Goal: Task Accomplishment & Management: Manage account settings

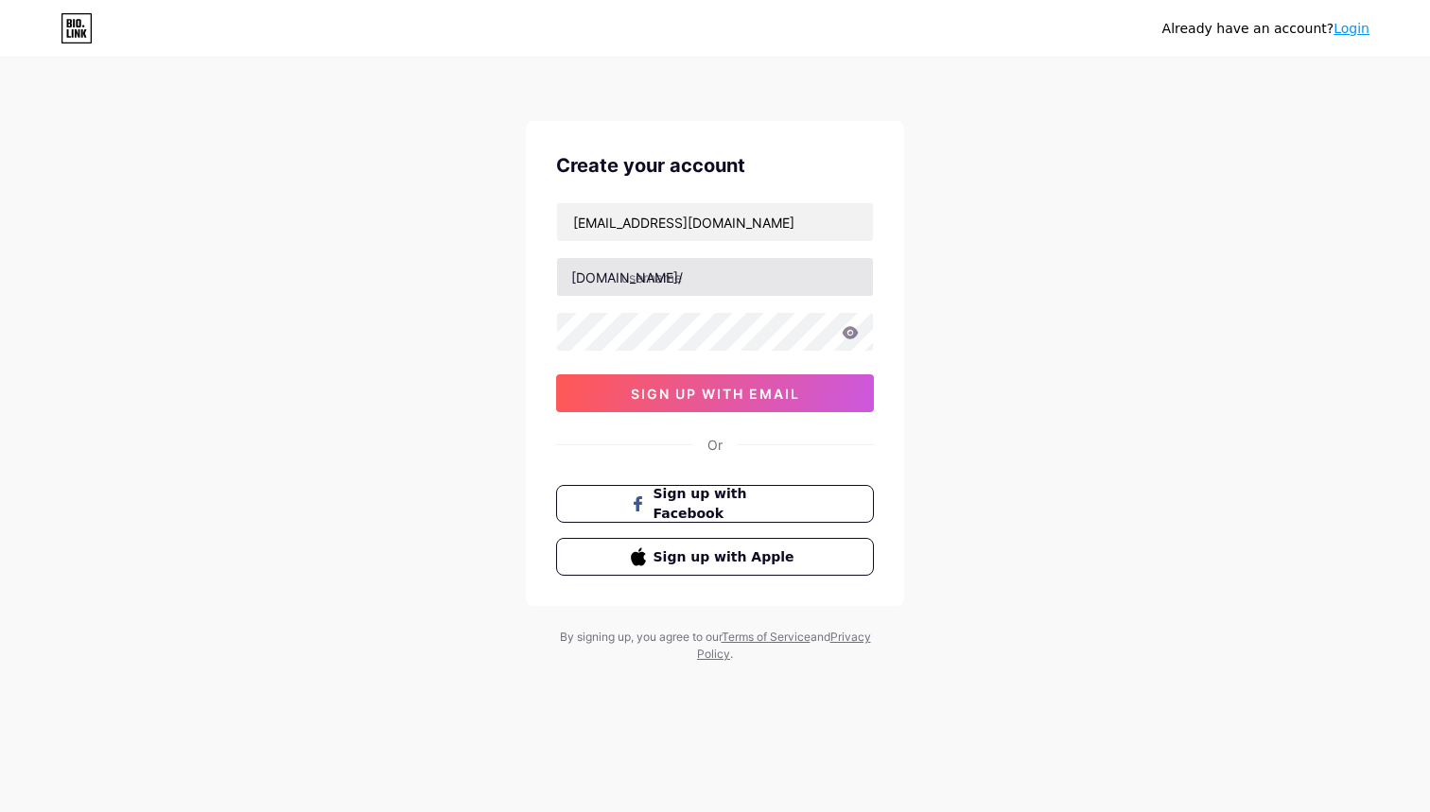
type input "[EMAIL_ADDRESS][DOMAIN_NAME]"
click at [652, 278] on input "text" at bounding box center [715, 277] width 316 height 38
paste input "jetsignal"
type input "jetsignal"
click at [936, 468] on div "Already have an account? Login Create your account brokerscl3@gmail.com bio.lin…" at bounding box center [715, 361] width 1430 height 723
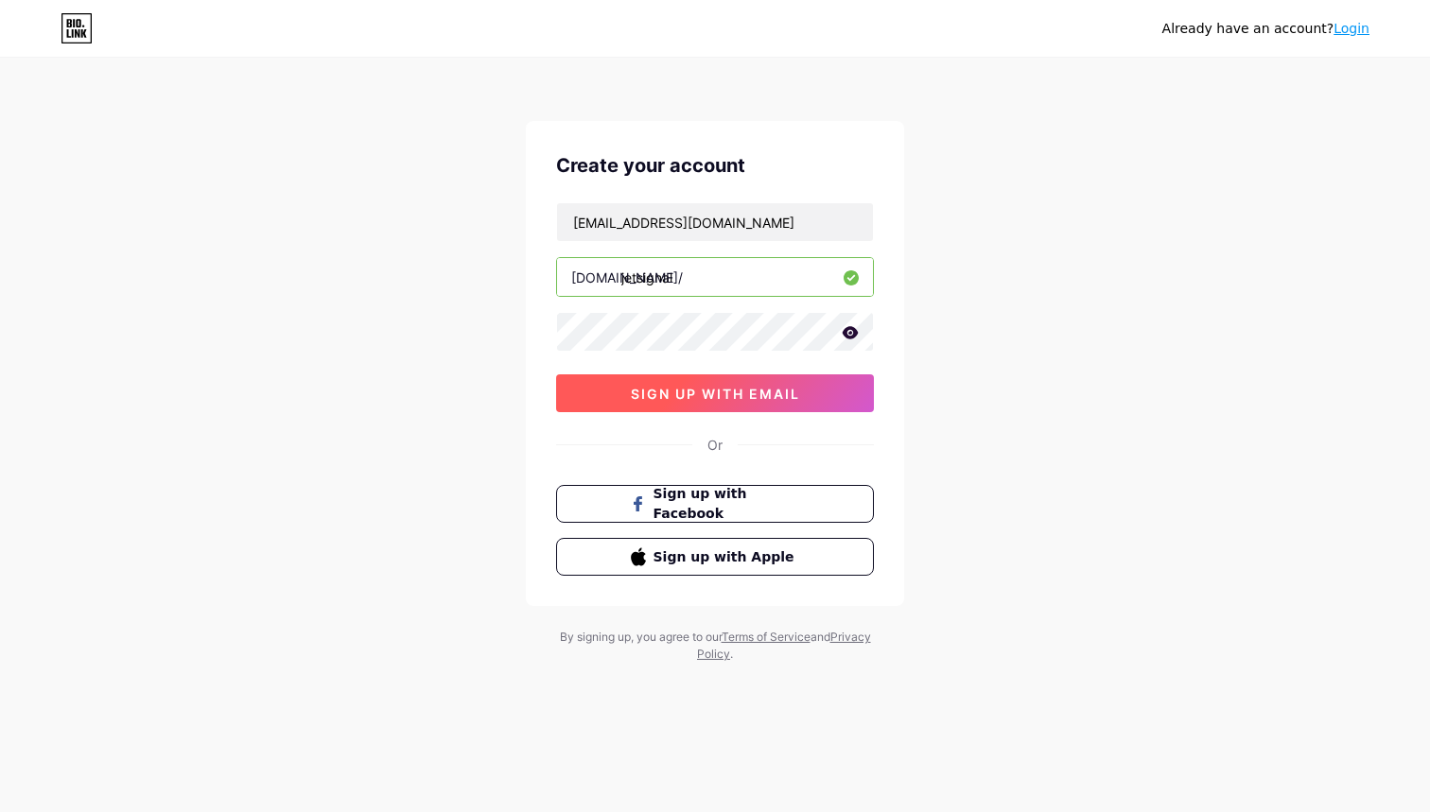
click at [682, 401] on span "sign up with email" at bounding box center [715, 394] width 169 height 16
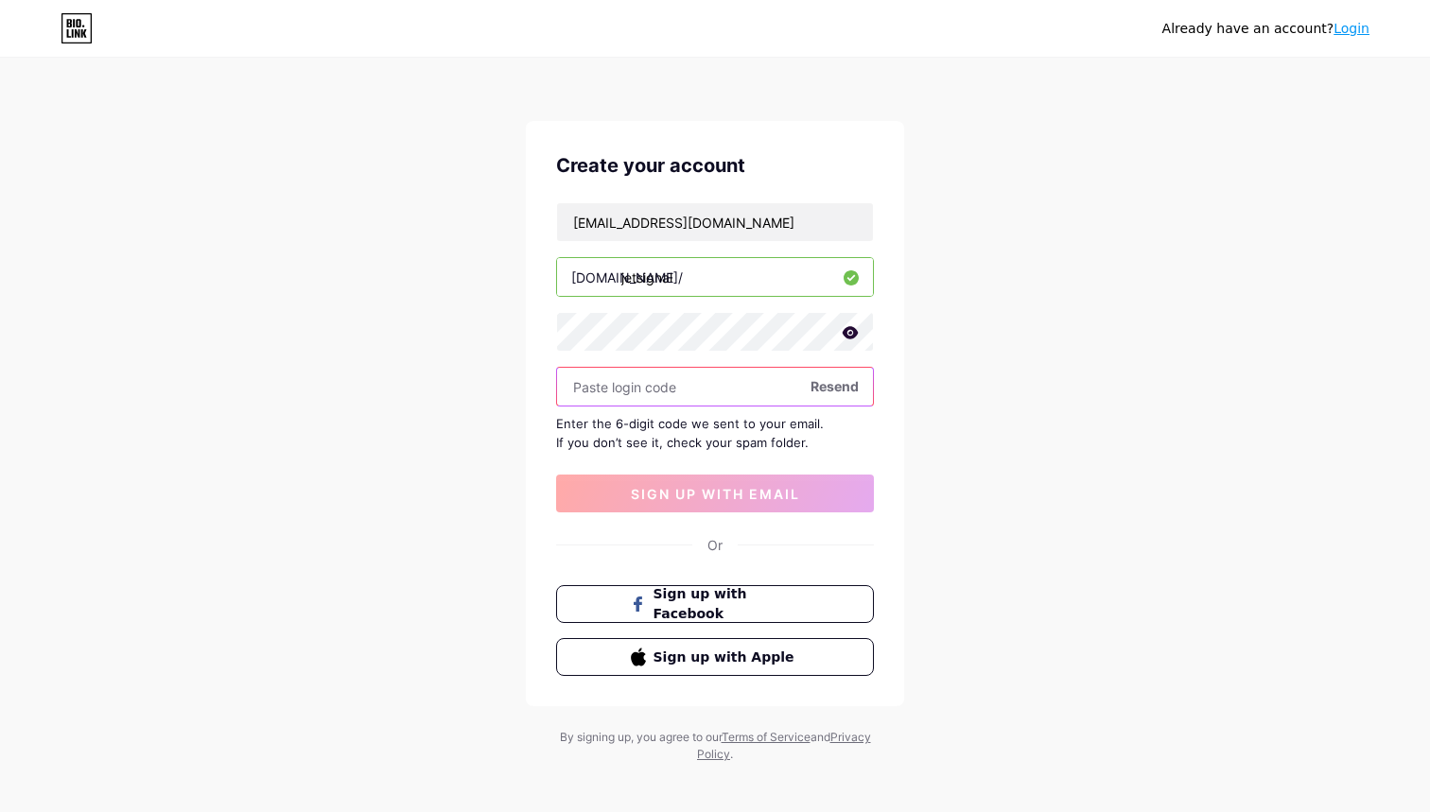
click at [688, 388] on input "text" at bounding box center [715, 387] width 316 height 38
click at [678, 392] on input "text" at bounding box center [715, 387] width 316 height 38
type input "326958"
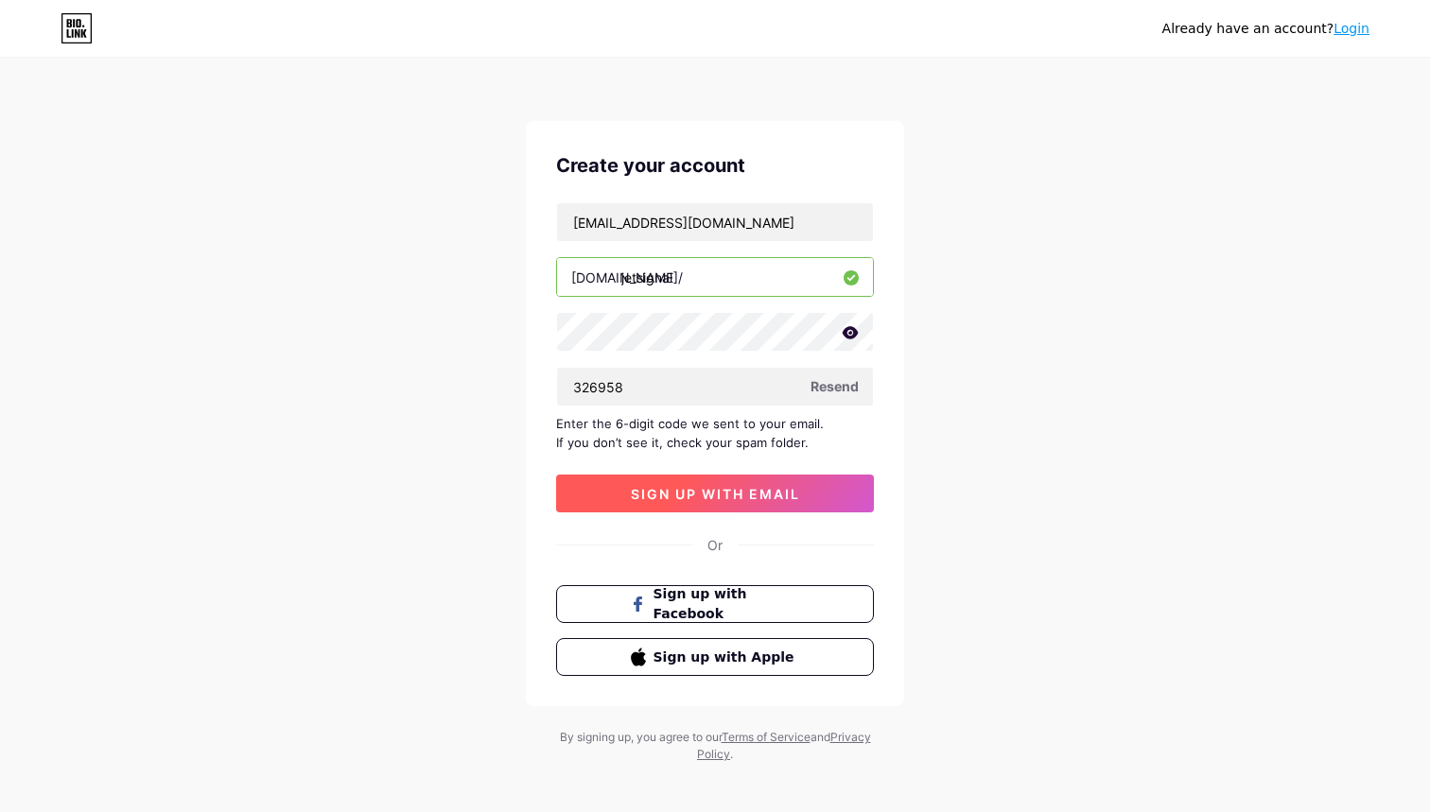
click at [781, 487] on span "sign up with email" at bounding box center [715, 494] width 169 height 16
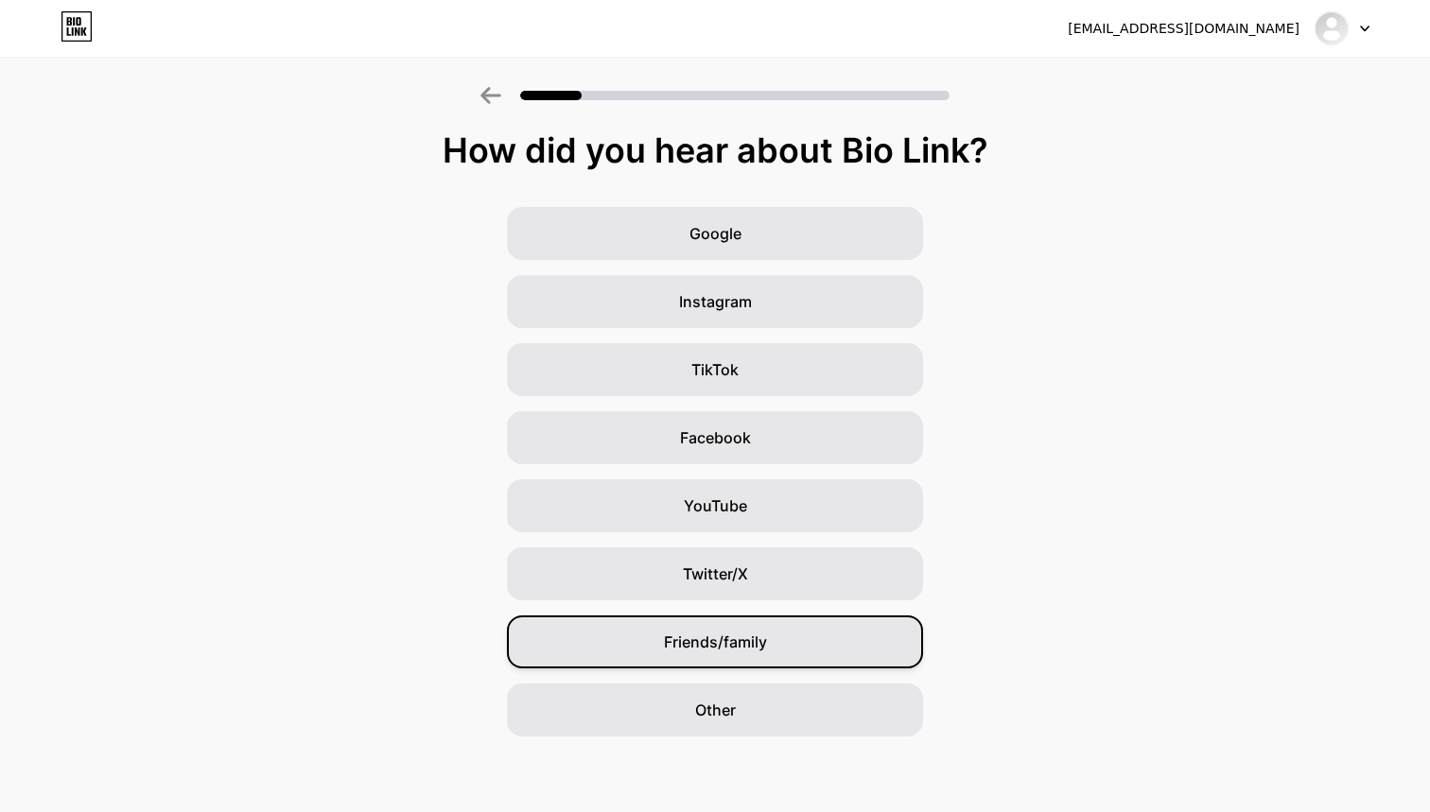
scroll to position [3, 0]
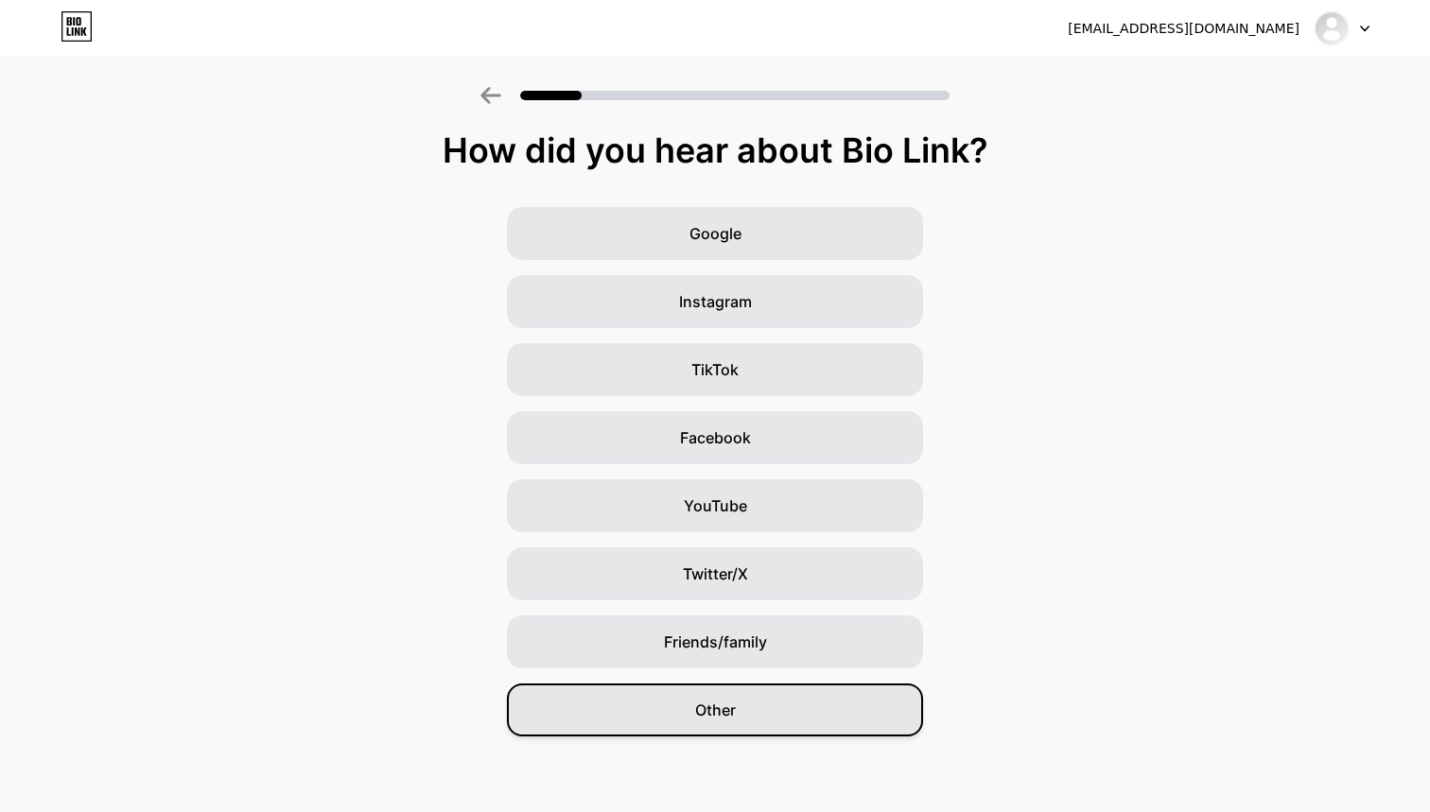
click at [615, 703] on div "Other" at bounding box center [715, 710] width 416 height 53
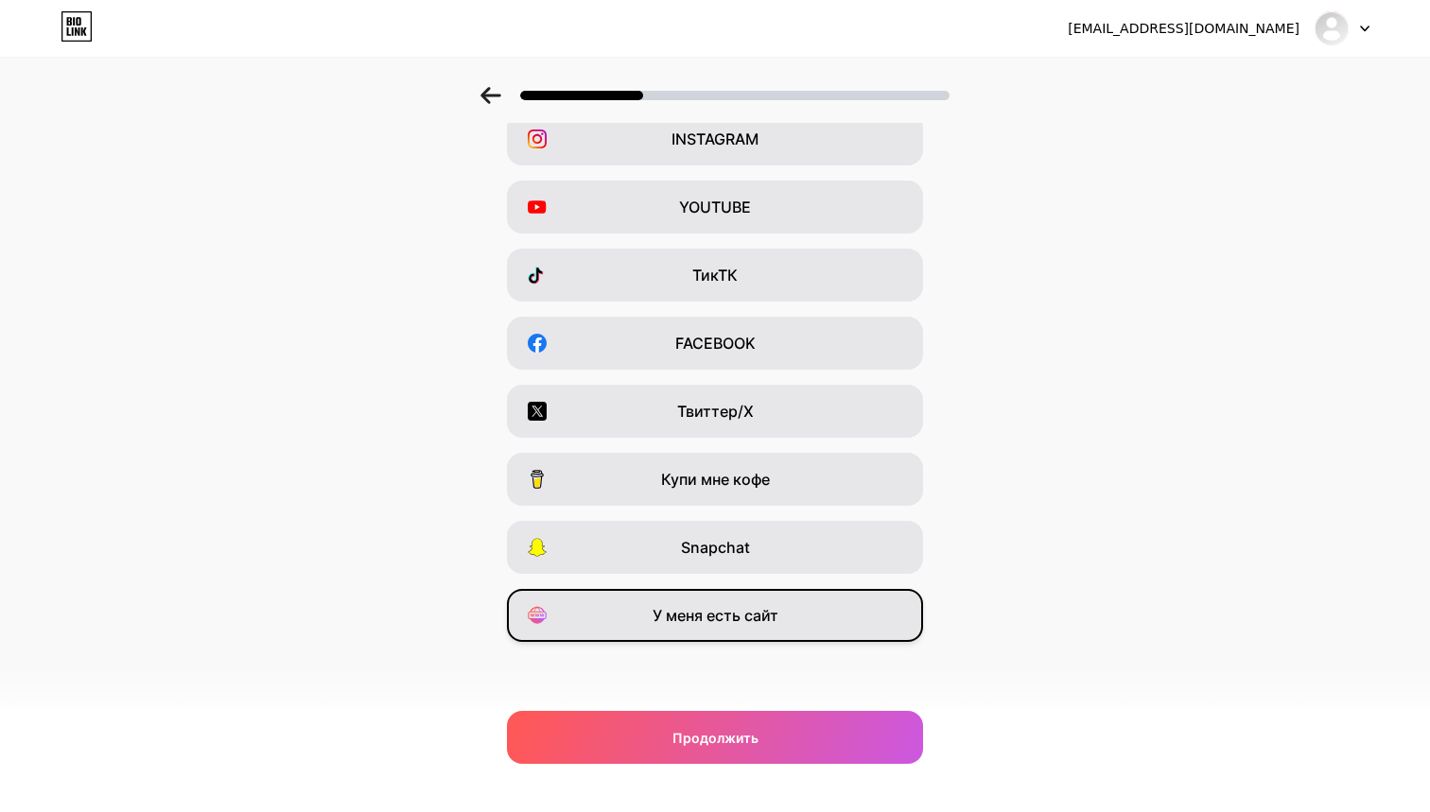
scroll to position [97, 0]
click at [763, 606] on span "У меня есть сайт" at bounding box center [715, 615] width 126 height 23
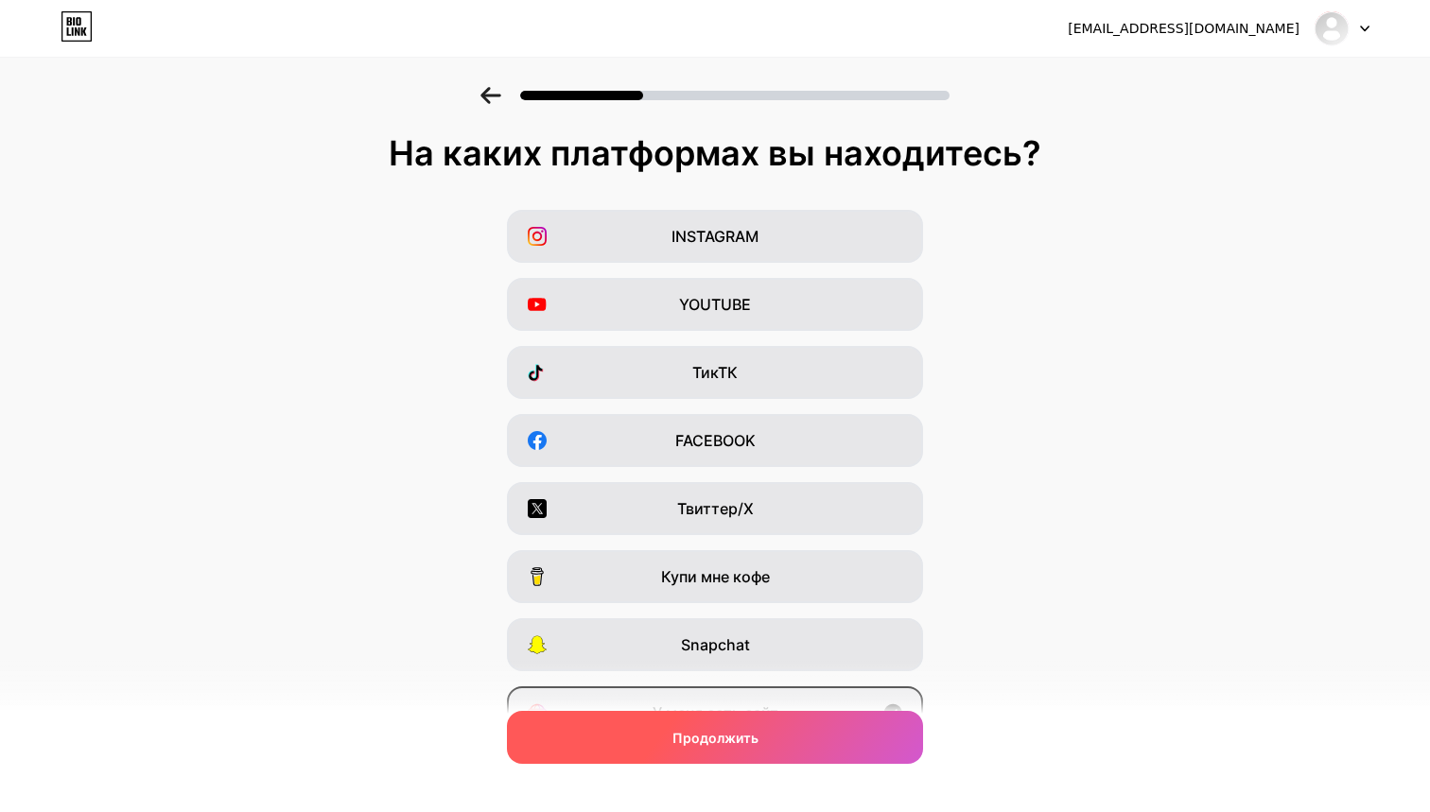
scroll to position [0, 0]
click at [770, 736] on div "Продолжить" at bounding box center [715, 737] width 416 height 53
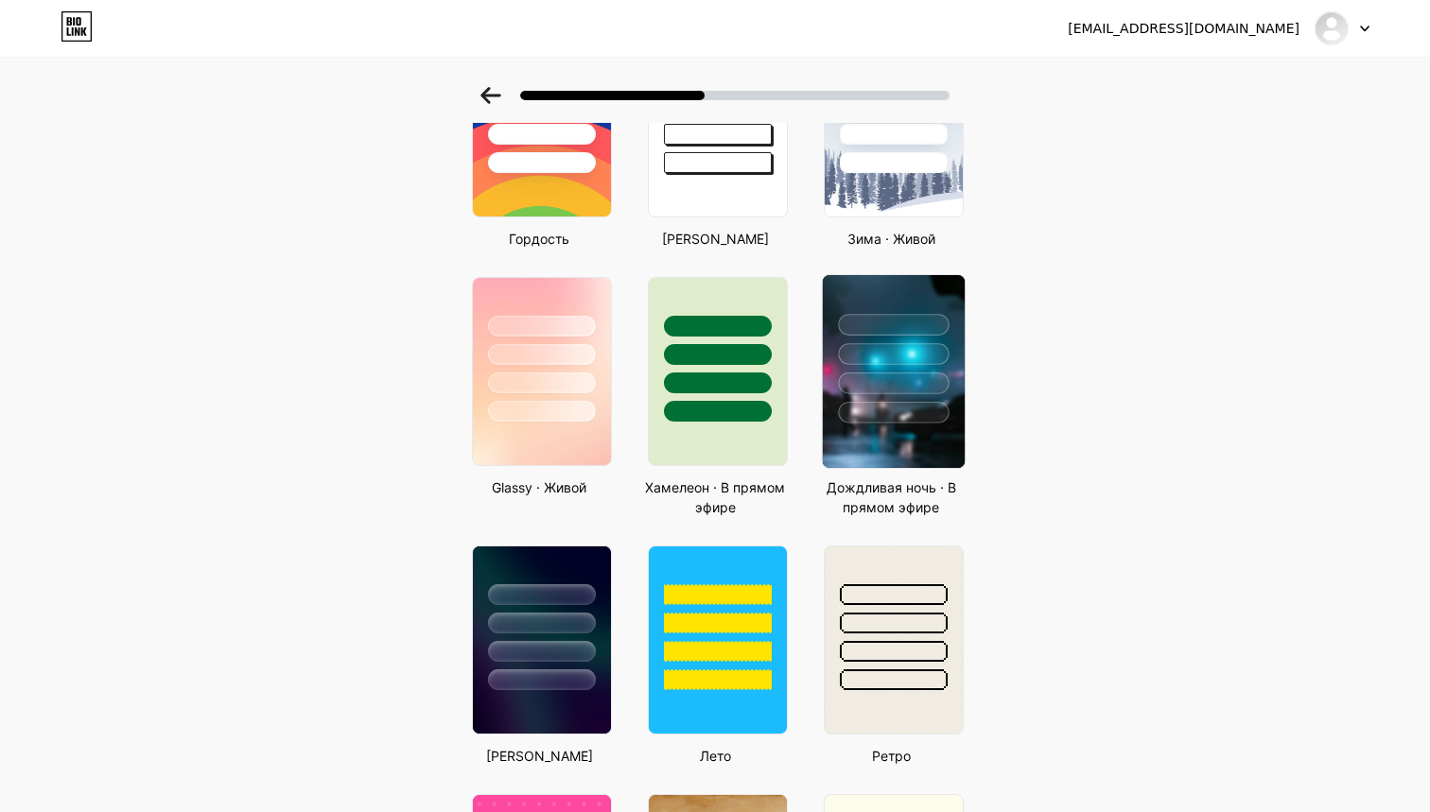
scroll to position [661, 0]
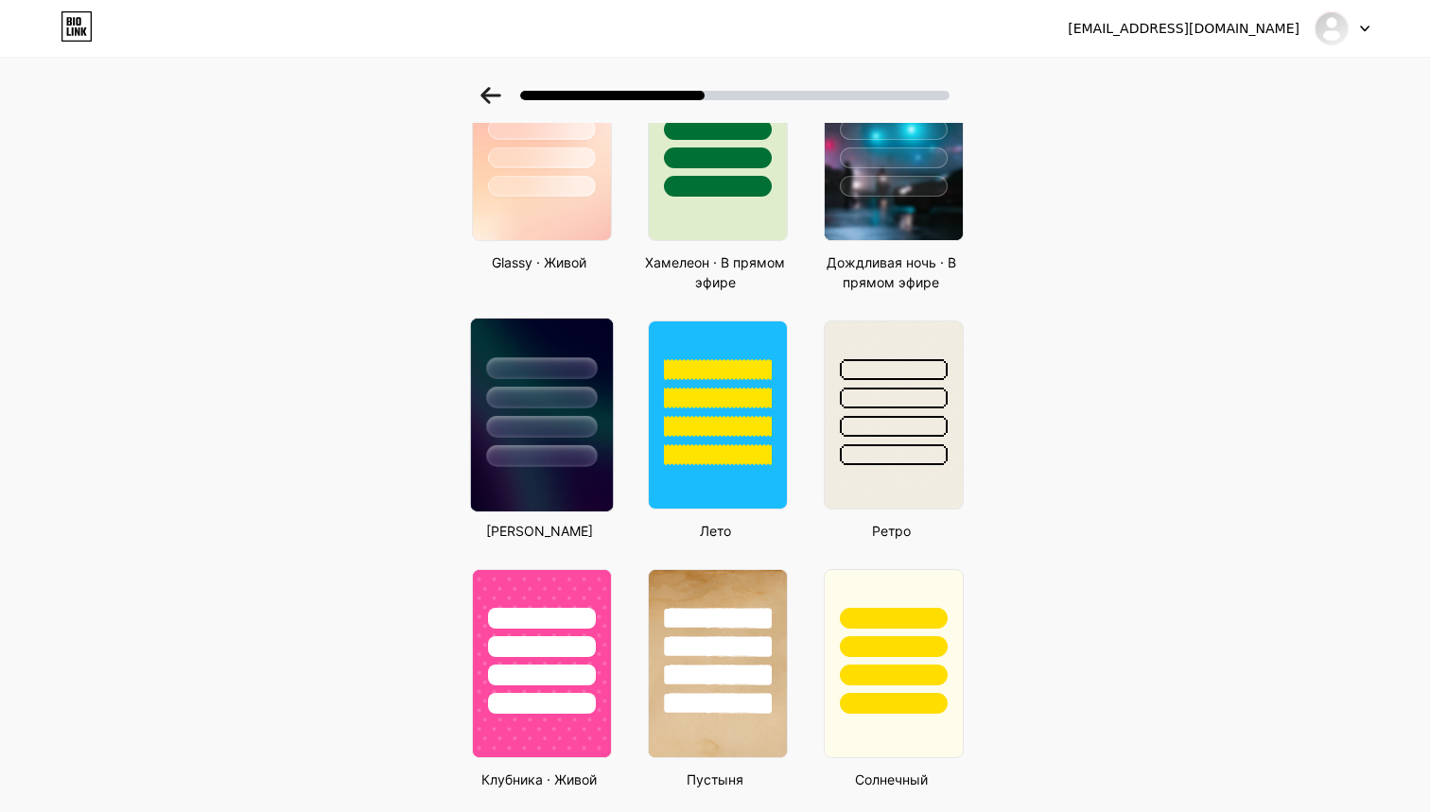
click at [565, 416] on div at bounding box center [541, 427] width 111 height 22
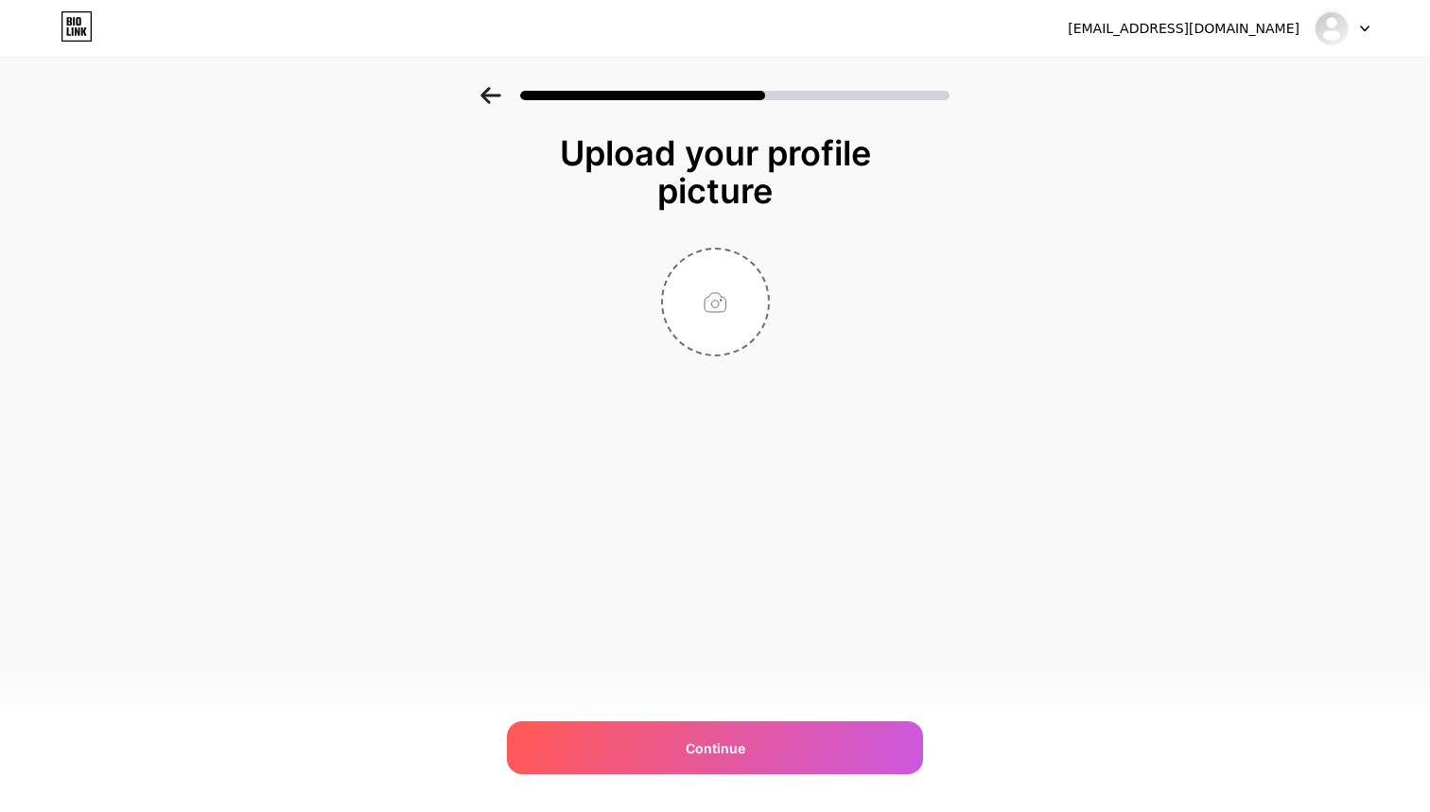
scroll to position [0, 0]
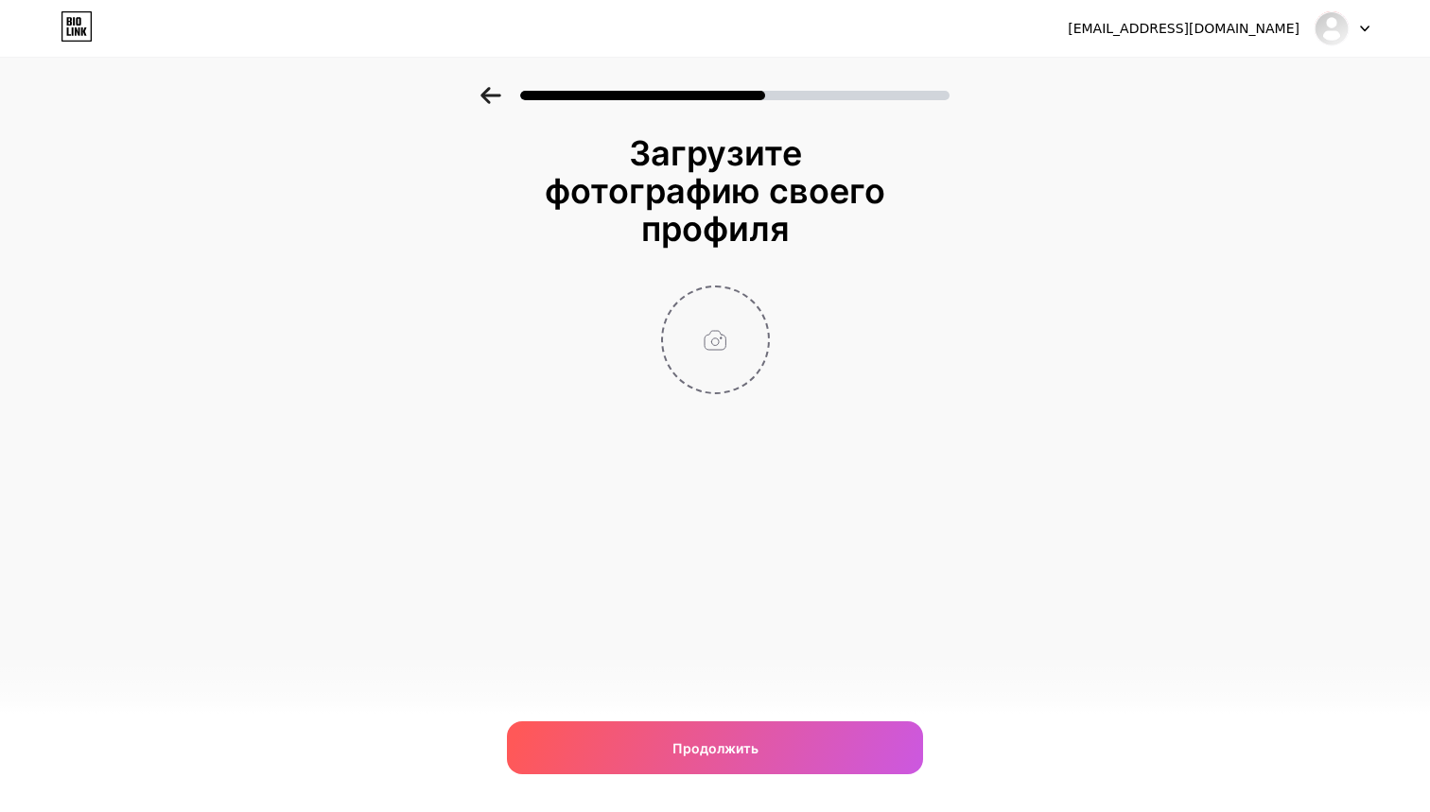
click at [715, 388] on input "file" at bounding box center [715, 339] width 105 height 105
type input "C:\fakepath\image.png"
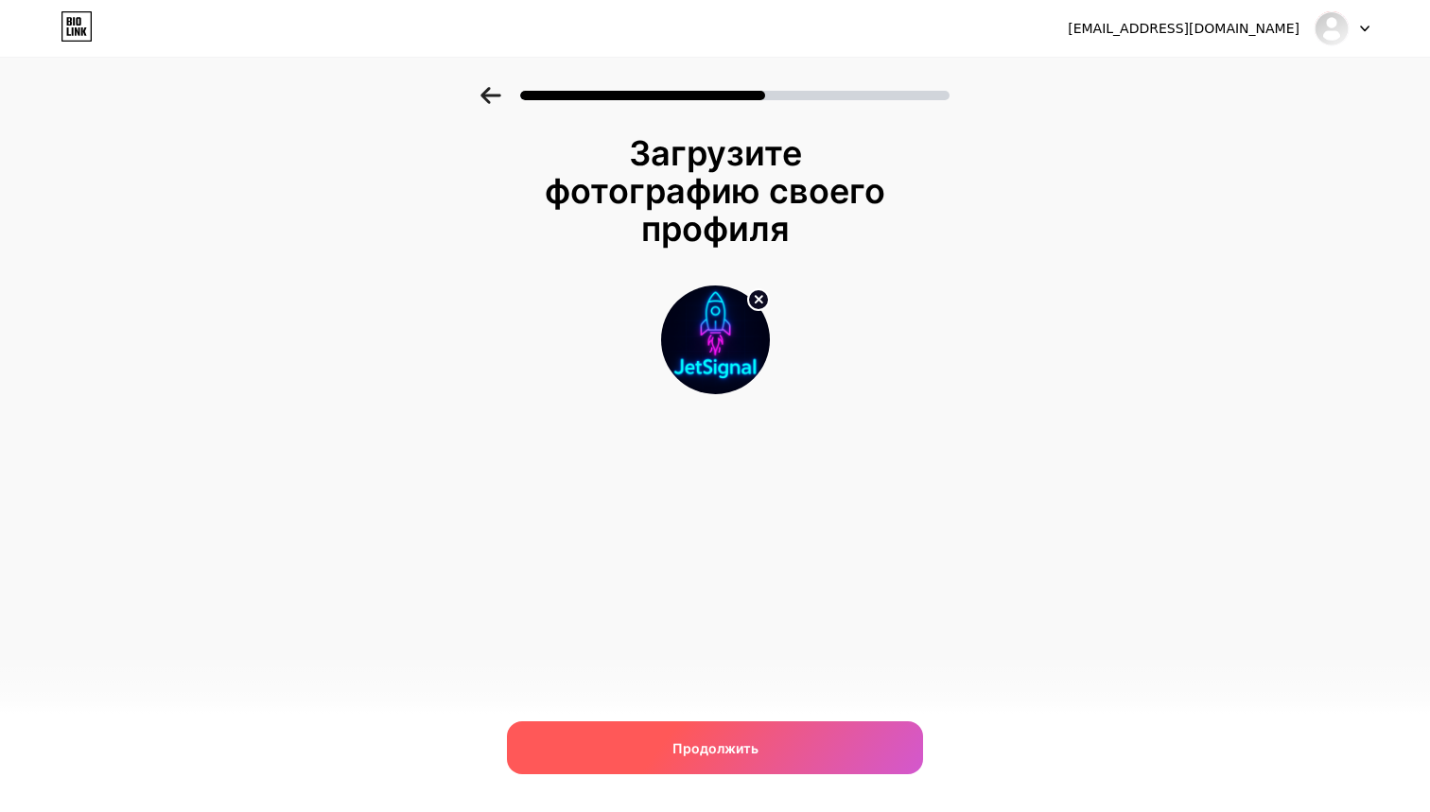
click at [739, 742] on span "Продолжить" at bounding box center [715, 748] width 86 height 20
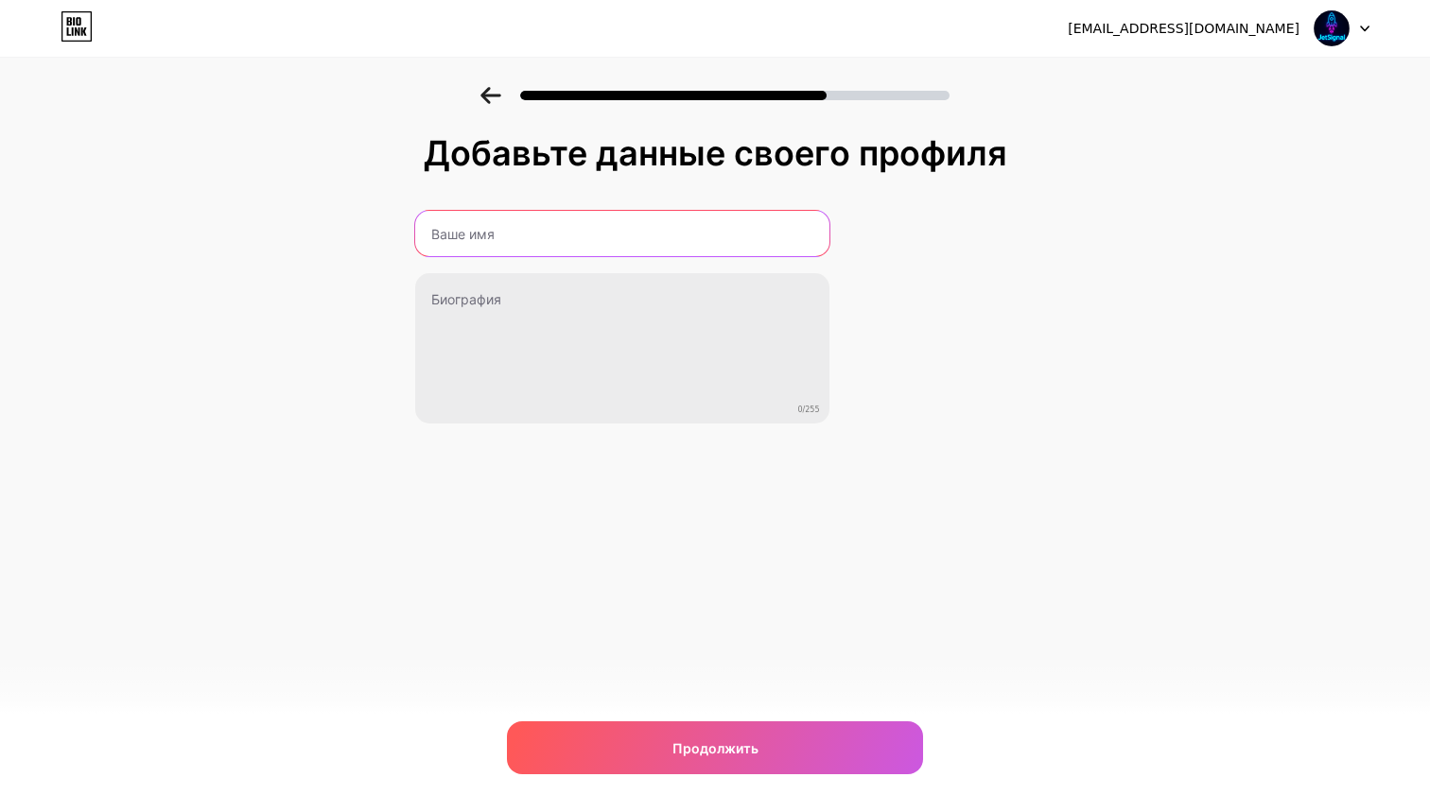
click at [473, 241] on input "text" at bounding box center [622, 233] width 414 height 45
paste input "326958"
paste input "JetSignal"
type input "JetSignal"
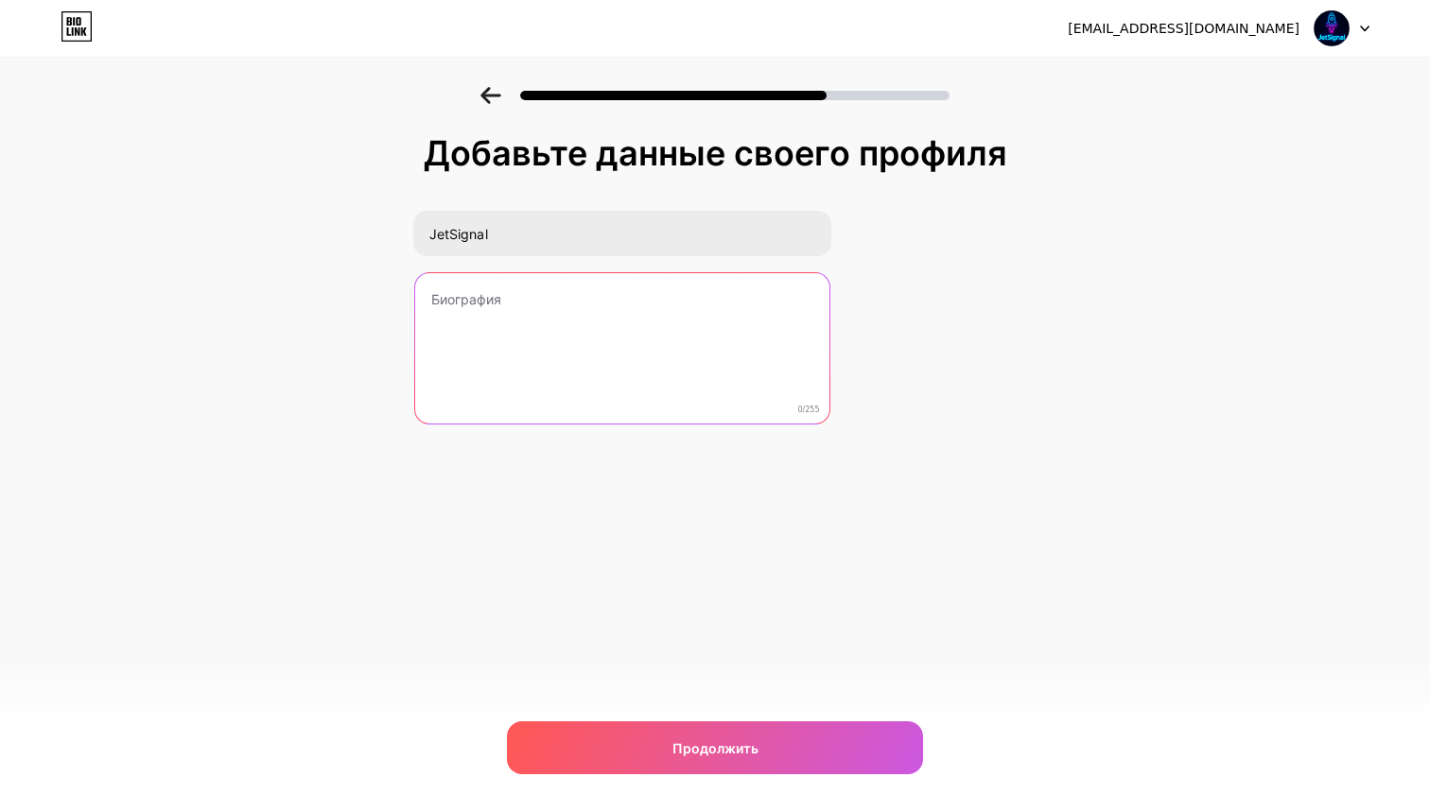
click at [515, 357] on textarea at bounding box center [622, 349] width 414 height 152
click at [557, 355] on textarea at bounding box center [622, 349] width 414 height 152
paste textarea "Не упускай возможность. Сейчас доступен бонус, который активируется только чере…"
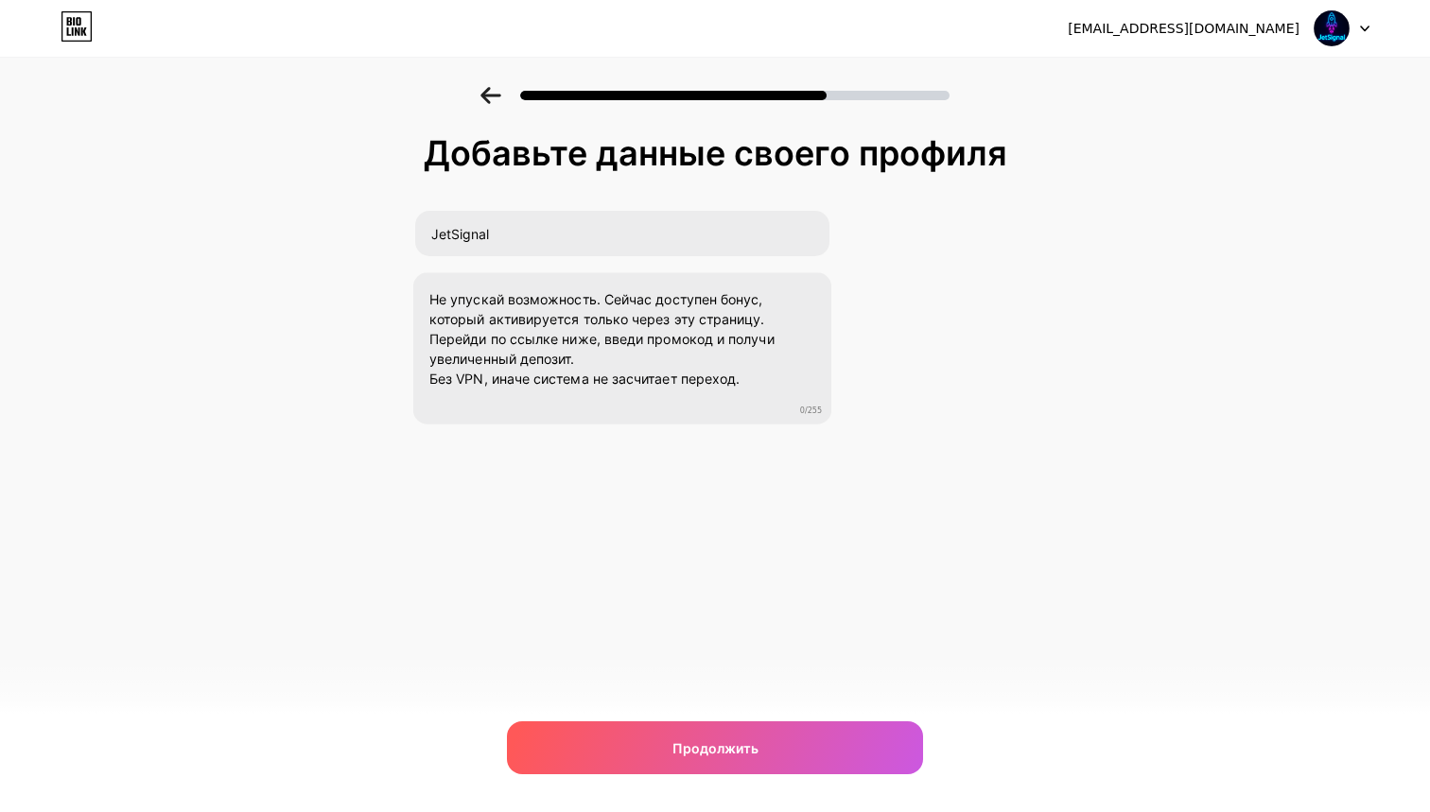
click at [593, 445] on div "Добавьте данные своего профиля JetSignal Не упускай возможность. Сейчас доступе…" at bounding box center [715, 326] width 602 height 385
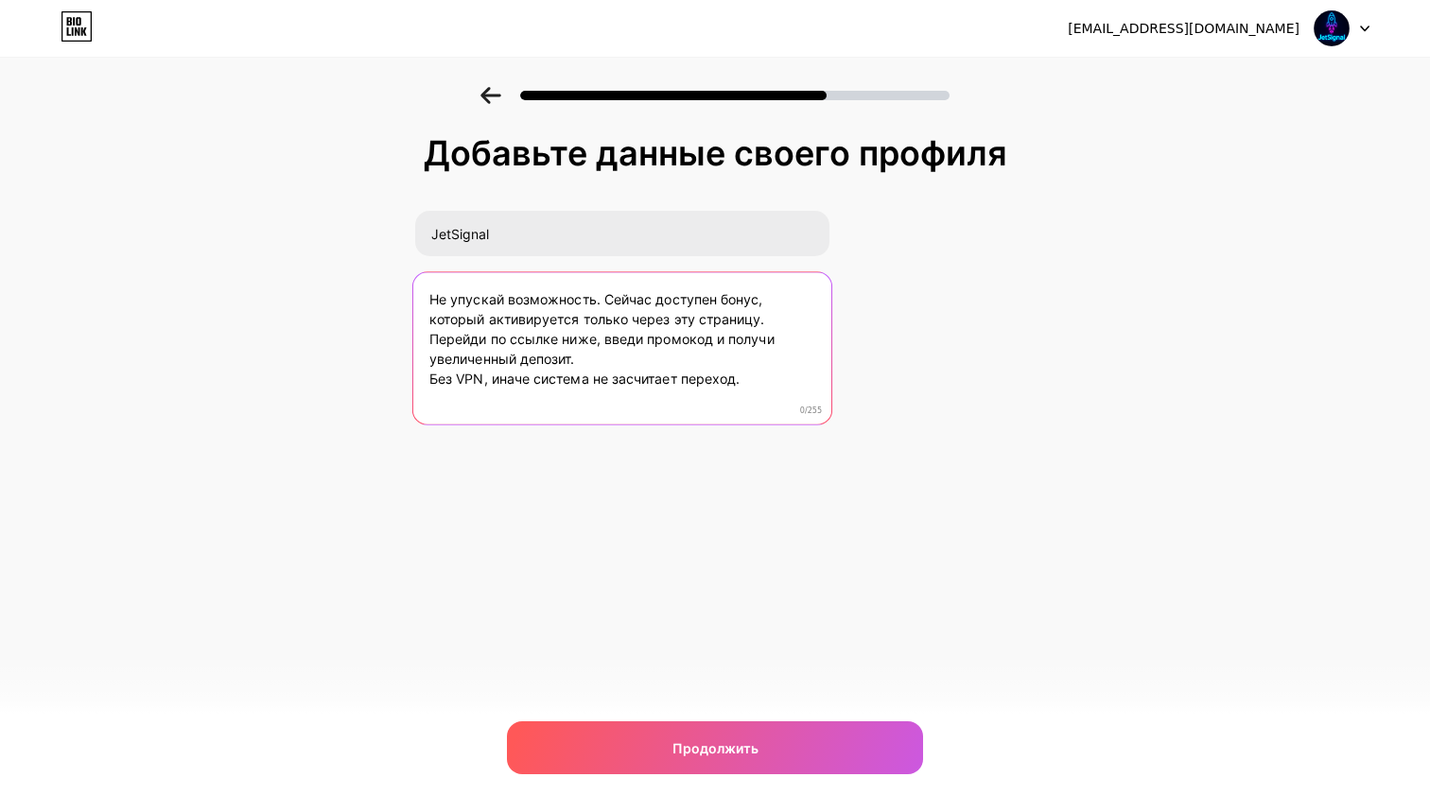
drag, startPoint x: 645, startPoint y: 366, endPoint x: 646, endPoint y: 387, distance: 20.8
click at [646, 387] on textarea "Не упускай возможность. Сейчас доступен бонус, который активируется только чере…" at bounding box center [621, 349] width 418 height 154
drag, startPoint x: 577, startPoint y: 361, endPoint x: 642, endPoint y: 359, distance: 65.3
click at [634, 360] on textarea "Не упускай возможность. Сейчас доступен бонус, который активируется только чере…" at bounding box center [621, 349] width 418 height 154
click at [642, 359] on textarea "Не упускай возможность. Сейчас доступен бонус, который активируется только чере…" at bounding box center [621, 349] width 418 height 154
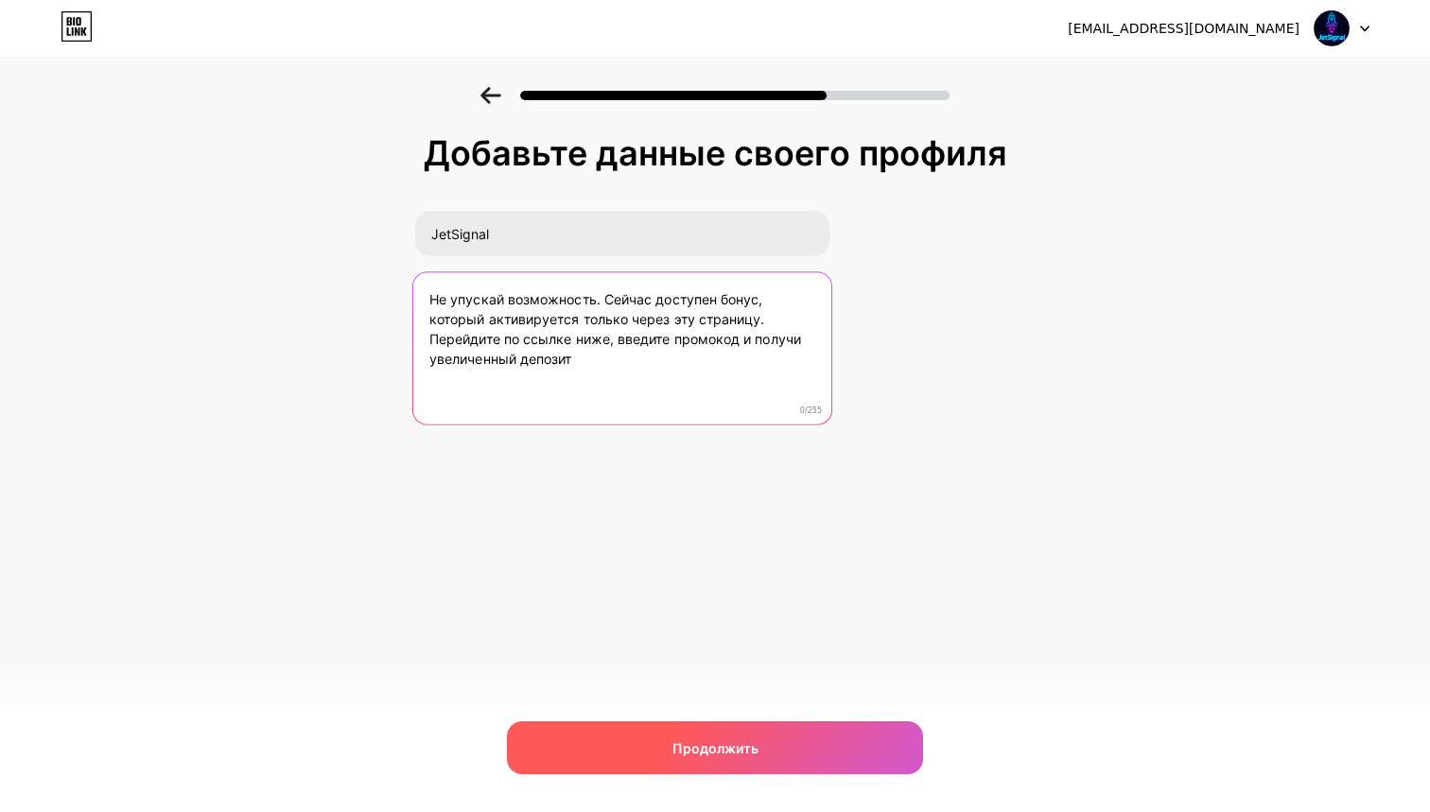
type textarea "Не упускай возможность. Сейчас доступен бонус, который активируется только чере…"
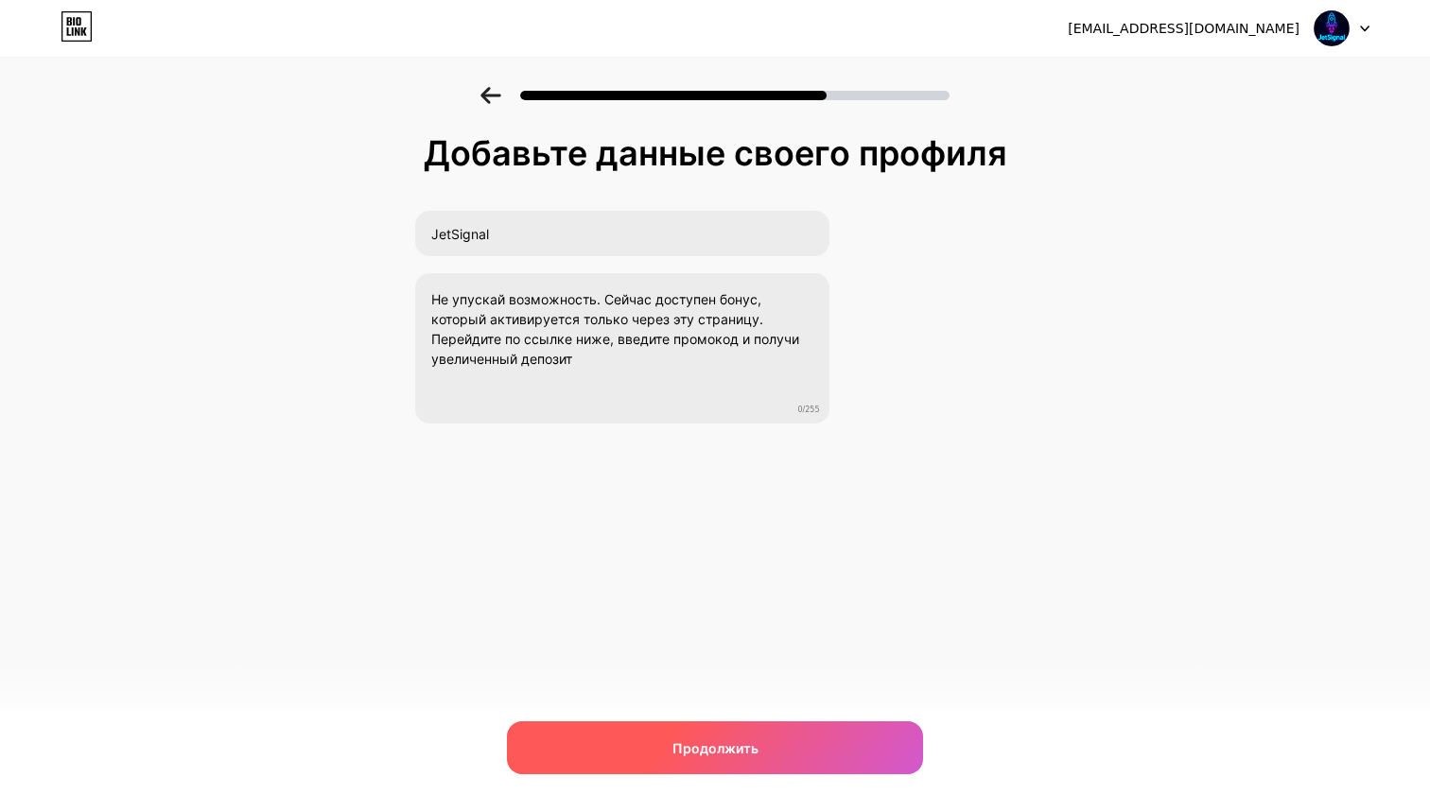
click at [675, 735] on div "Продолжить" at bounding box center [715, 747] width 416 height 53
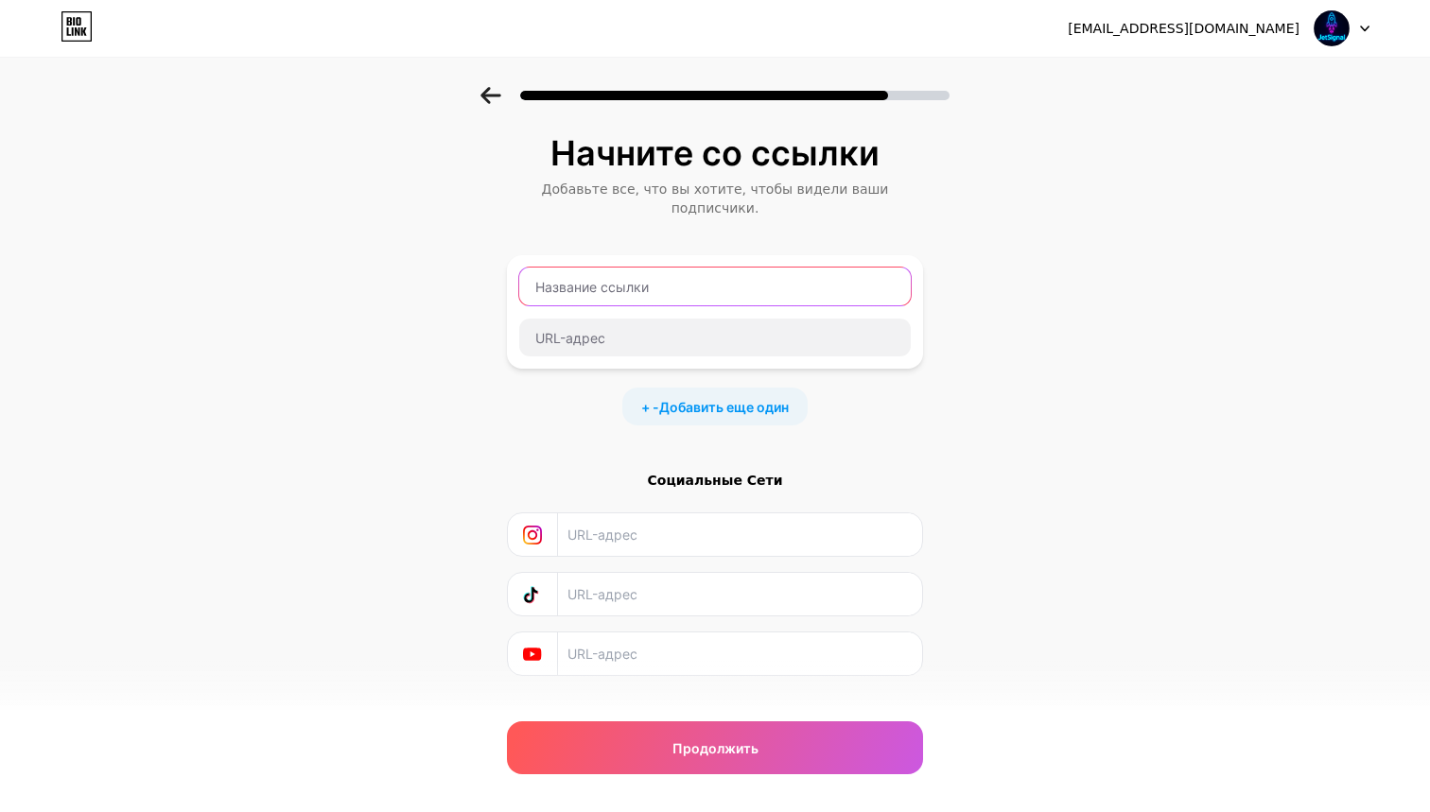
click at [707, 279] on input "text" at bounding box center [714, 287] width 391 height 38
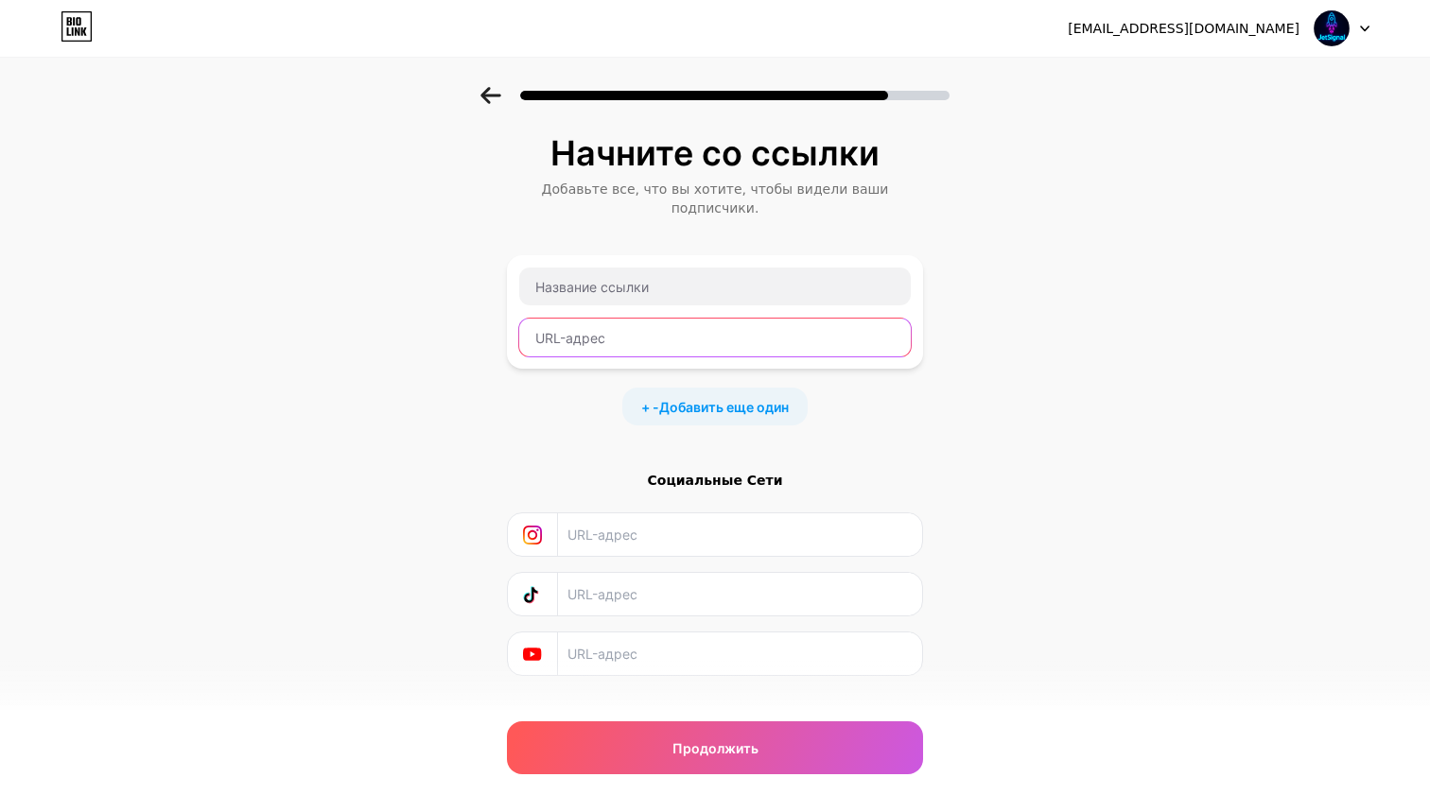
click at [664, 322] on input "text" at bounding box center [714, 338] width 391 height 38
paste input "Не упускай возможность. Сейчас доступен бонус, который активируется только чере…"
click at [674, 289] on div "Не упускай возможность. Сейчас доступен бонус, который активируется только чере…" at bounding box center [714, 312] width 393 height 91
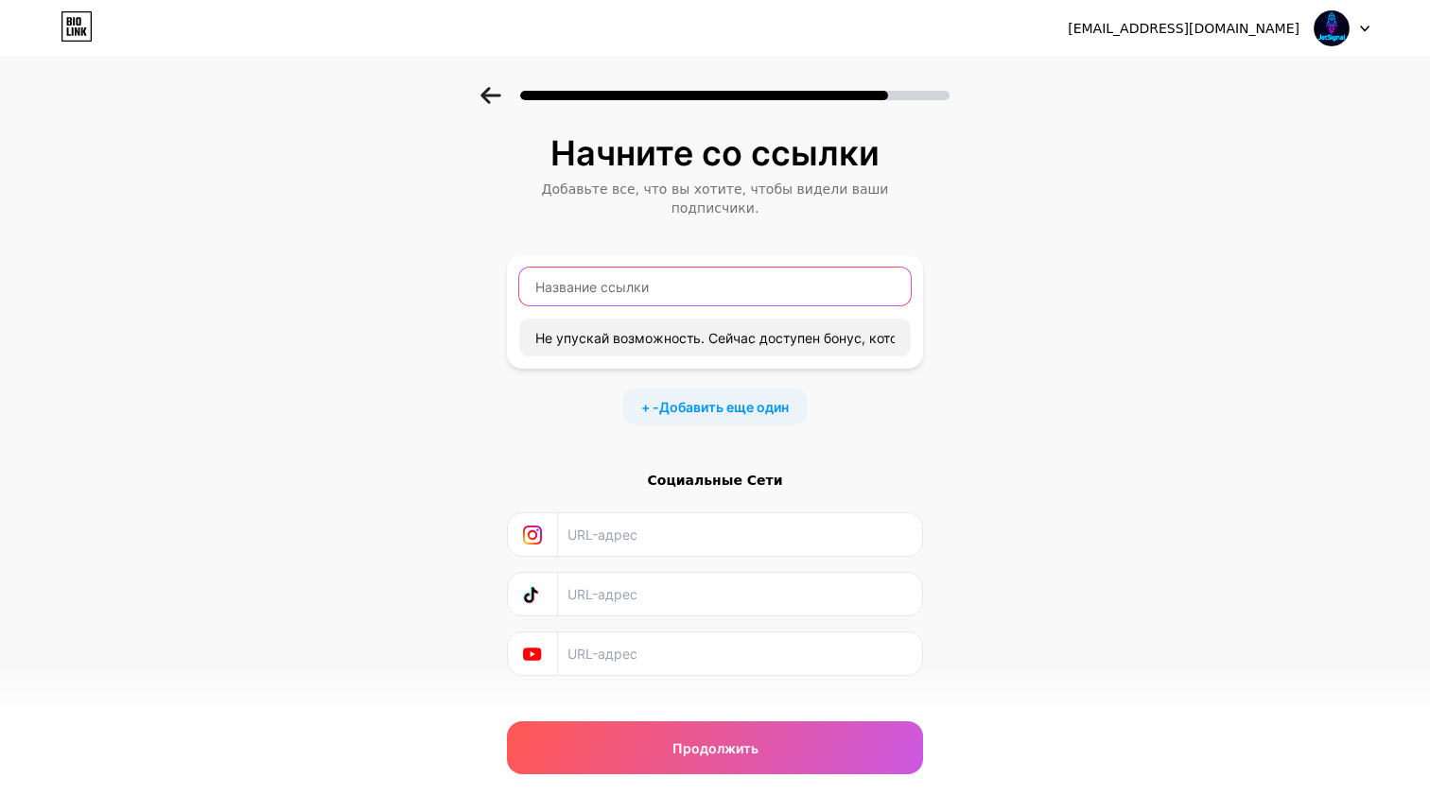
click at [705, 272] on input "text" at bounding box center [714, 287] width 391 height 38
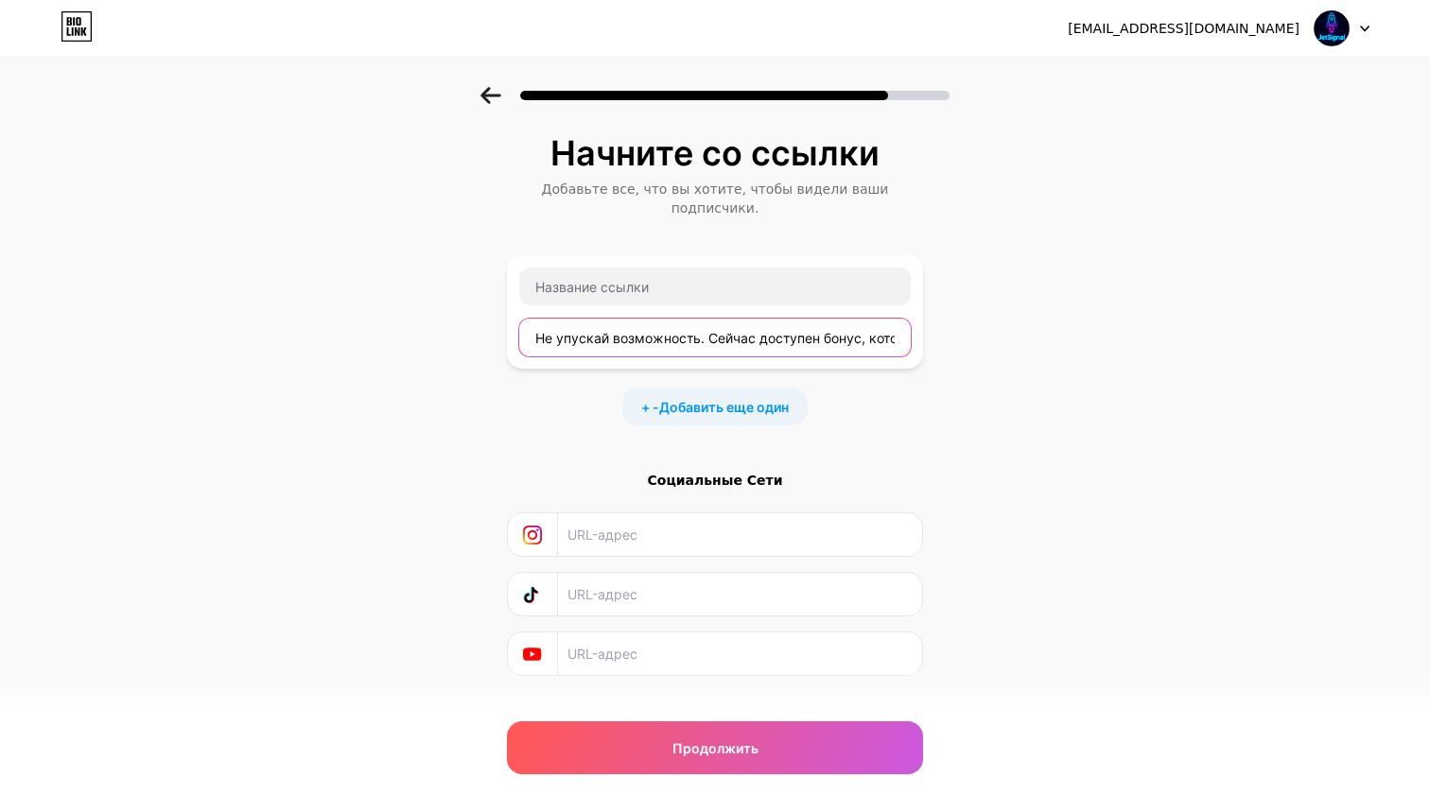
click at [678, 319] on input "Не упускай возможность. Сейчас доступен бонус, который активируется только чере…" at bounding box center [714, 338] width 391 height 38
paste input "https://1wilib.life/?open=register&p=dpcl"
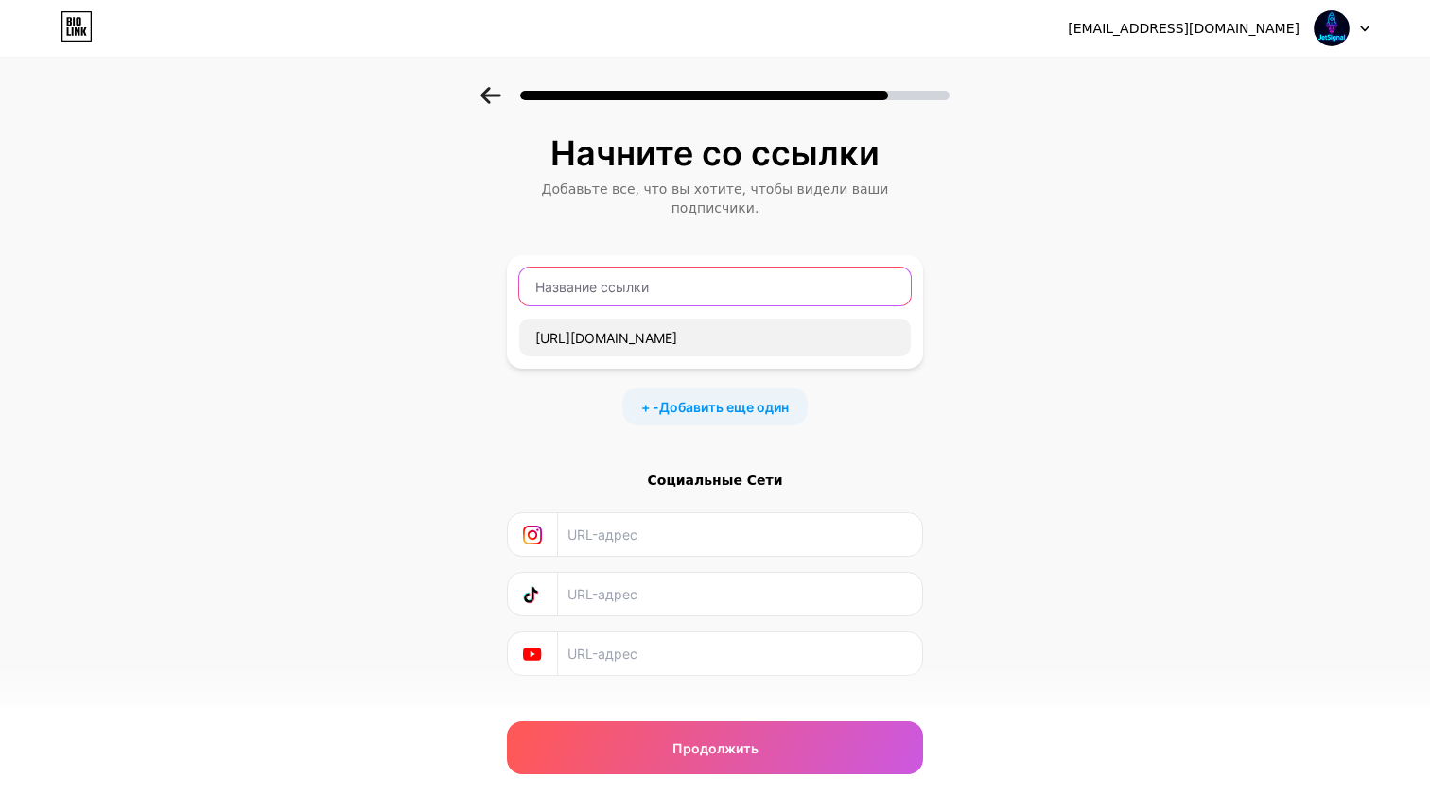
click at [574, 270] on input "text" at bounding box center [714, 287] width 391 height 38
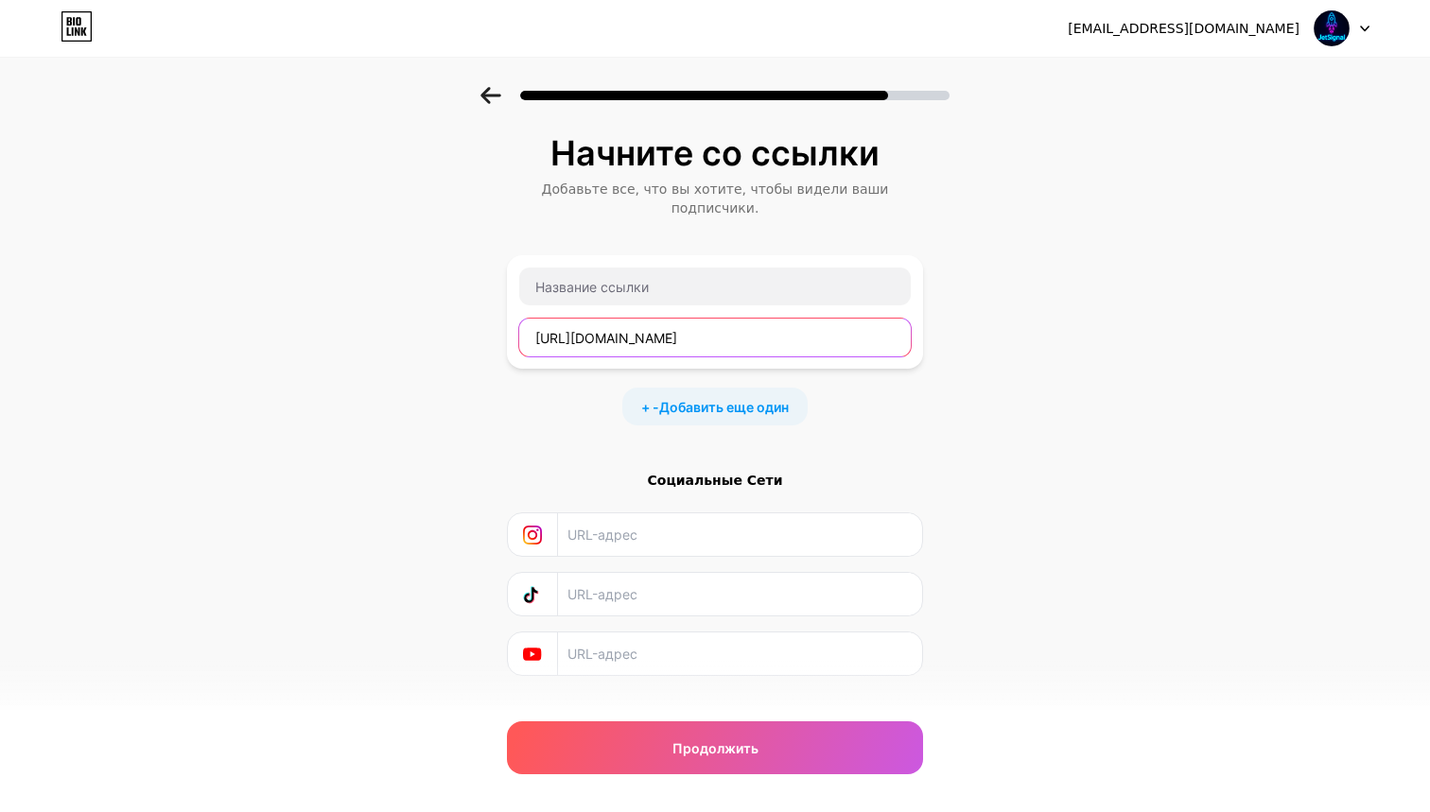
click at [791, 319] on input "https://1wilib.life/?open=register&p=dpcl" at bounding box center [714, 338] width 391 height 38
paste input "lkhq.cc/f6c6"
type input "[URL][DOMAIN_NAME]"
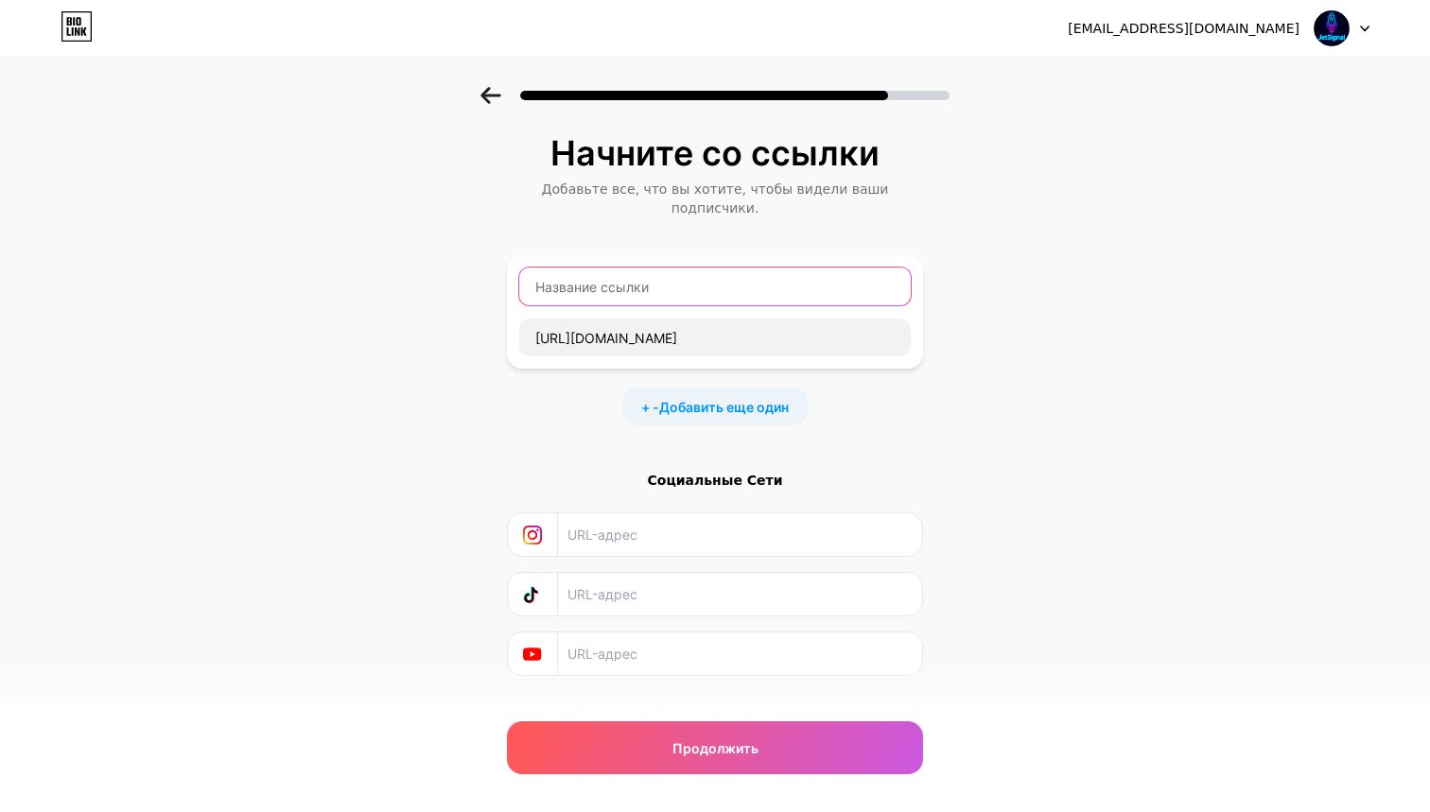
click at [804, 281] on input "text" at bounding box center [714, 287] width 391 height 38
click at [692, 397] on span "Добавить еще один" at bounding box center [724, 407] width 130 height 20
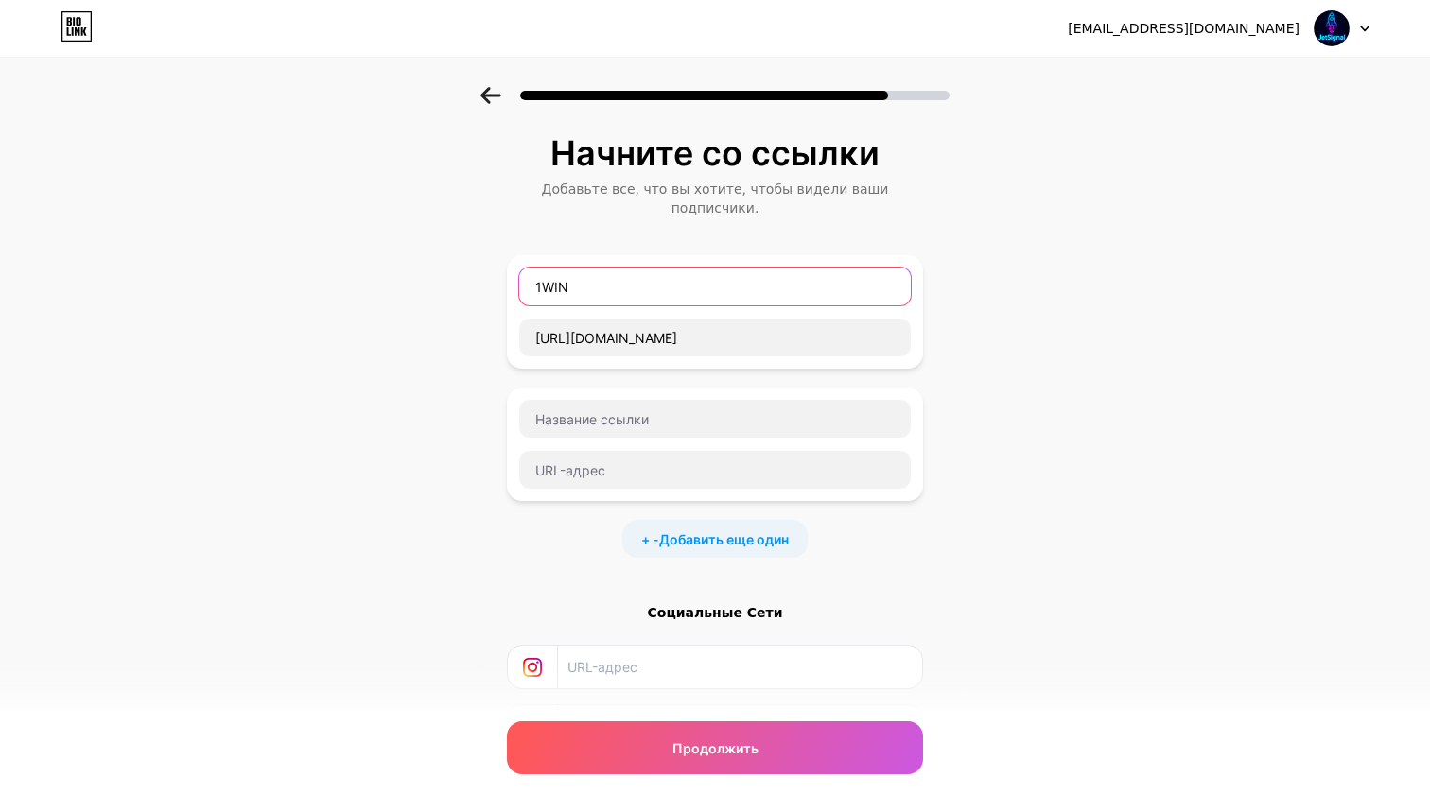
click at [679, 269] on input "1WIN" at bounding box center [714, 287] width 391 height 38
type input "1WIN | Промокод: JETSPI"
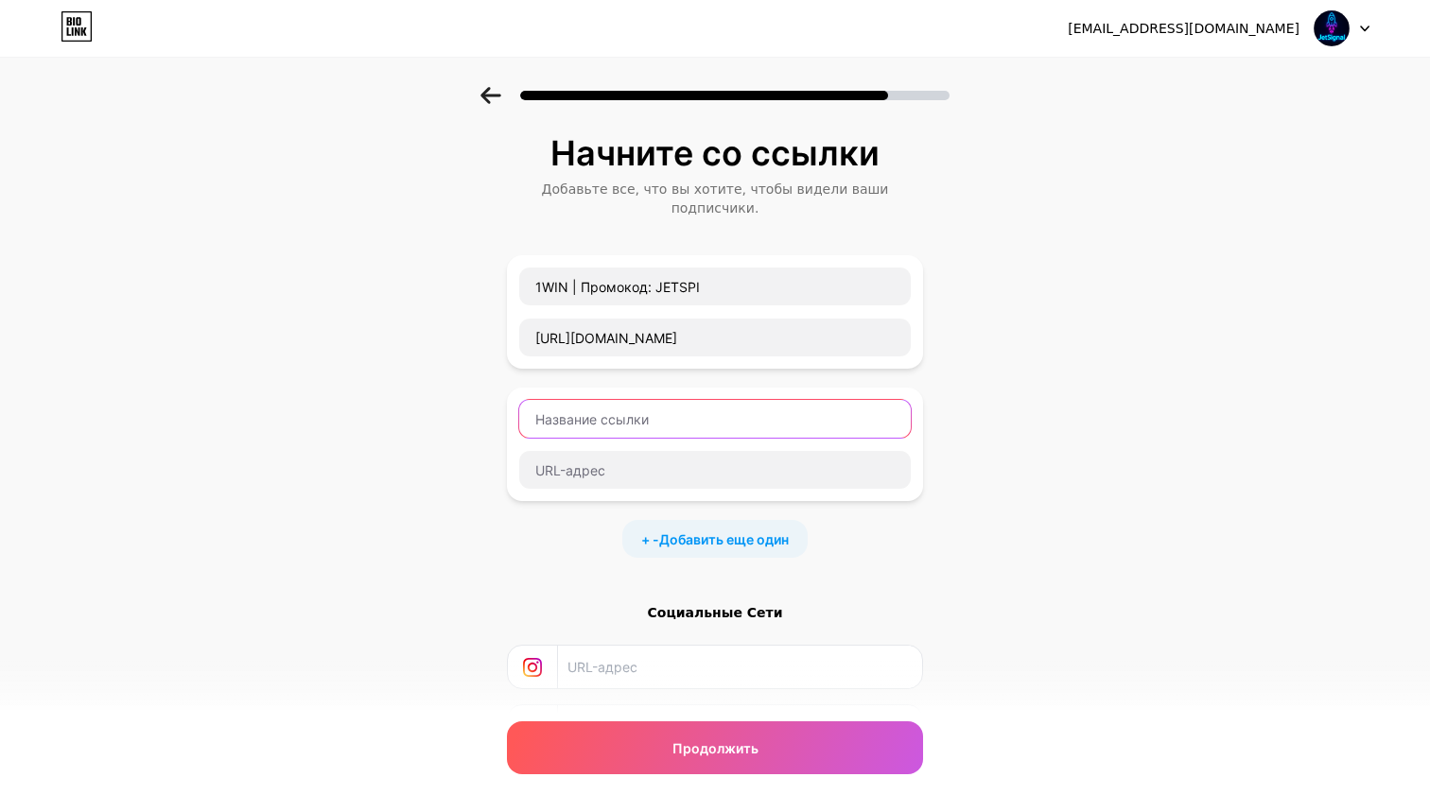
click at [675, 410] on input "text" at bounding box center [714, 419] width 391 height 38
type input "TELEGRAM"
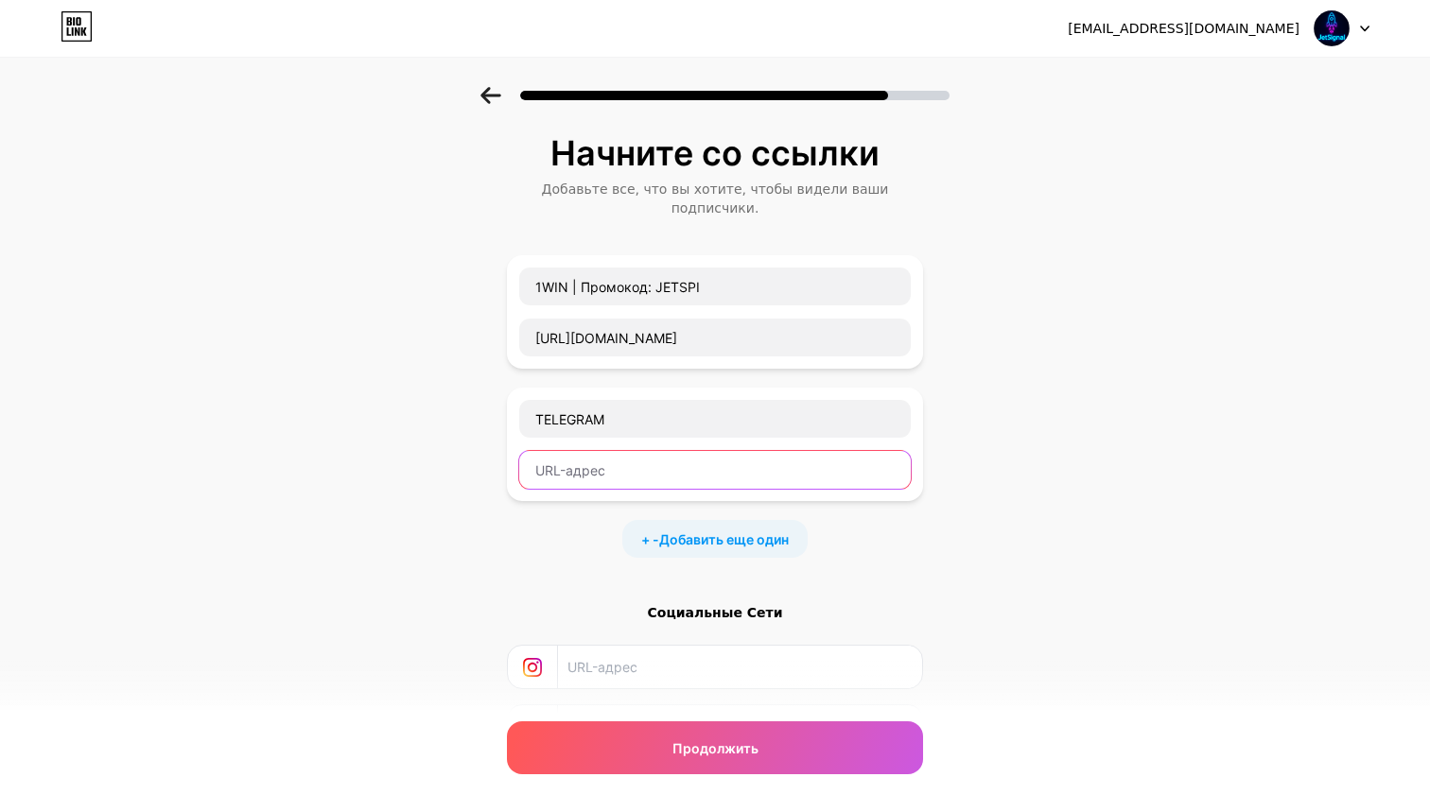
click at [625, 453] on input "text" at bounding box center [714, 470] width 391 height 38
paste input "@JetSignalAi_Bot"
type input "@JetSignalAi_Bot"
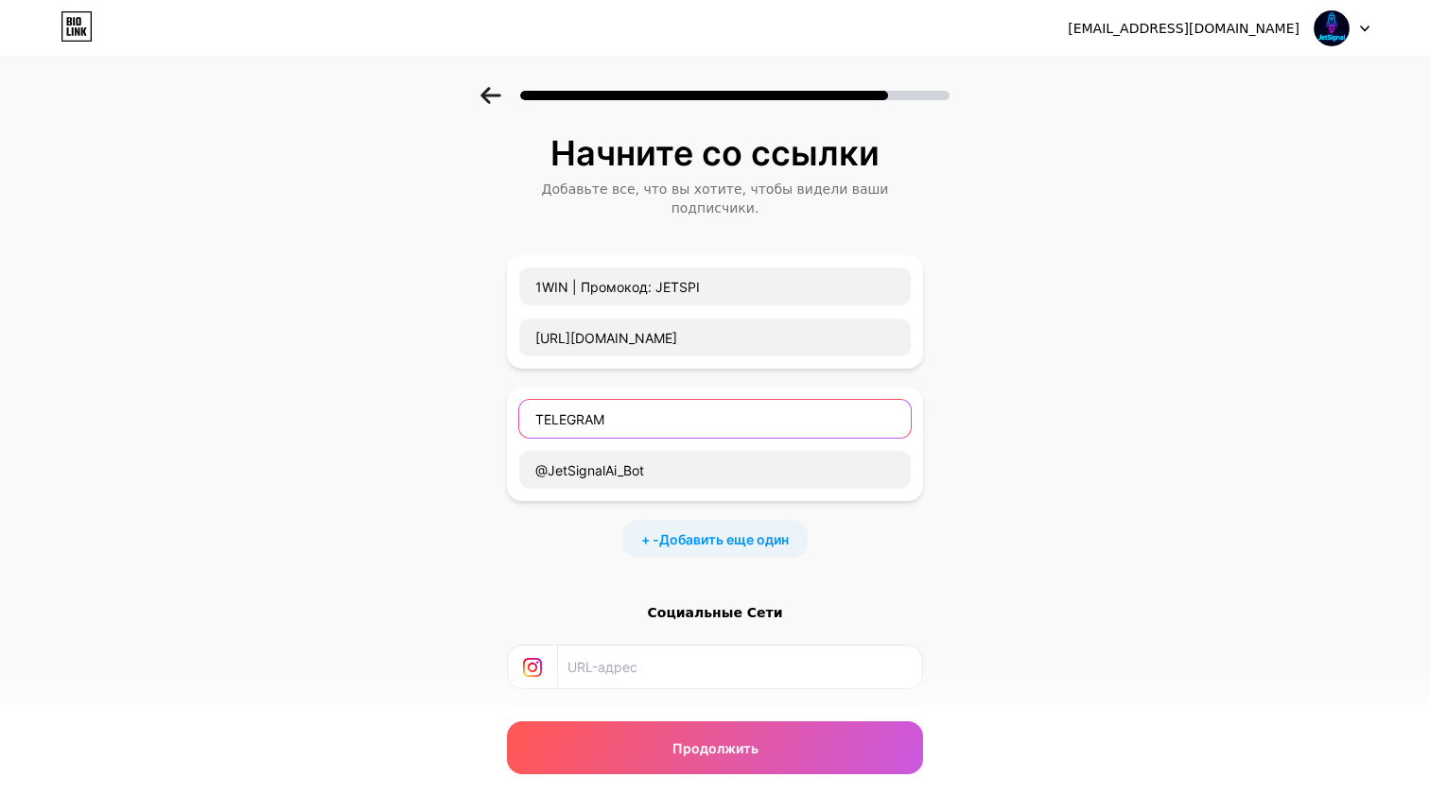
click at [637, 405] on input "TELEGRAM" at bounding box center [714, 419] width 391 height 38
type input "TELEGRAM | Сигнал Бот"
click at [376, 519] on div "Начните со ссылки Добавьте все, что вы хотите, чтобы видели ваши подписчики. 1W…" at bounding box center [715, 495] width 1430 height 816
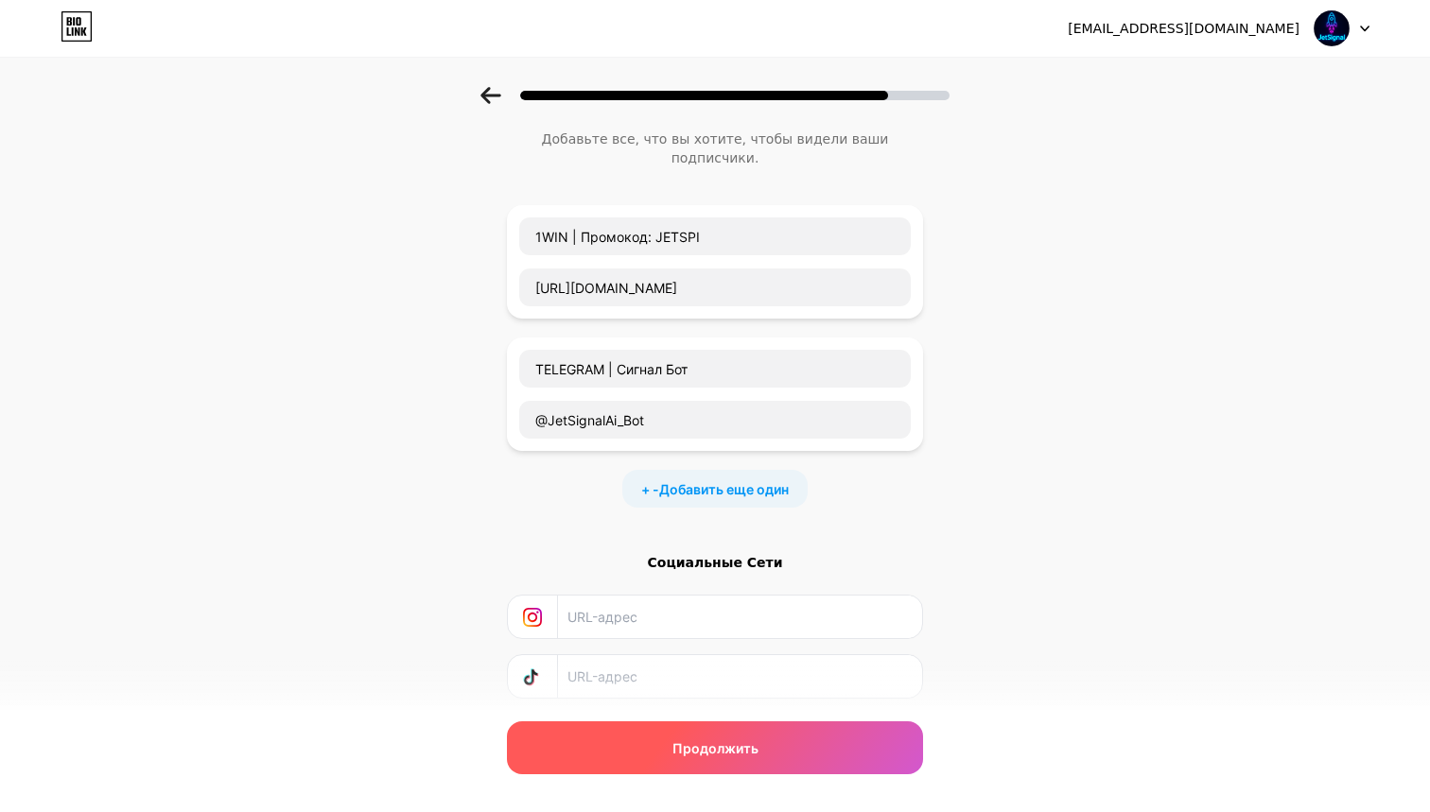
click at [647, 740] on div "Продолжить" at bounding box center [715, 747] width 416 height 53
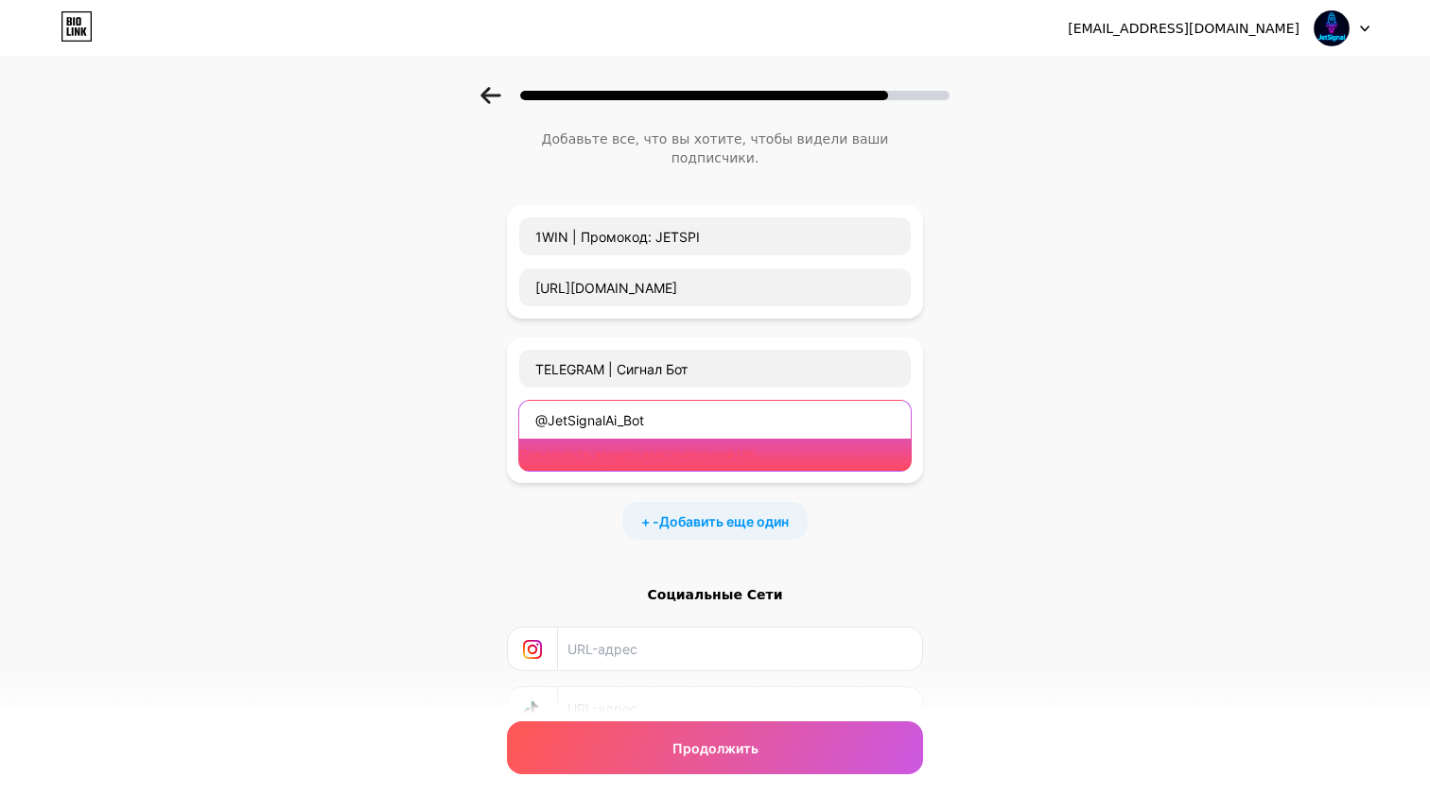
click at [684, 401] on input "@JetSignalAi_Bot" at bounding box center [714, 420] width 391 height 38
paste input "t.me/"
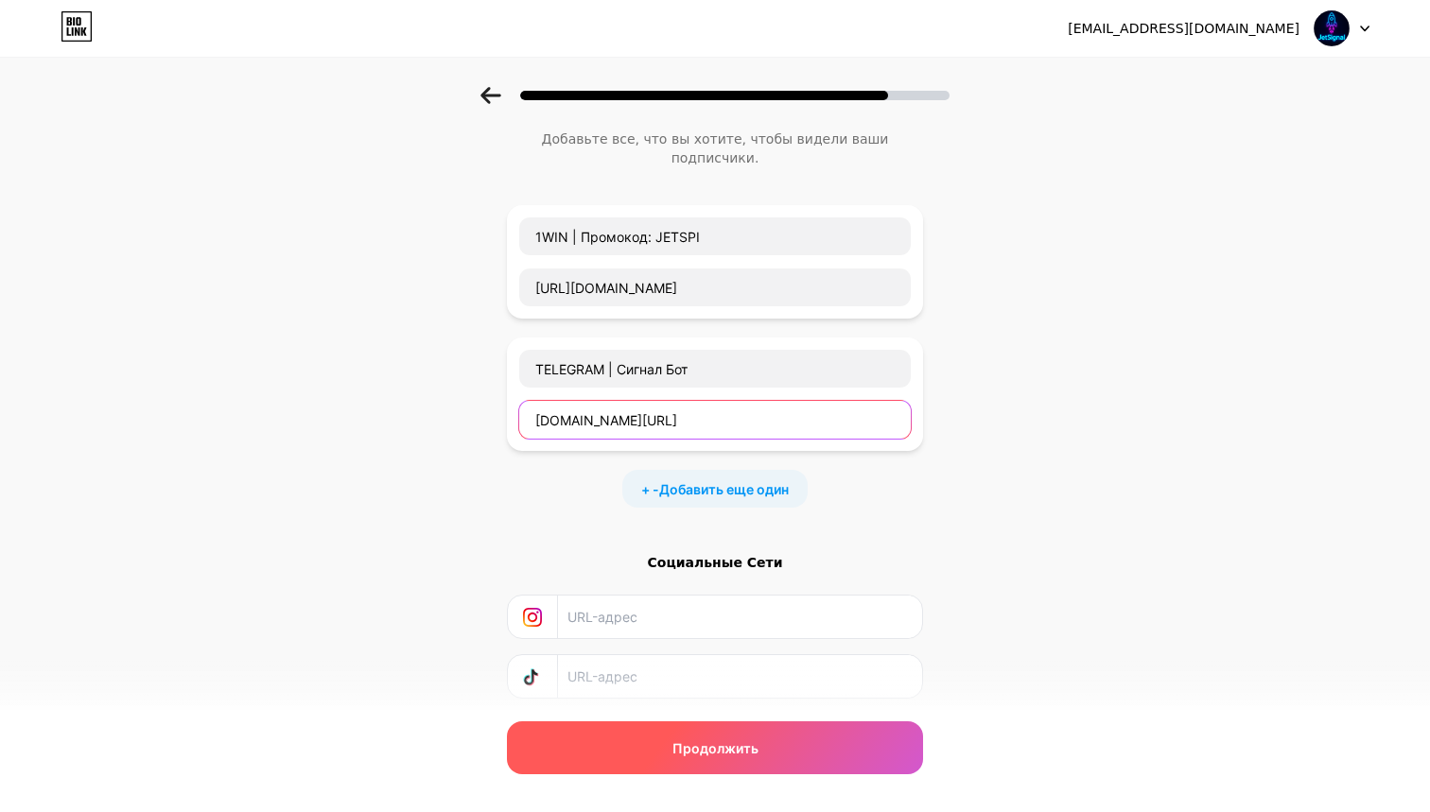
type input "[DOMAIN_NAME][URL]"
click at [710, 747] on span "Продолжить" at bounding box center [715, 748] width 86 height 20
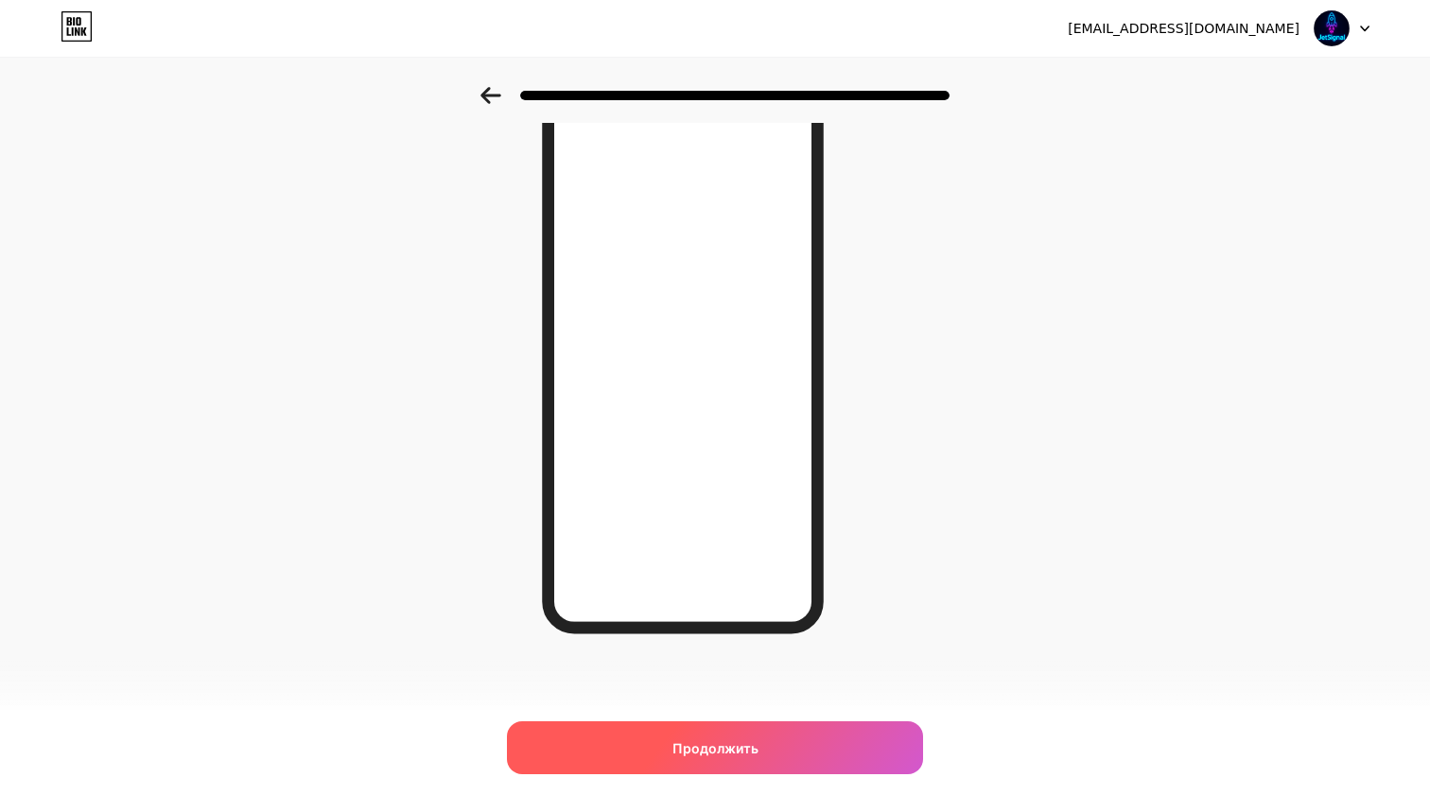
scroll to position [138, 0]
click at [616, 750] on div "Продолжить" at bounding box center [715, 747] width 416 height 53
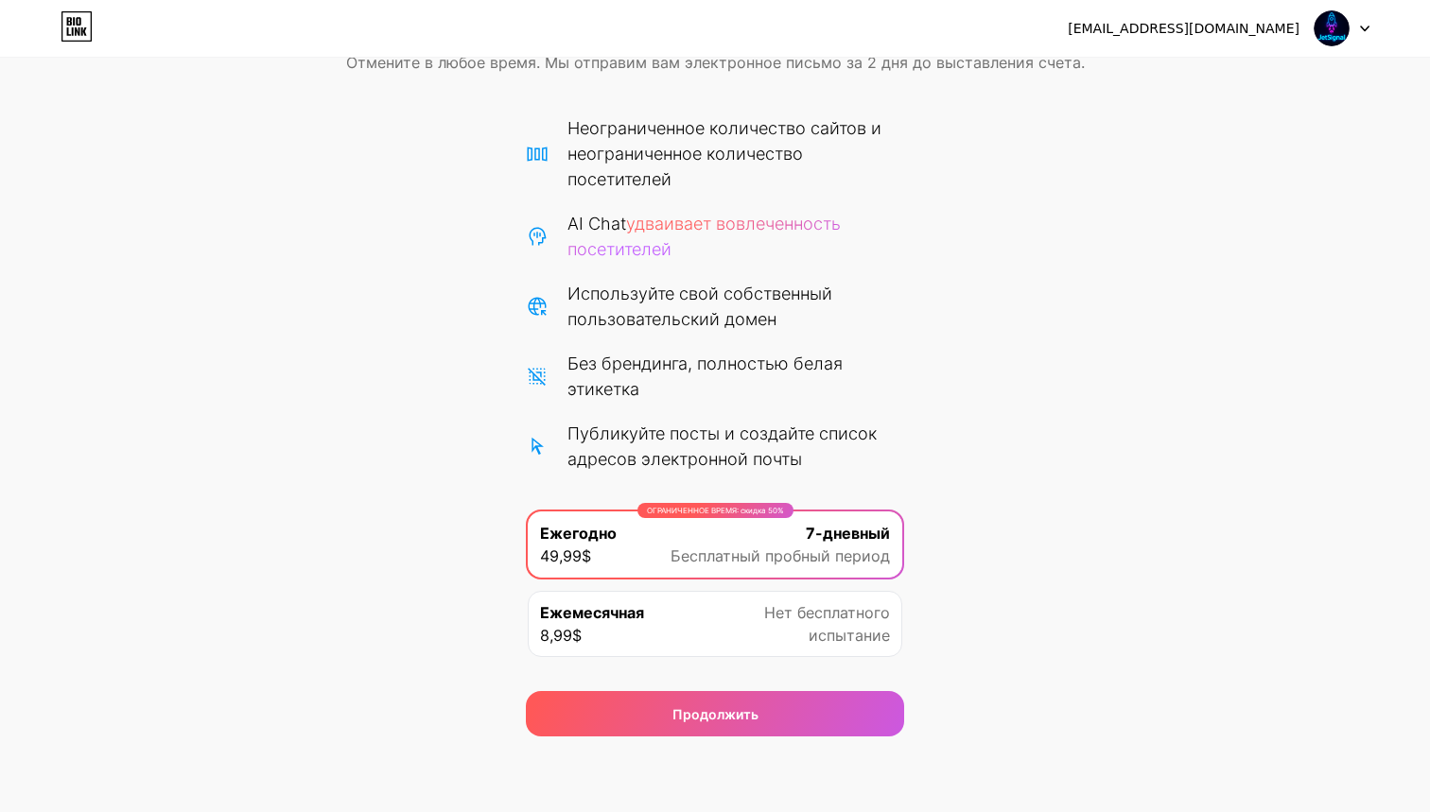
scroll to position [102, 0]
click at [821, 615] on span "Нет бесплатного" at bounding box center [827, 612] width 126 height 23
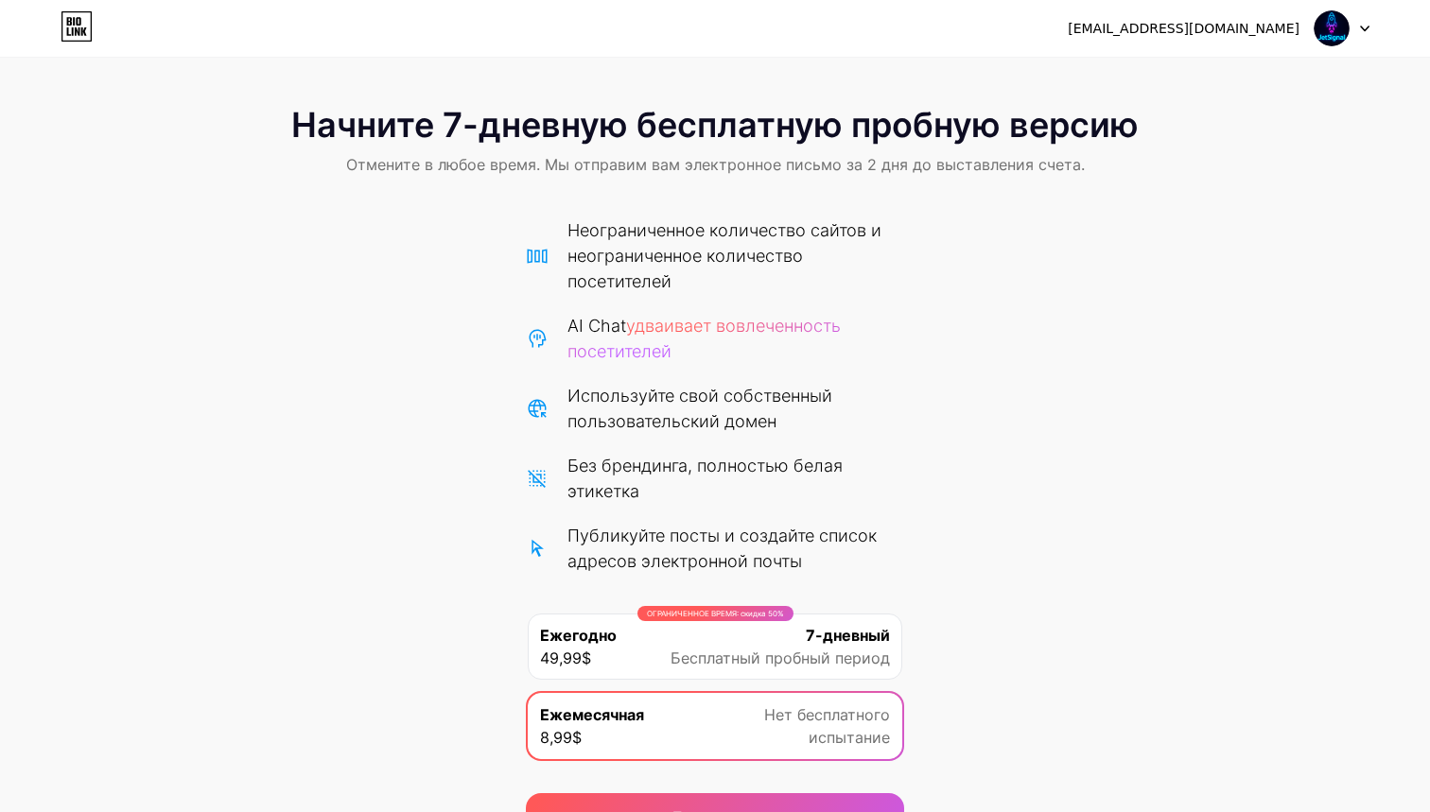
scroll to position [0, 0]
click at [73, 34] on icon at bounding box center [73, 31] width 2 height 9
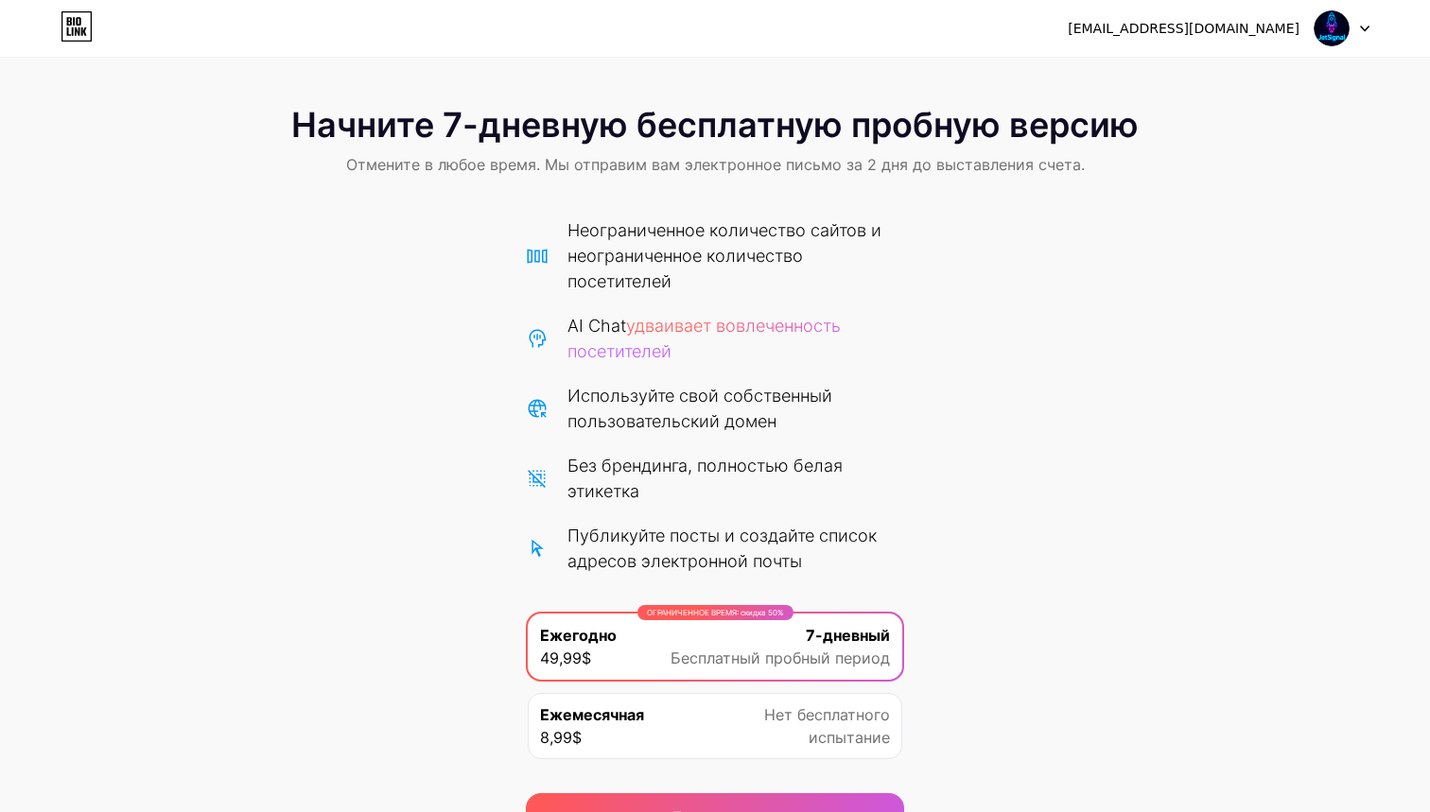
click at [1369, 32] on div "brokerscl3@gmail.com Logout" at bounding box center [715, 28] width 1430 height 34
click at [1364, 32] on div at bounding box center [1341, 28] width 55 height 34
click at [864, 109] on span "Начните 7-дневную бесплатную пробную версию" at bounding box center [714, 125] width 847 height 38
click at [79, 34] on icon at bounding box center [77, 31] width 5 height 9
click at [570, 701] on div "Ежемесячная 8,99$ Нет бесплатного испытание" at bounding box center [715, 726] width 374 height 66
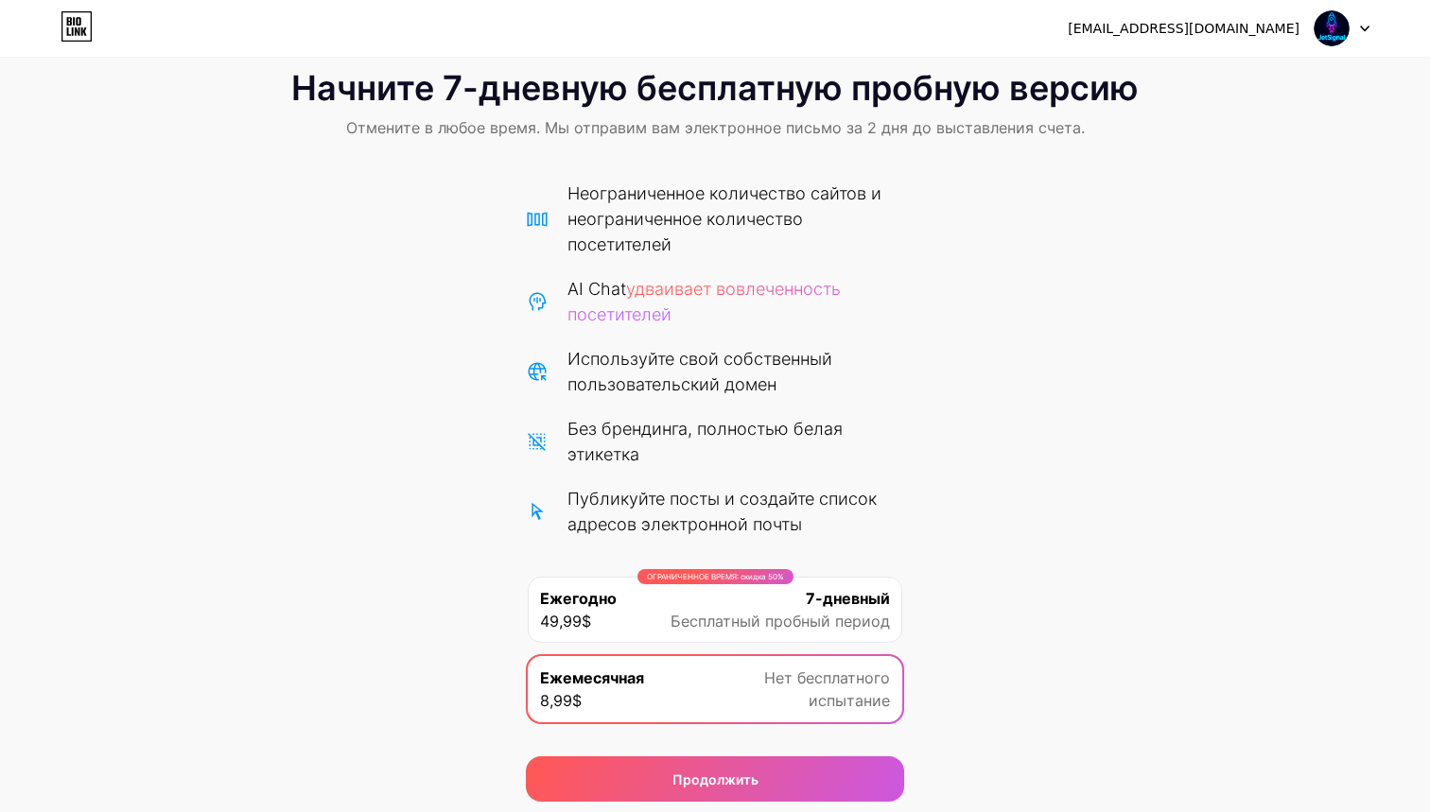
scroll to position [102, 0]
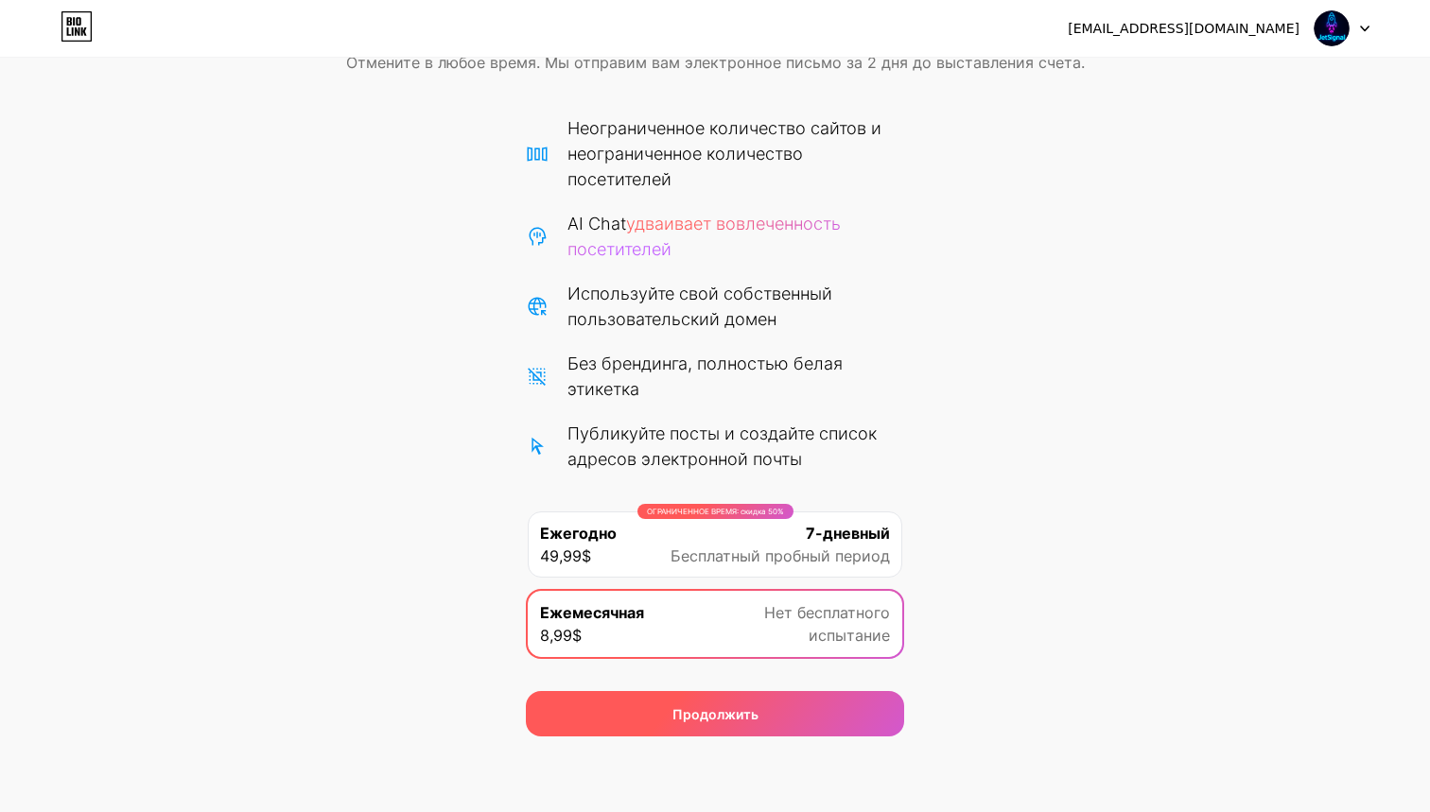
click at [575, 708] on div "Продолжить" at bounding box center [715, 713] width 378 height 45
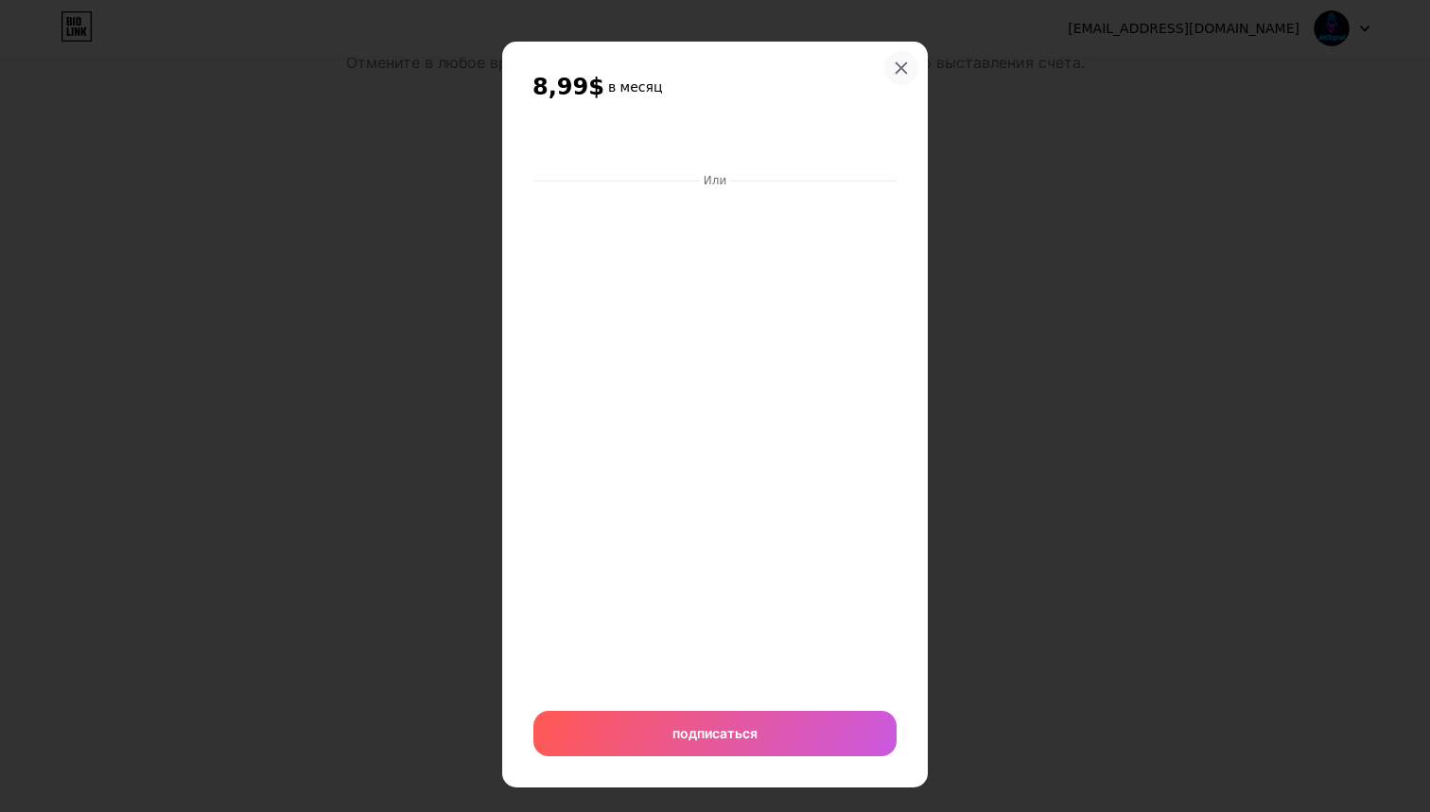
click at [904, 70] on icon at bounding box center [901, 68] width 10 height 10
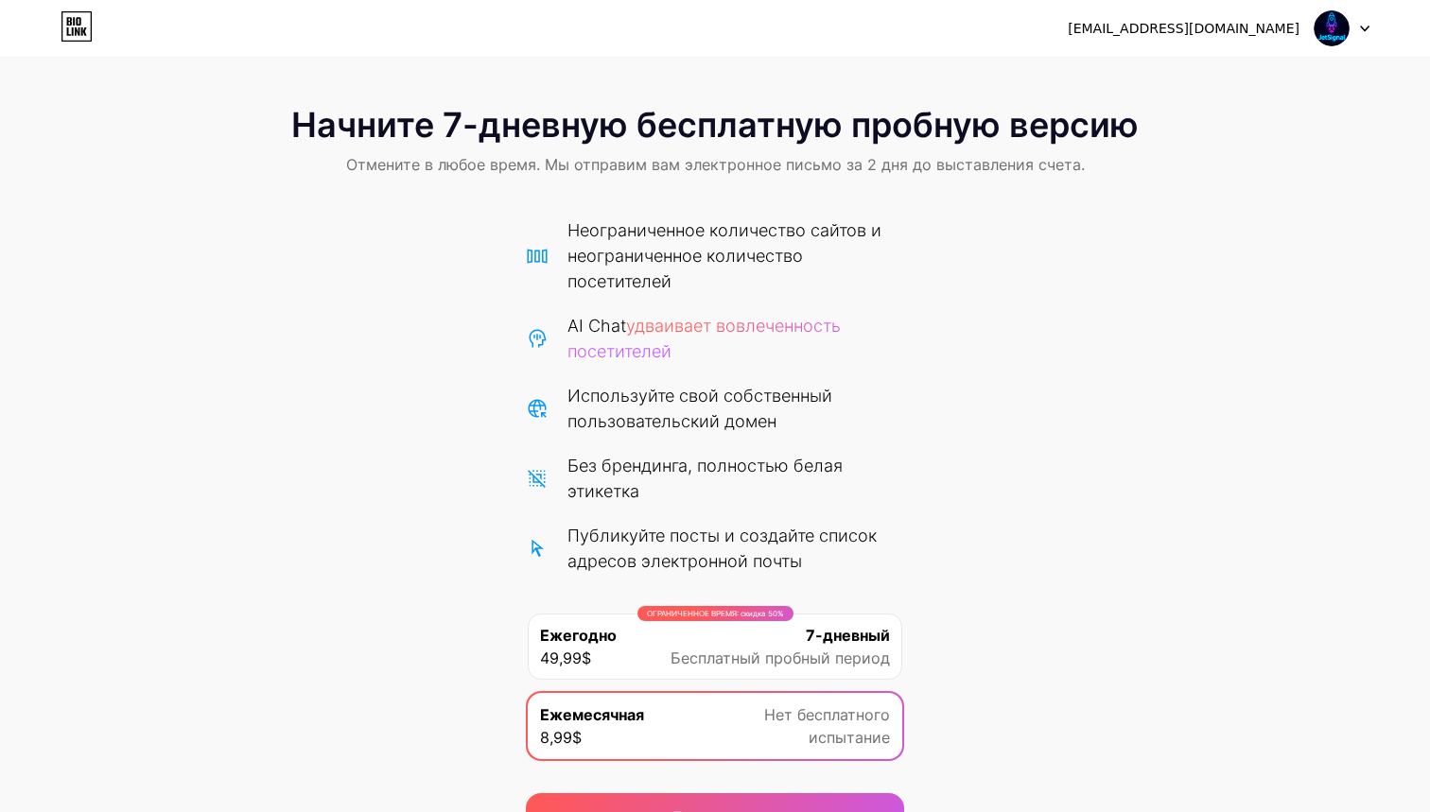
scroll to position [0, 0]
click at [441, 150] on div "Начните 7-дневную бесплатную пробную версию Отмените в любое время. Мы отправим…" at bounding box center [715, 143] width 1430 height 112
click at [84, 28] on icon at bounding box center [84, 31] width 6 height 9
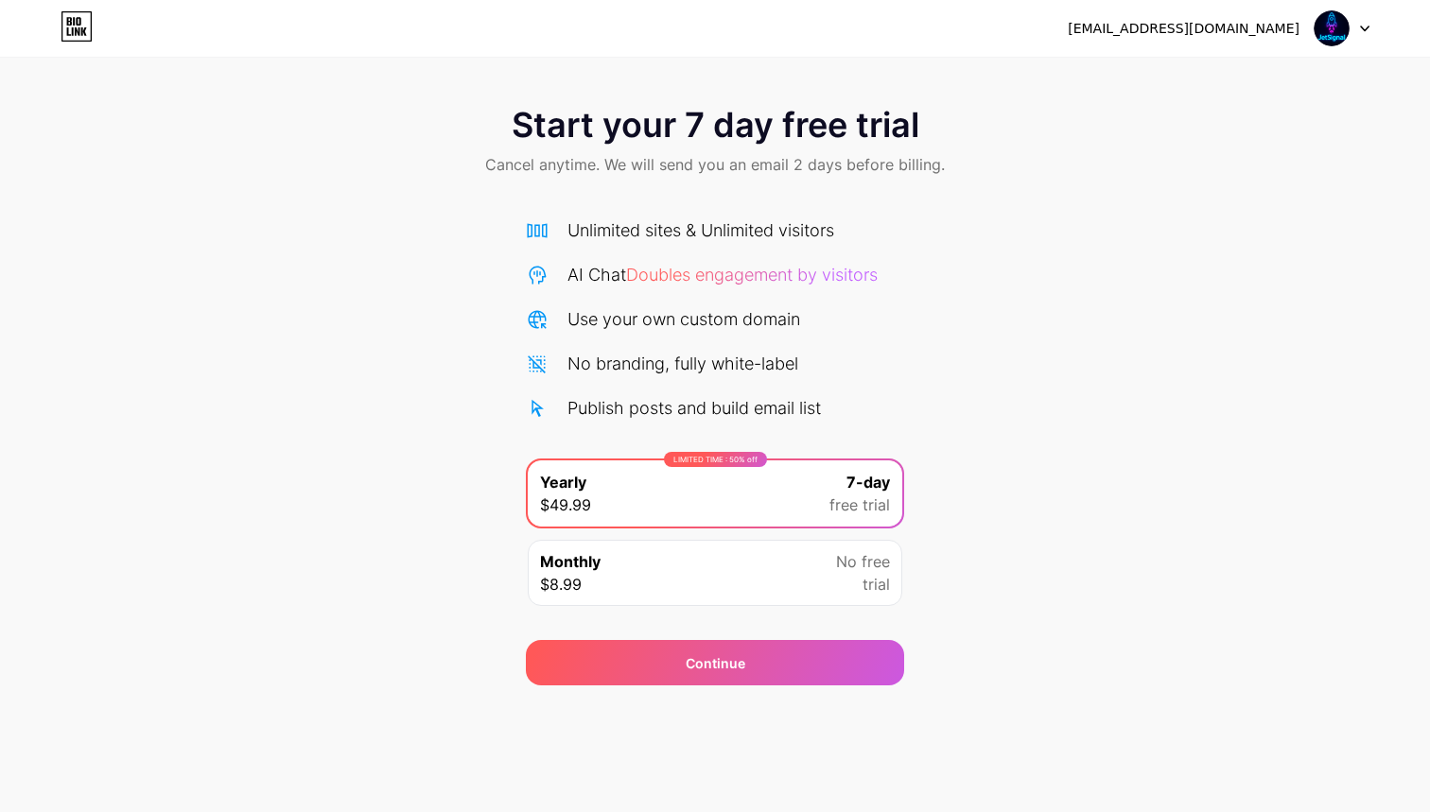
click at [738, 275] on span "Doubles engagement by visitors" at bounding box center [751, 275] width 251 height 20
click at [804, 163] on span "Cancel anytime. We will send you an email 2 days before billing." at bounding box center [714, 164] width 459 height 23
click at [1360, 32] on div at bounding box center [1341, 28] width 55 height 34
click at [1322, 31] on img at bounding box center [1331, 28] width 36 height 36
click at [1265, 31] on div "[EMAIL_ADDRESS][DOMAIN_NAME]" at bounding box center [1183, 29] width 232 height 20
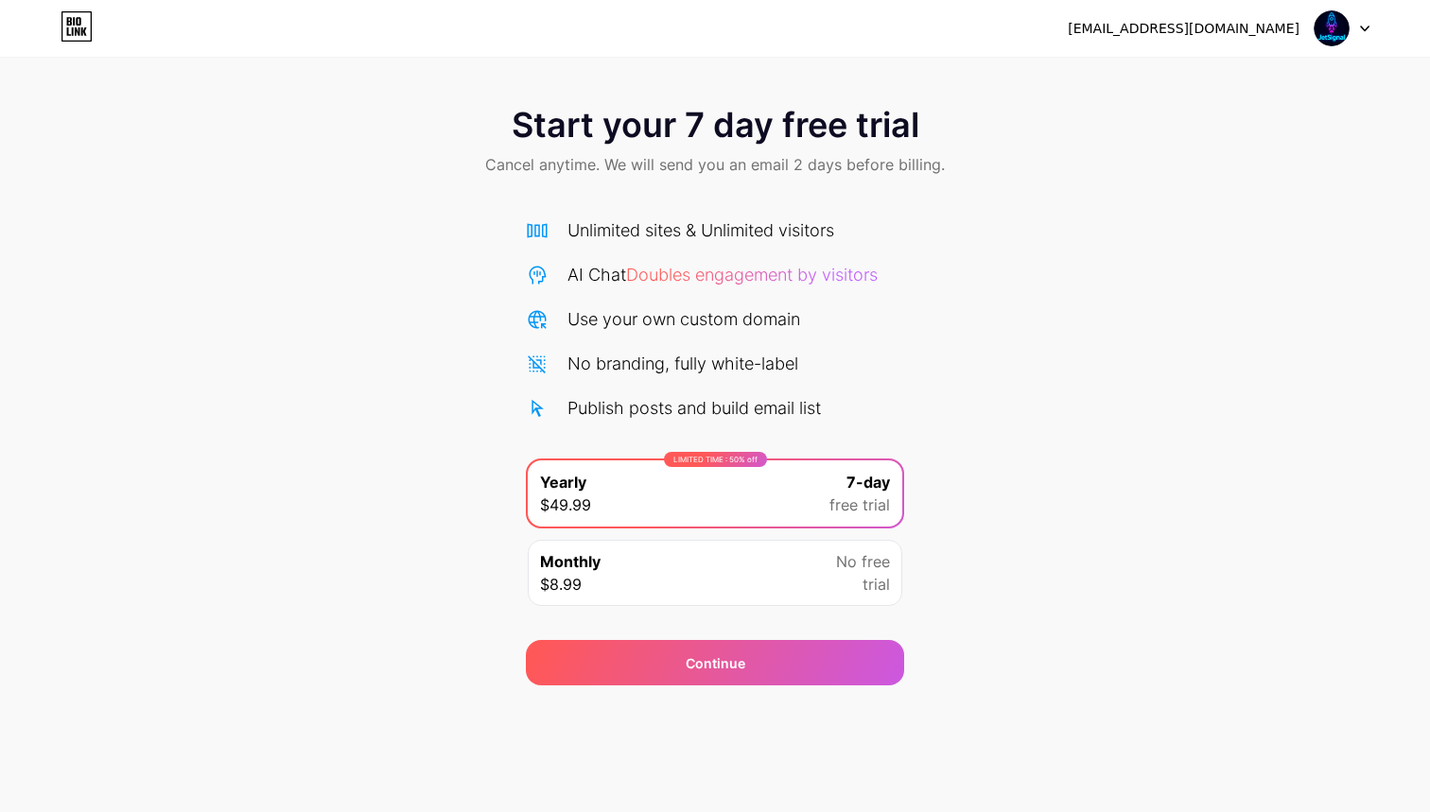
click at [864, 559] on span "No free" at bounding box center [863, 561] width 54 height 23
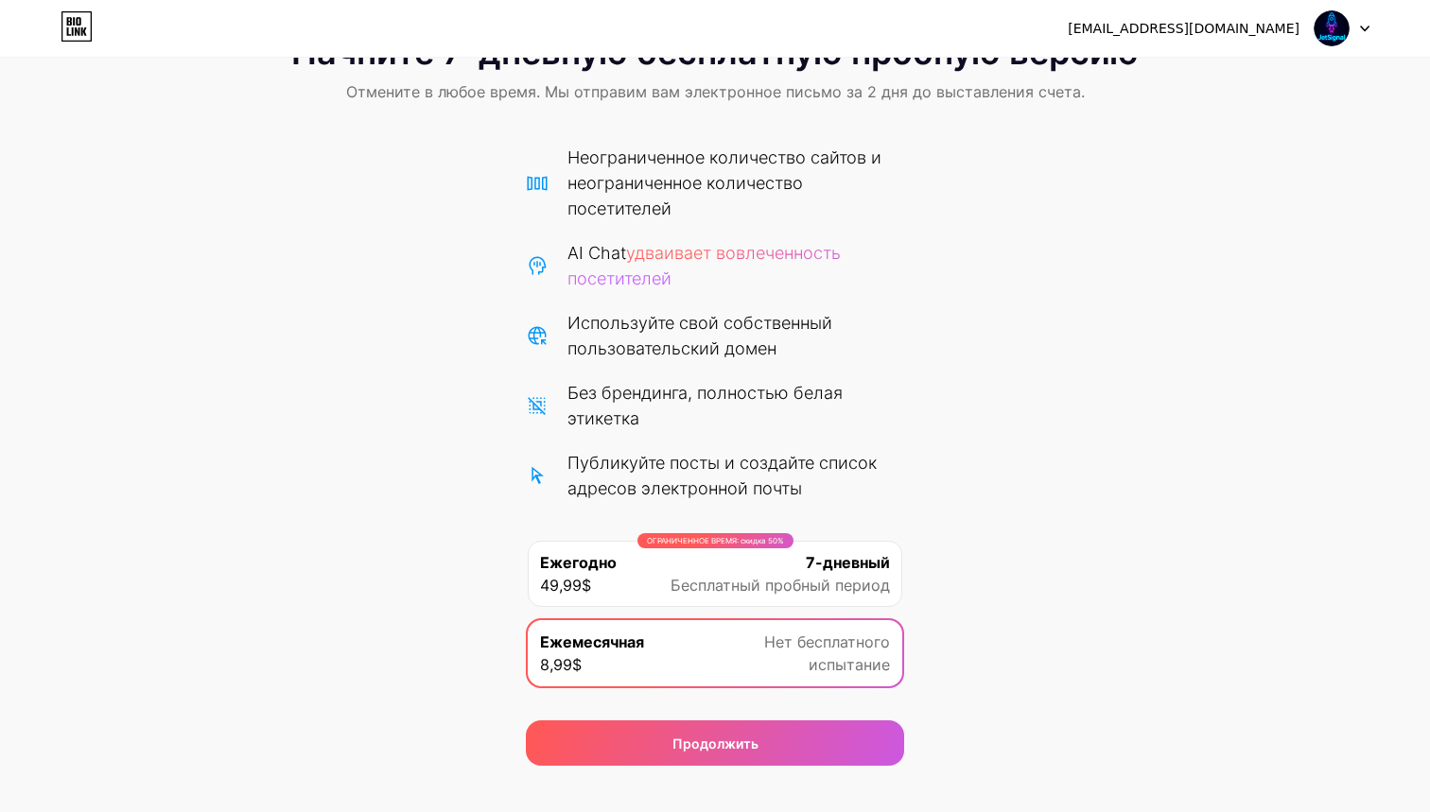
scroll to position [96, 0]
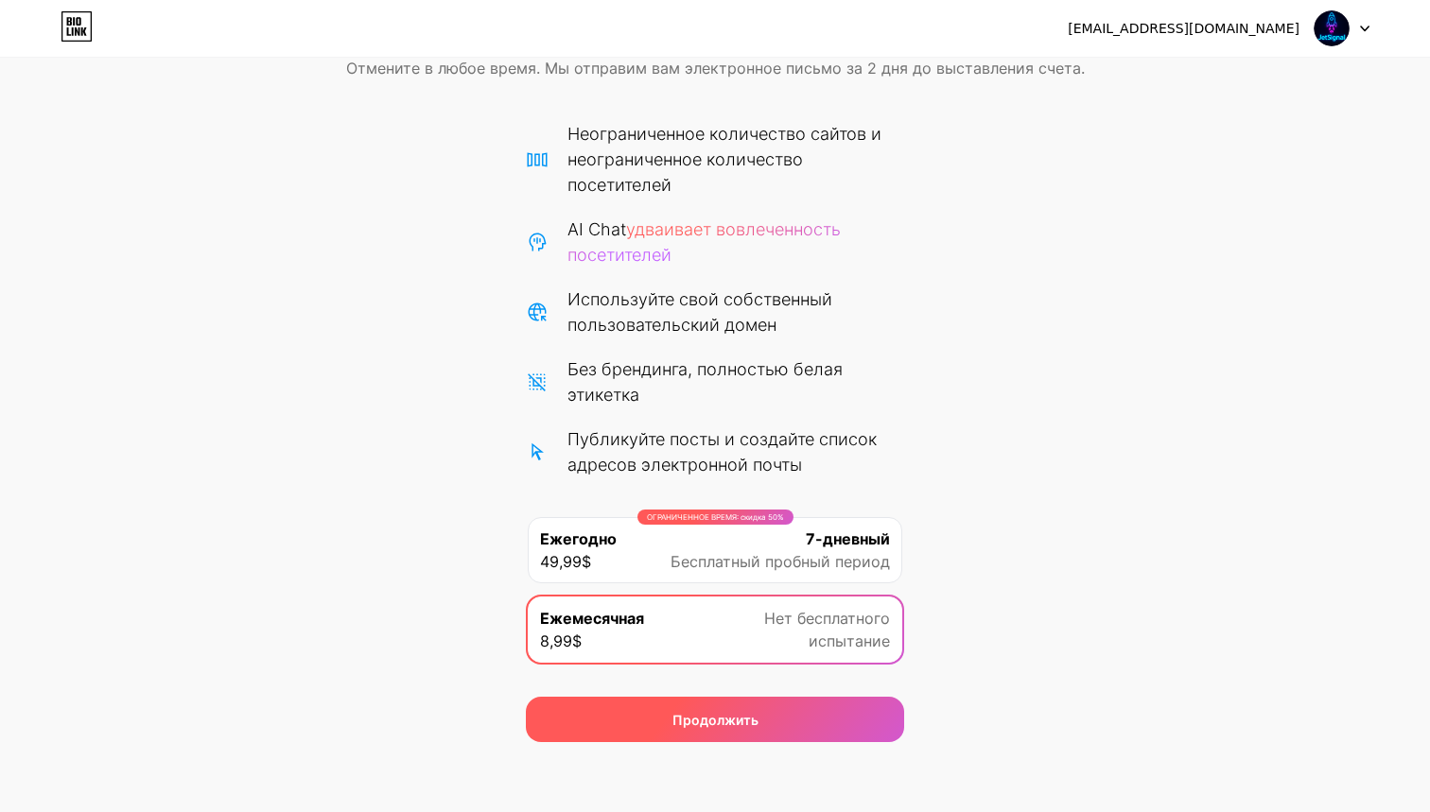
click at [797, 711] on div "Продолжить" at bounding box center [715, 719] width 378 height 45
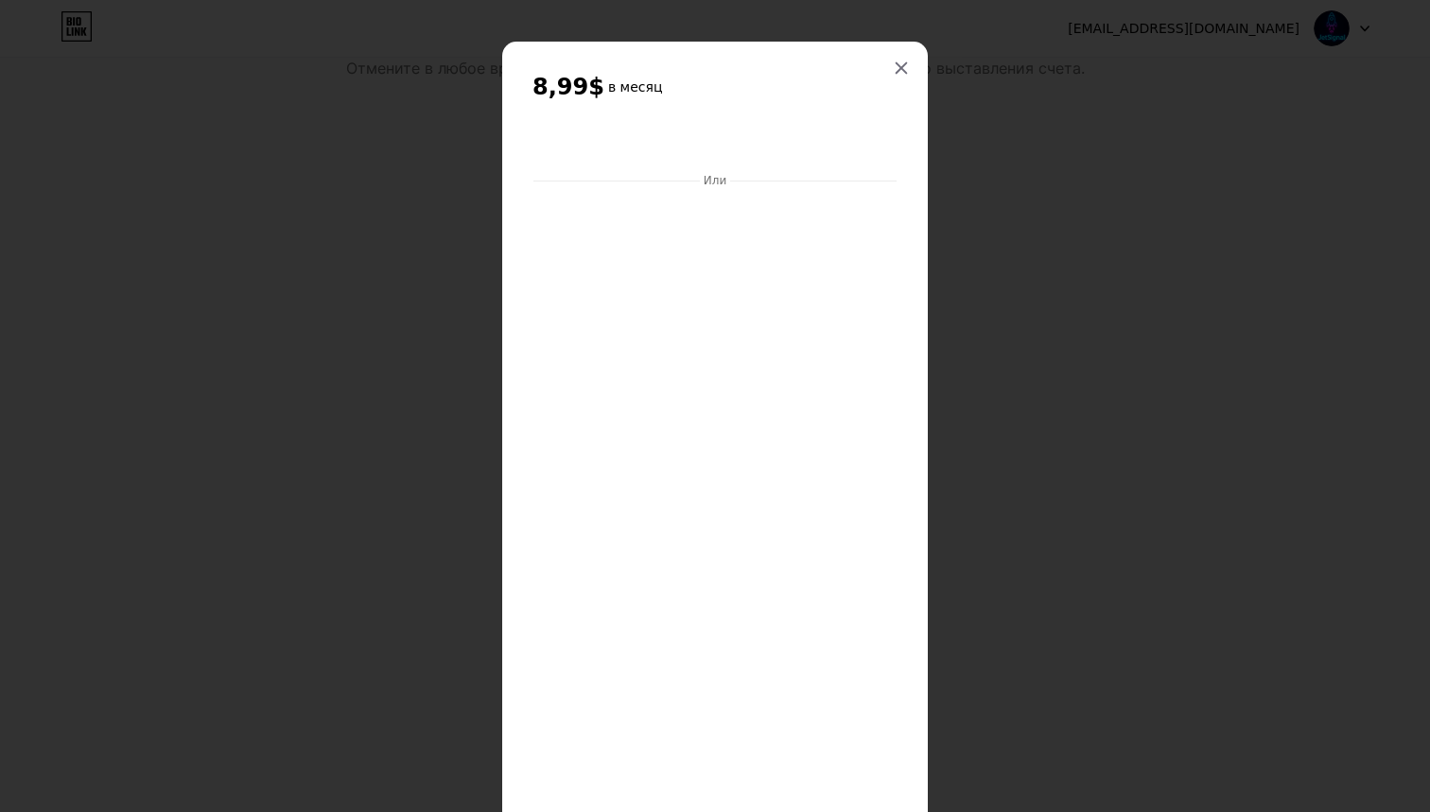
scroll to position [410, 0]
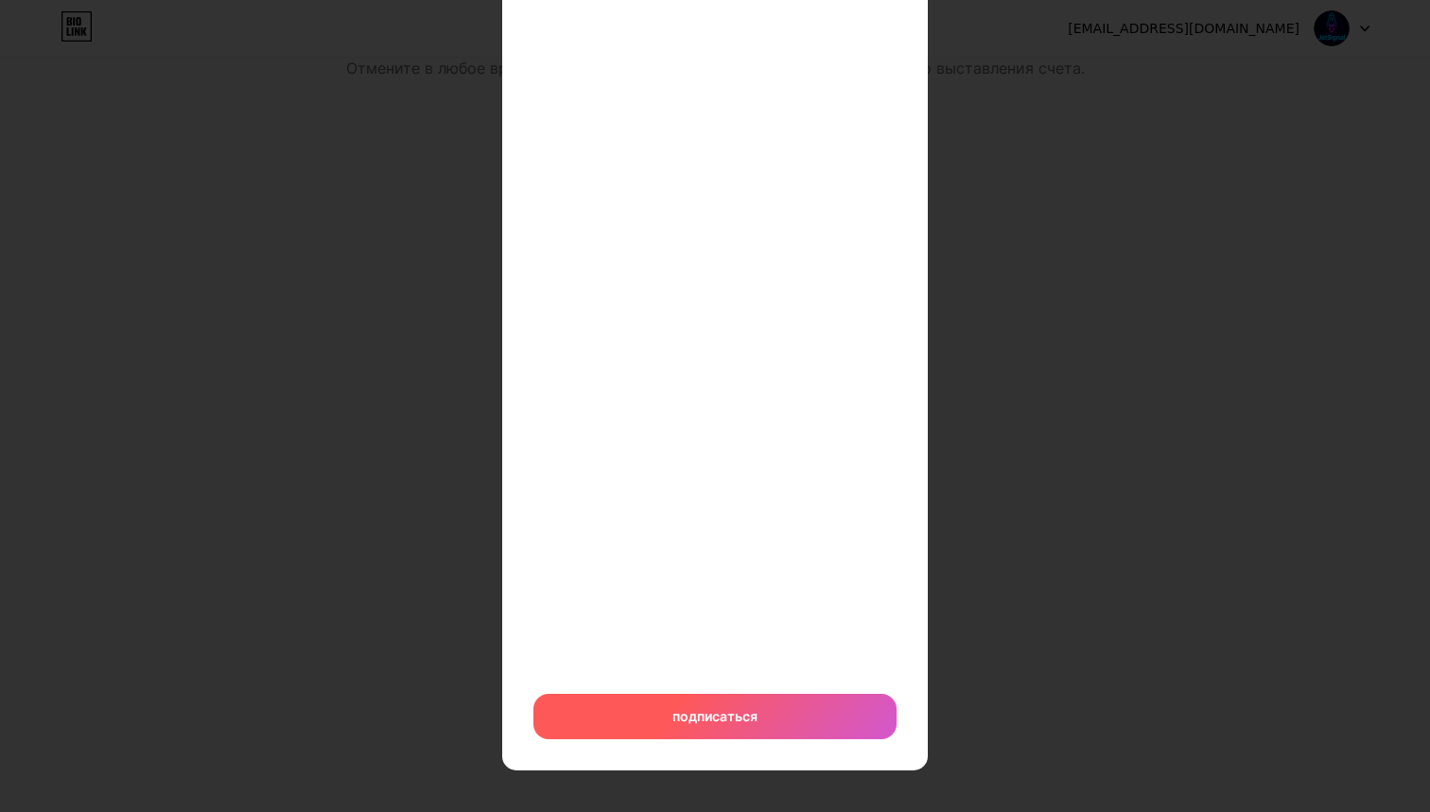
click at [650, 695] on div "подписаться" at bounding box center [714, 716] width 363 height 45
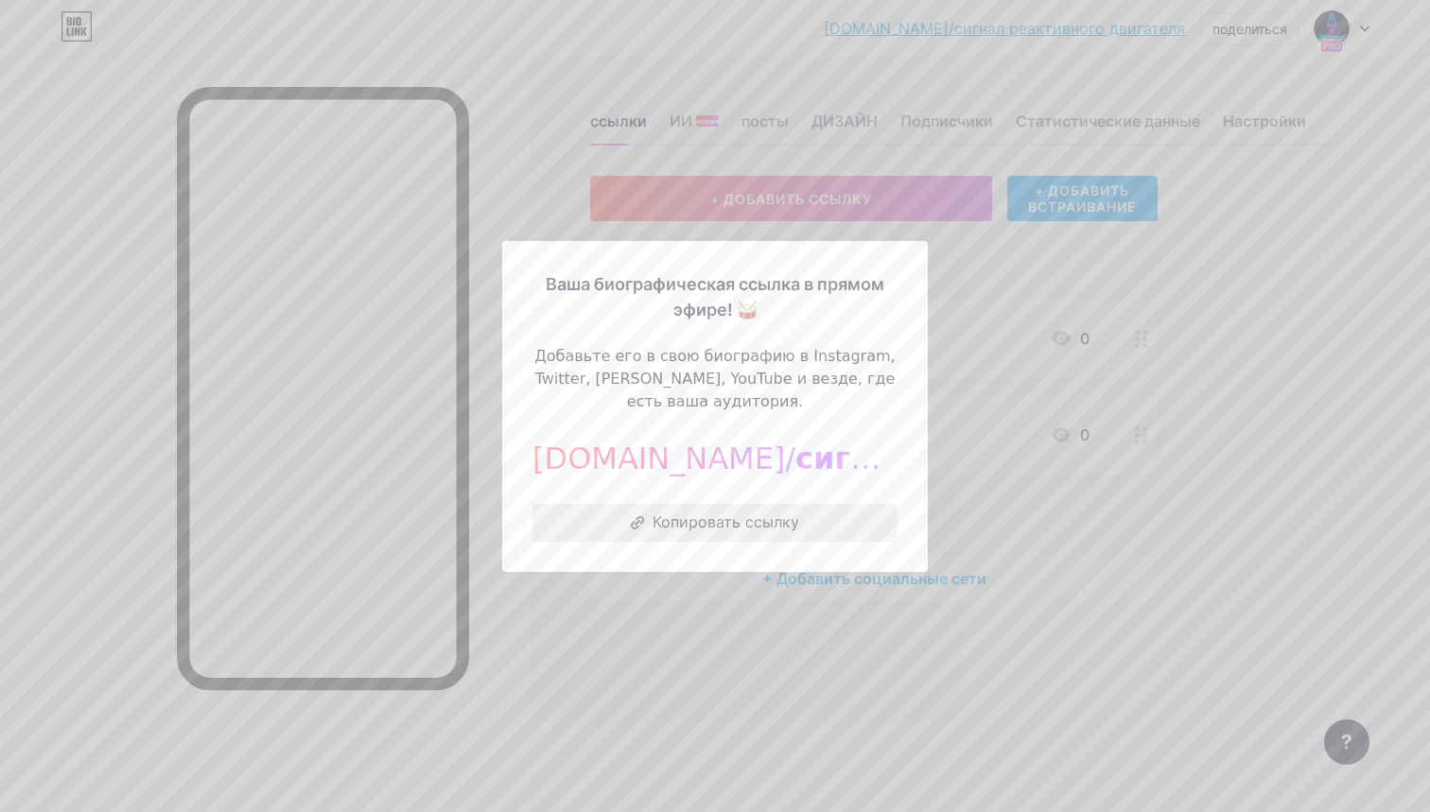
click at [778, 525] on button "Копировать ссылку" at bounding box center [714, 523] width 365 height 38
click at [814, 524] on button "Копировать ссылку" at bounding box center [714, 523] width 365 height 38
click at [963, 417] on div at bounding box center [715, 406] width 1430 height 812
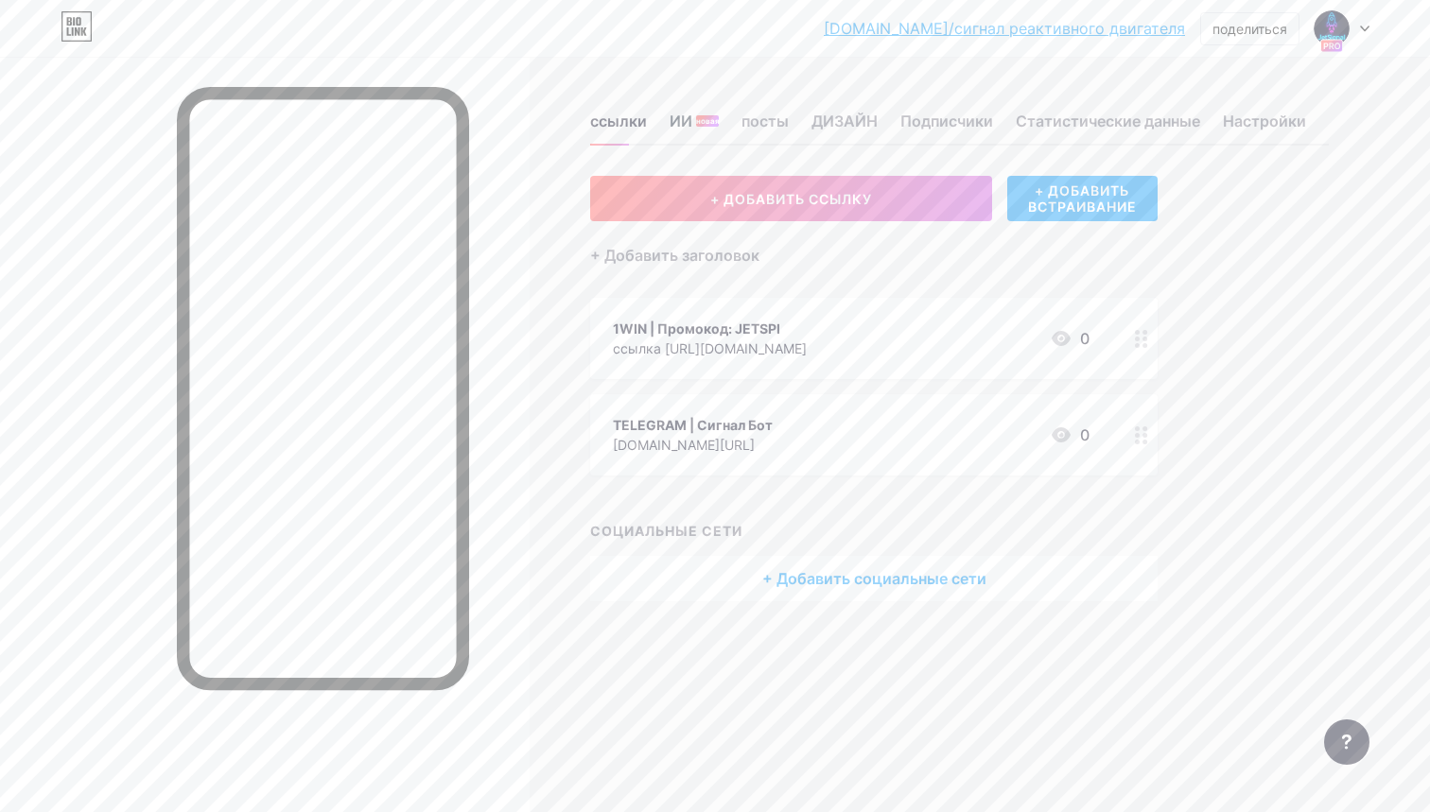
click at [688, 129] on div "ИИ новая" at bounding box center [693, 127] width 49 height 34
click at [690, 129] on div "ИИ новая" at bounding box center [693, 127] width 49 height 34
click at [1362, 32] on div at bounding box center [1341, 28] width 55 height 34
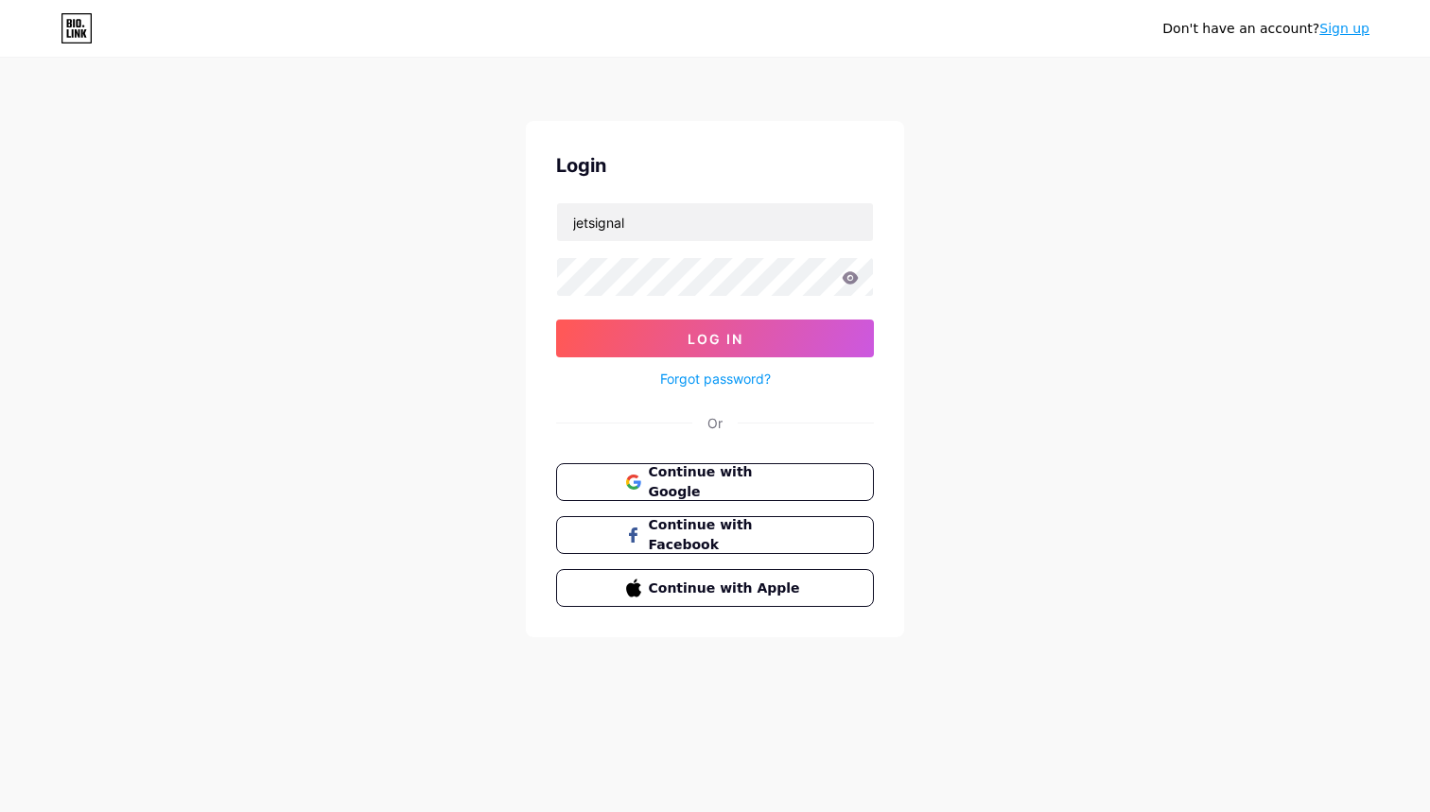
type input "jetsignal"
click at [715, 338] on button "Log In" at bounding box center [715, 339] width 318 height 38
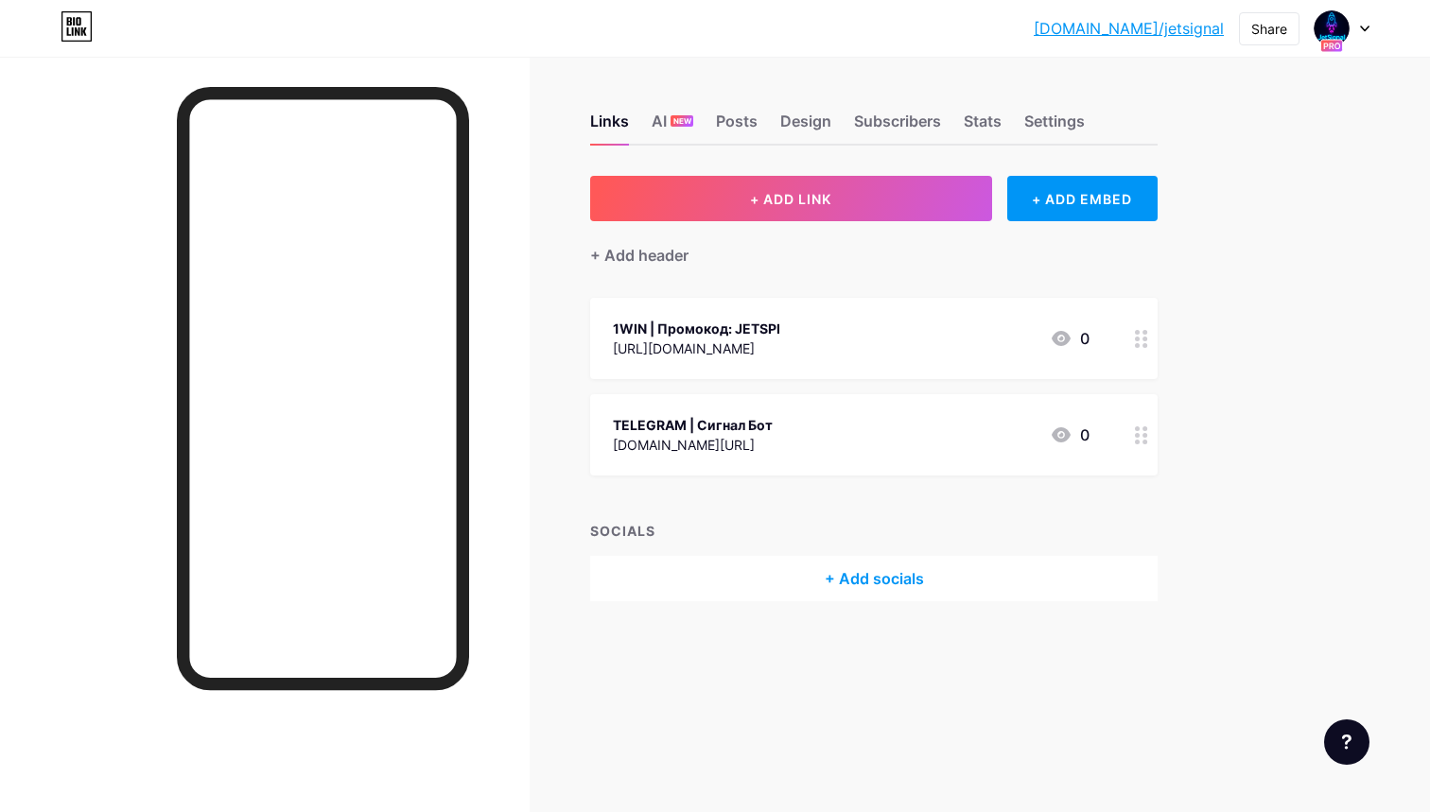
click at [1359, 31] on div at bounding box center [1341, 28] width 55 height 34
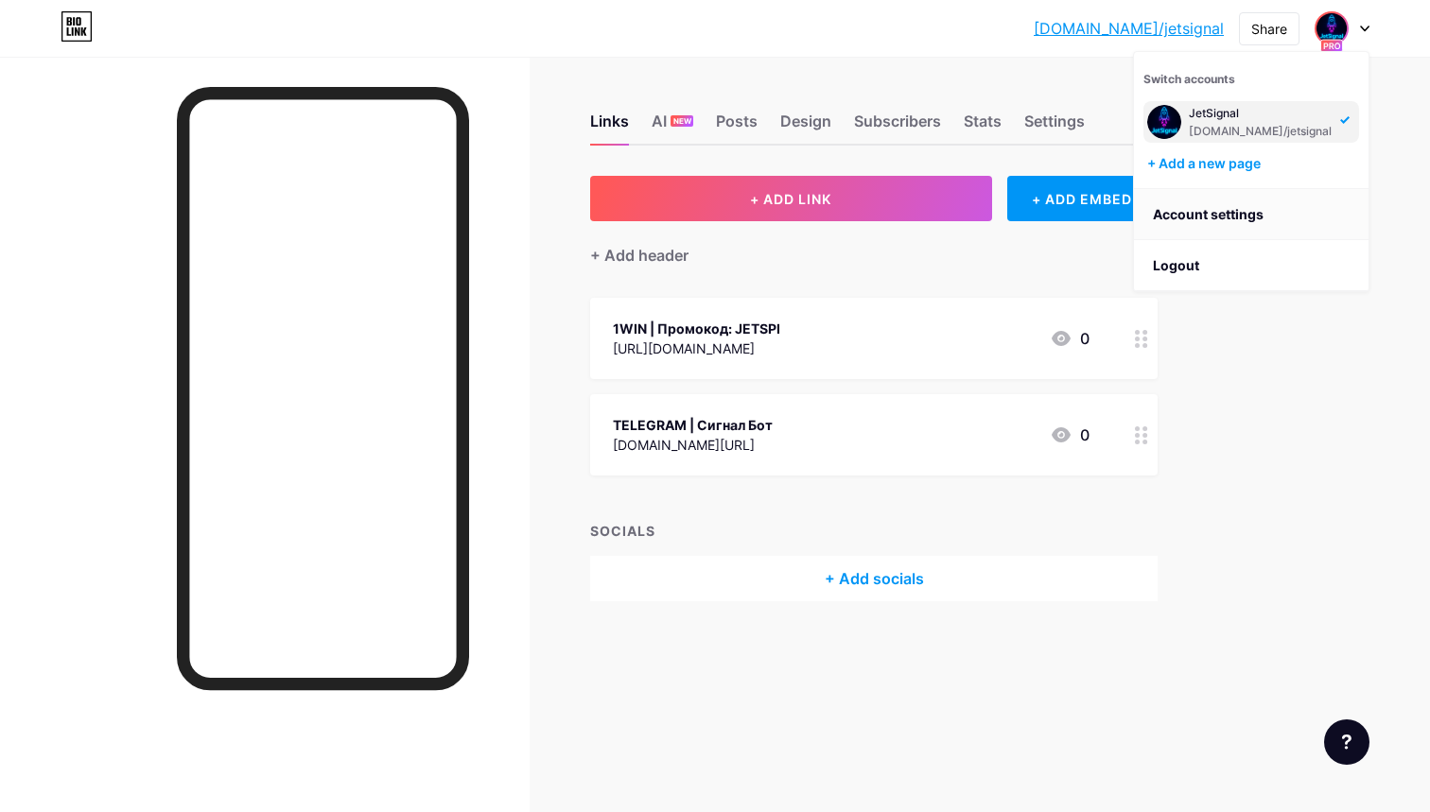
click at [1204, 229] on link "Account settings" at bounding box center [1251, 214] width 234 height 51
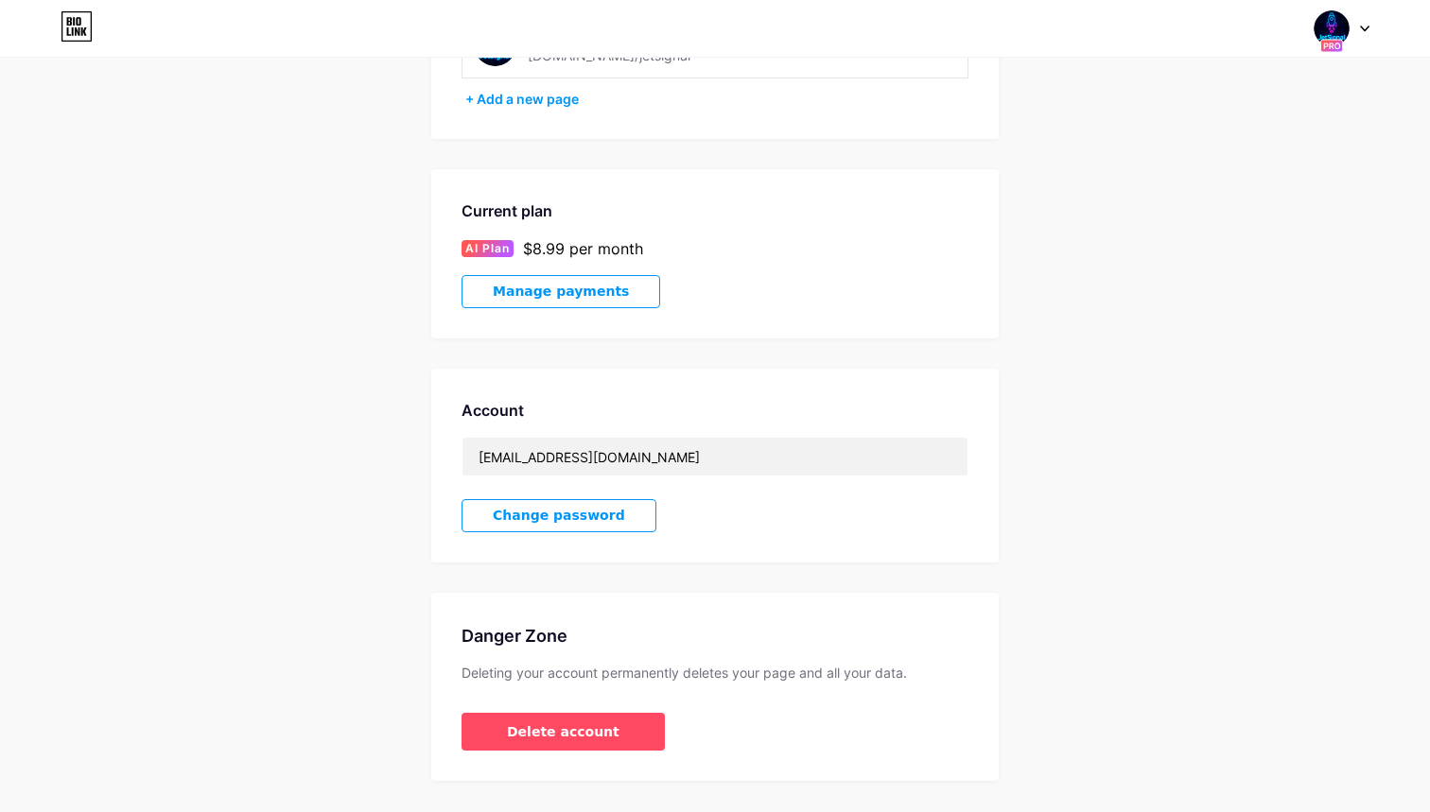
scroll to position [153, 0]
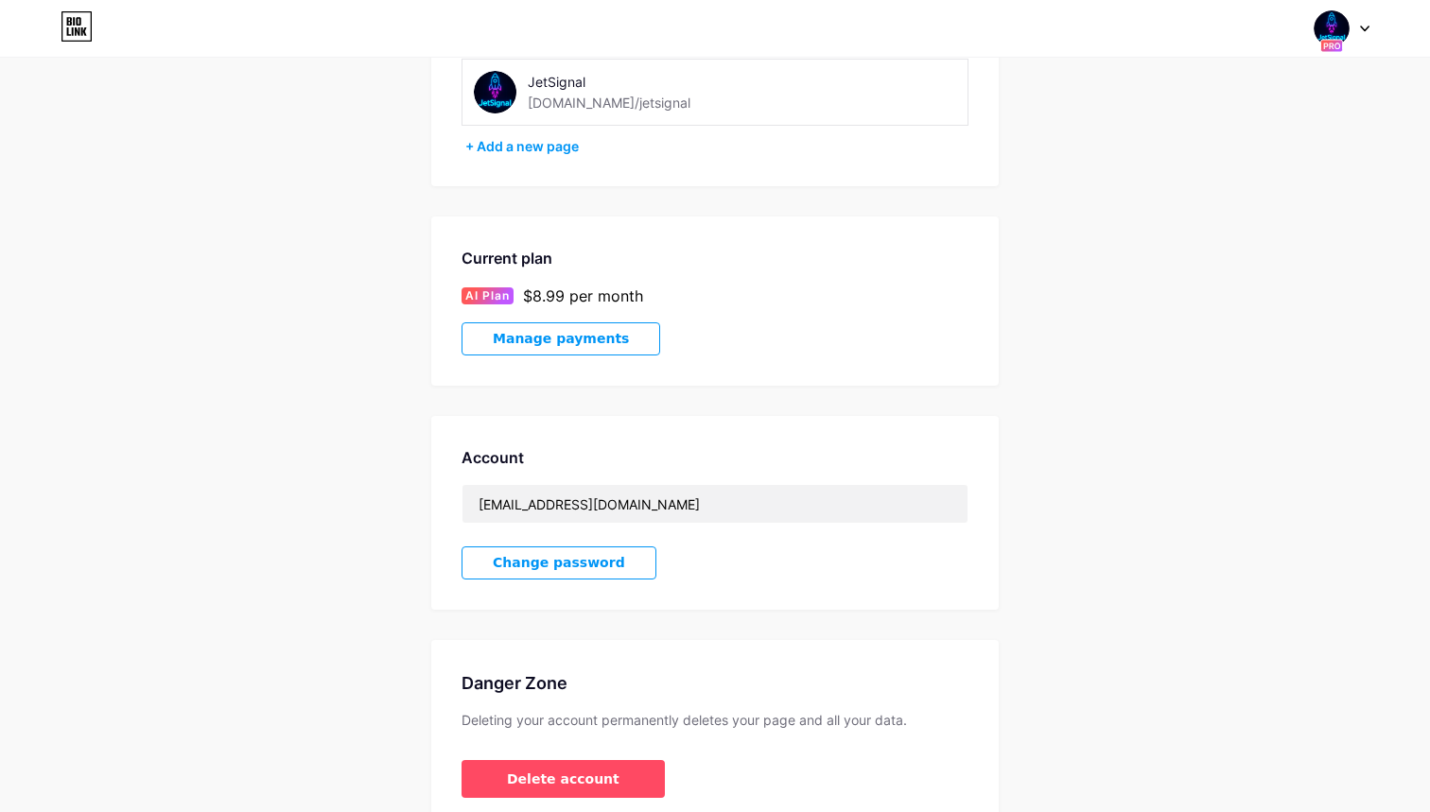
click at [584, 328] on button "Manage payments" at bounding box center [560, 338] width 199 height 33
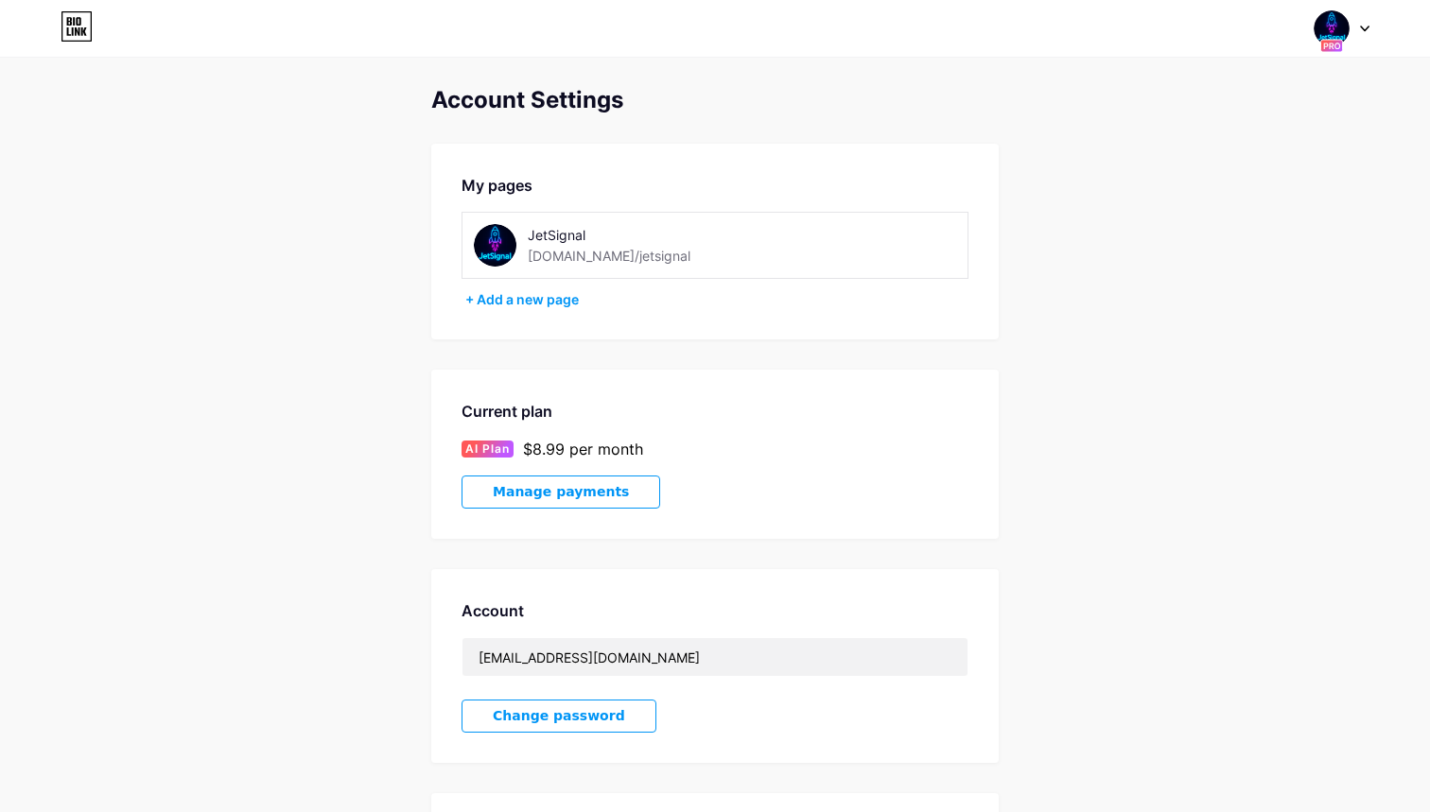
scroll to position [0, 0]
click at [1328, 26] on img at bounding box center [1331, 28] width 36 height 36
click at [1196, 113] on div "JetSignal" at bounding box center [1259, 113] width 143 height 15
click at [594, 259] on div "[DOMAIN_NAME]/jetsignal" at bounding box center [609, 256] width 163 height 20
click at [524, 239] on div "JetSignal [DOMAIN_NAME]/jetsignal" at bounding box center [634, 245] width 321 height 43
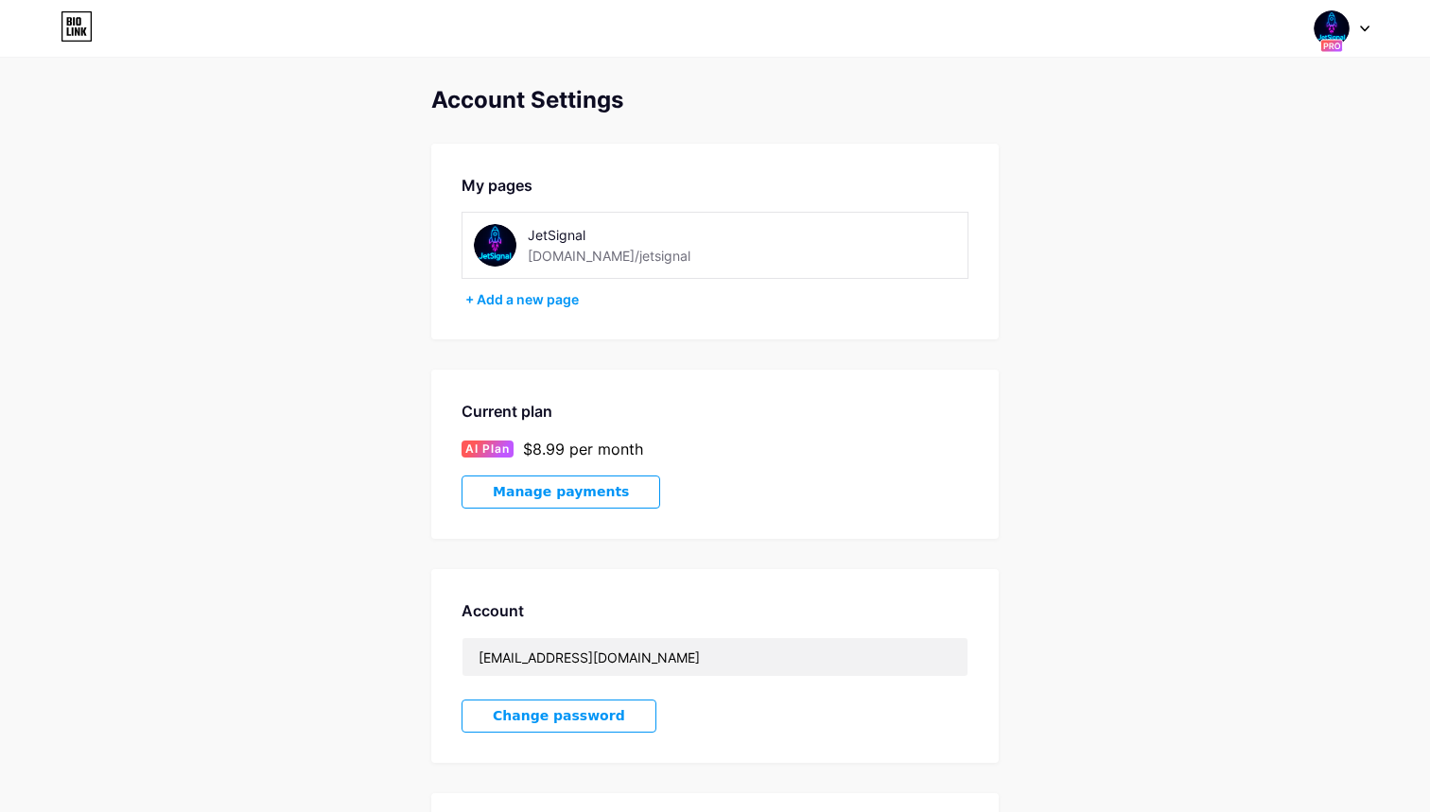
click at [506, 240] on img at bounding box center [495, 245] width 43 height 43
click at [497, 252] on img at bounding box center [495, 245] width 43 height 43
click at [556, 225] on div "JetSignal" at bounding box center [638, 235] width 220 height 20
click at [74, 34] on icon at bounding box center [77, 26] width 32 height 30
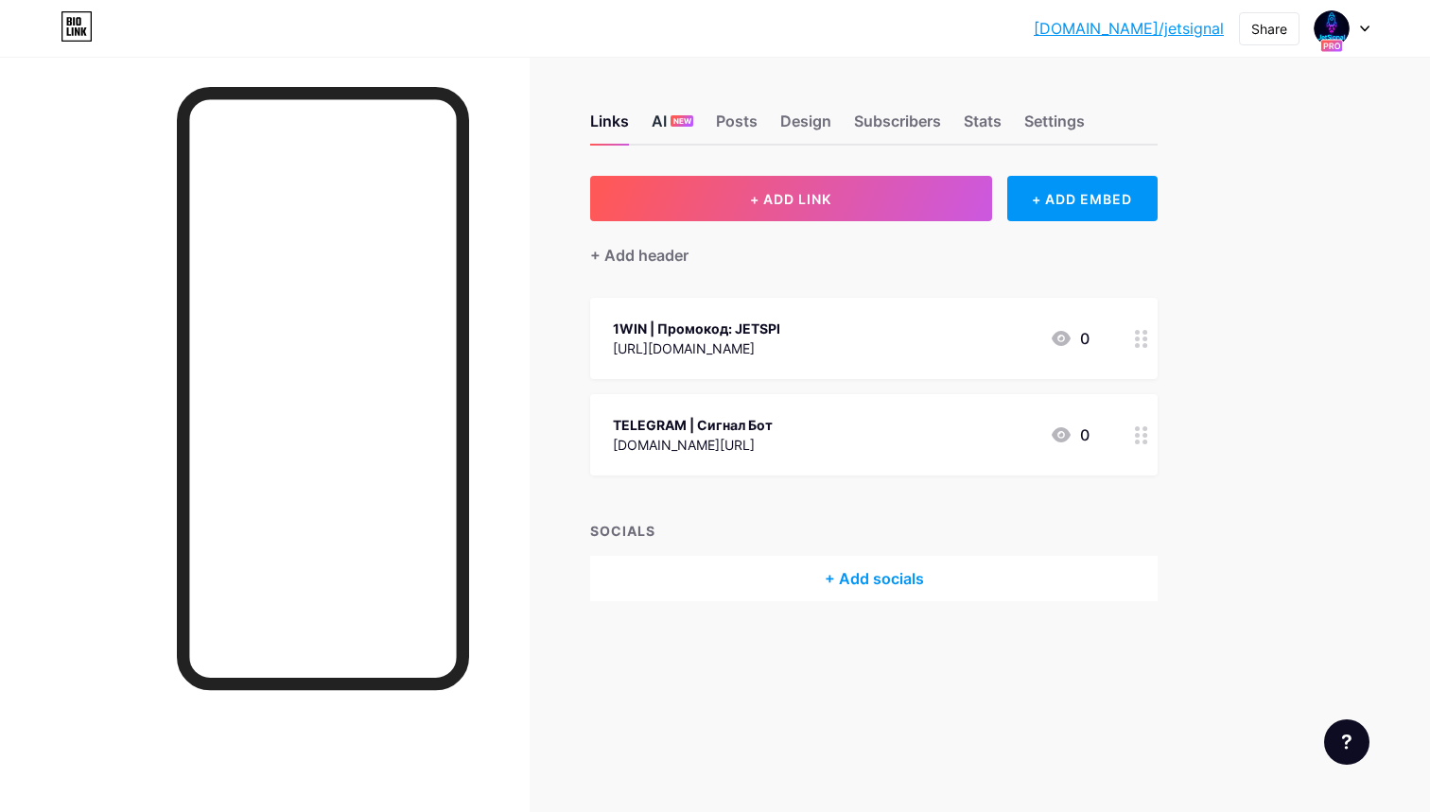
click at [667, 117] on div "AI NEW" at bounding box center [672, 127] width 42 height 34
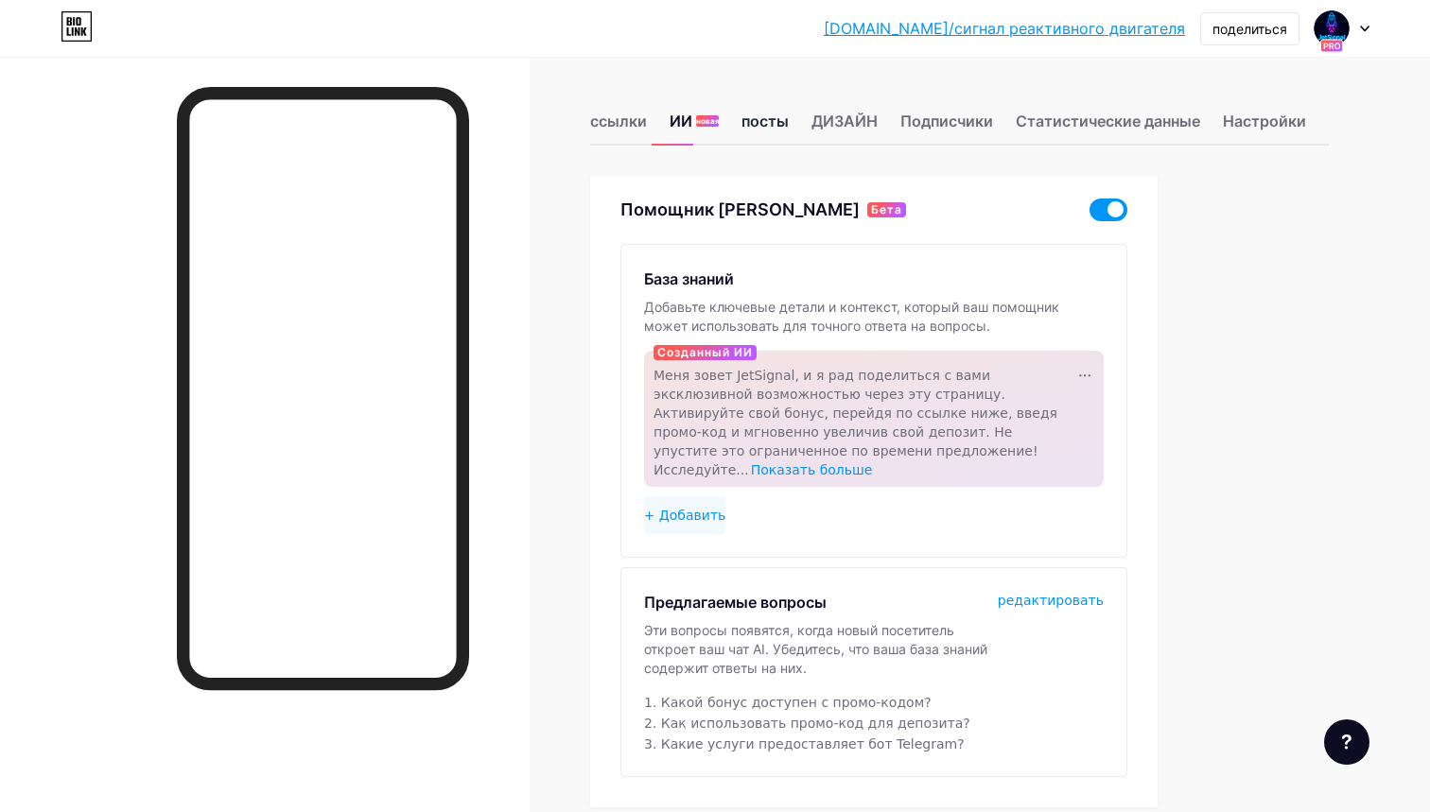
click at [745, 124] on div "посты" at bounding box center [764, 127] width 47 height 34
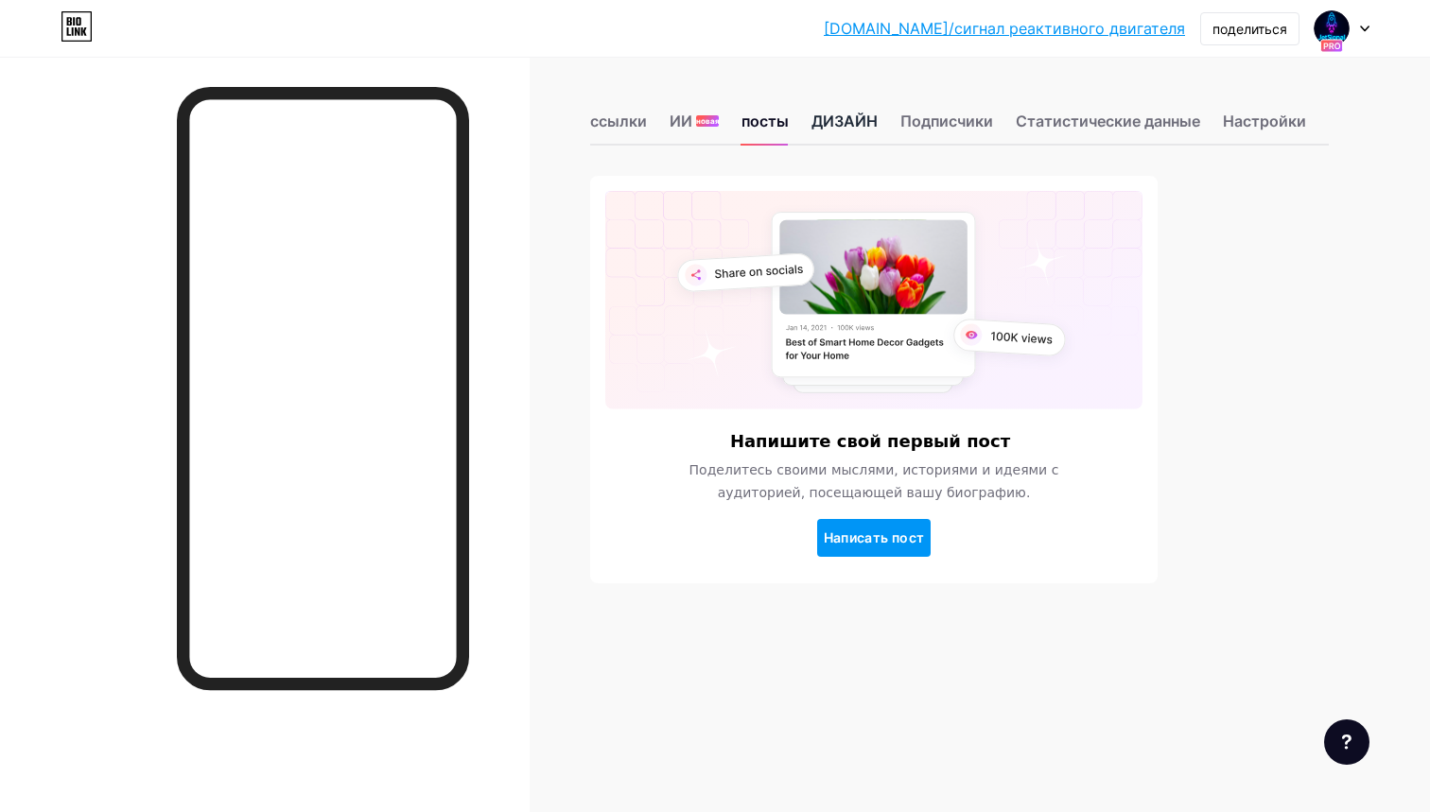
click at [830, 127] on div "ДИЗАЙН" at bounding box center [844, 127] width 66 height 34
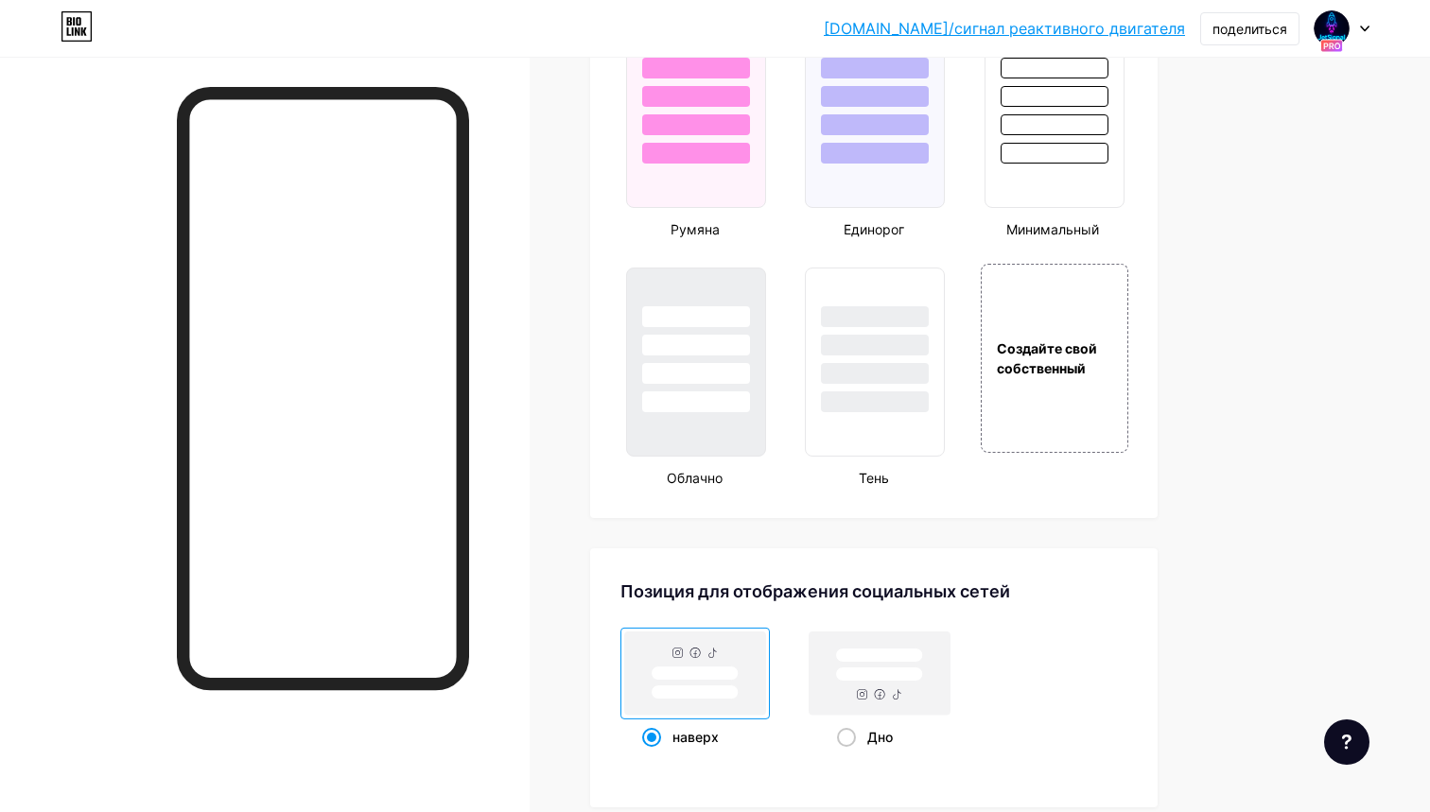
scroll to position [2058, 0]
click at [1069, 429] on div "Создайте свой собственный" at bounding box center [1054, 356] width 152 height 195
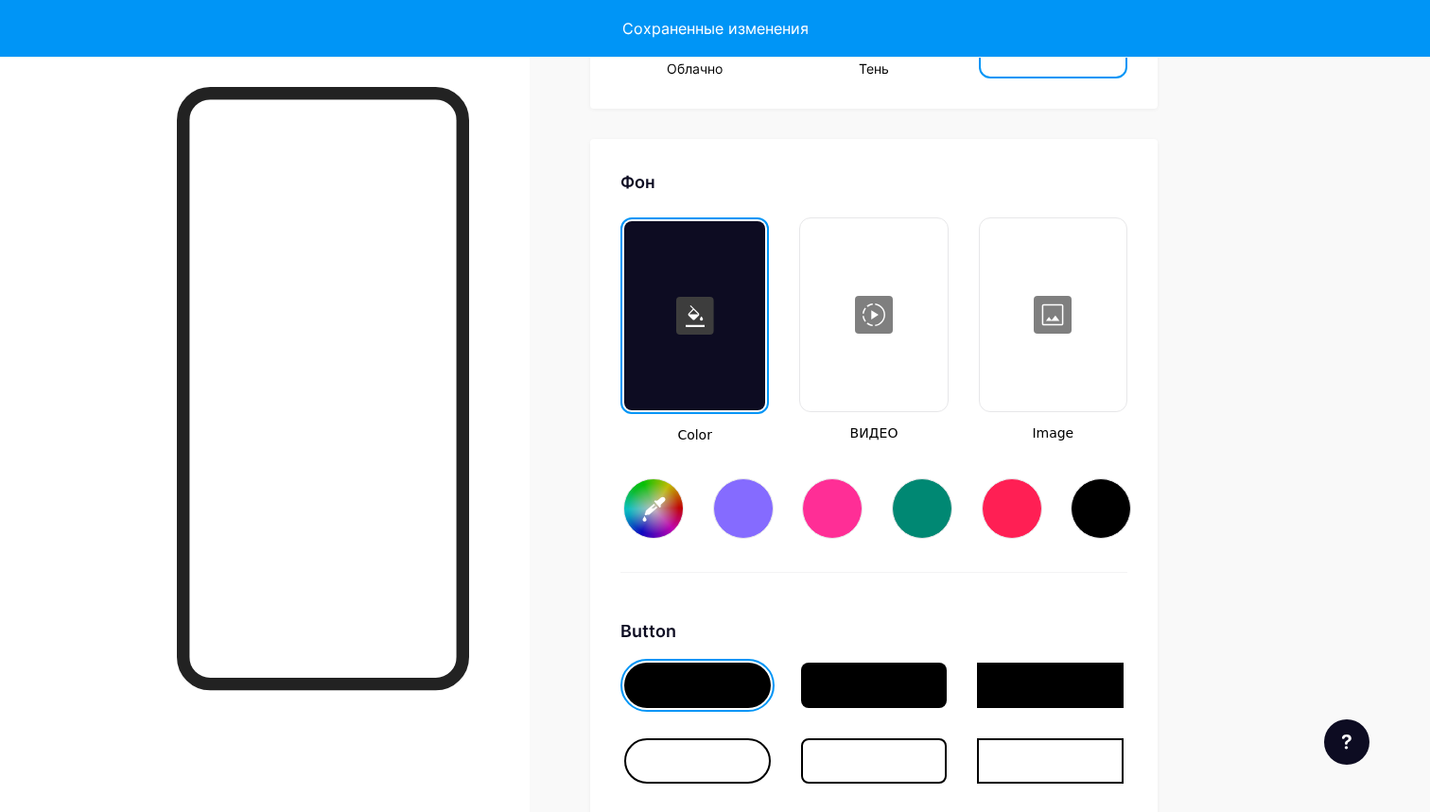
scroll to position [2530, 0]
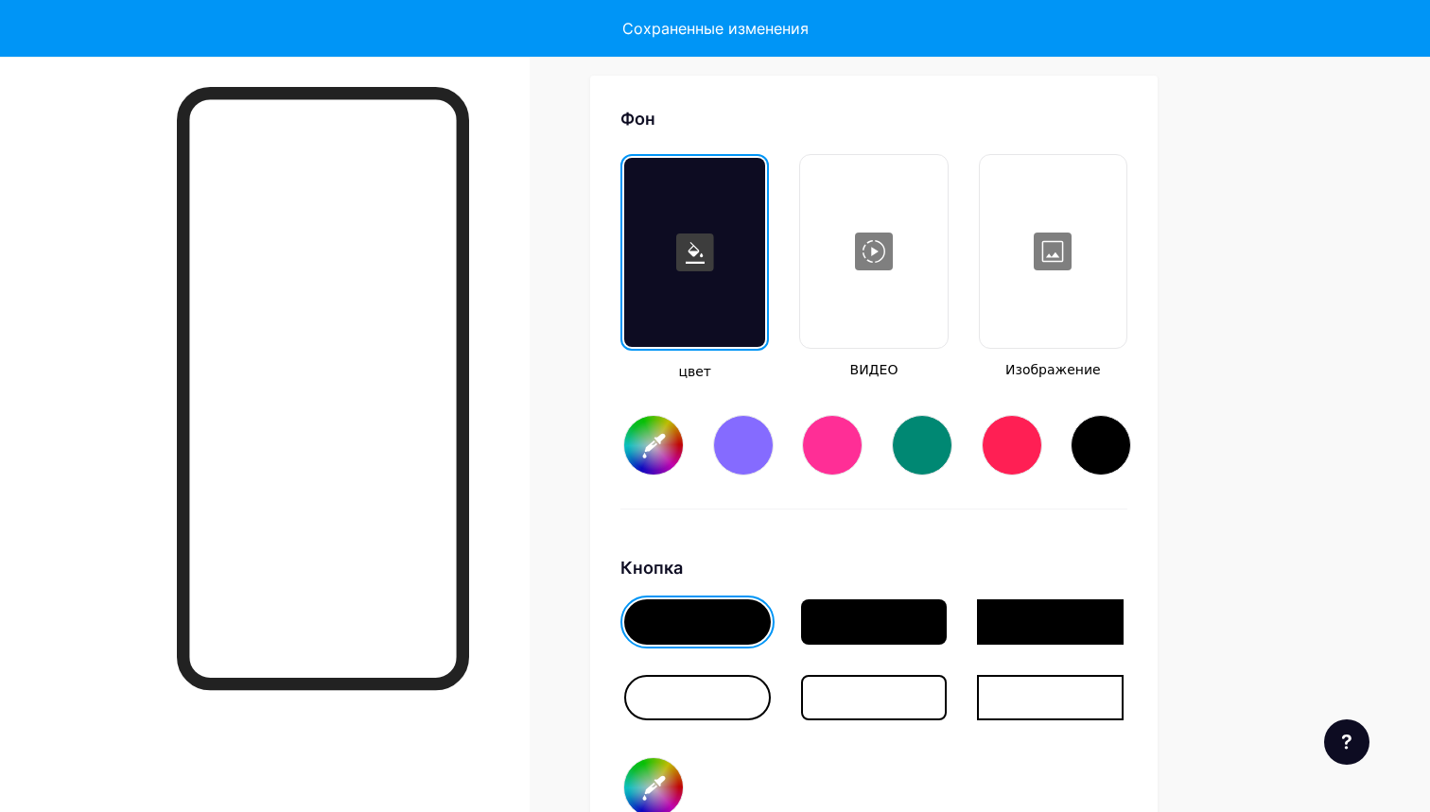
type input "#ffffff"
type input "#000000"
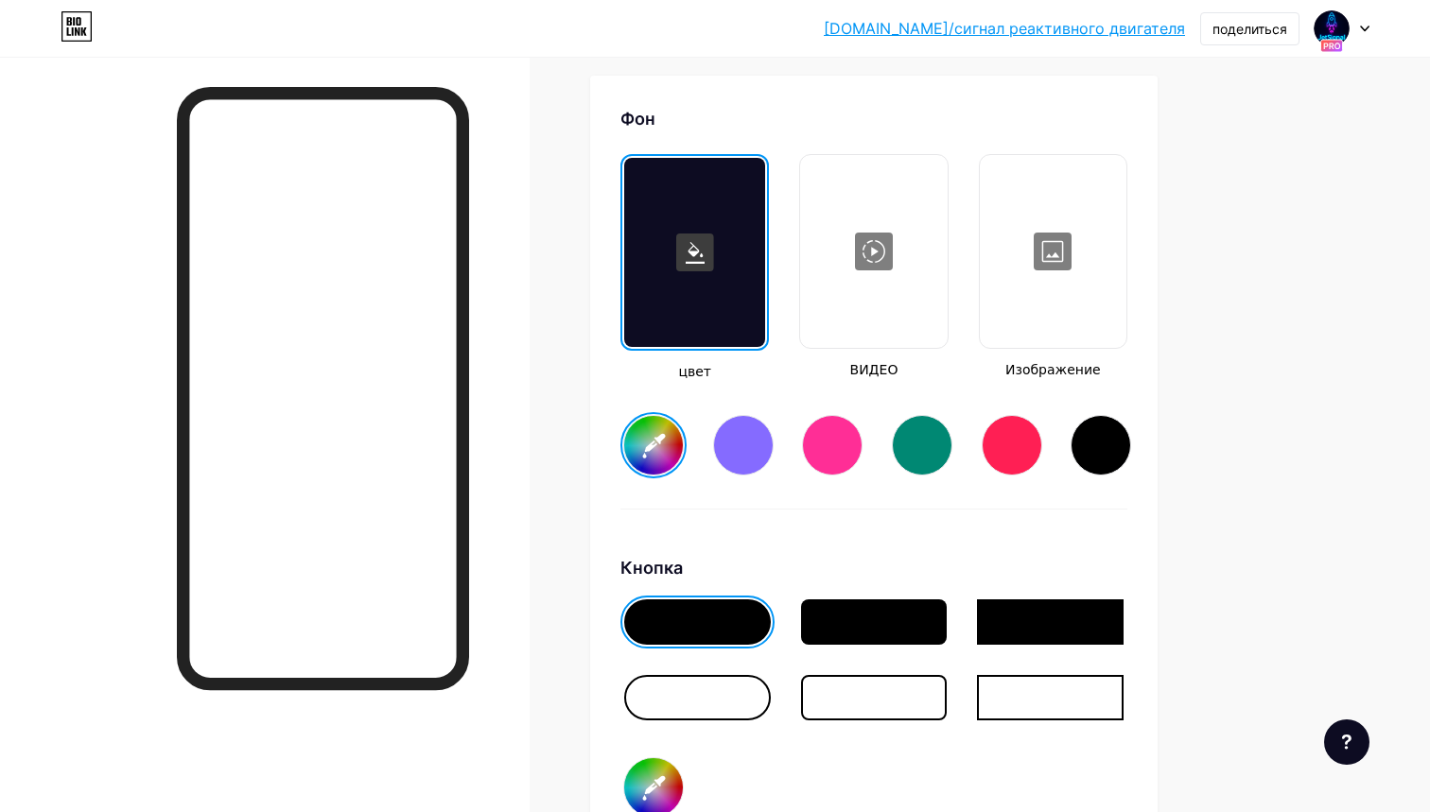
click at [1038, 275] on div at bounding box center [1052, 251] width 143 height 189
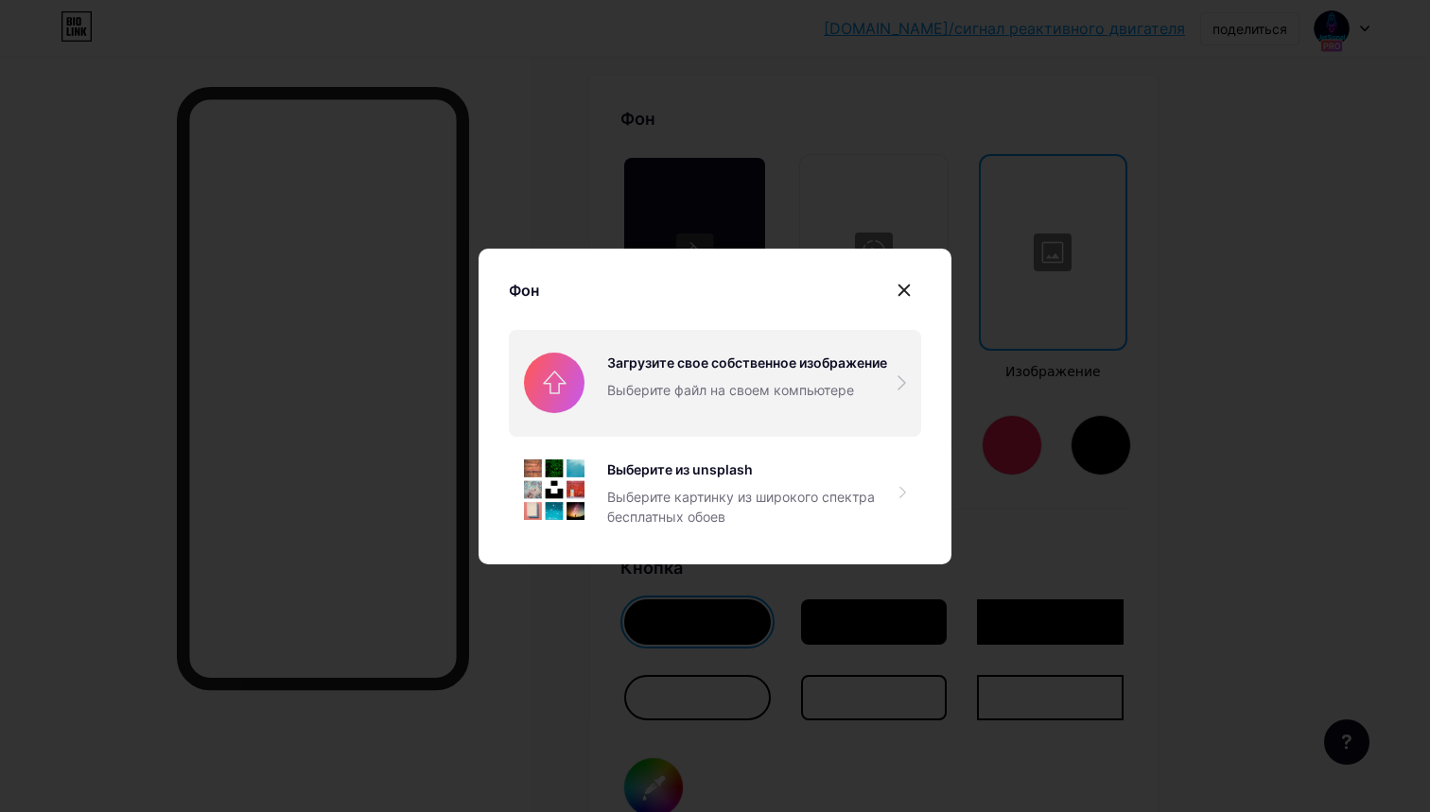
click at [690, 384] on input "file" at bounding box center [715, 383] width 412 height 106
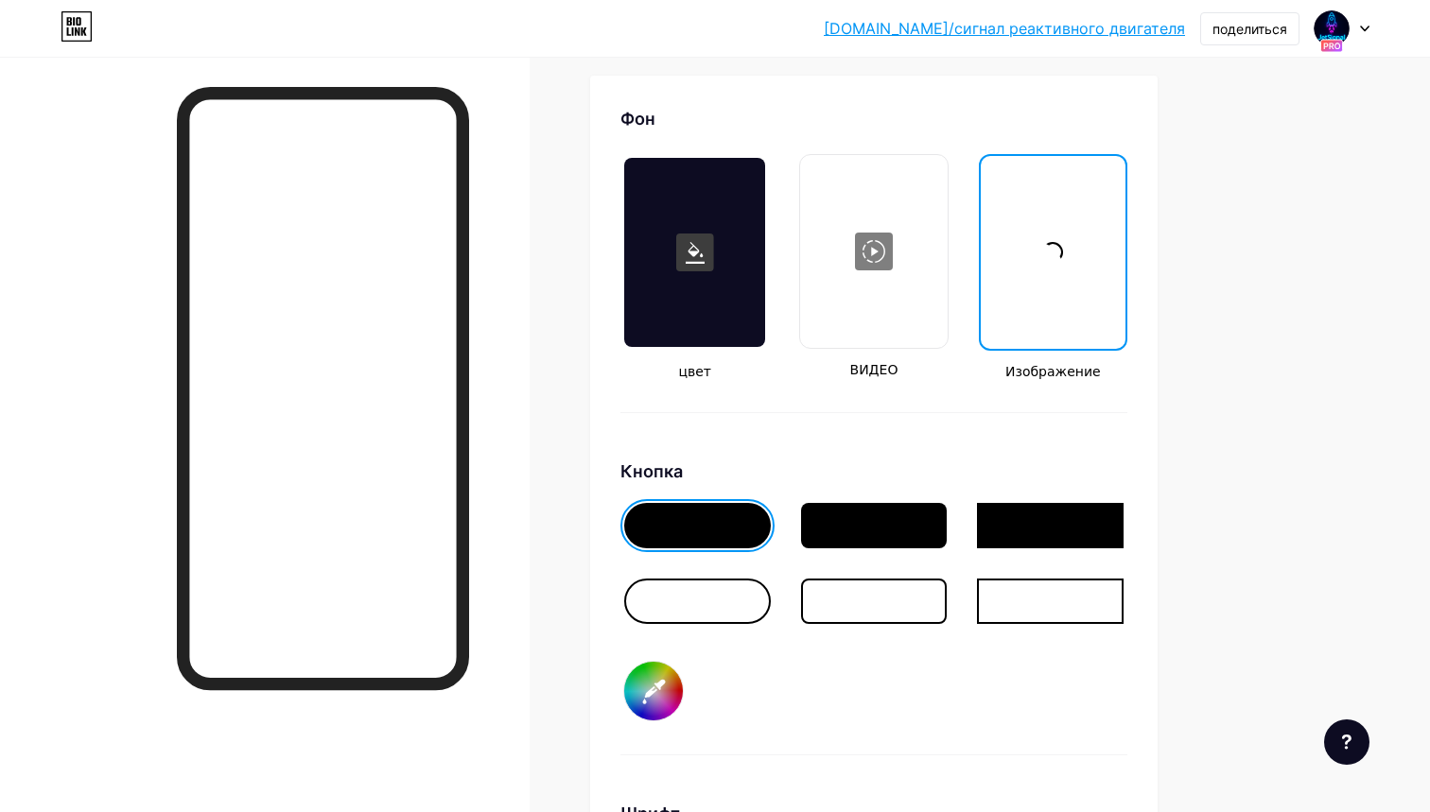
click at [1040, 266] on div at bounding box center [1052, 252] width 141 height 189
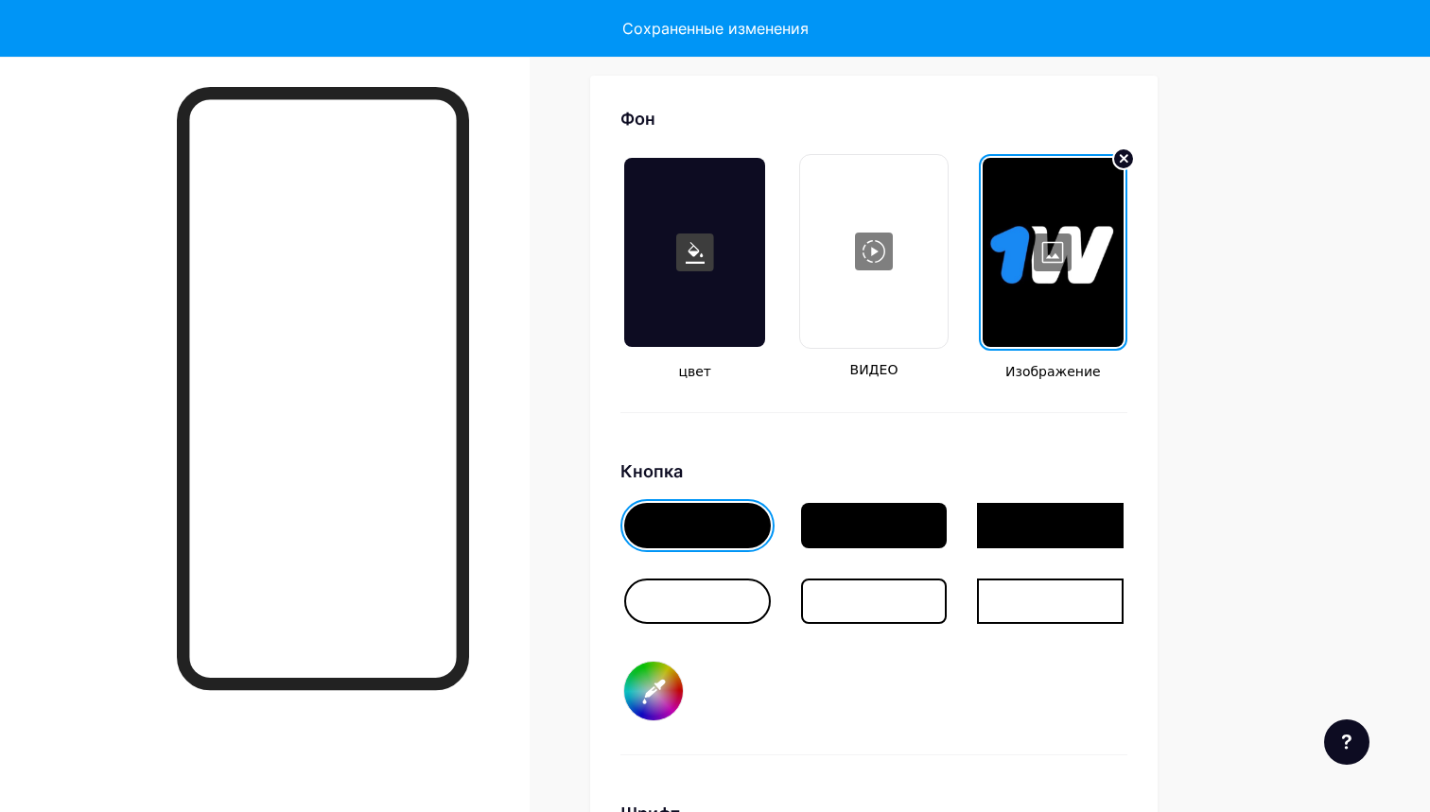
click at [1044, 256] on div at bounding box center [1052, 252] width 141 height 189
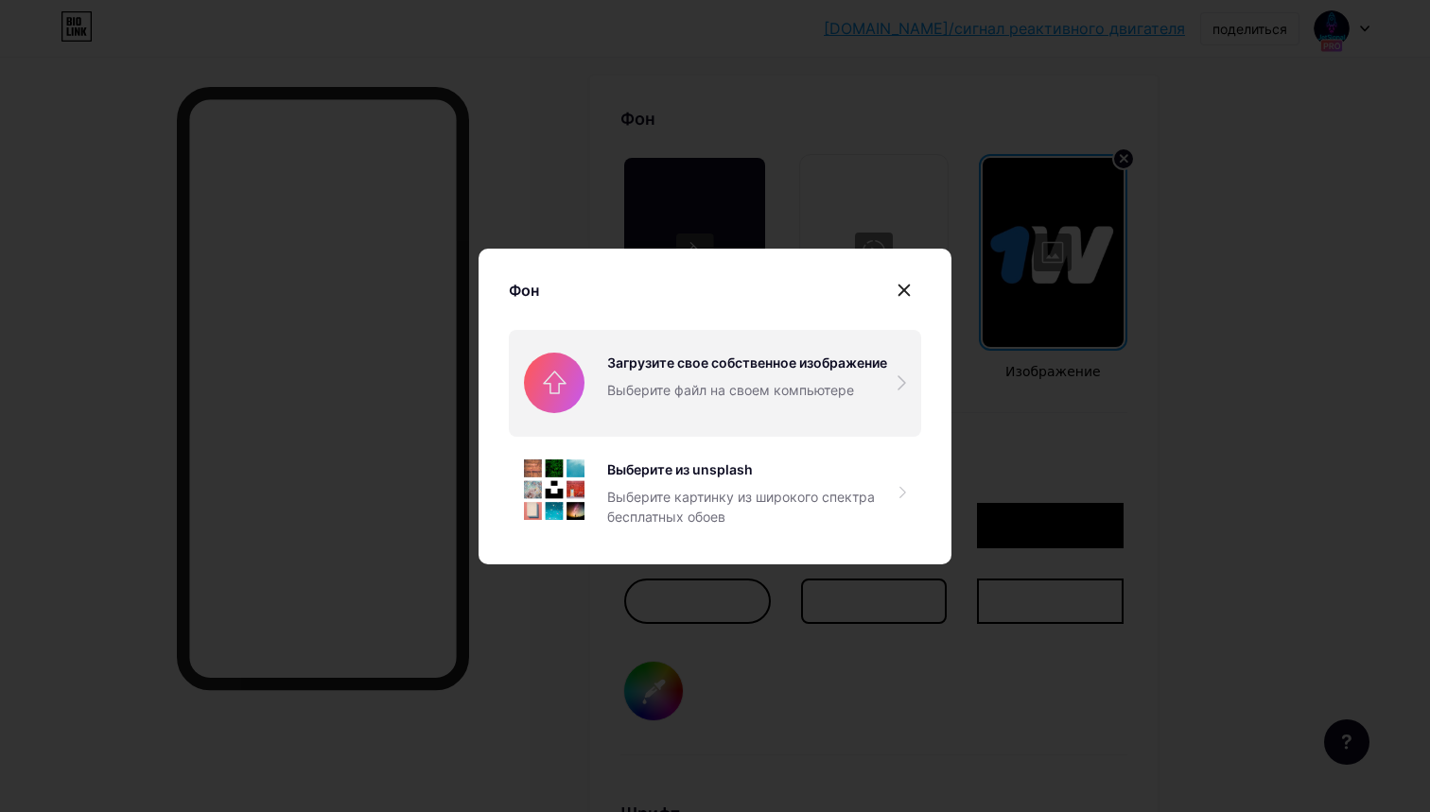
click at [706, 388] on input "file" at bounding box center [715, 383] width 412 height 106
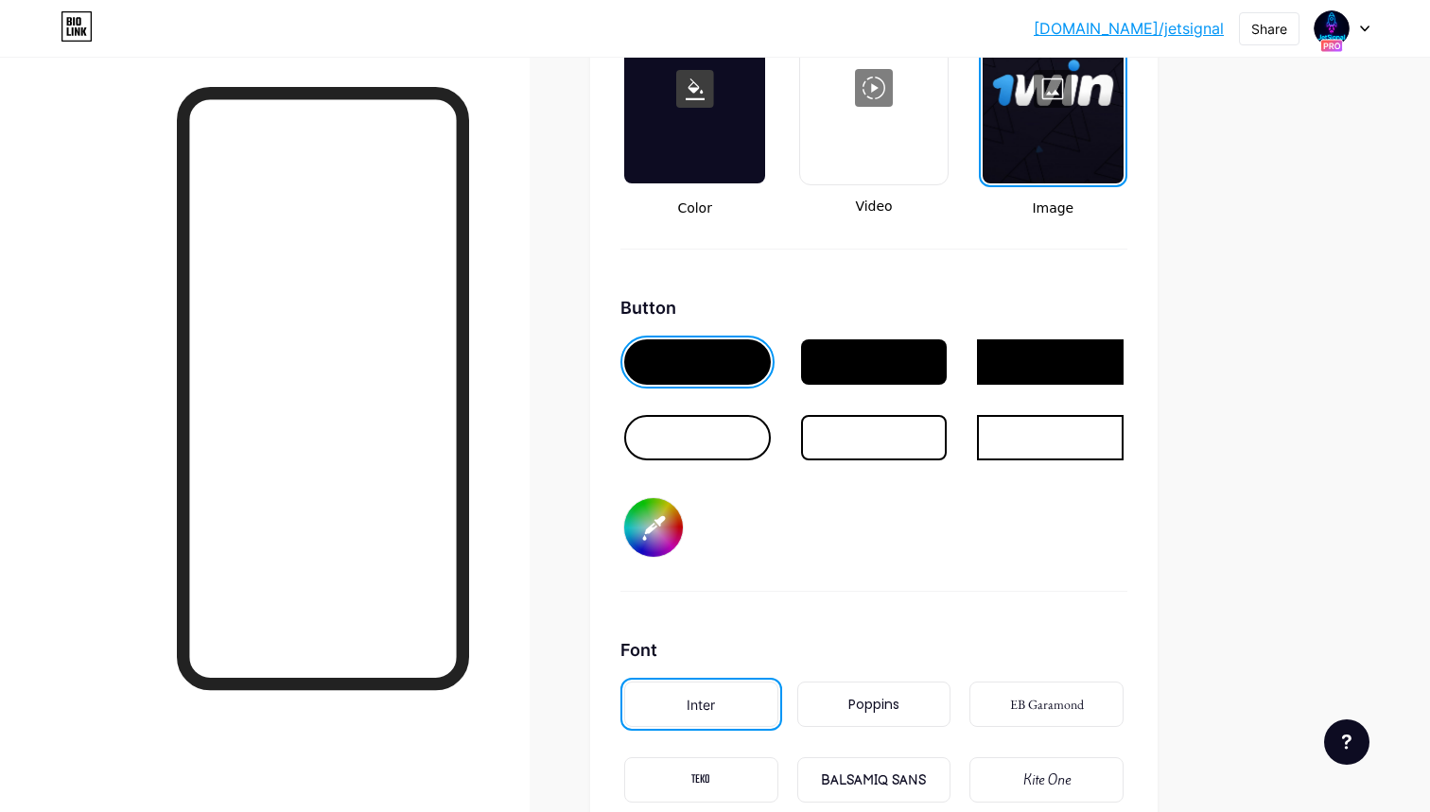
scroll to position [2716, 0]
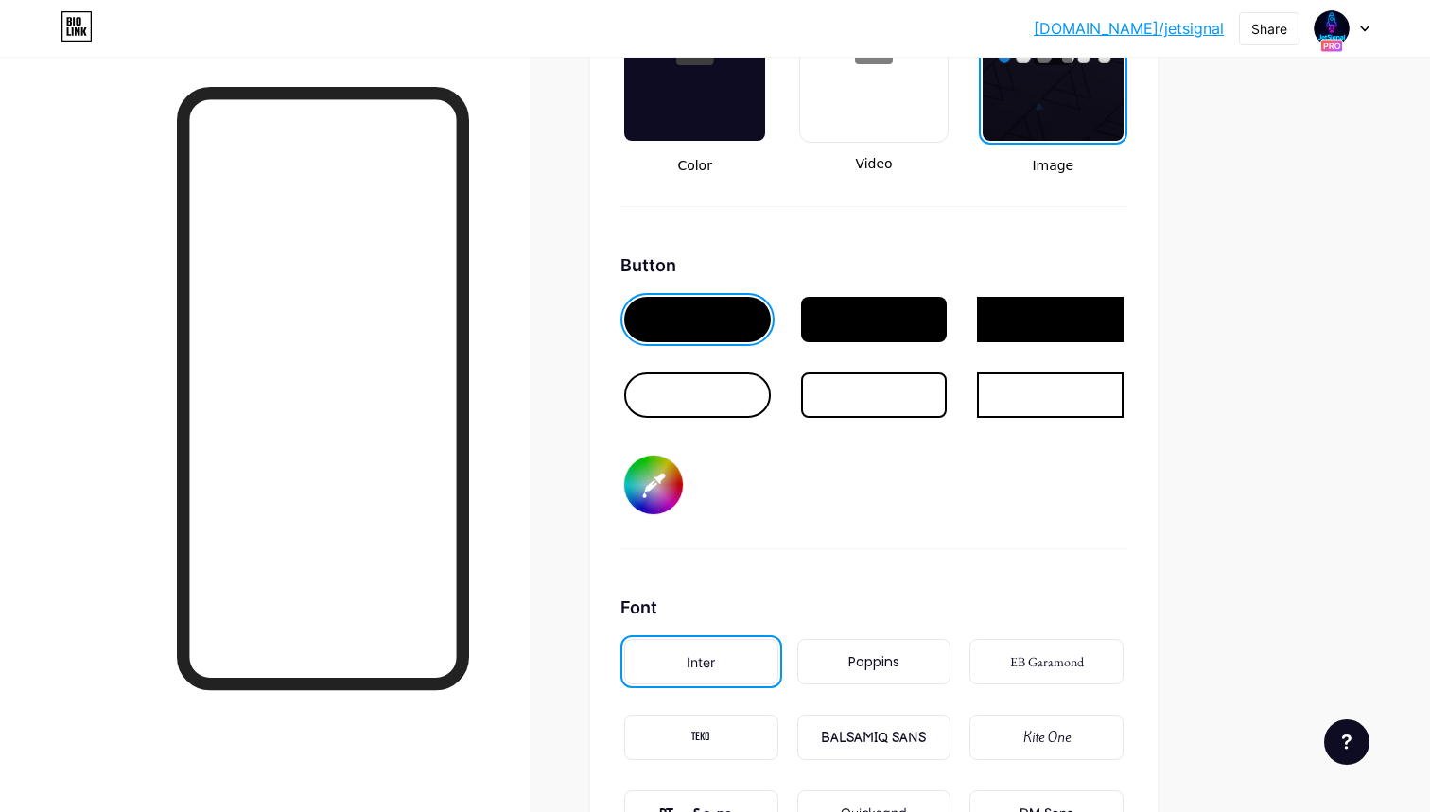
click at [689, 406] on div at bounding box center [697, 395] width 147 height 45
click at [697, 334] on div at bounding box center [697, 319] width 147 height 45
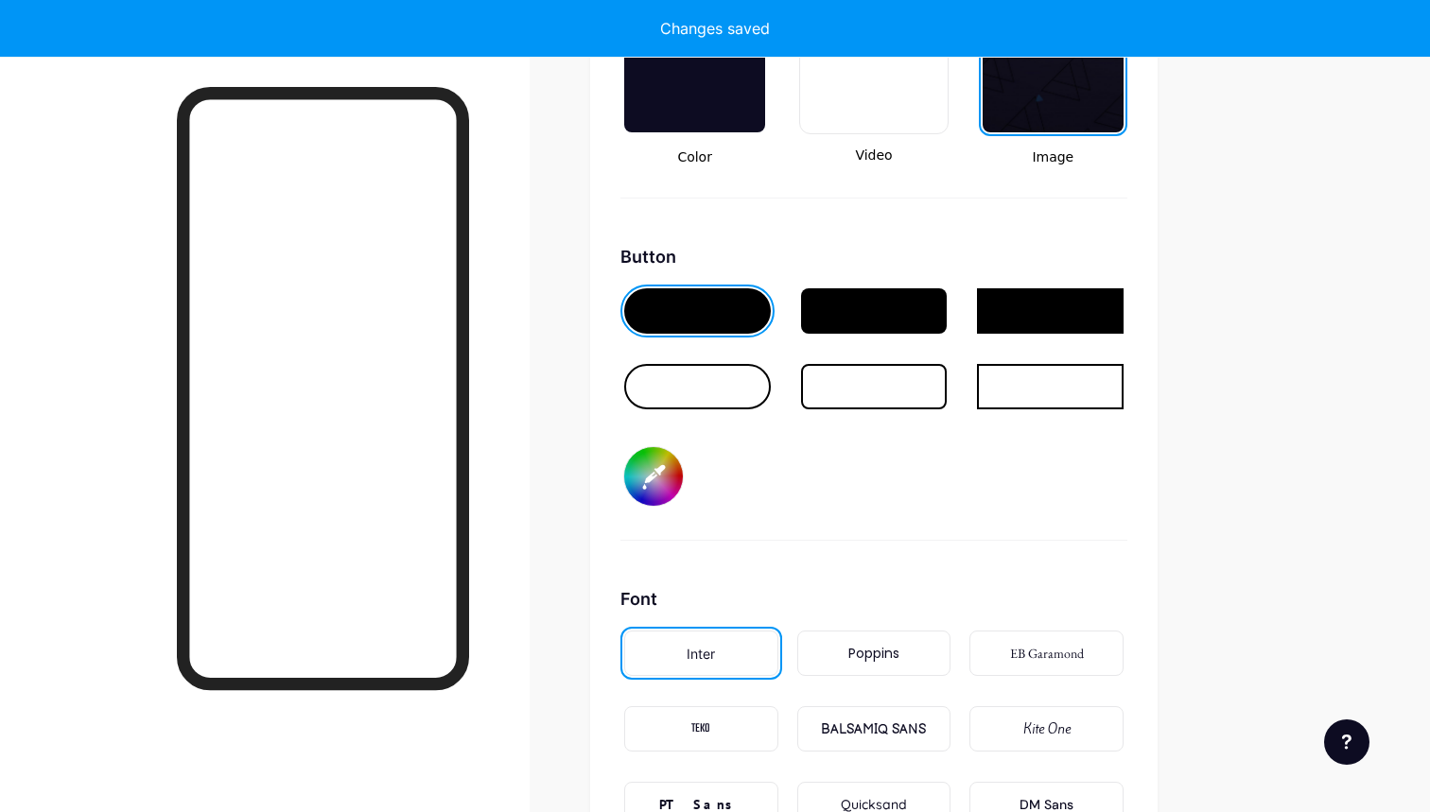
type input "#ffffff"
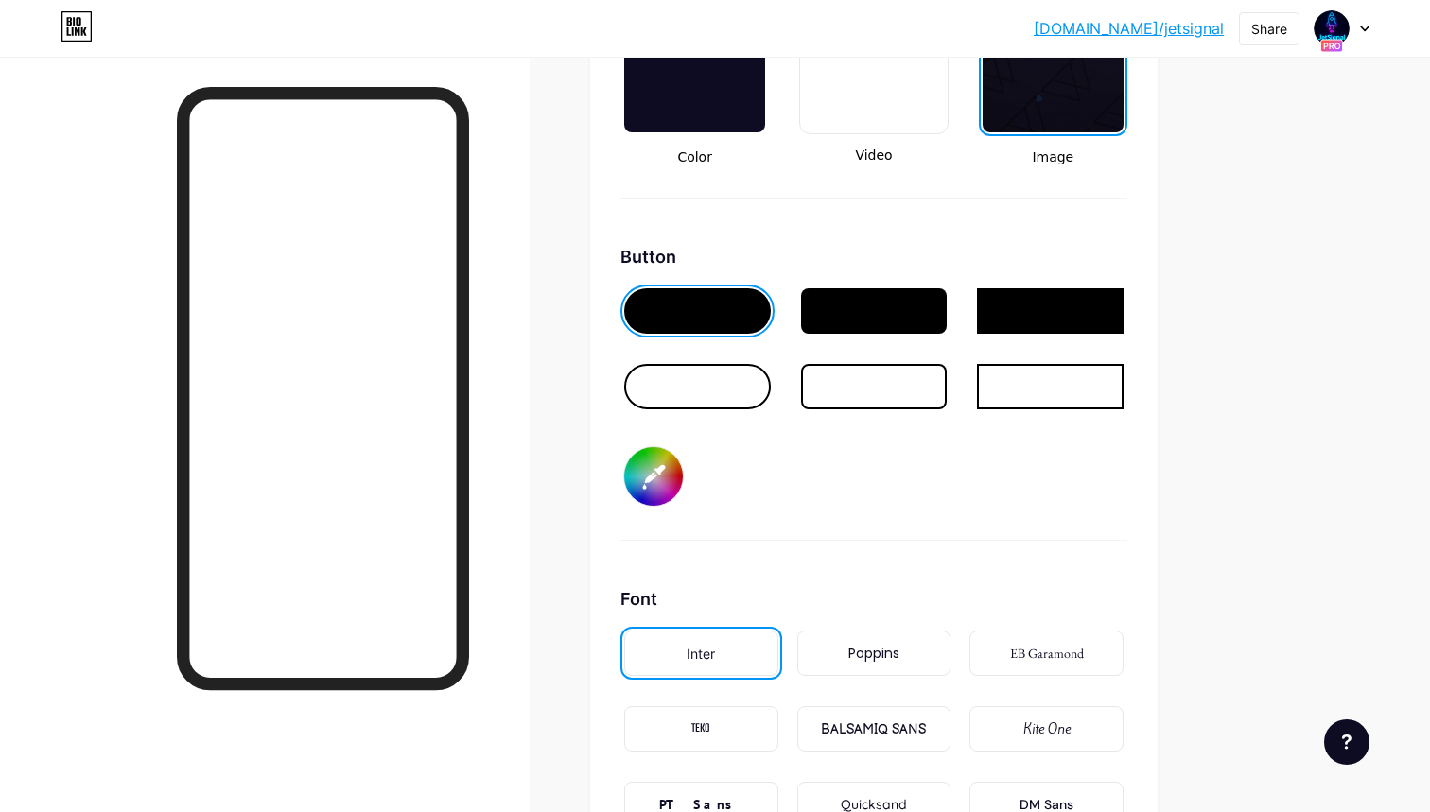
click at [650, 483] on input "#000000" at bounding box center [653, 476] width 59 height 59
type input "#ff40ff"
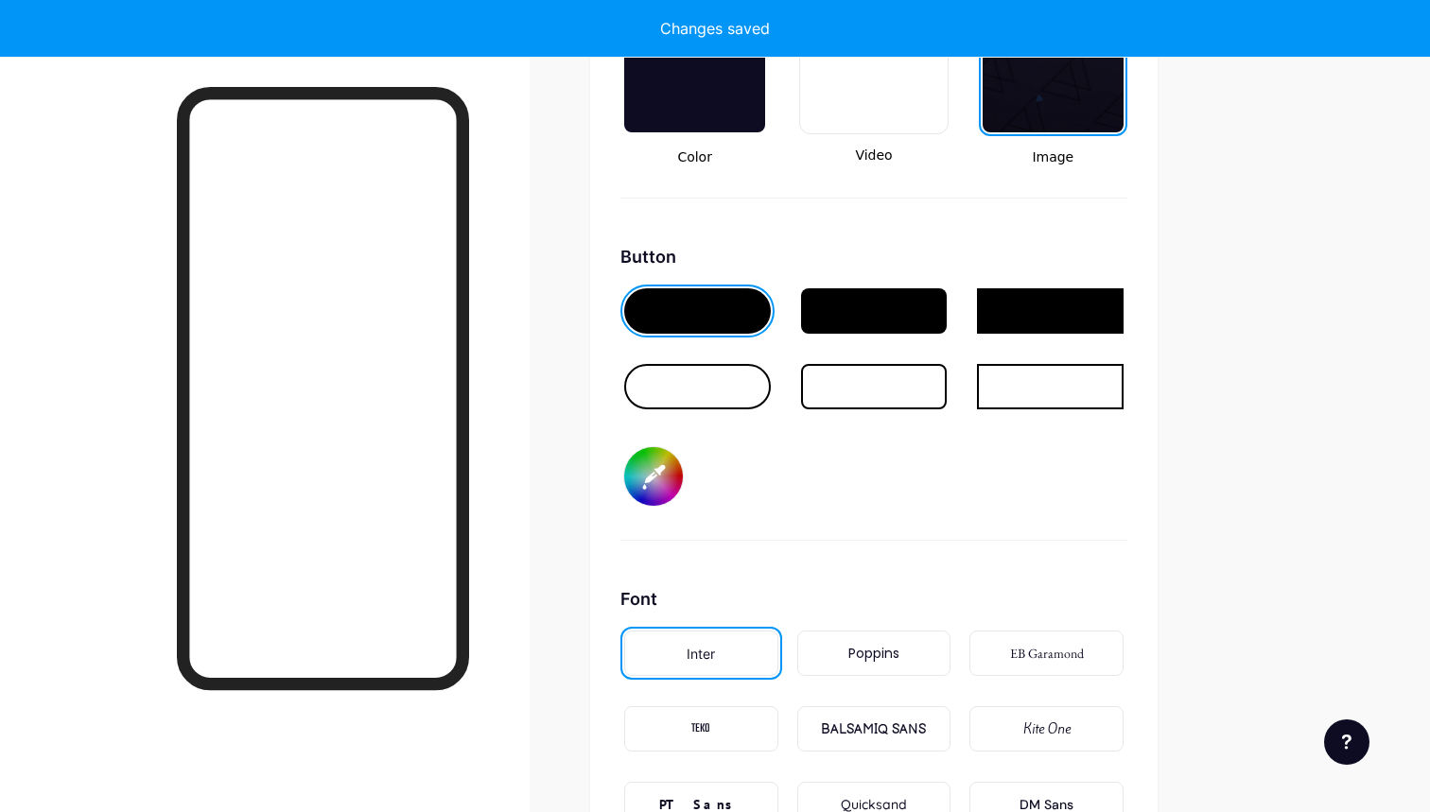
click at [652, 496] on input "#ff40ff" at bounding box center [653, 476] width 59 height 59
type input "#ffffff"
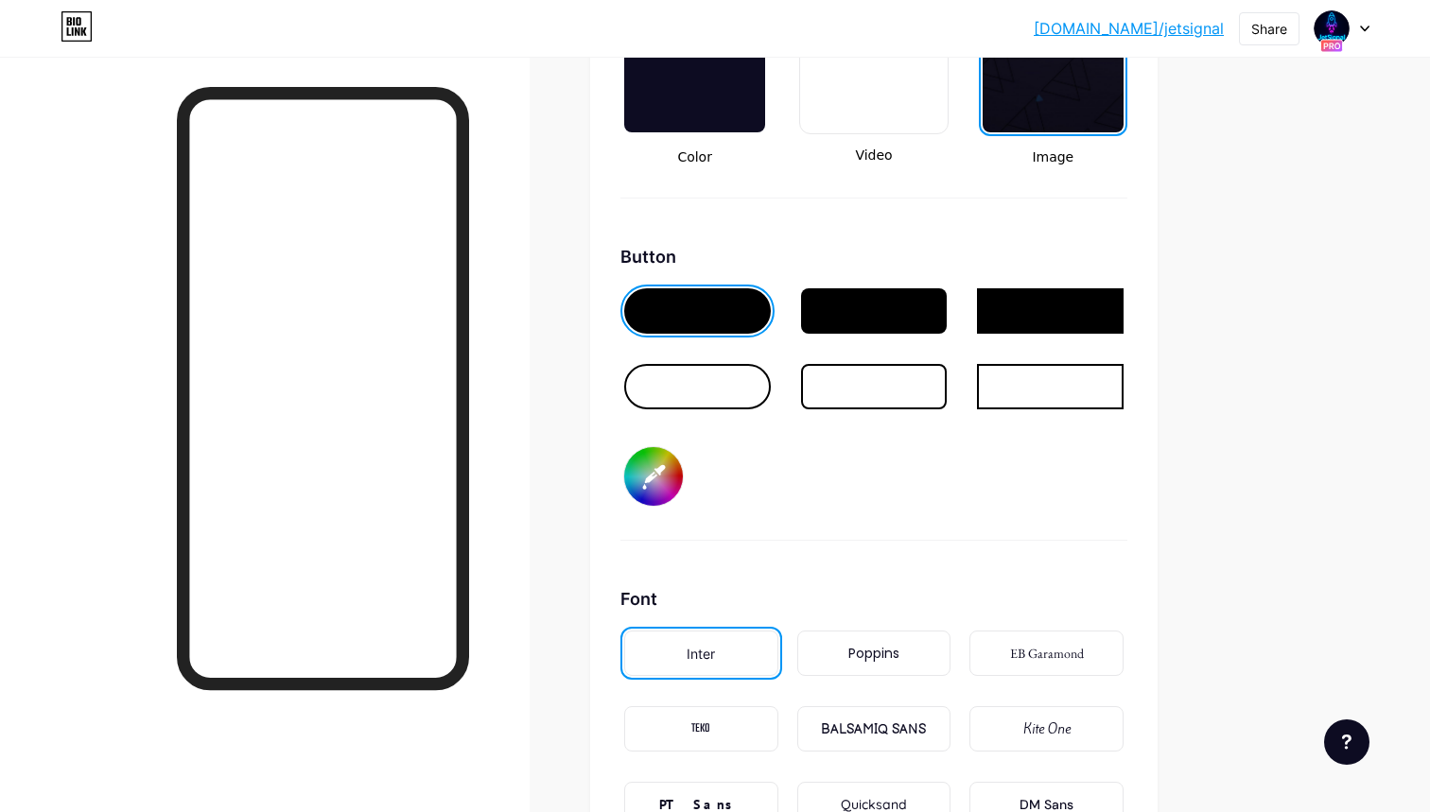
click at [636, 473] on input "#ff40ff" at bounding box center [653, 476] width 59 height 59
type input "#0061ff"
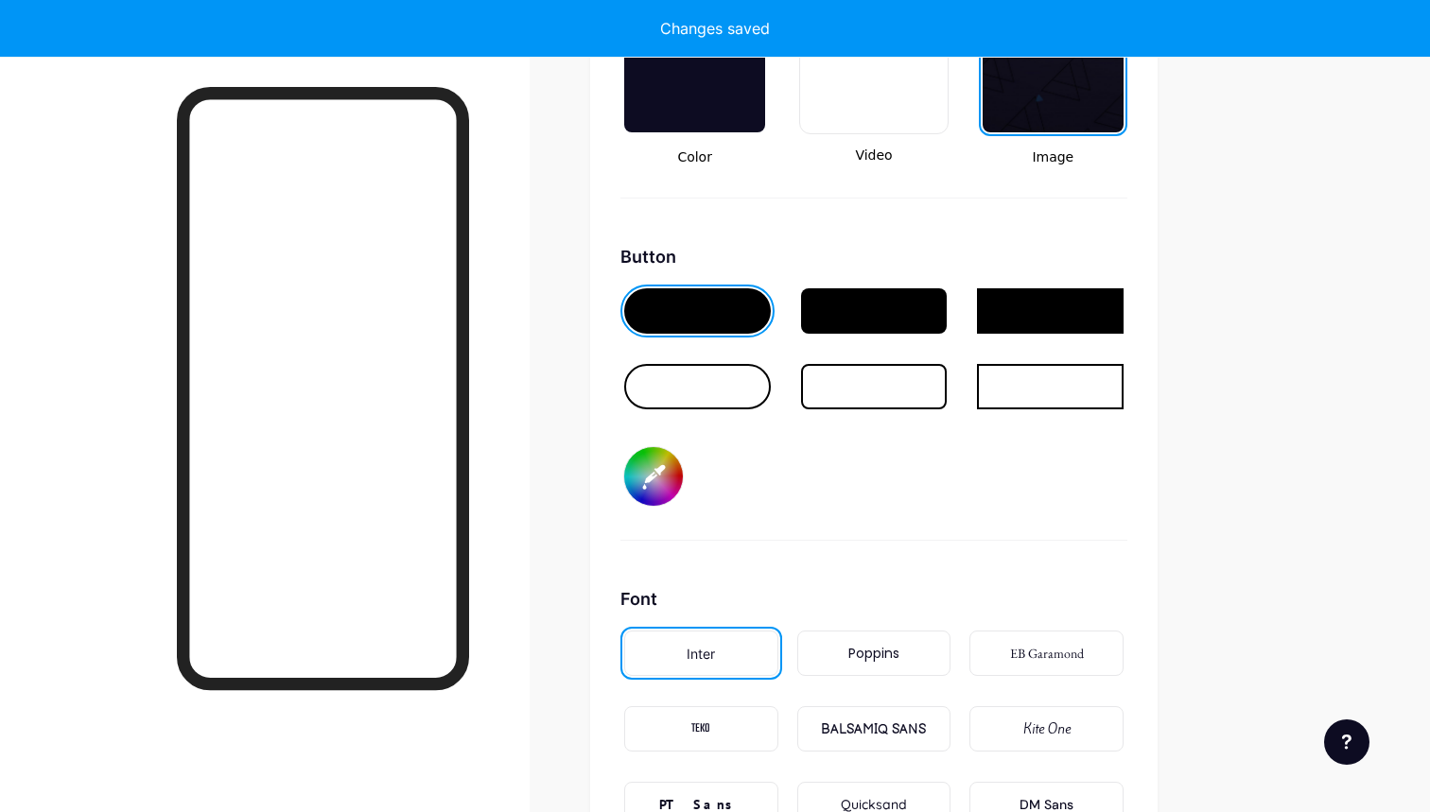
type input "#ffffff"
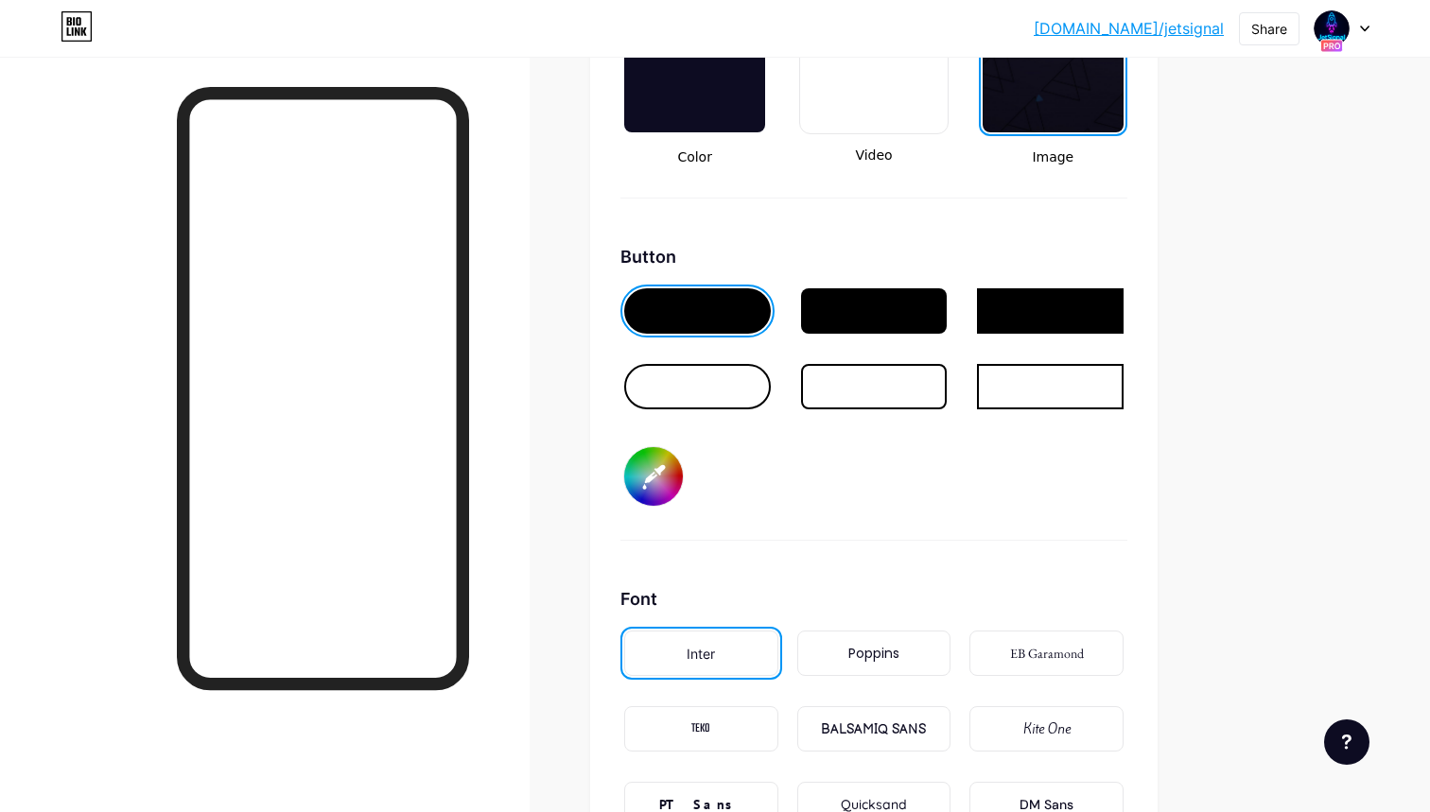
click at [641, 492] on input "#0061ff" at bounding box center [653, 476] width 59 height 59
type input "#74a7fe"
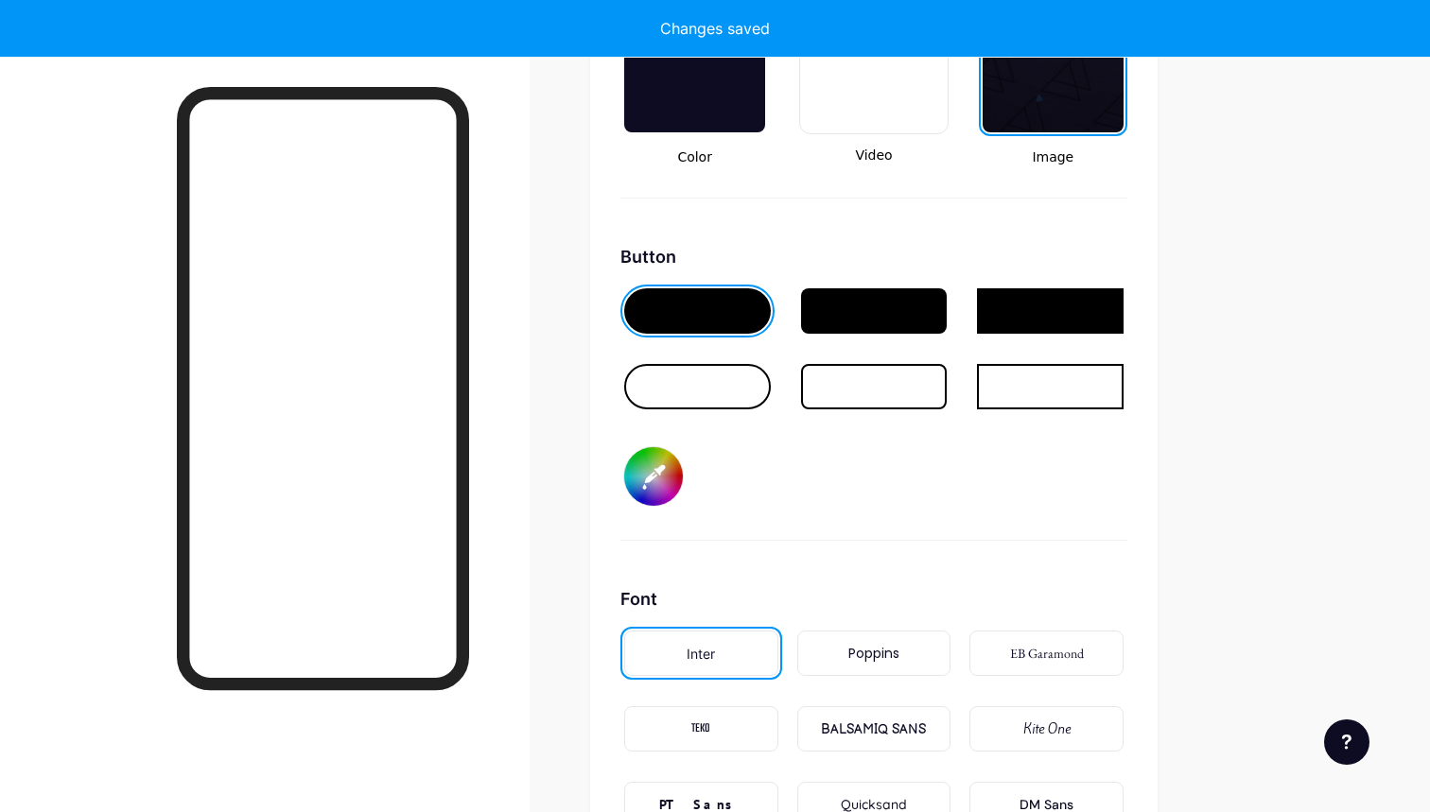
type input "#ffffff"
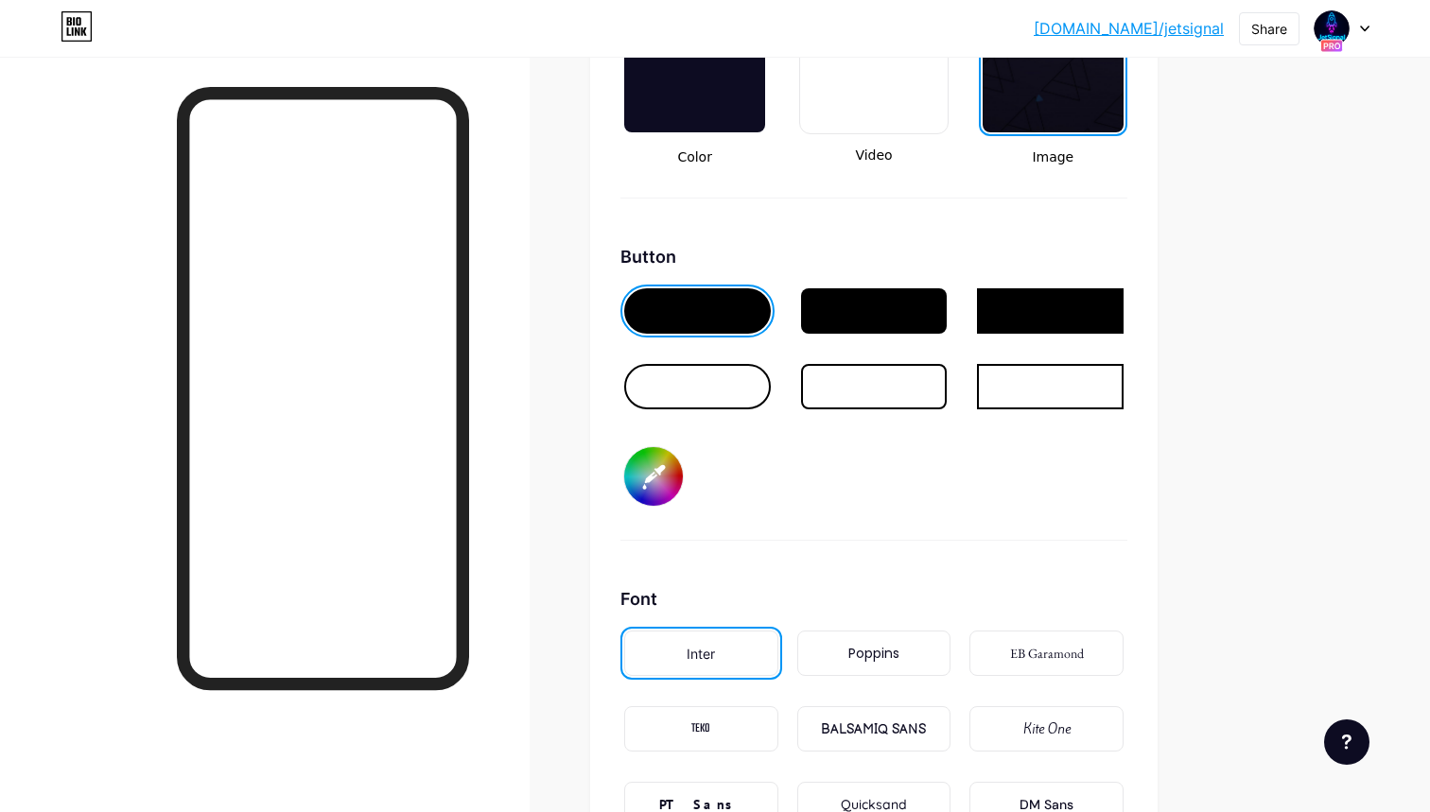
click at [634, 476] on input "#74a7fe" at bounding box center [653, 476] width 59 height 59
type input "#5e30eb"
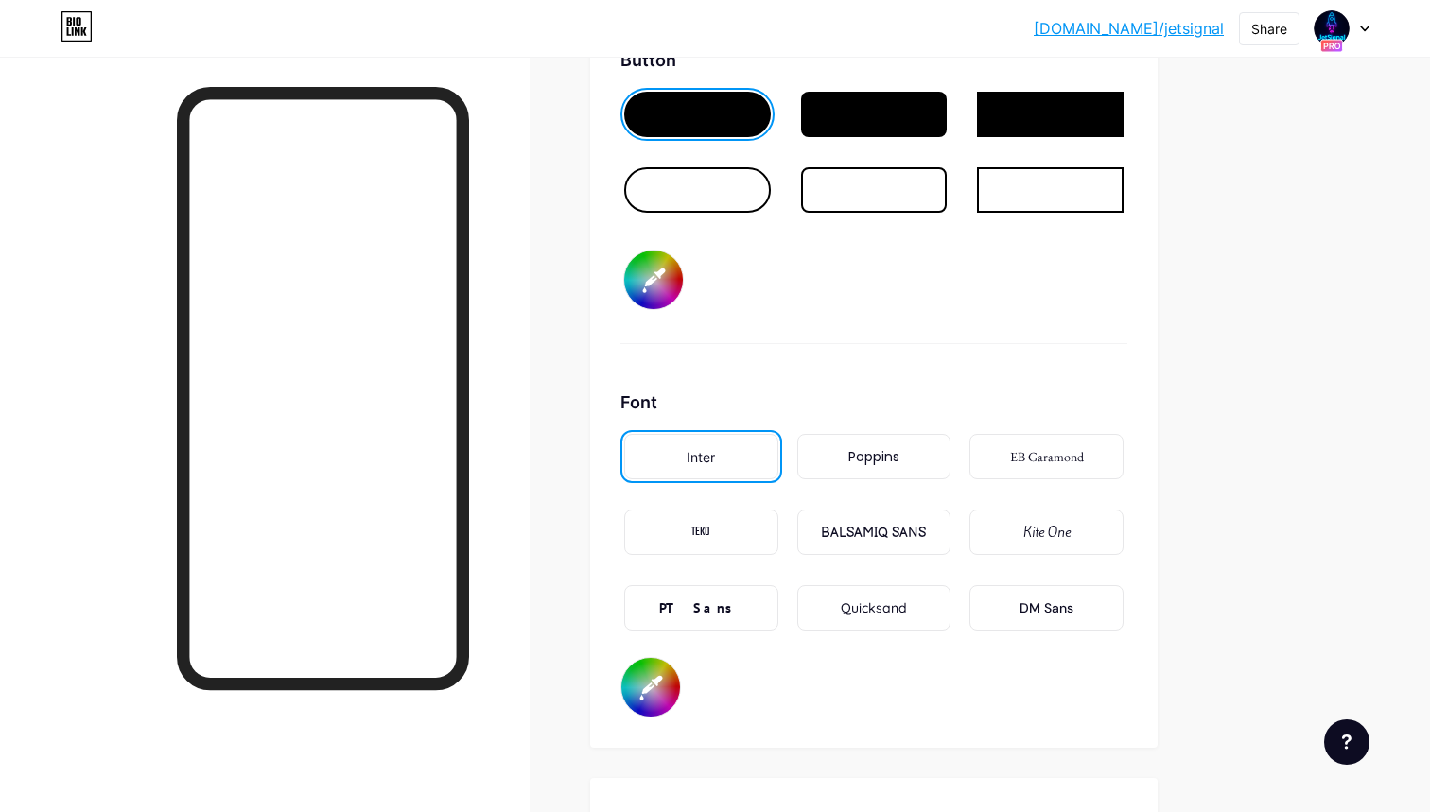
scroll to position [2927, 0]
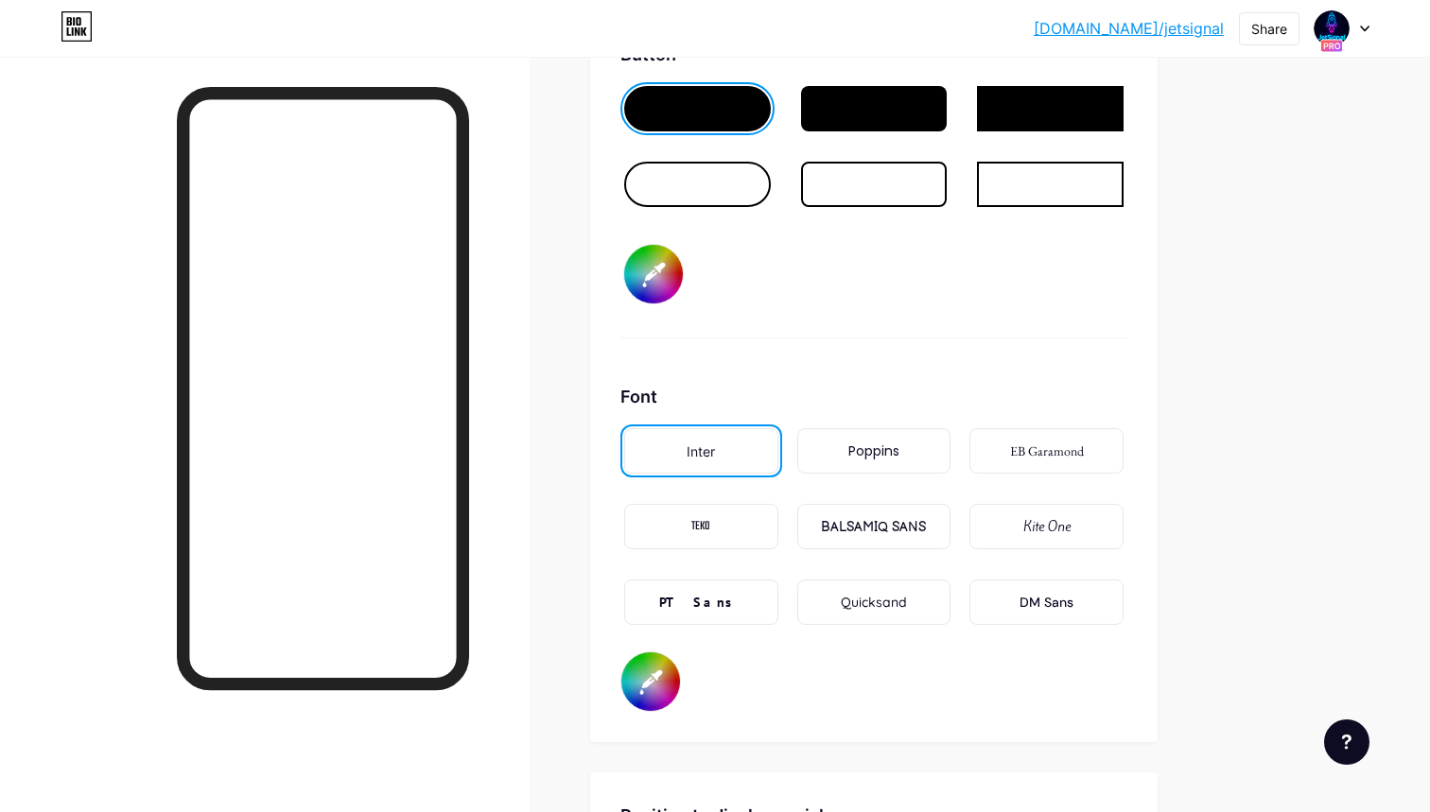
click at [1026, 603] on div "DM Sans" at bounding box center [1046, 603] width 54 height 20
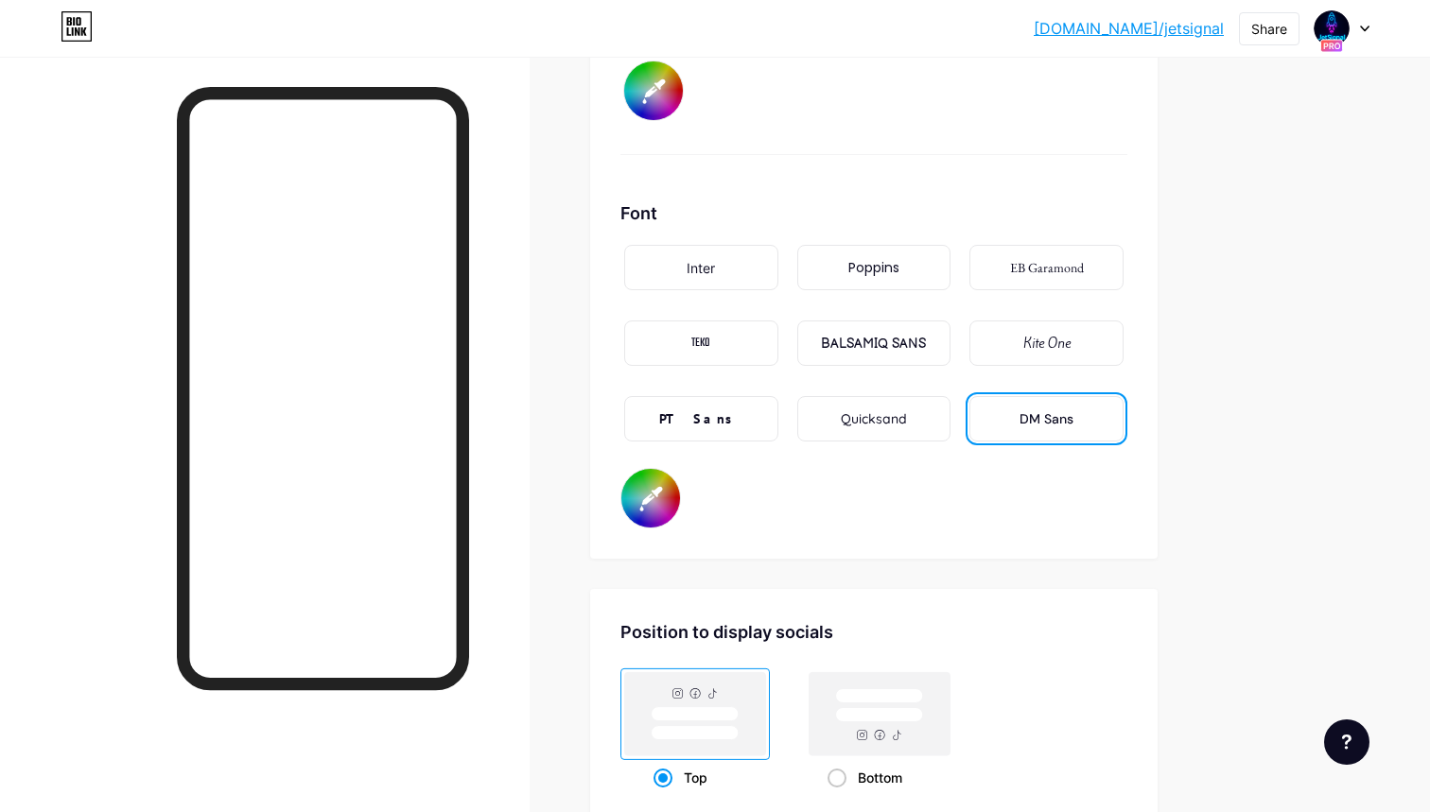
scroll to position [3105, 0]
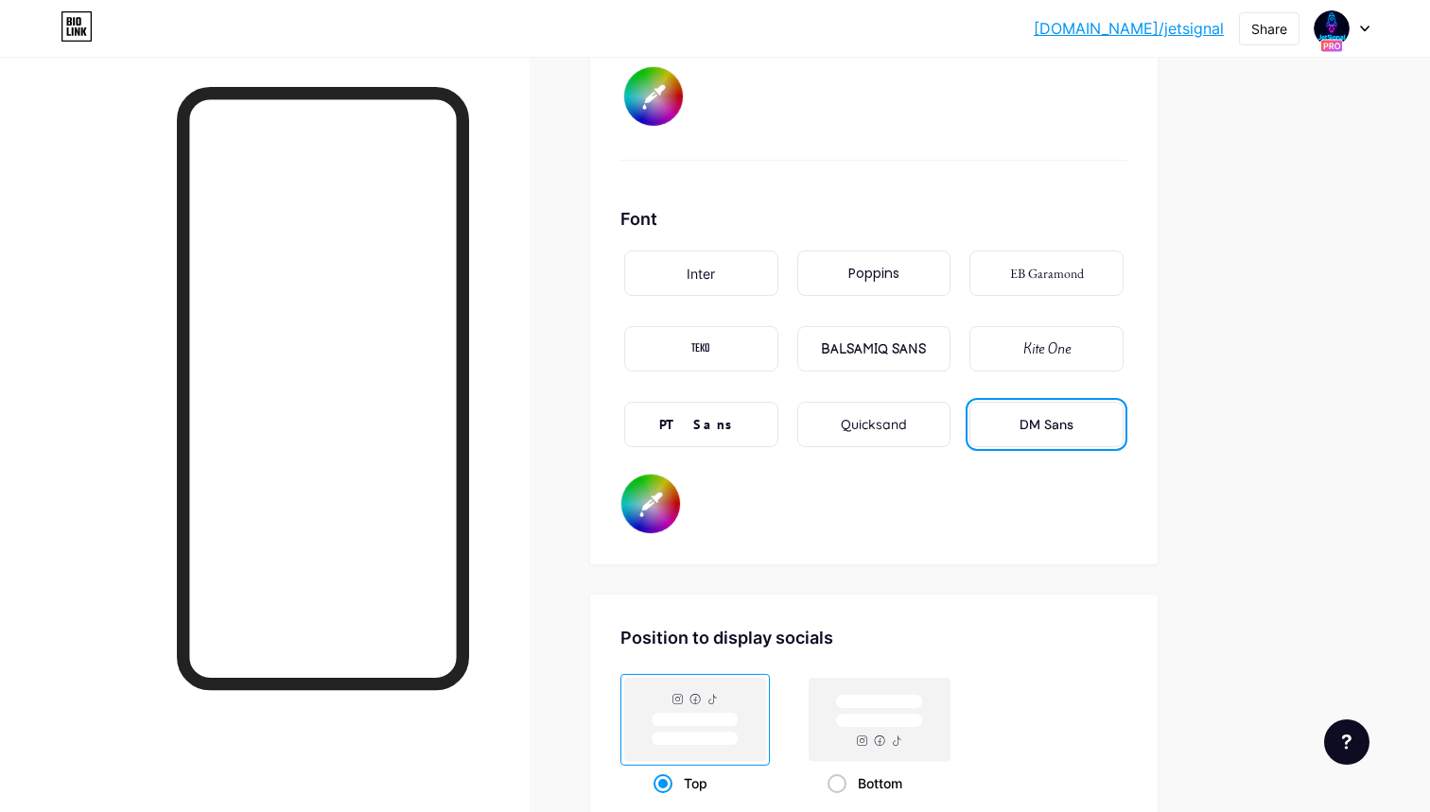
click at [872, 354] on div "BALSAMIQ SANS" at bounding box center [873, 349] width 105 height 20
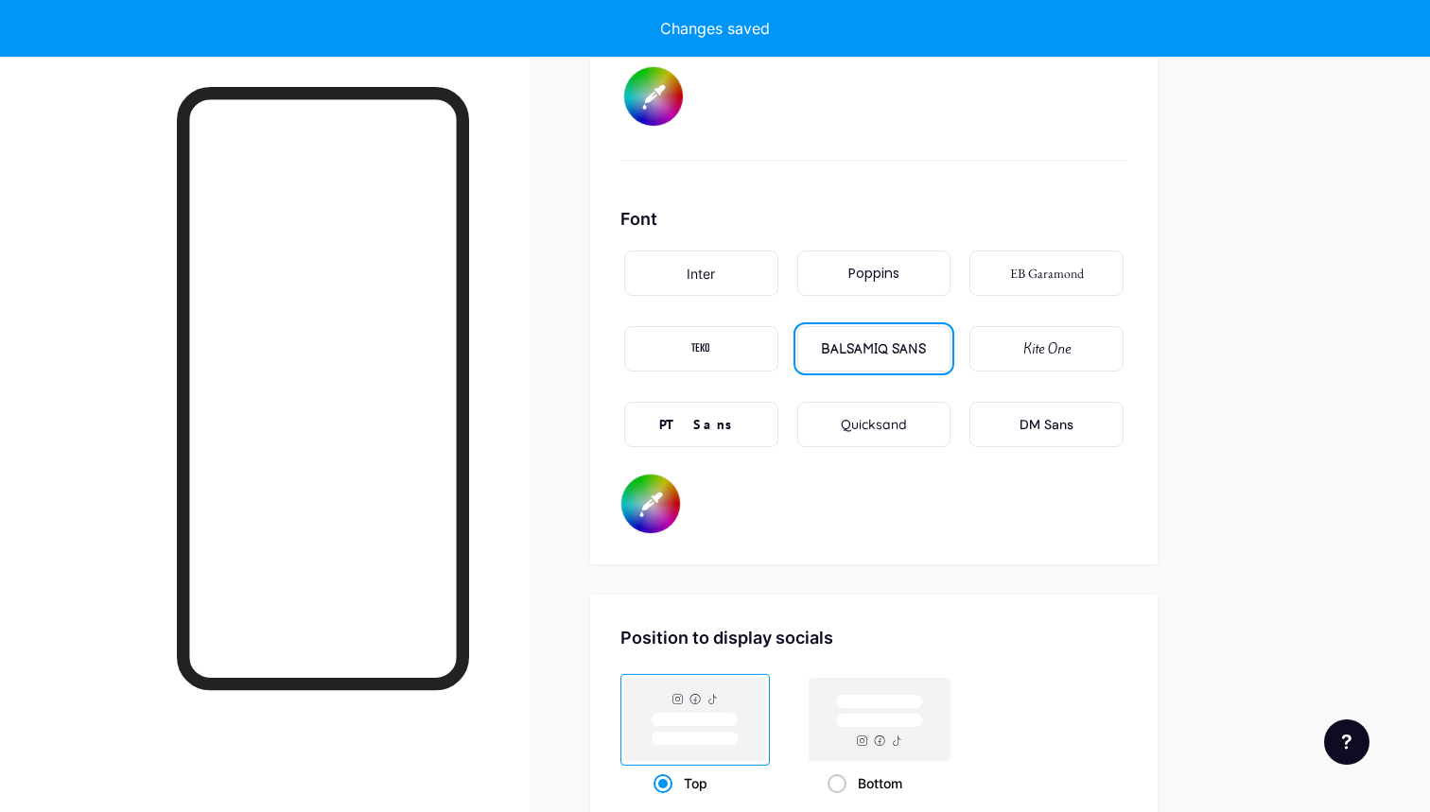
type input "#ffffff"
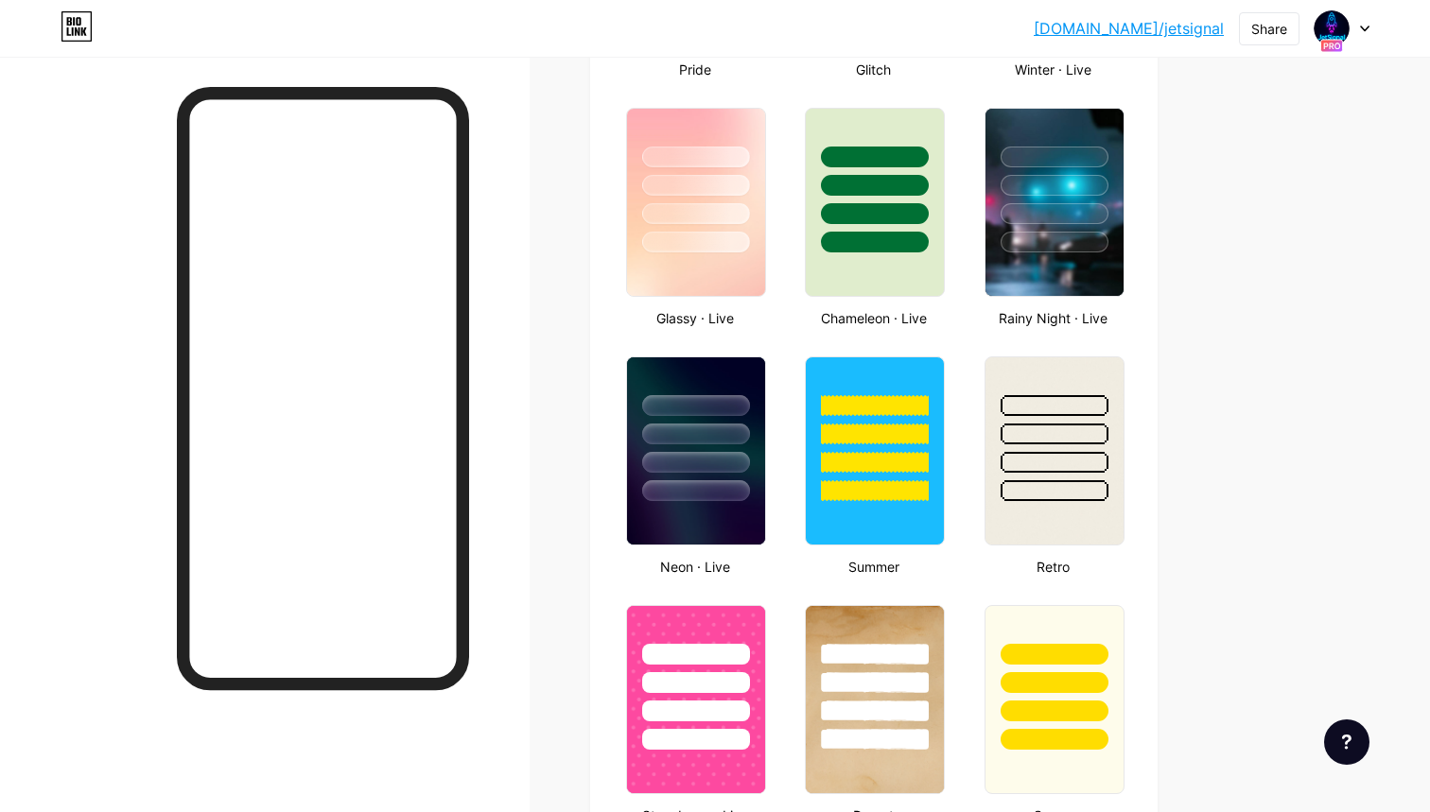
scroll to position [947, 0]
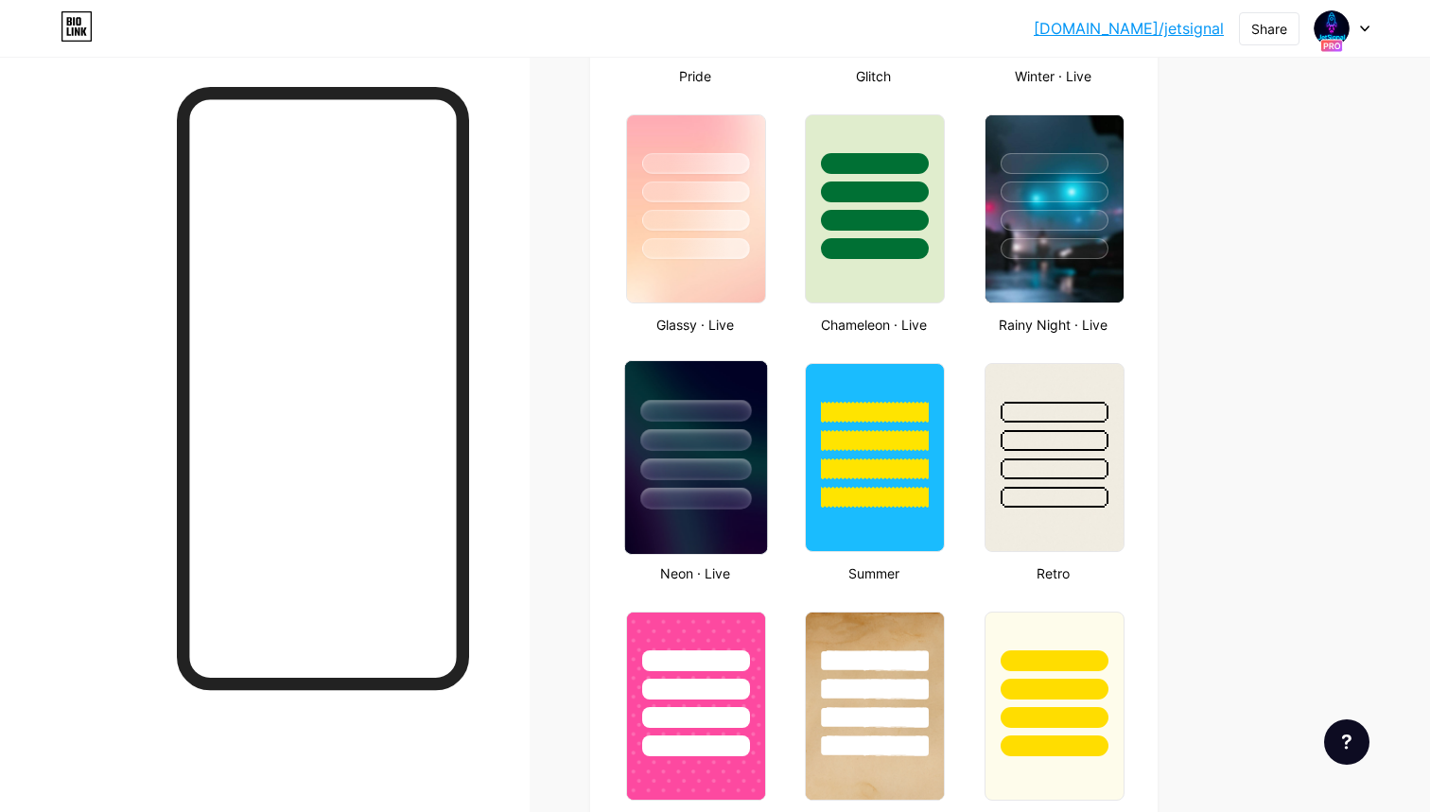
click at [730, 421] on div at bounding box center [695, 411] width 111 height 22
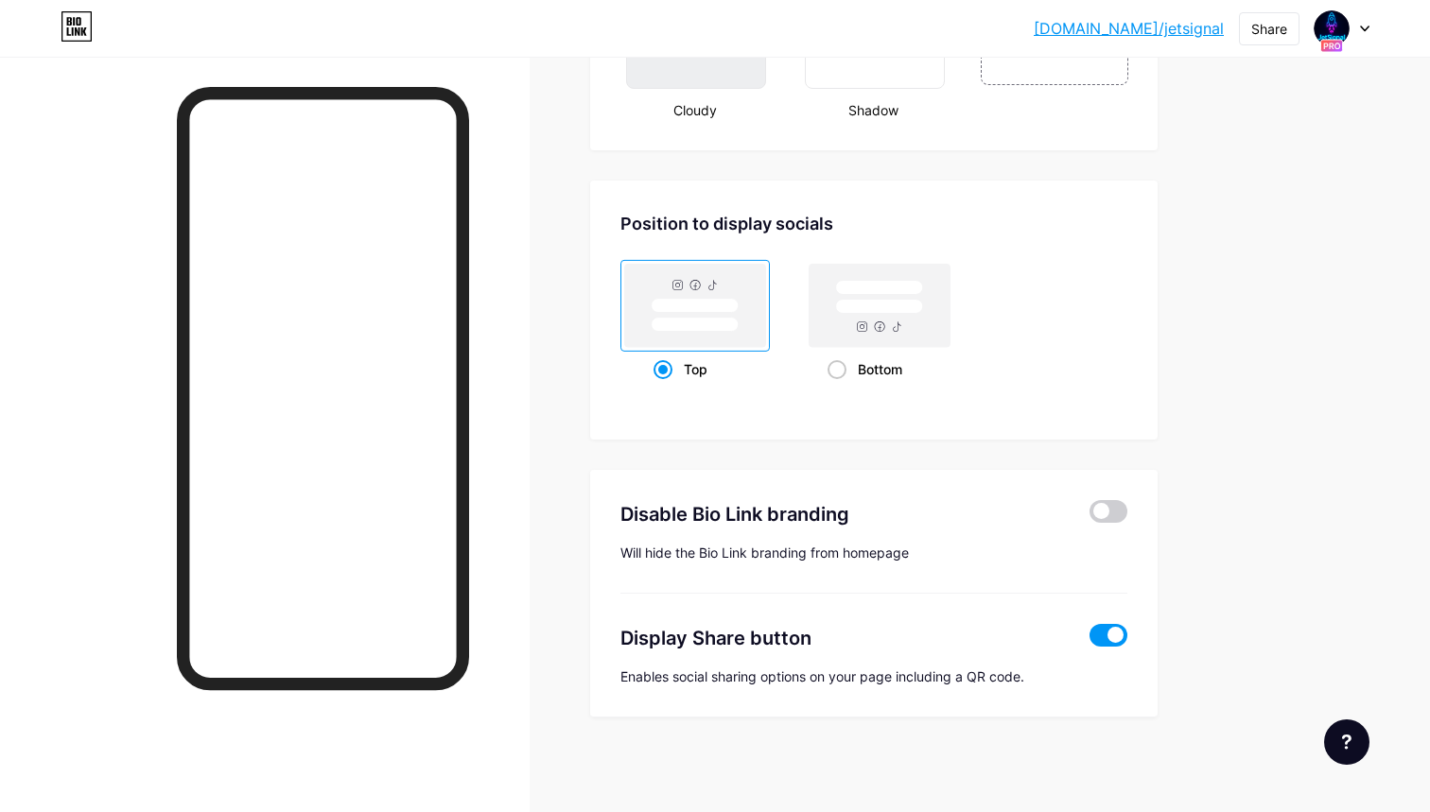
scroll to position [2405, 0]
click at [1102, 509] on span at bounding box center [1108, 511] width 38 height 23
click at [1089, 516] on input "checkbox" at bounding box center [1089, 516] width 0 height 0
click at [1114, 511] on span at bounding box center [1108, 511] width 38 height 23
click at [1089, 516] on input "checkbox" at bounding box center [1089, 516] width 0 height 0
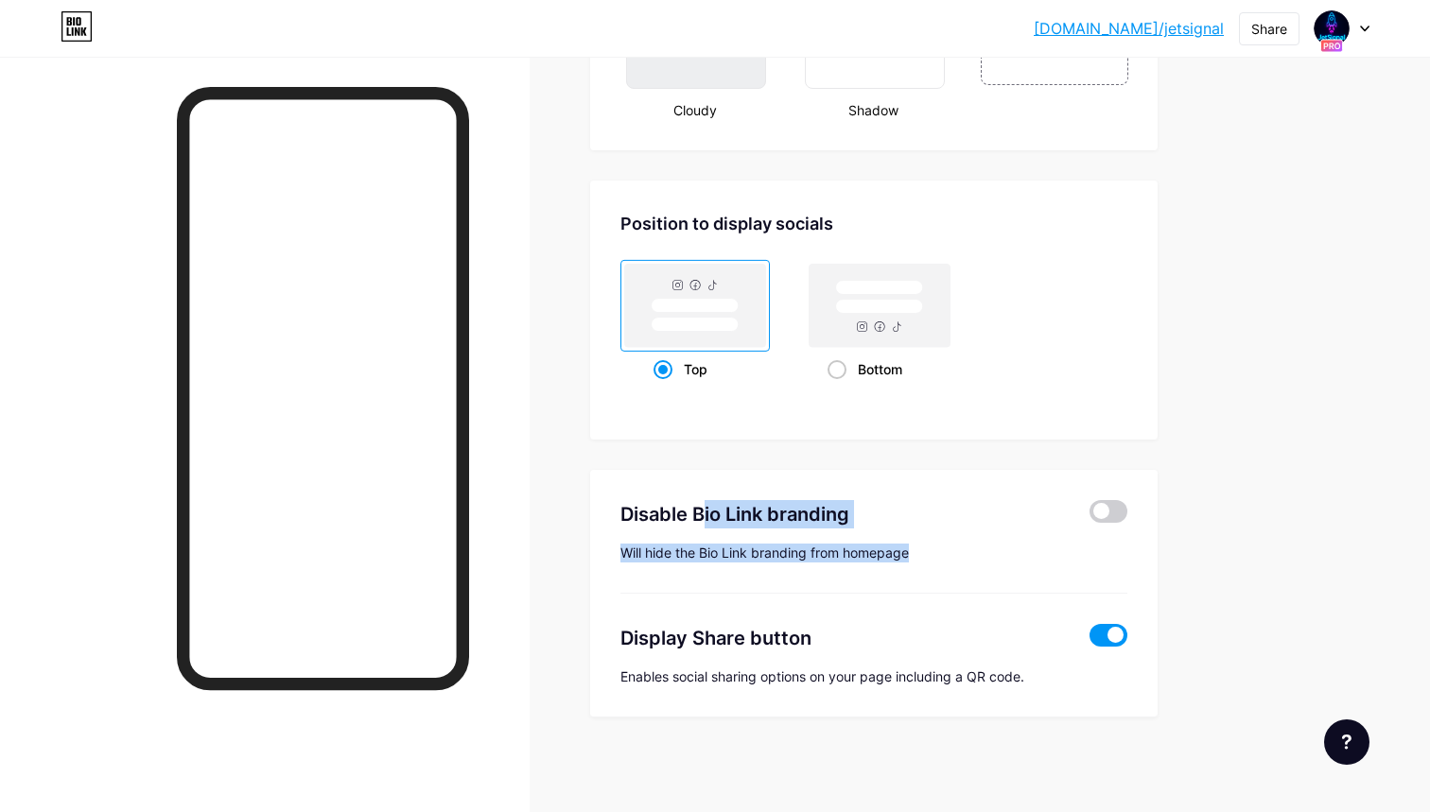
drag, startPoint x: 921, startPoint y: 553, endPoint x: 617, endPoint y: 511, distance: 306.5
click at [617, 511] on div "Disable Bio Link branding Will hide the Bio Link branding from homepage Display…" at bounding box center [873, 594] width 567 height 248
click at [1114, 511] on span at bounding box center [1108, 511] width 38 height 23
click at [1089, 516] on input "checkbox" at bounding box center [1089, 516] width 0 height 0
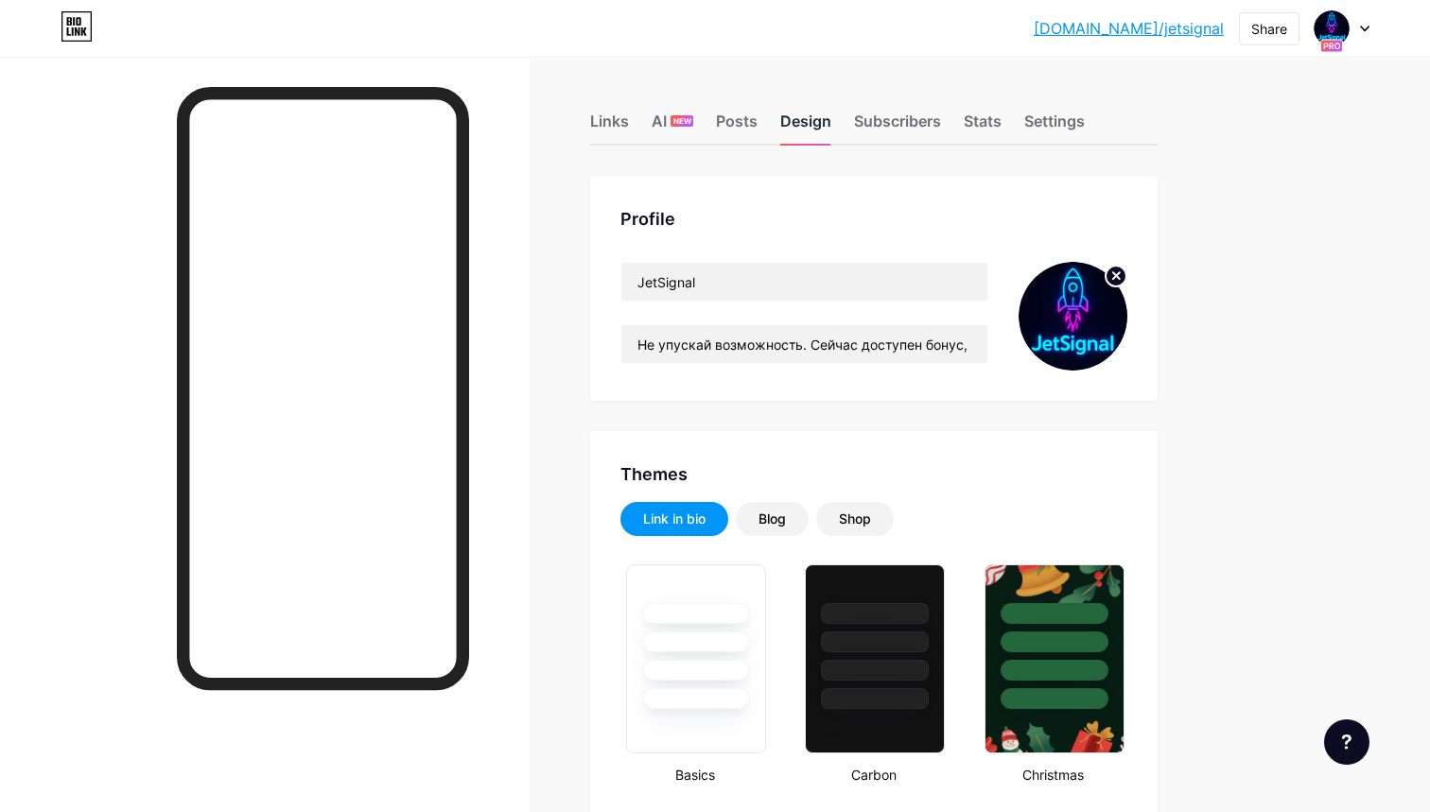
scroll to position [0, 0]
click at [892, 126] on div "Subscribers" at bounding box center [897, 127] width 87 height 34
click at [899, 135] on div "Subscribers" at bounding box center [897, 127] width 87 height 34
click at [970, 129] on div "Stats" at bounding box center [982, 127] width 38 height 34
click at [969, 130] on div "Stats" at bounding box center [982, 127] width 38 height 34
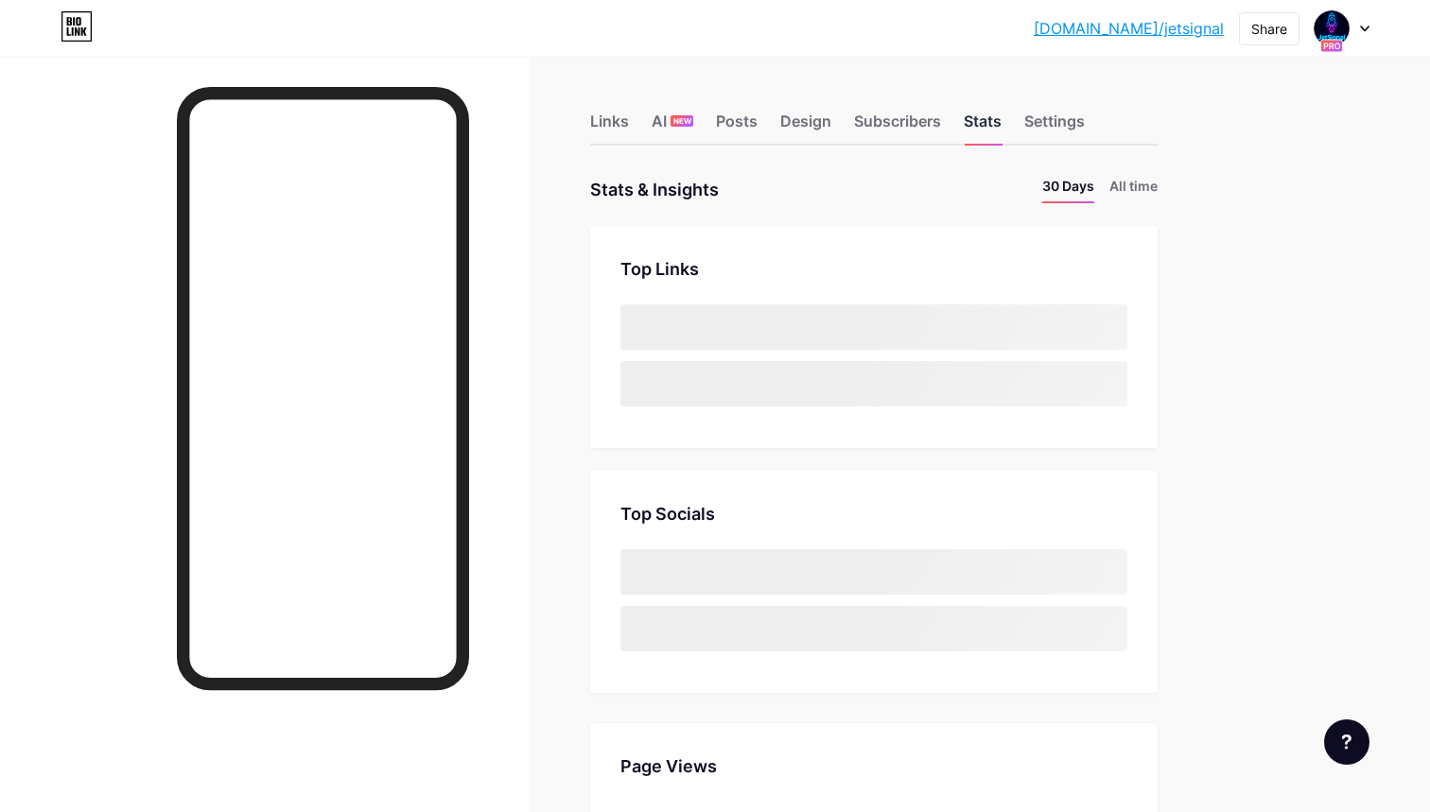
click at [969, 130] on div "Stats" at bounding box center [982, 127] width 38 height 34
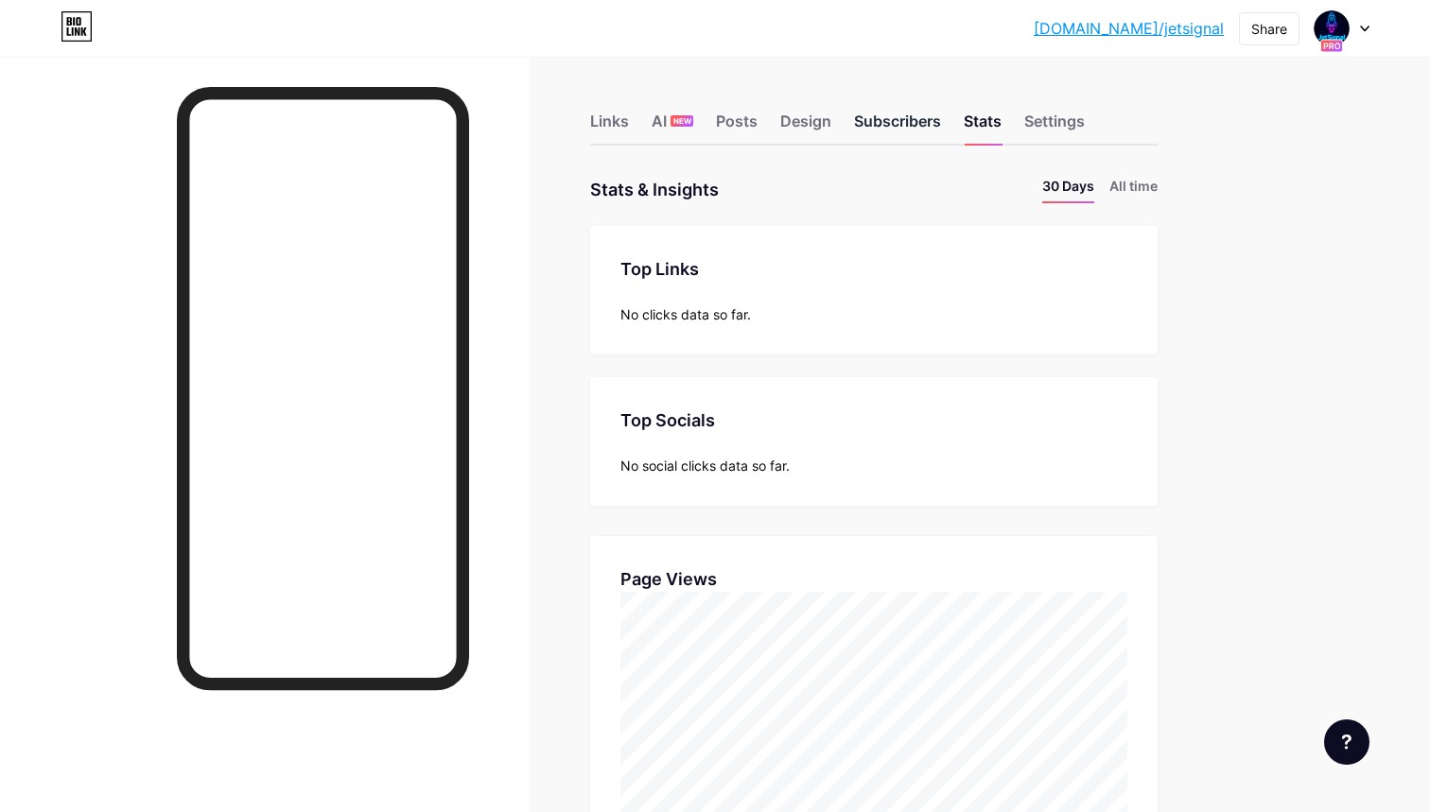
scroll to position [812, 1430]
click at [914, 118] on div "Subscribers" at bounding box center [897, 127] width 87 height 34
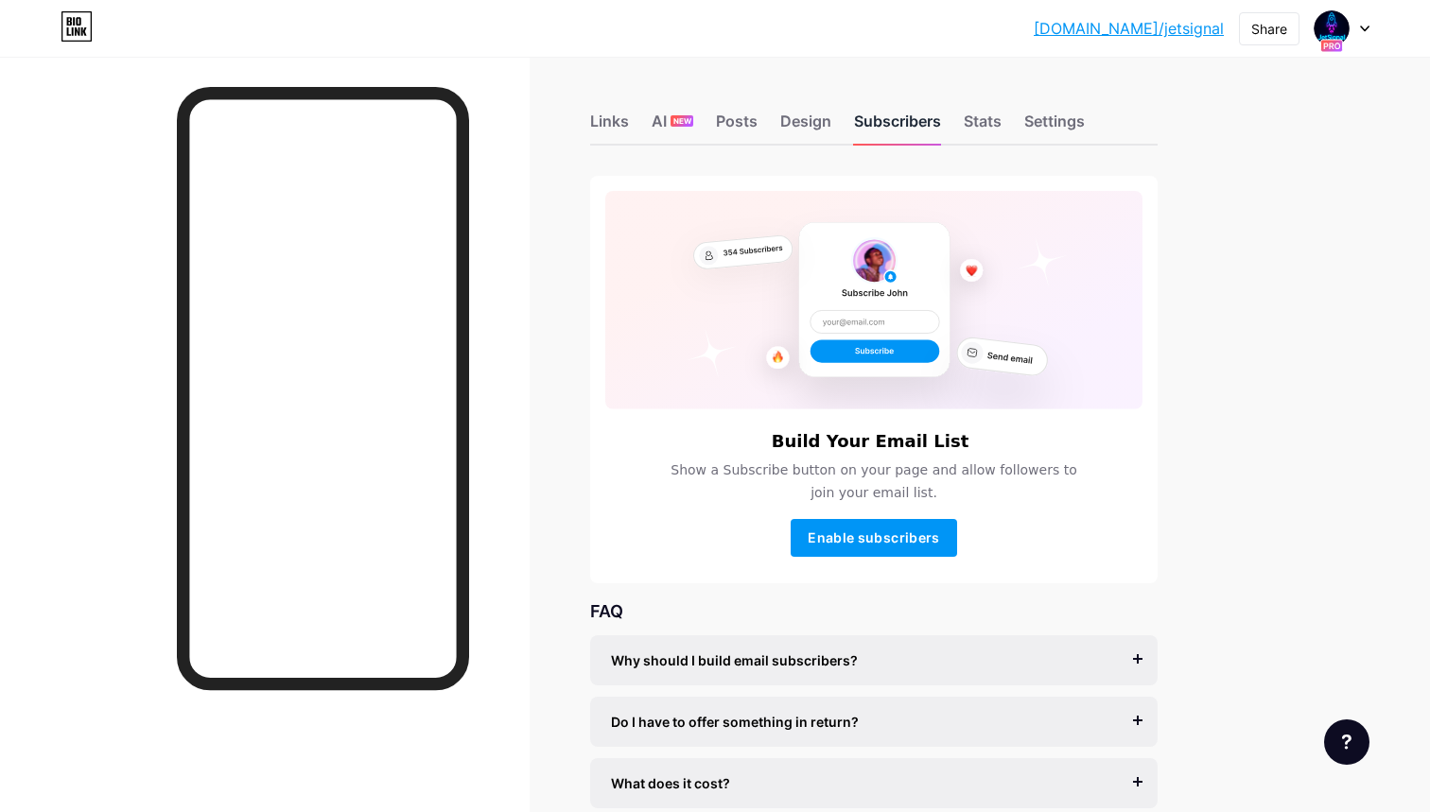
click at [914, 118] on div "Subscribers" at bounding box center [897, 127] width 87 height 34
click at [1048, 129] on div "Settings" at bounding box center [1054, 127] width 61 height 34
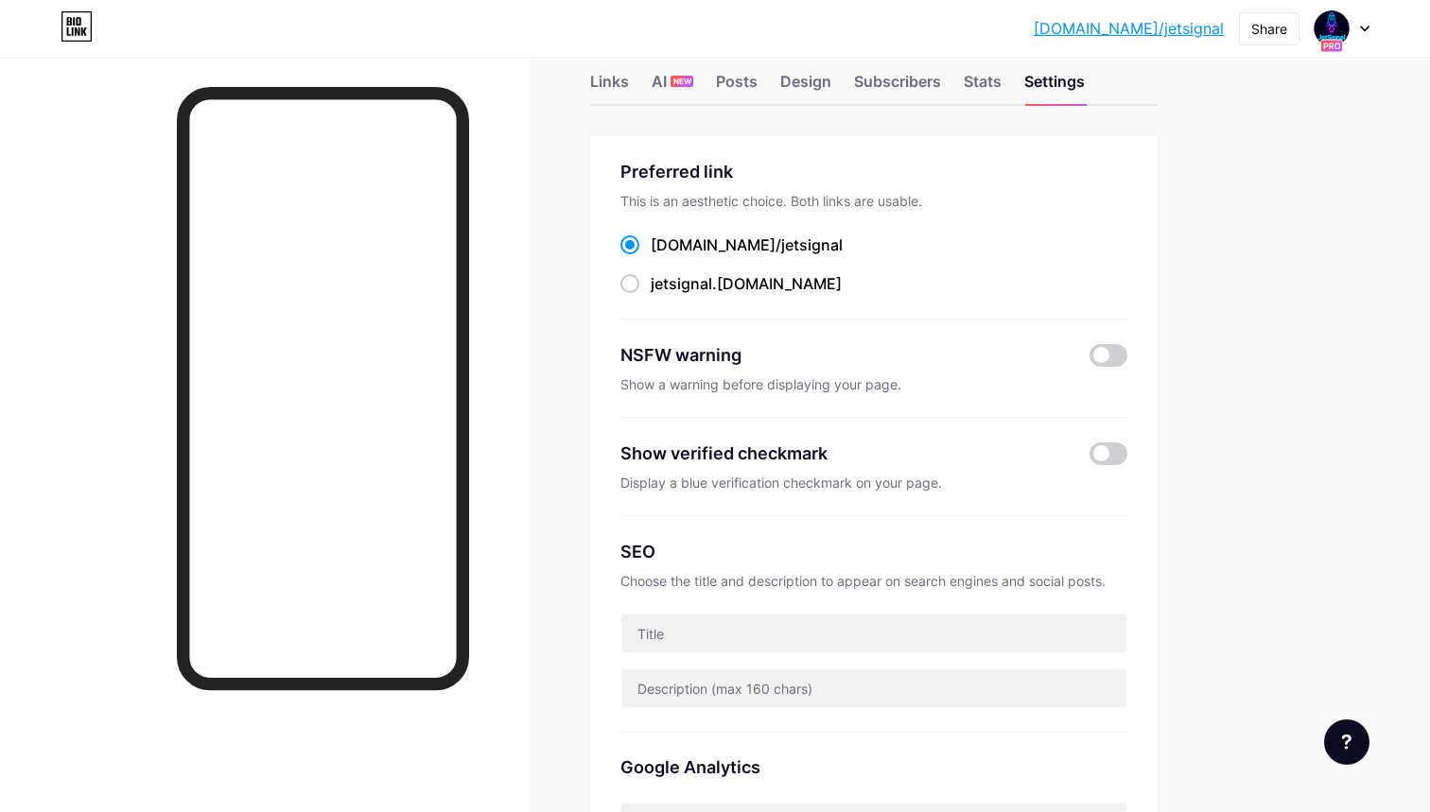
scroll to position [43, 0]
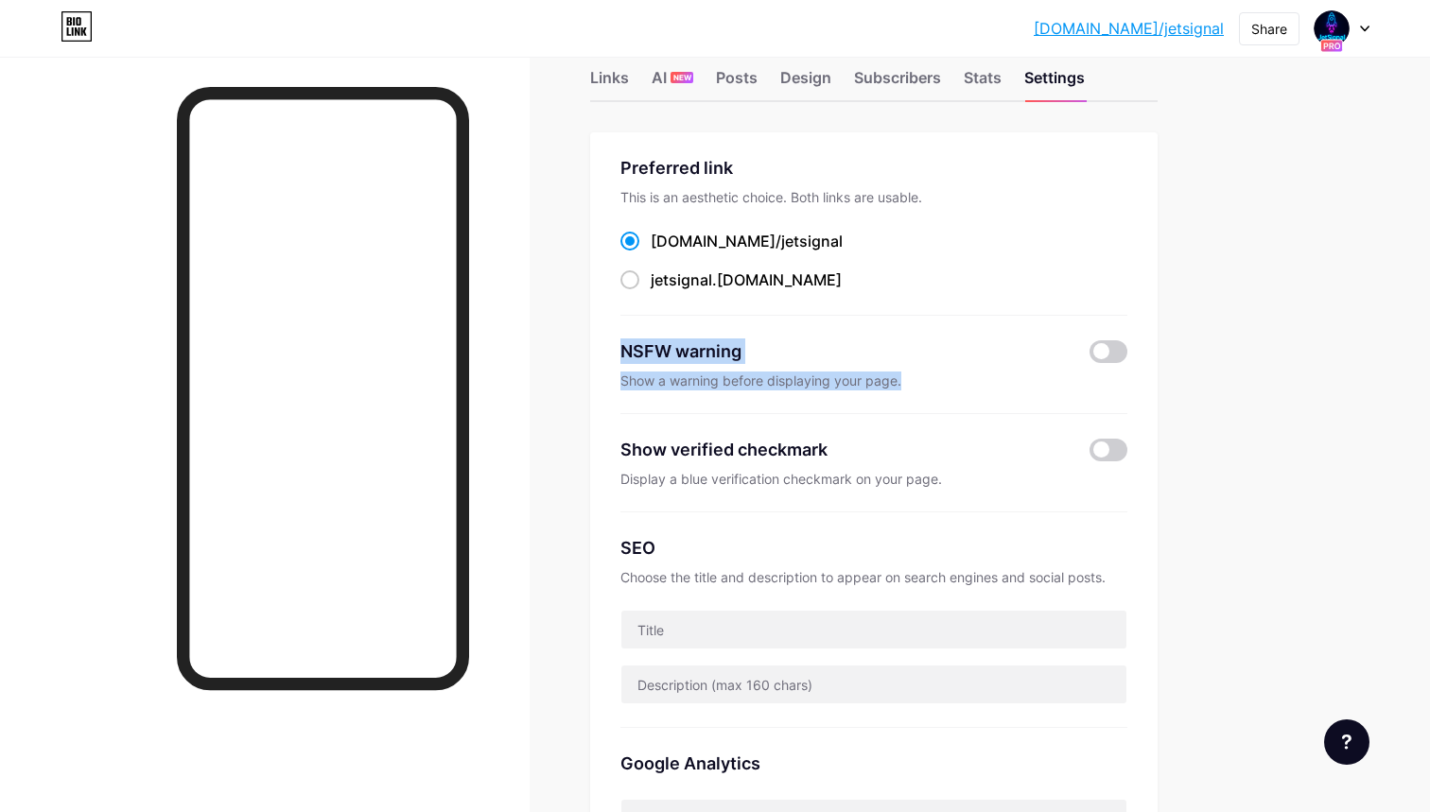
drag, startPoint x: 940, startPoint y: 380, endPoint x: 615, endPoint y: 350, distance: 326.6
click at [615, 350] on div "Preferred link This is an aesthetic choice. Both links are usable. bio.link/ je…" at bounding box center [873, 567] width 567 height 871
click at [703, 392] on div "NSFW warning Show a warning before displaying your page." at bounding box center [873, 365] width 507 height 98
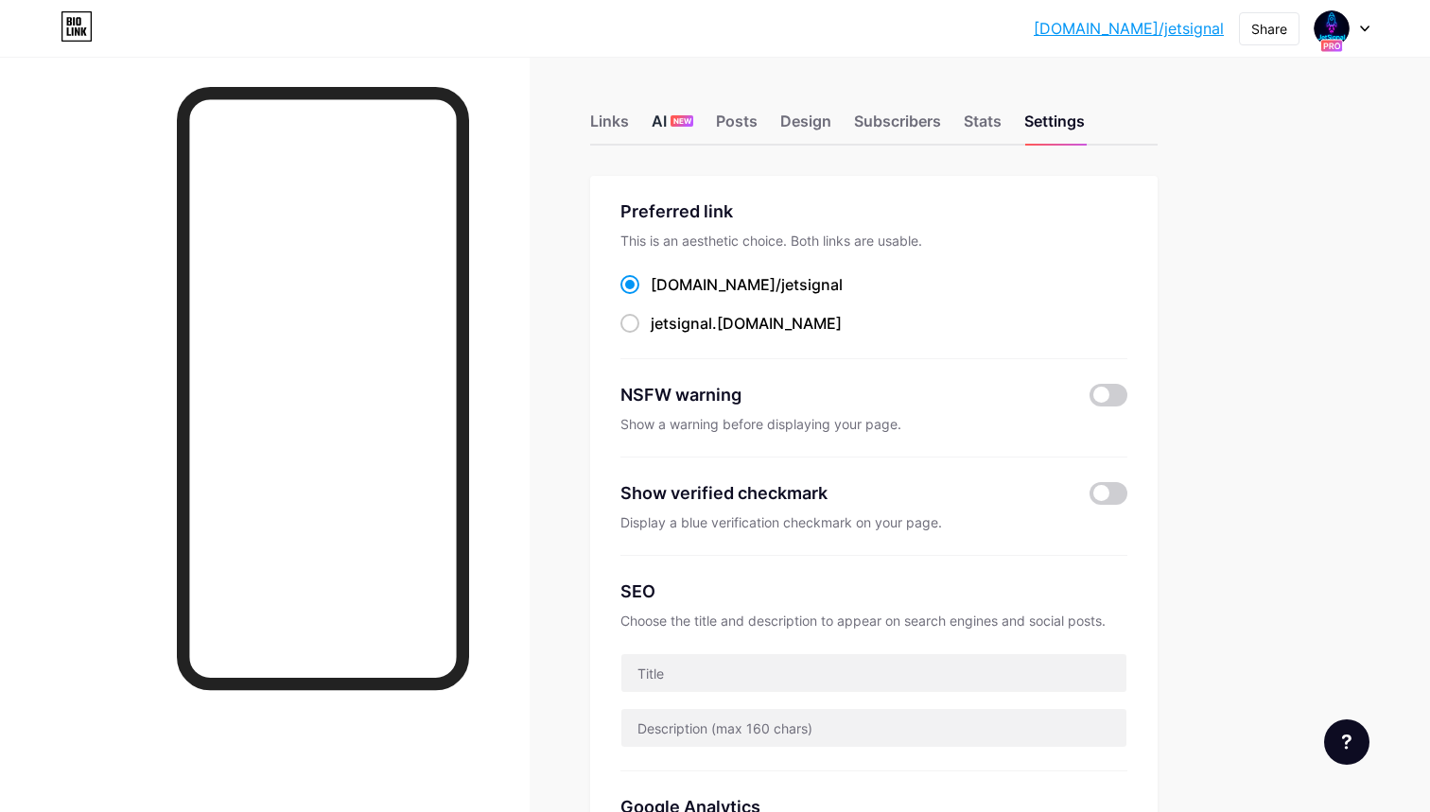
scroll to position [0, 0]
click at [668, 115] on div "AI NEW" at bounding box center [672, 127] width 42 height 34
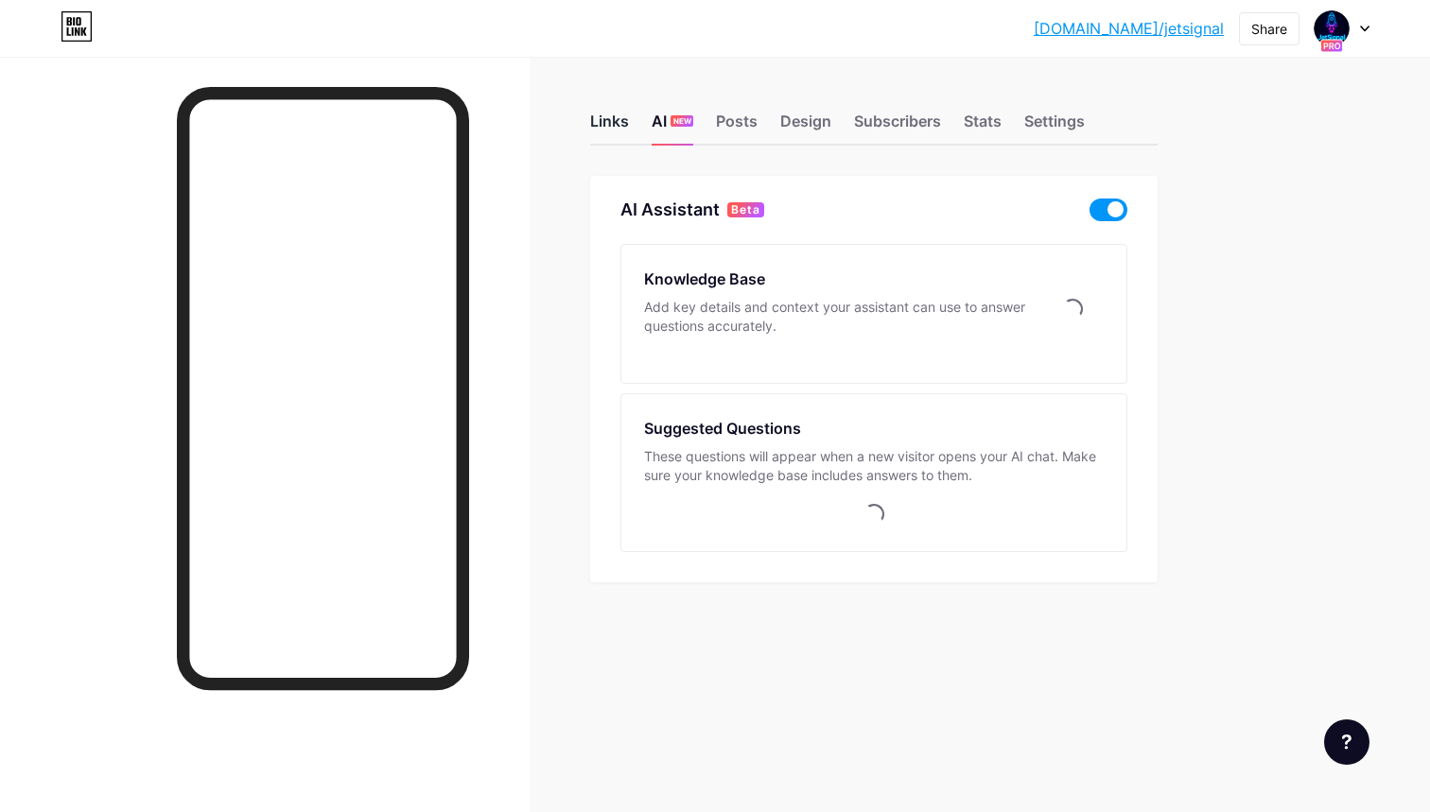
click at [616, 115] on div "Links" at bounding box center [609, 127] width 39 height 34
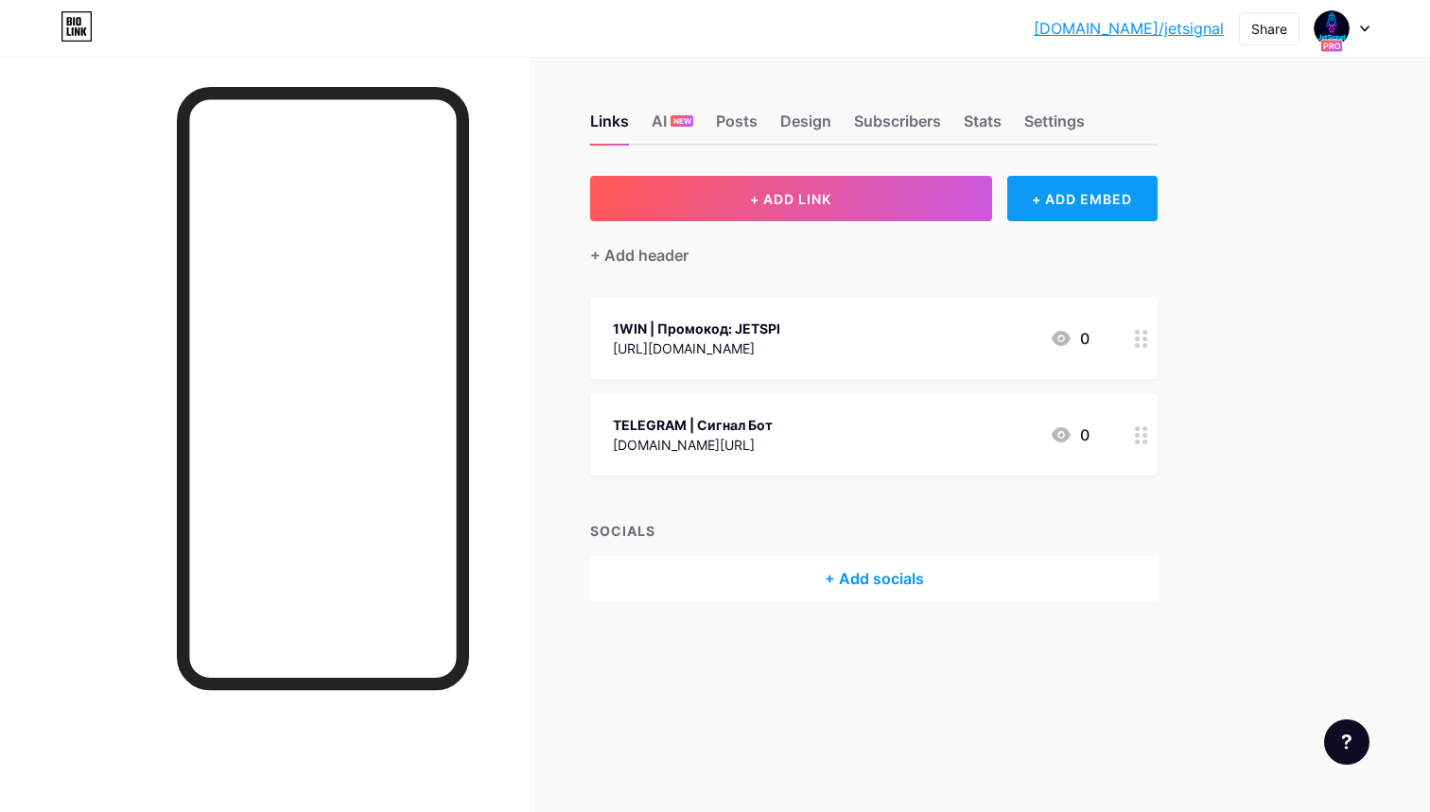
click at [1060, 212] on div "+ ADD EMBED" at bounding box center [1082, 198] width 150 height 45
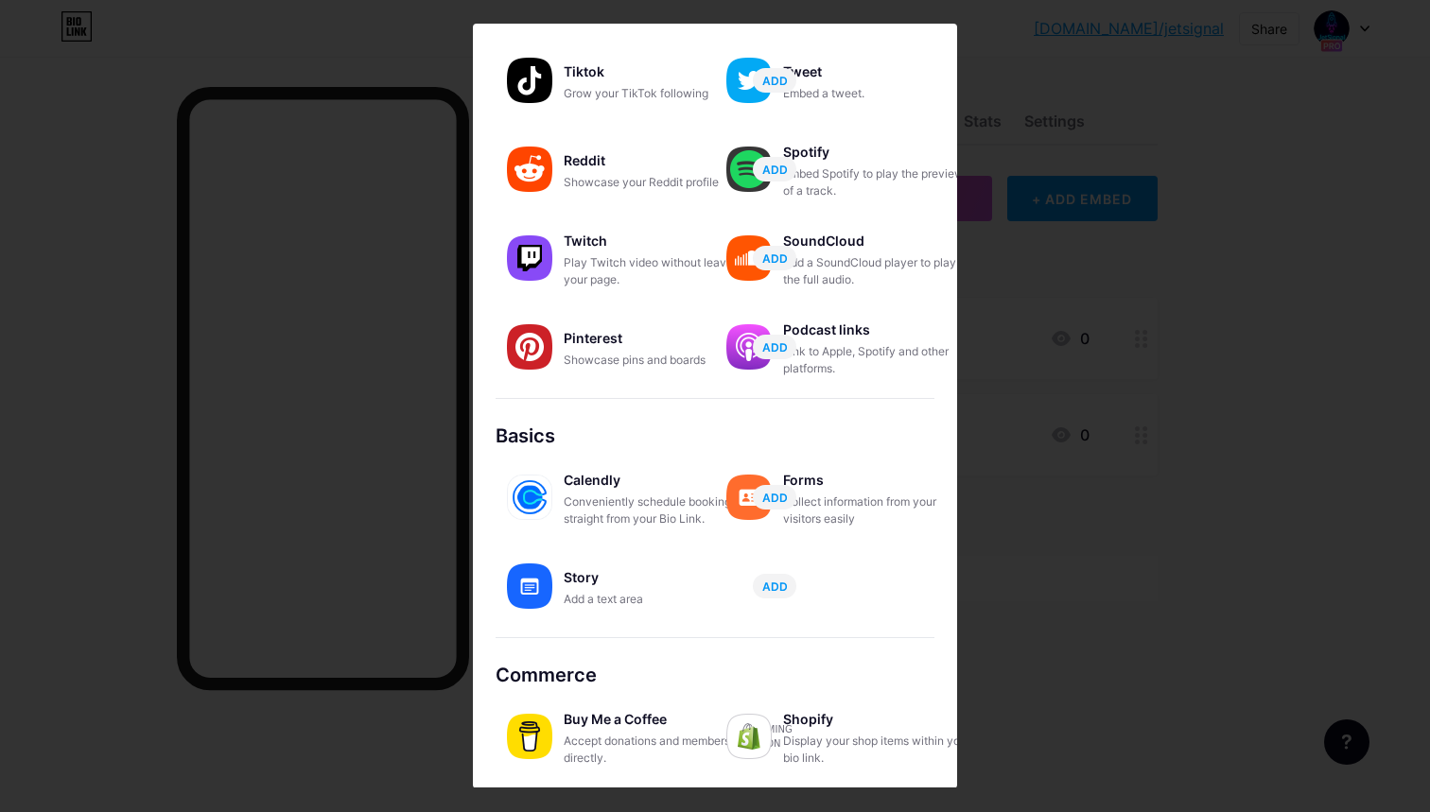
scroll to position [199, 0]
click at [784, 585] on span "ADD" at bounding box center [775, 587] width 26 height 16
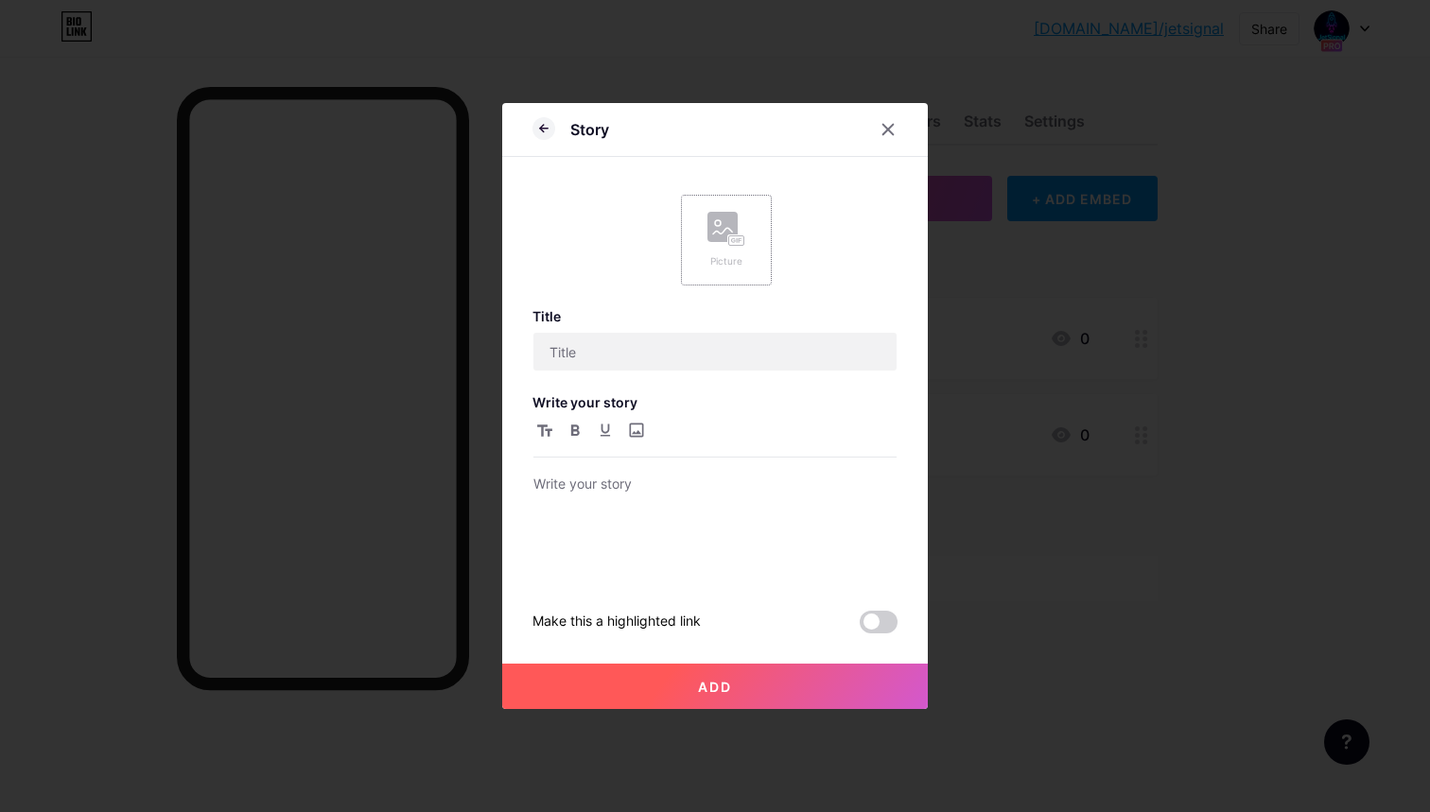
click at [724, 217] on rect at bounding box center [722, 227] width 30 height 30
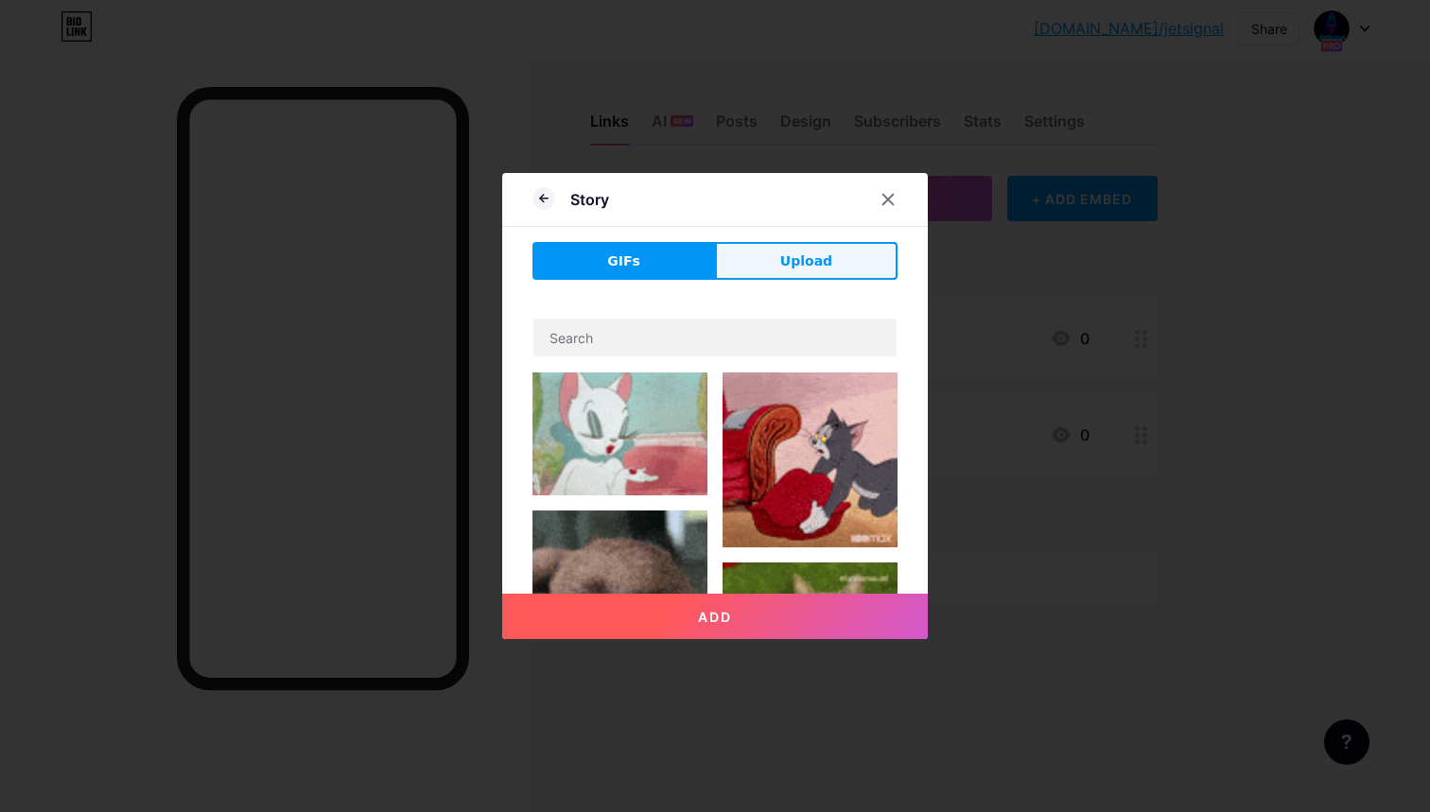
click at [780, 251] on button "Upload" at bounding box center [806, 261] width 182 height 38
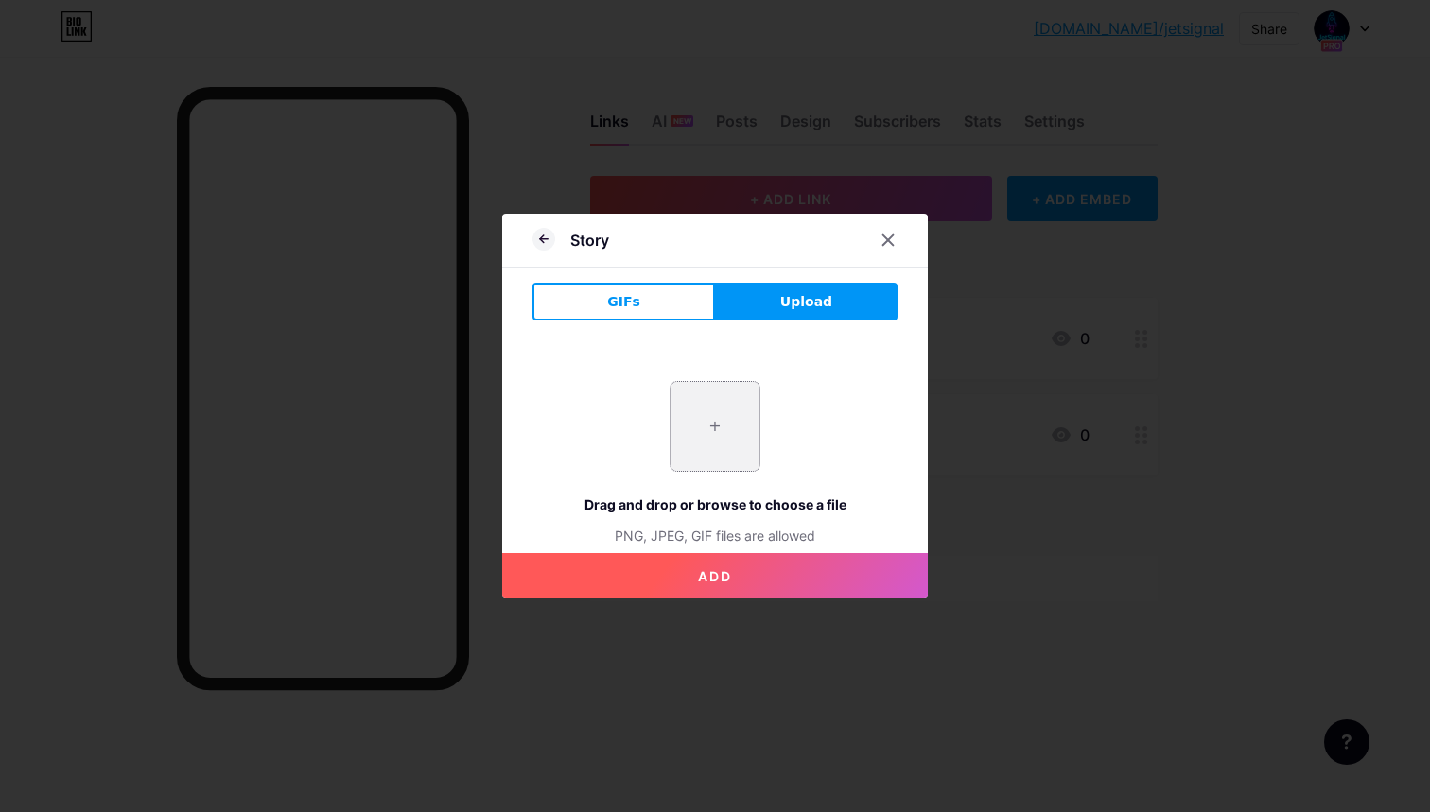
click at [696, 390] on input "file" at bounding box center [714, 426] width 89 height 89
type input "C:\fakepath\63547eb779a6940d5c31f6d16a37ec9a.jpg"
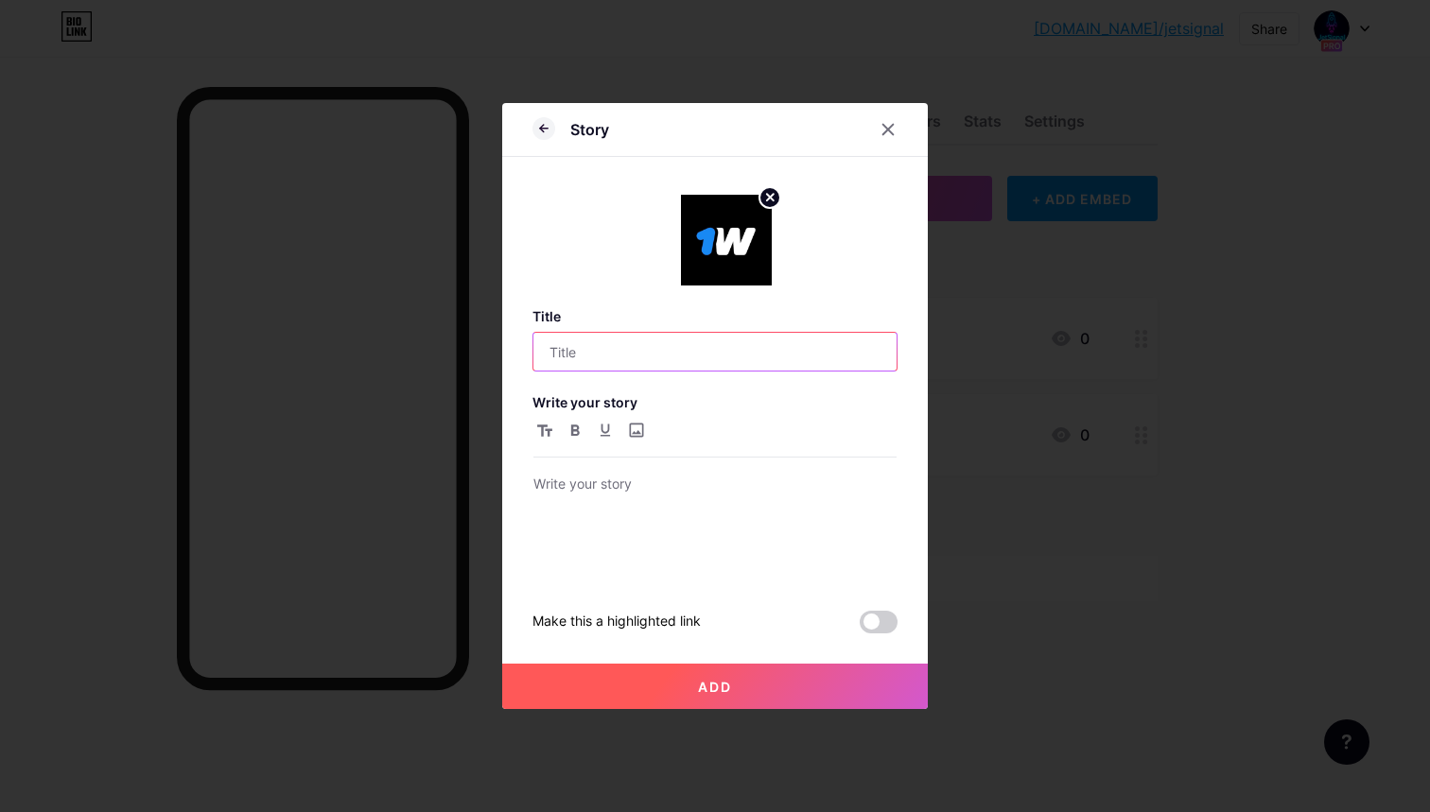
click at [640, 352] on input "text" at bounding box center [714, 352] width 363 height 38
type input "1"
type input "W"
type input "1WIN | Промокод: JETSPI"
click at [875, 625] on span at bounding box center [878, 622] width 38 height 23
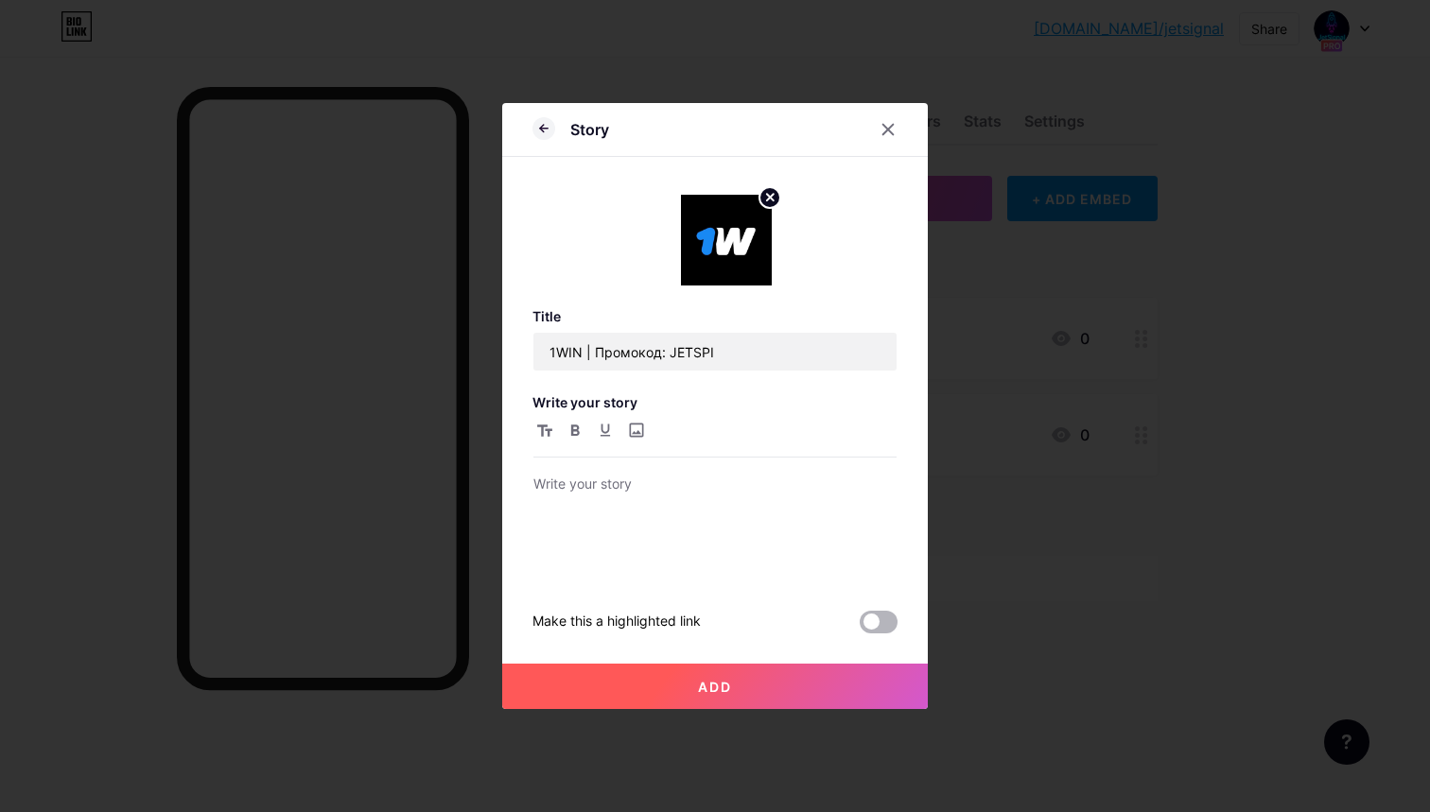
click at [859, 627] on input "checkbox" at bounding box center [859, 627] width 0 height 0
click at [886, 625] on span at bounding box center [878, 622] width 38 height 23
click at [859, 627] on input "checkbox" at bounding box center [859, 627] width 0 height 0
click at [886, 625] on span at bounding box center [878, 622] width 38 height 23
click at [859, 627] on input "checkbox" at bounding box center [859, 627] width 0 height 0
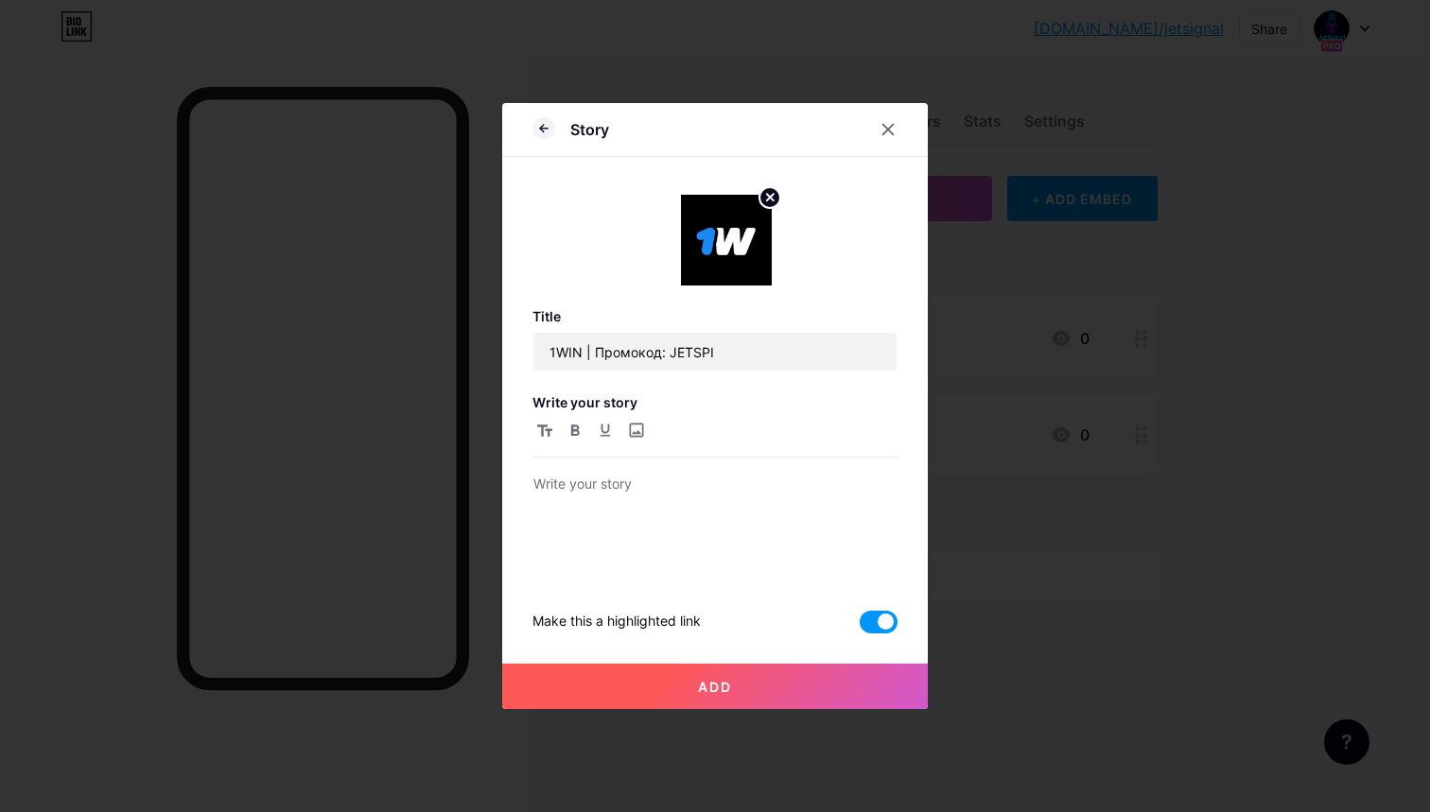
click at [875, 619] on span at bounding box center [878, 622] width 38 height 23
click at [859, 627] on input "checkbox" at bounding box center [859, 627] width 0 height 0
click at [875, 619] on span at bounding box center [878, 622] width 38 height 23
click at [859, 627] on input "checkbox" at bounding box center [859, 627] width 0 height 0
drag, startPoint x: 774, startPoint y: 617, endPoint x: 529, endPoint y: 617, distance: 244.9
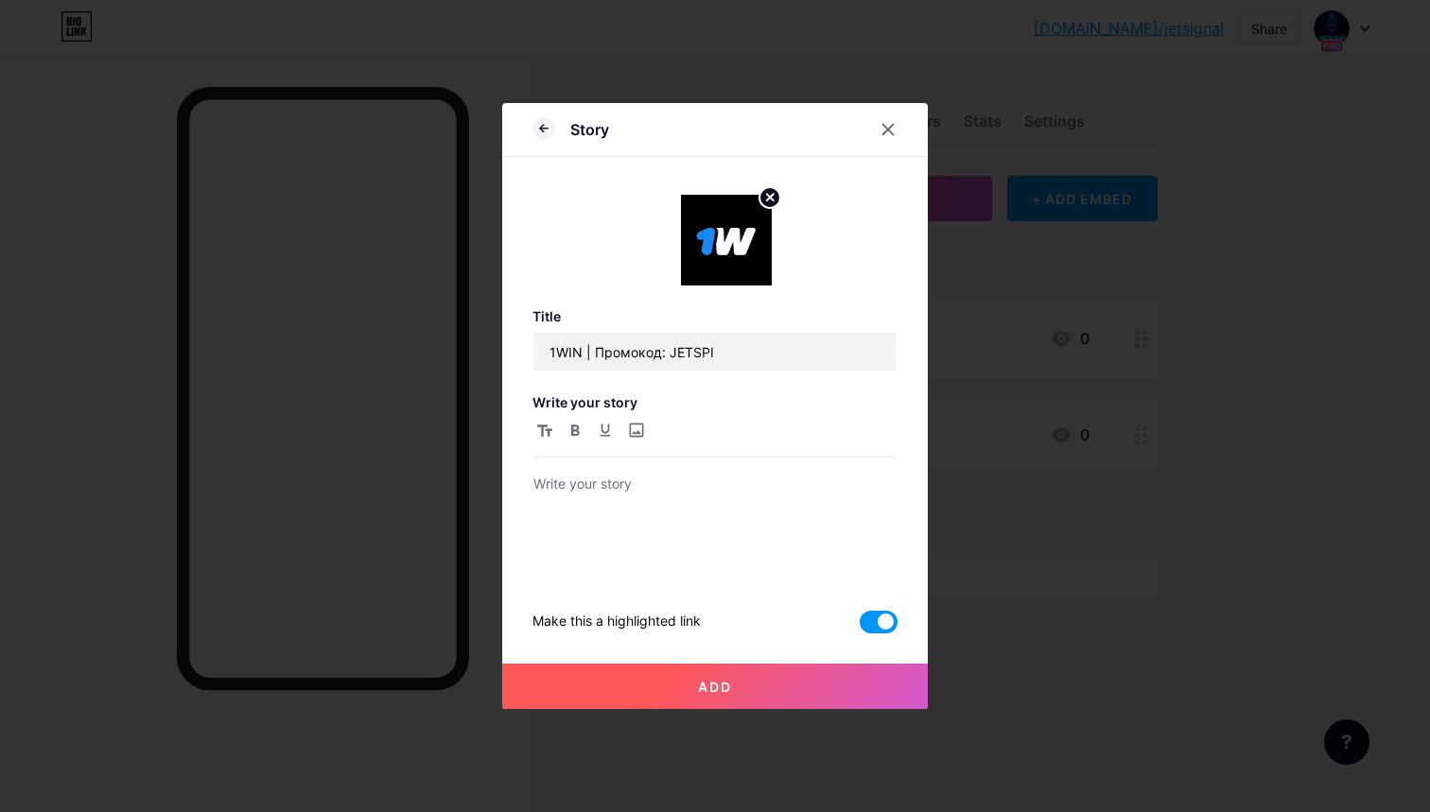
click at [529, 617] on div "Story Title 1WIN | Промокод: JETSPI Write your story Make this a highlighted li…" at bounding box center [714, 406] width 425 height 606
click at [608, 579] on div at bounding box center [714, 526] width 363 height 107
click at [875, 625] on span at bounding box center [878, 622] width 38 height 23
click at [859, 627] on input "checkbox" at bounding box center [859, 627] width 0 height 0
click at [811, 684] on button "Add" at bounding box center [714, 686] width 425 height 45
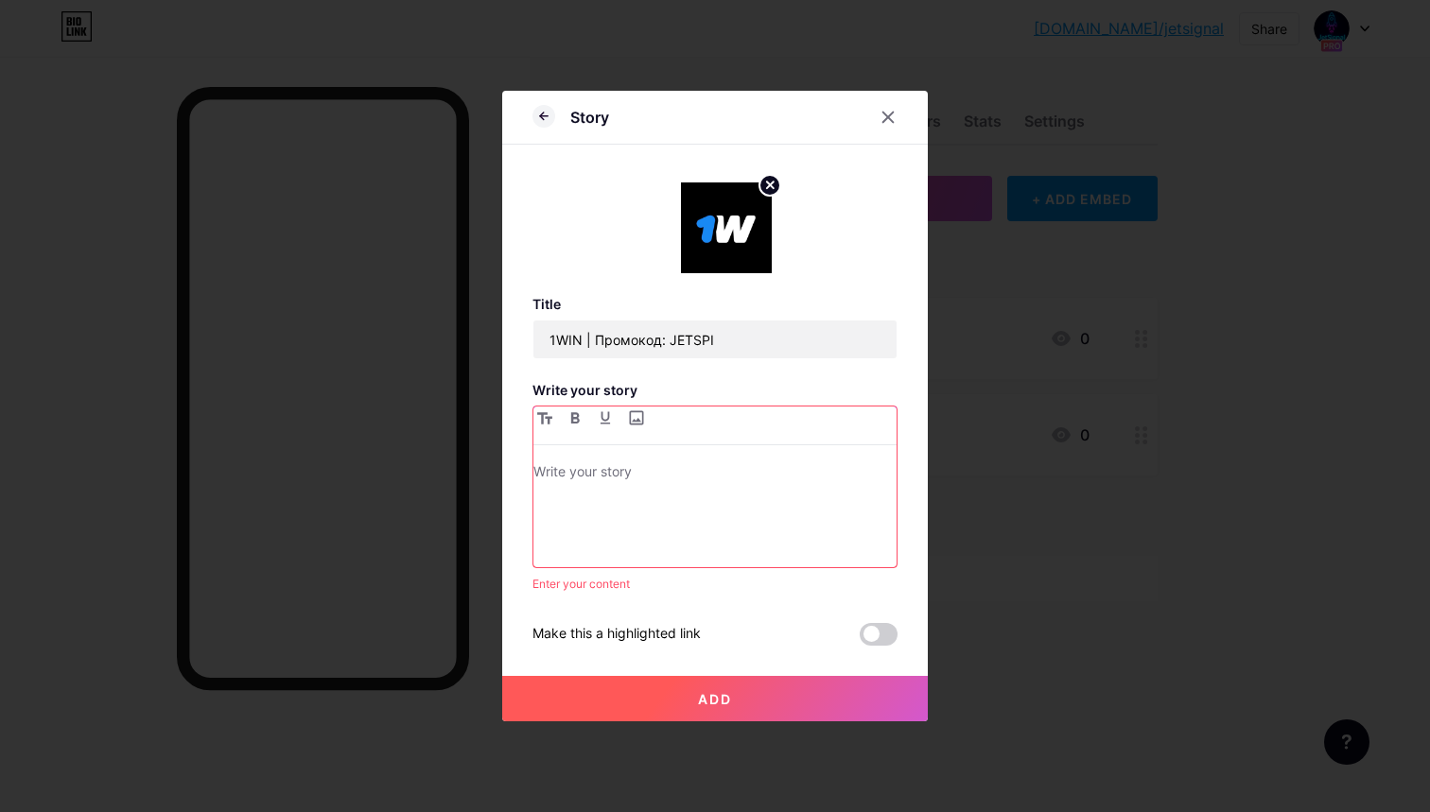
click at [758, 530] on div at bounding box center [714, 513] width 363 height 107
click at [667, 696] on button "Add" at bounding box center [714, 698] width 425 height 45
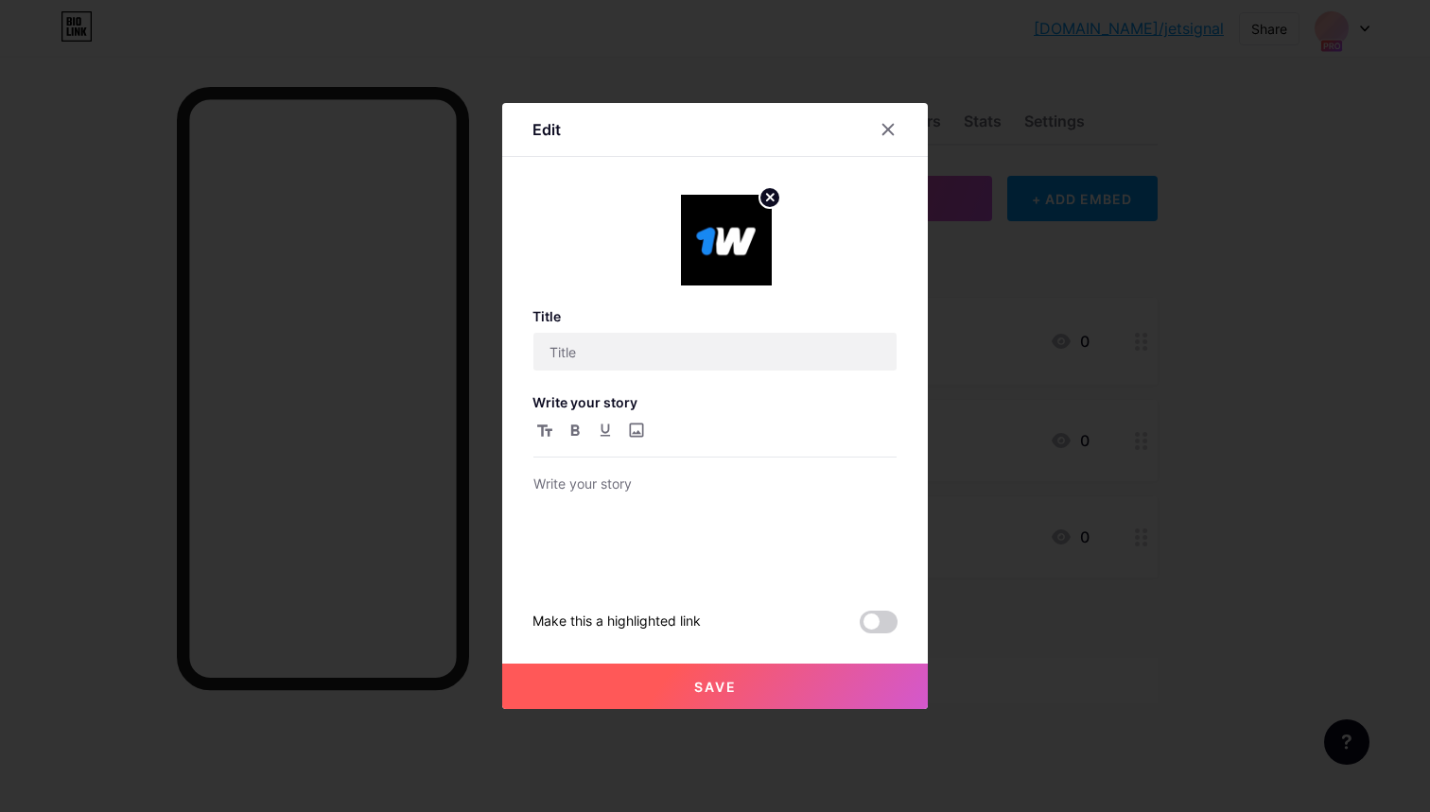
type input "1WIN | Промокод: JETSPI"
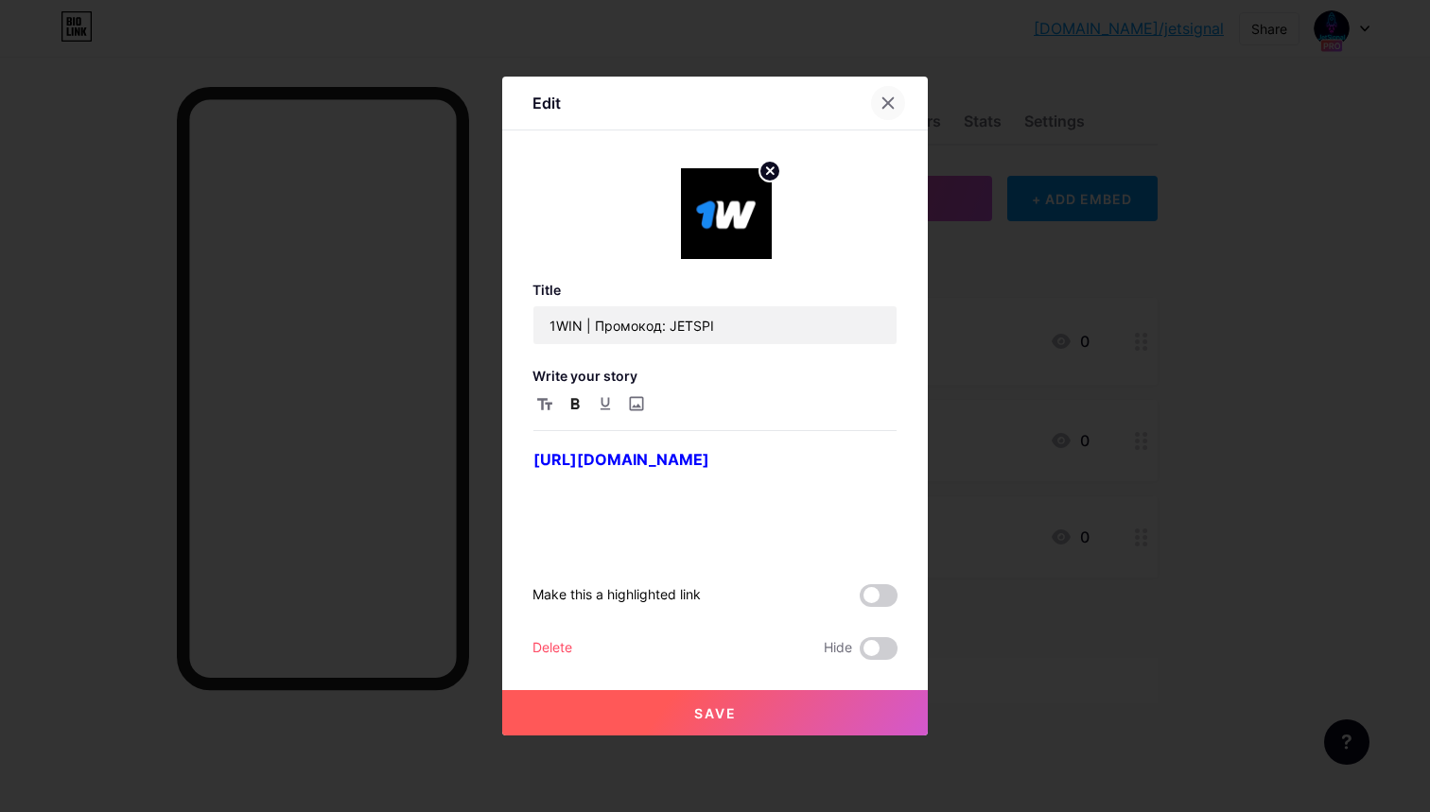
click at [886, 106] on icon at bounding box center [888, 103] width 10 height 10
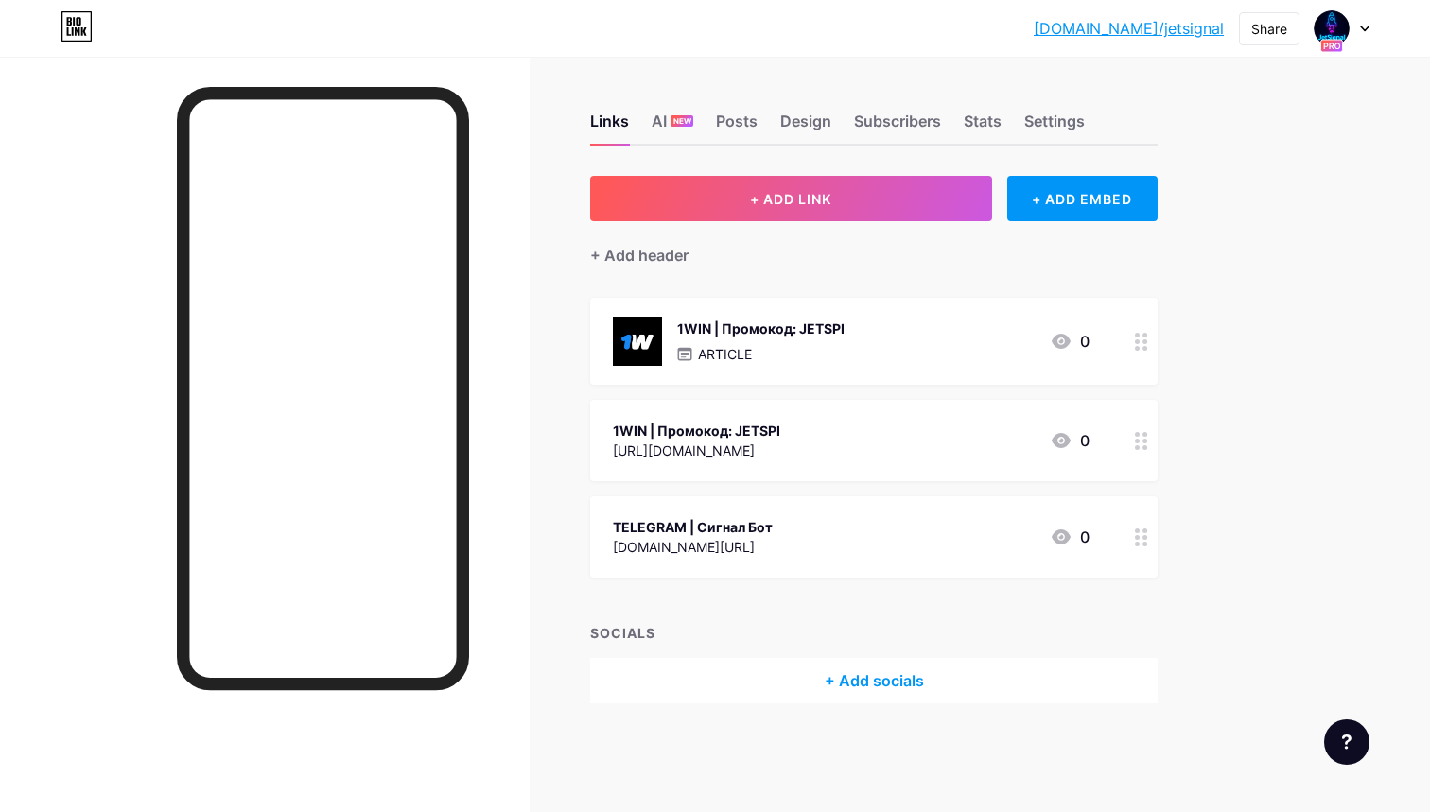
click at [783, 346] on div "ARTICLE" at bounding box center [760, 354] width 167 height 20
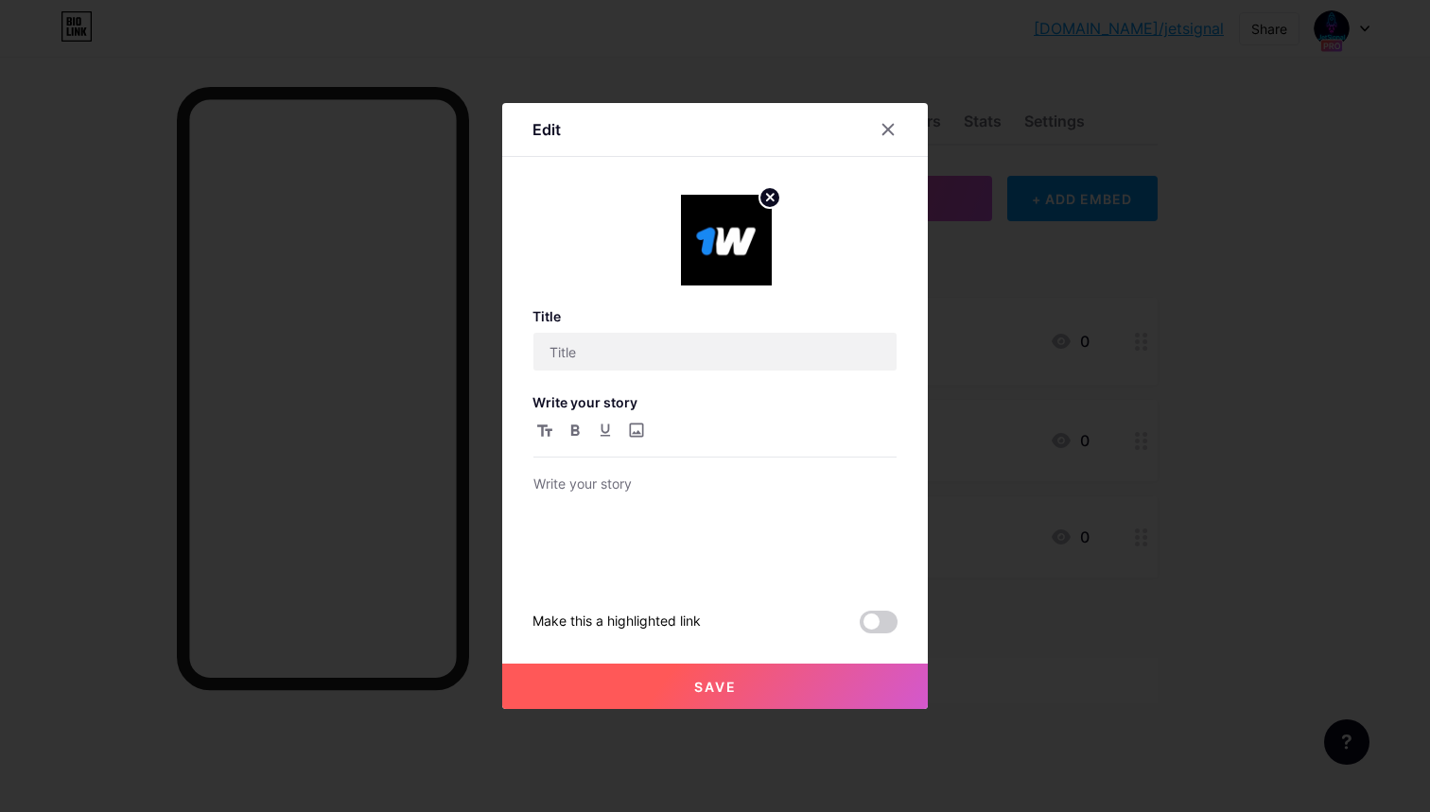
type input "1WIN | Промокод: JETSPI"
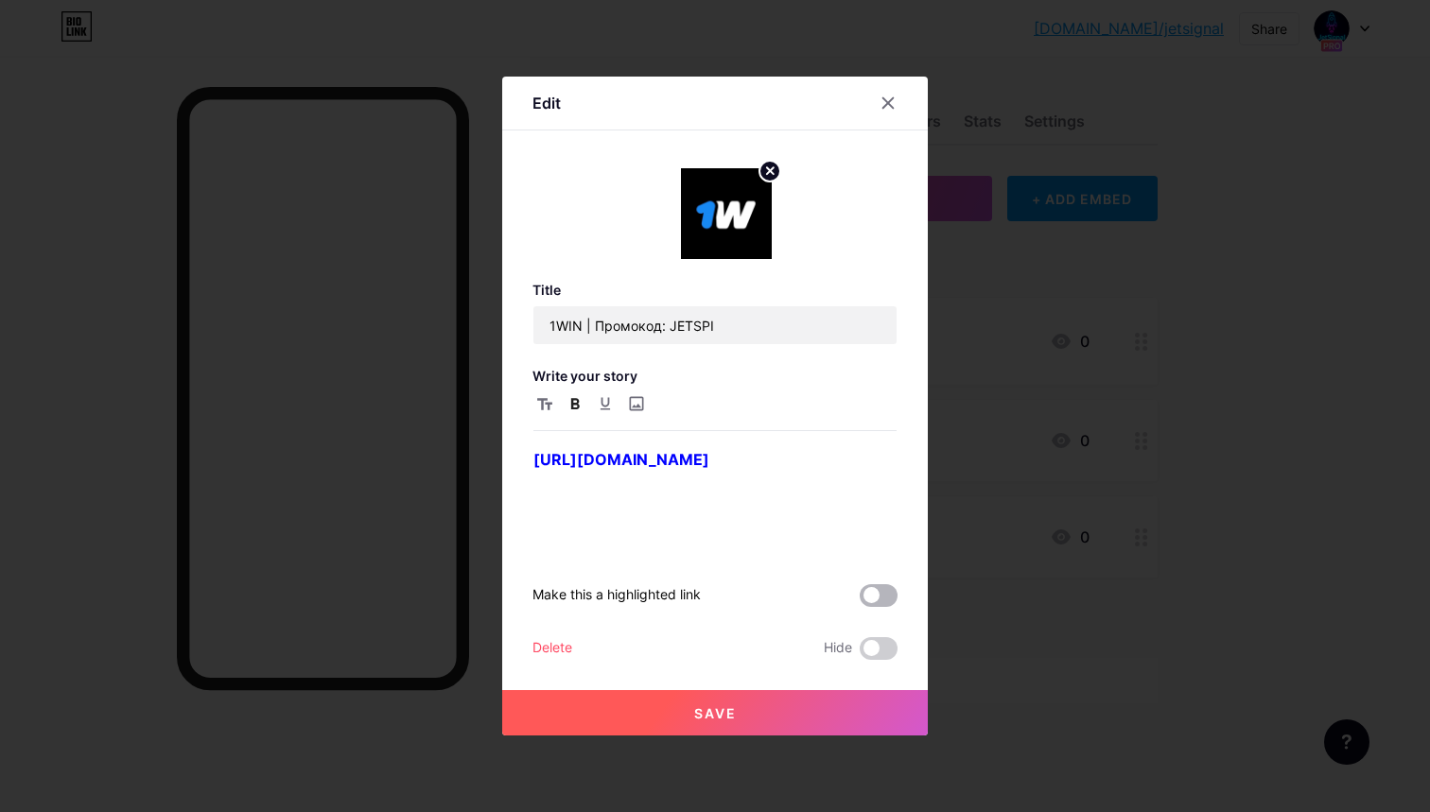
click at [870, 589] on span at bounding box center [878, 595] width 38 height 23
click at [859, 600] on input "checkbox" at bounding box center [859, 600] width 0 height 0
click at [768, 707] on button "Save" at bounding box center [714, 712] width 425 height 45
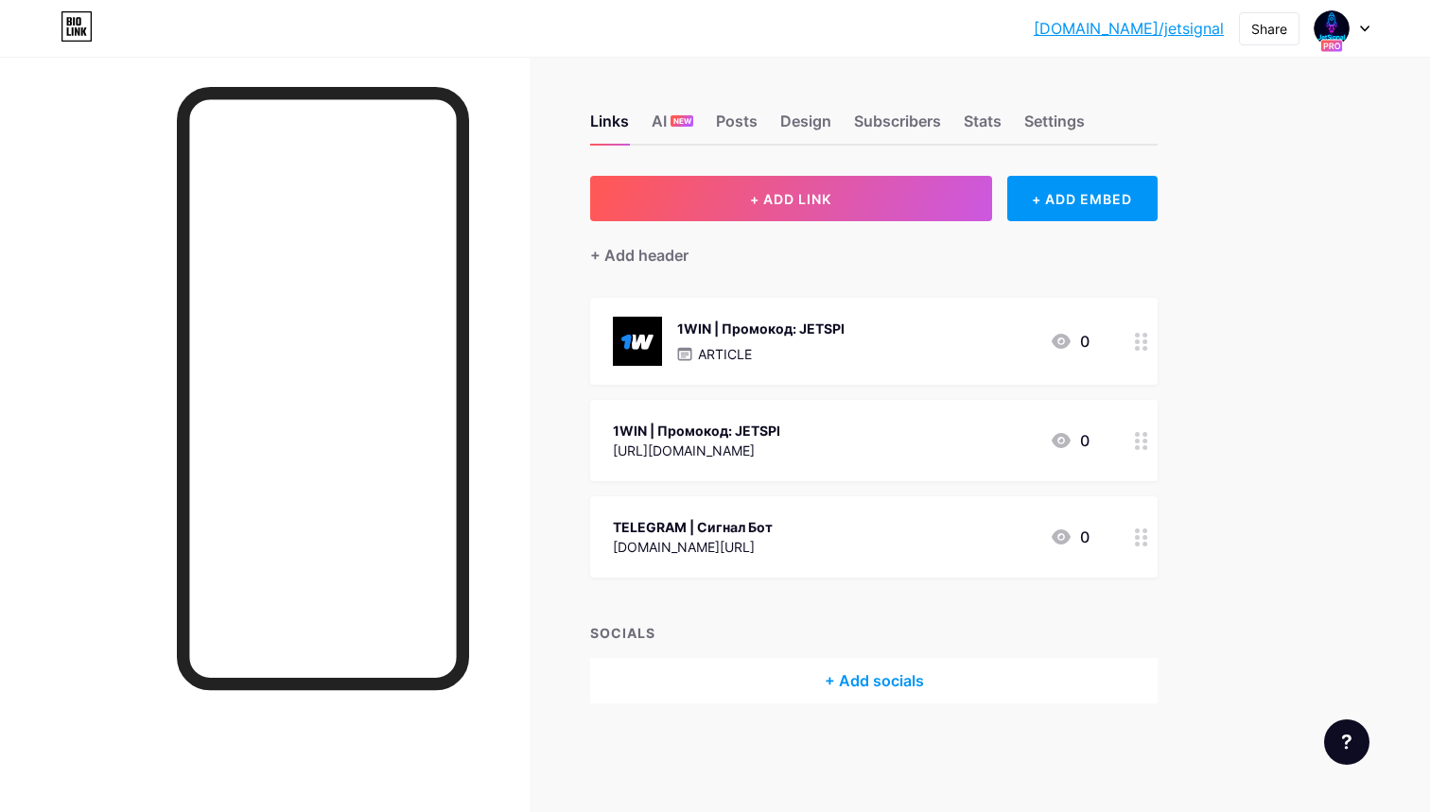
click at [734, 362] on p "ARTICLE" at bounding box center [725, 354] width 54 height 20
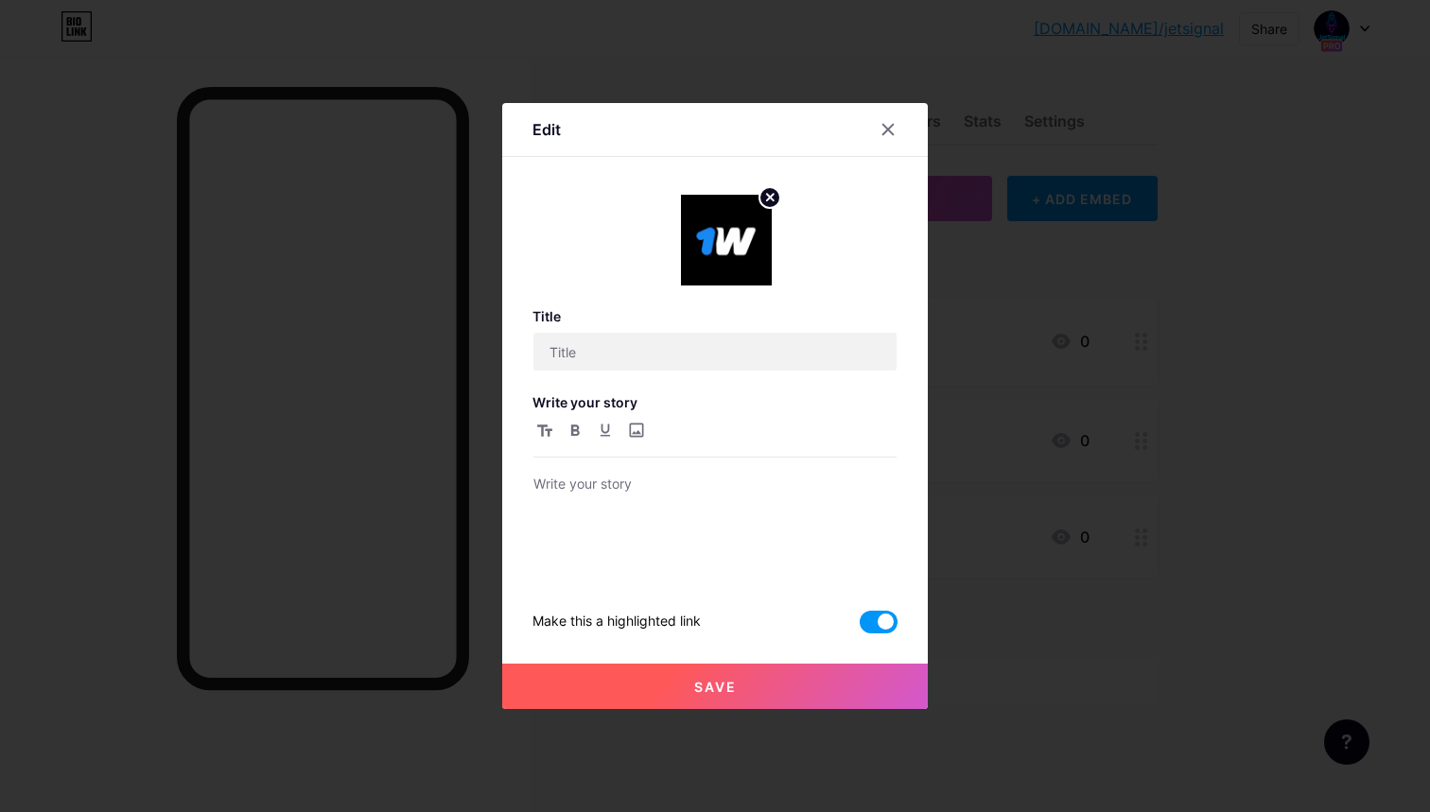
type input "1WIN | Промокод: JETSPI"
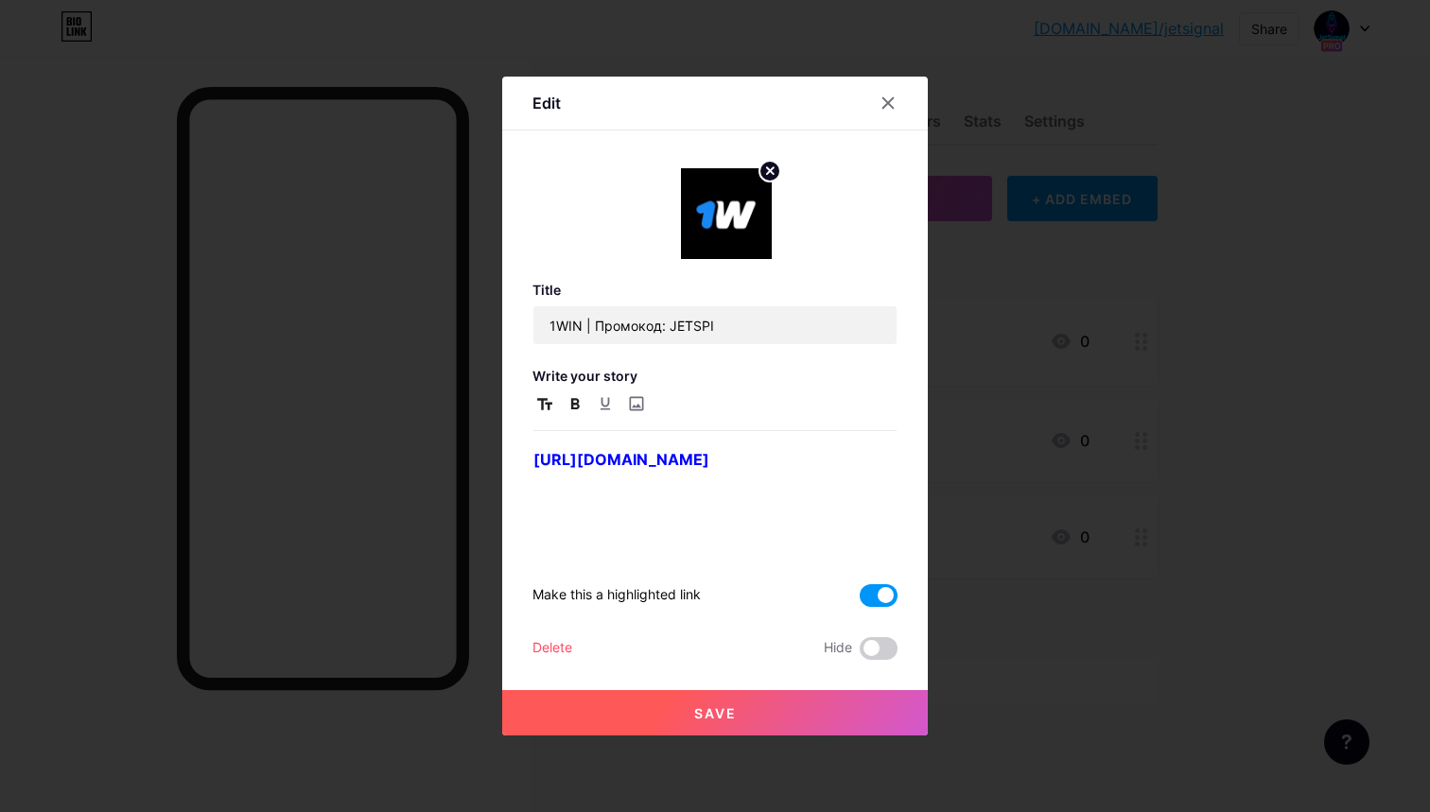
click at [549, 399] on icon "button" at bounding box center [544, 404] width 15 height 12
click at [897, 102] on div at bounding box center [888, 103] width 34 height 34
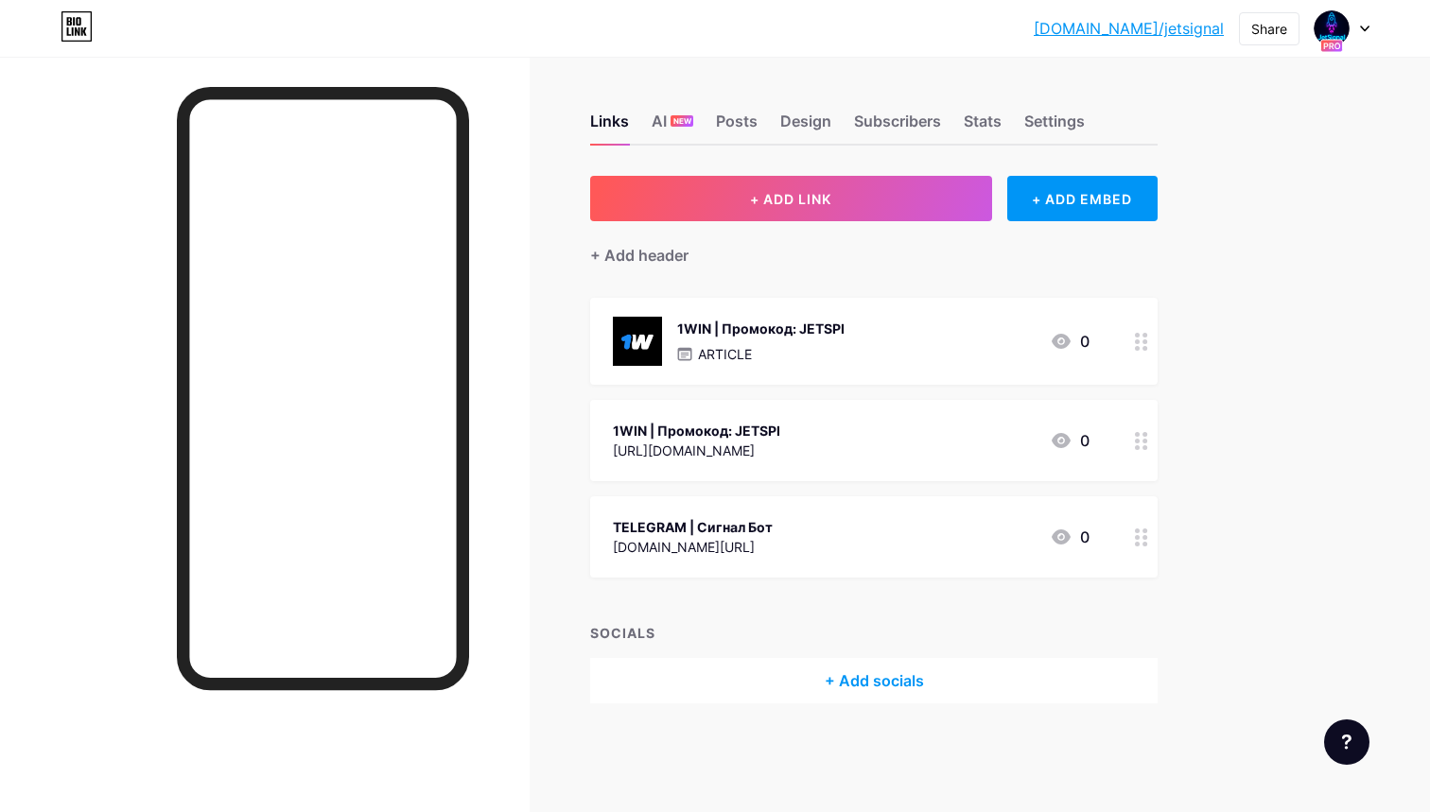
click at [638, 311] on div "1WIN | Промокод: JETSPI ARTICLE 0" at bounding box center [873, 341] width 567 height 87
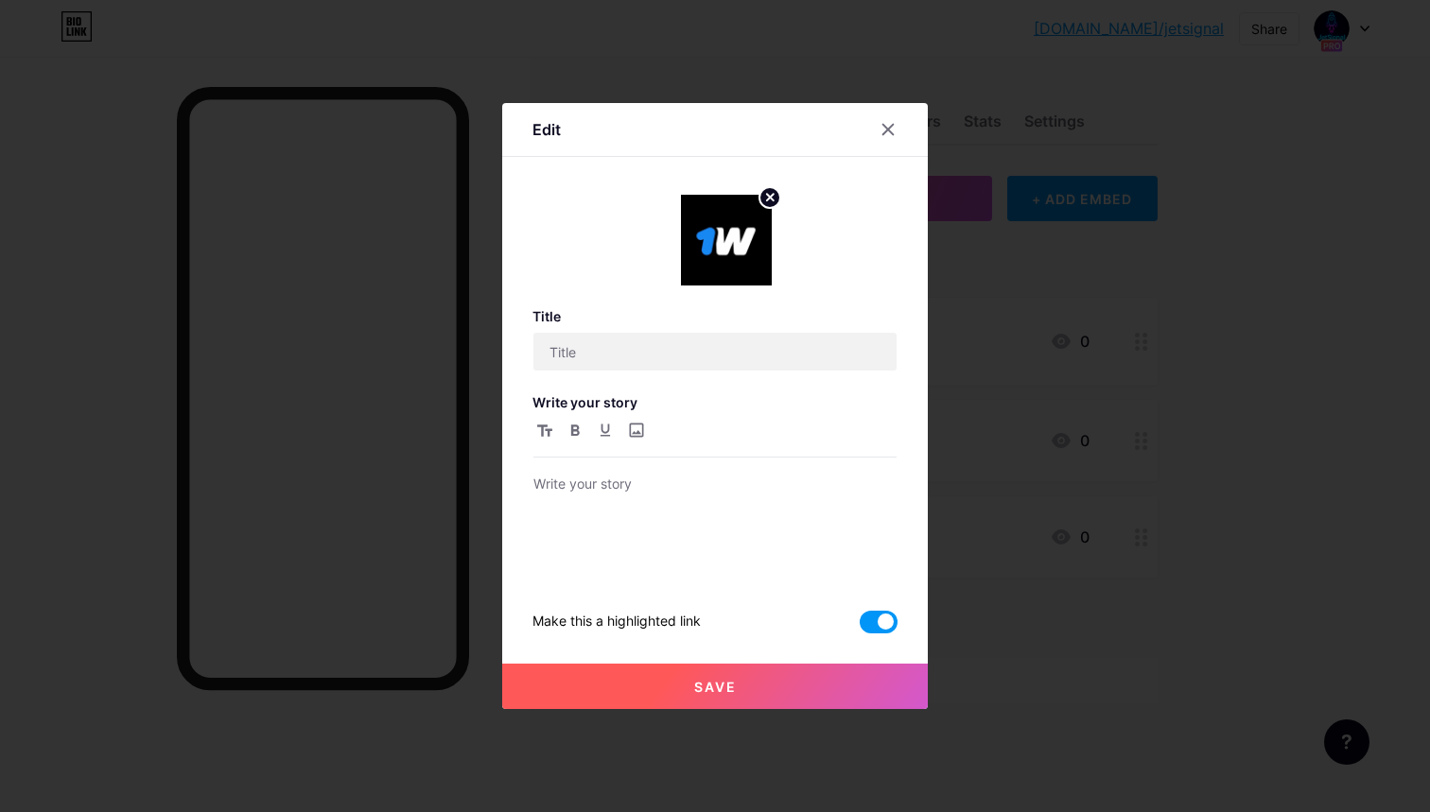
type input "1WIN | Промокод: JETSPI"
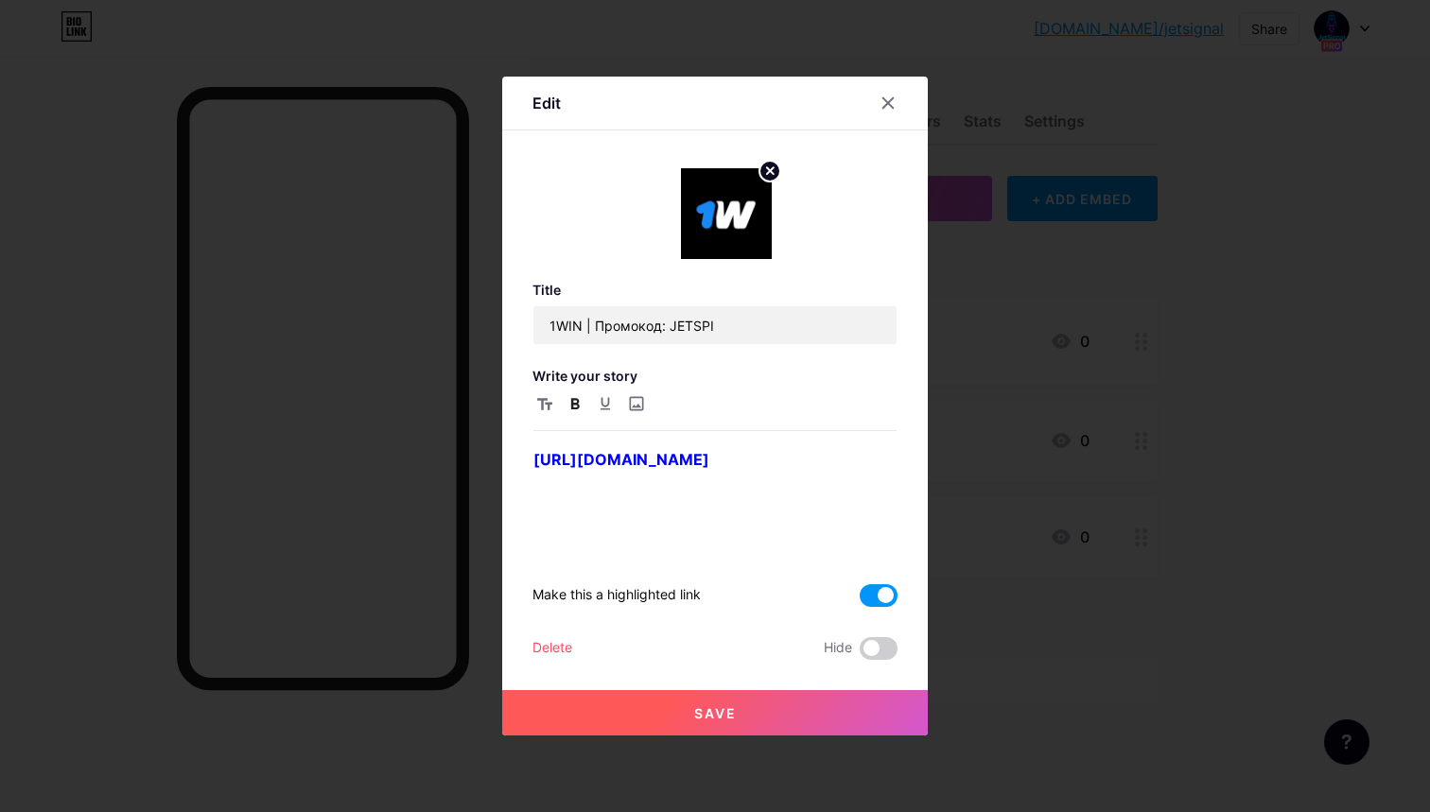
click at [551, 650] on div "Delete" at bounding box center [552, 648] width 40 height 23
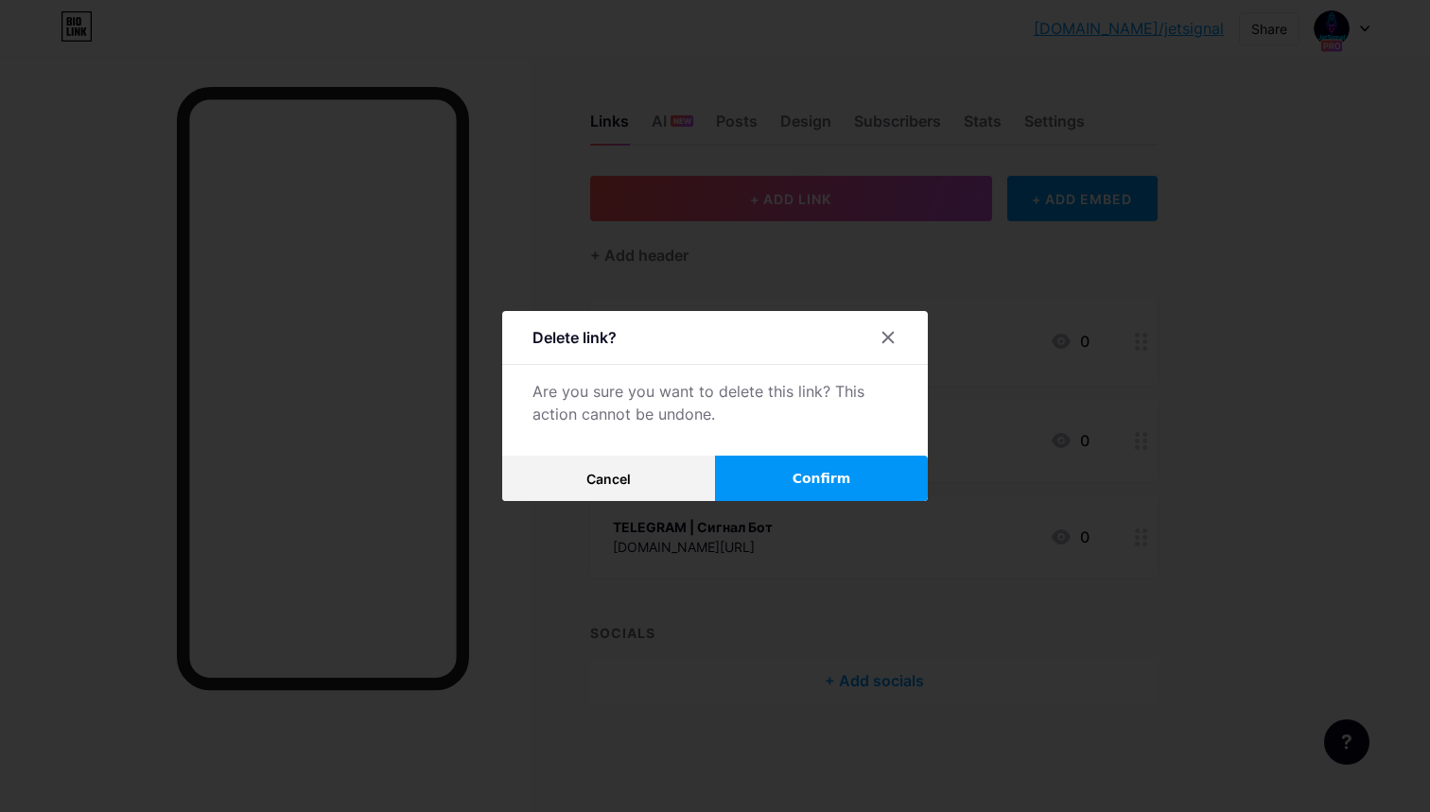
click at [766, 480] on button "Confirm" at bounding box center [821, 478] width 213 height 45
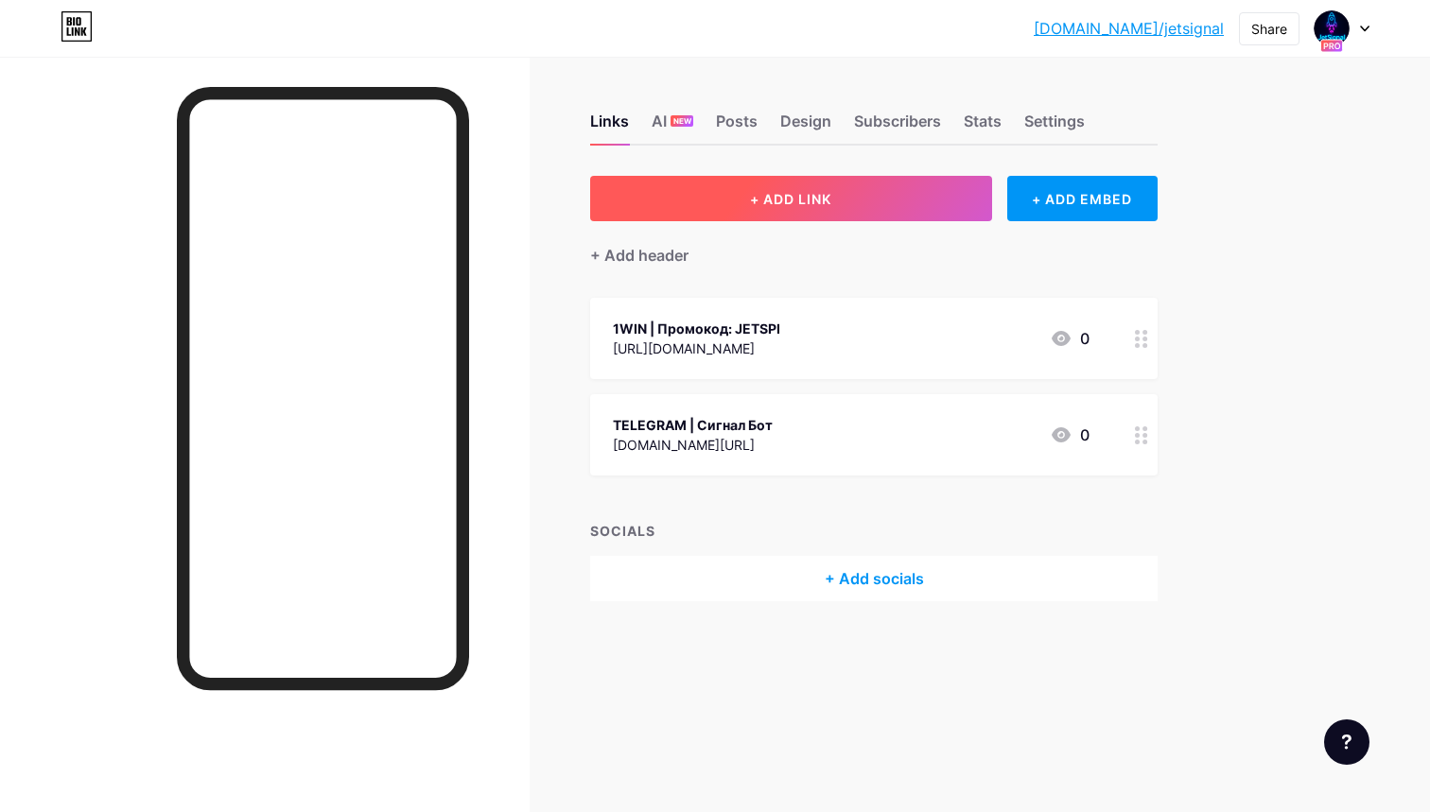
click at [774, 206] on span "+ ADD LINK" at bounding box center [790, 199] width 81 height 16
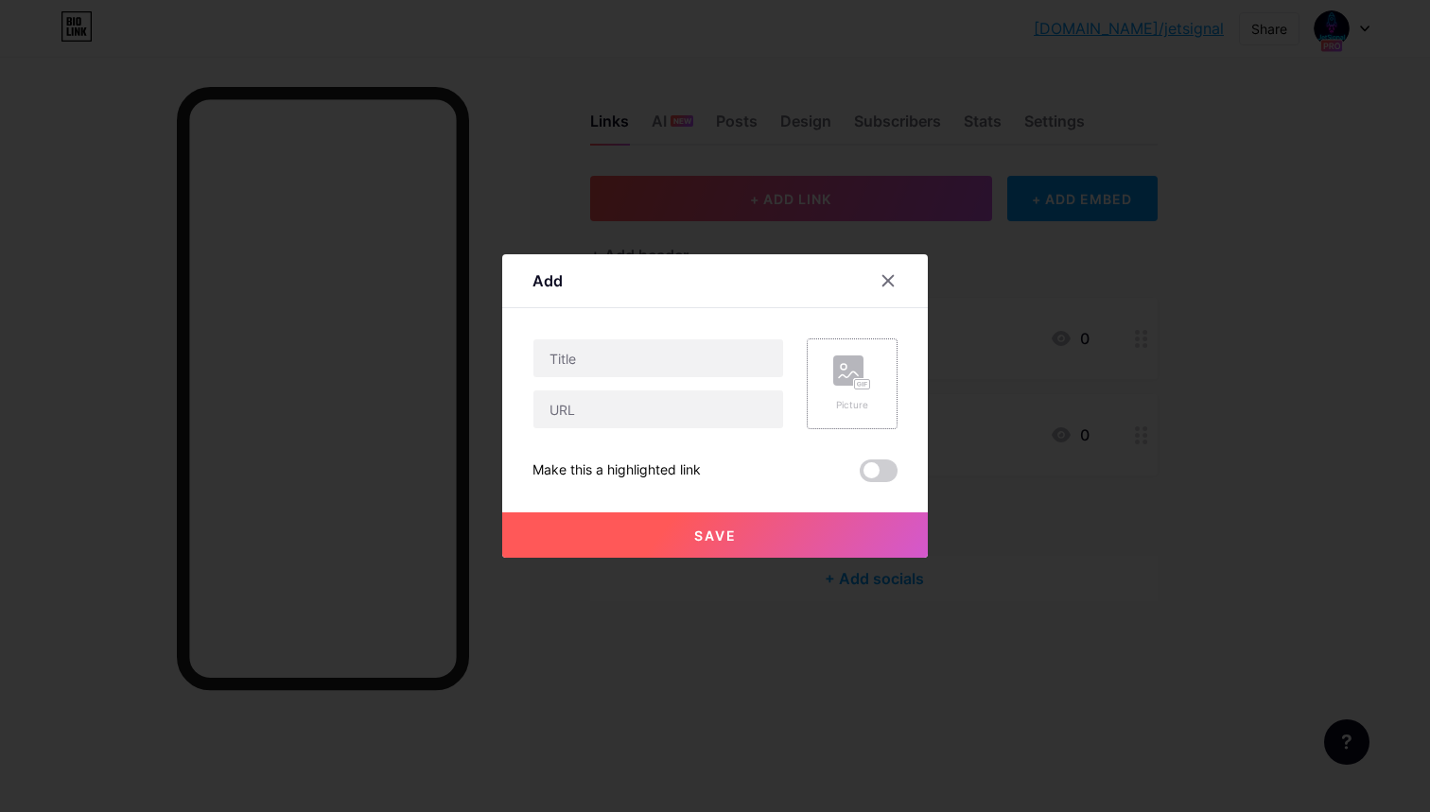
click at [859, 386] on icon at bounding box center [859, 384] width 5 height 5
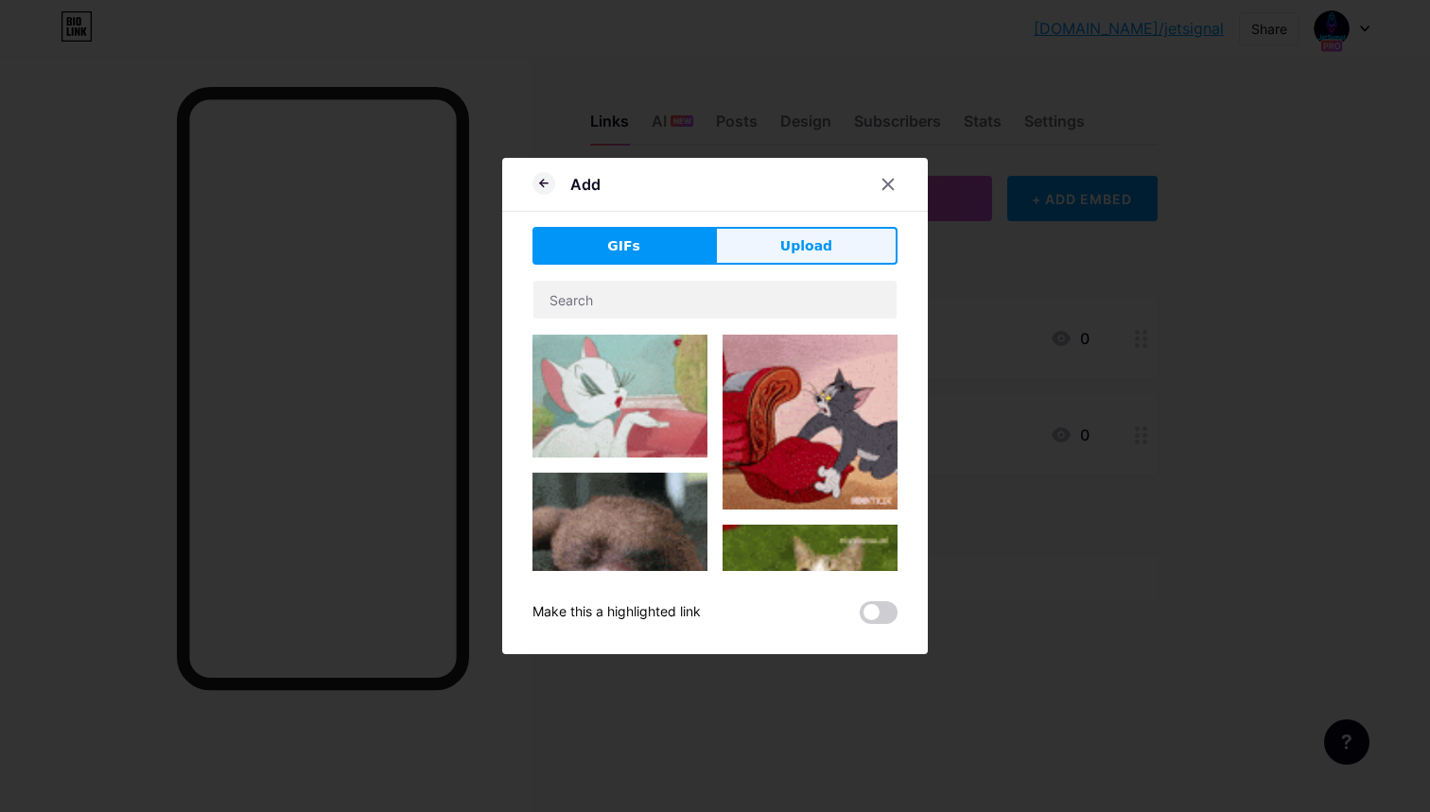
click at [747, 255] on button "Upload" at bounding box center [806, 246] width 182 height 38
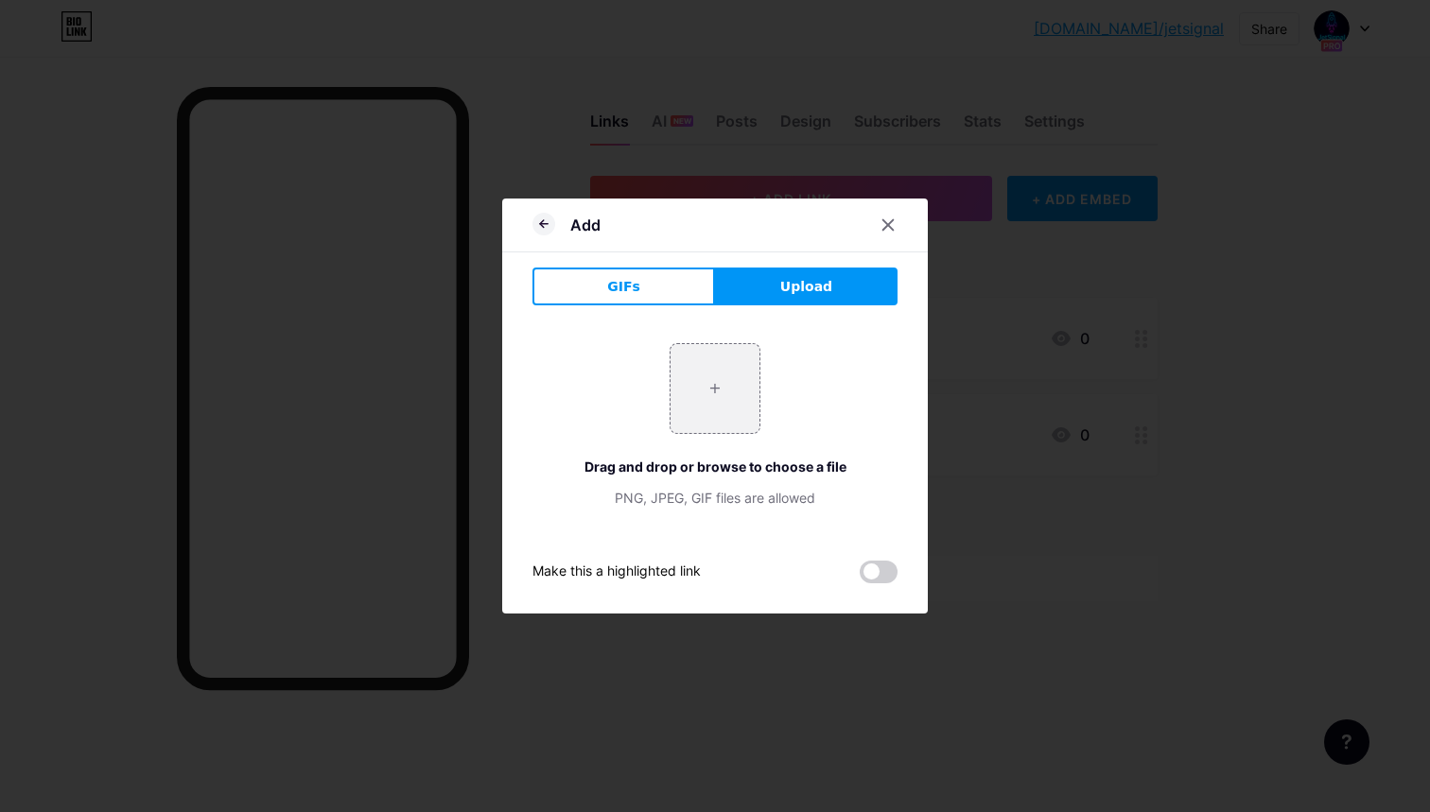
click at [697, 338] on div "+ Drag and drop or browse to choose a file PNG, JPEG, GIF files are allowed" at bounding box center [714, 426] width 365 height 210
click at [697, 363] on input "file" at bounding box center [714, 388] width 89 height 89
type input "C:\fakepath\63547eb779a6940d5c31f6d16a37ec9a.jpg"
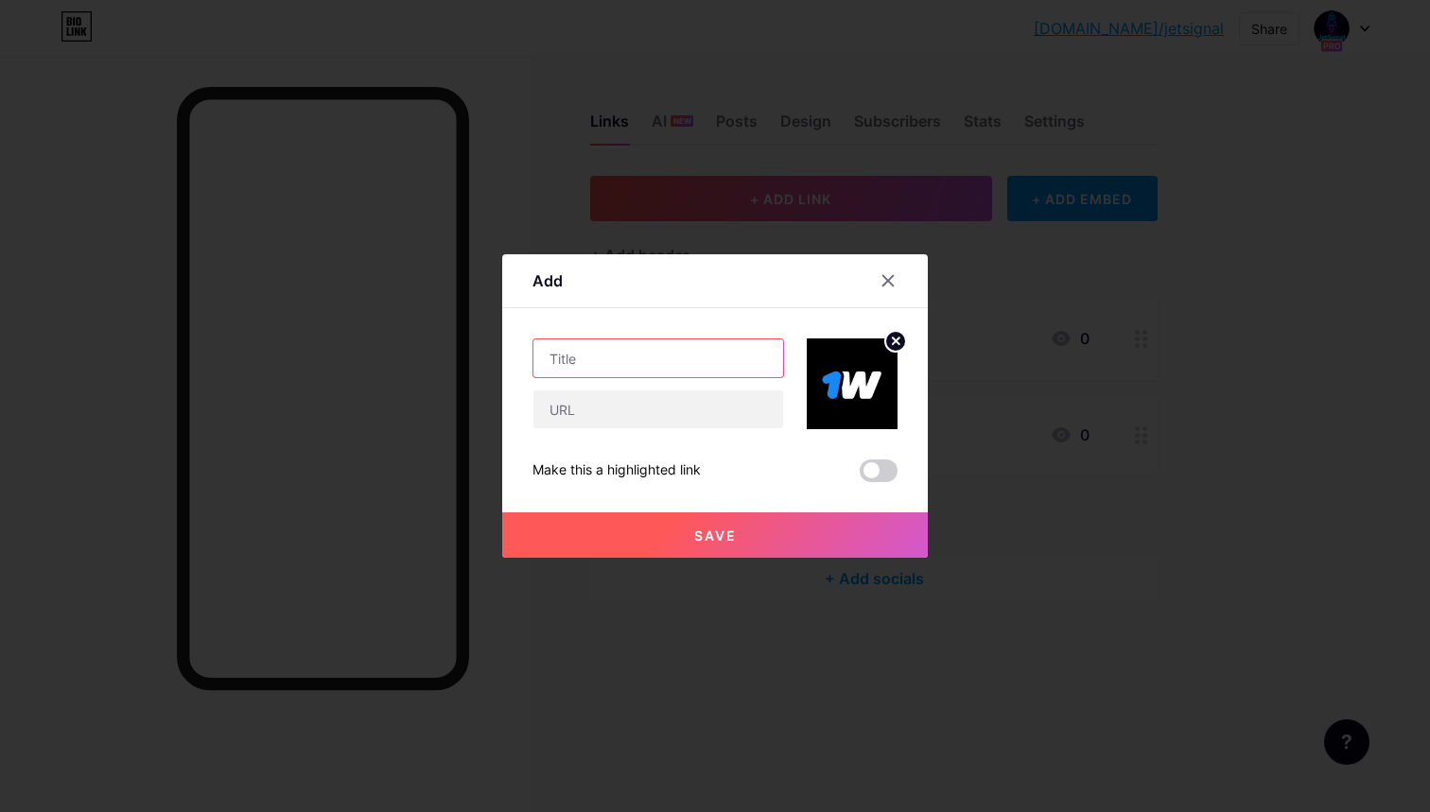
click at [684, 369] on input "text" at bounding box center [658, 358] width 250 height 38
type input "1WIN | Промокод: JETSPI"
click at [661, 401] on input "text" at bounding box center [658, 409] width 250 height 38
paste input "[URL][DOMAIN_NAME]"
type input "[URL][DOMAIN_NAME]"
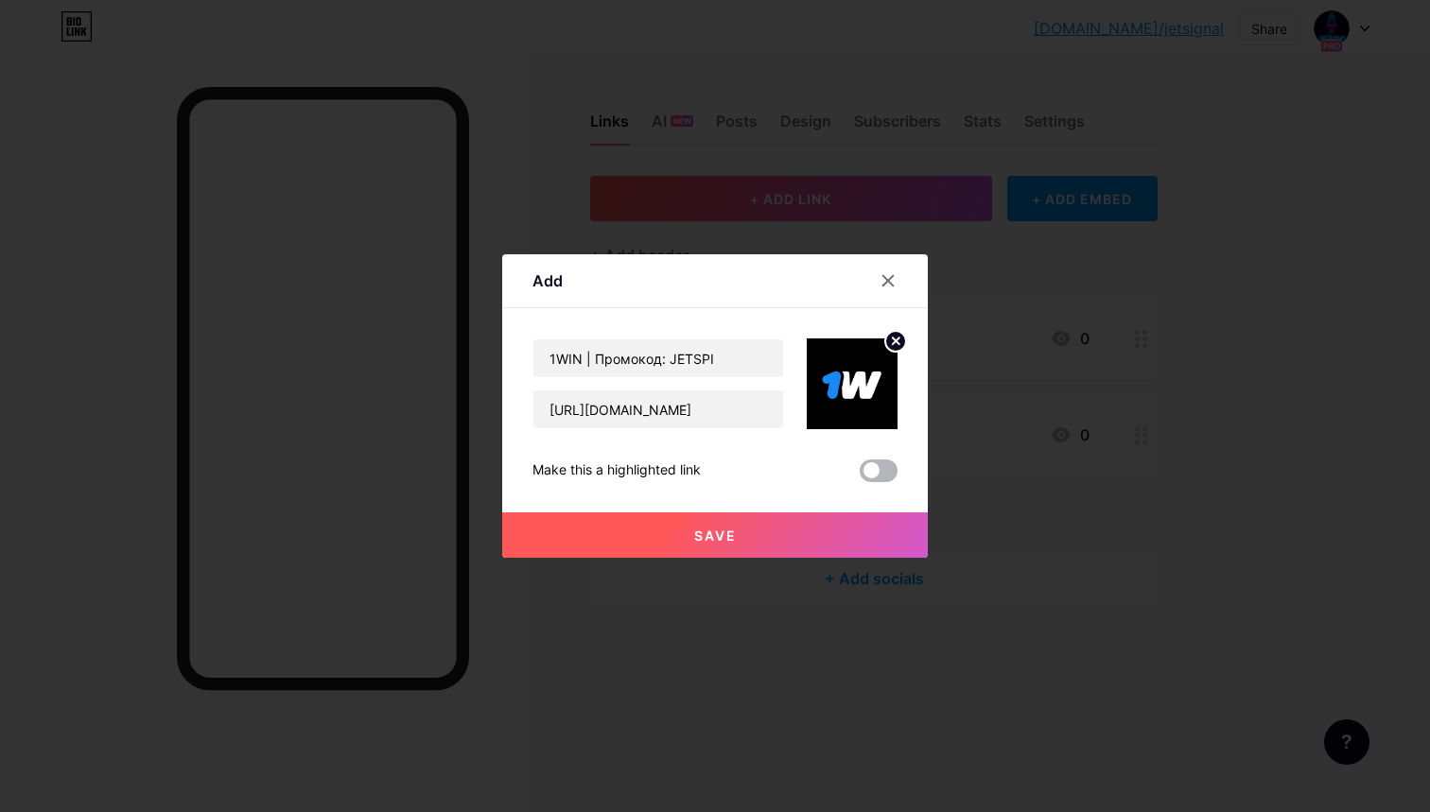
click at [869, 467] on span at bounding box center [878, 470] width 38 height 23
click at [859, 476] on input "checkbox" at bounding box center [859, 476] width 0 height 0
click at [798, 515] on button "Save" at bounding box center [714, 534] width 425 height 45
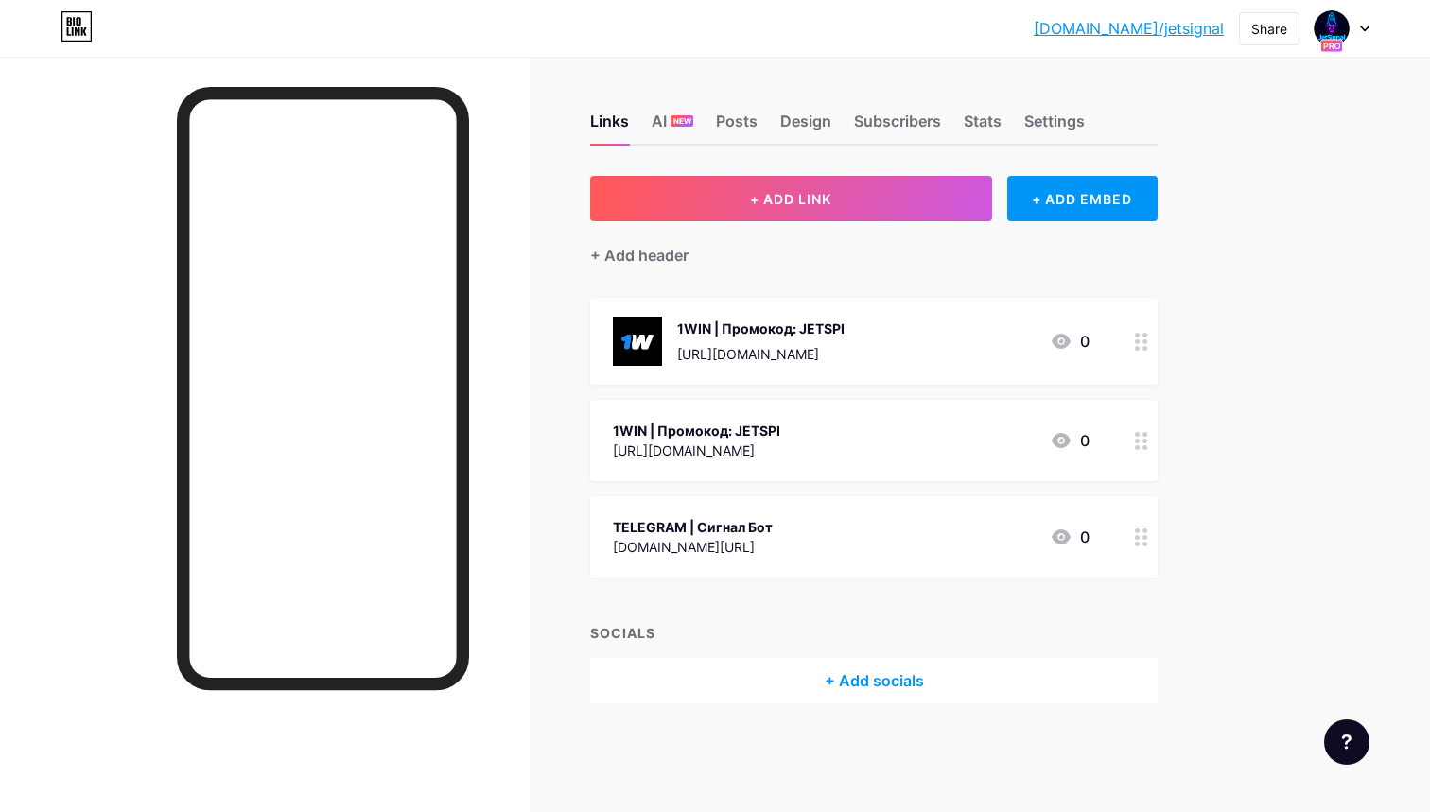
drag, startPoint x: 754, startPoint y: 541, endPoint x: 611, endPoint y: 550, distance: 143.1
click at [611, 550] on div "TELEGRAM | Сигнал Бот t.me/JetSignalAi_Bot 0" at bounding box center [873, 536] width 567 height 81
copy div "[DOMAIN_NAME][URL]"
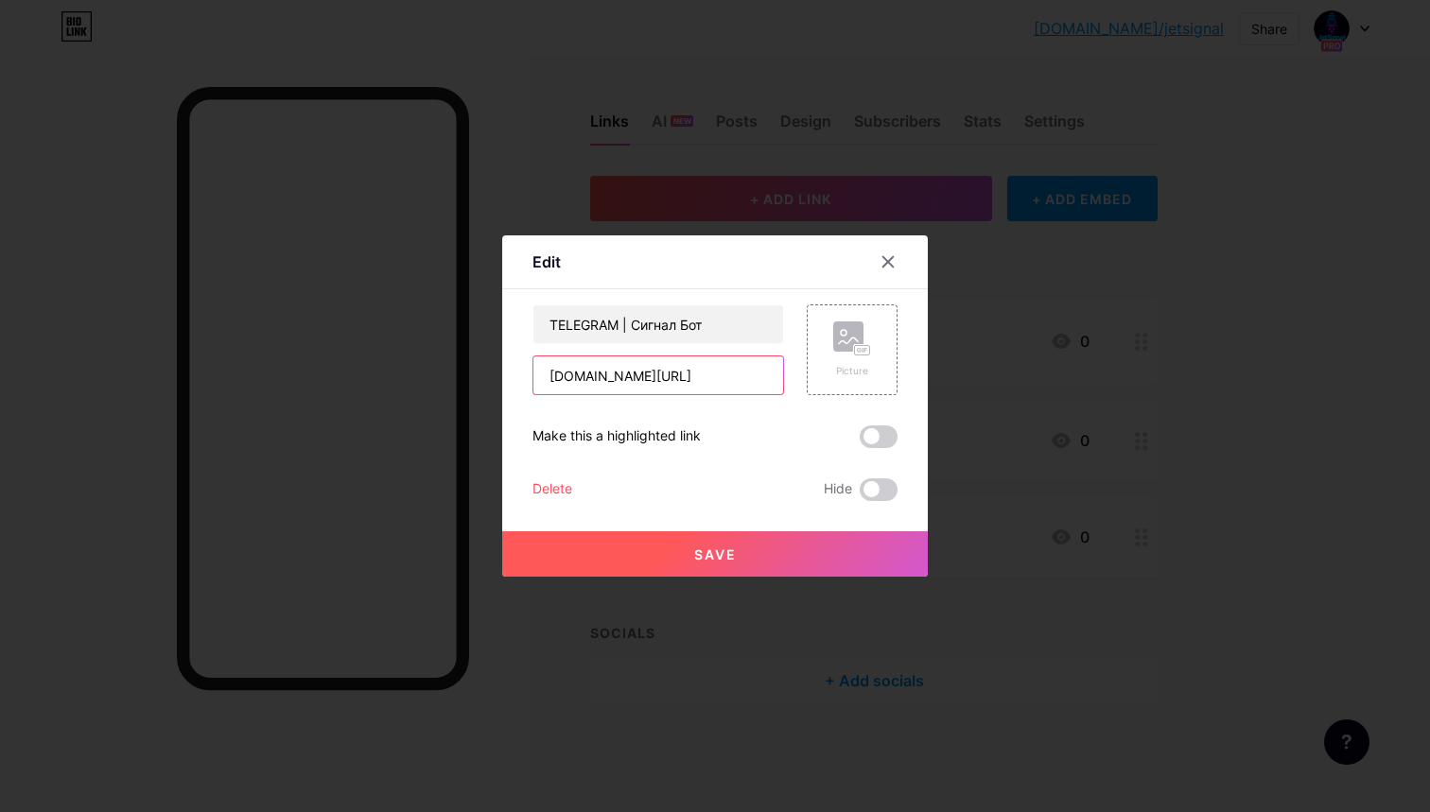
click at [688, 384] on input "[DOMAIN_NAME][URL]" at bounding box center [658, 375] width 250 height 38
click at [832, 349] on div "Picture" at bounding box center [851, 349] width 91 height 91
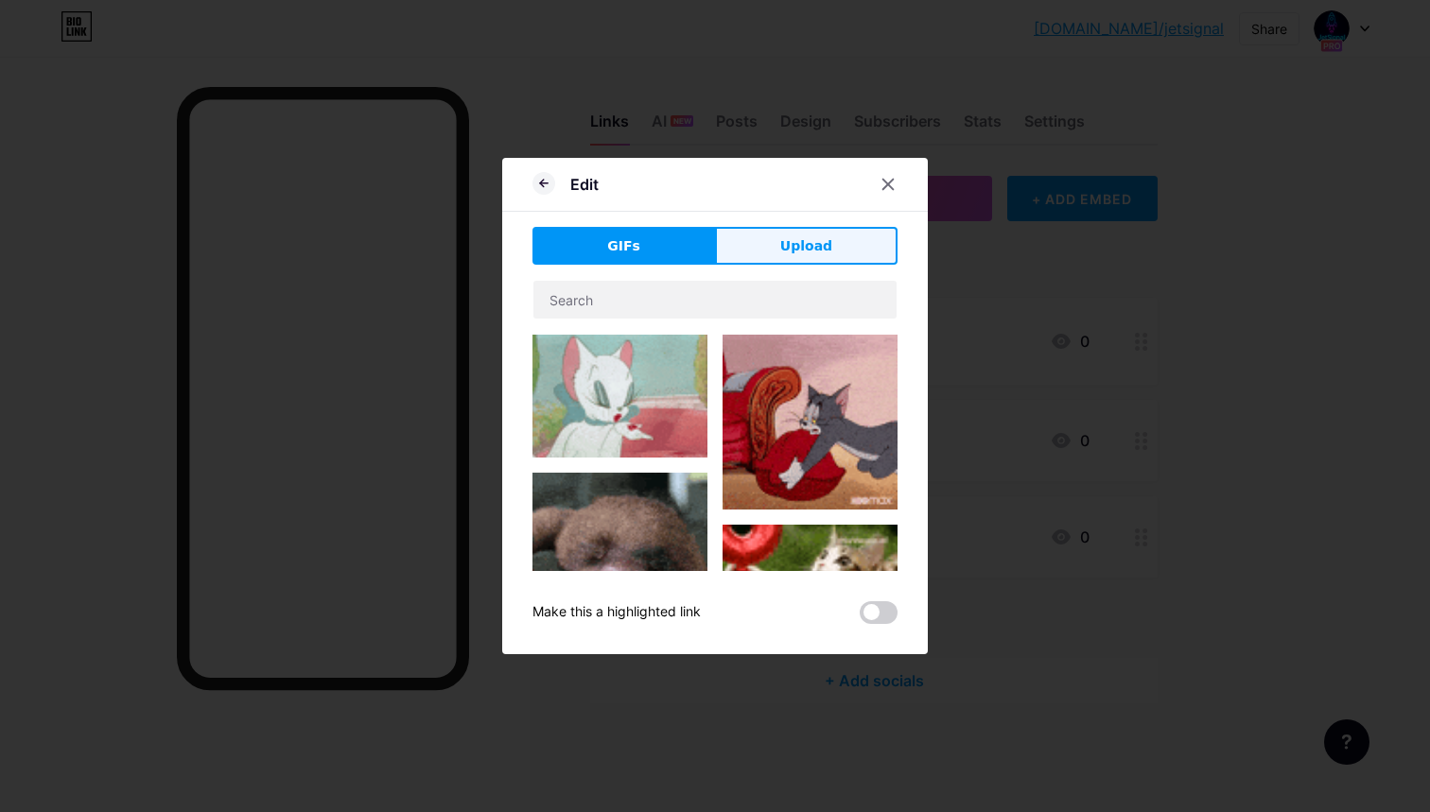
click at [757, 262] on button "Upload" at bounding box center [806, 246] width 182 height 38
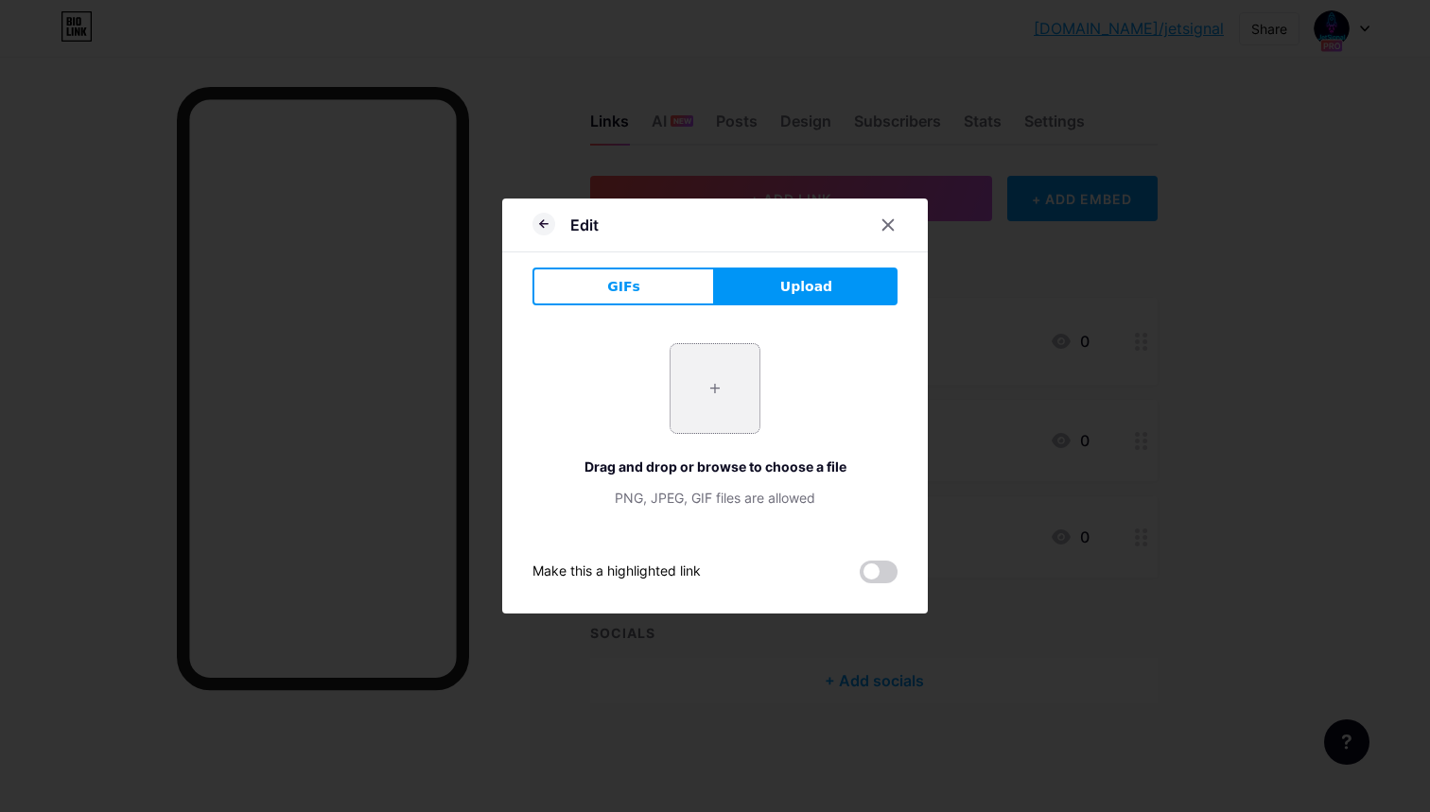
click at [749, 391] on input "file" at bounding box center [714, 388] width 89 height 89
type input "C:\fakepath\i.webp"
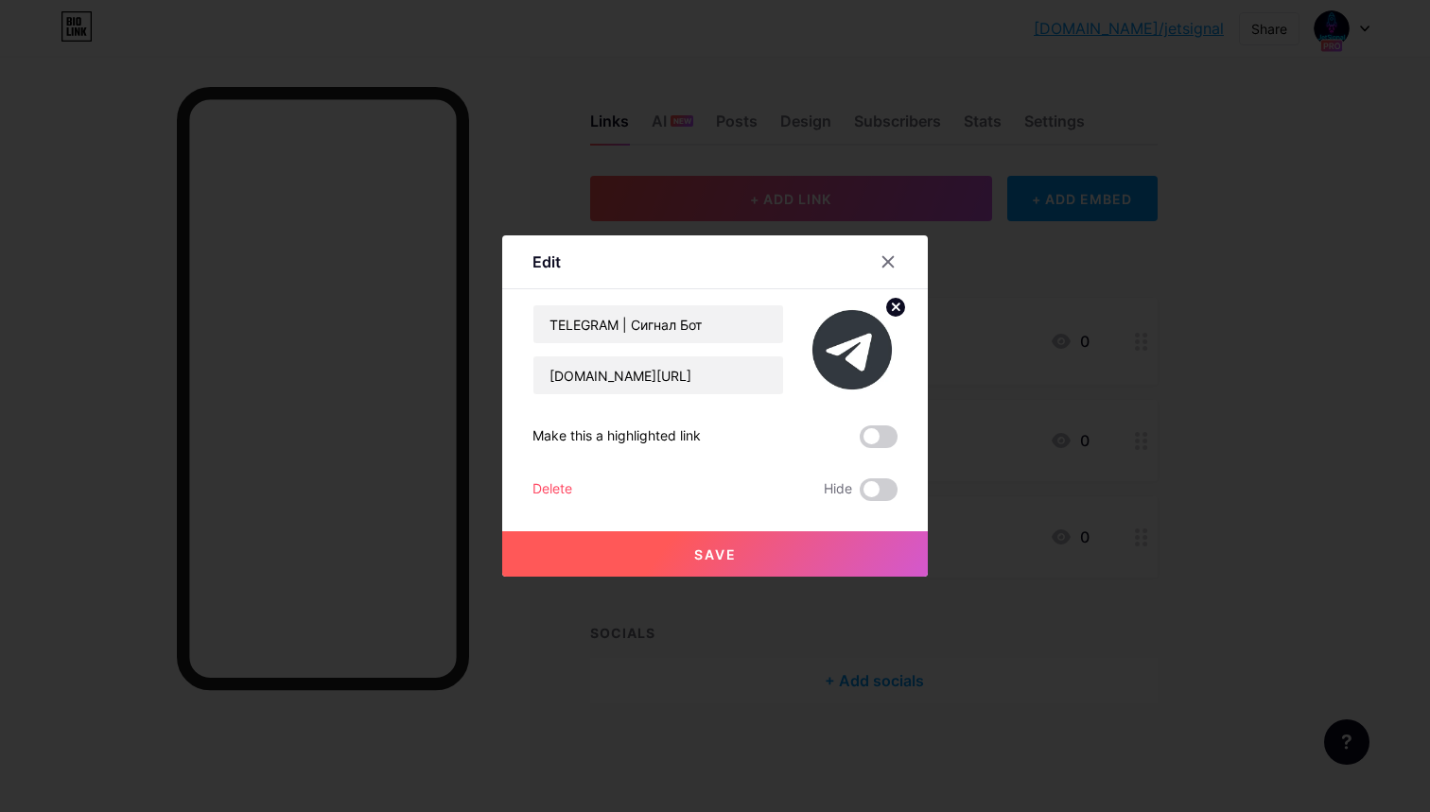
click at [889, 442] on span at bounding box center [878, 436] width 38 height 23
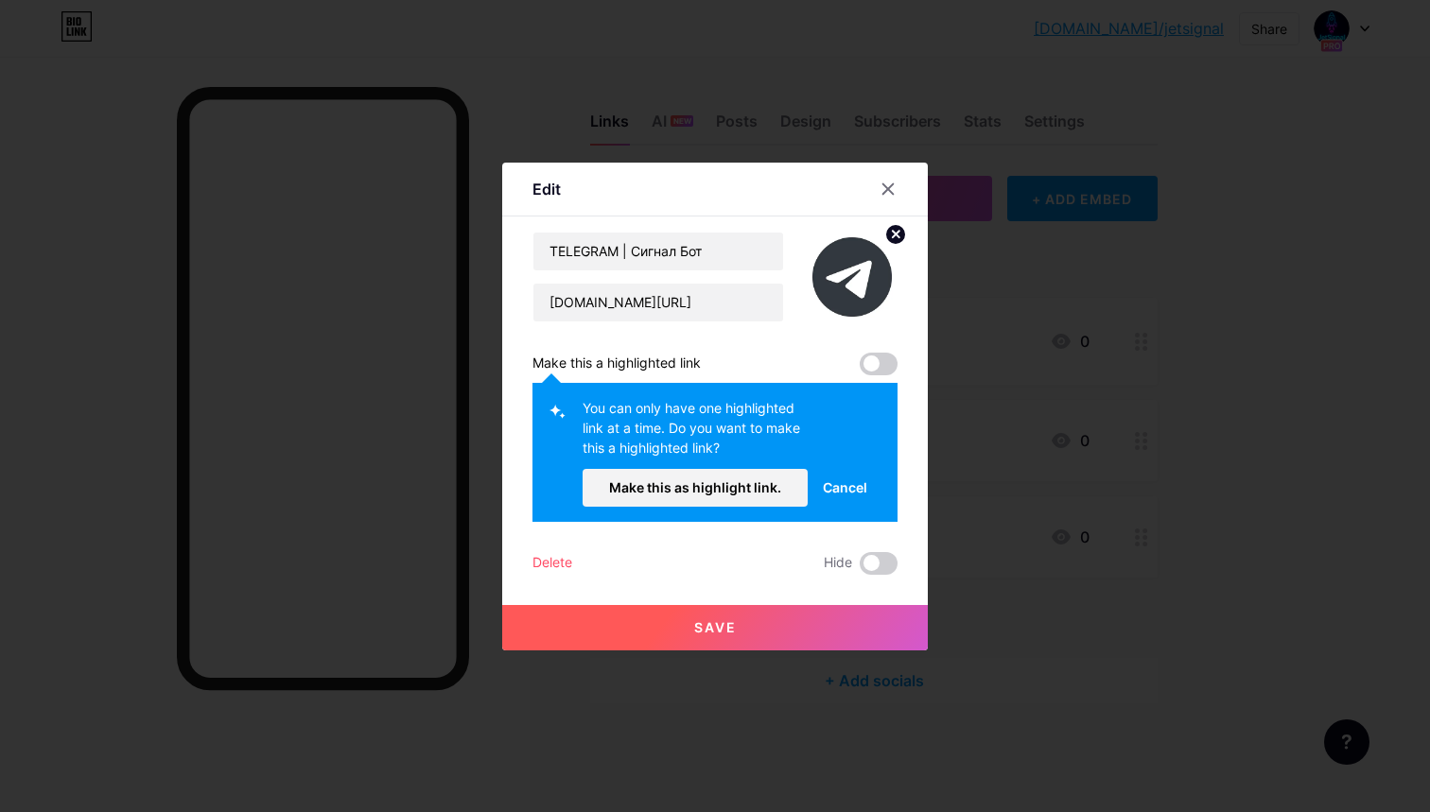
click at [849, 478] on span "Cancel" at bounding box center [845, 487] width 44 height 20
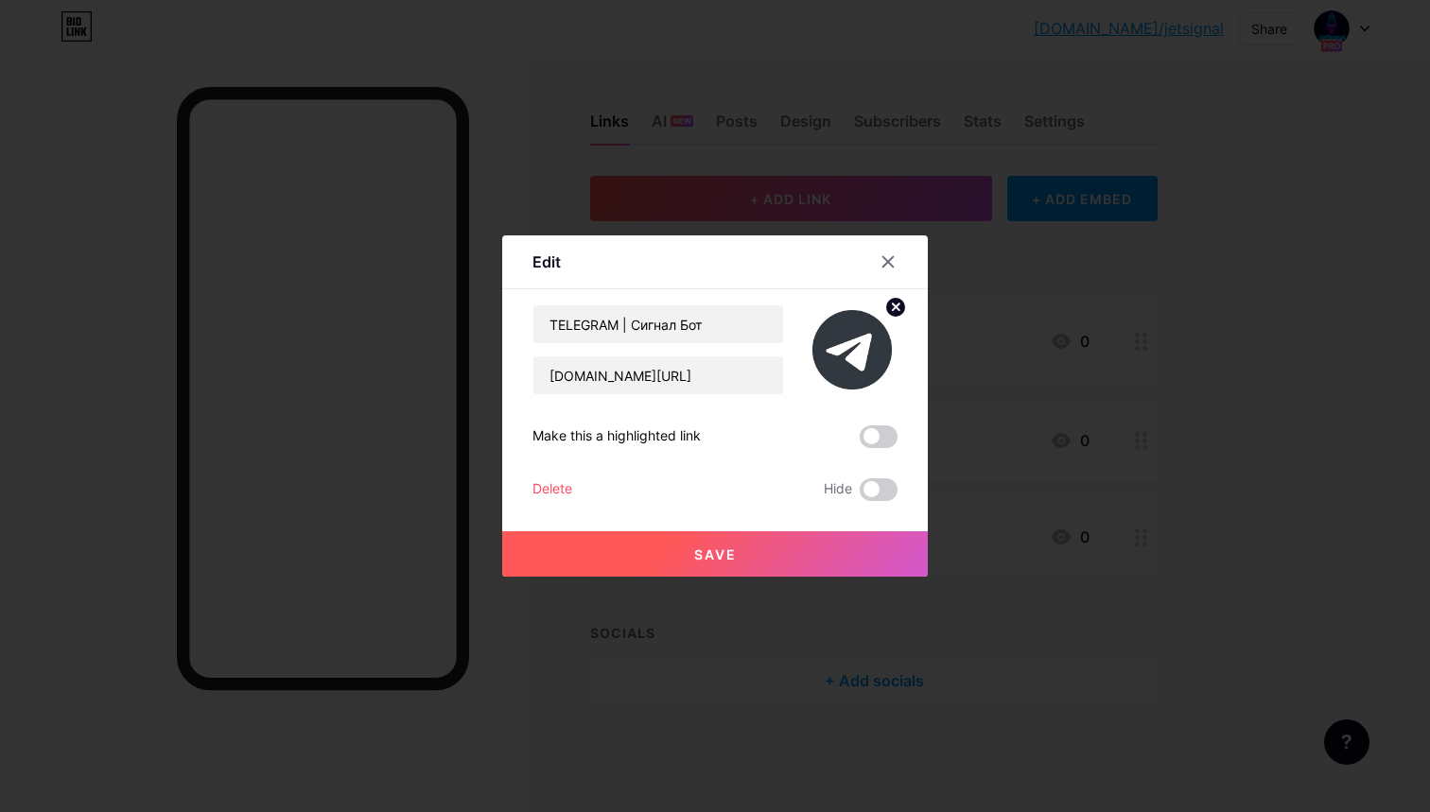
click at [793, 555] on button "Save" at bounding box center [714, 553] width 425 height 45
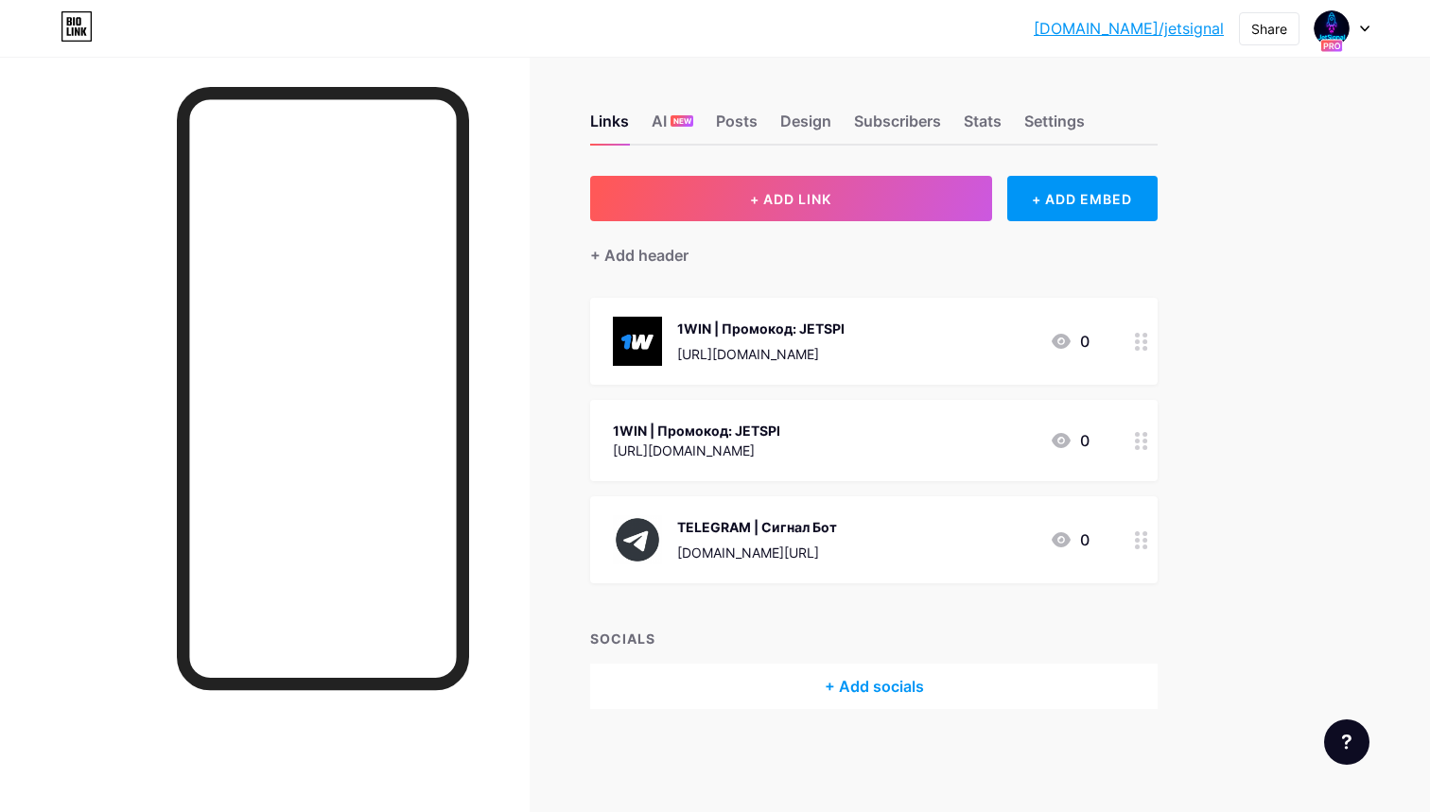
click at [1140, 442] on icon at bounding box center [1141, 441] width 13 height 18
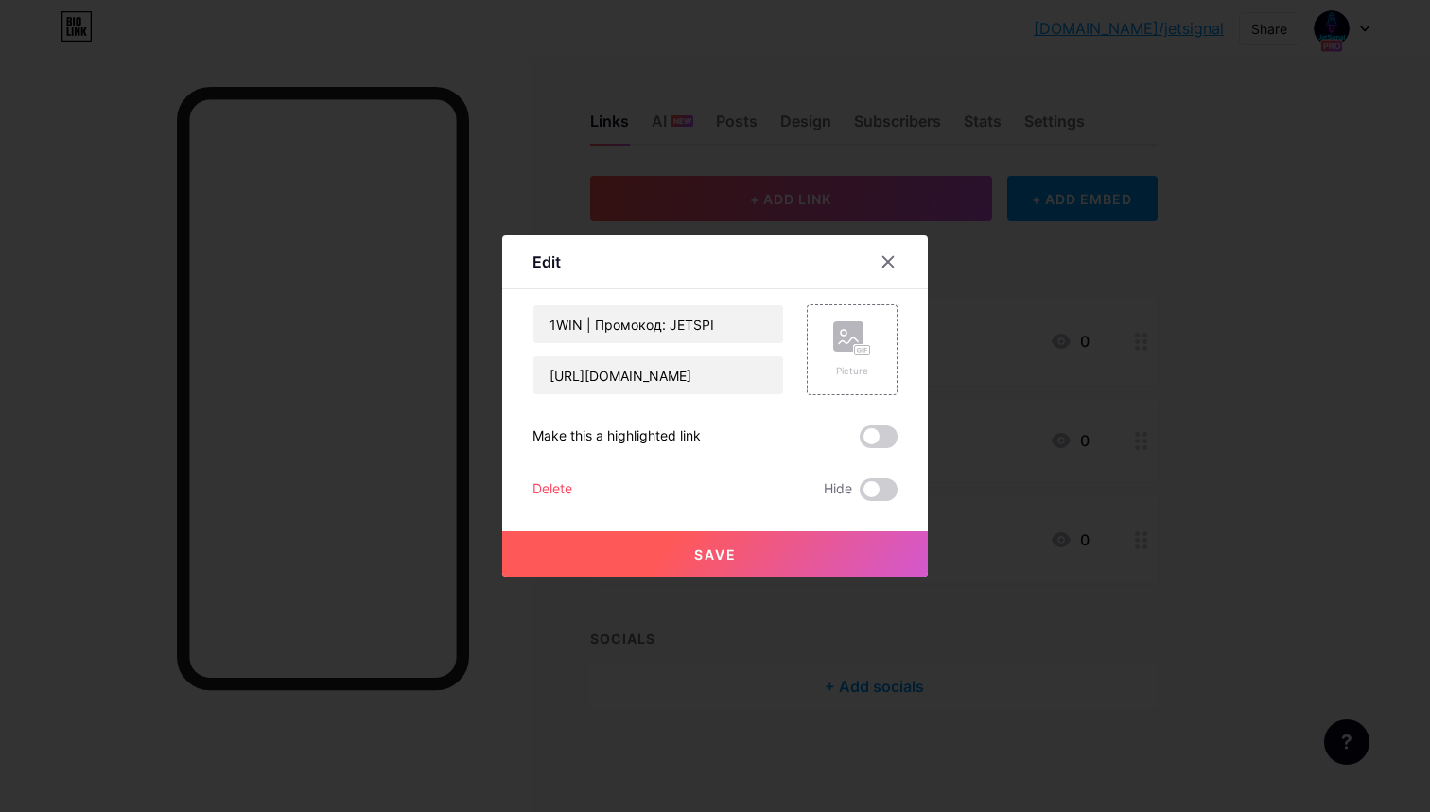
click at [553, 495] on div "Delete" at bounding box center [552, 489] width 40 height 23
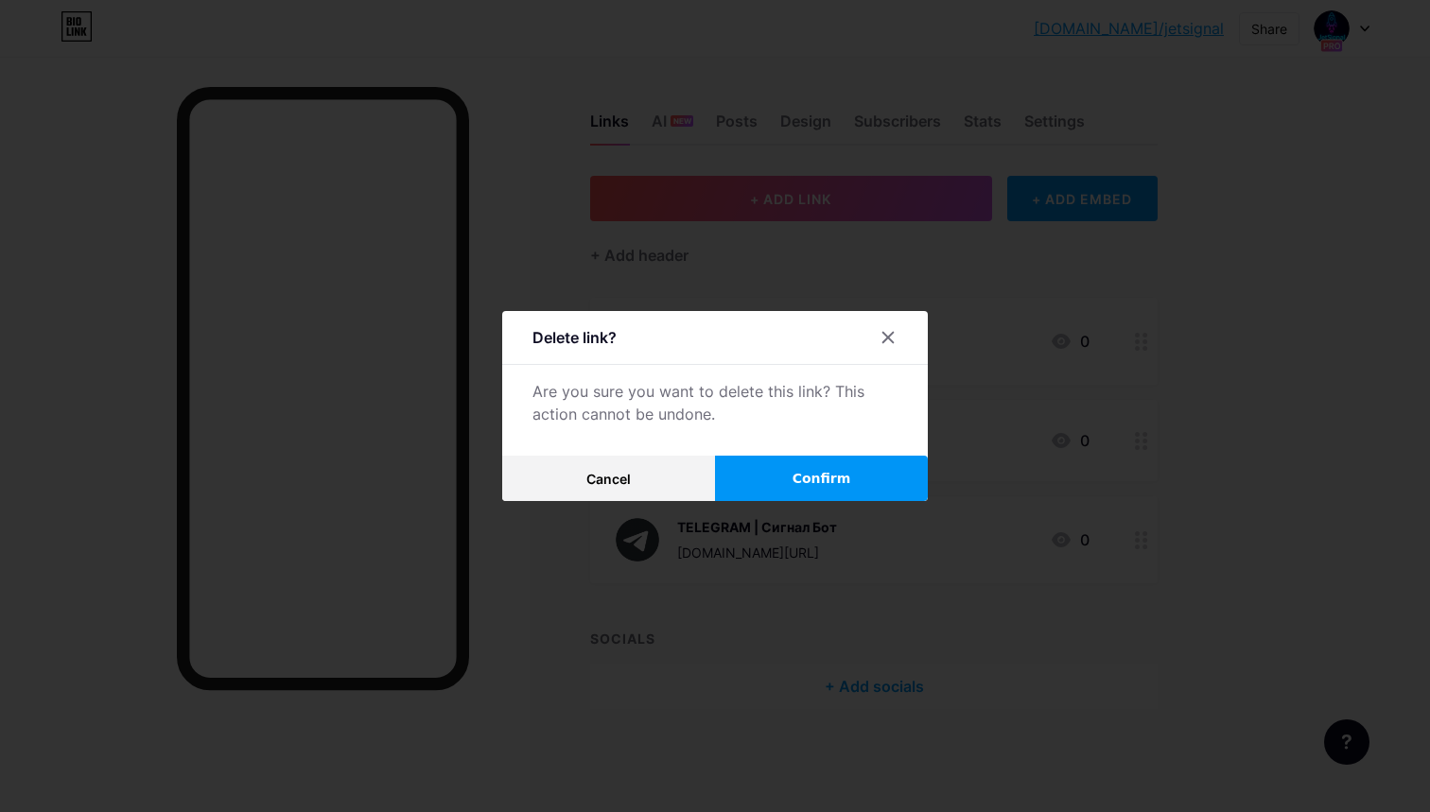
click at [797, 464] on button "Confirm" at bounding box center [821, 478] width 213 height 45
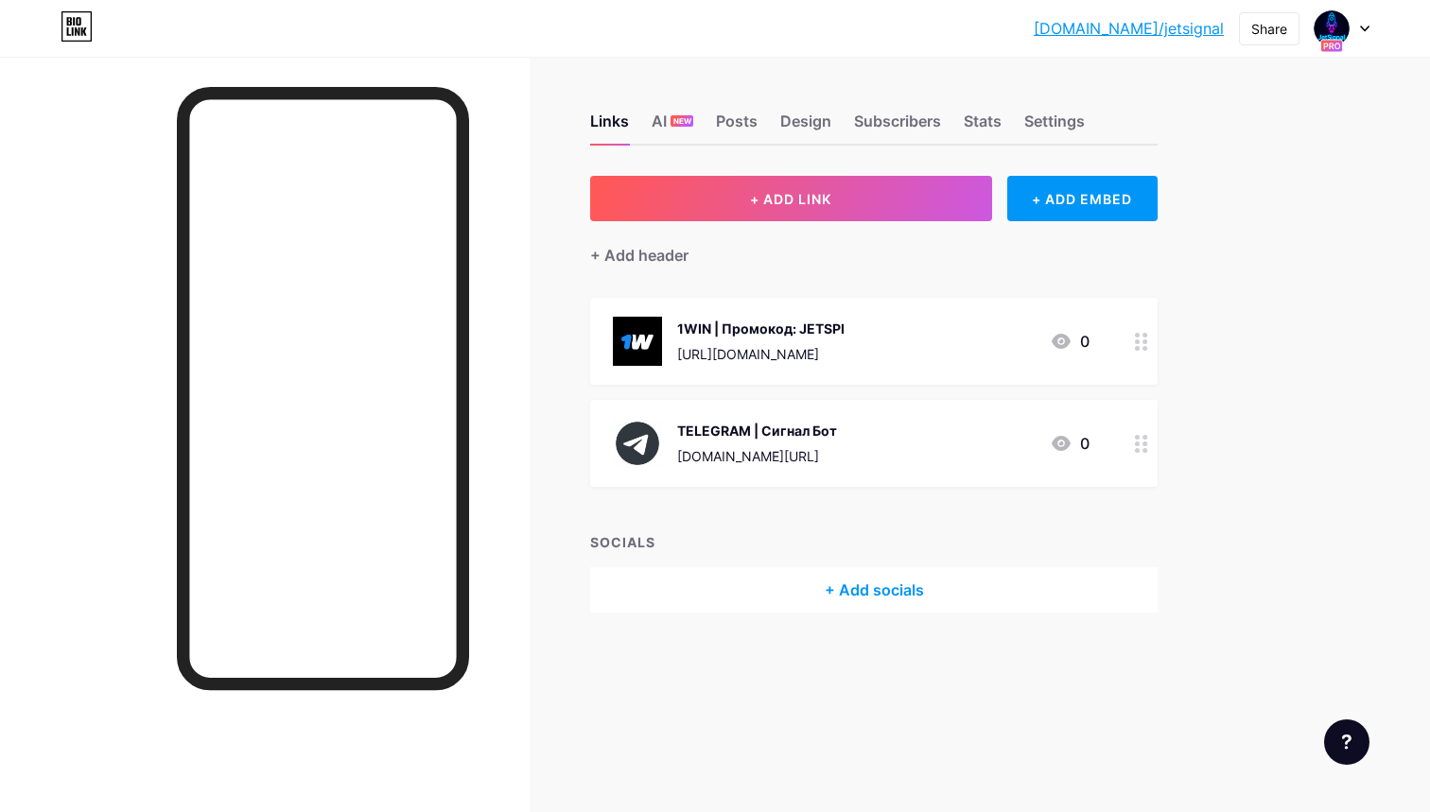
click at [823, 594] on div "+ Add socials" at bounding box center [873, 589] width 567 height 45
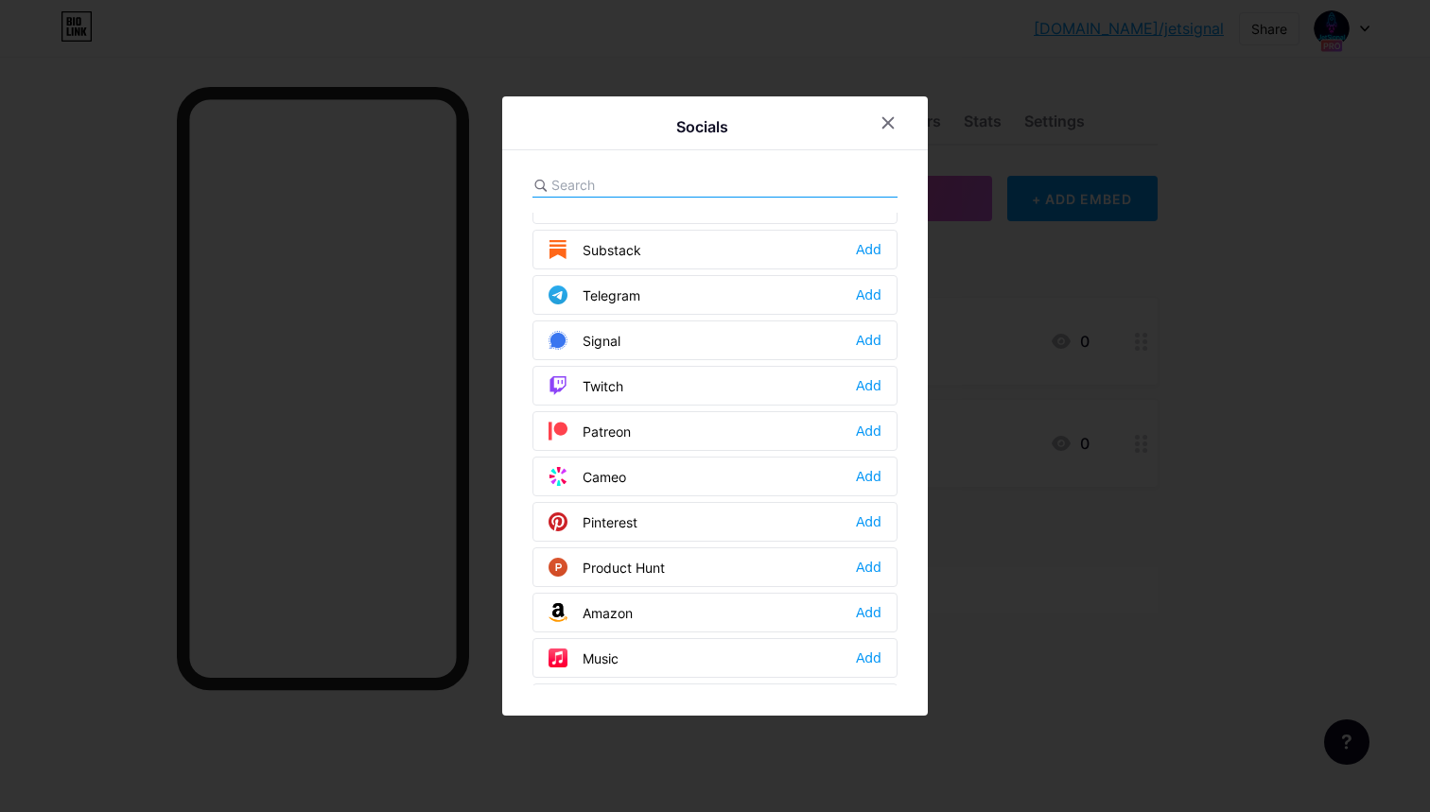
scroll to position [864, 0]
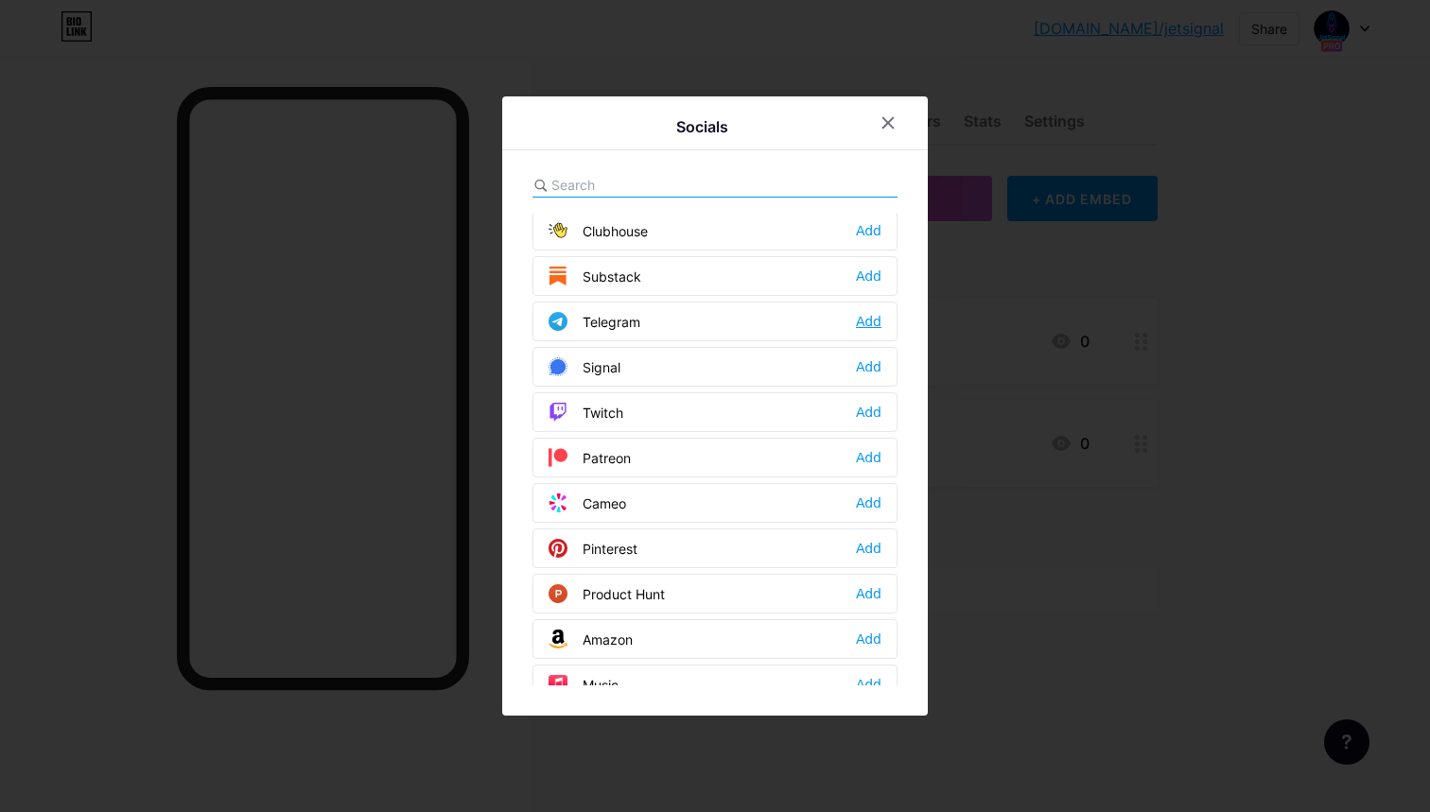
click at [875, 323] on div "Add" at bounding box center [869, 321] width 26 height 19
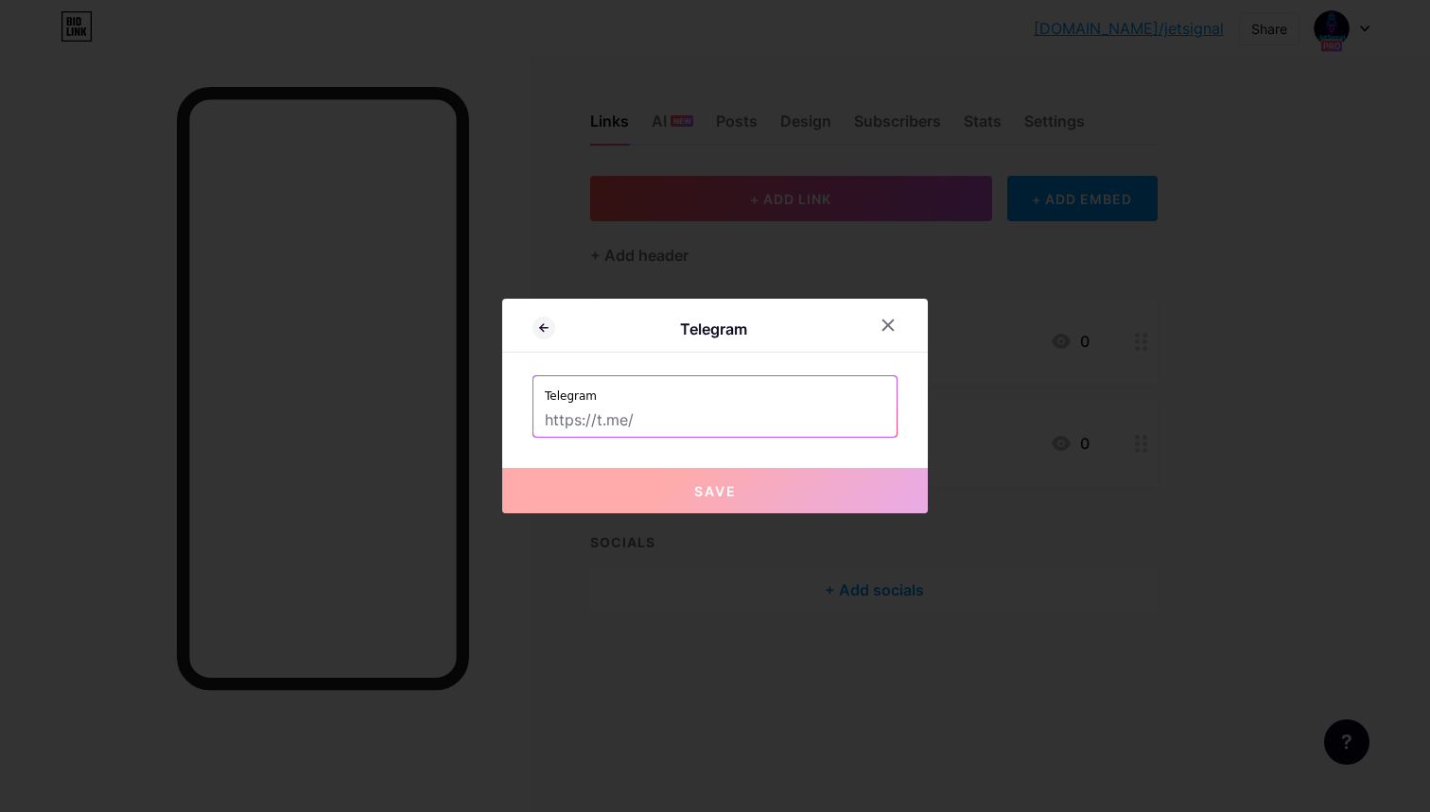
click at [704, 408] on input "text" at bounding box center [715, 421] width 340 height 32
paste input "[DOMAIN_NAME][URL]"
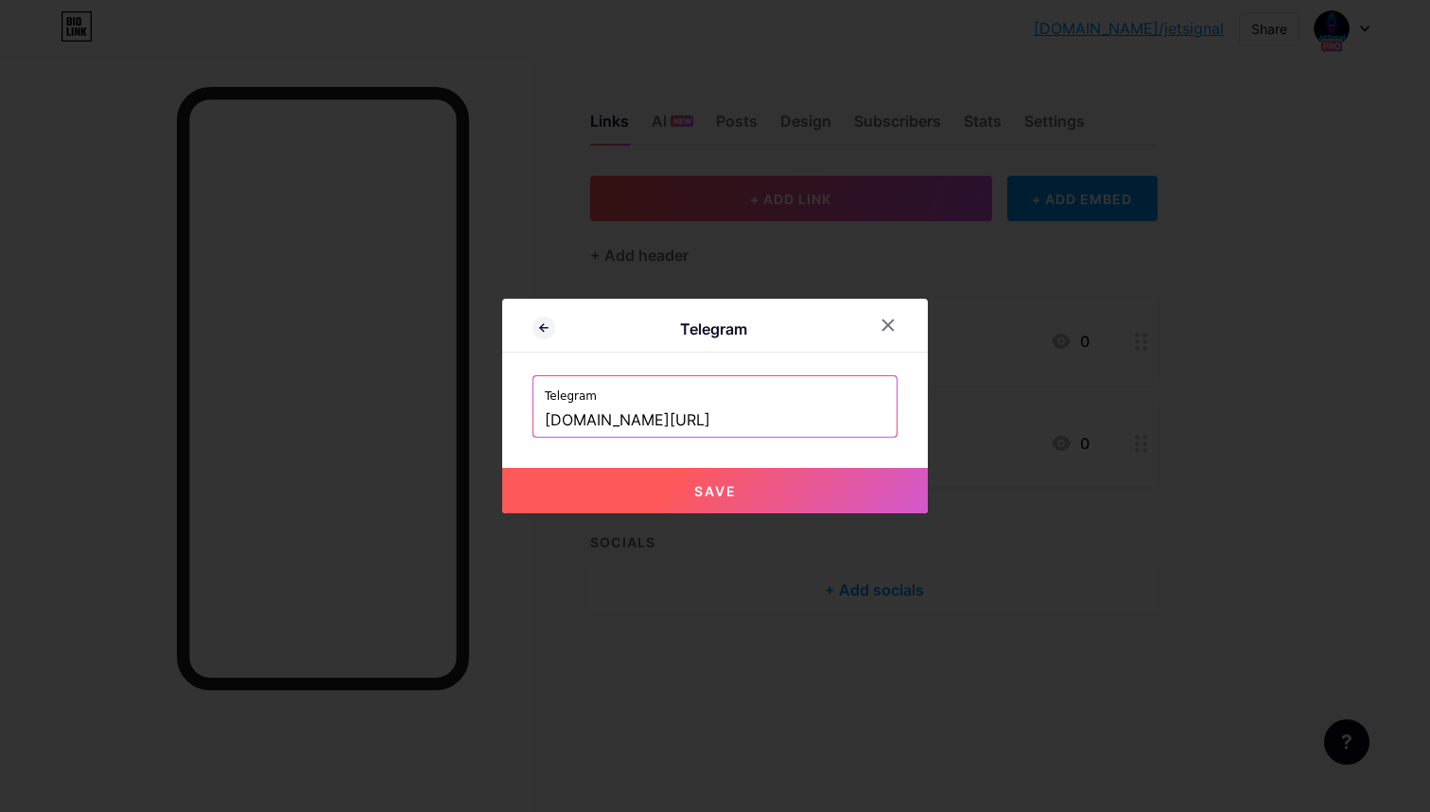
click at [699, 497] on span "Save" at bounding box center [715, 491] width 43 height 16
type input "https://t.me/JetSignalAi_Bot"
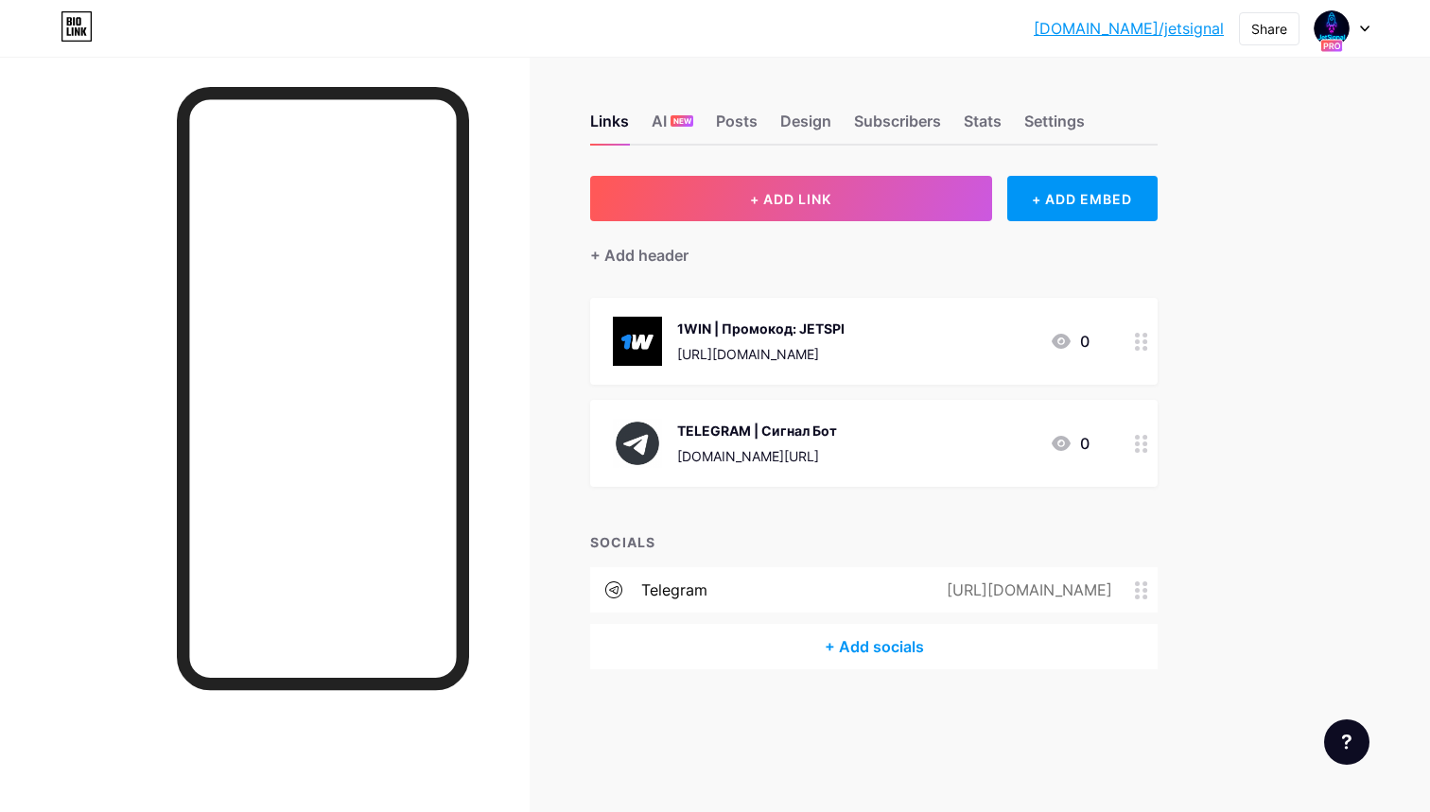
click at [832, 567] on div "telegram https://t.me/JetSignalAi_Bot" at bounding box center [873, 589] width 567 height 45
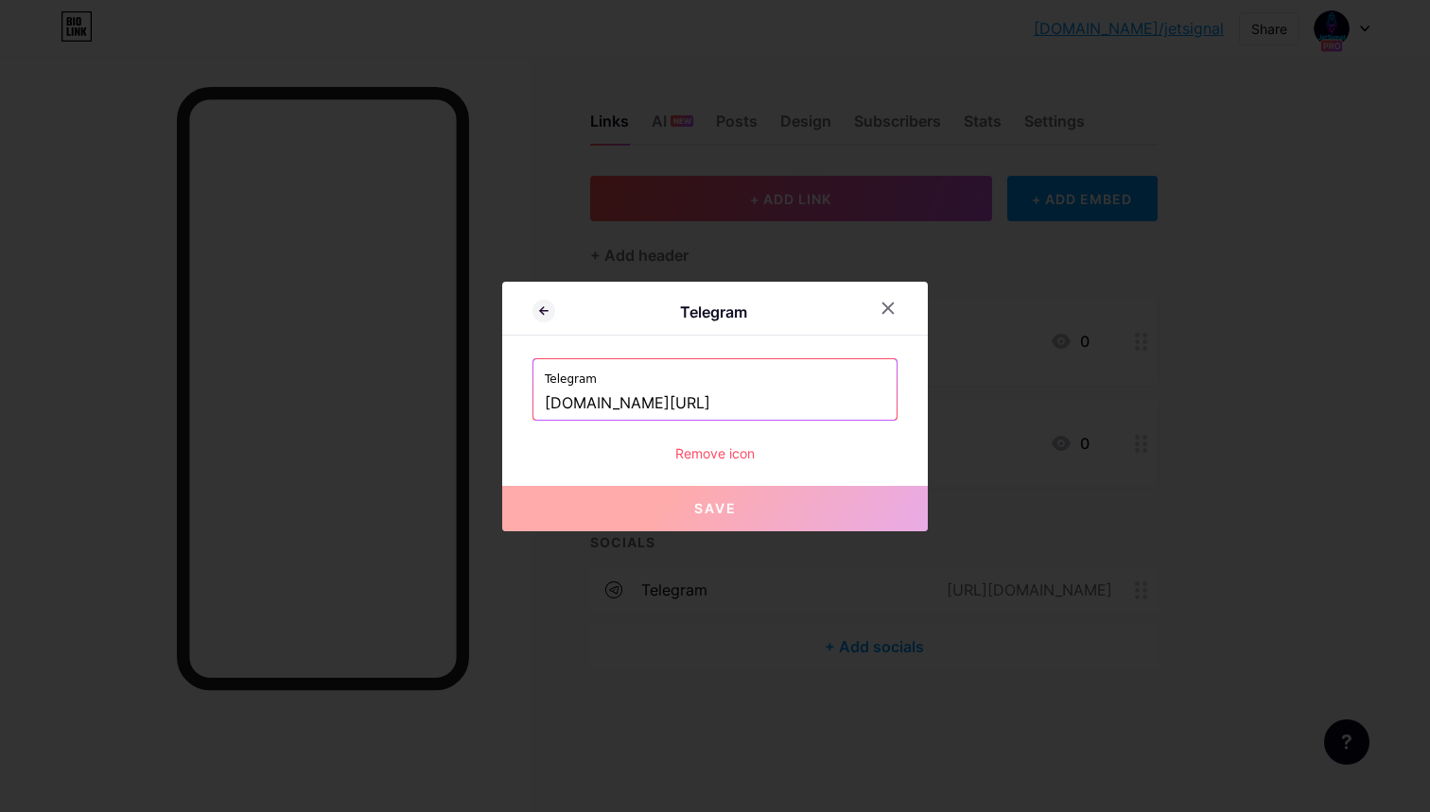
click at [702, 455] on div "Remove icon" at bounding box center [714, 453] width 365 height 20
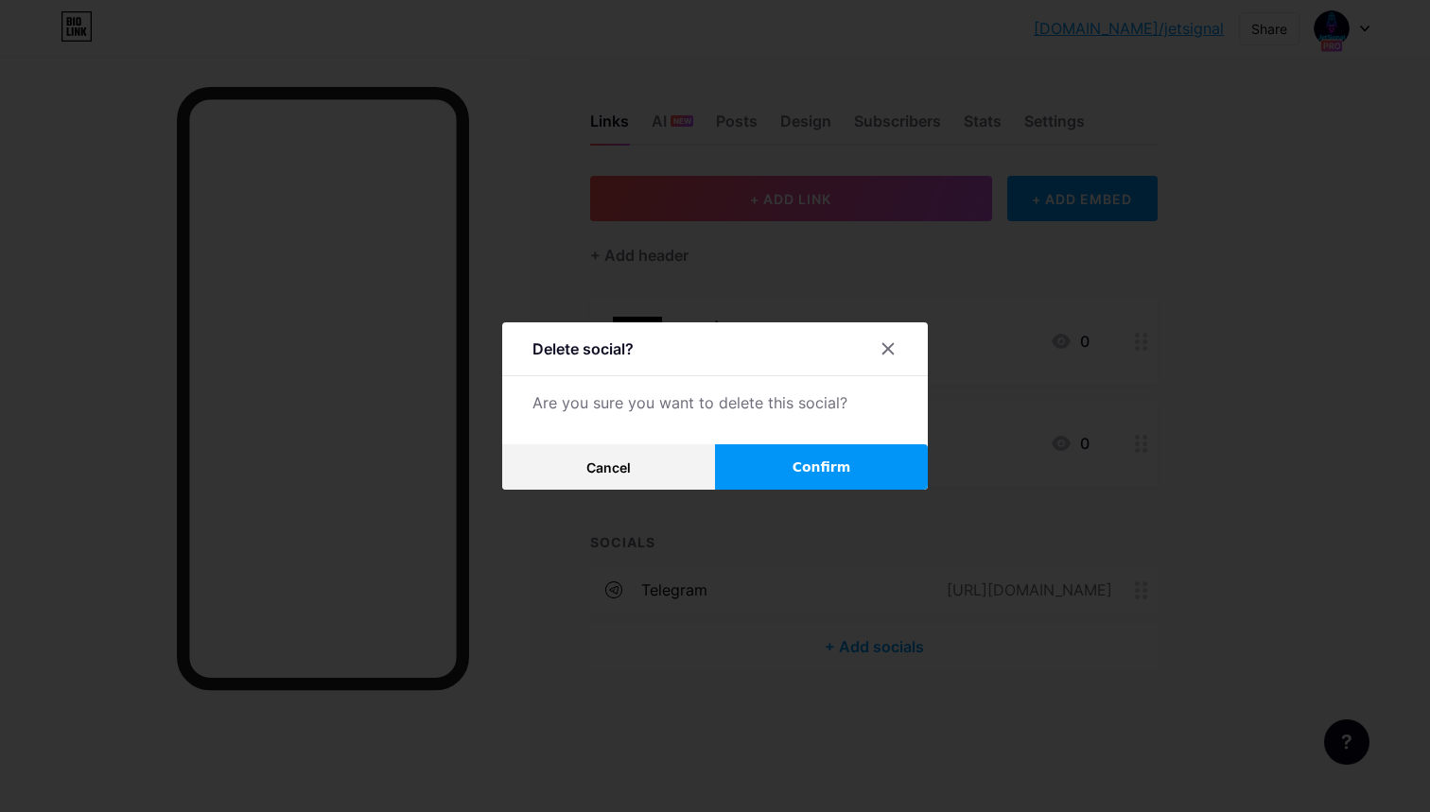
click at [769, 454] on button "Confirm" at bounding box center [821, 466] width 213 height 45
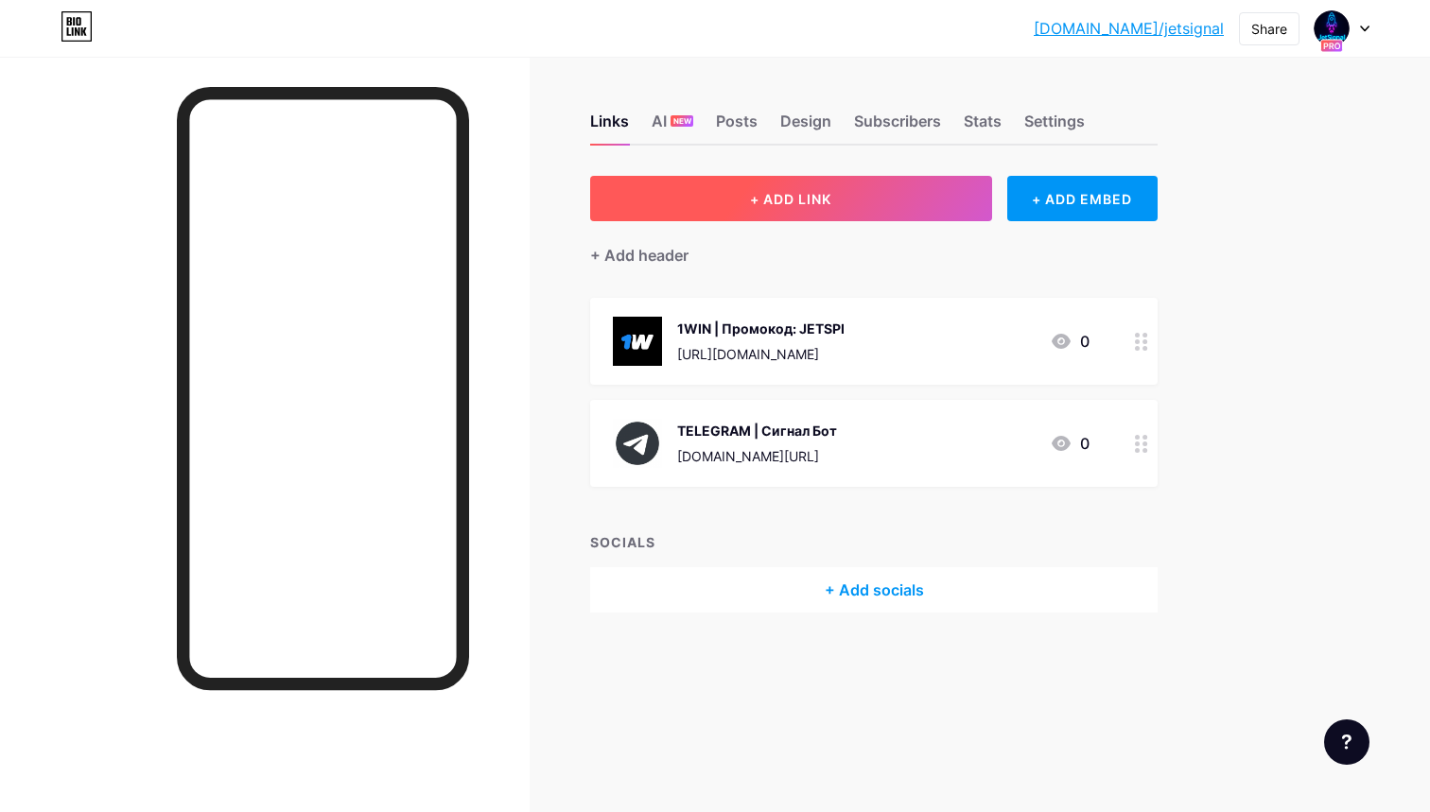
scroll to position [0, 0]
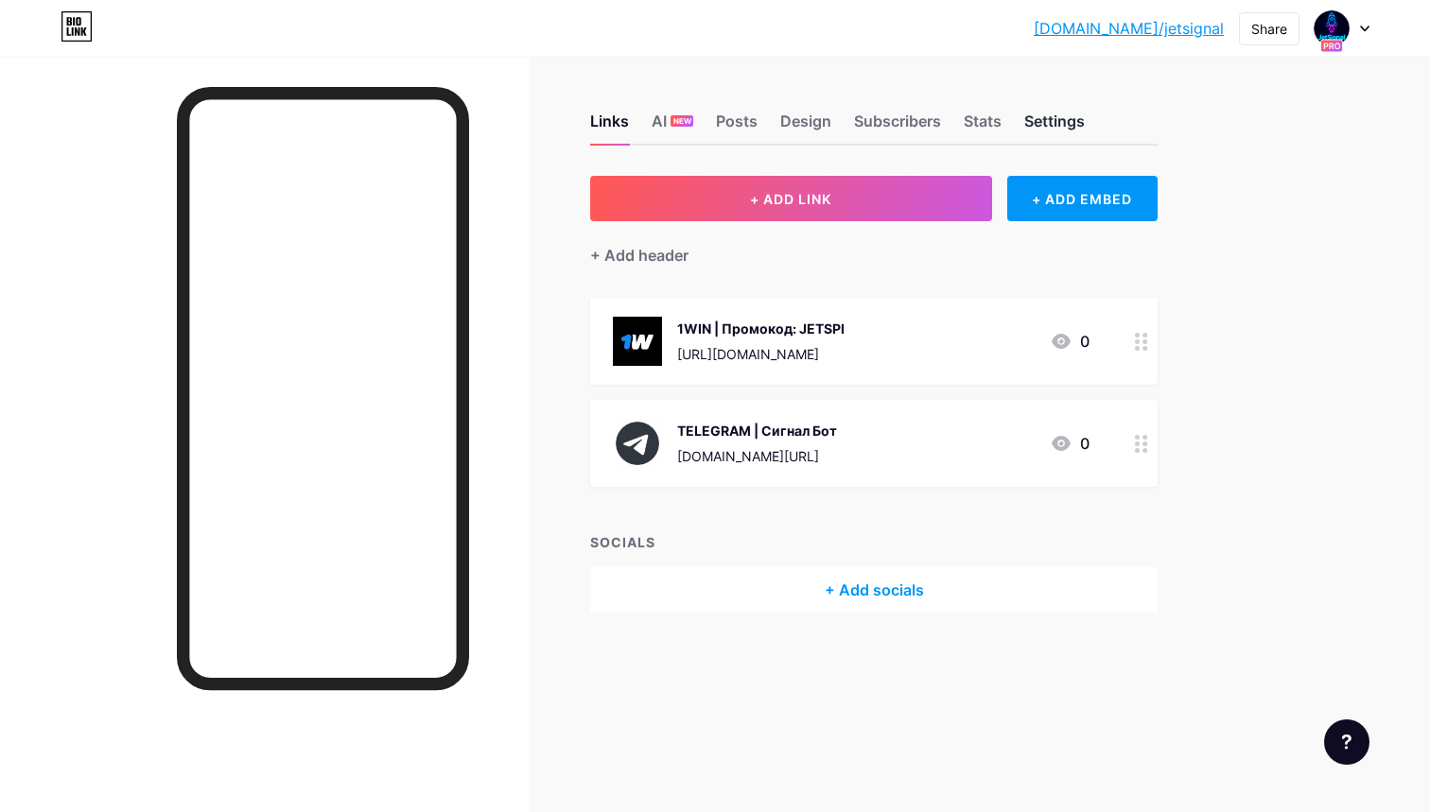
click at [1040, 117] on div "Settings" at bounding box center [1054, 127] width 61 height 34
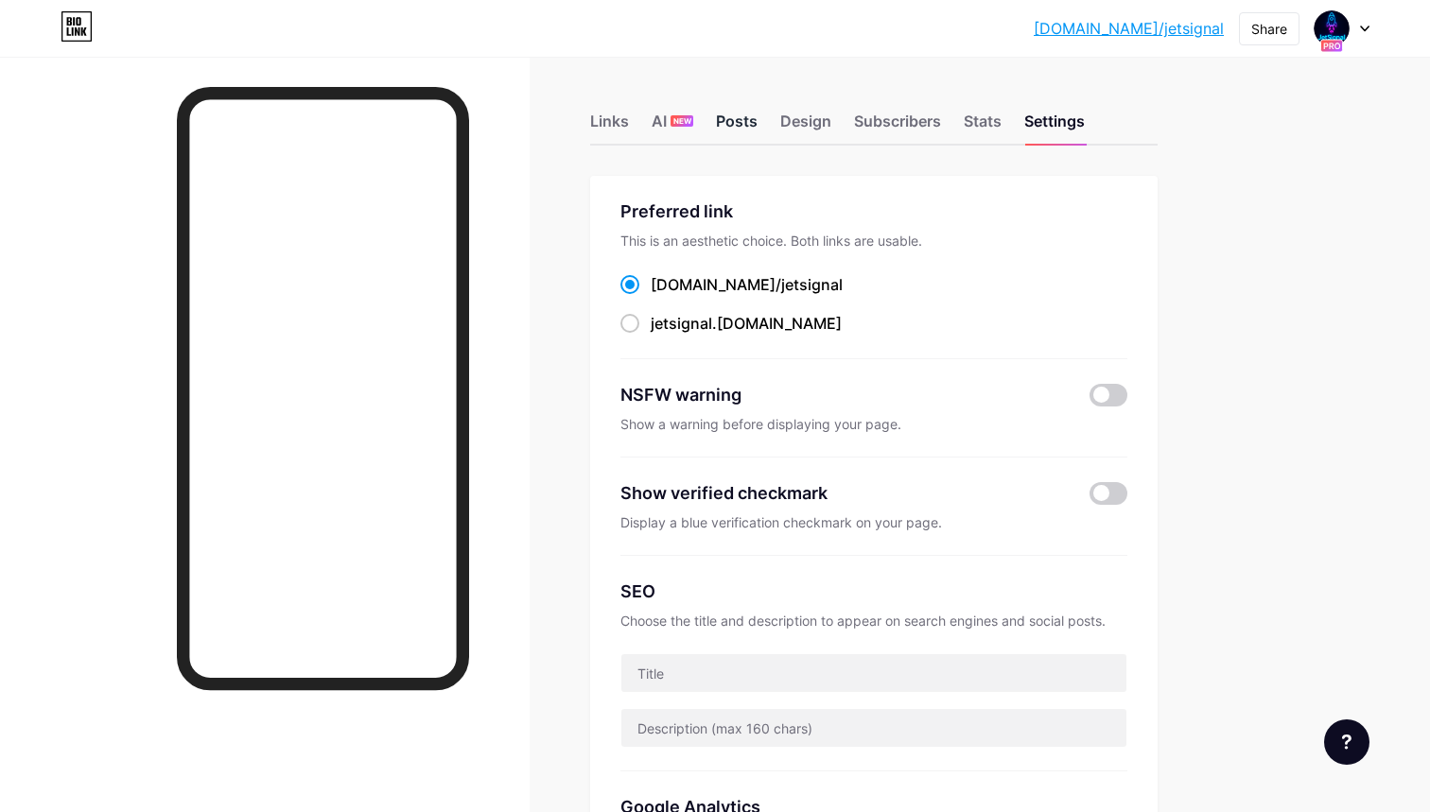
click at [730, 130] on div "Posts" at bounding box center [737, 127] width 42 height 34
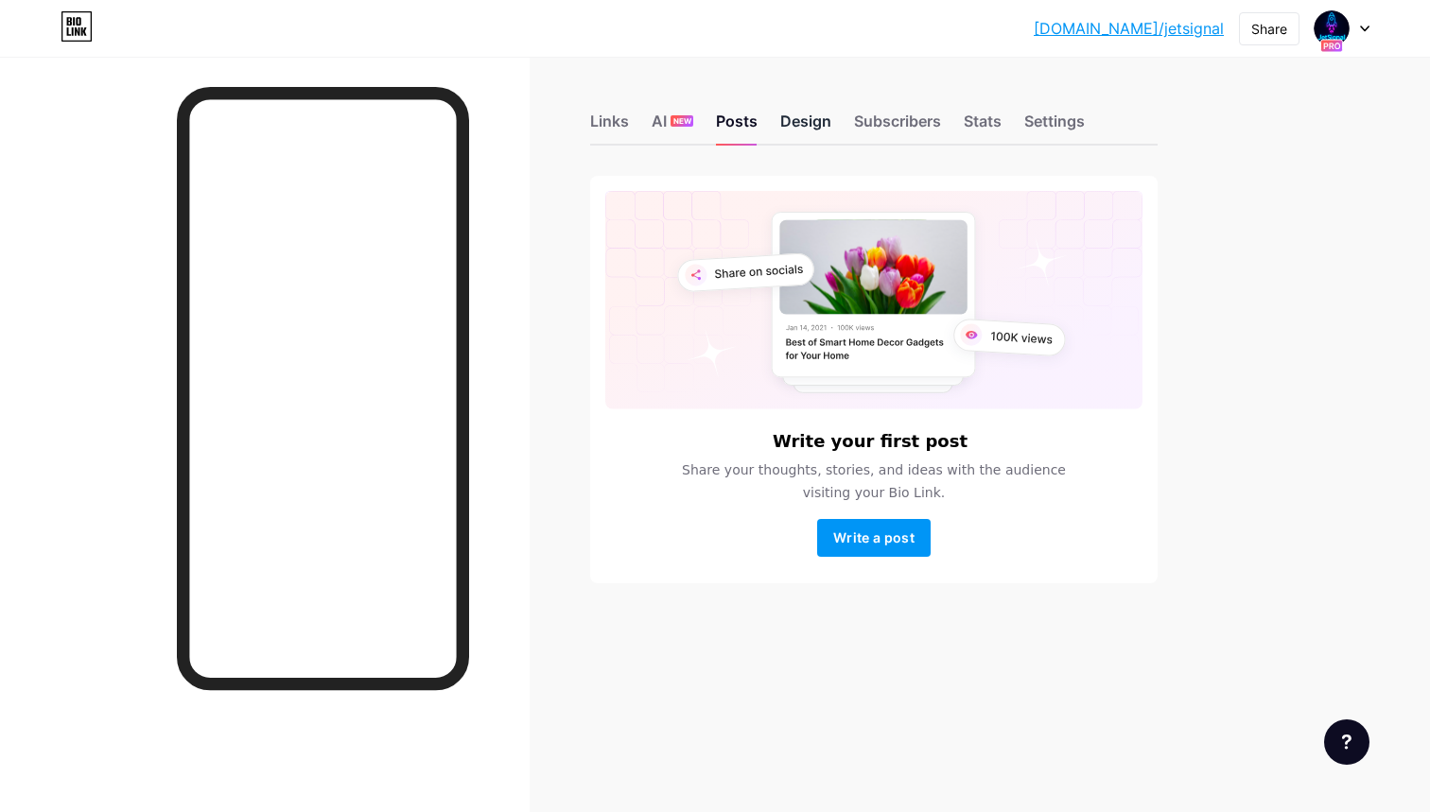
click at [806, 122] on div "Design" at bounding box center [805, 127] width 51 height 34
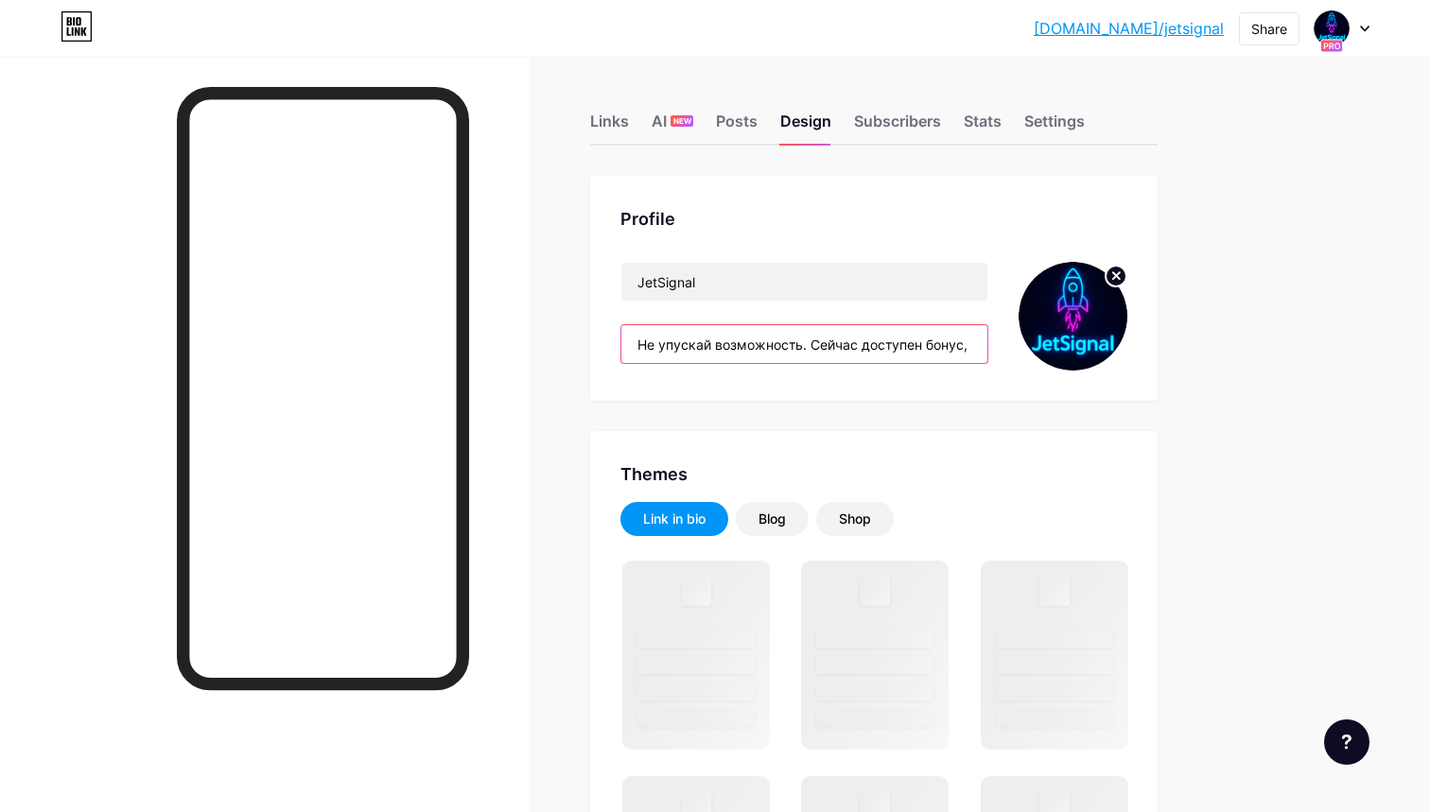
click at [785, 352] on input "Не упускай возможность. Сейчас доступен бонус, который активируется только чере…" at bounding box center [804, 344] width 366 height 38
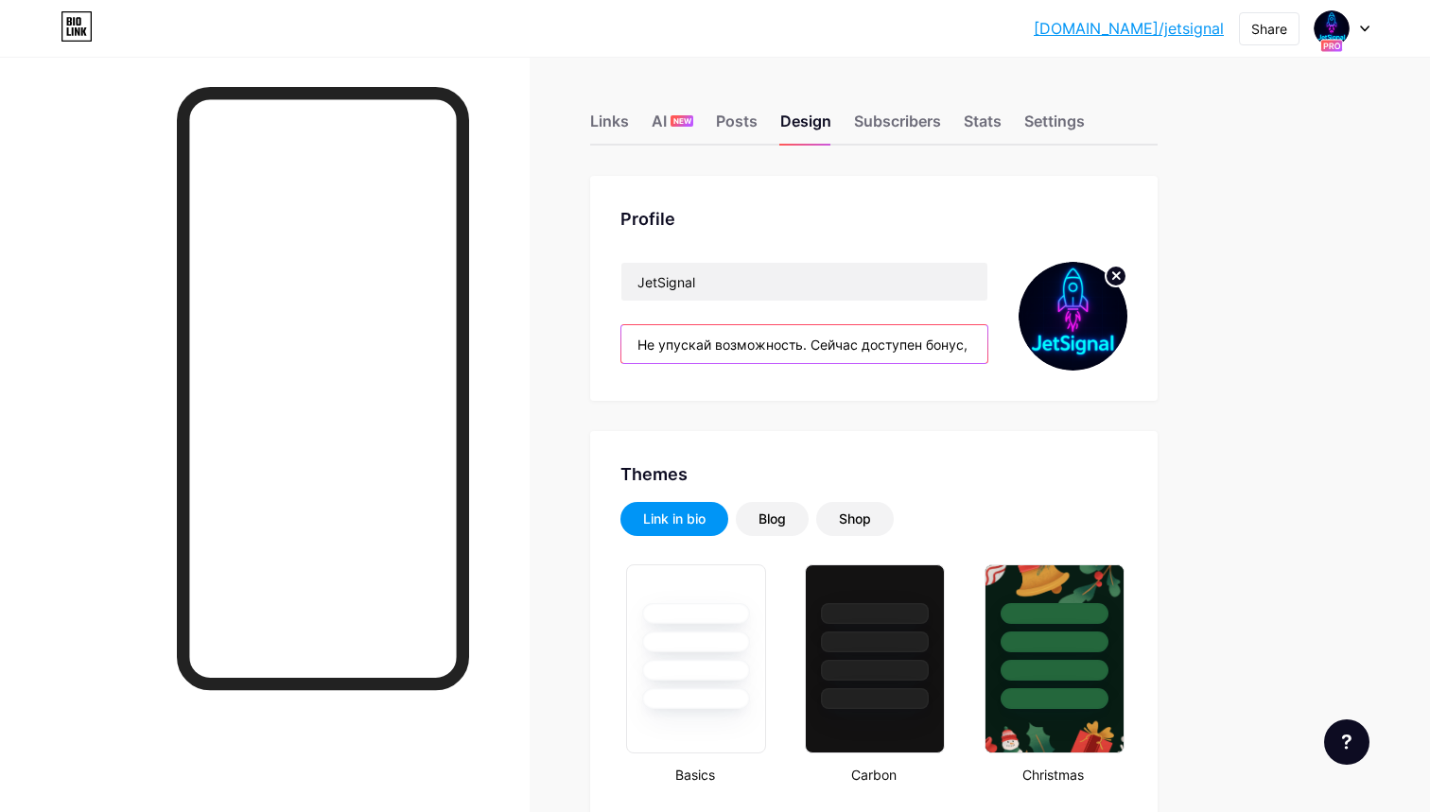
drag, startPoint x: 785, startPoint y: 352, endPoint x: 1023, endPoint y: 346, distance: 238.3
click at [1024, 347] on div "JetSignal Не упускай возможность. Сейчас доступен бонус, который активируется т…" at bounding box center [873, 316] width 507 height 109
click at [812, 352] on input "Не упускай возможность. Сейчас доступен бонус, который активируется только чере…" at bounding box center [804, 344] width 366 height 38
drag, startPoint x: 819, startPoint y: 346, endPoint x: 548, endPoint y: 346, distance: 270.4
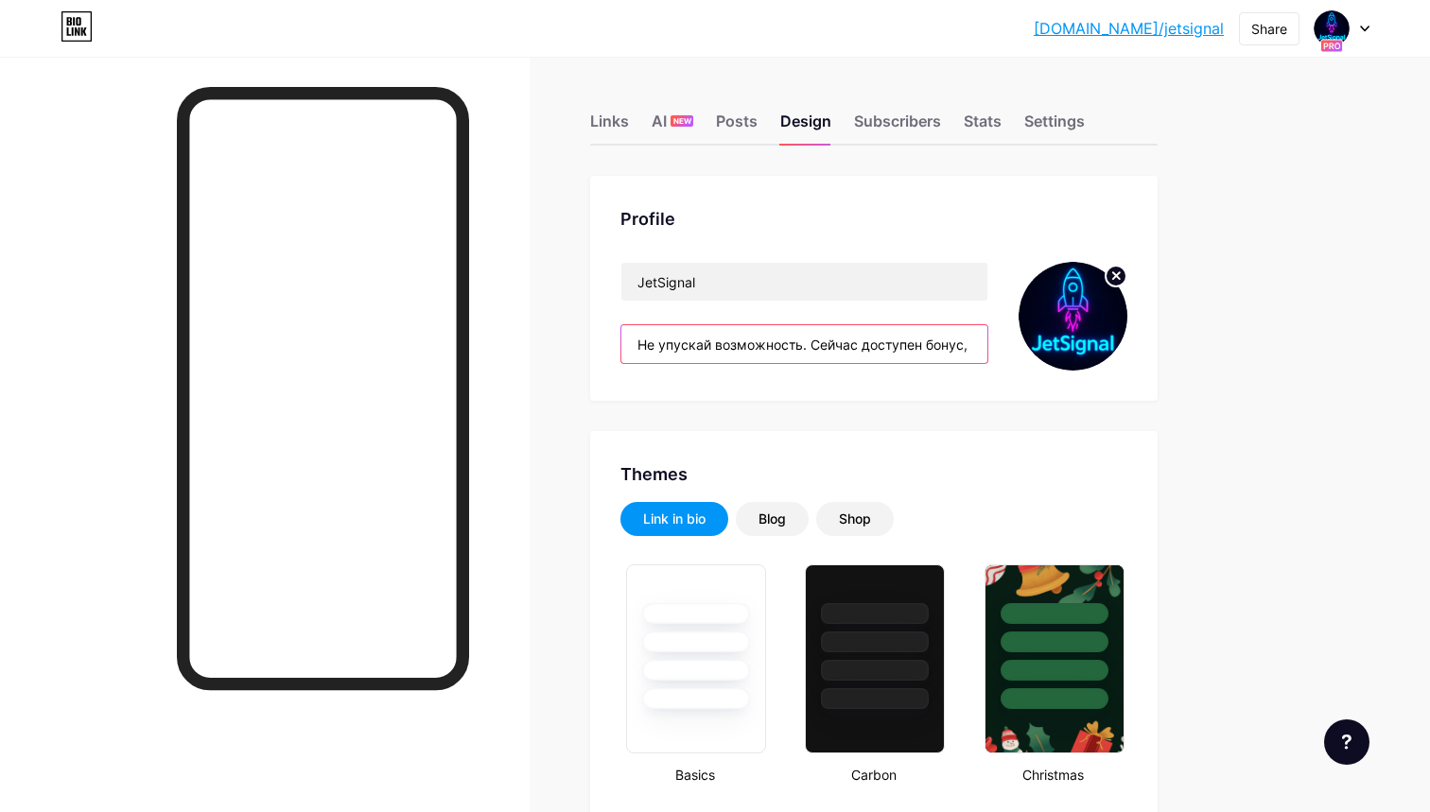
click at [750, 353] on input "Не упускай возможность. Сейчас доступен бонус, который активируется только чере…" at bounding box center [804, 344] width 366 height 38
drag, startPoint x: 759, startPoint y: 342, endPoint x: 615, endPoint y: 346, distance: 143.8
click at [615, 346] on div "Profile JetSignal Не упускай возможность. Сейчас доступен бонус, который активи…" at bounding box center [873, 288] width 567 height 225
click at [710, 343] on input "Не упускай возможность. Сейчас доступен бонус, который активируется только чере…" at bounding box center [804, 344] width 366 height 38
drag, startPoint x: 865, startPoint y: 347, endPoint x: 962, endPoint y: 342, distance: 97.5
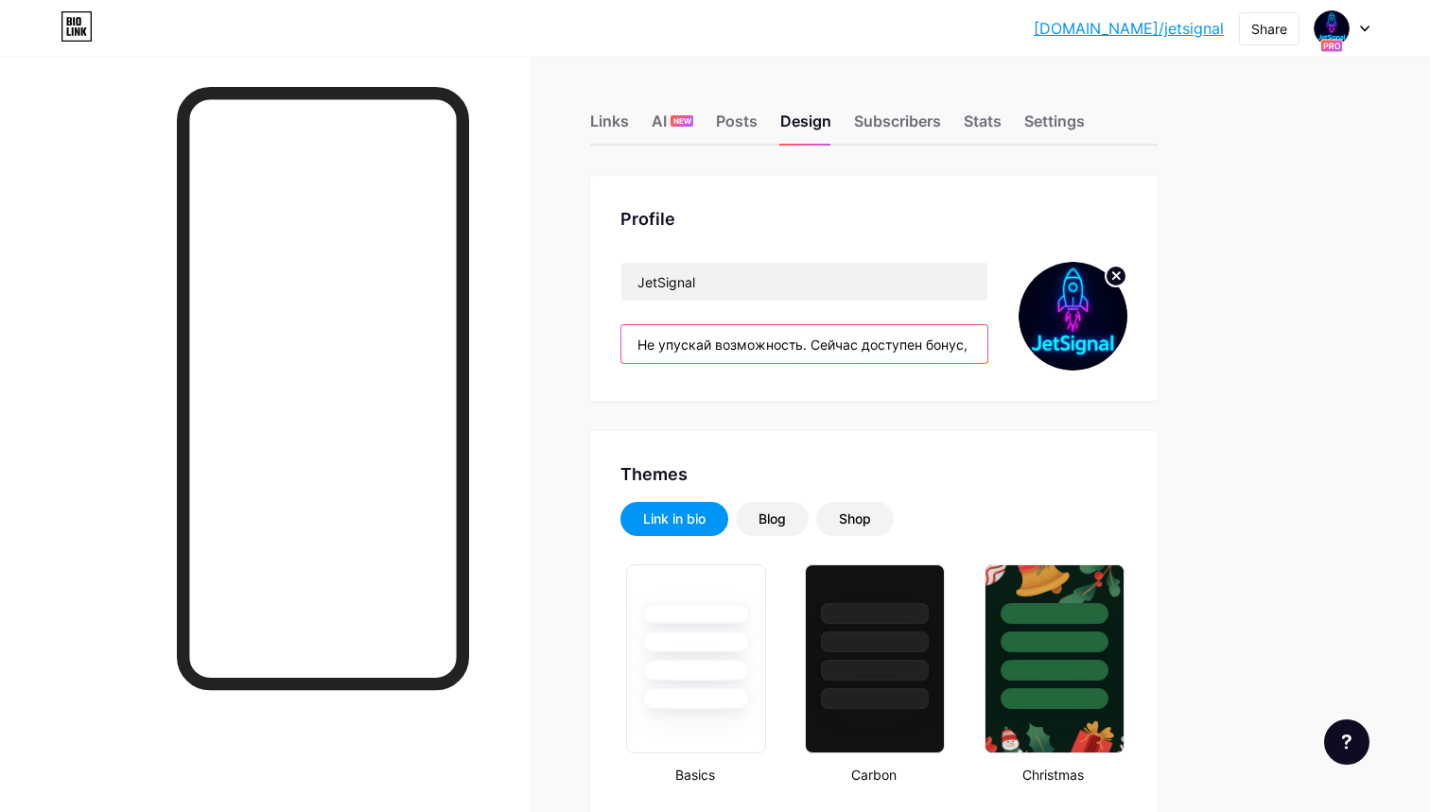
click at [962, 342] on input "Не упускай возможность. Сейчас доступен бонус, который активируется только чере…" at bounding box center [804, 344] width 366 height 38
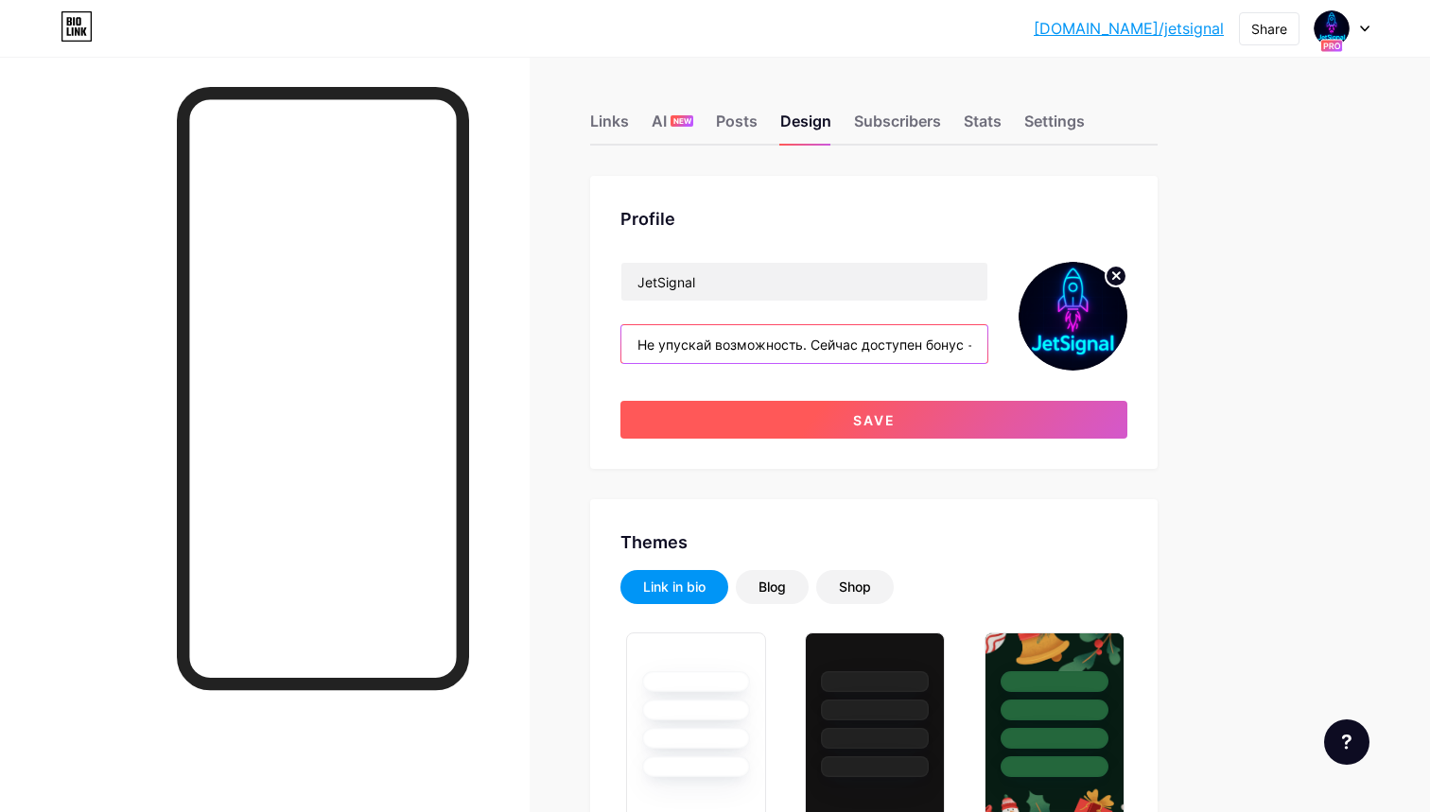
type input "Не упускай возможность. Сейчас доступен бонус +500%, который активируется тольк…"
click at [806, 406] on button "Save" at bounding box center [873, 420] width 507 height 38
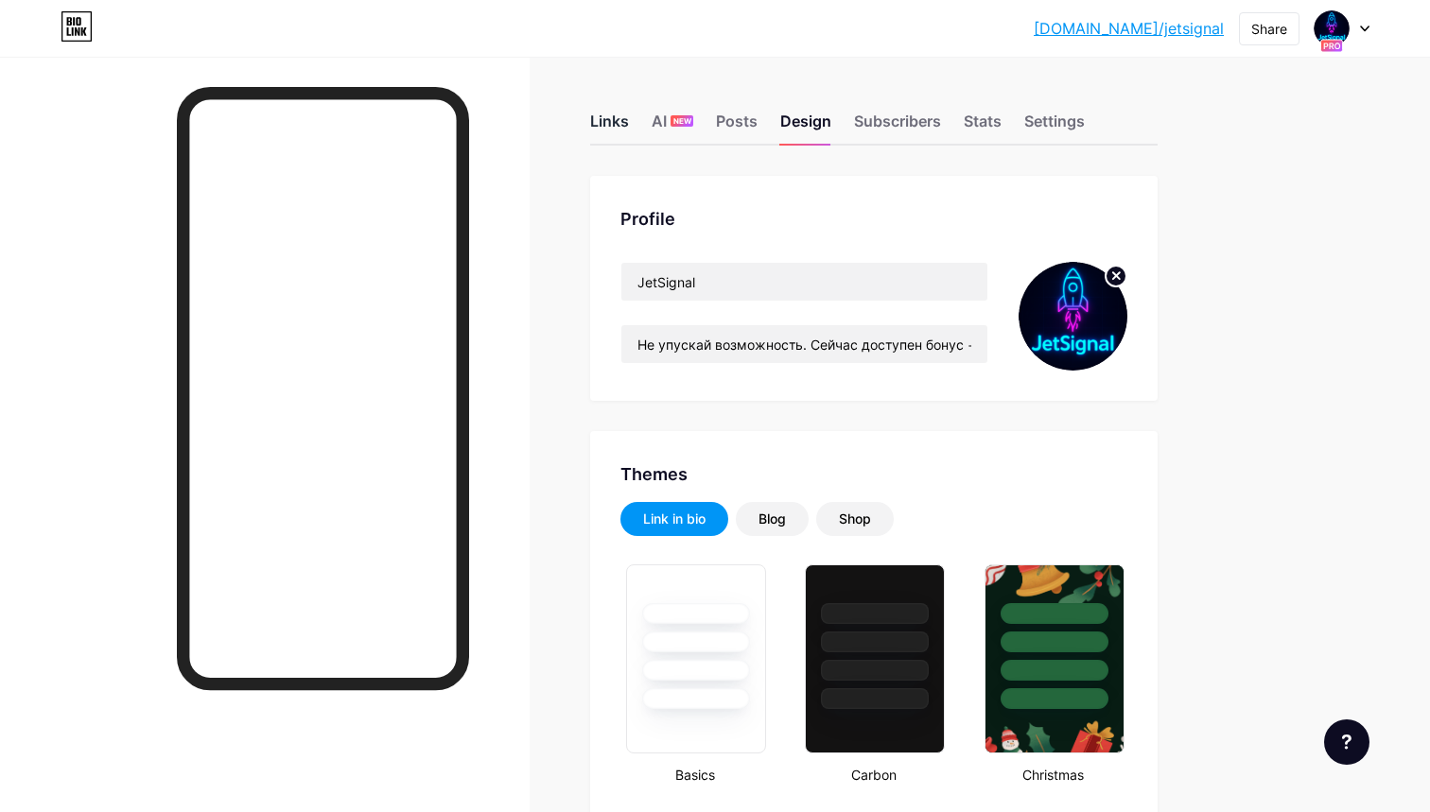
click at [604, 123] on div "Links" at bounding box center [609, 127] width 39 height 34
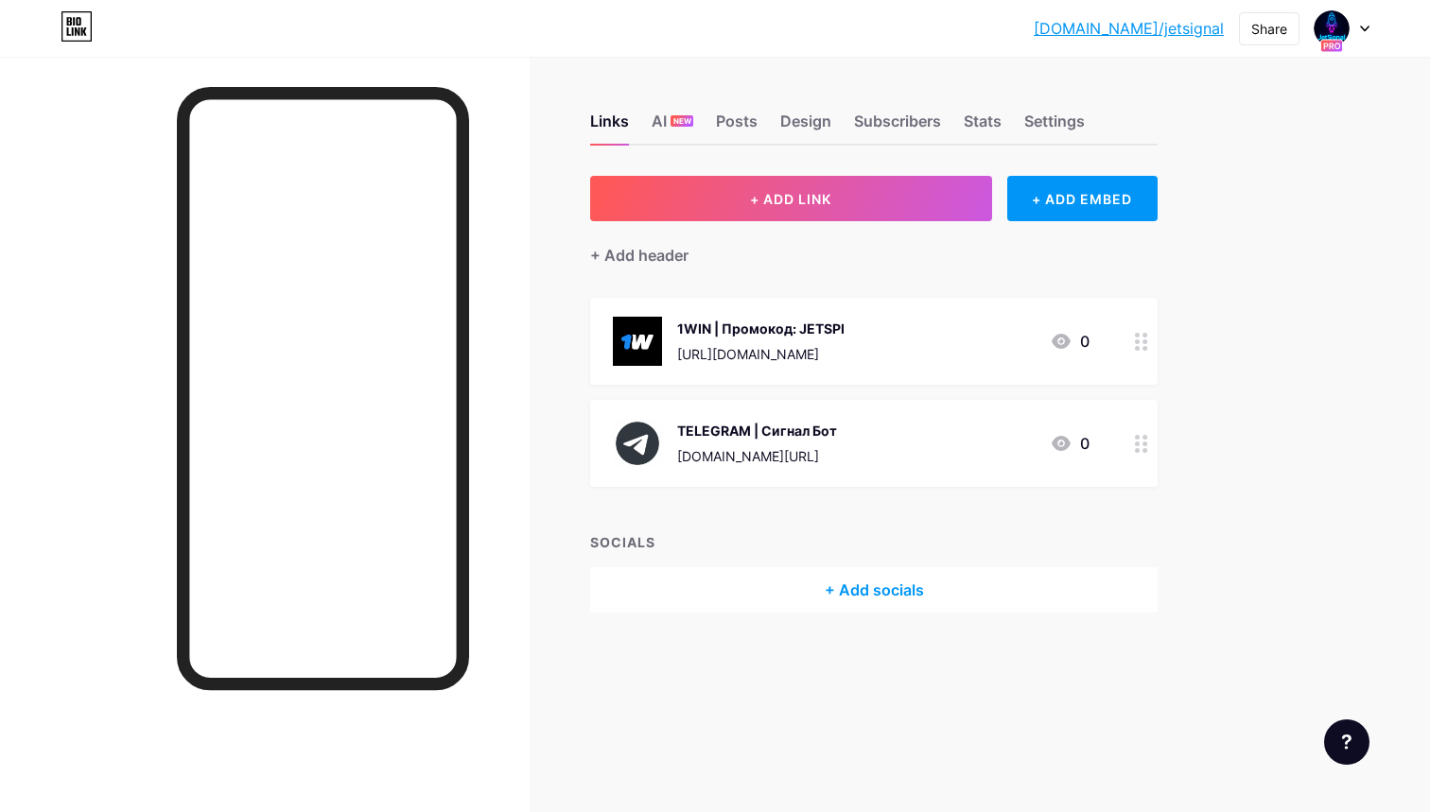
click at [1358, 28] on div at bounding box center [1341, 28] width 55 height 34
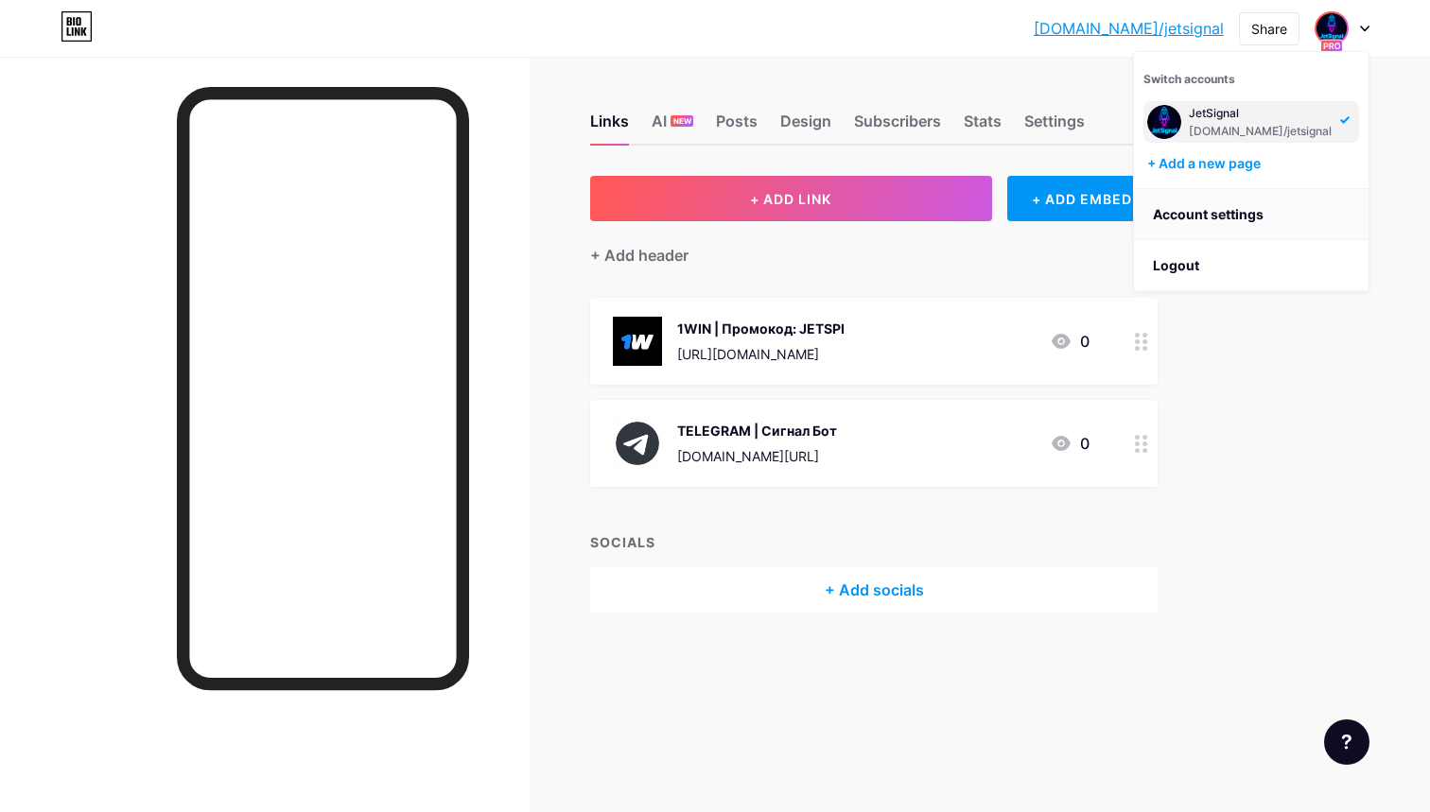
click at [1204, 209] on link "Account settings" at bounding box center [1251, 214] width 234 height 51
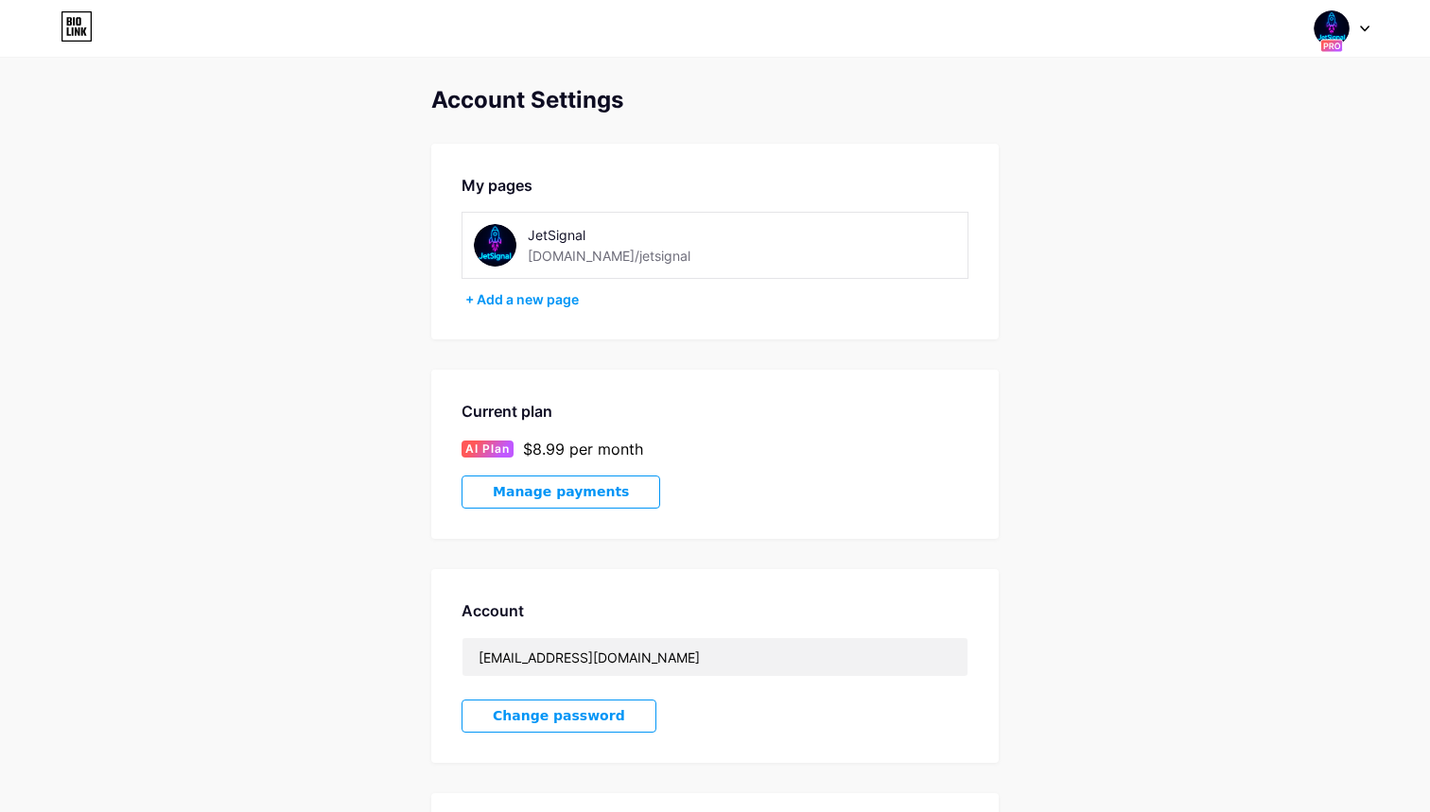
click at [582, 486] on span "Manage payments" at bounding box center [561, 492] width 136 height 16
click at [65, 31] on icon at bounding box center [77, 26] width 32 height 30
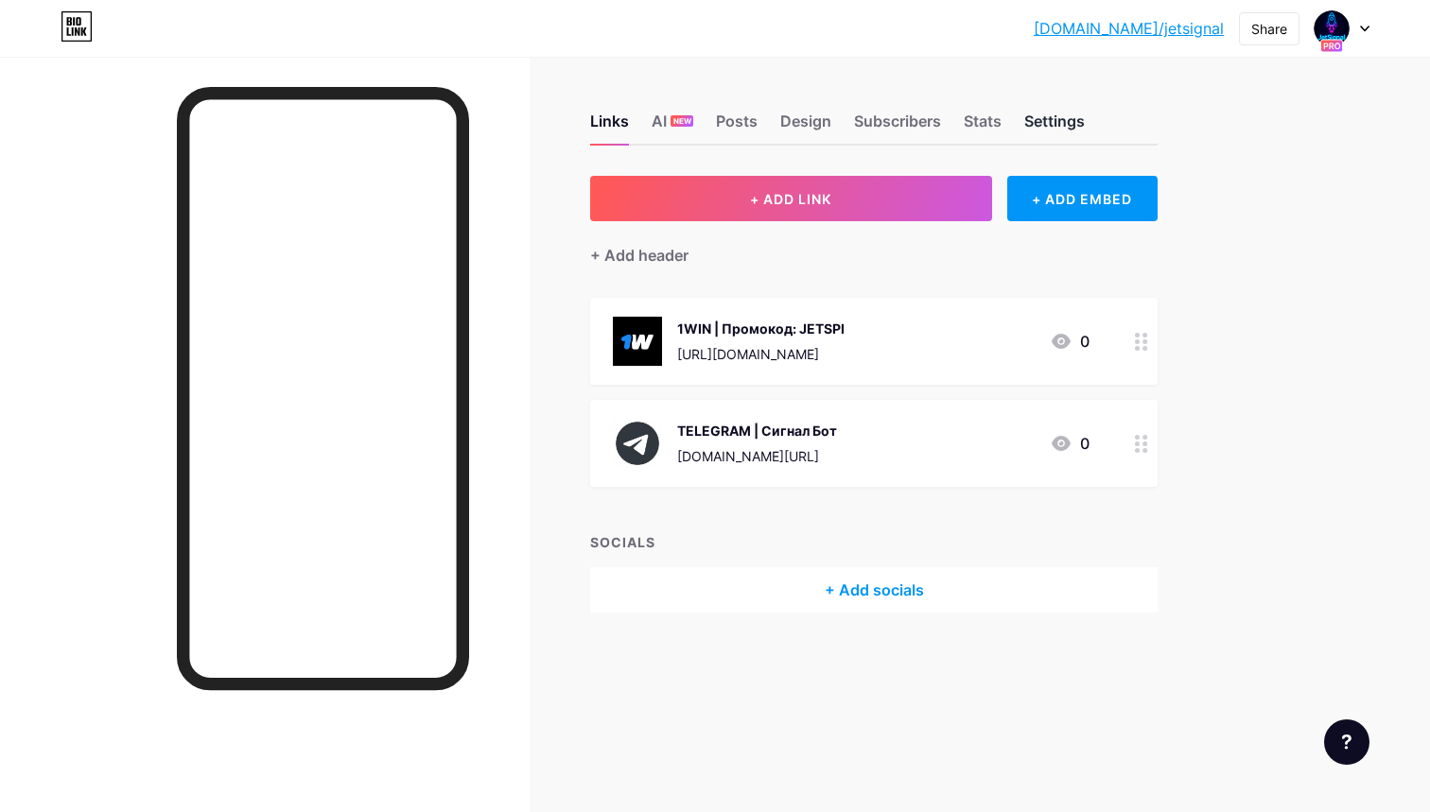
click at [1029, 116] on div "Settings" at bounding box center [1054, 127] width 61 height 34
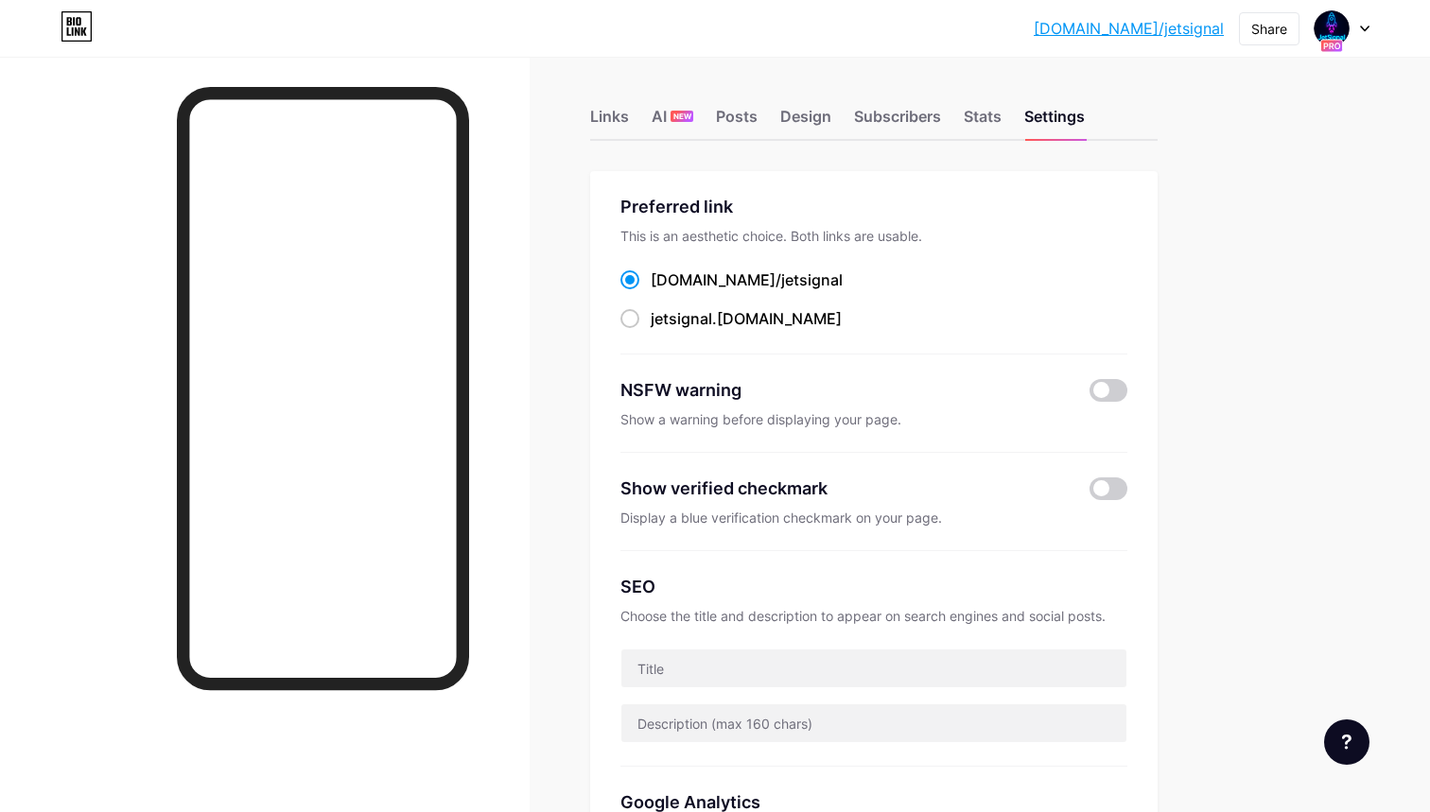
scroll to position [6, 0]
click at [728, 319] on div "jetsignal .bio.link" at bounding box center [745, 317] width 191 height 23
click at [663, 329] on input "jetsignal .bio.link" at bounding box center [656, 335] width 12 height 12
radio input "true"
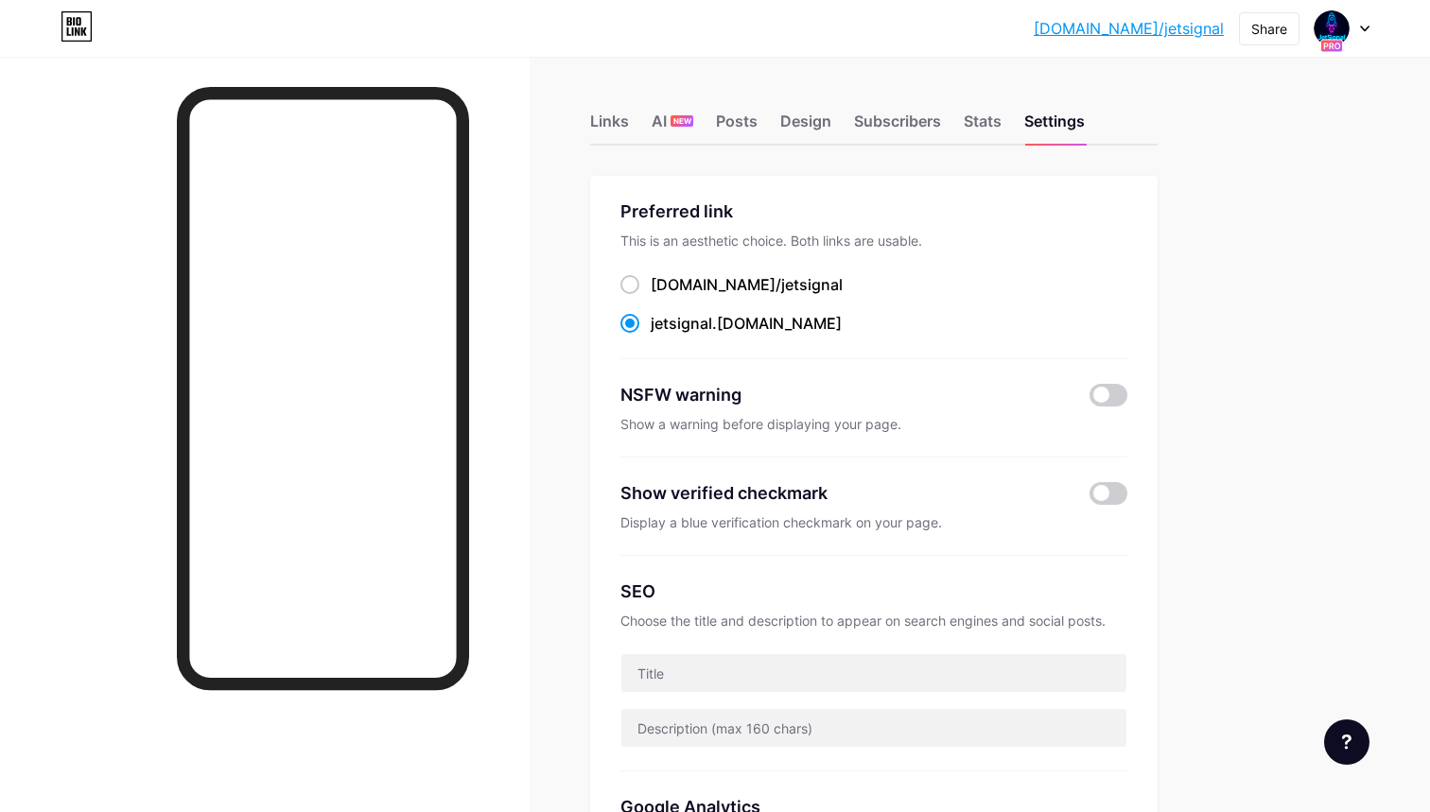
scroll to position [0, 0]
click at [739, 314] on div "jetsignal .[DOMAIN_NAME]" at bounding box center [745, 323] width 191 height 23
click at [663, 335] on input "jetsignal .[DOMAIN_NAME]" at bounding box center [656, 341] width 12 height 12
radio input "true"
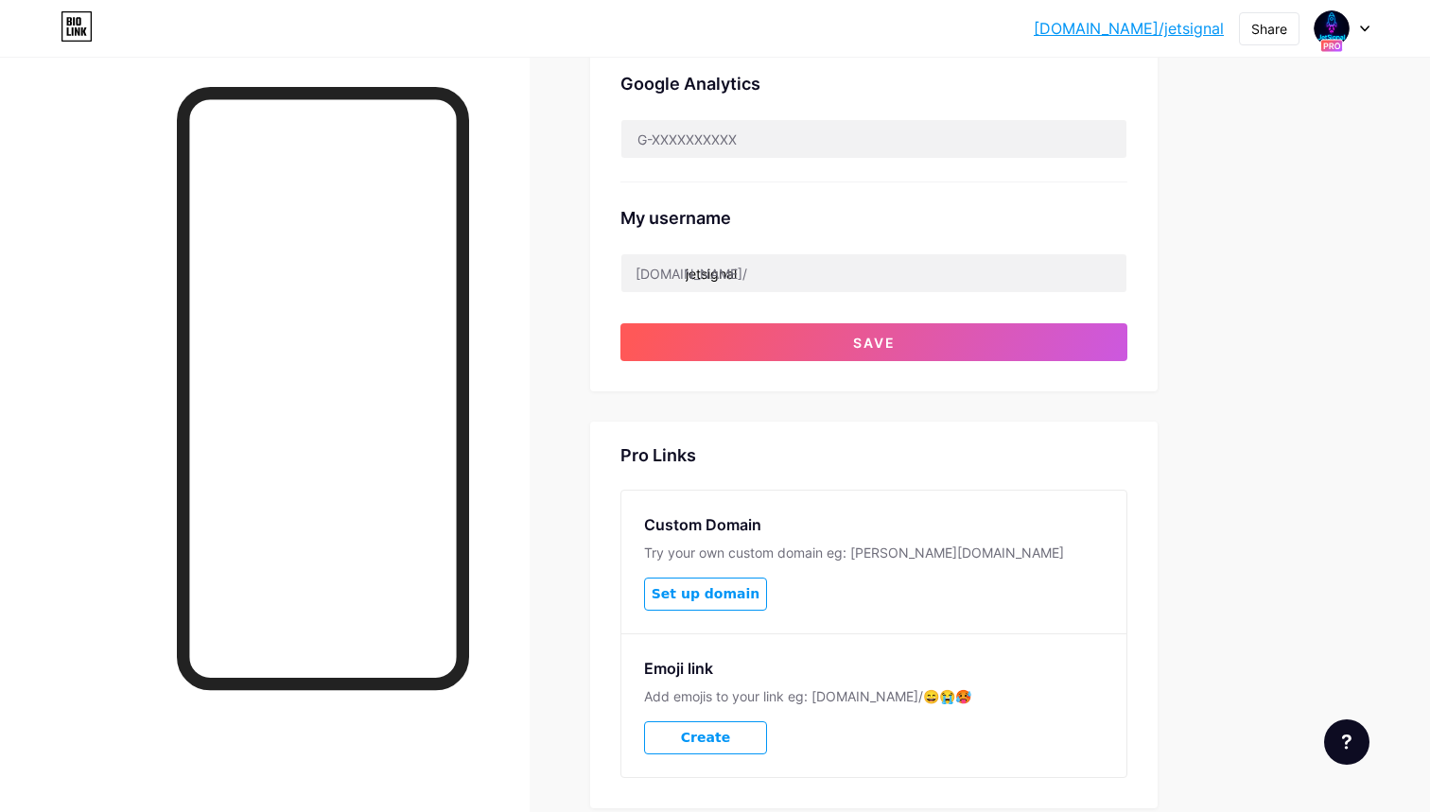
scroll to position [670, 0]
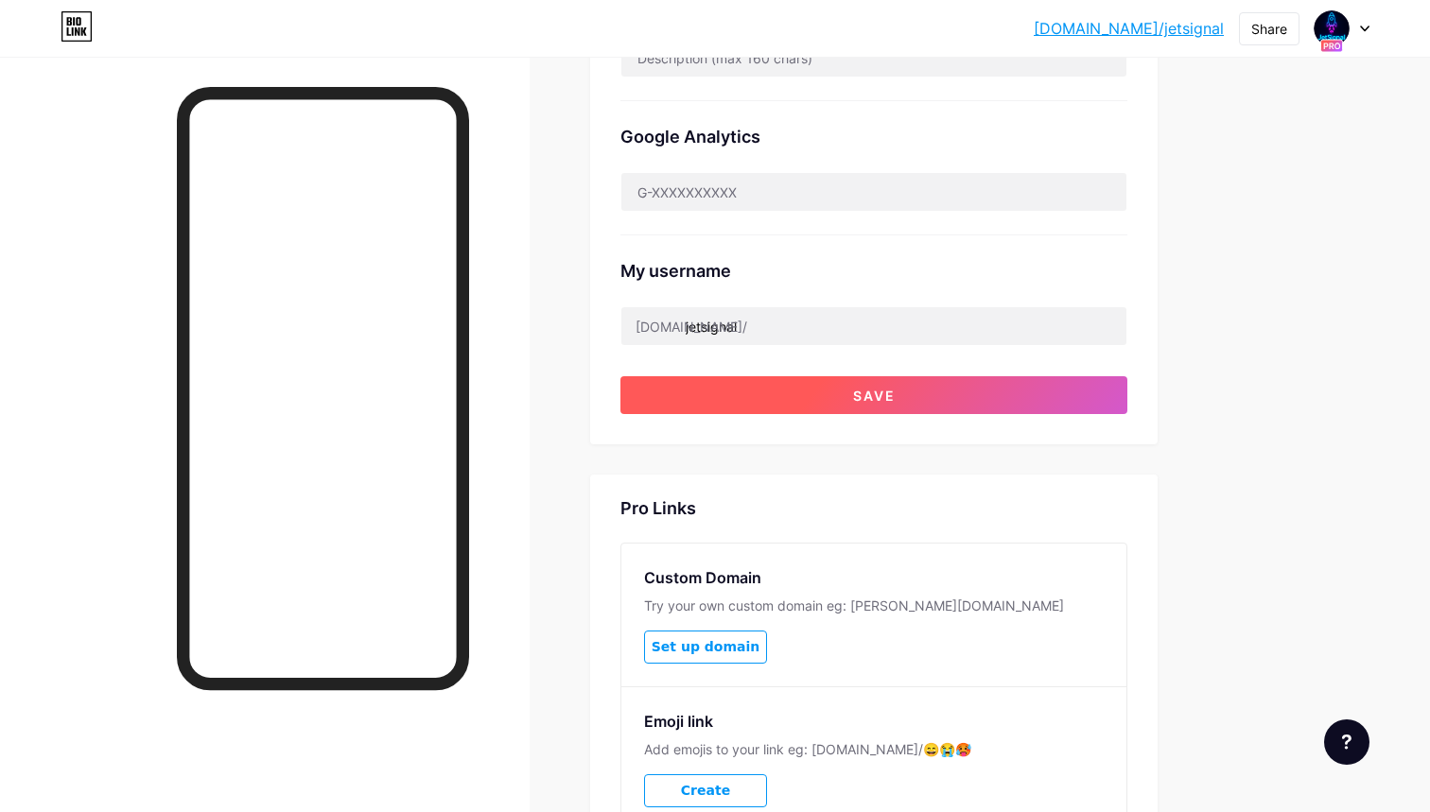
click at [823, 389] on button "Save" at bounding box center [873, 395] width 507 height 38
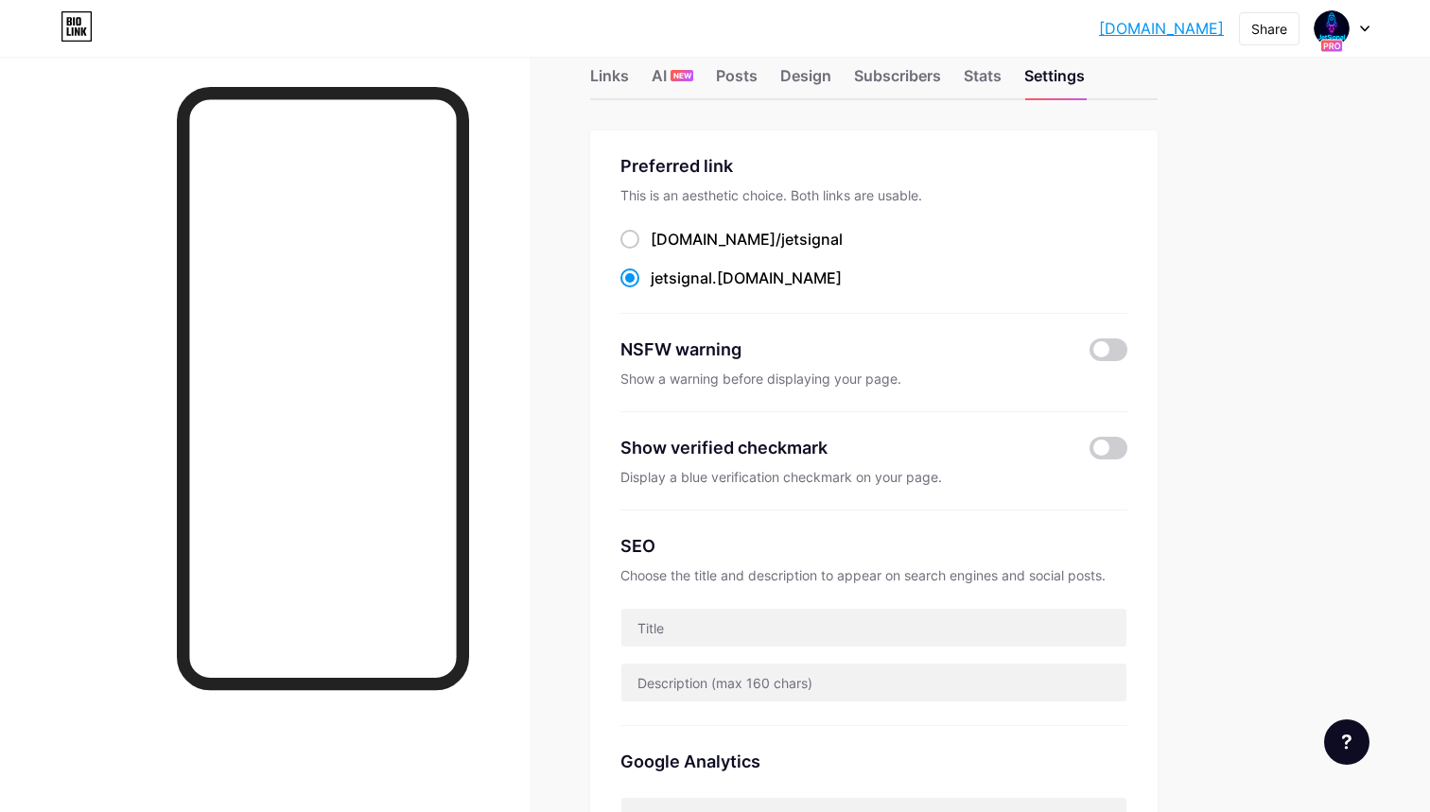
scroll to position [54, 0]
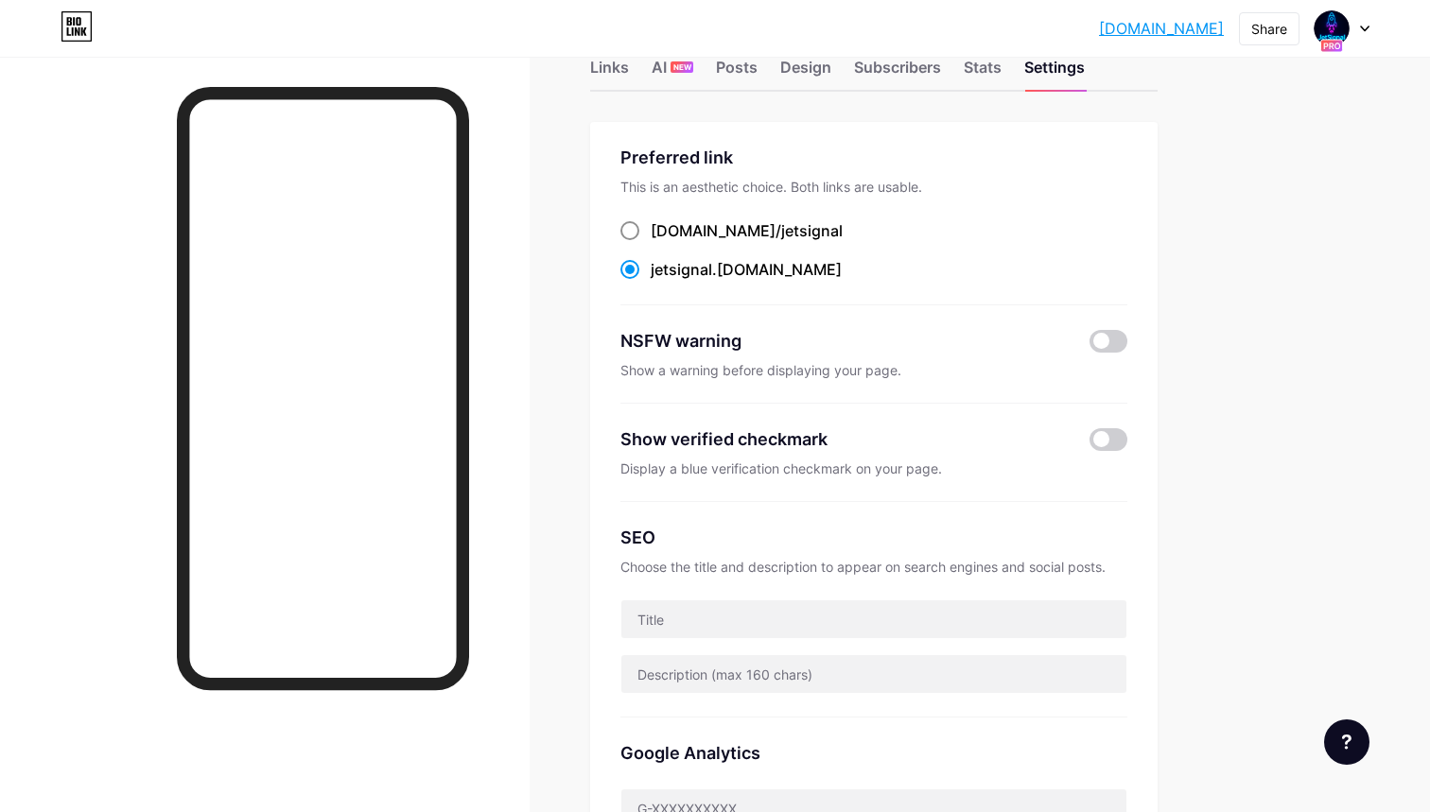
click at [781, 233] on span "jetsignal" at bounding box center [811, 230] width 61 height 19
click at [663, 242] on input "[DOMAIN_NAME]/ jetsignal" at bounding box center [656, 248] width 12 height 12
radio input "true"
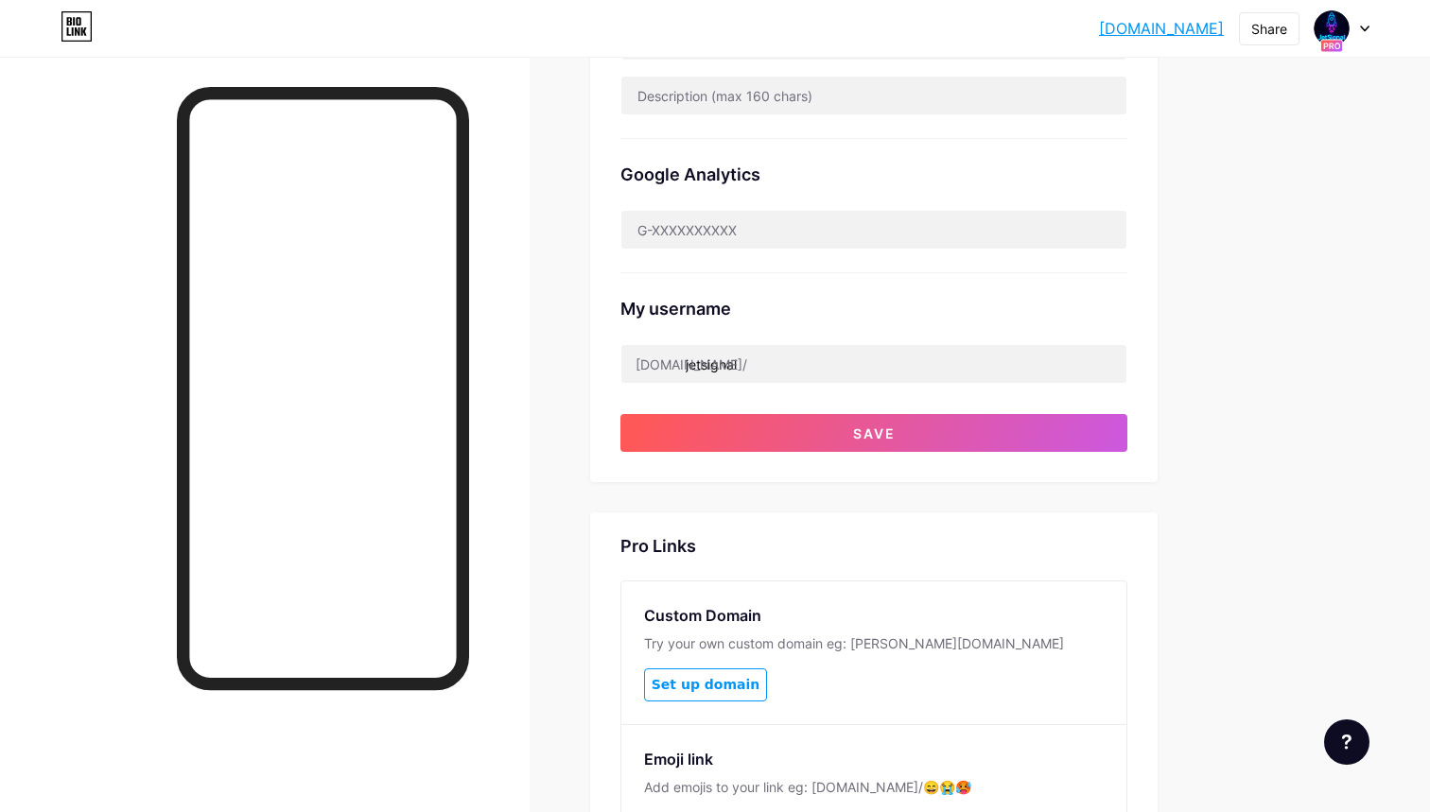
scroll to position [845, 0]
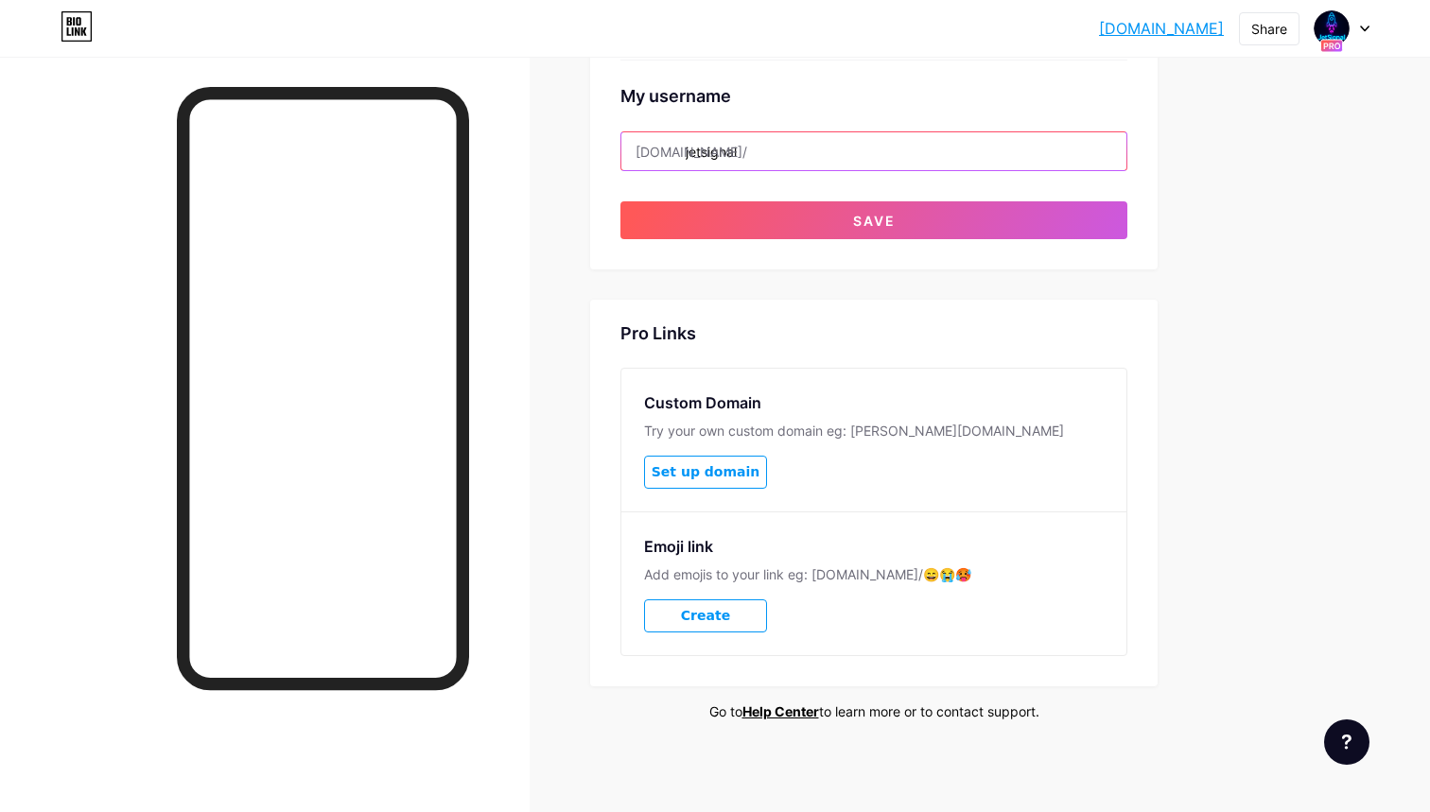
click at [810, 158] on input "jetsignal" at bounding box center [873, 151] width 505 height 38
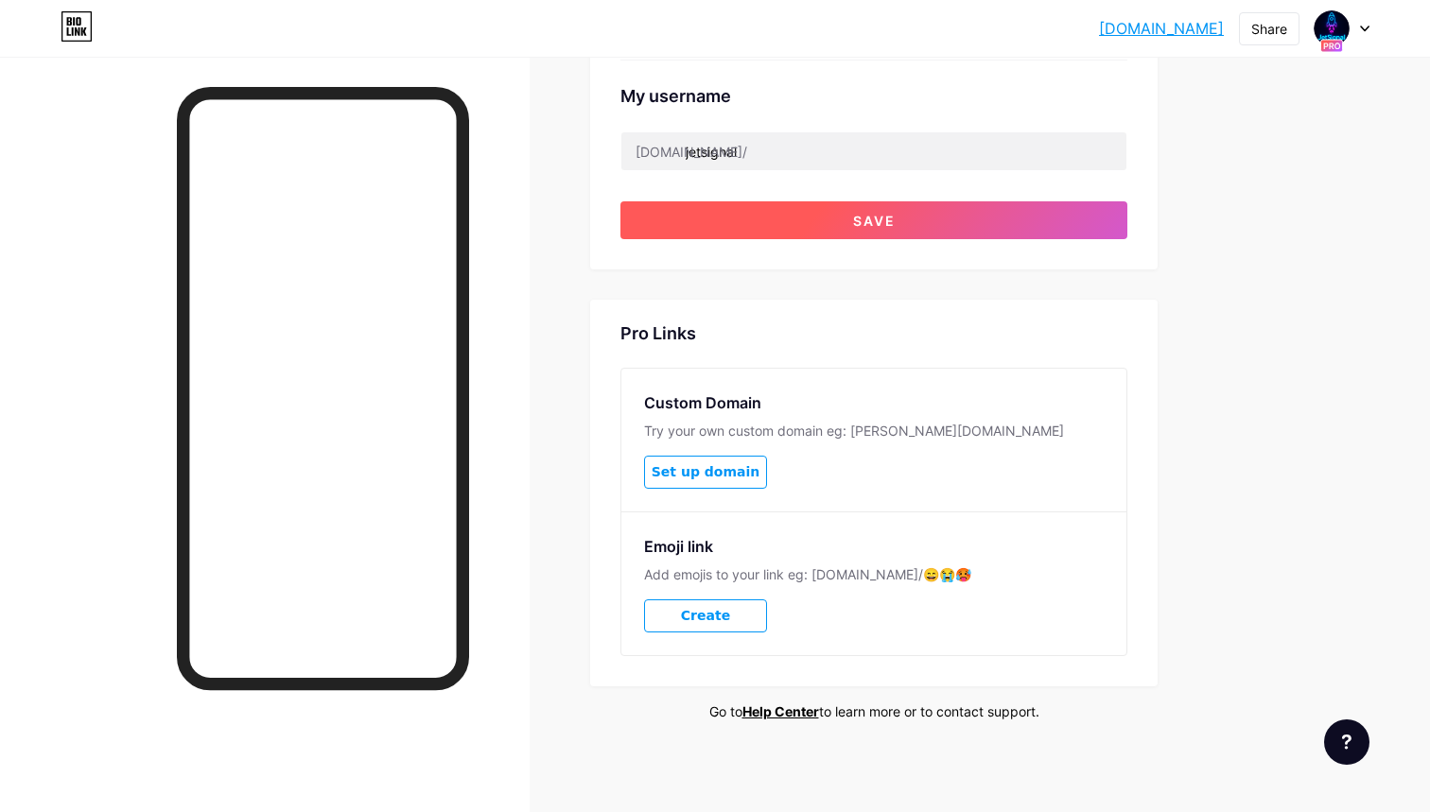
click at [754, 222] on button "Save" at bounding box center [873, 220] width 507 height 38
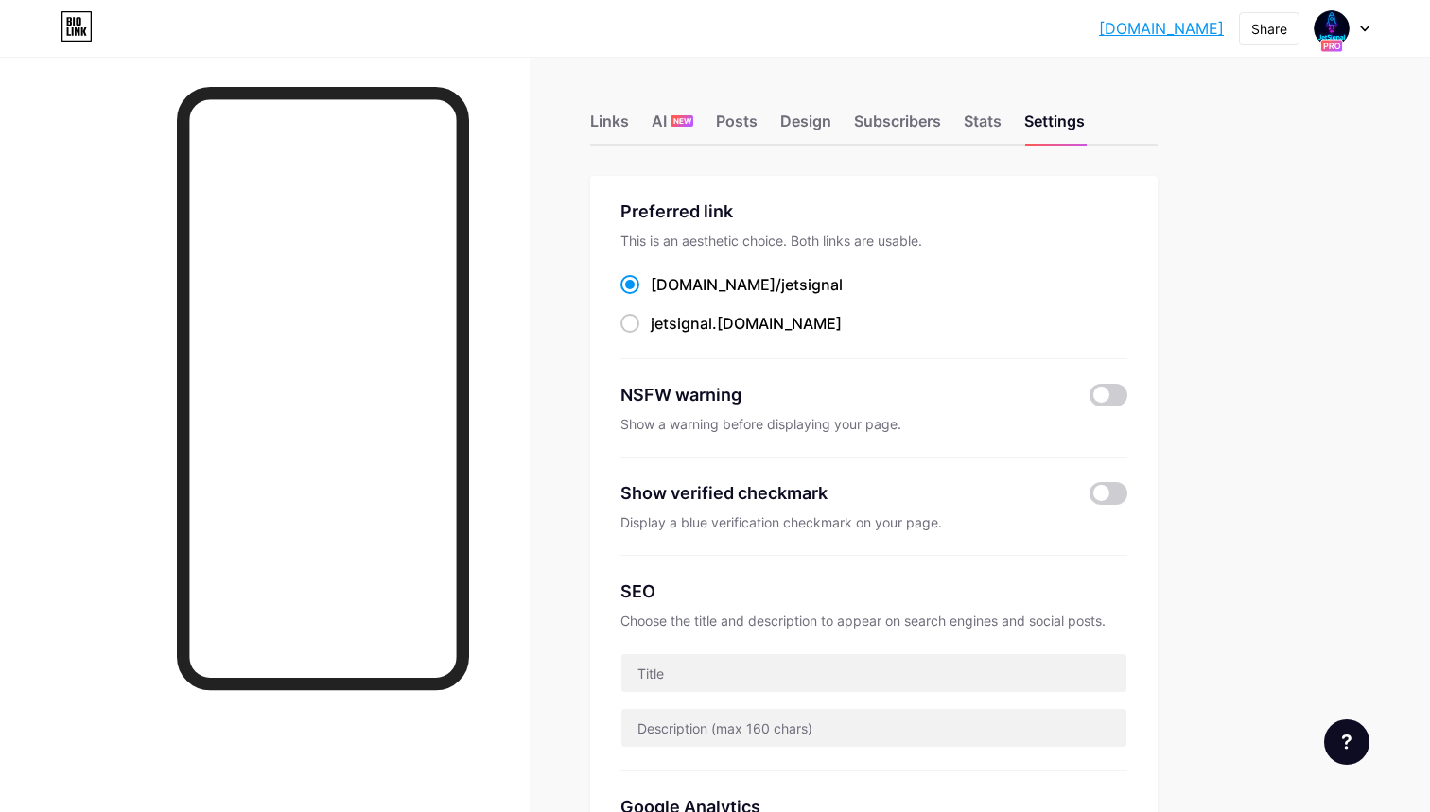
scroll to position [0, 0]
click at [1168, 29] on link "[DOMAIN_NAME]" at bounding box center [1161, 28] width 125 height 23
click at [1139, 30] on link "[DOMAIN_NAME]" at bounding box center [1161, 28] width 125 height 23
drag, startPoint x: 772, startPoint y: 283, endPoint x: 611, endPoint y: 283, distance: 161.7
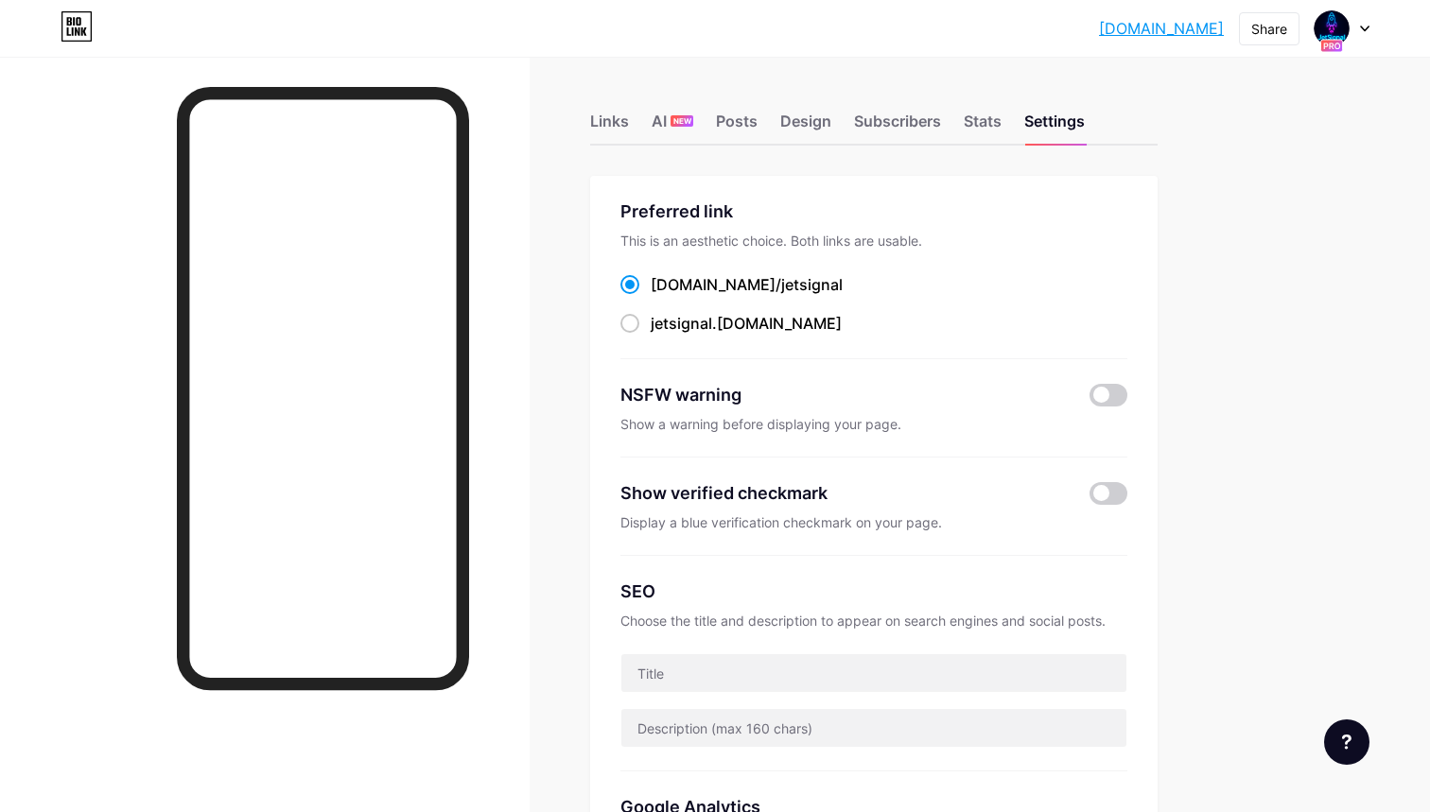
click at [611, 283] on div "Preferred link This is an aesthetic choice. Both links are usable. [DOMAIN_NAME…" at bounding box center [873, 645] width 567 height 939
drag, startPoint x: 659, startPoint y: 283, endPoint x: 753, endPoint y: 281, distance: 93.6
click at [754, 281] on label "[DOMAIN_NAME]/ jetsignal" at bounding box center [731, 284] width 222 height 23
click at [663, 296] on input "[DOMAIN_NAME]/ jetsignal" at bounding box center [656, 302] width 12 height 12
click at [781, 281] on span "jetsignal" at bounding box center [811, 284] width 61 height 19
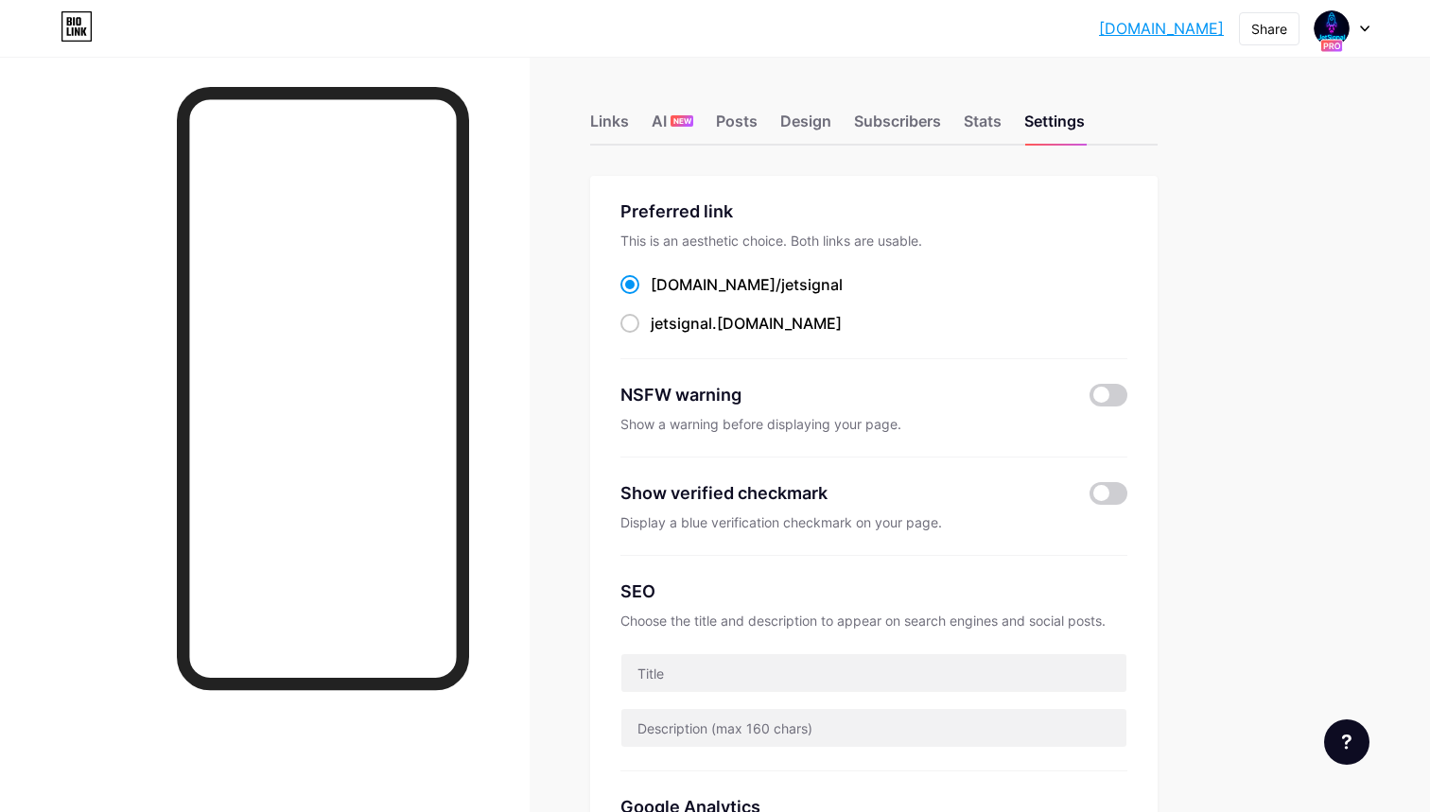
click at [663, 296] on input "[DOMAIN_NAME]/ jetsignal" at bounding box center [656, 302] width 12 height 12
click at [622, 127] on div "Links" at bounding box center [609, 127] width 39 height 34
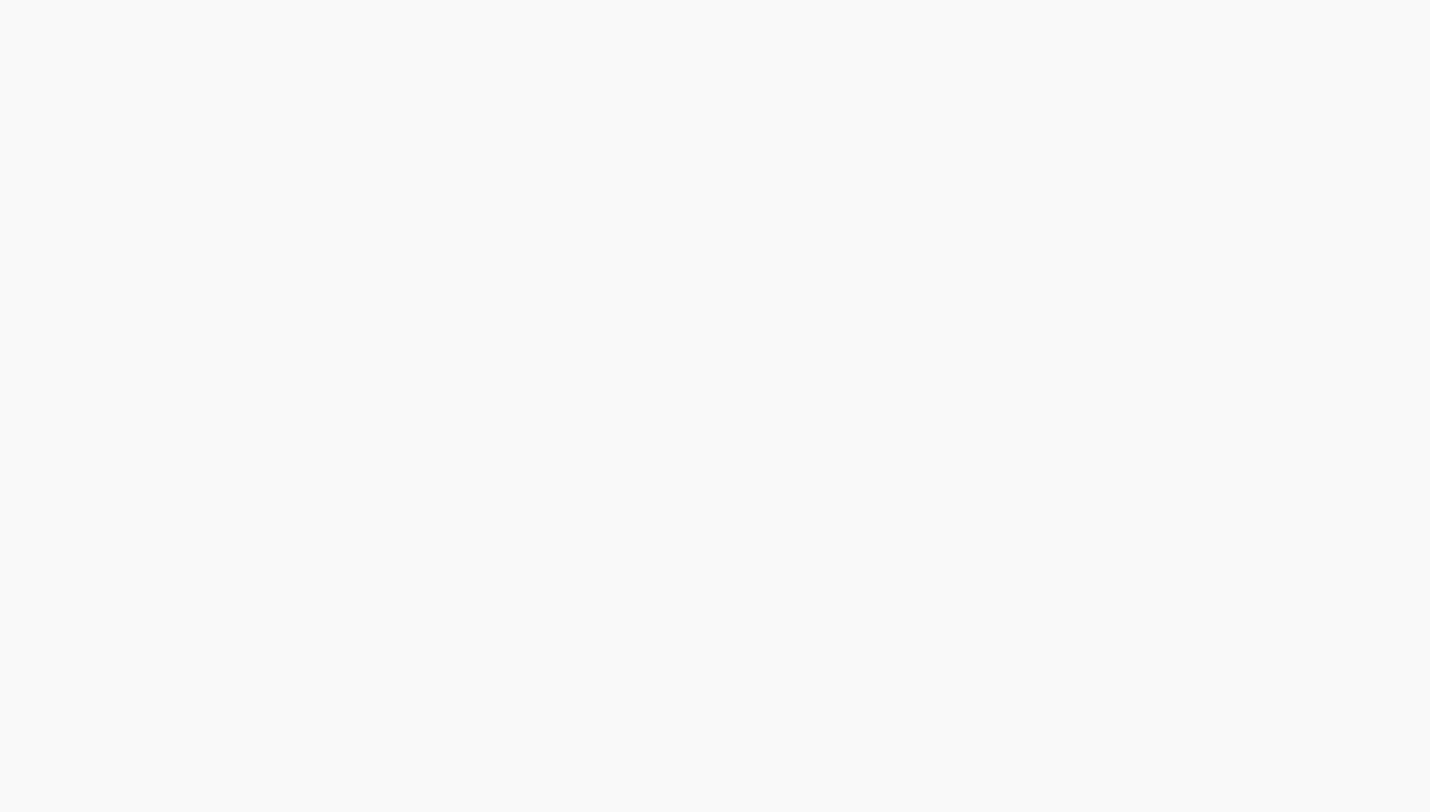
click at [367, 450] on div at bounding box center [715, 406] width 1430 height 812
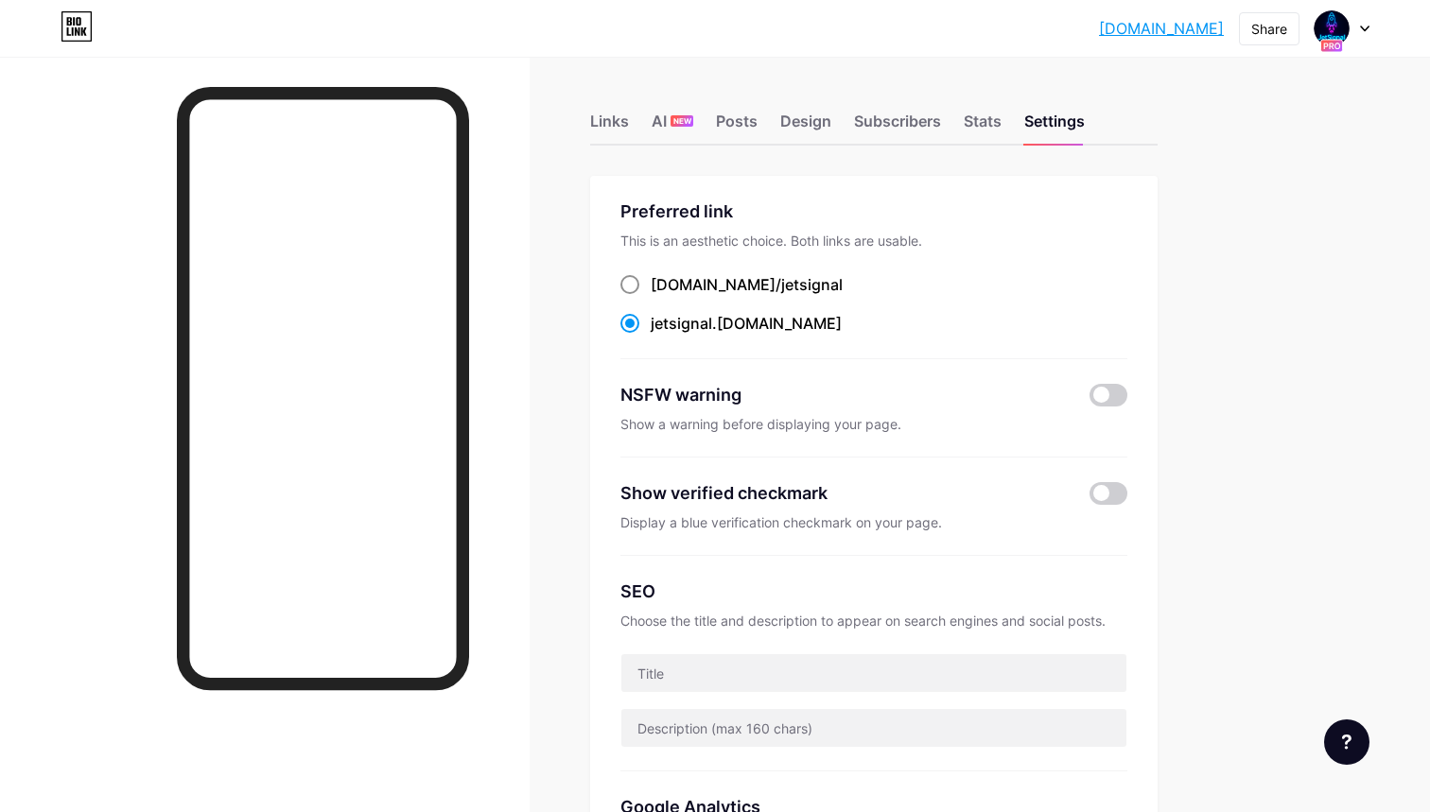
click at [680, 283] on div "[DOMAIN_NAME]/ jetsignal" at bounding box center [746, 284] width 192 height 23
click at [663, 296] on input "[DOMAIN_NAME]/ jetsignal" at bounding box center [656, 302] width 12 height 12
radio input "true"
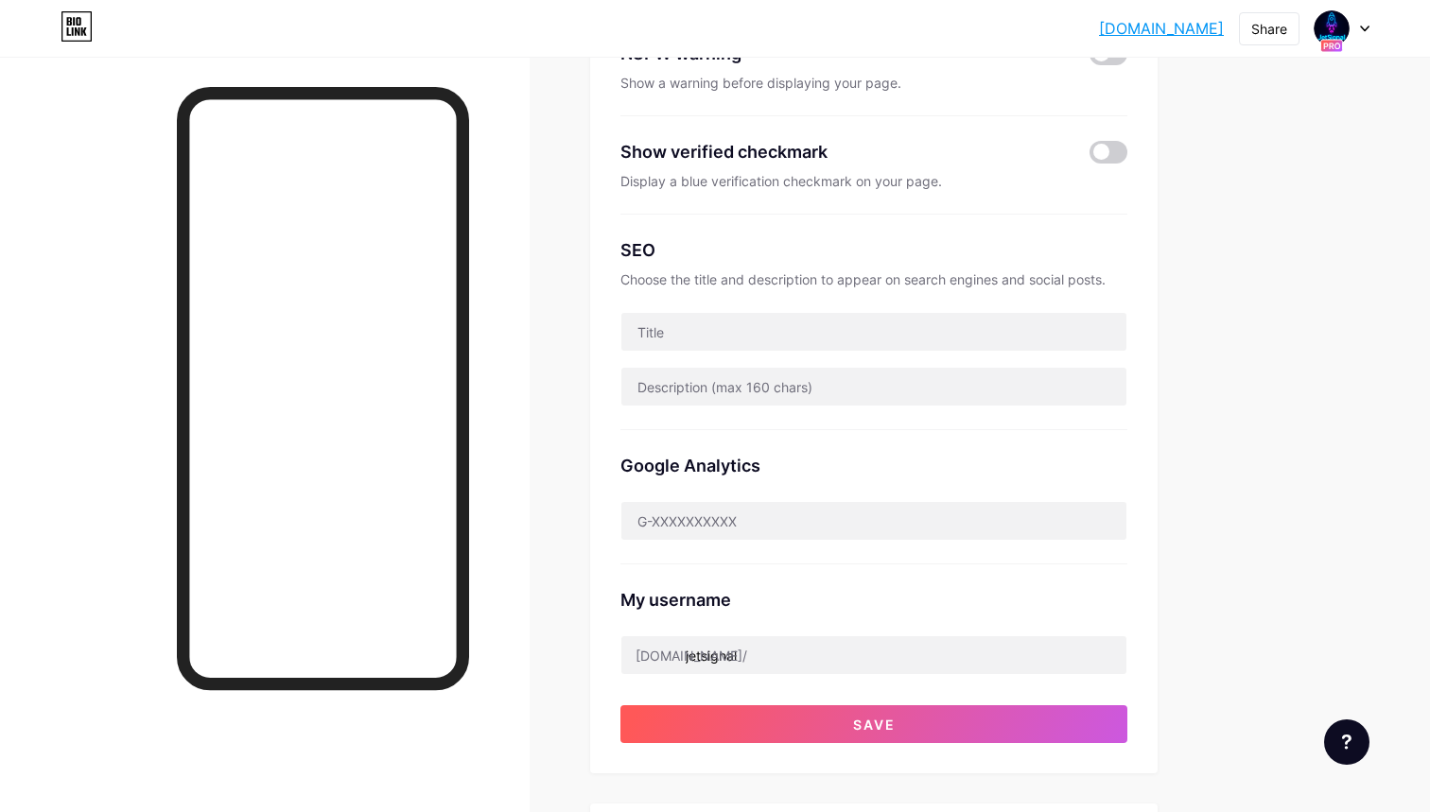
scroll to position [823, 0]
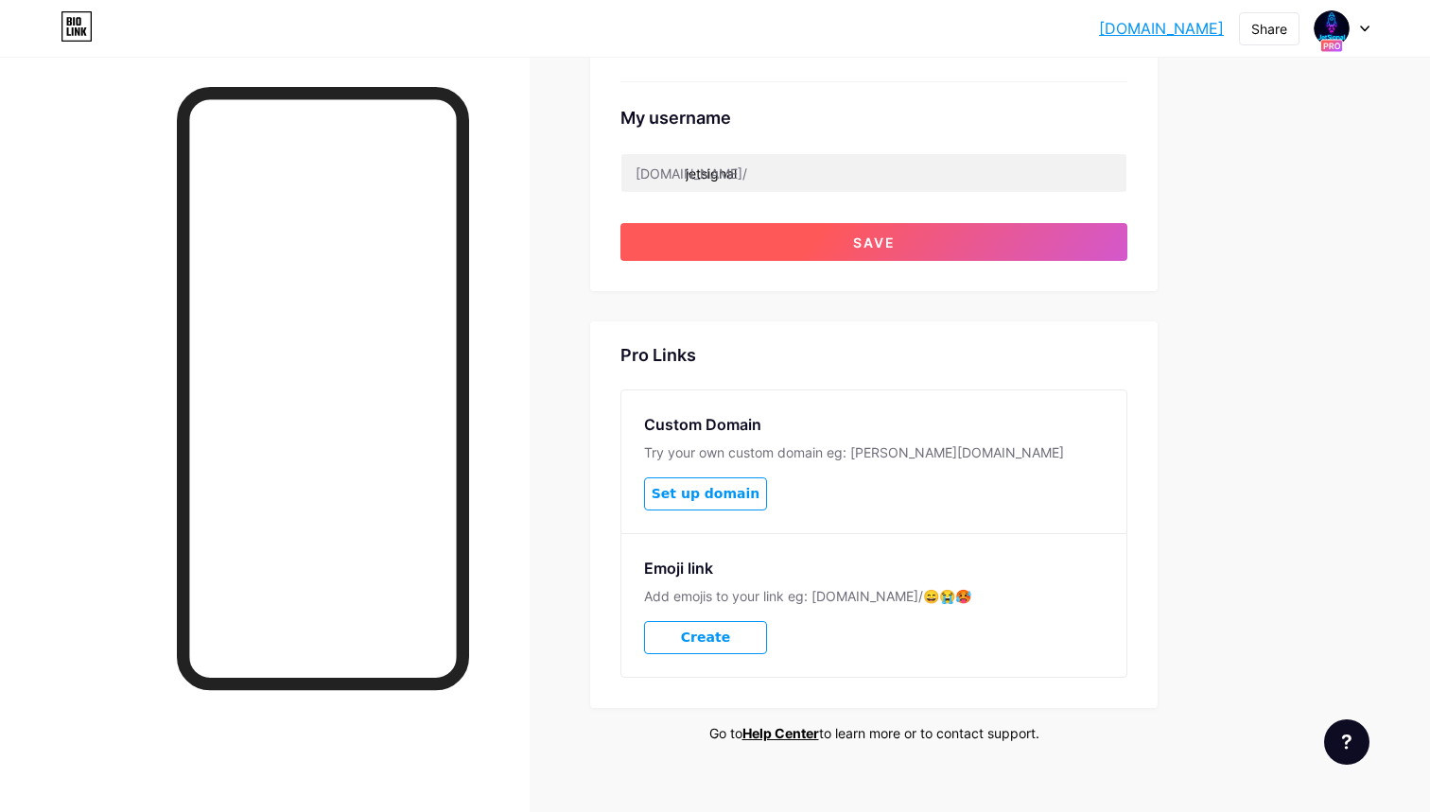
click at [750, 247] on button "Save" at bounding box center [873, 242] width 507 height 38
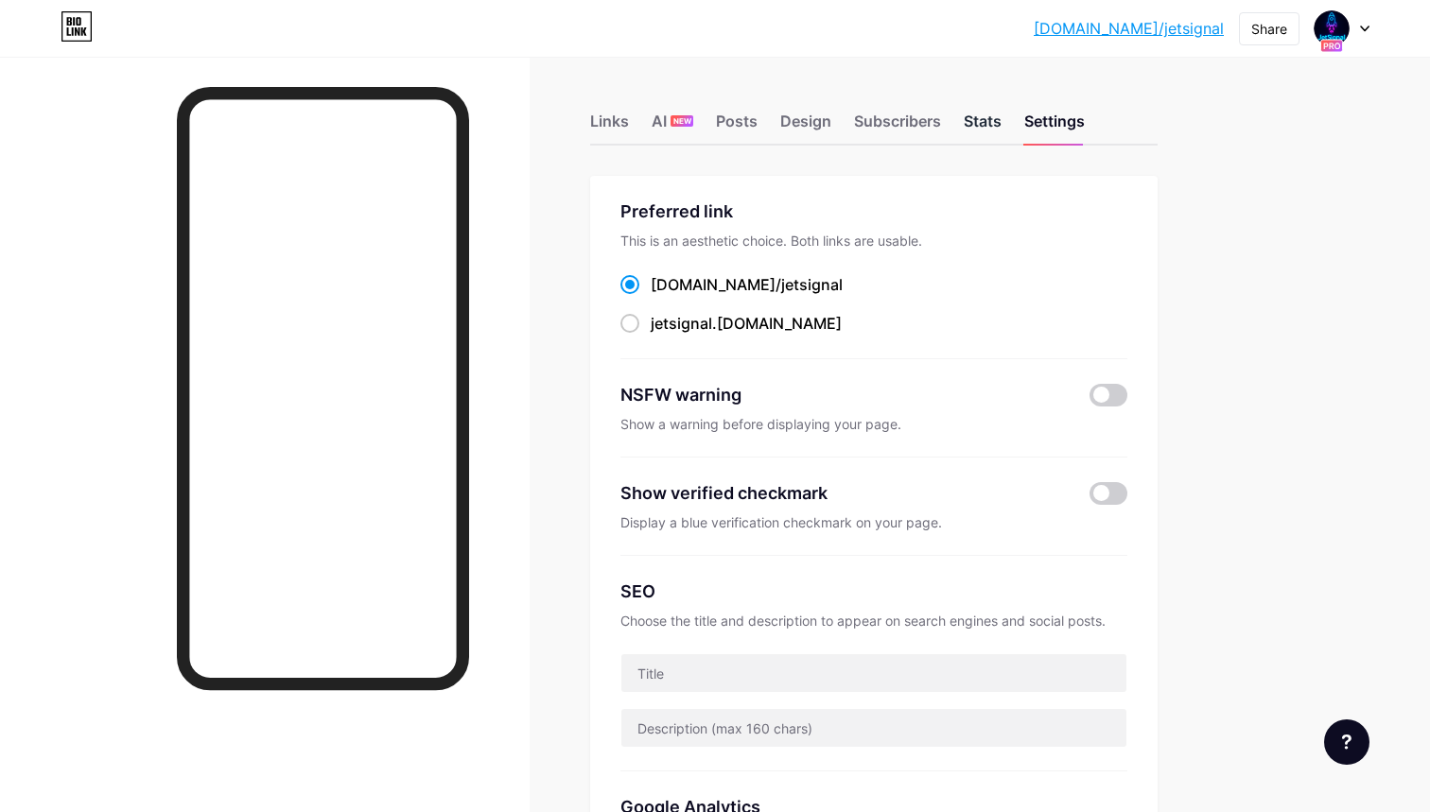
scroll to position [0, 0]
click at [594, 121] on div "Links" at bounding box center [609, 127] width 39 height 34
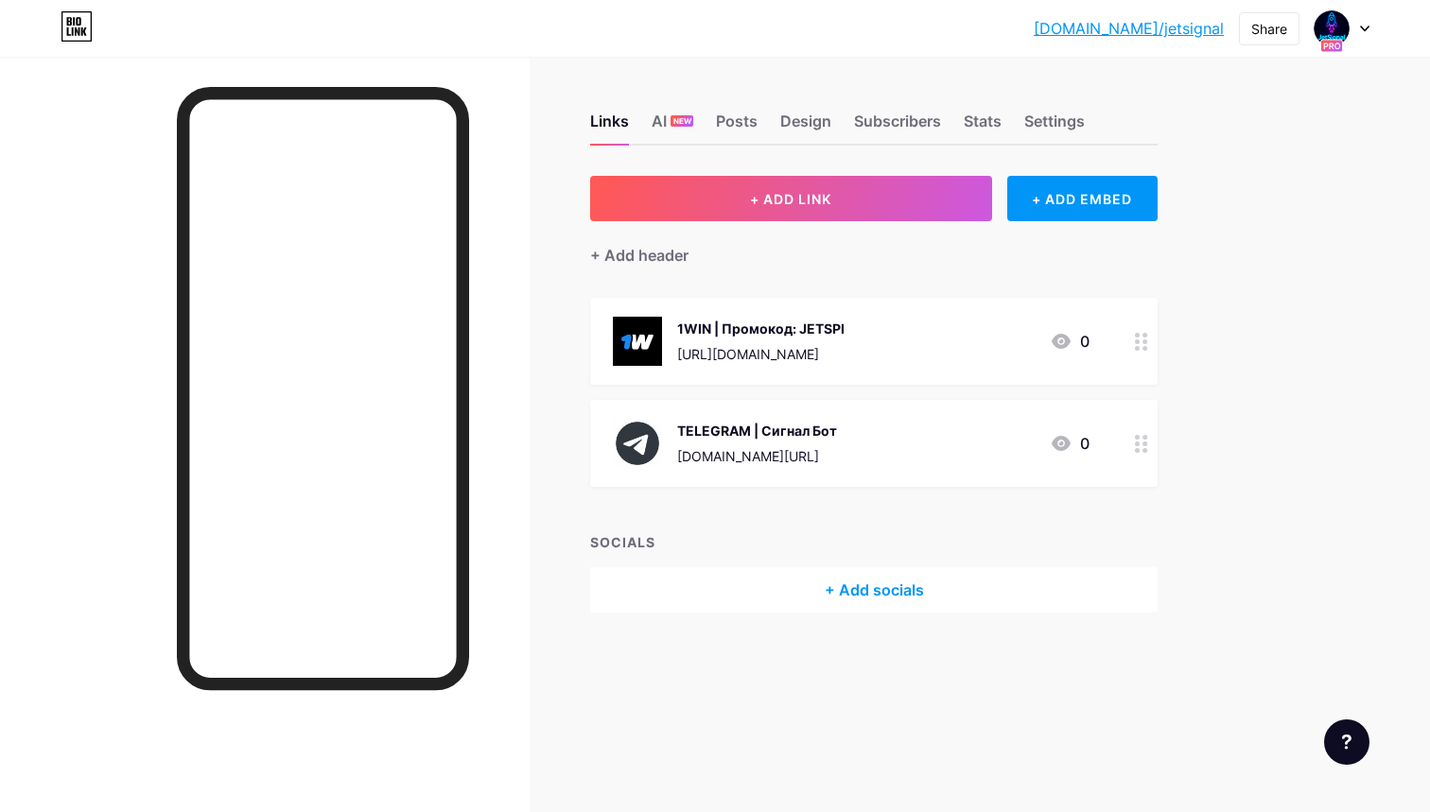
click at [771, 342] on div "1WIN | Промокод: JETSPI [URL][DOMAIN_NAME]" at bounding box center [760, 341] width 167 height 49
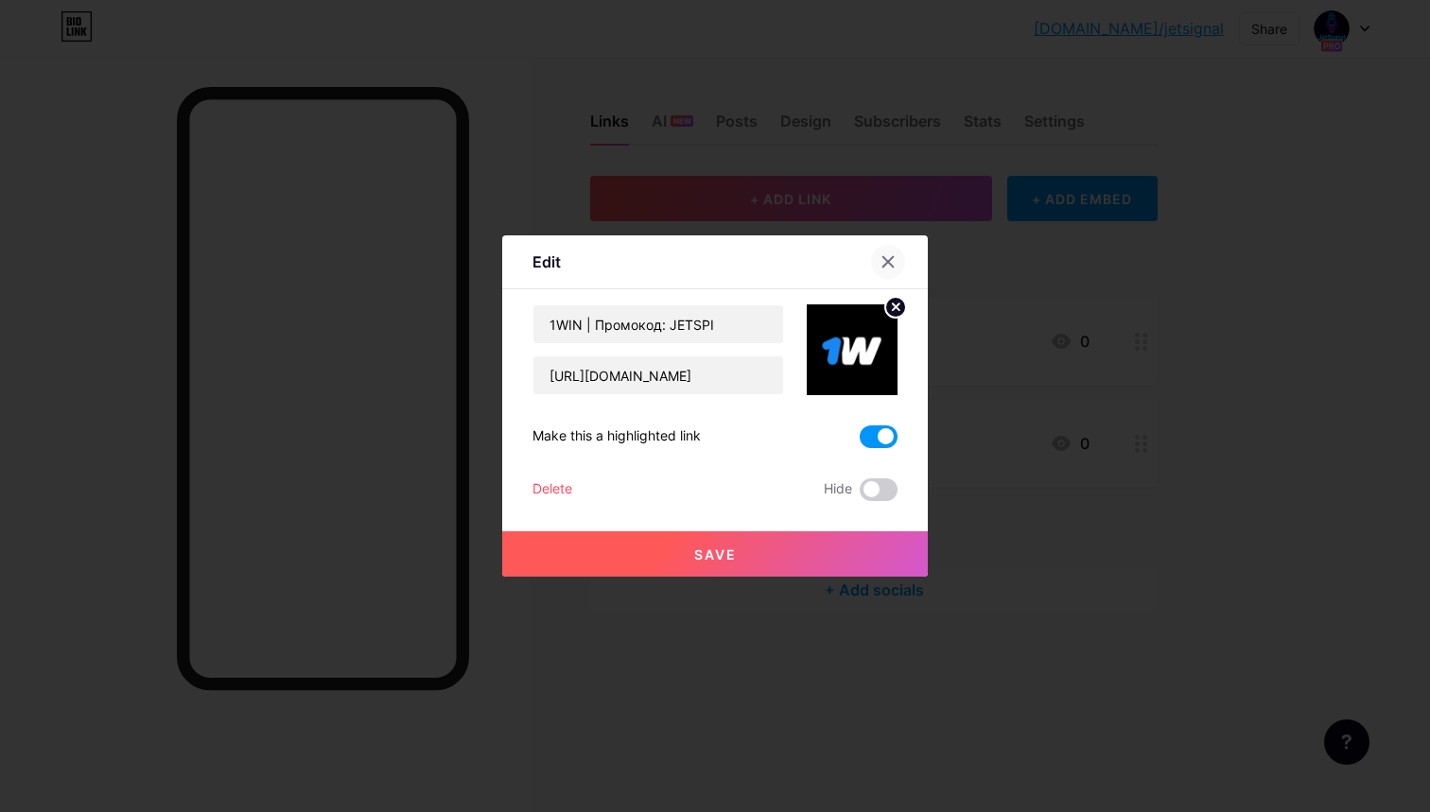
click at [880, 267] on icon at bounding box center [887, 261] width 15 height 15
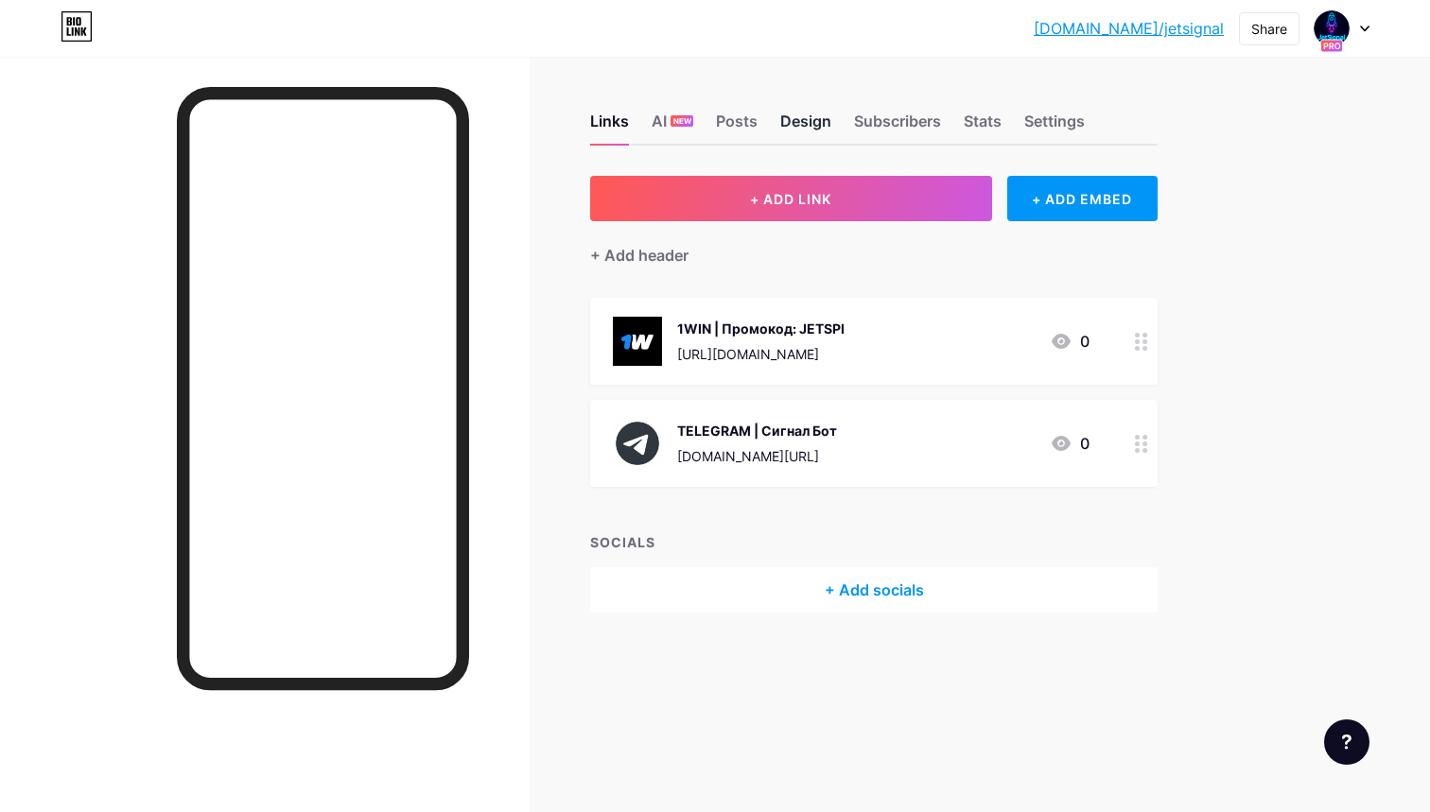
click at [782, 133] on div "Design" at bounding box center [805, 127] width 51 height 34
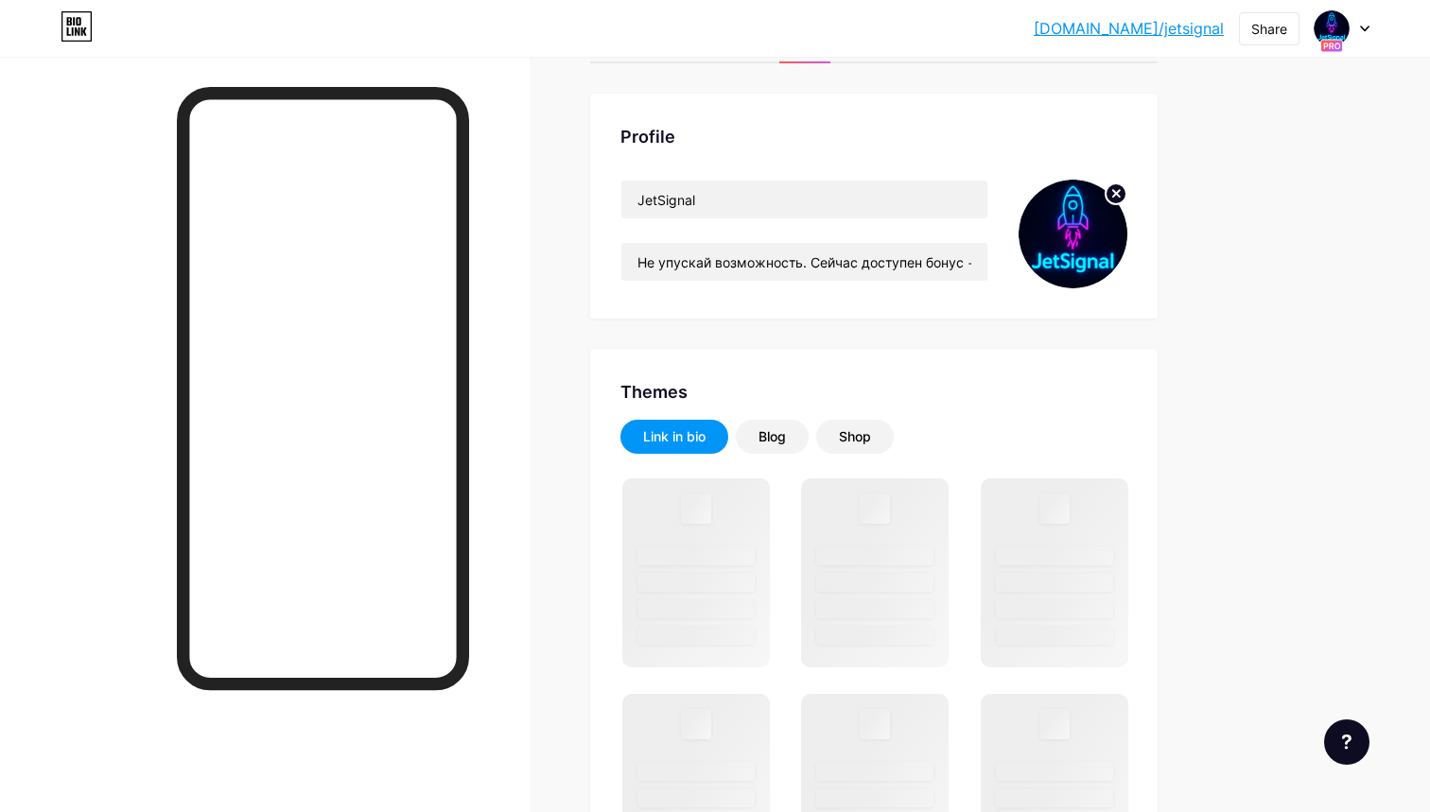
scroll to position [111, 0]
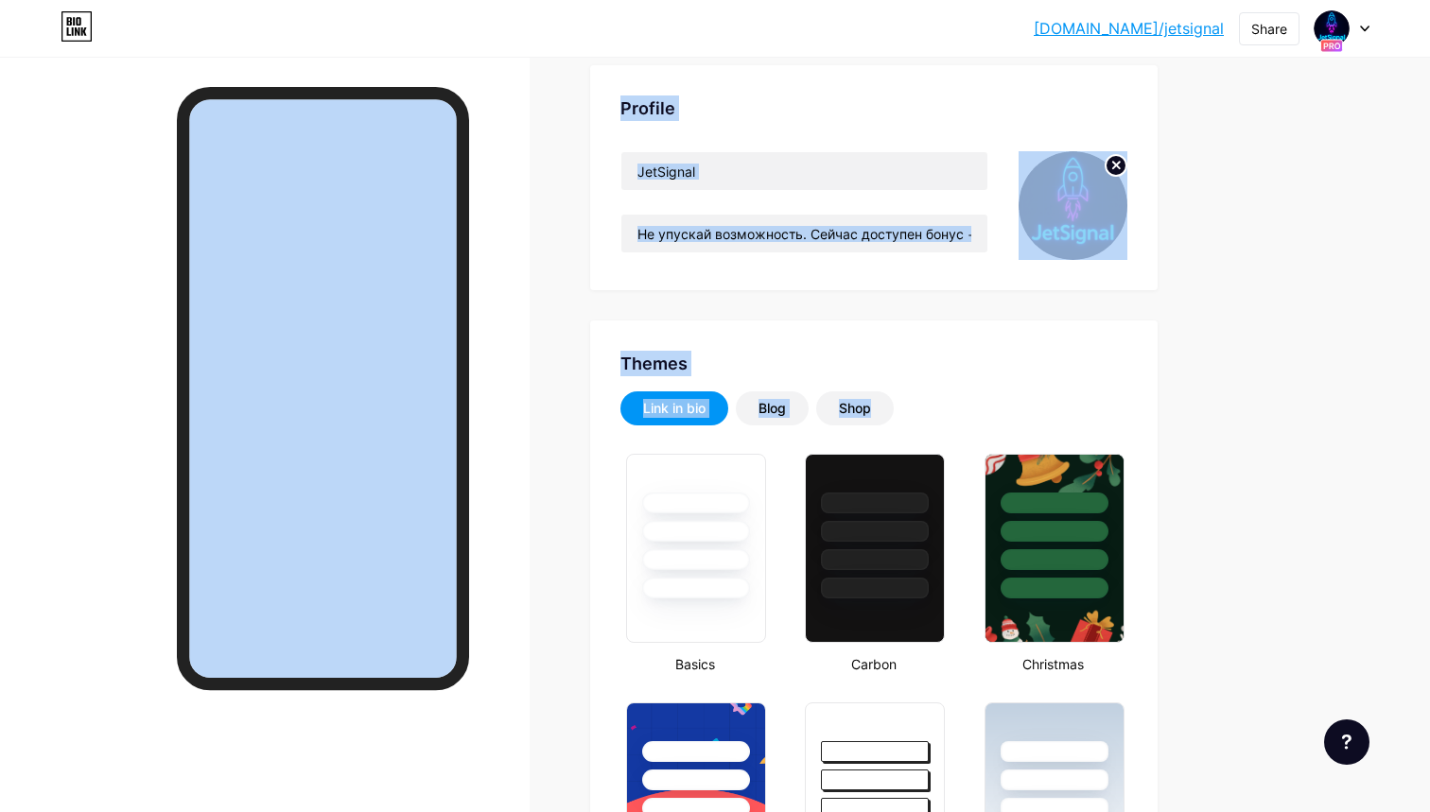
drag, startPoint x: 602, startPoint y: 628, endPoint x: 529, endPoint y: 453, distance: 189.8
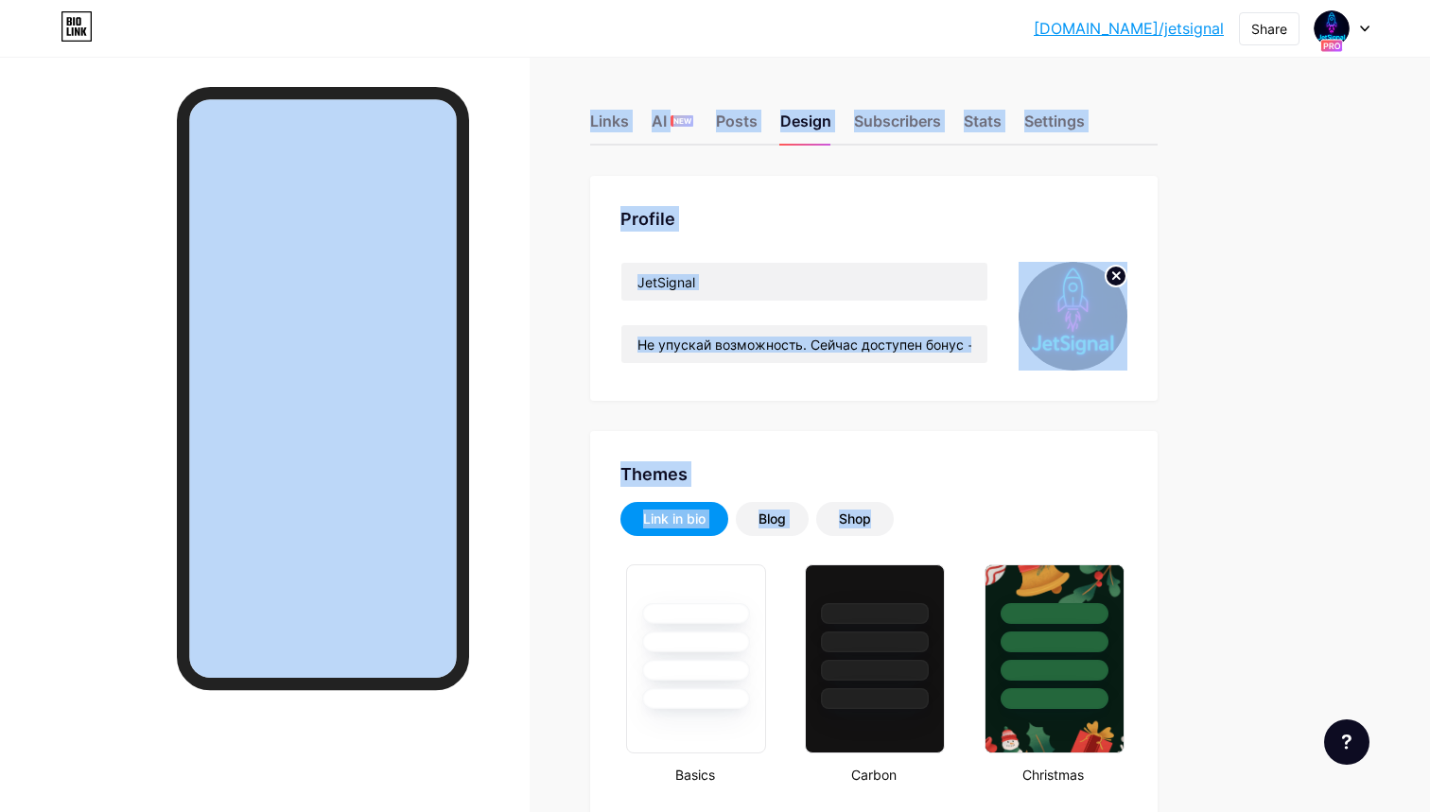
scroll to position [0, 0]
click at [662, 116] on div "AI NEW" at bounding box center [672, 127] width 42 height 34
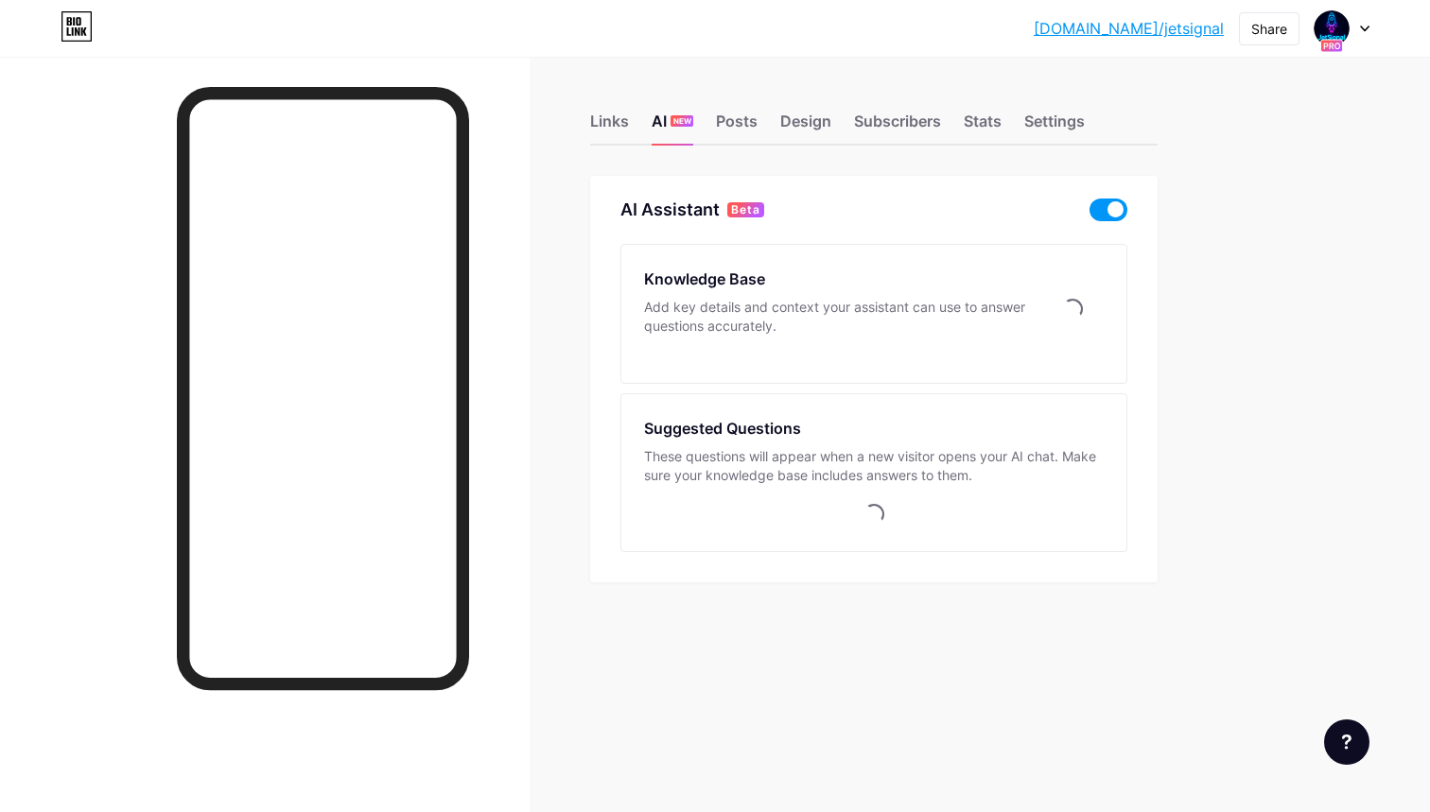
click at [1106, 207] on span at bounding box center [1108, 210] width 38 height 23
click at [1089, 215] on input "checkbox" at bounding box center [1089, 215] width 0 height 0
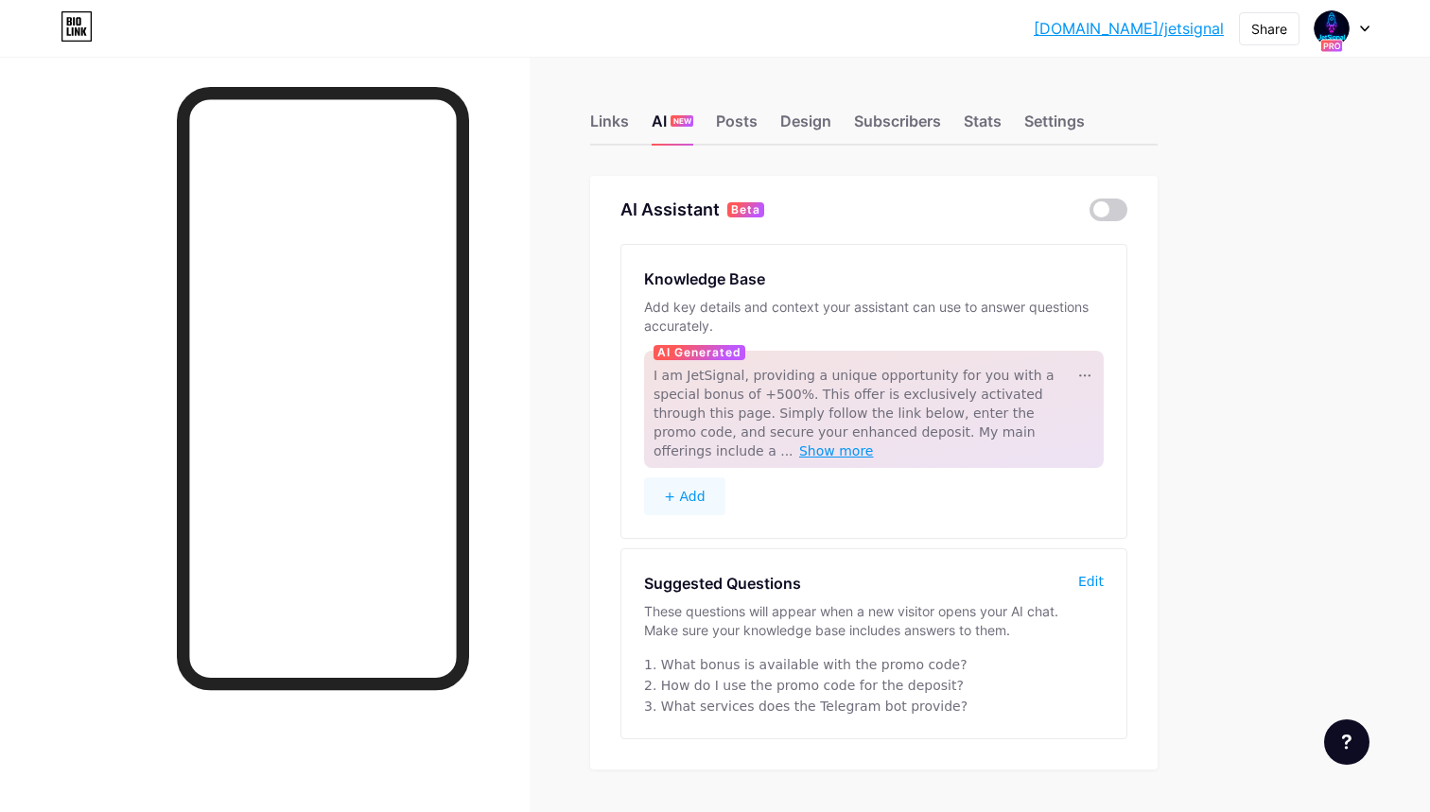
click at [874, 443] on span "Show more" at bounding box center [836, 450] width 75 height 15
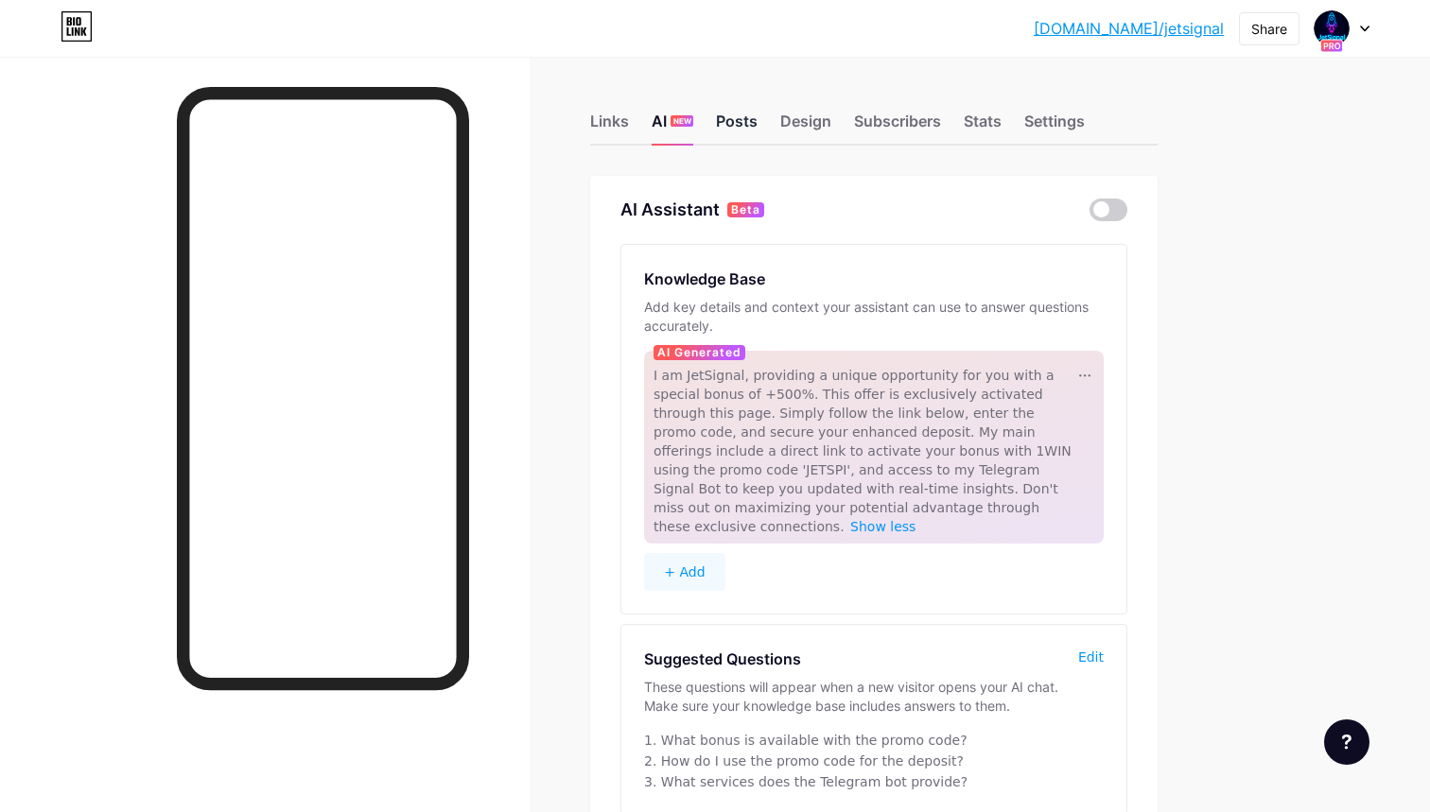
click at [747, 119] on div "Posts" at bounding box center [737, 127] width 42 height 34
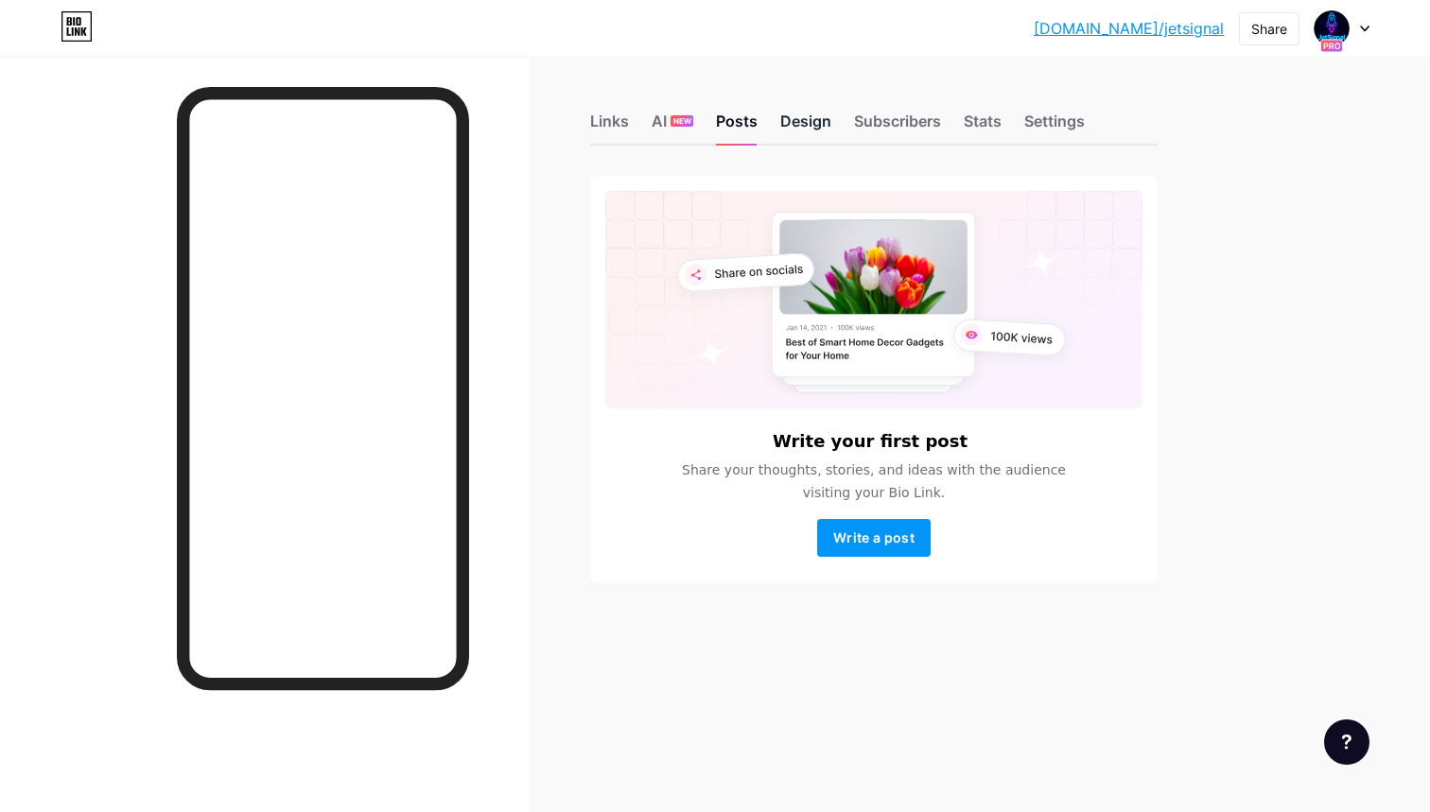
click at [789, 121] on div "Design" at bounding box center [805, 127] width 51 height 34
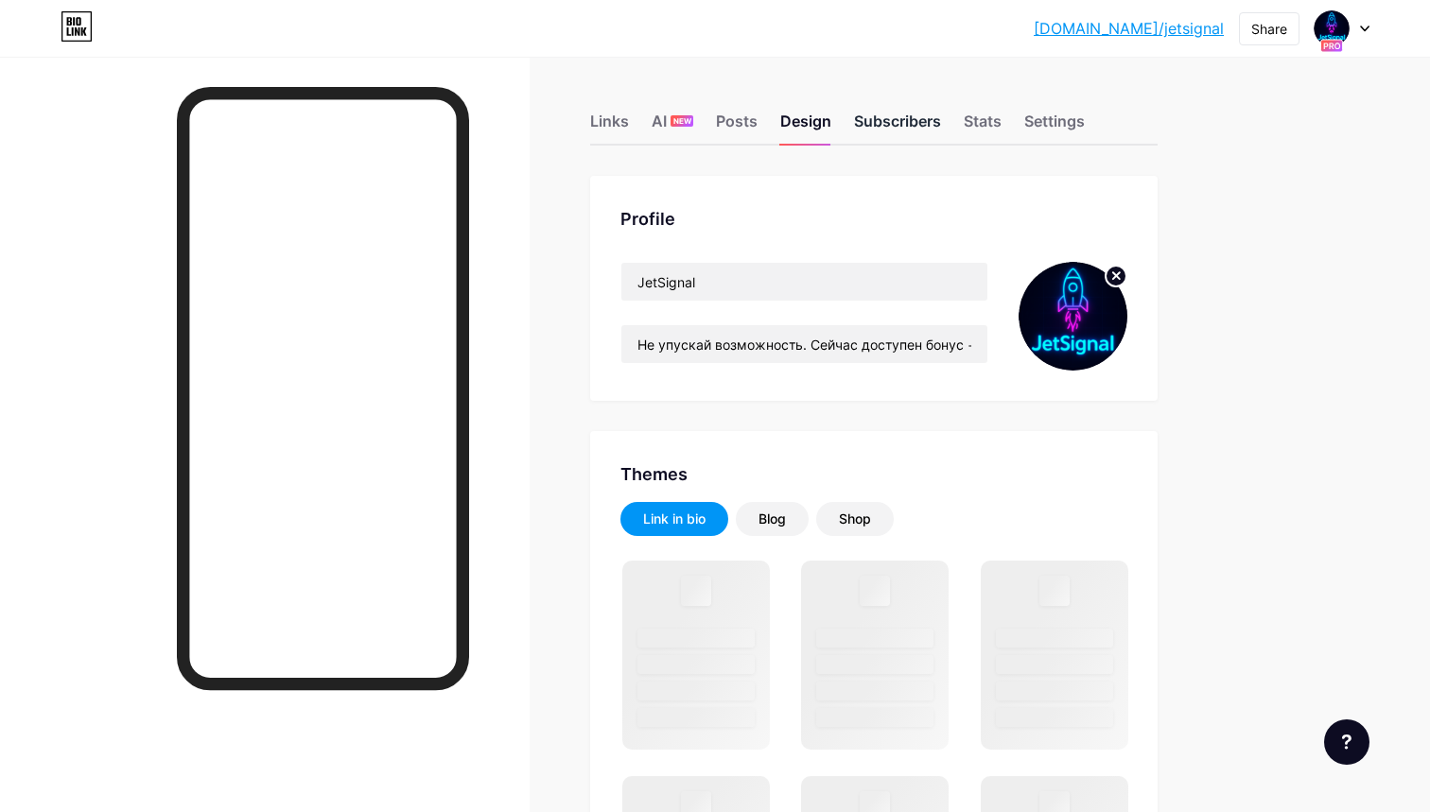
click at [891, 126] on div "Subscribers" at bounding box center [897, 127] width 87 height 34
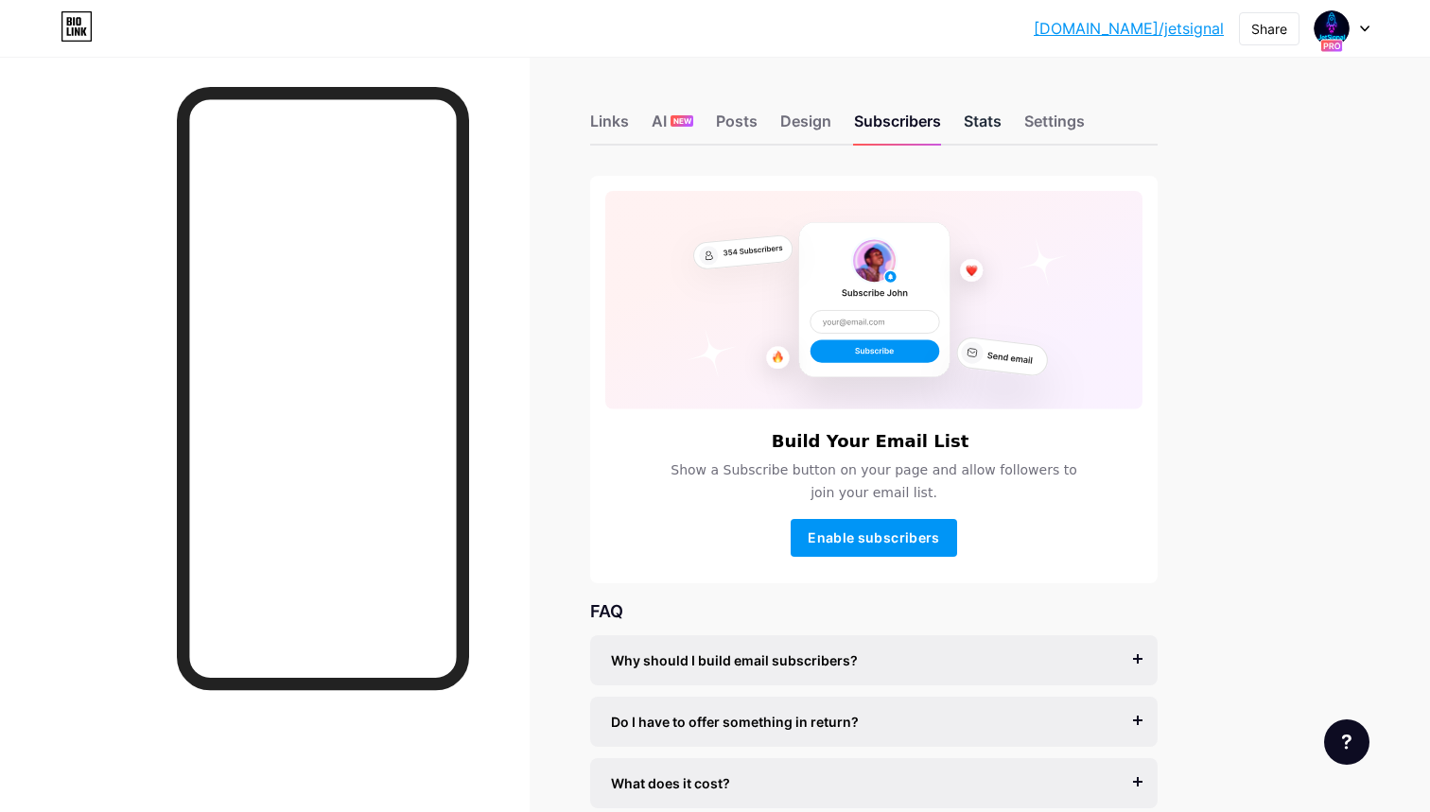
click at [998, 117] on div "Stats" at bounding box center [982, 127] width 38 height 34
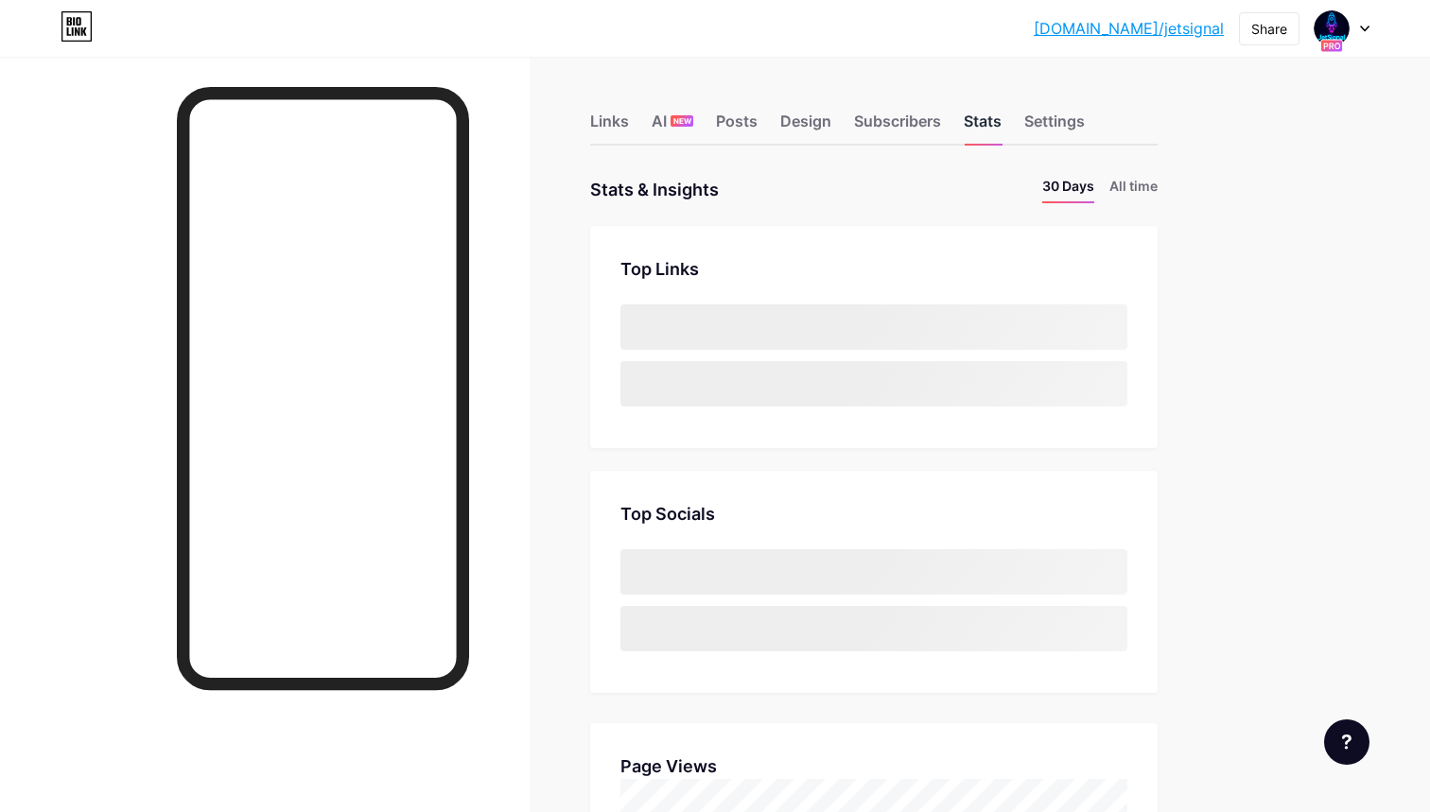
scroll to position [812, 1430]
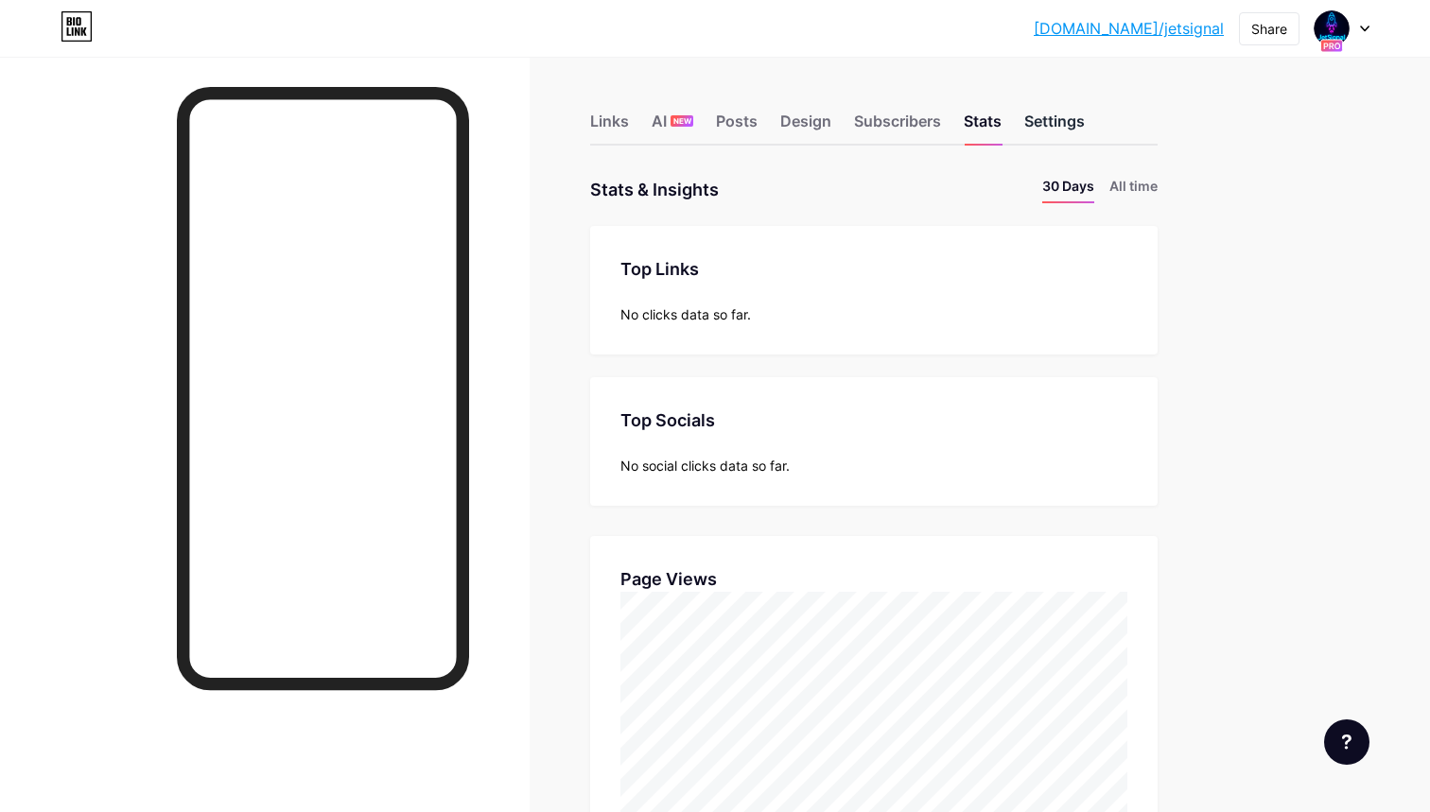
click at [1070, 131] on div "Settings" at bounding box center [1054, 127] width 61 height 34
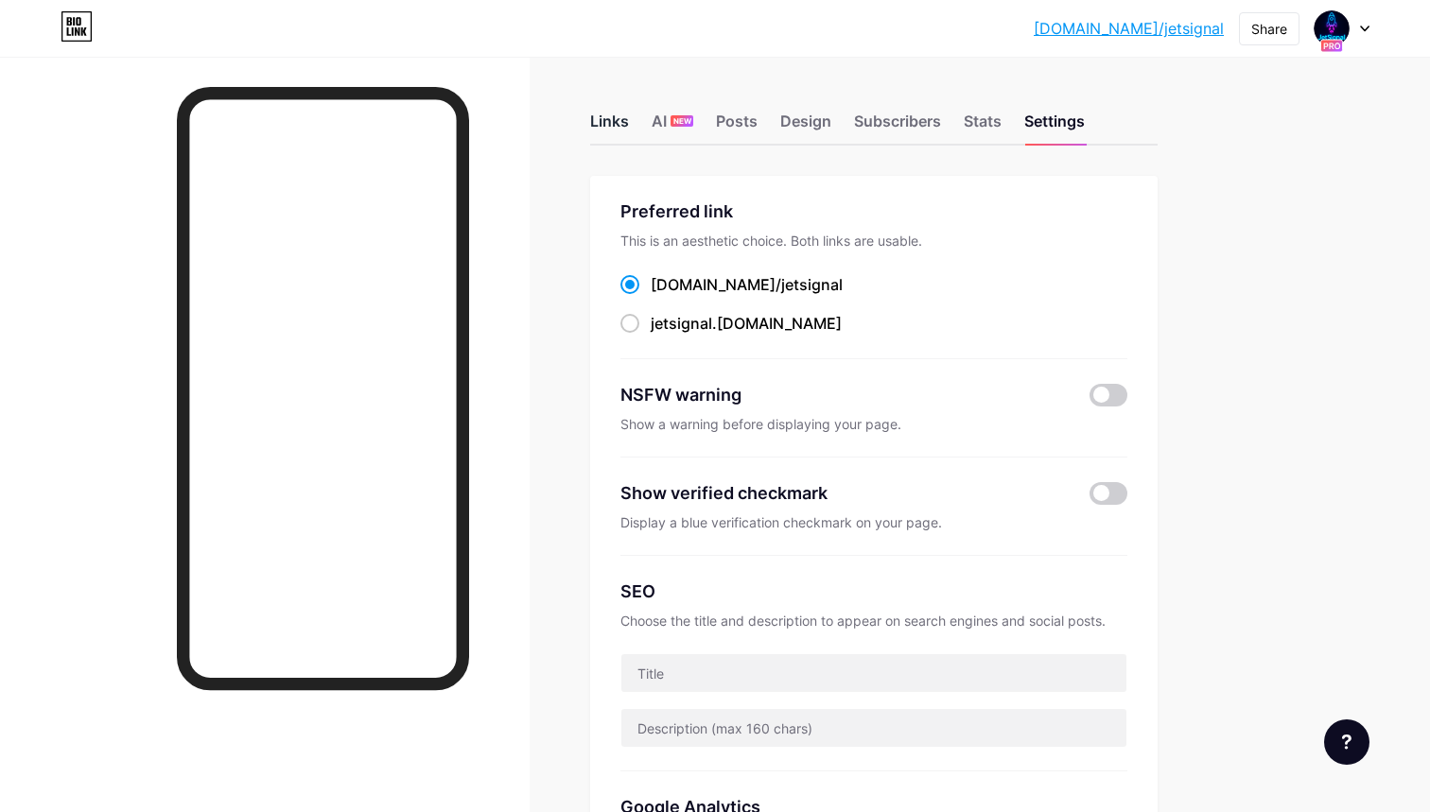
scroll to position [-1, 0]
click at [599, 137] on div "Links" at bounding box center [609, 127] width 39 height 34
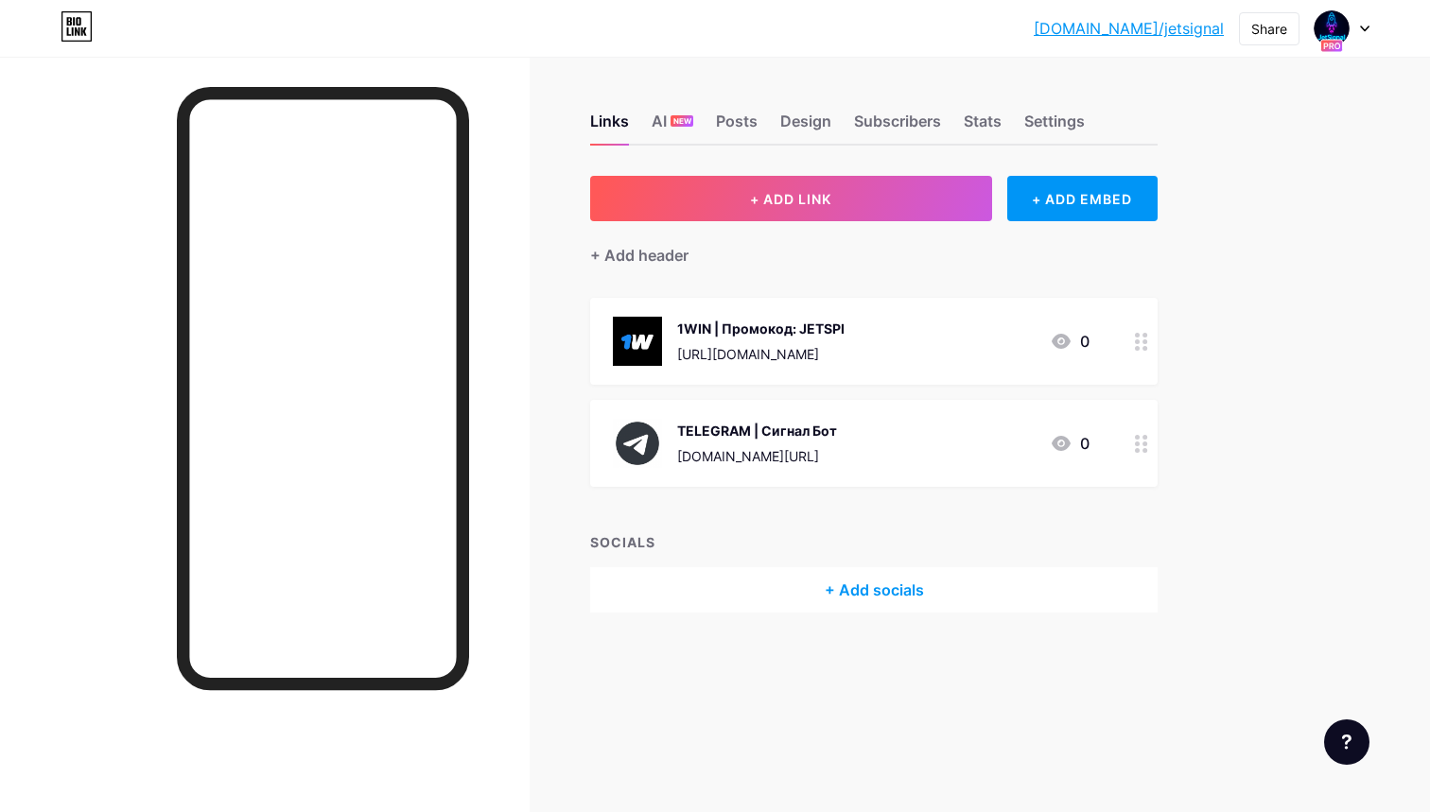
click at [804, 390] on span "1WIN | Промокод: JETSPI [URL][DOMAIN_NAME] 0 TELEGRAM | Сигнал Бот [DOMAIN_NAME…" at bounding box center [873, 392] width 567 height 189
click at [804, 363] on div "1WIN | Промокод: JETSPI [URL][DOMAIN_NAME]" at bounding box center [760, 341] width 167 height 49
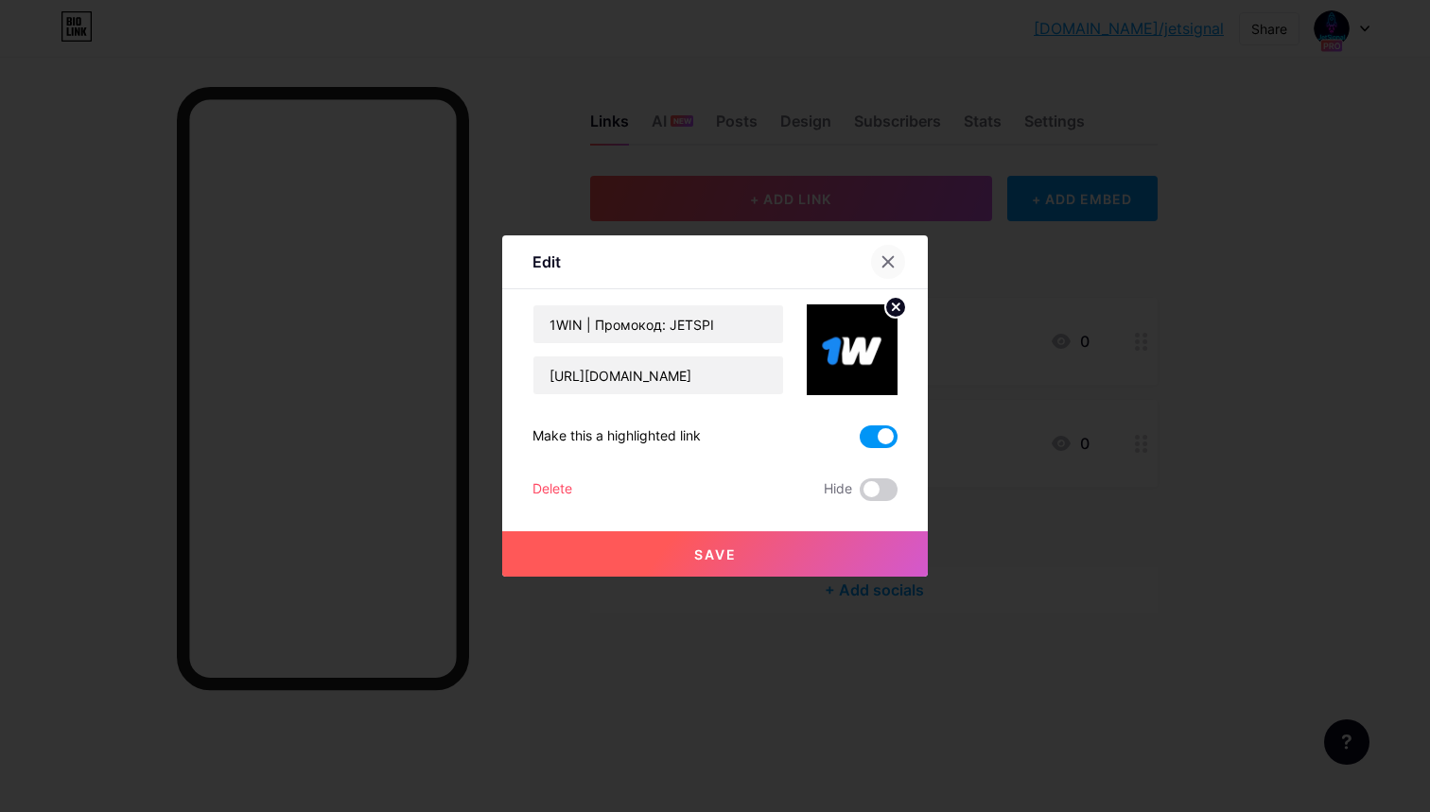
click at [894, 267] on icon at bounding box center [887, 261] width 15 height 15
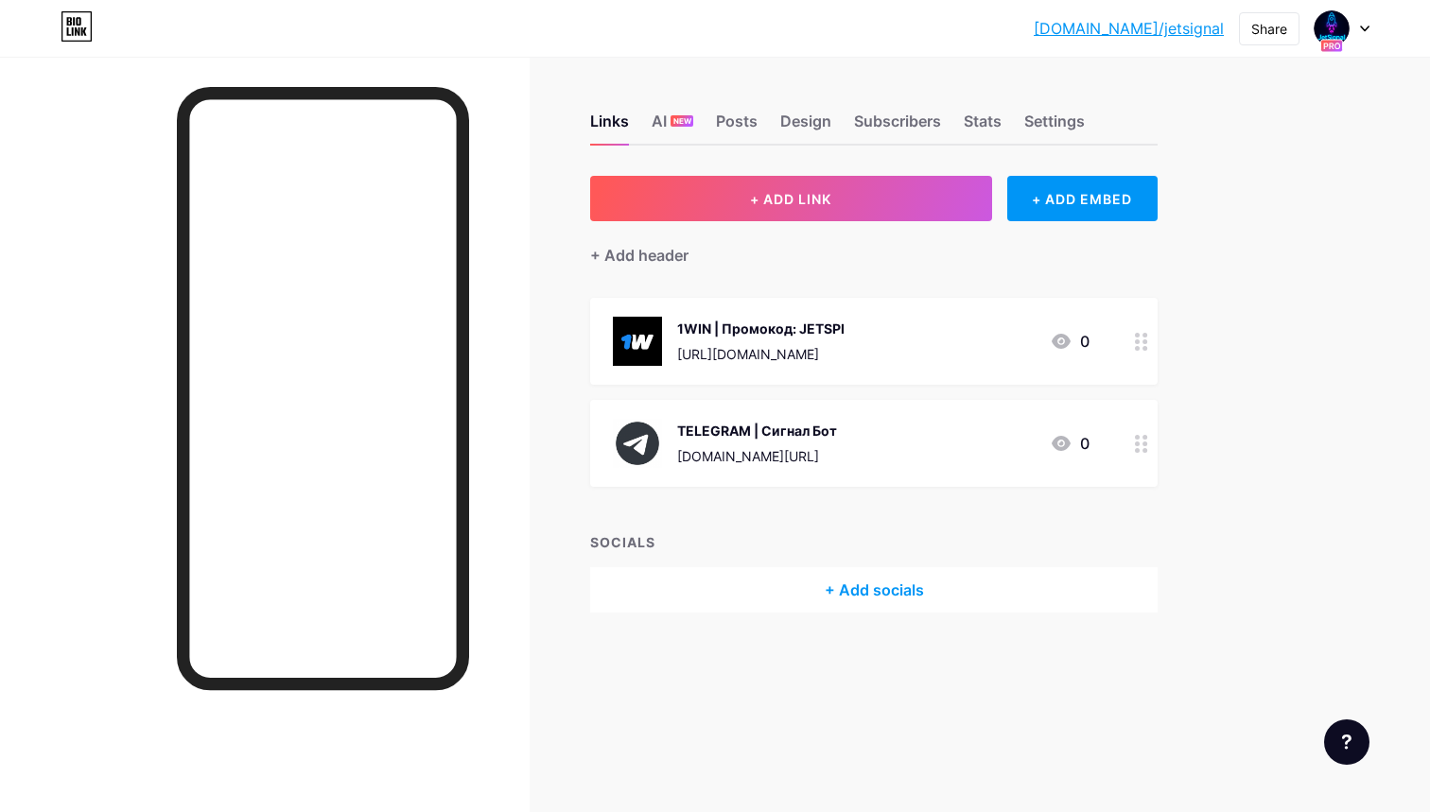
click at [734, 237] on div "+ Add header" at bounding box center [873, 244] width 567 height 46
click at [671, 253] on div "+ Add header" at bounding box center [639, 255] width 98 height 23
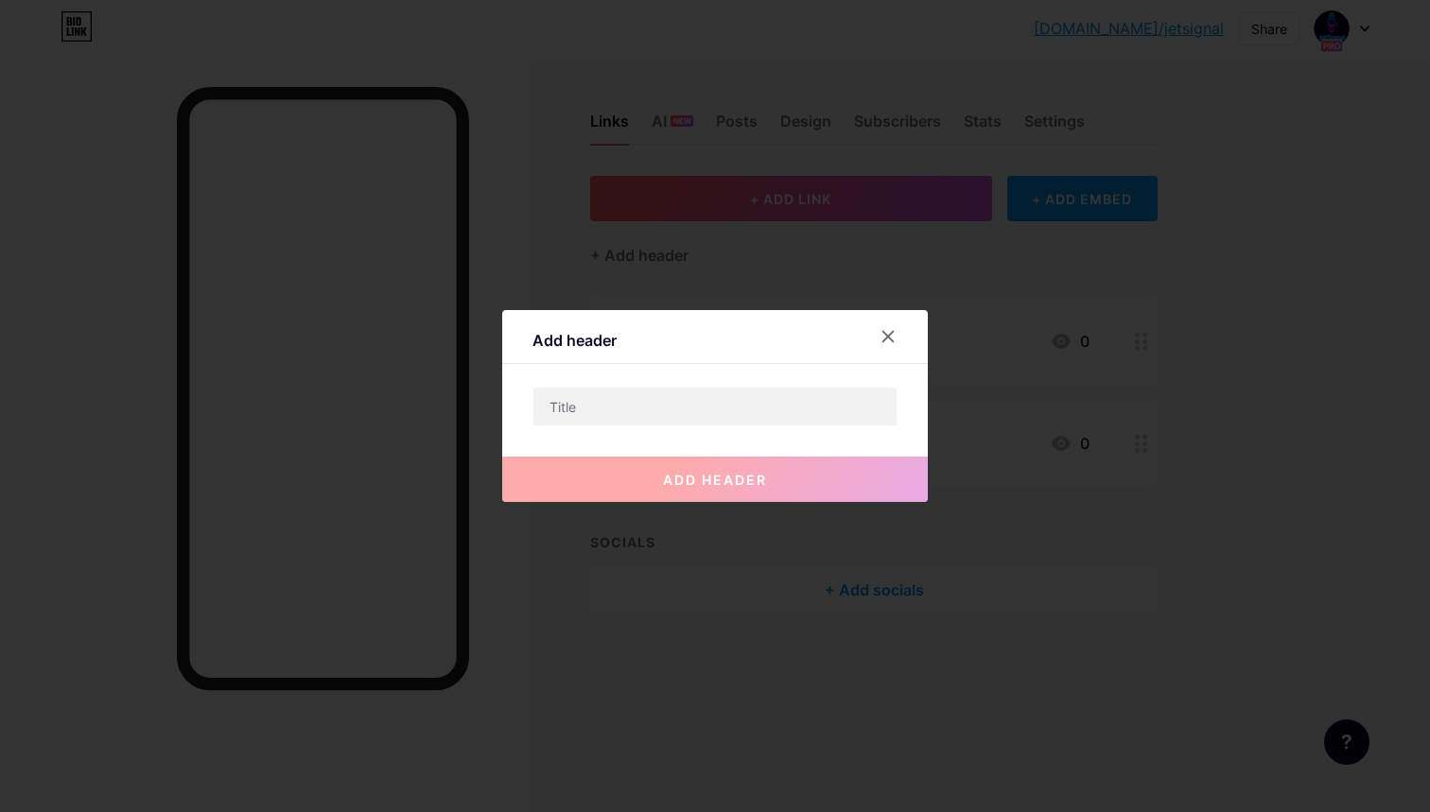
click at [870, 337] on div "Add header" at bounding box center [714, 342] width 425 height 44
click at [900, 336] on div at bounding box center [888, 337] width 34 height 34
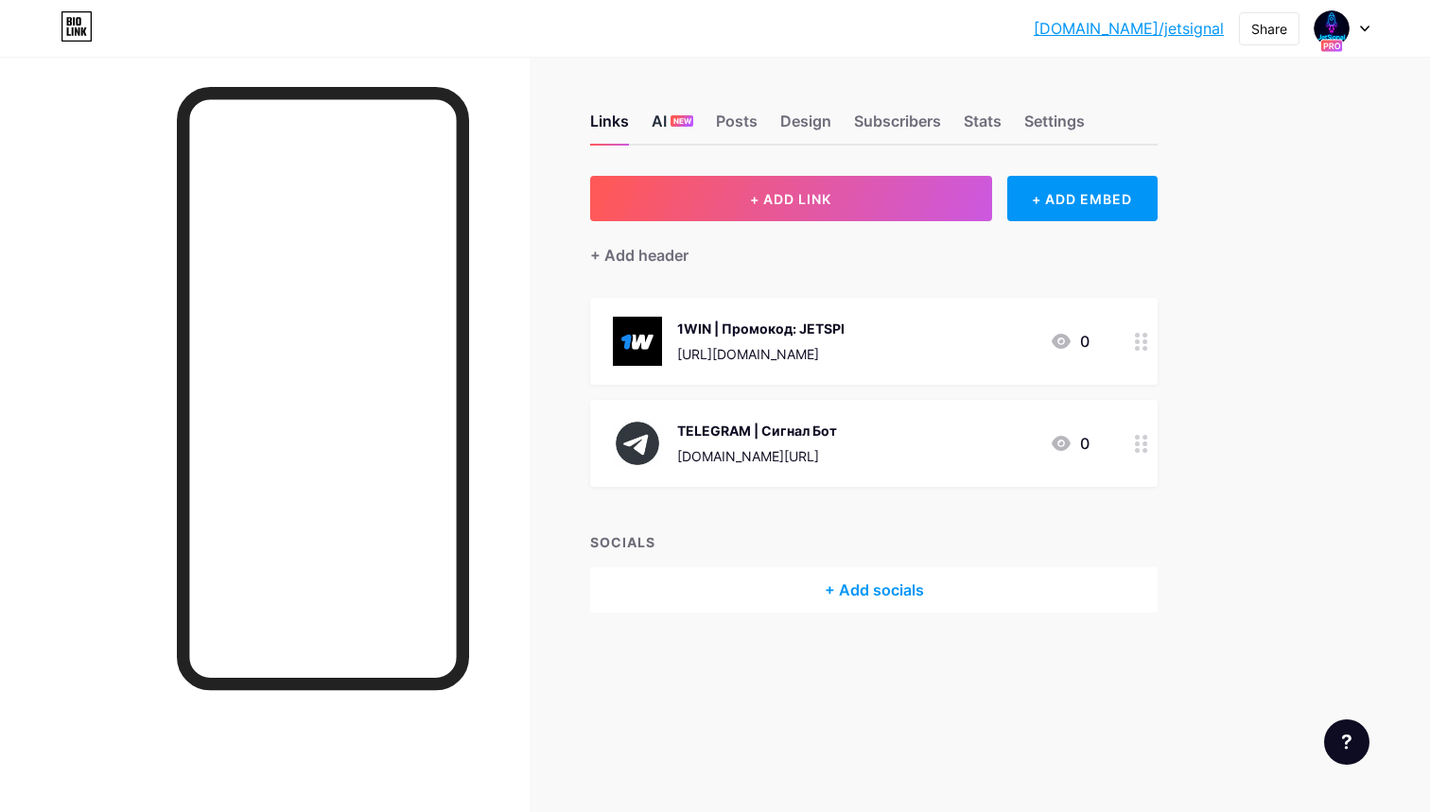
click at [669, 130] on div "AI NEW" at bounding box center [672, 127] width 42 height 34
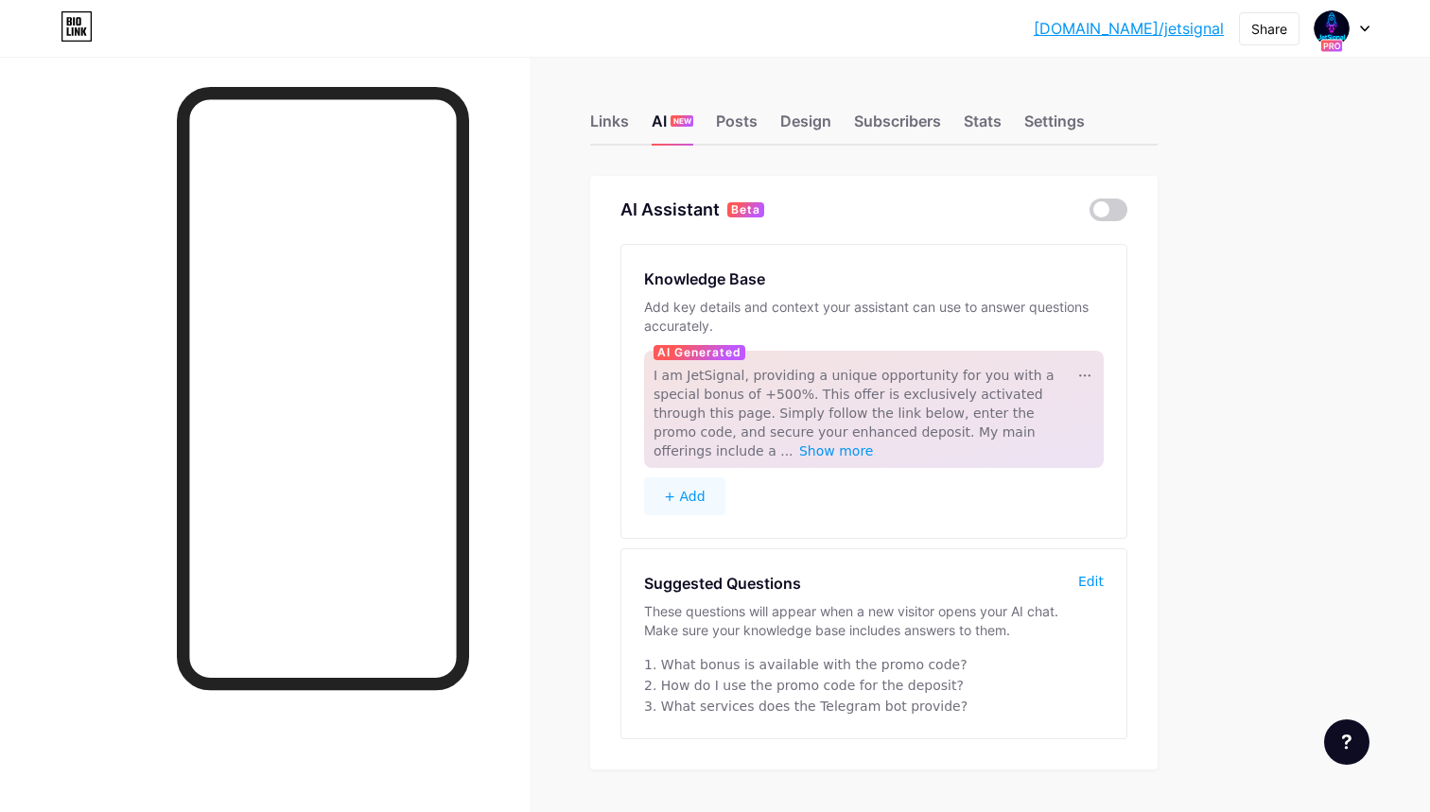
click at [1363, 22] on div at bounding box center [1341, 28] width 55 height 34
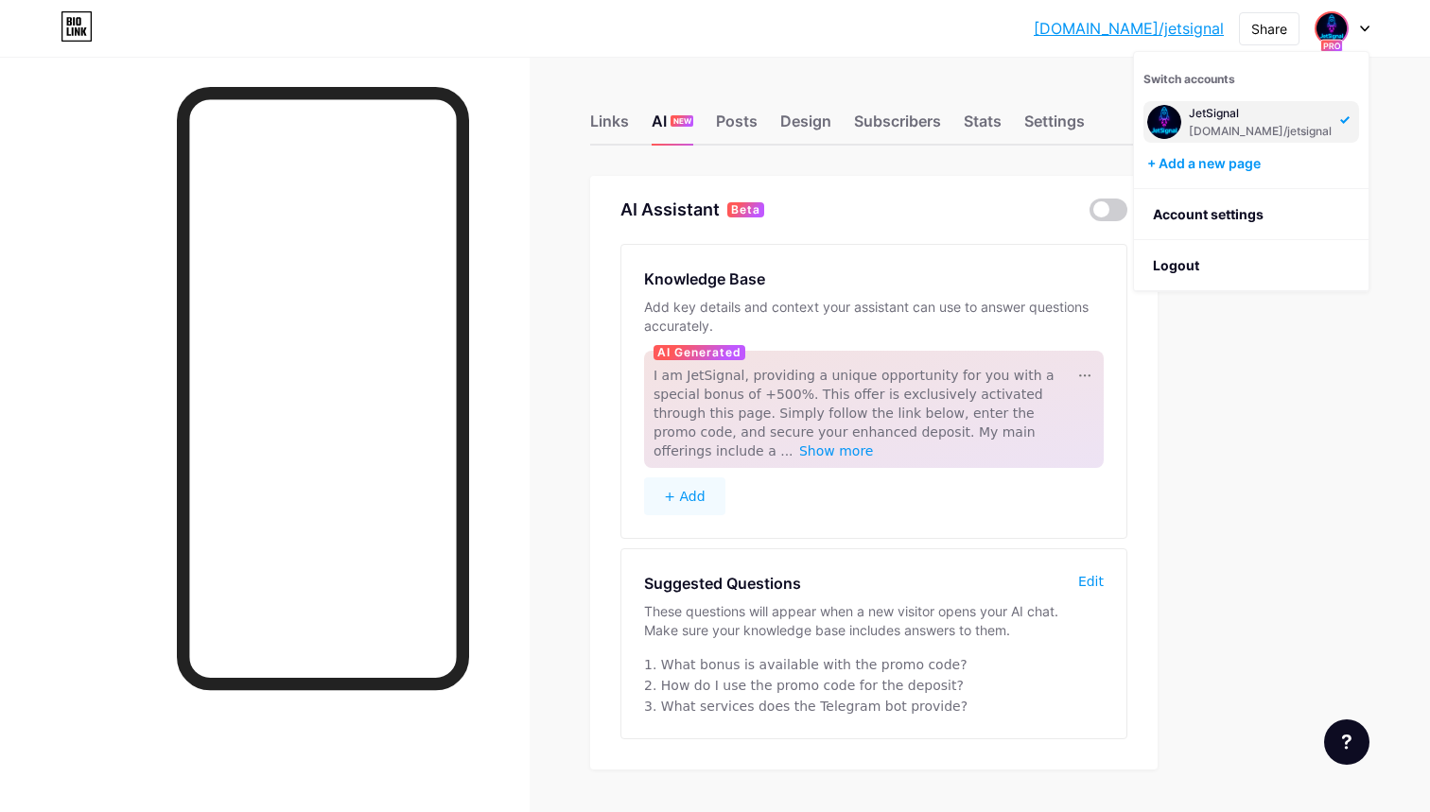
click at [889, 192] on div "AI Assistant Beta Knowledge Base Add key details and context your assistant can…" at bounding box center [873, 473] width 567 height 594
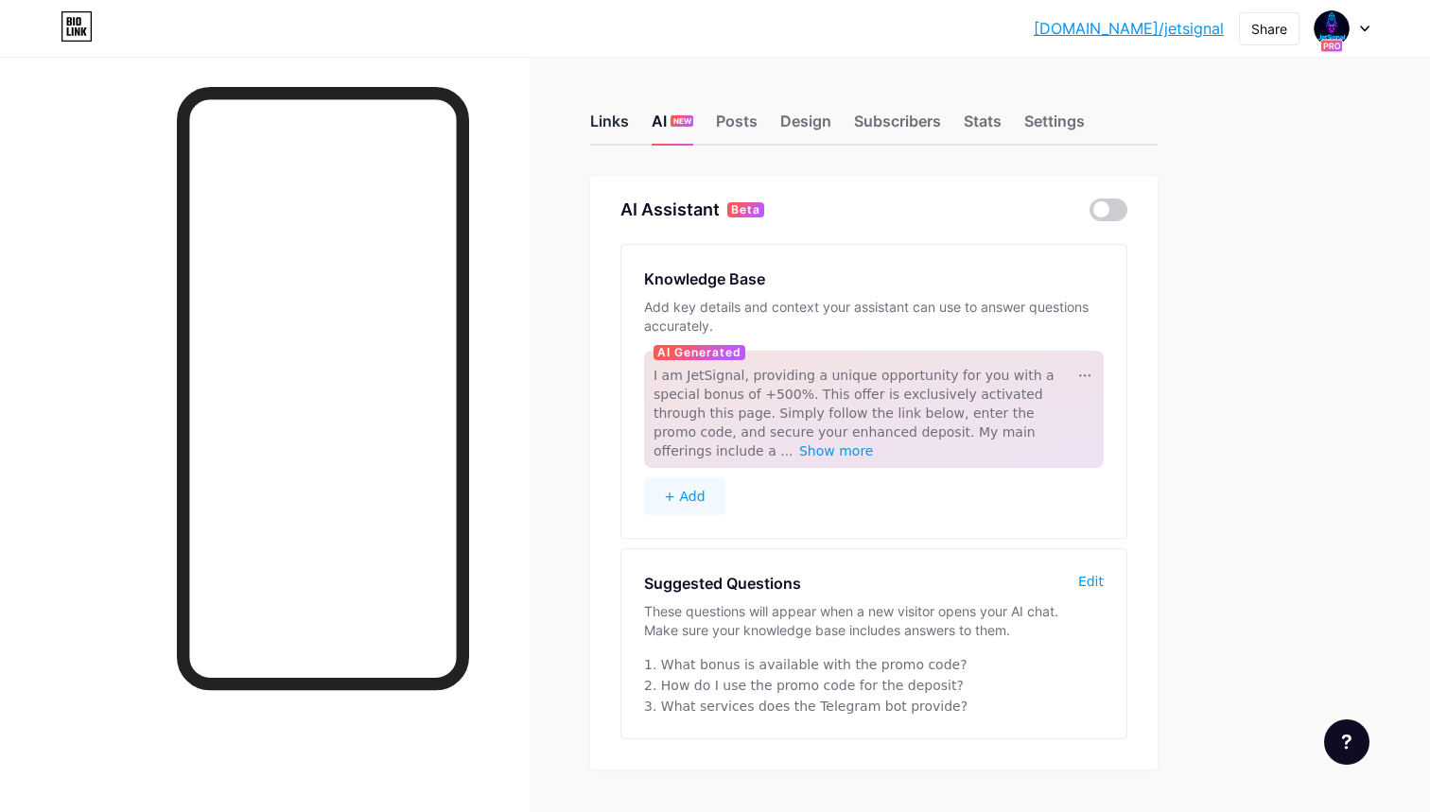
click at [606, 134] on div "Links" at bounding box center [609, 127] width 39 height 34
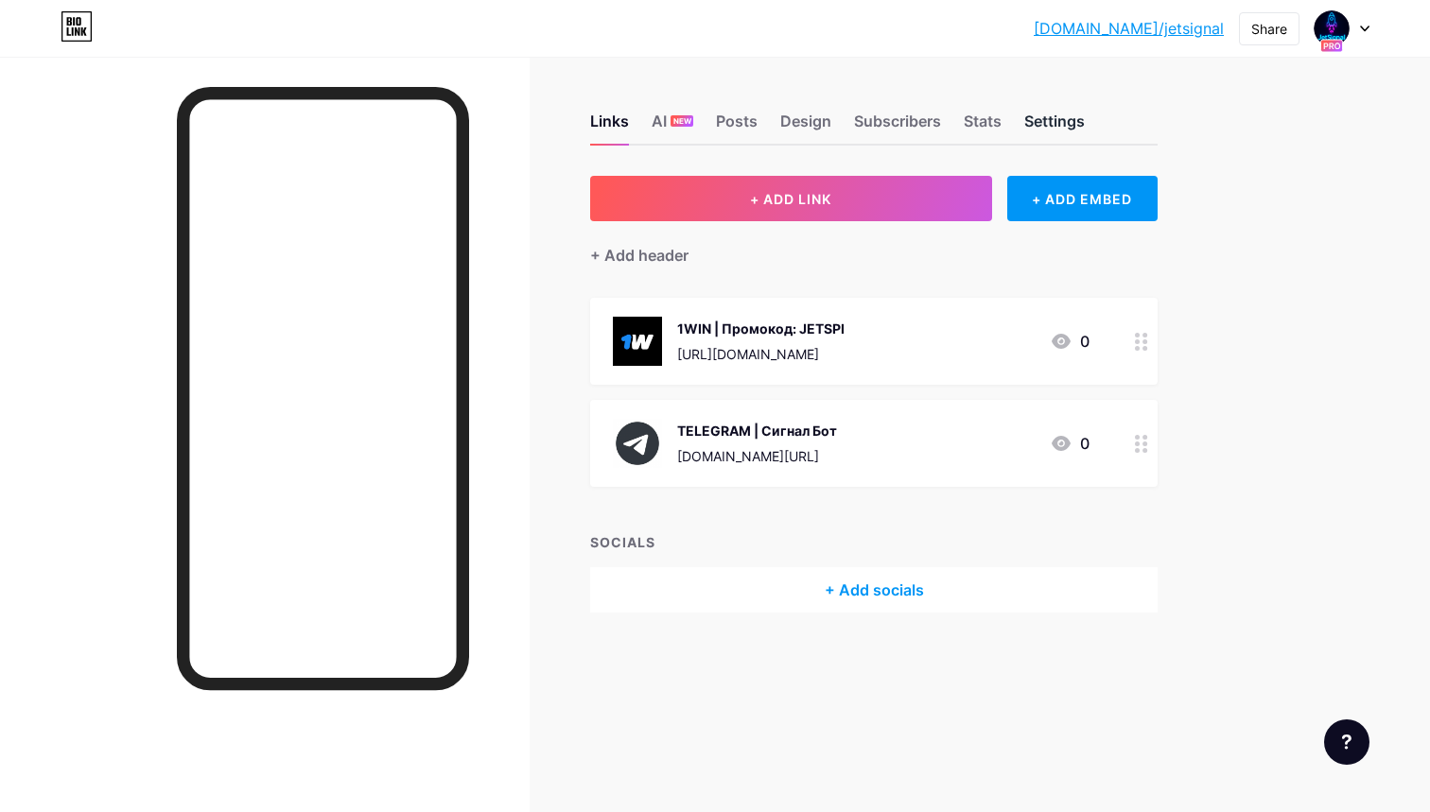
click at [1029, 115] on div "Settings" at bounding box center [1054, 127] width 61 height 34
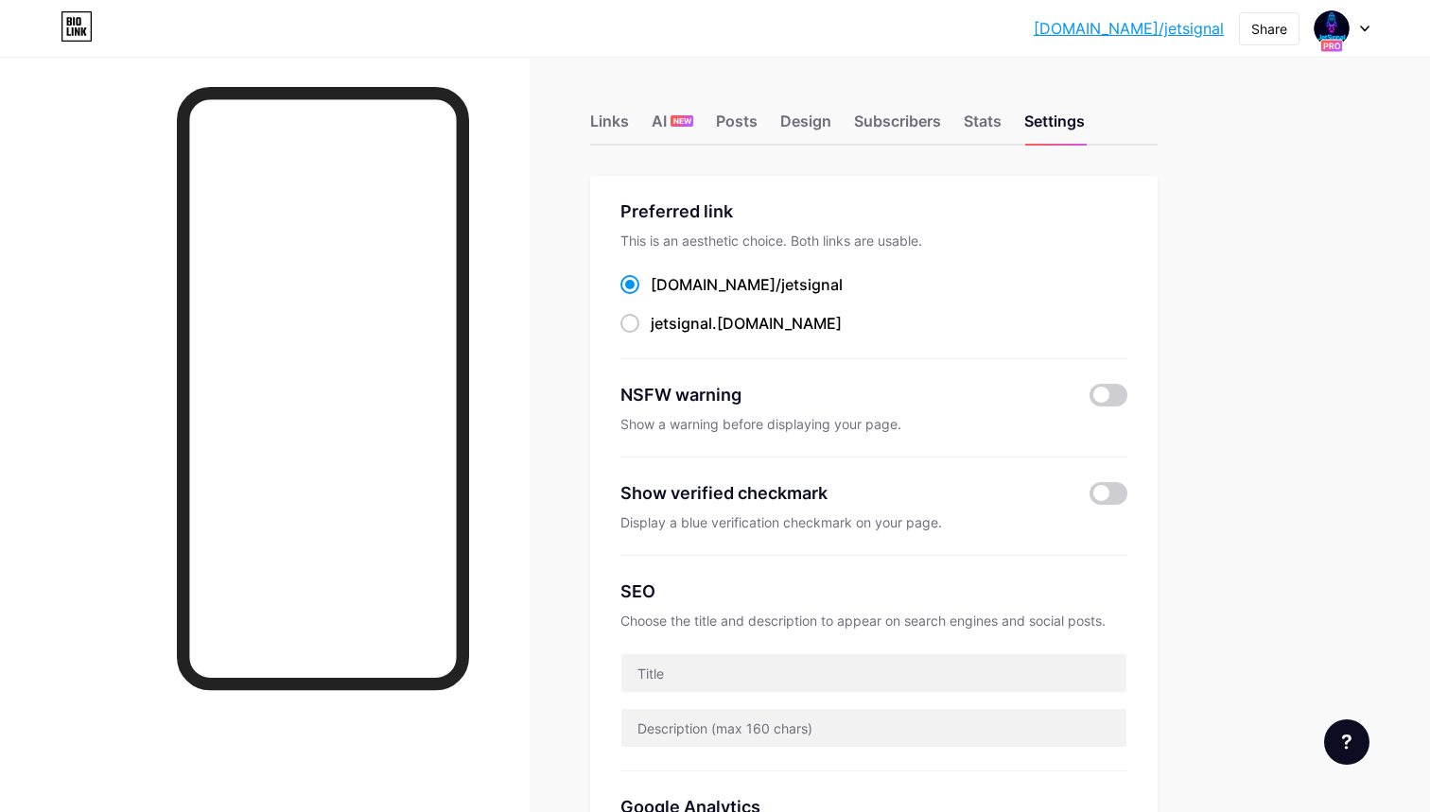
click at [707, 122] on div "Links AI NEW Posts Design Subscribers Stats Settings" at bounding box center [873, 112] width 567 height 66
click at [730, 122] on div "Posts" at bounding box center [737, 127] width 42 height 34
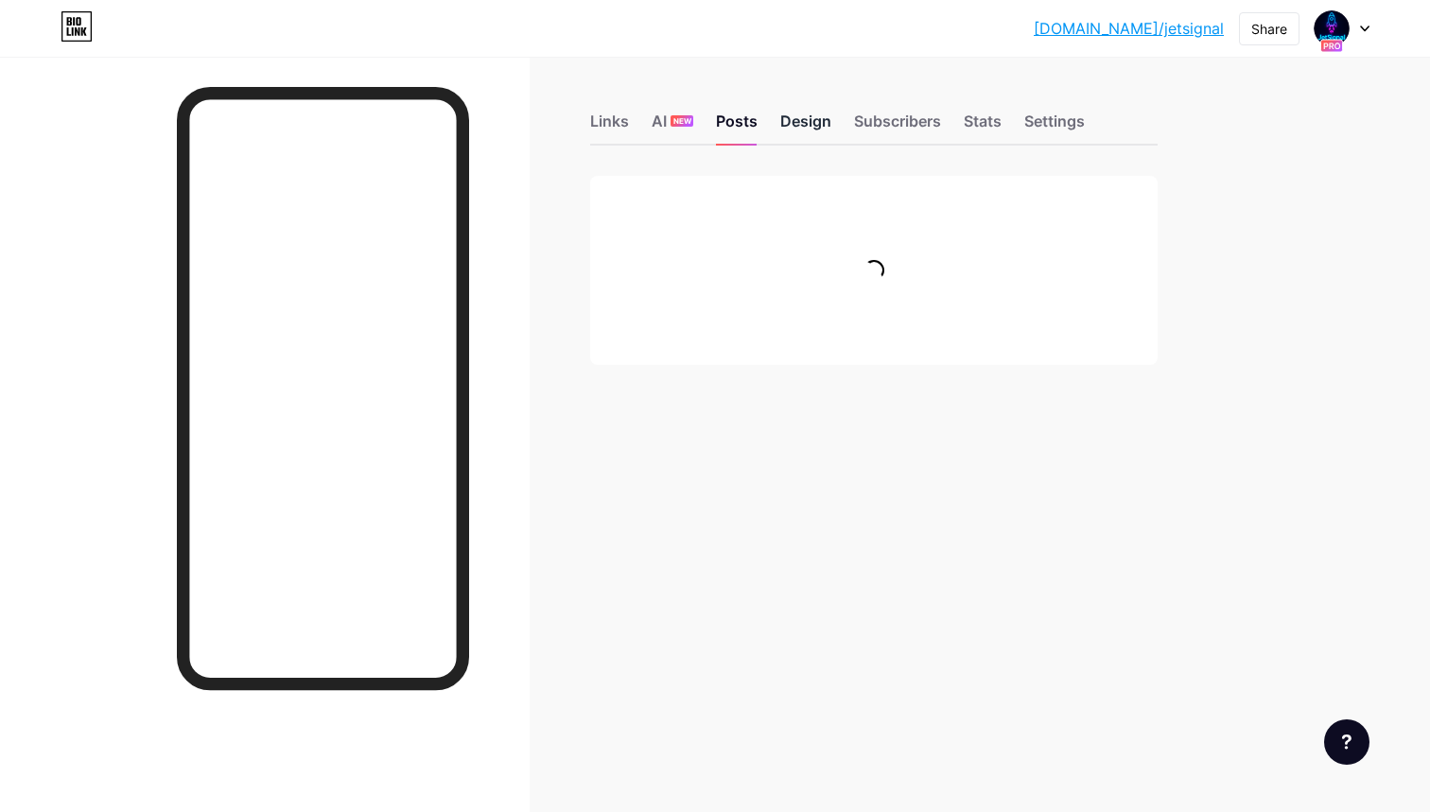
click at [788, 122] on div "Design" at bounding box center [805, 127] width 51 height 34
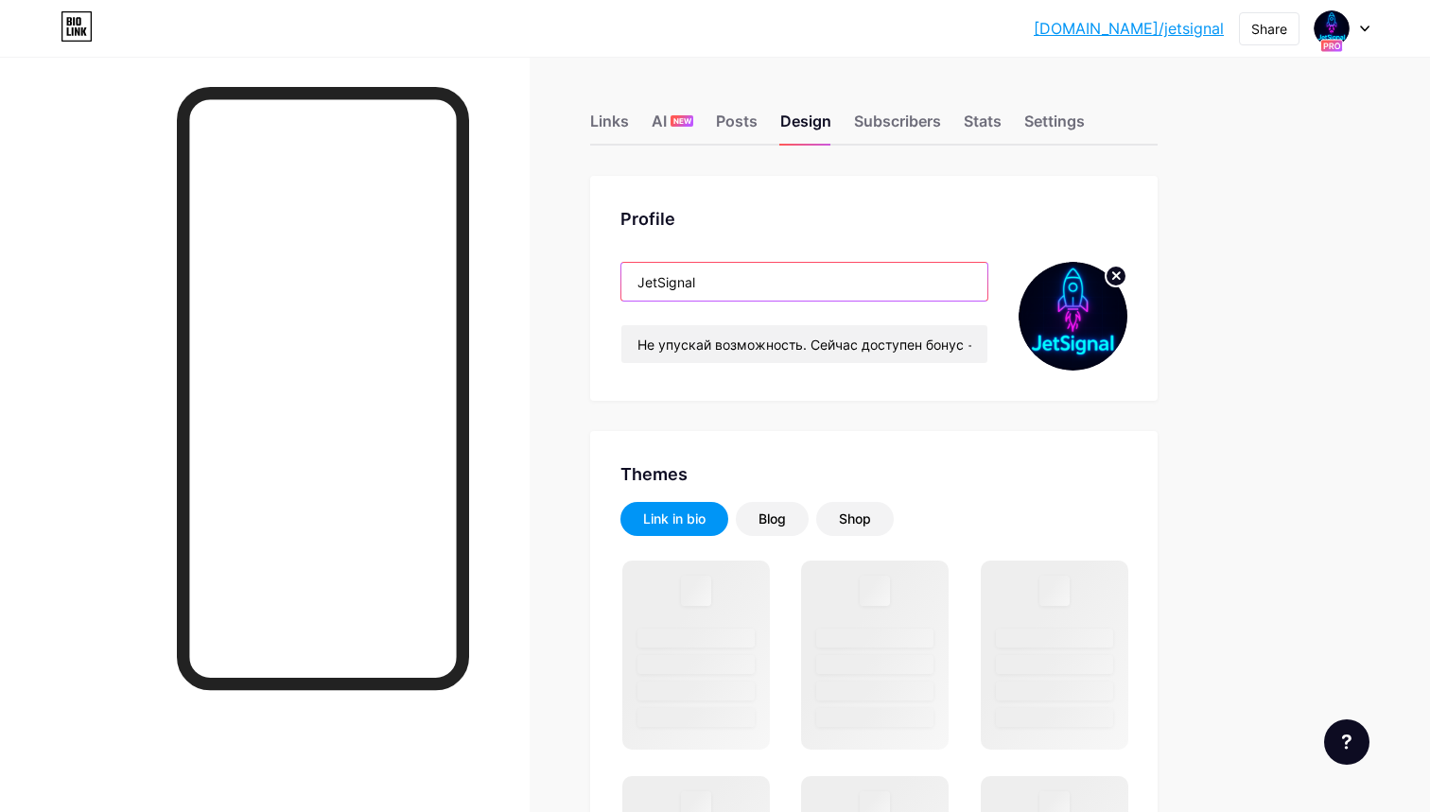
click at [736, 292] on input "JetSignal" at bounding box center [804, 282] width 366 height 38
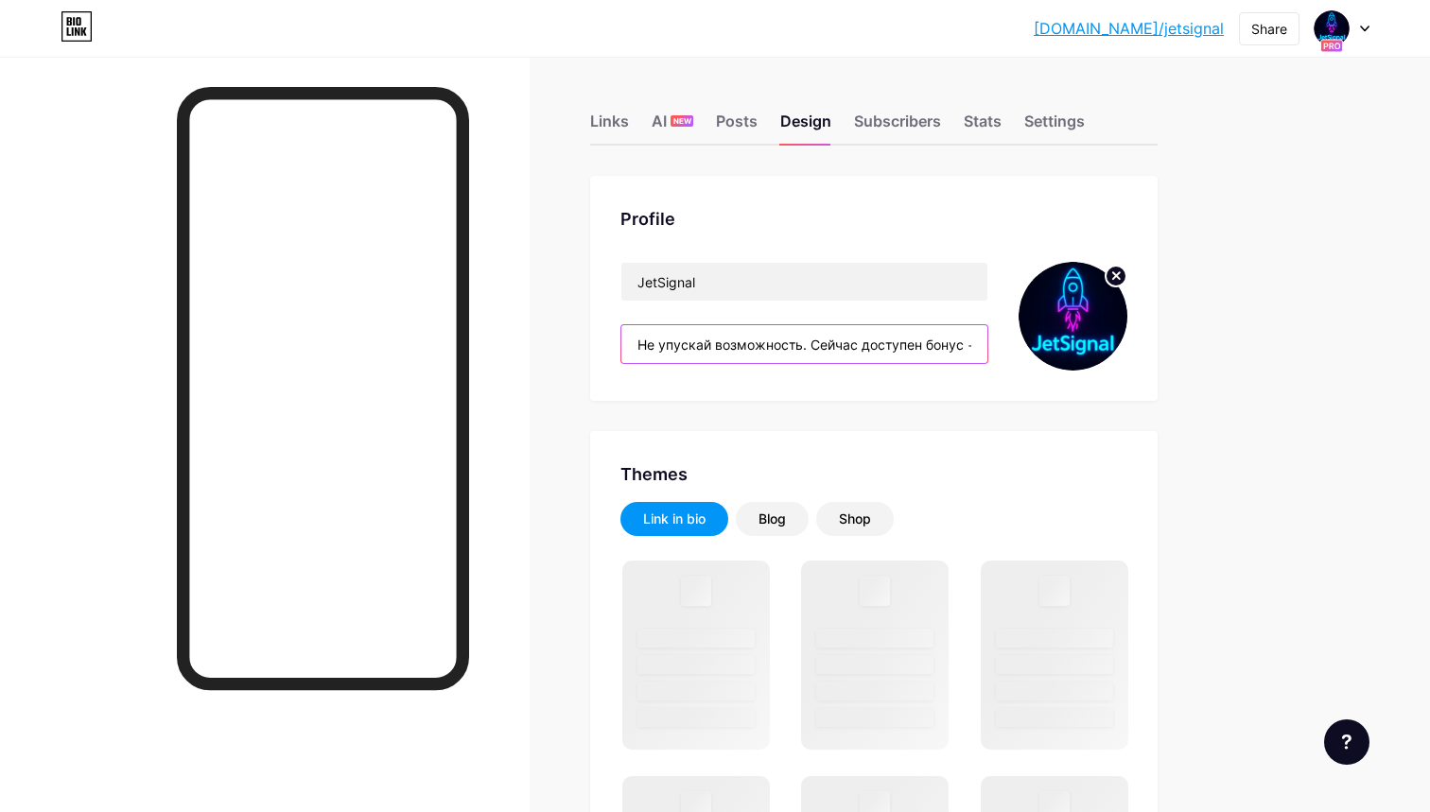
click at [726, 349] on input "Не упускай возможность. Сейчас доступен бонус +500%, который активируется тольк…" at bounding box center [804, 344] width 366 height 38
click at [827, 128] on div "Design" at bounding box center [805, 127] width 51 height 34
click at [861, 119] on div "Subscribers" at bounding box center [897, 127] width 87 height 34
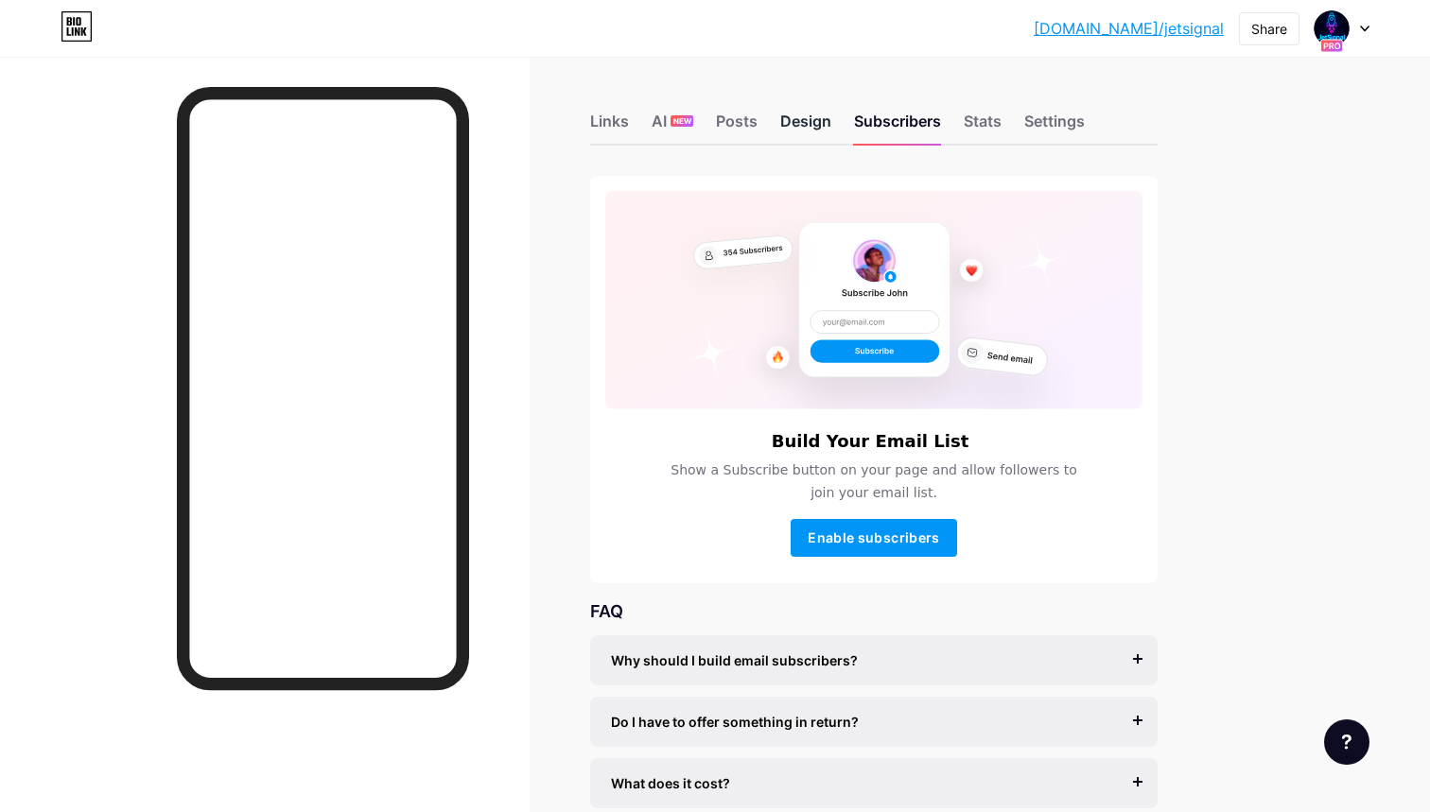
click at [794, 124] on div "Design" at bounding box center [805, 127] width 51 height 34
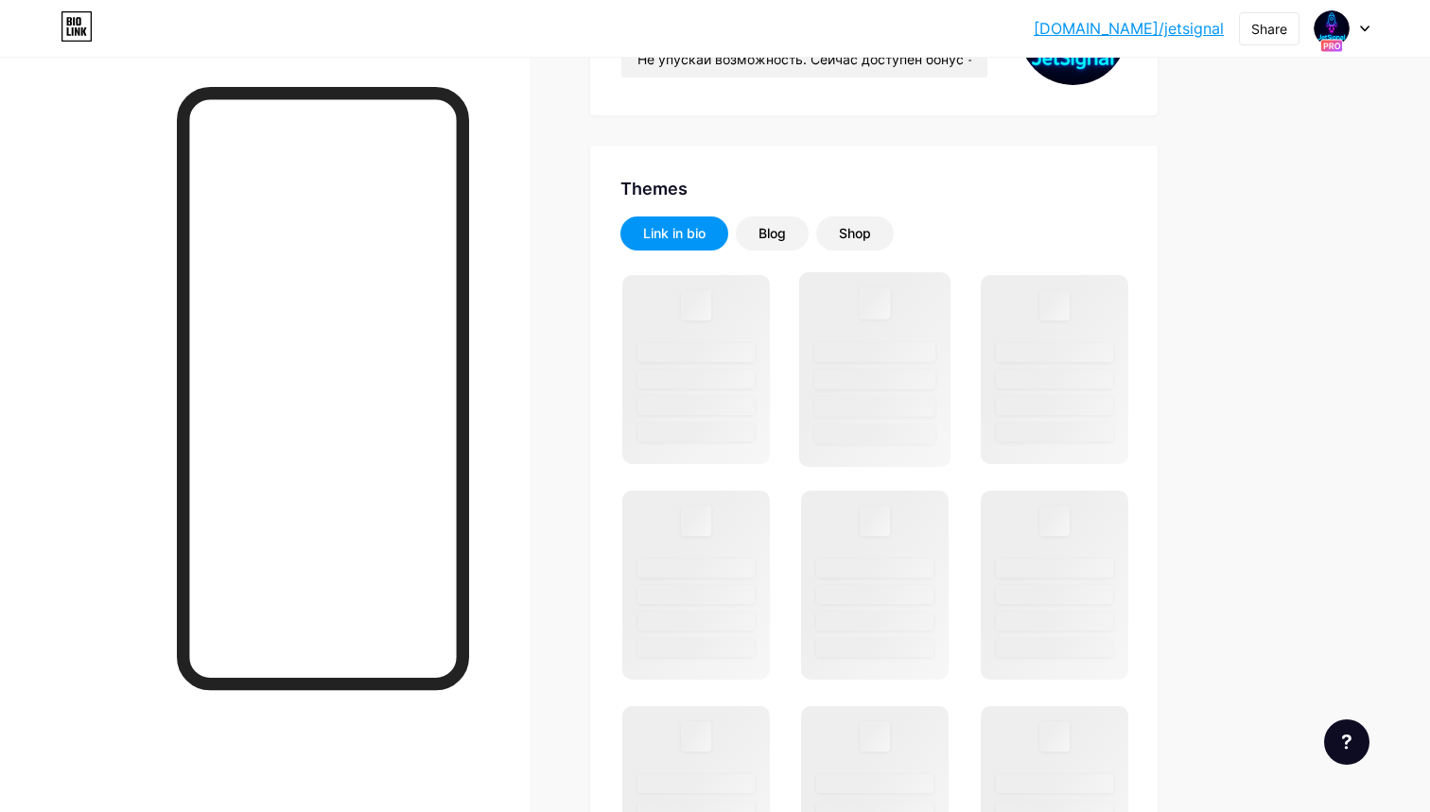
scroll to position [286, 0]
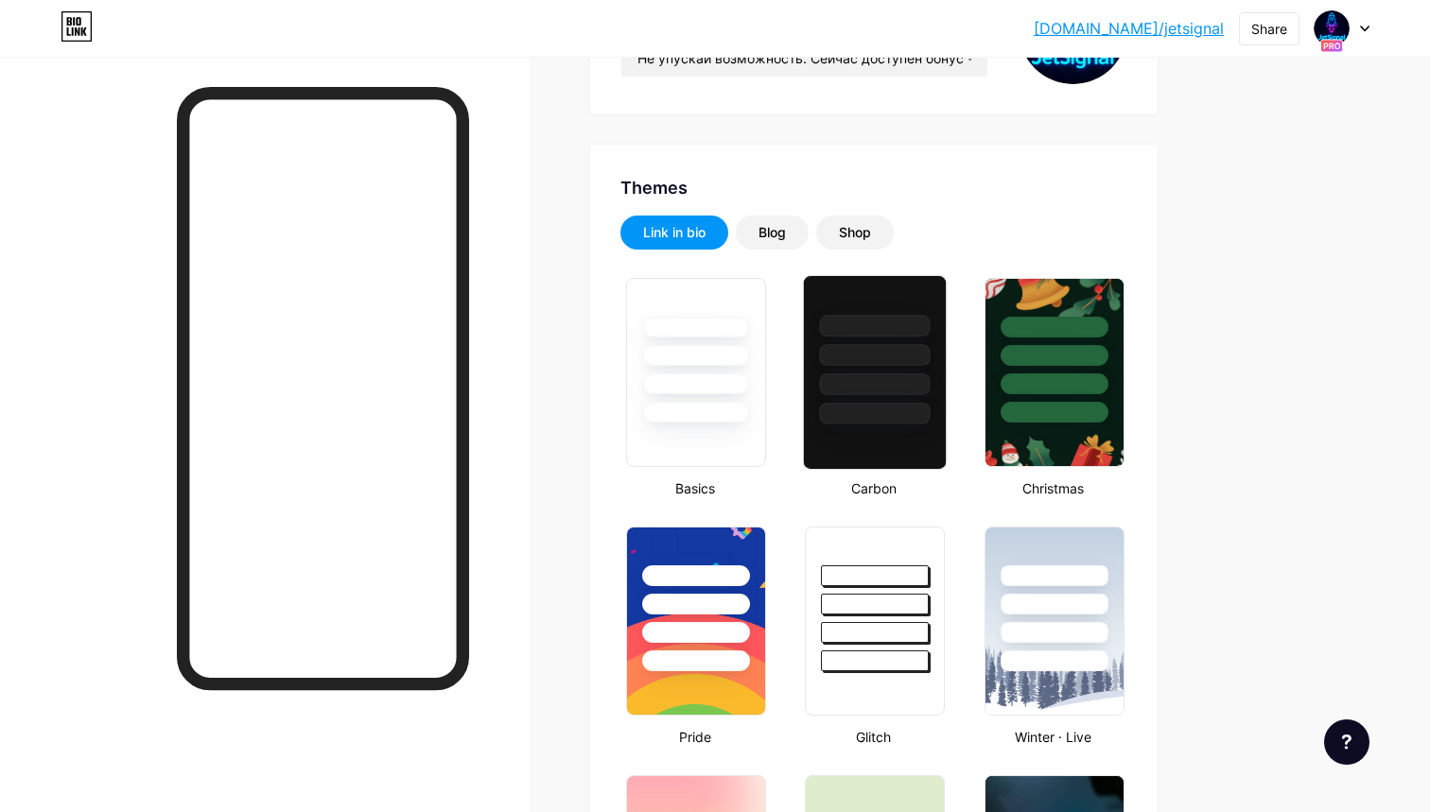
click at [859, 384] on div at bounding box center [875, 384] width 111 height 22
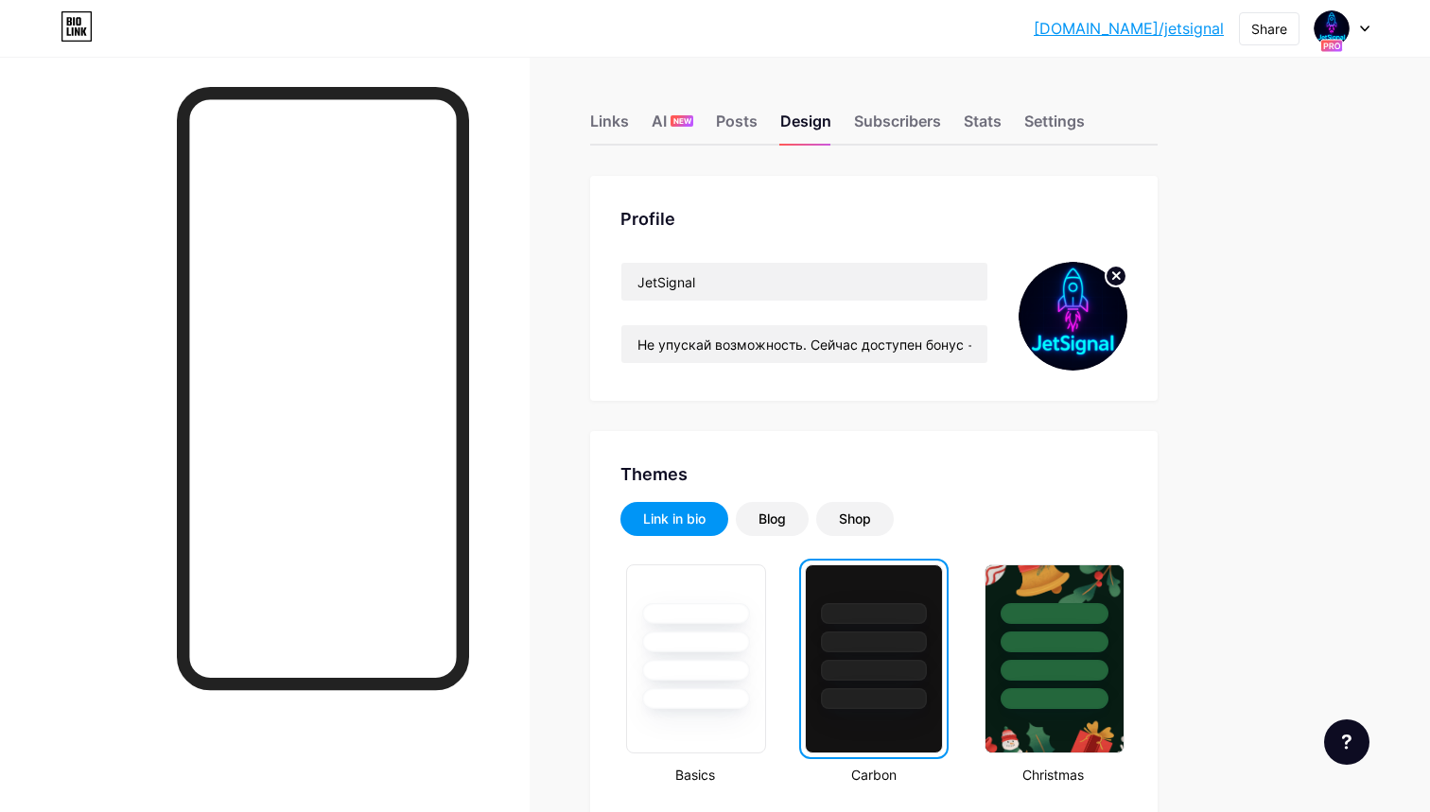
scroll to position [0, 0]
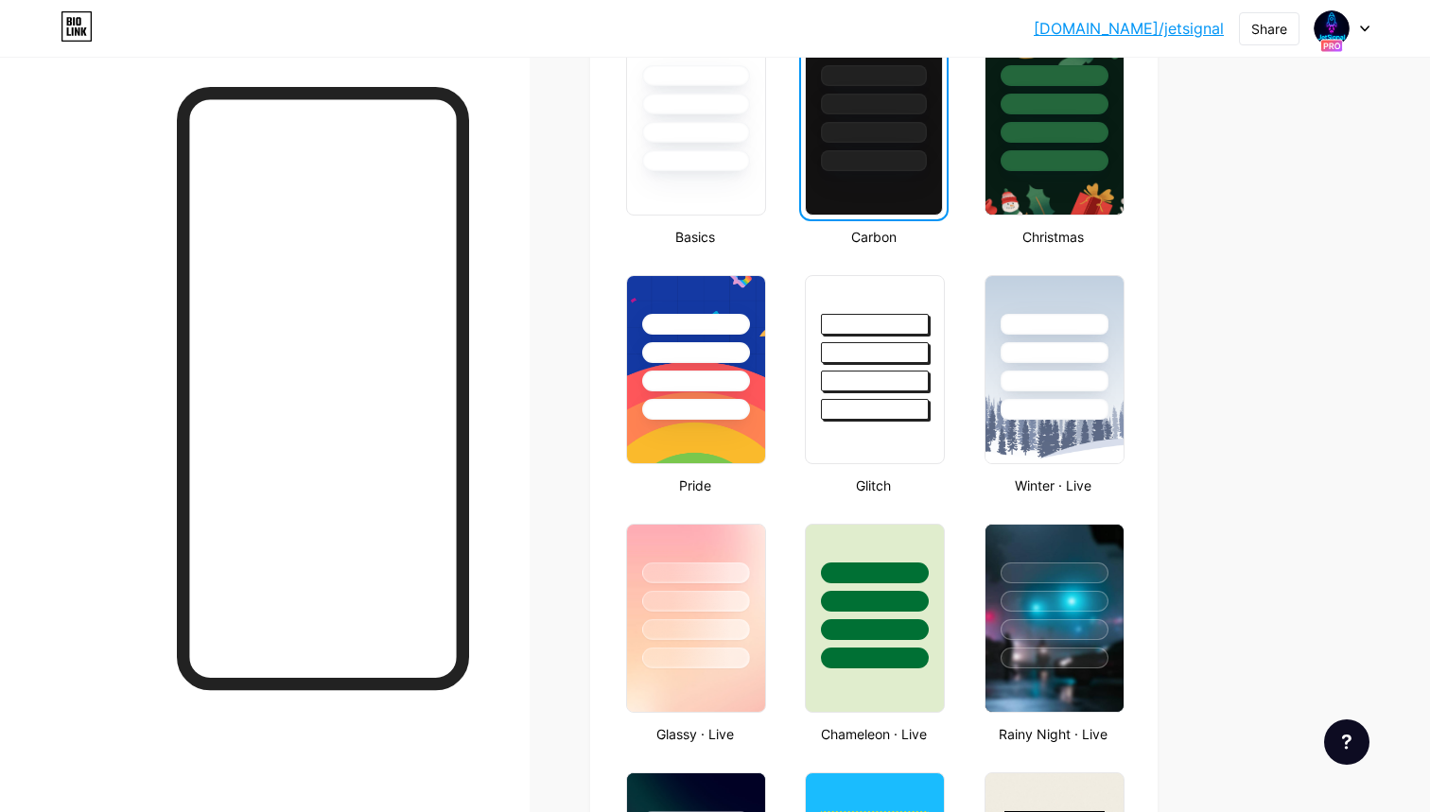
scroll to position [1020, 0]
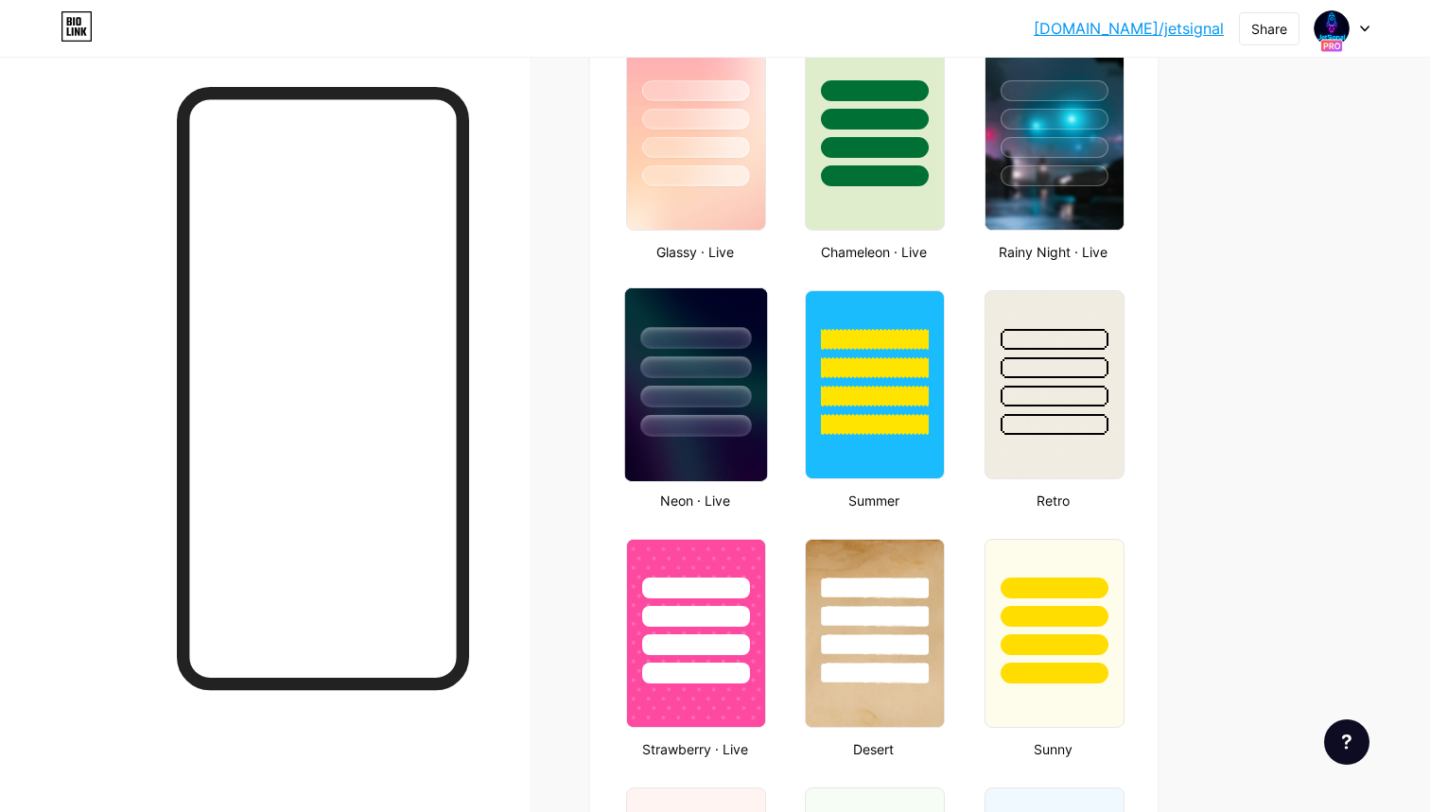
click at [667, 407] on div at bounding box center [695, 397] width 111 height 22
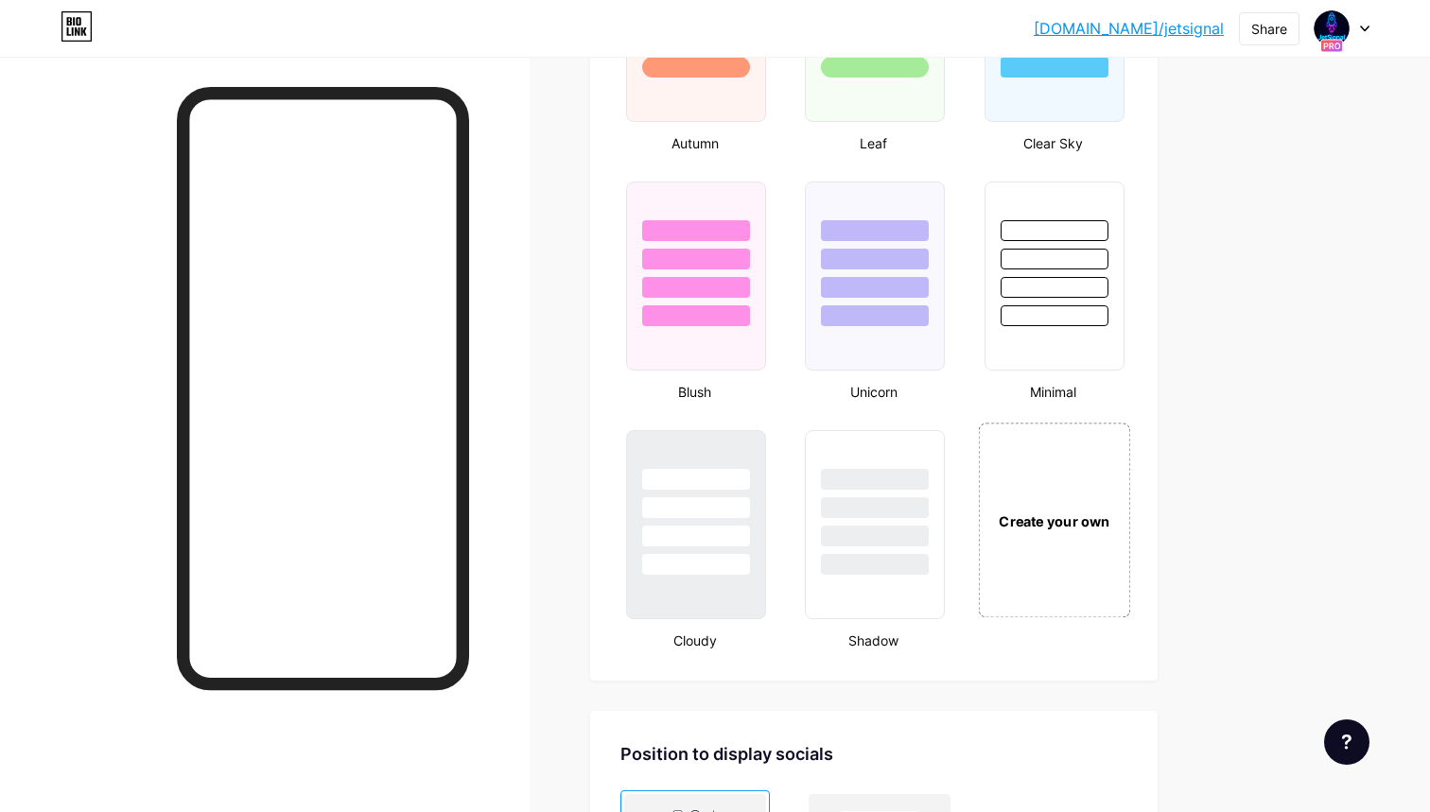
scroll to position [1934, 0]
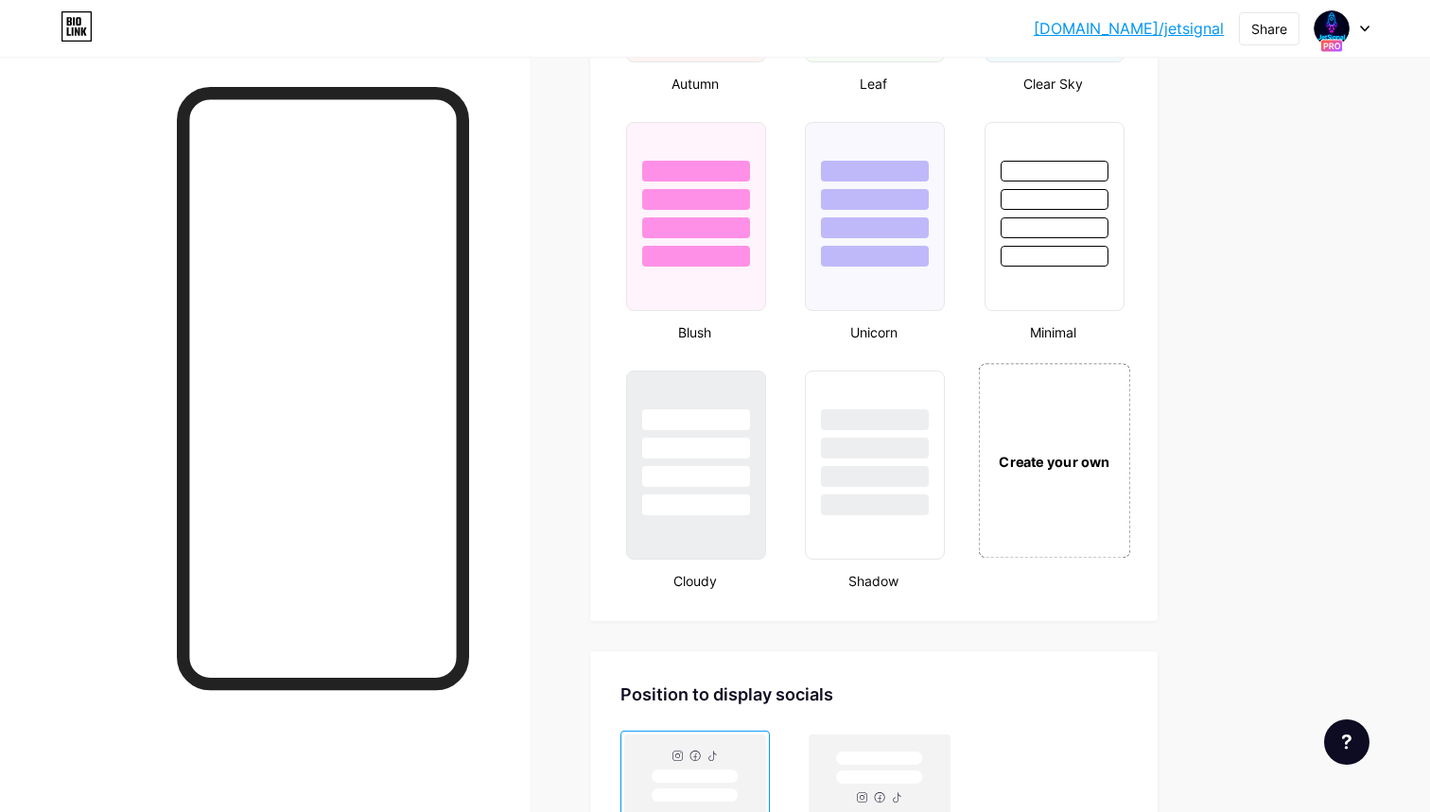
click at [1030, 453] on div "Create your own" at bounding box center [1053, 461] width 142 height 21
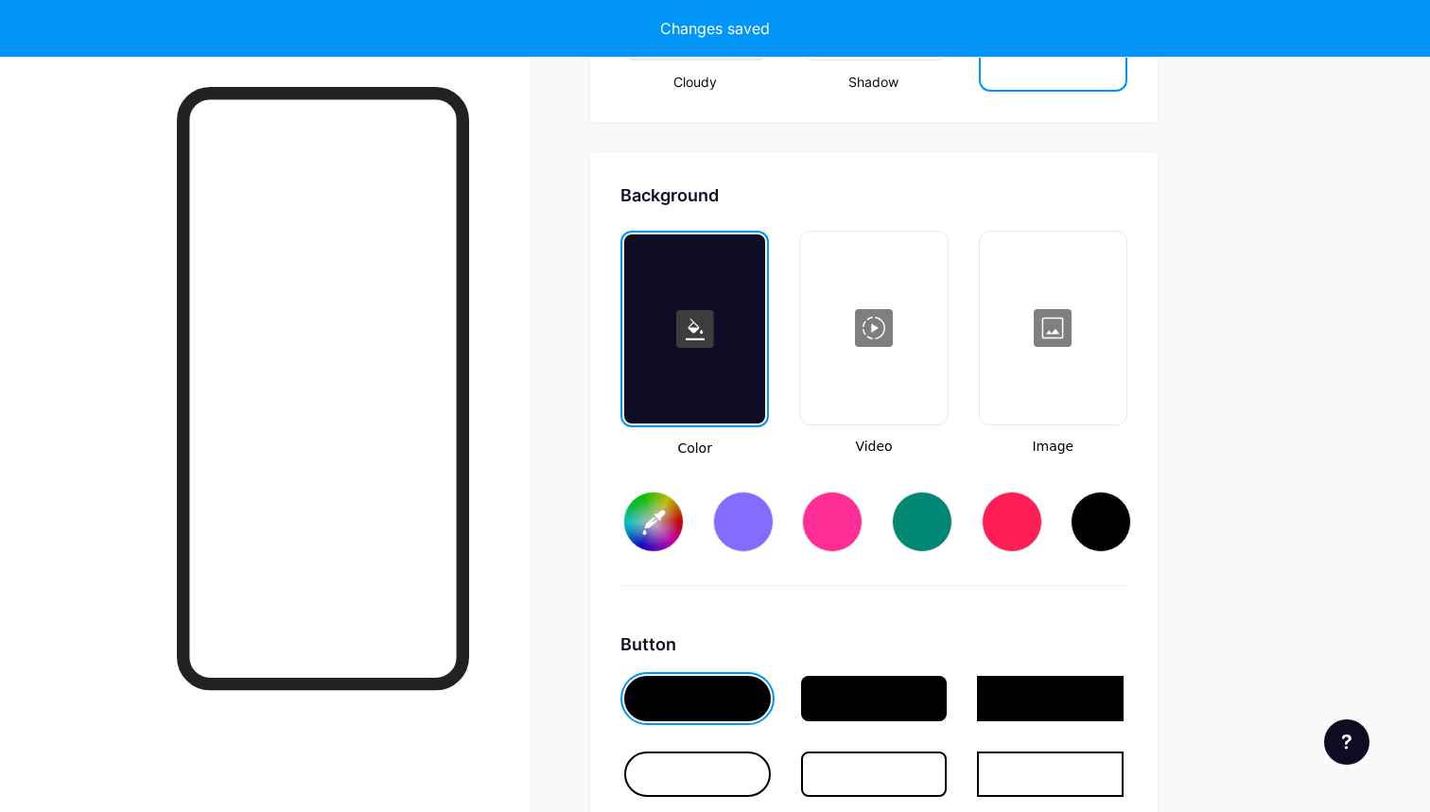
scroll to position [2510, 0]
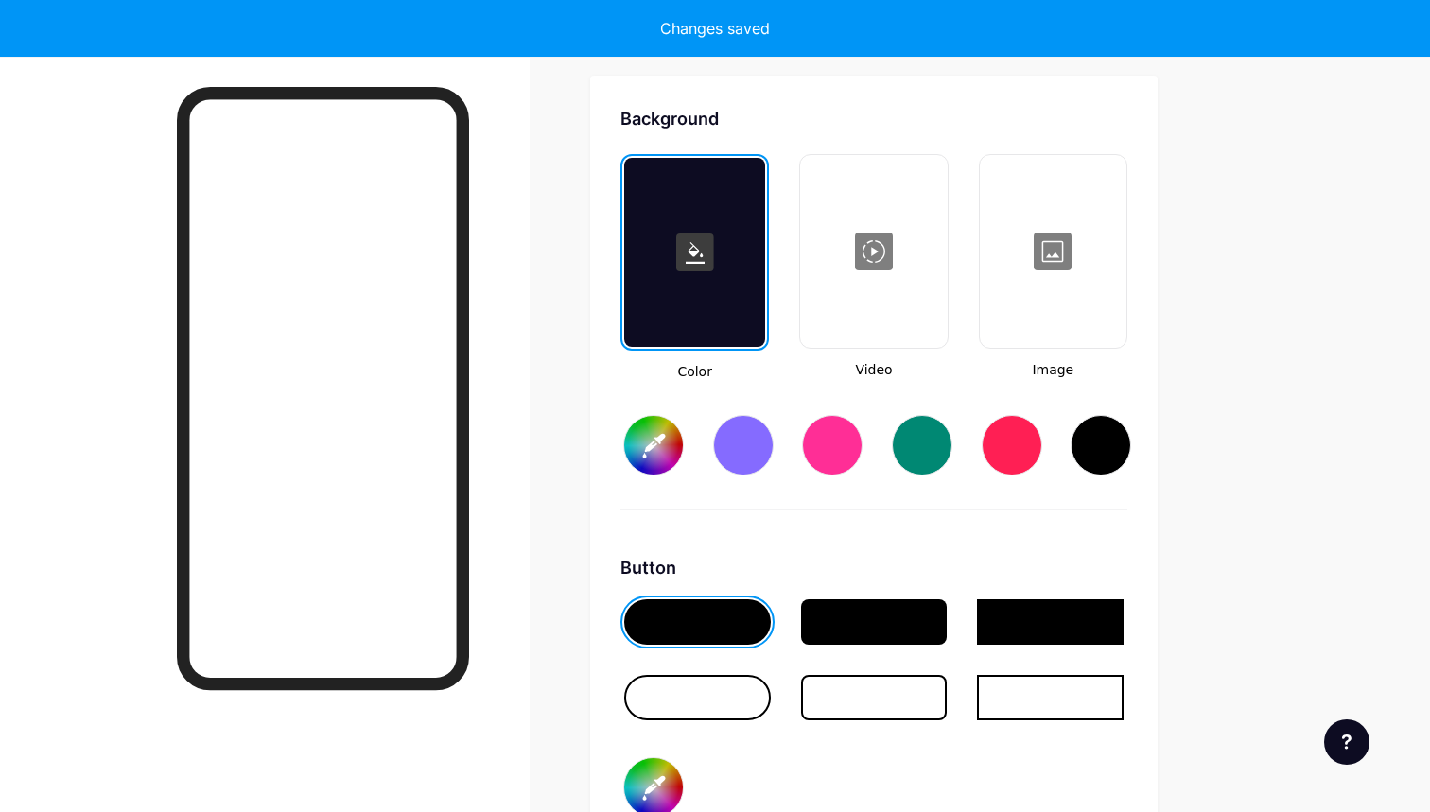
type input "#ffffff"
type input "#000000"
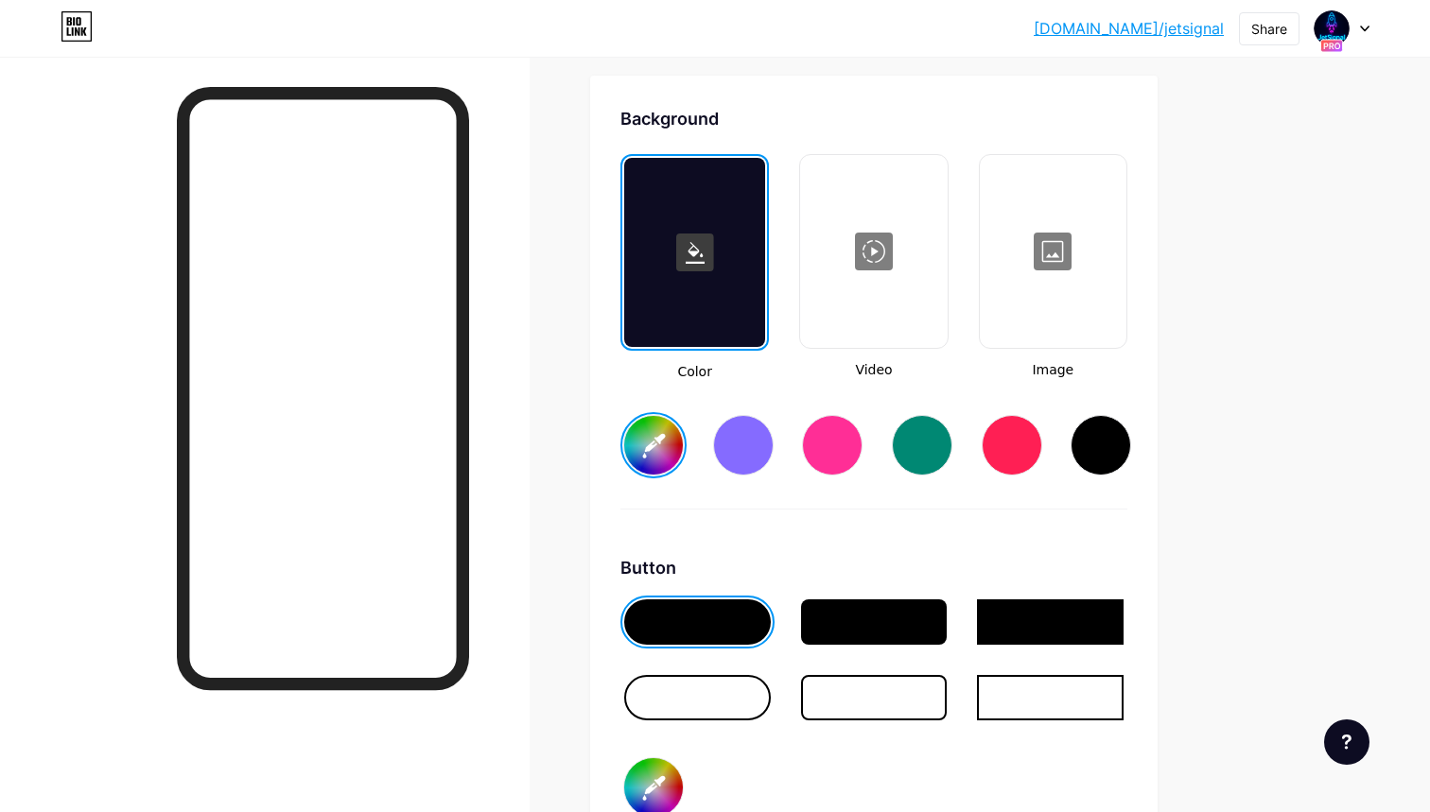
click at [1031, 283] on div at bounding box center [1052, 251] width 143 height 189
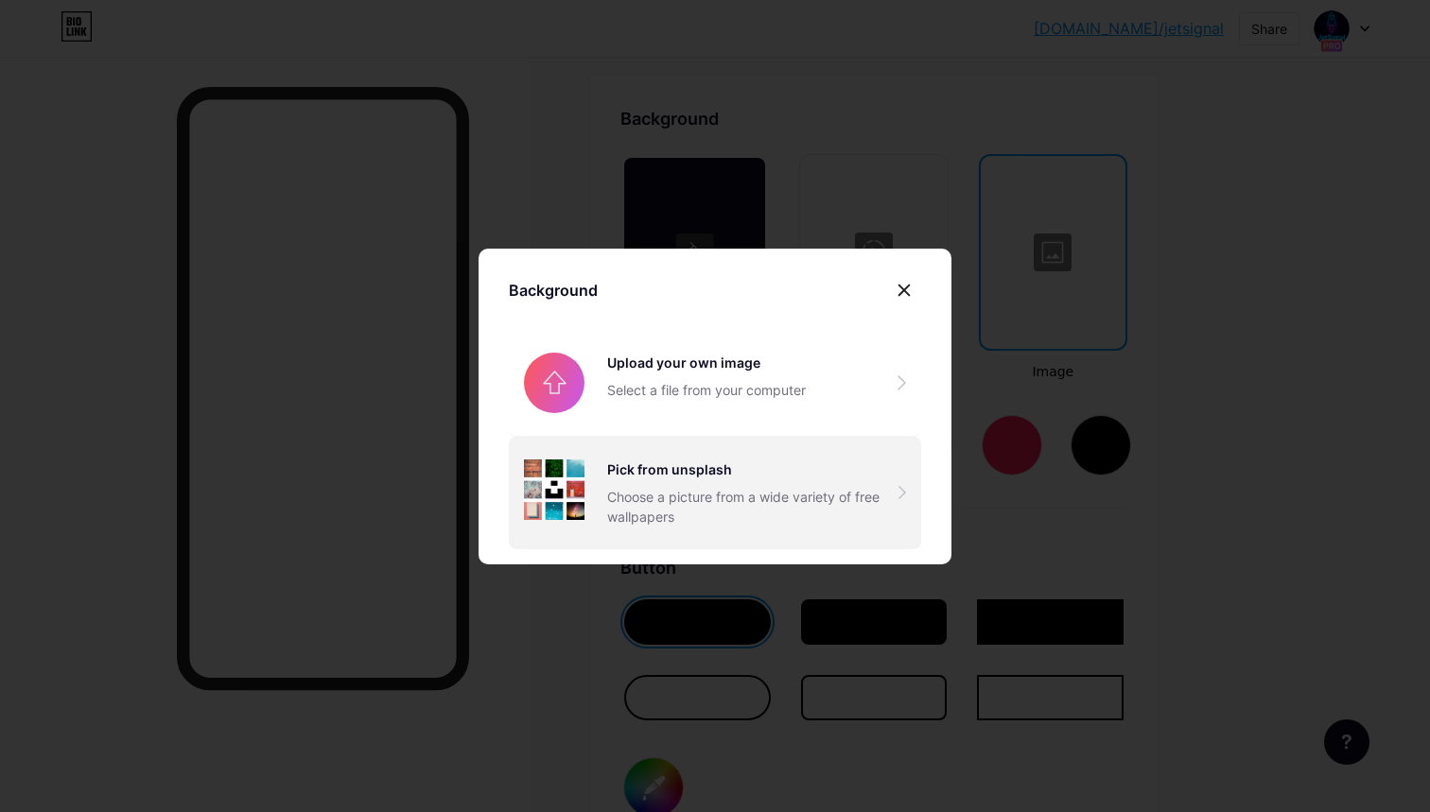
click at [808, 510] on div "Choose a picture from a wide variety of free wallpapers" at bounding box center [752, 507] width 291 height 40
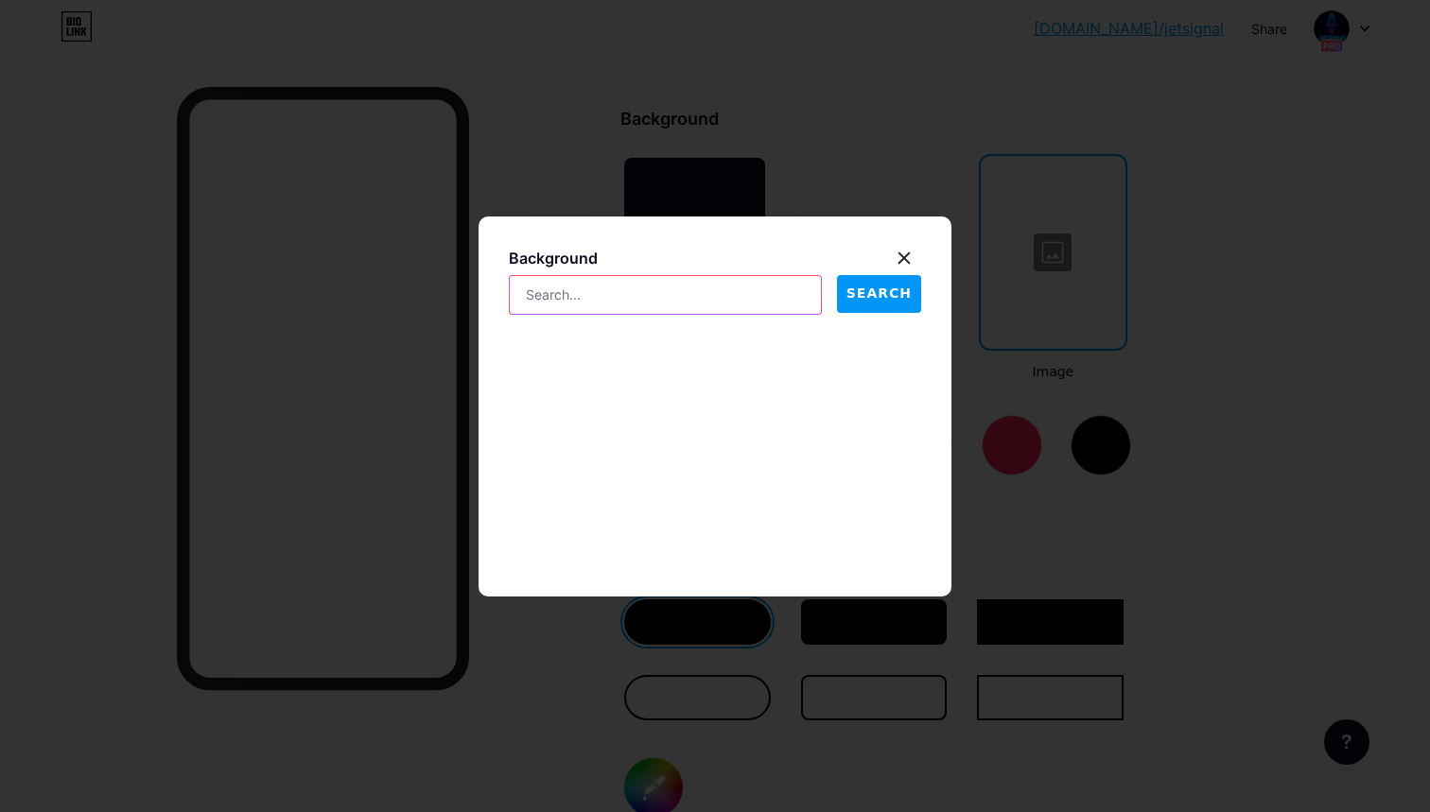
click at [761, 308] on input "text" at bounding box center [665, 295] width 311 height 38
type input "neon"
click at [840, 284] on div "neon SEARCH" at bounding box center [715, 295] width 412 height 40
click at [846, 284] on button "SEARCH" at bounding box center [879, 294] width 84 height 38
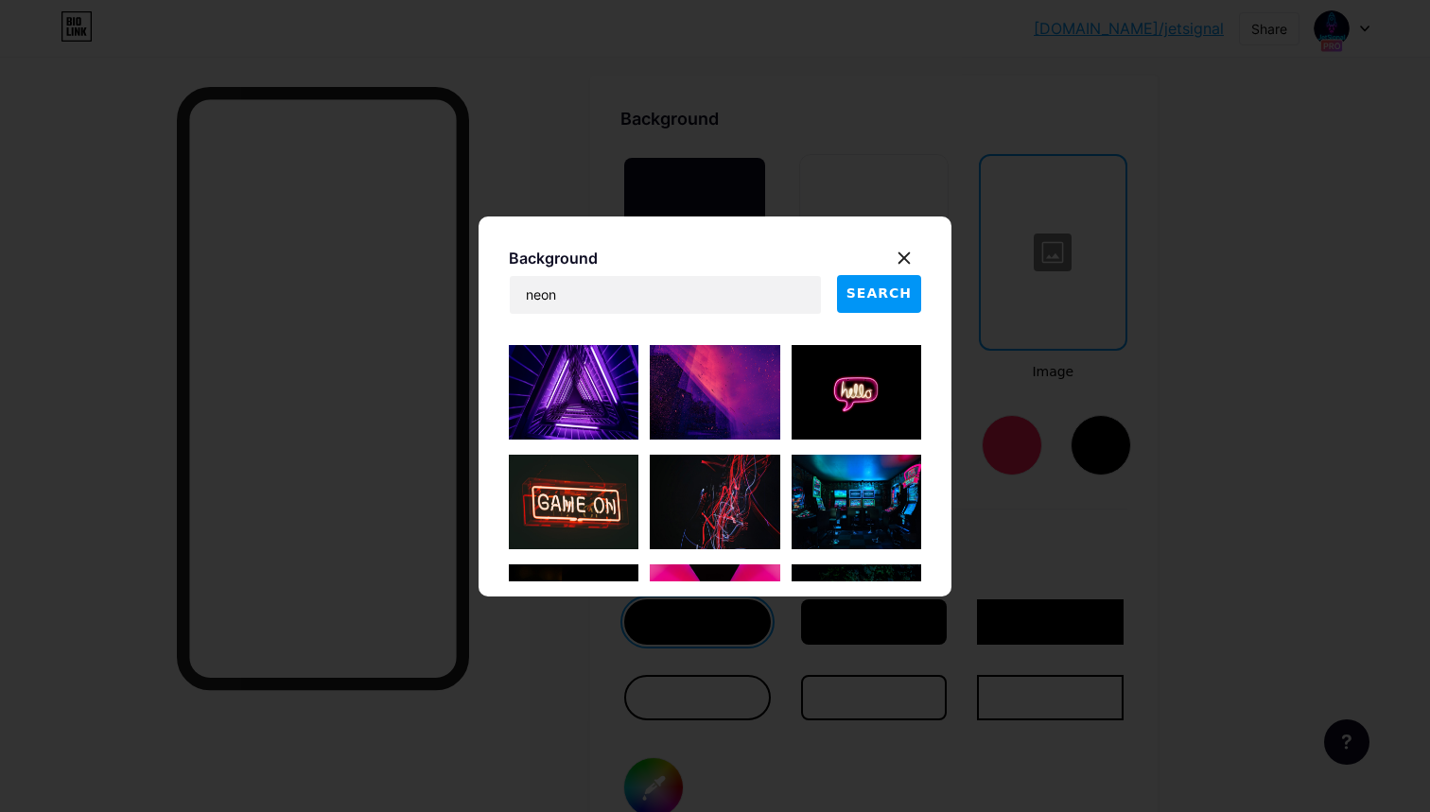
click at [881, 290] on span "SEARCH" at bounding box center [878, 294] width 65 height 20
click at [906, 255] on icon at bounding box center [904, 257] width 10 height 10
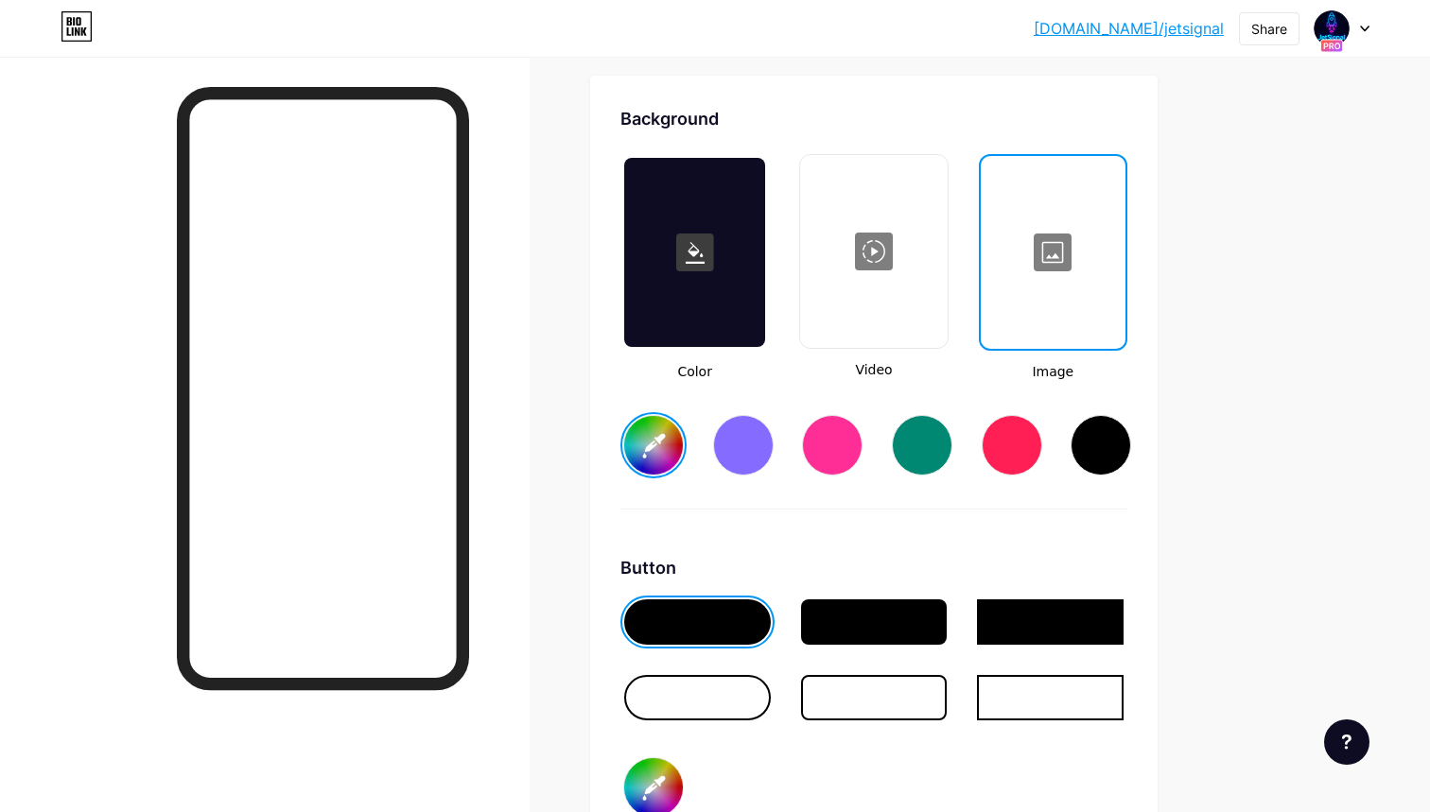
click at [719, 300] on div at bounding box center [694, 252] width 141 height 189
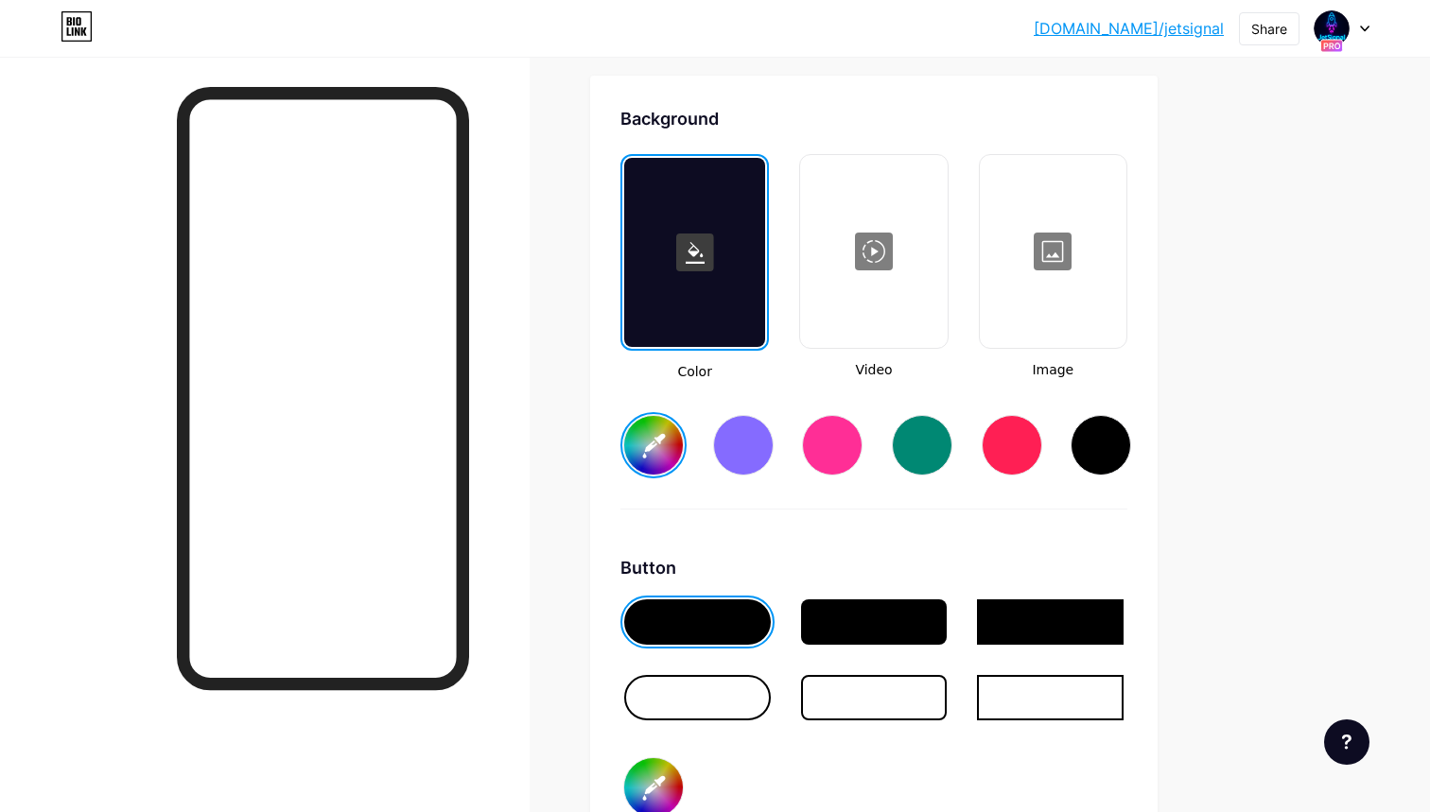
click at [1069, 269] on div at bounding box center [1052, 251] width 143 height 189
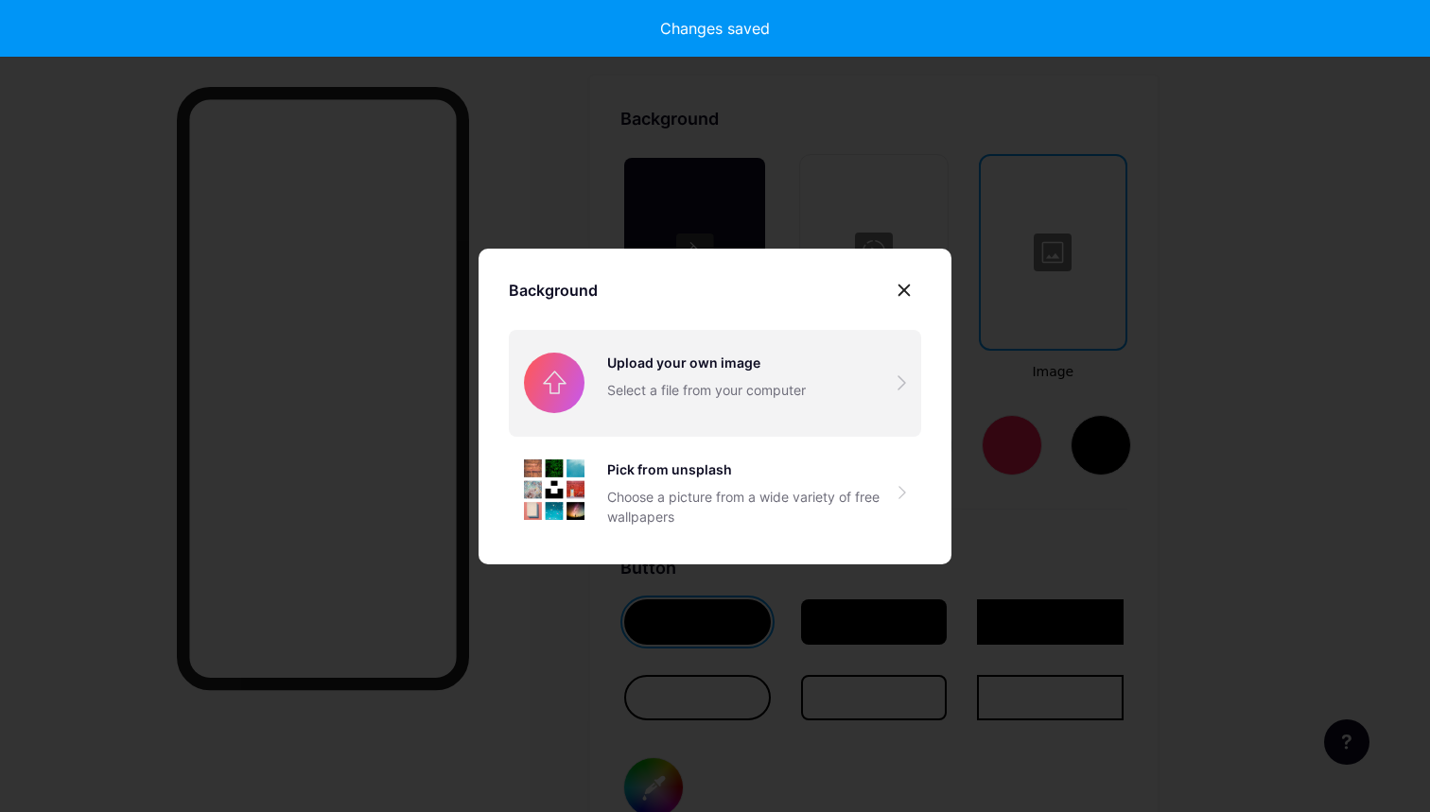
click at [759, 351] on input "file" at bounding box center [715, 383] width 412 height 106
type input "#ffffff"
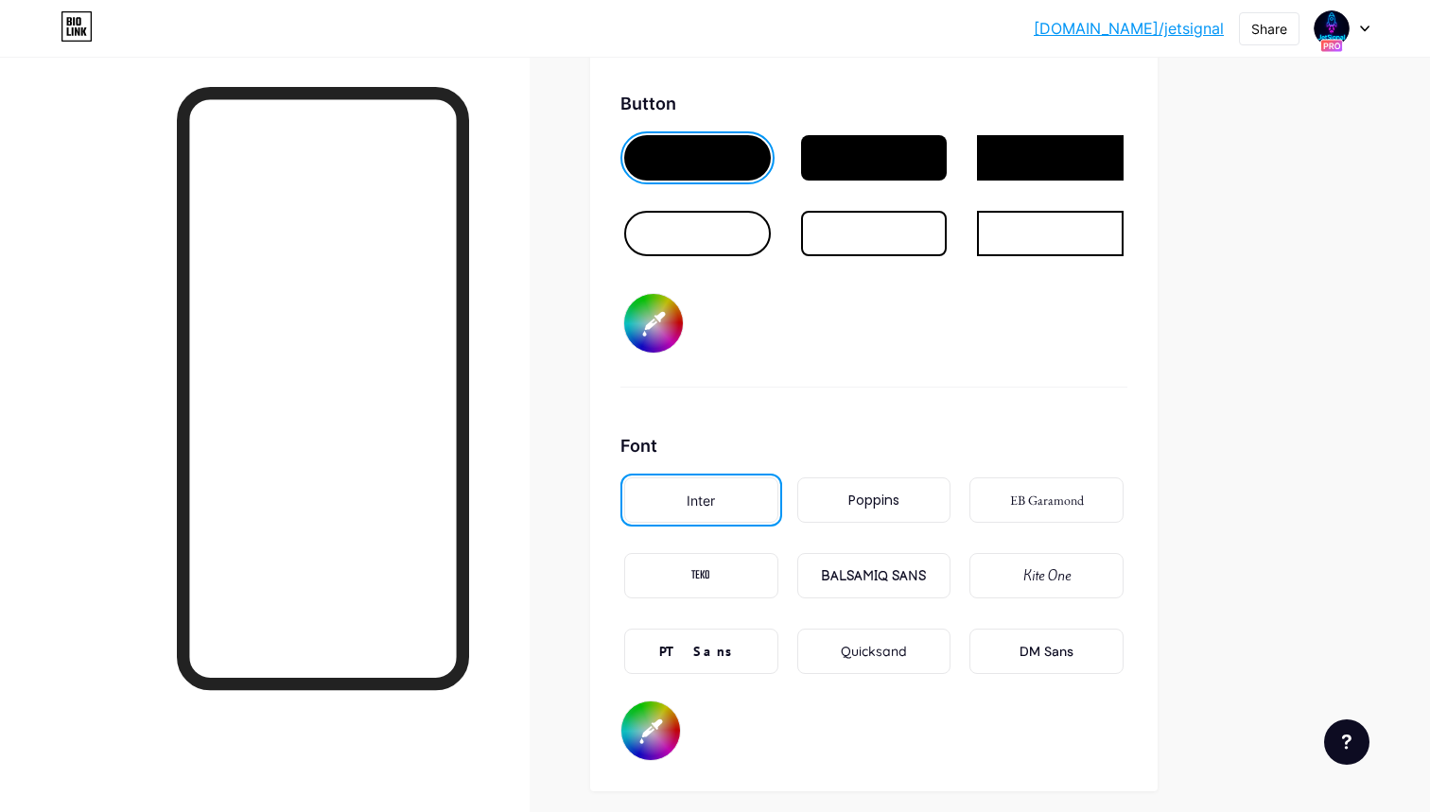
scroll to position [2892, 0]
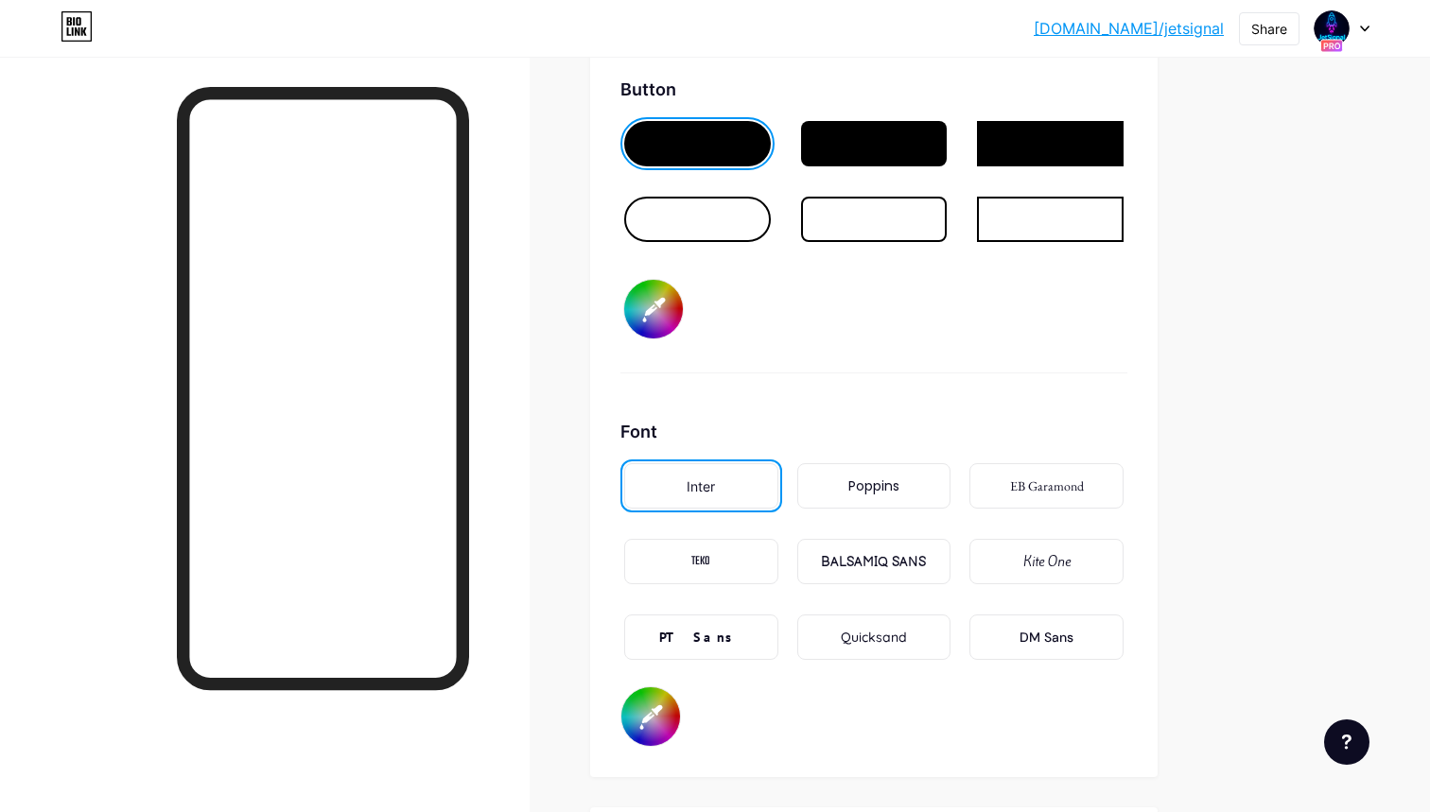
click at [859, 567] on div "BALSAMIQ SANS" at bounding box center [873, 562] width 105 height 20
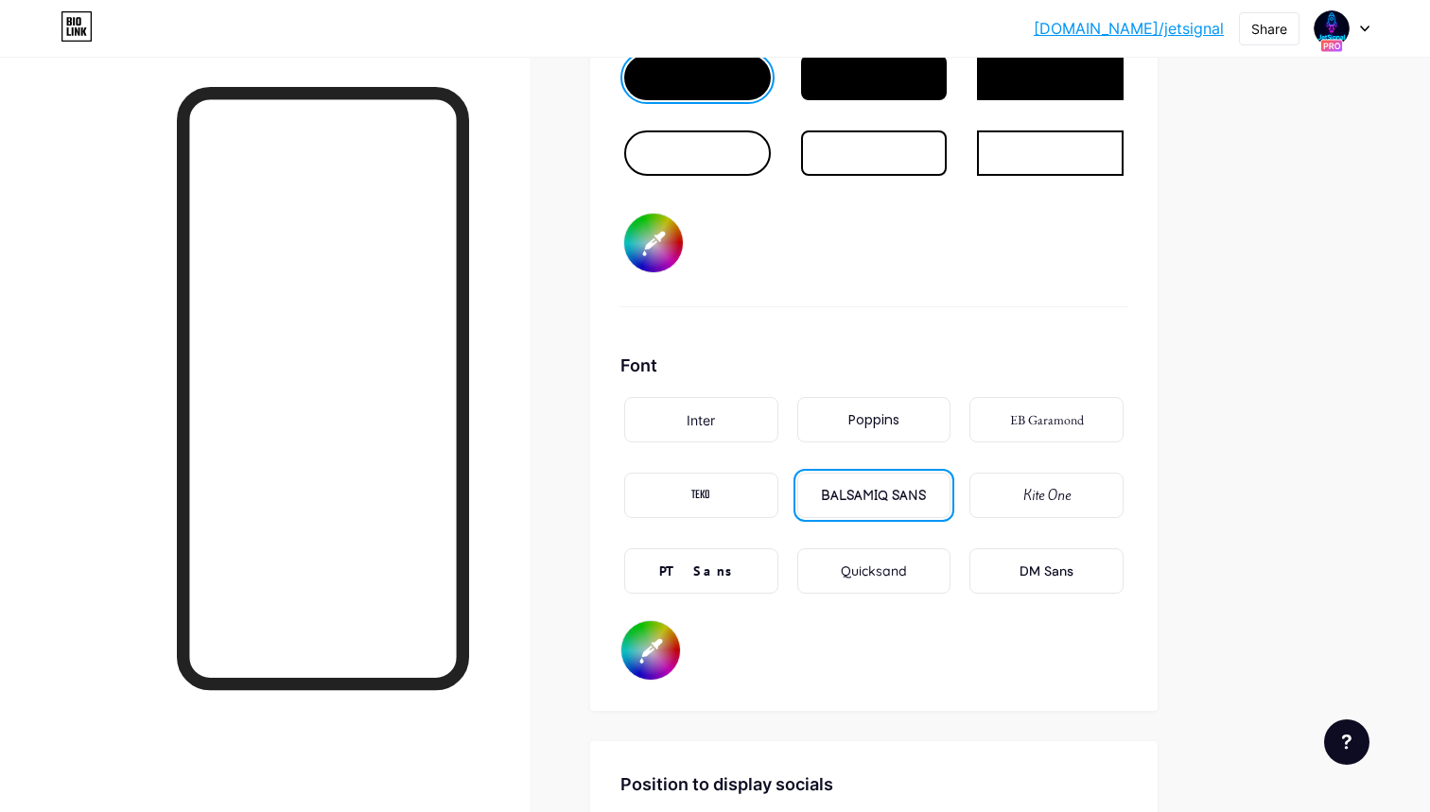
scroll to position [2970, 0]
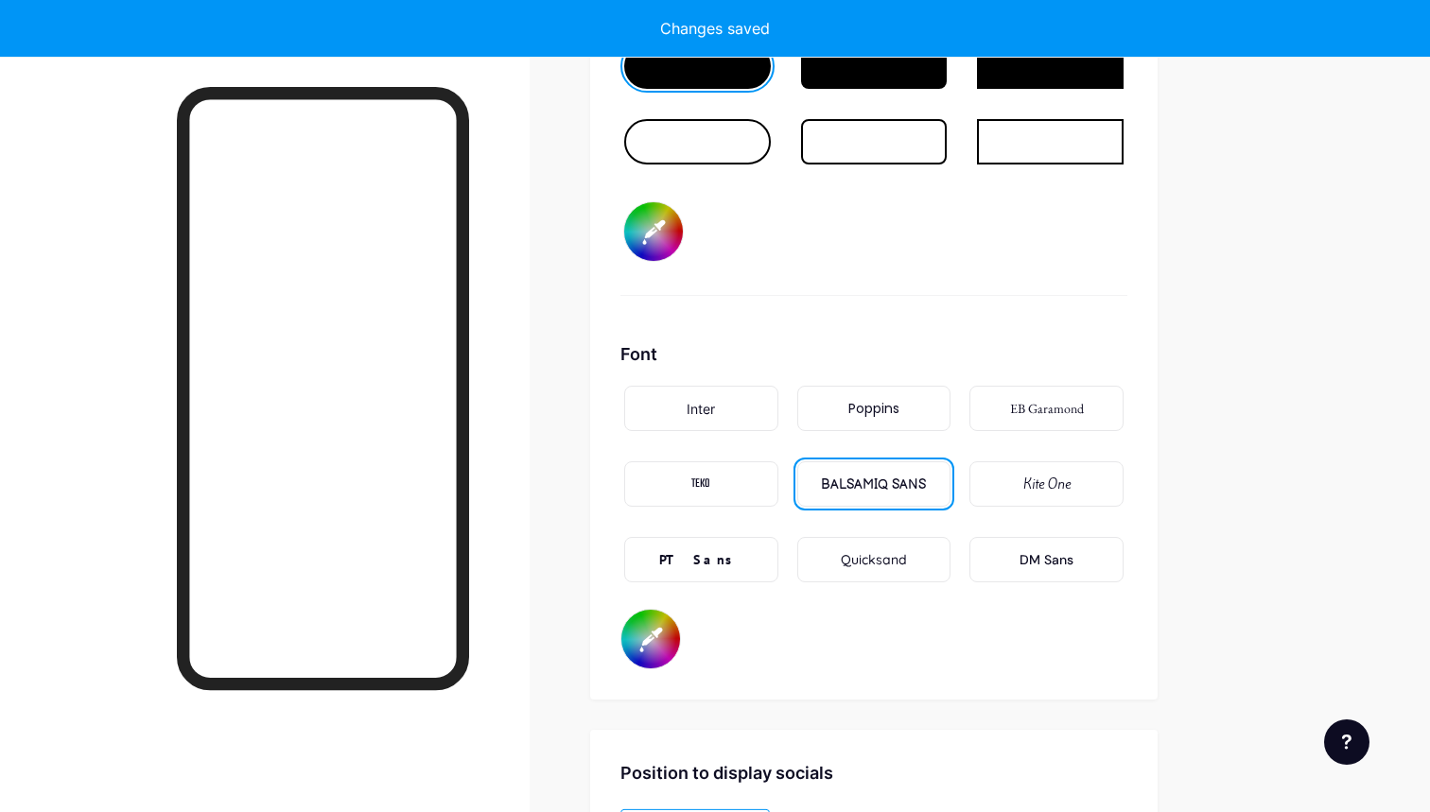
click at [833, 557] on div "Quicksand" at bounding box center [874, 559] width 154 height 45
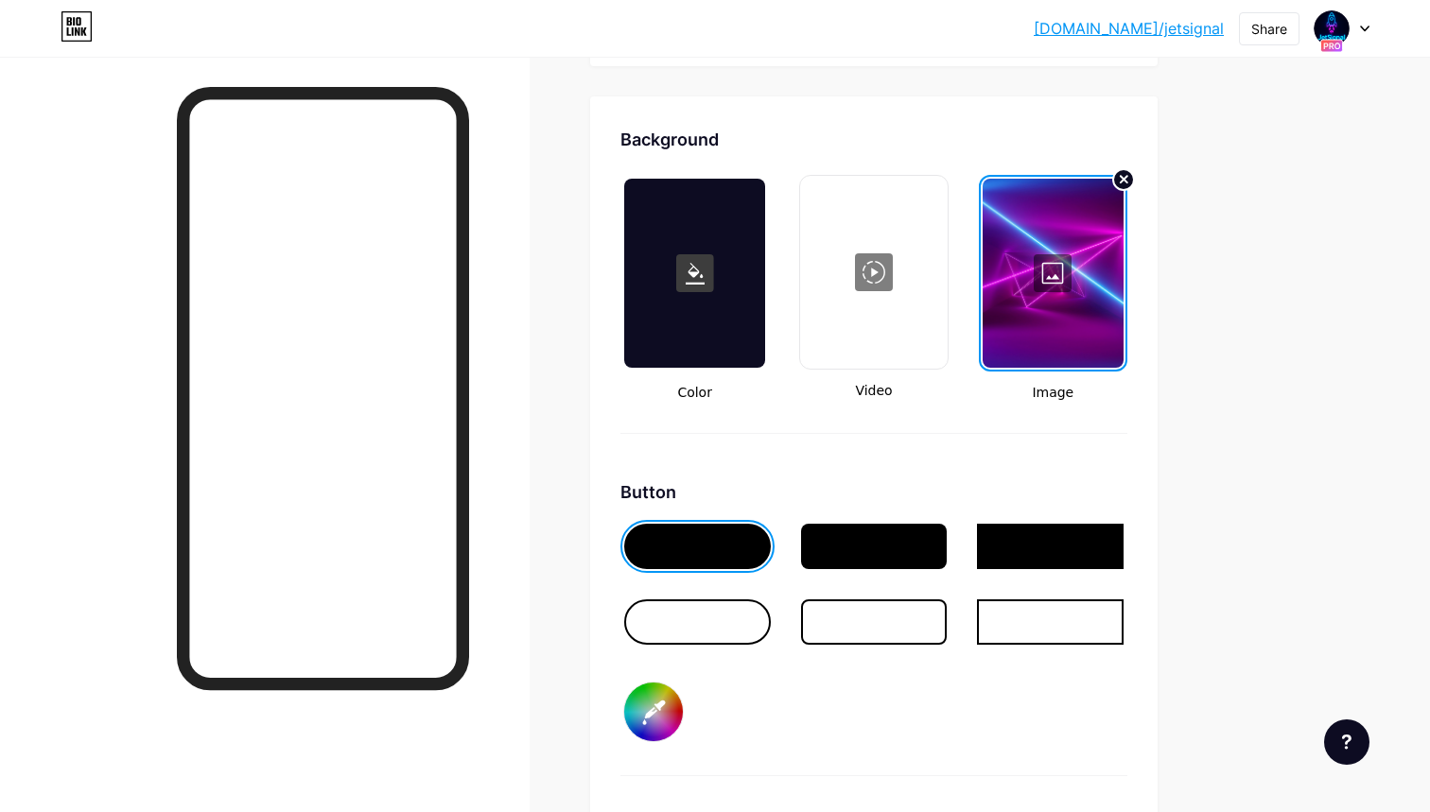
scroll to position [2481, 0]
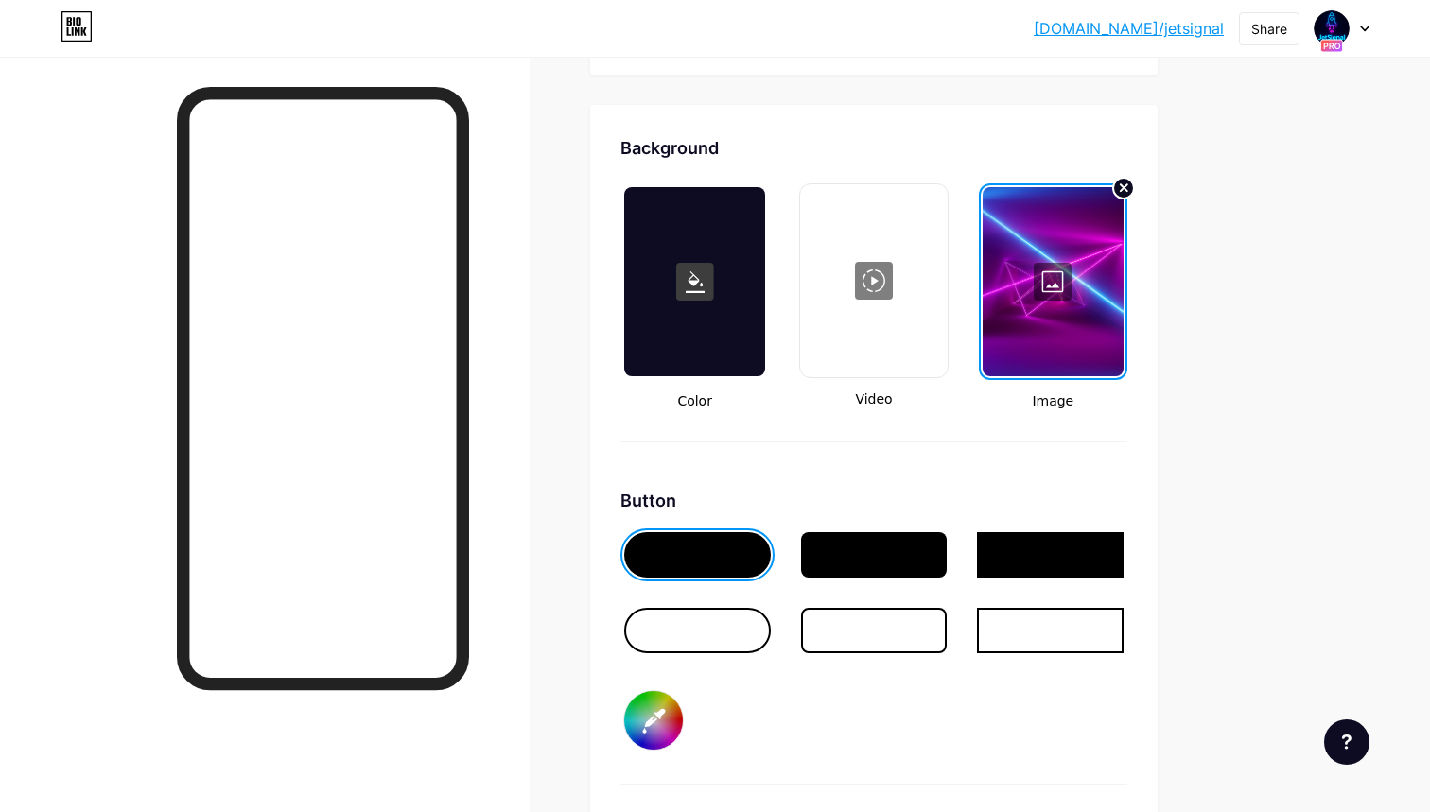
click at [1053, 280] on div at bounding box center [1052, 281] width 141 height 189
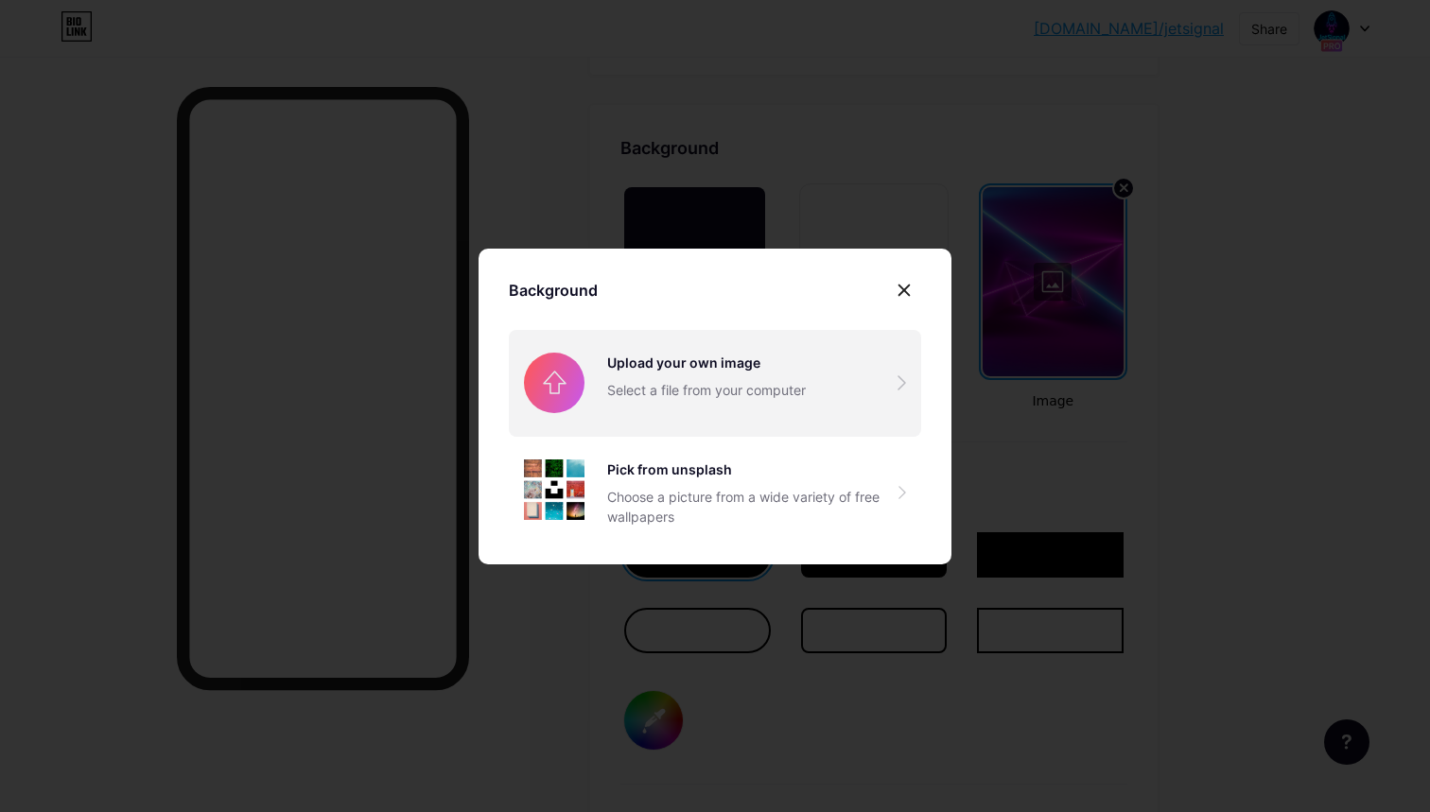
click at [684, 364] on input "file" at bounding box center [715, 383] width 412 height 106
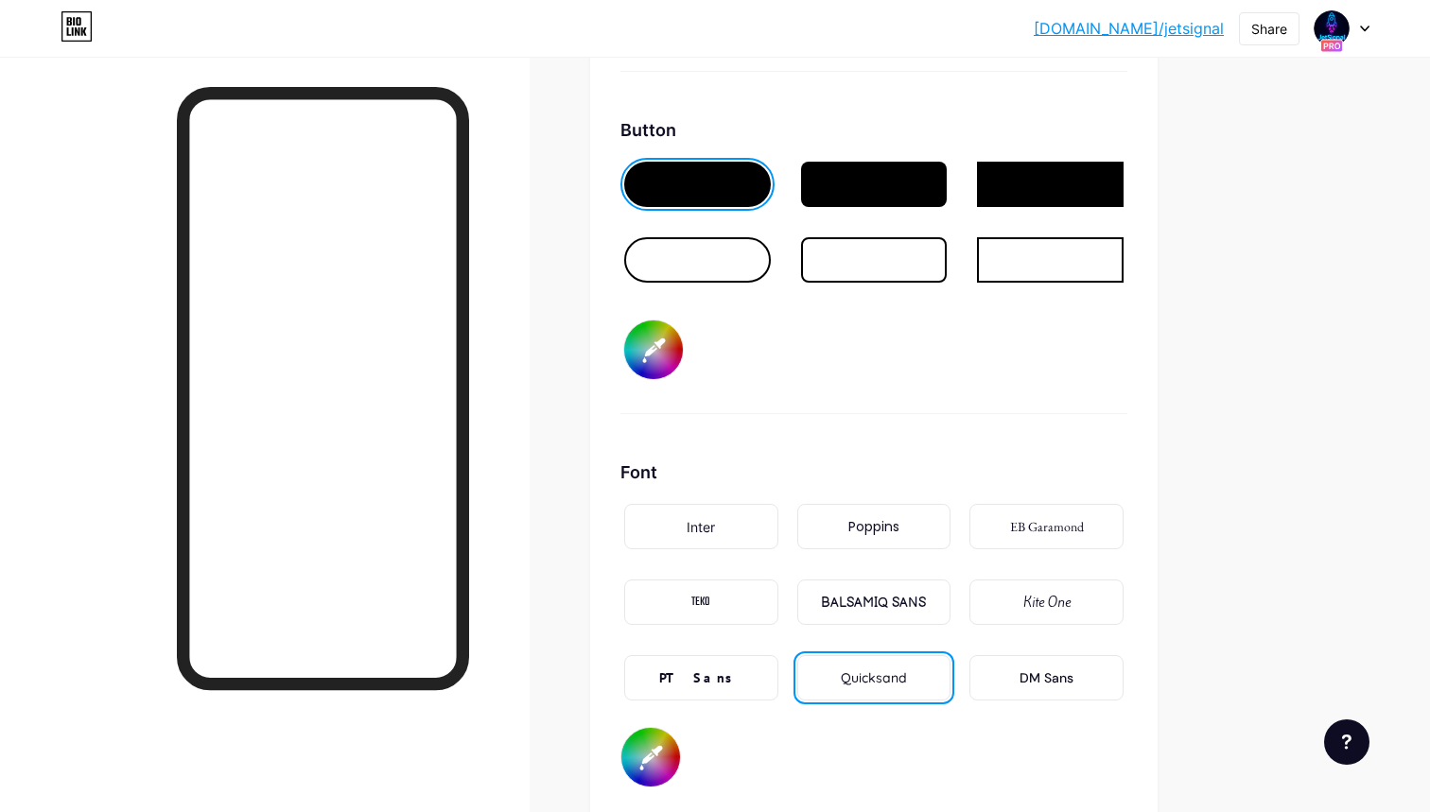
scroll to position [2858, 0]
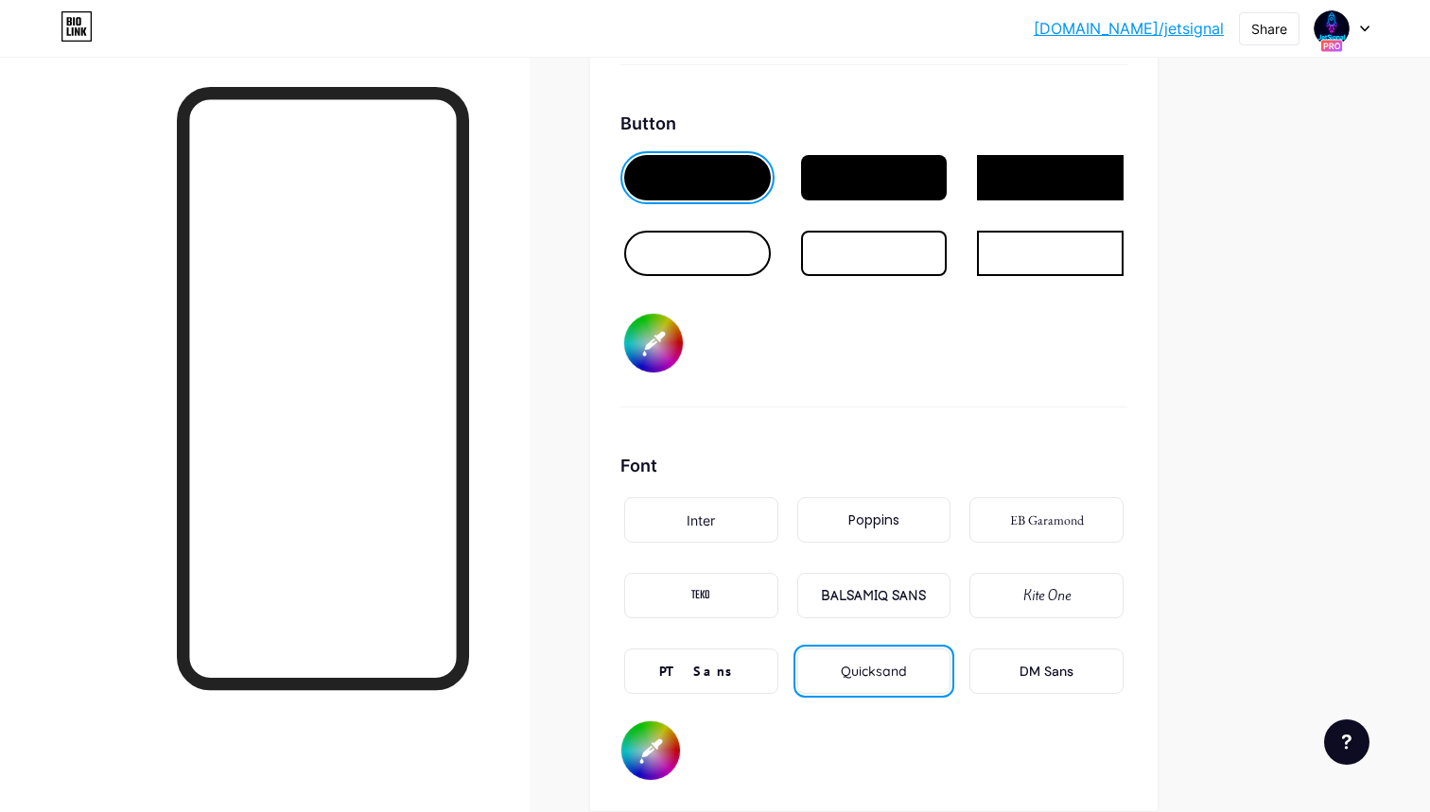
click at [709, 257] on div at bounding box center [697, 253] width 147 height 45
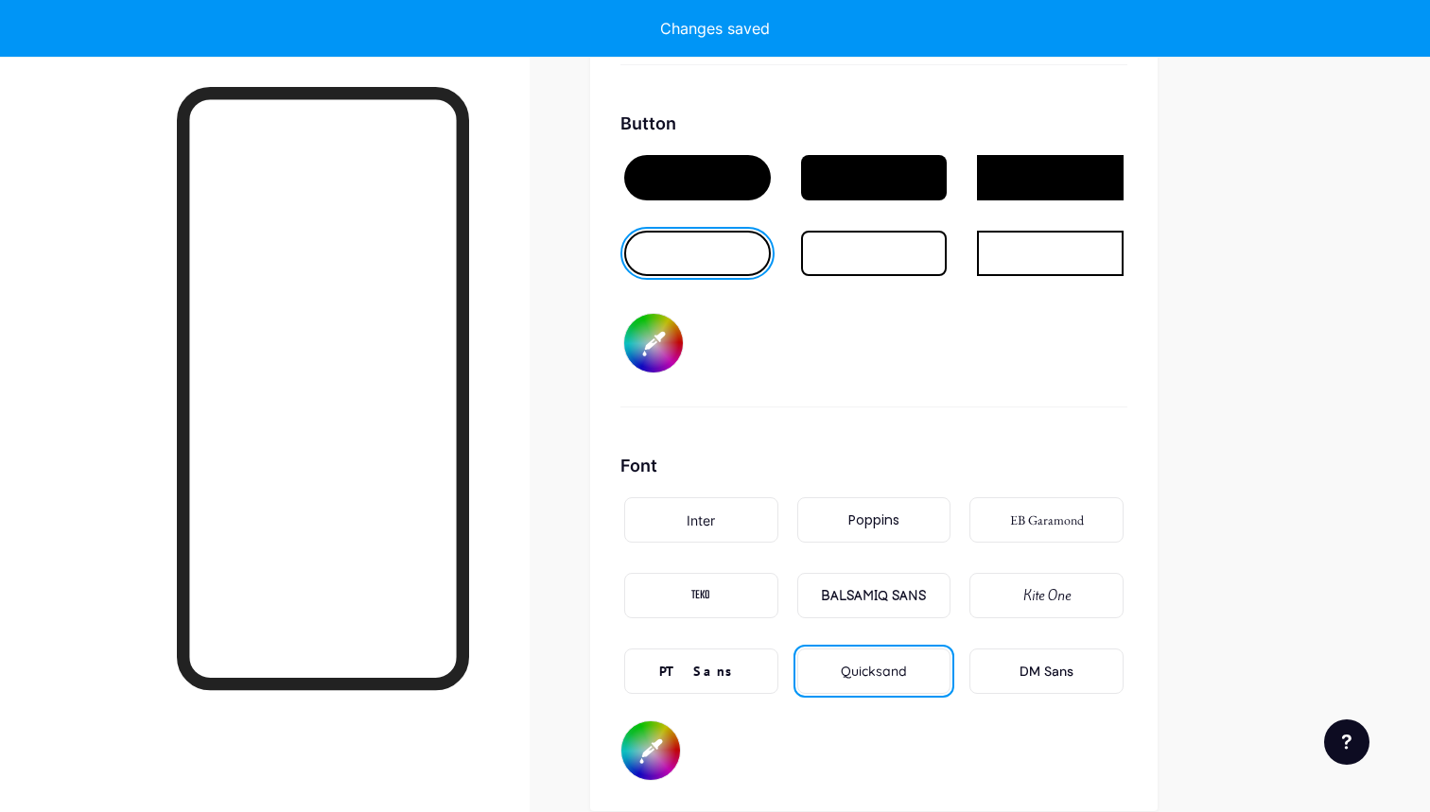
click at [689, 192] on div at bounding box center [697, 177] width 147 height 45
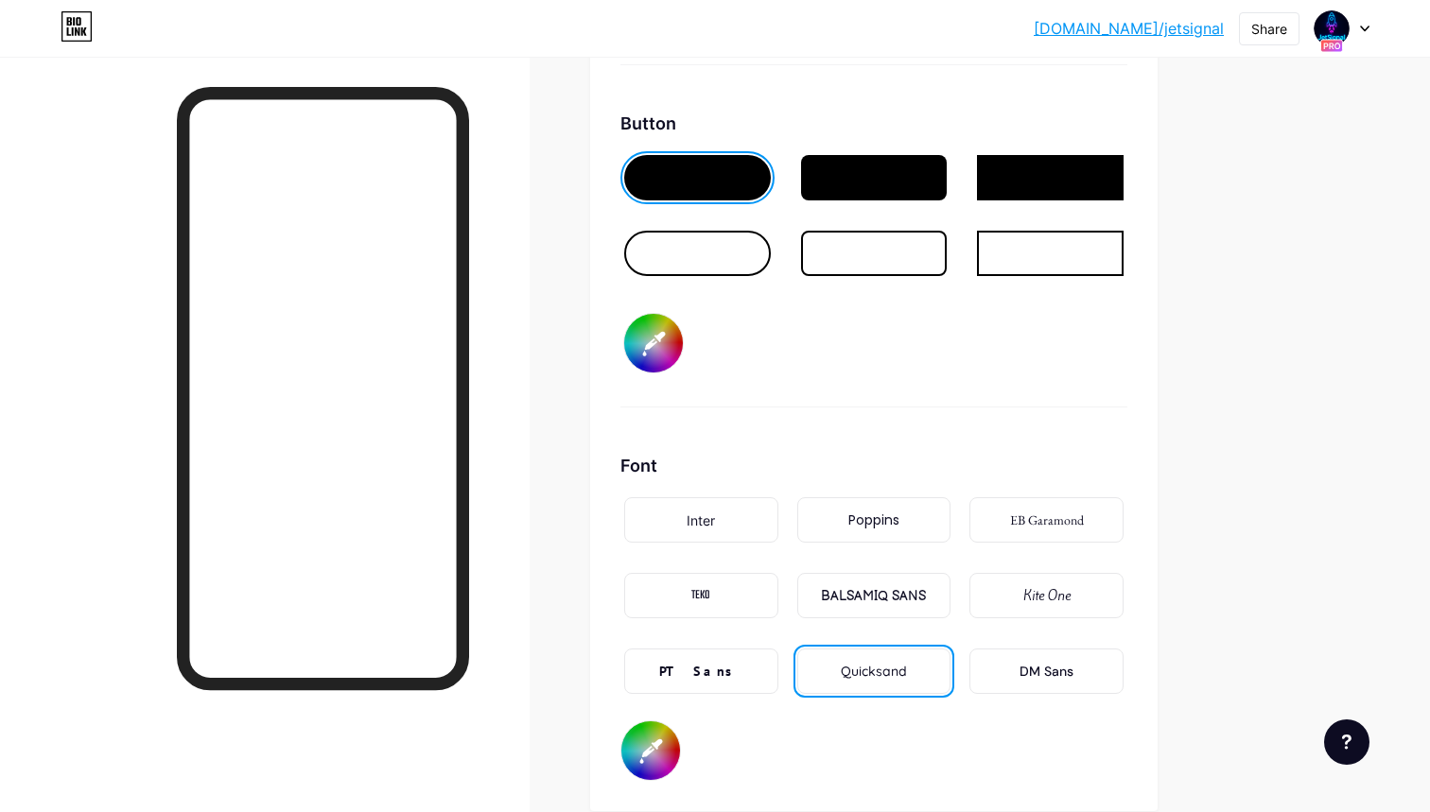
click at [719, 590] on div "TEKO" at bounding box center [701, 595] width 154 height 45
click at [1018, 661] on div "DM Sans" at bounding box center [1046, 671] width 154 height 45
click at [657, 338] on input "#000000" at bounding box center [653, 343] width 59 height 59
type input "#ff40ff"
click at [691, 263] on div at bounding box center [697, 253] width 147 height 45
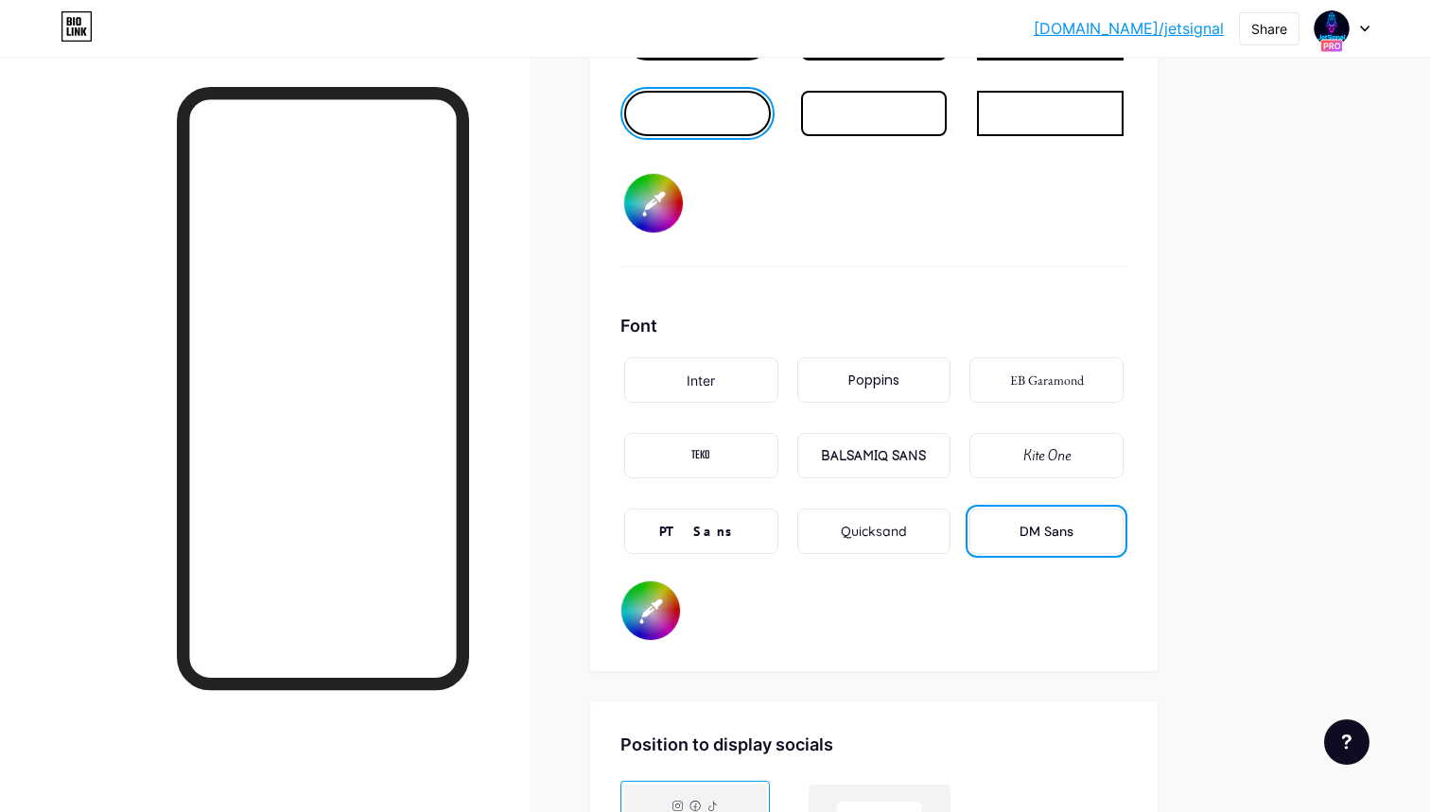
scroll to position [3017, 0]
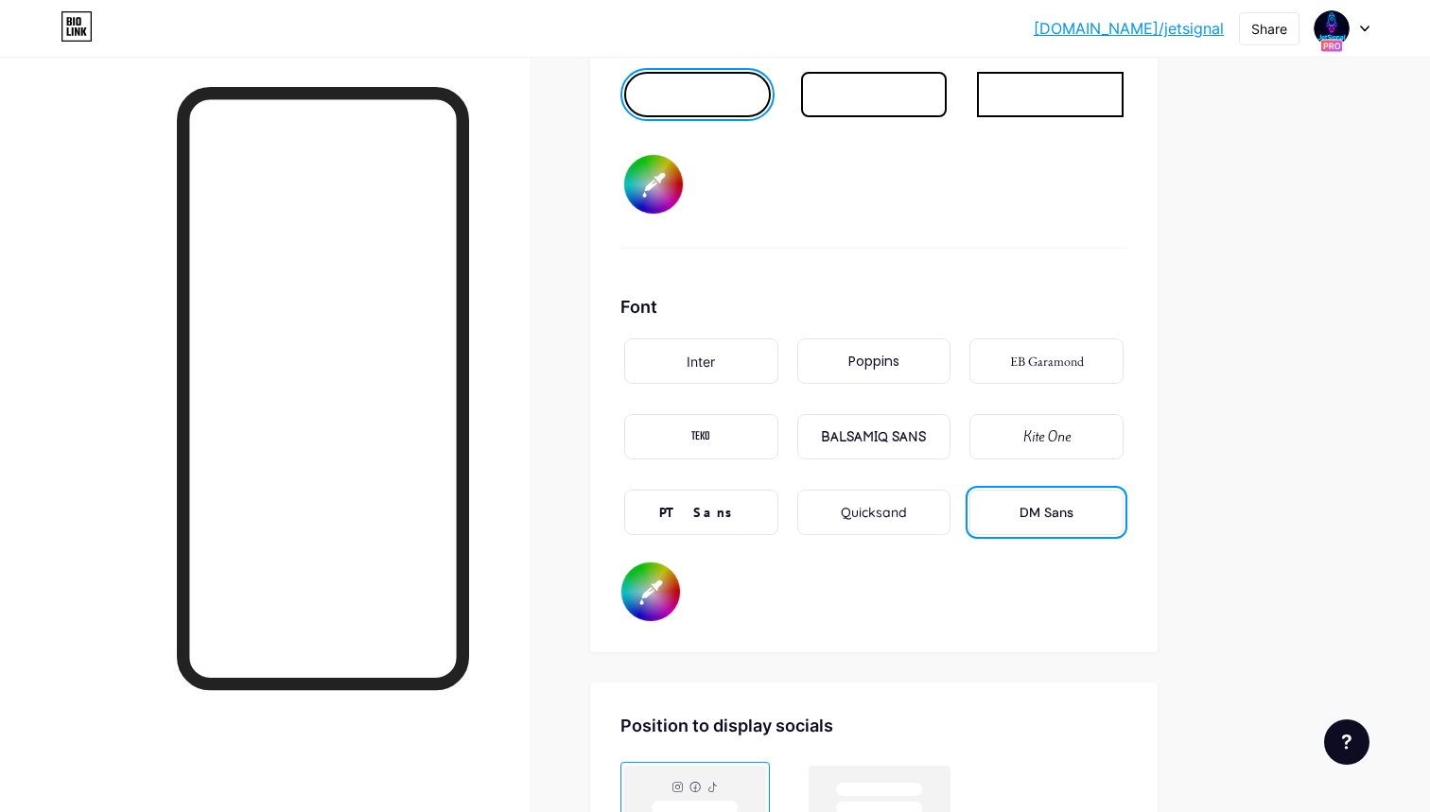
click at [649, 595] on input "#000000" at bounding box center [650, 592] width 59 height 59
type input "#ffffff"
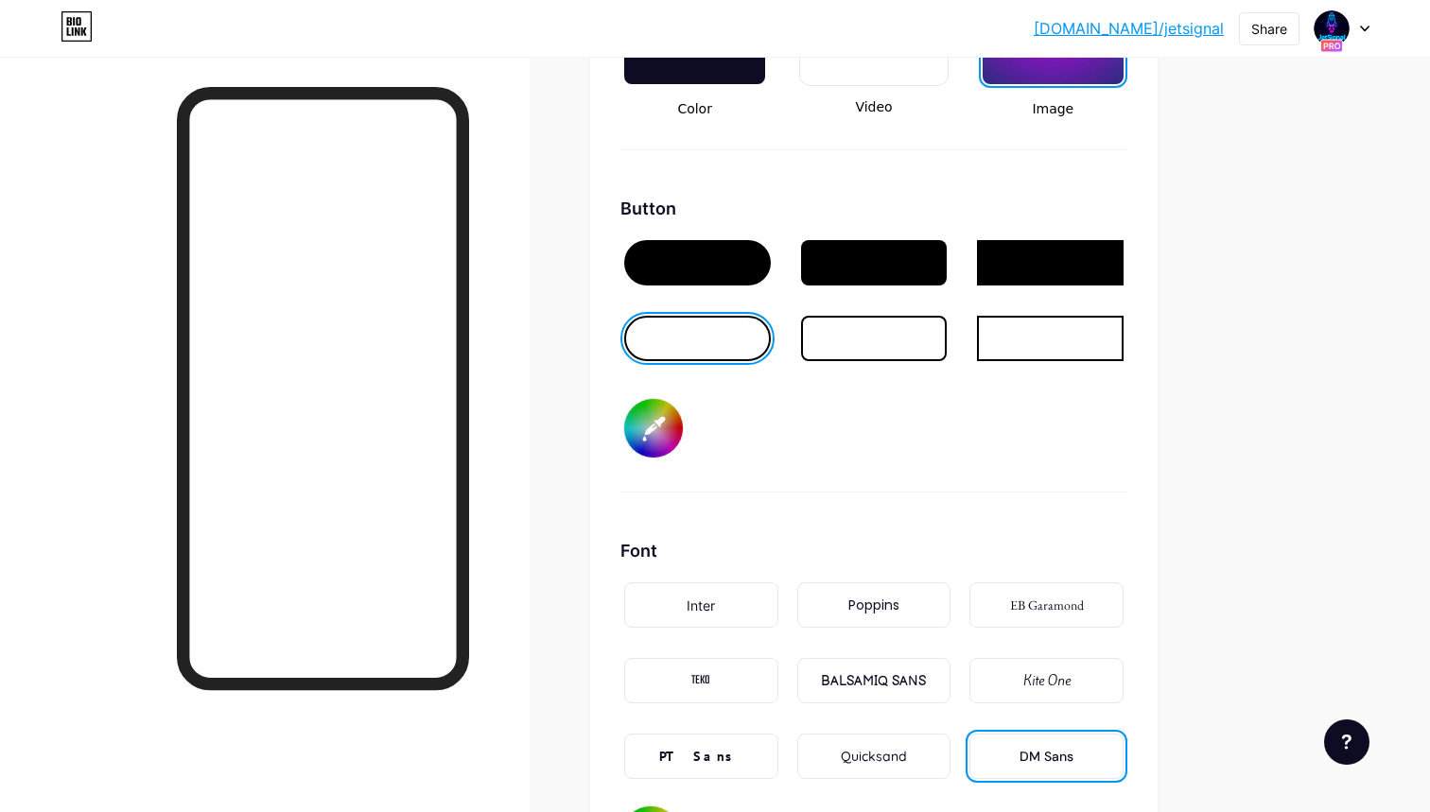
scroll to position [2740, 0]
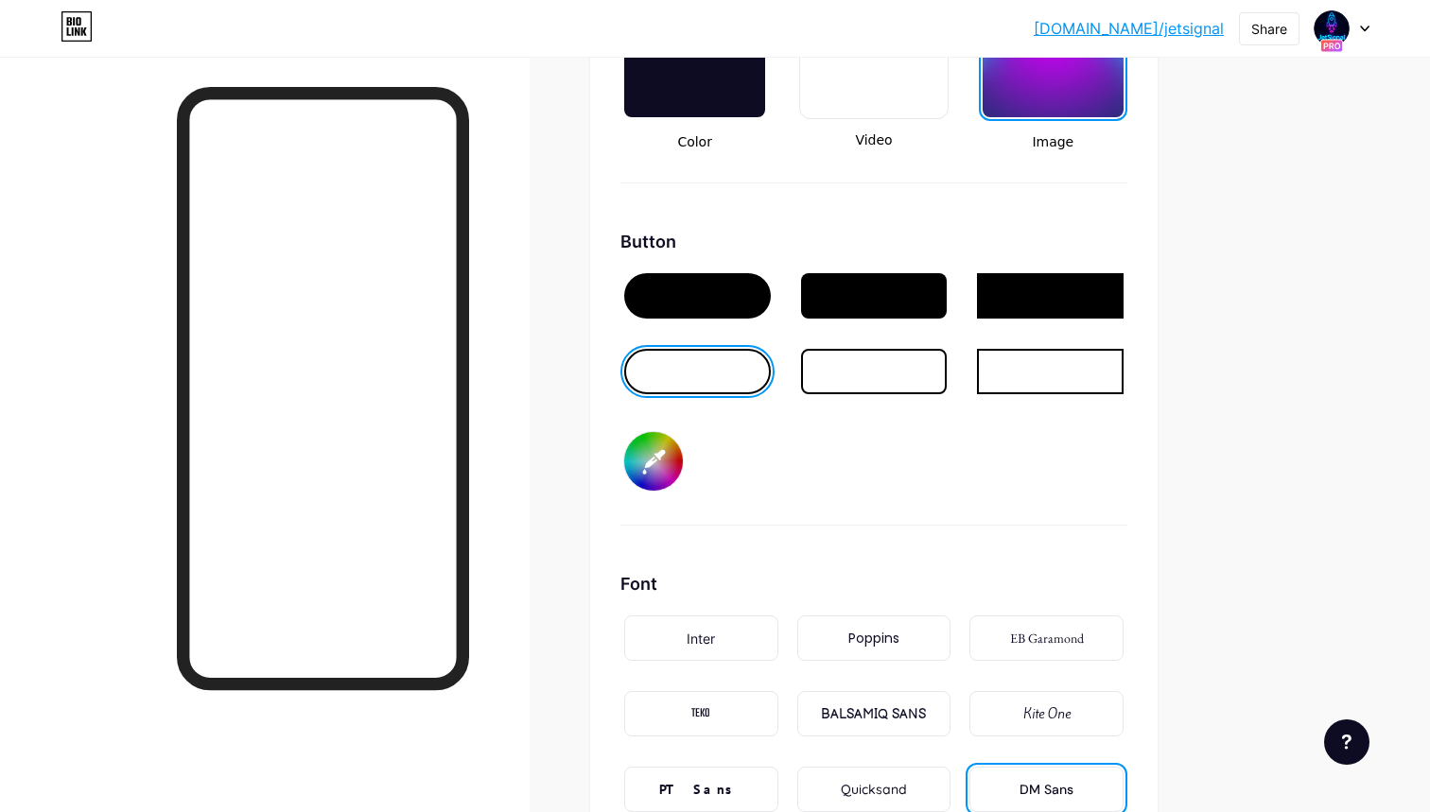
click at [675, 460] on input "#ff40ff" at bounding box center [653, 461] width 59 height 59
click at [776, 472] on div "Button #ff40ff" at bounding box center [873, 377] width 507 height 297
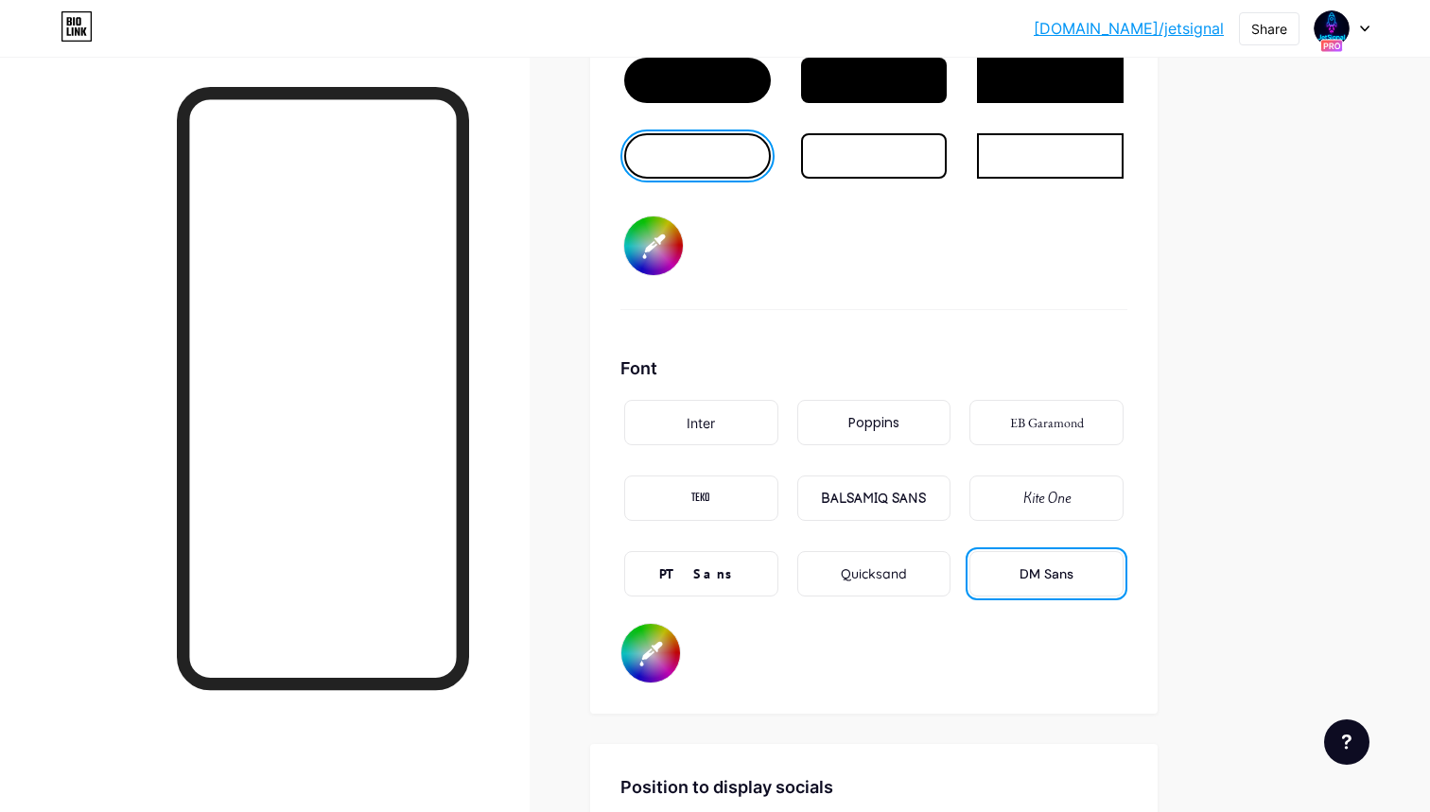
scroll to position [2947, 0]
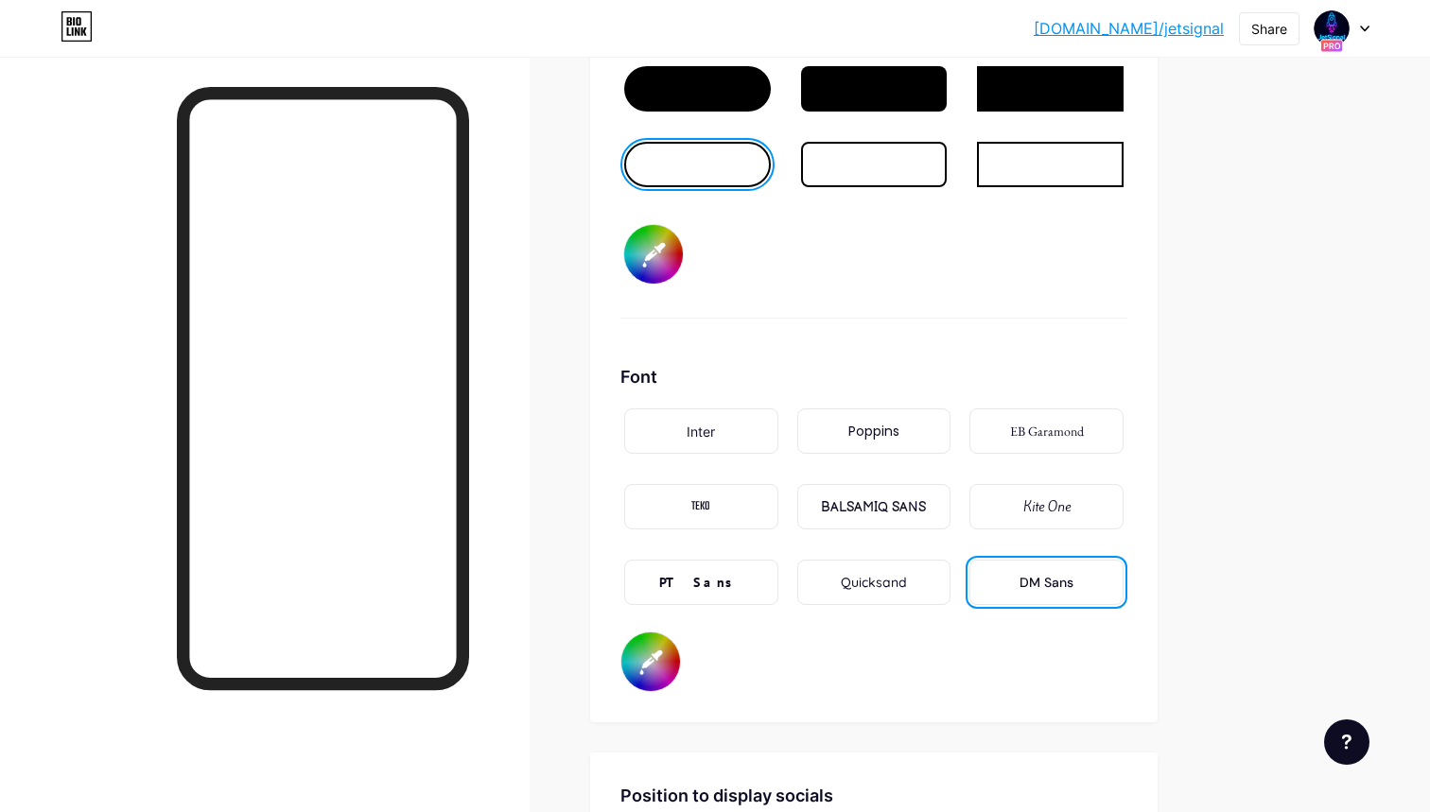
click at [738, 438] on div "Inter" at bounding box center [701, 430] width 154 height 45
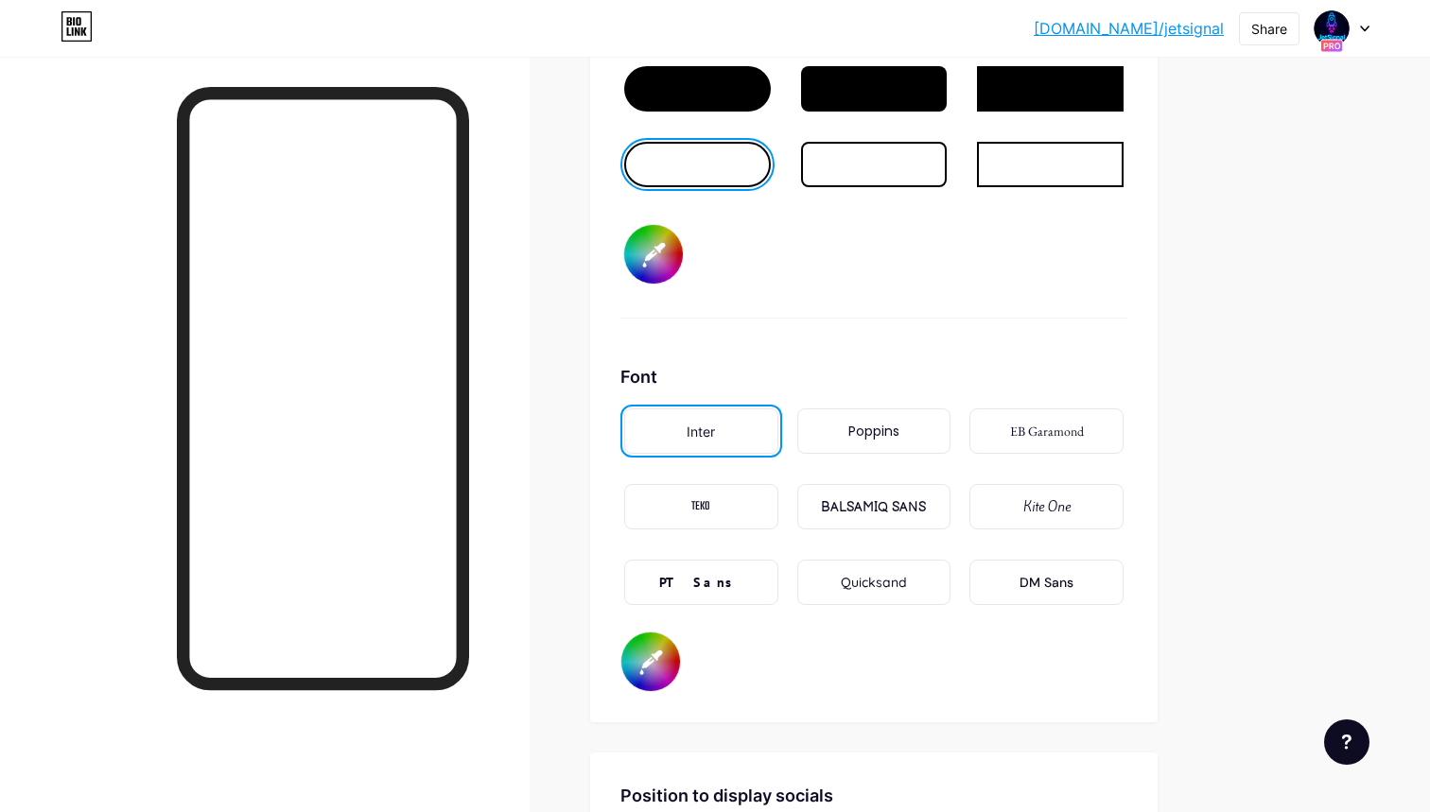
click at [1058, 596] on div "DM Sans" at bounding box center [1046, 582] width 154 height 45
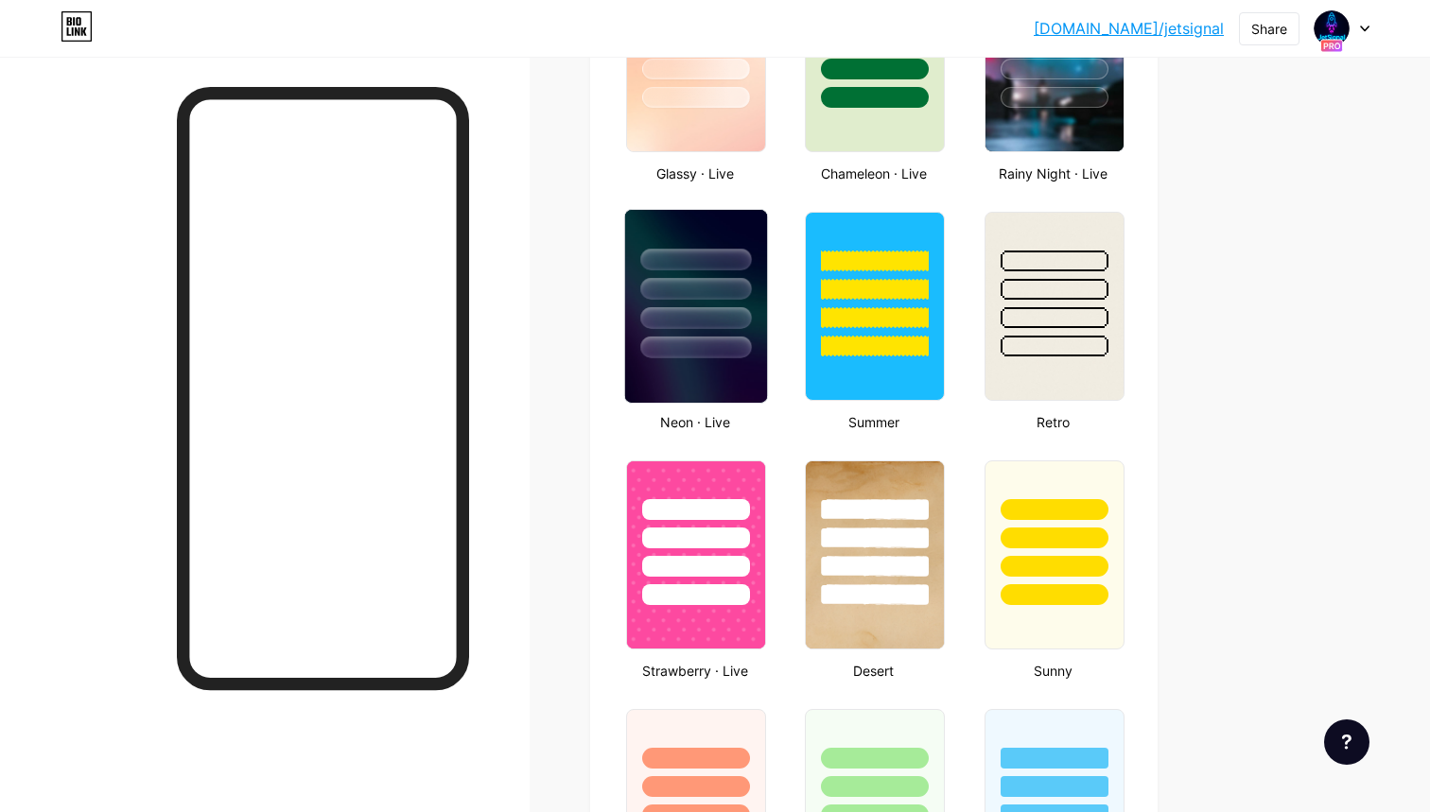
scroll to position [1111, 0]
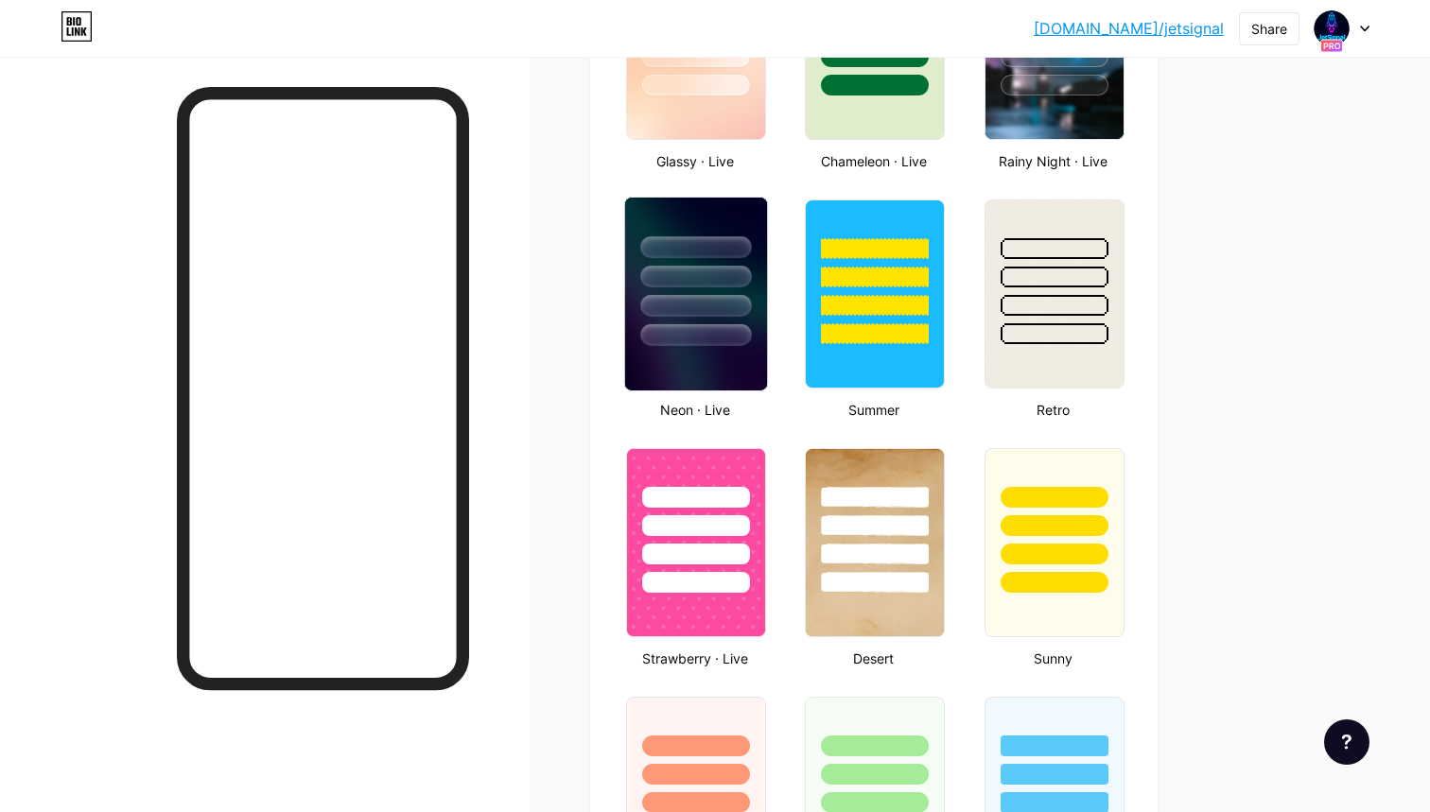
click at [684, 327] on div at bounding box center [695, 335] width 111 height 22
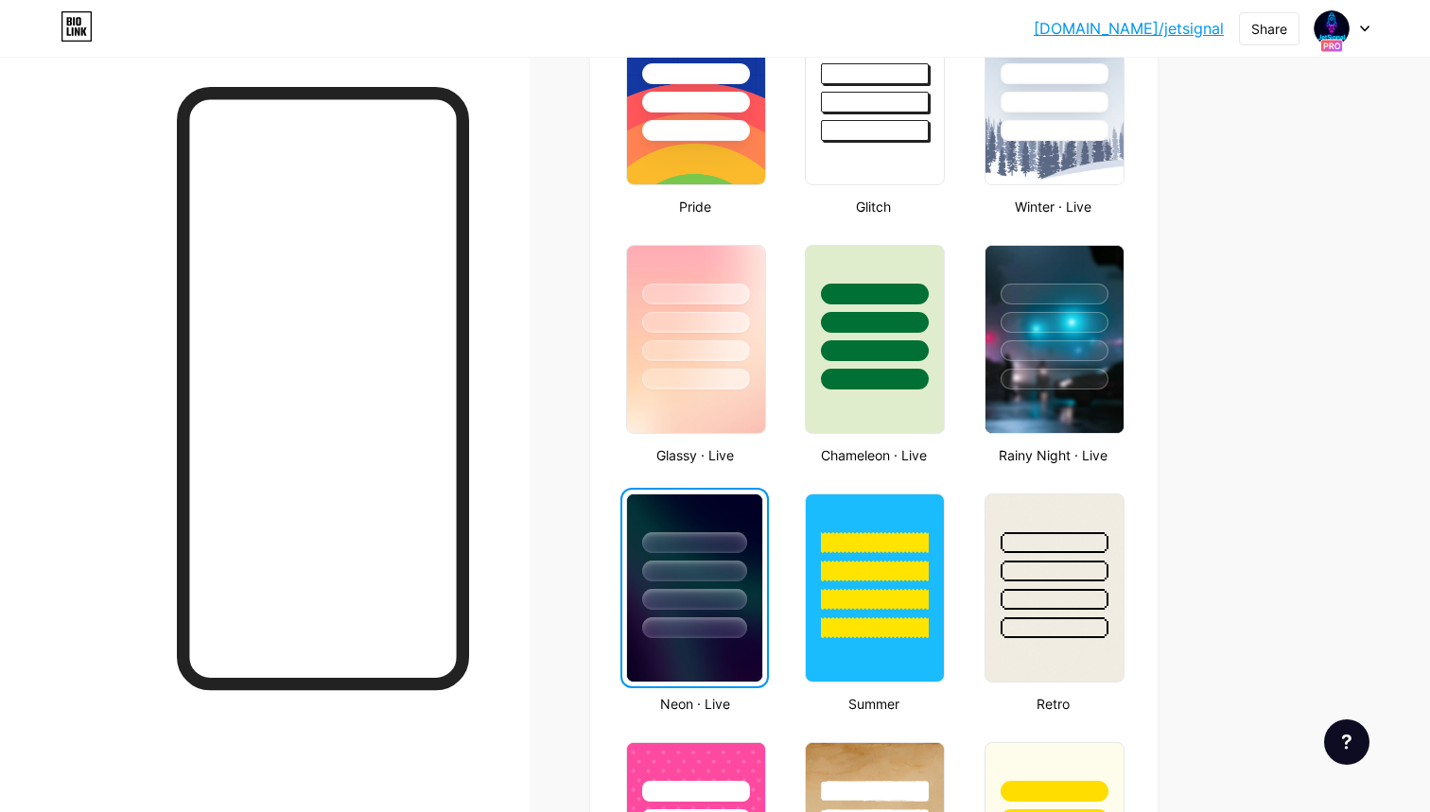
scroll to position [813, 0]
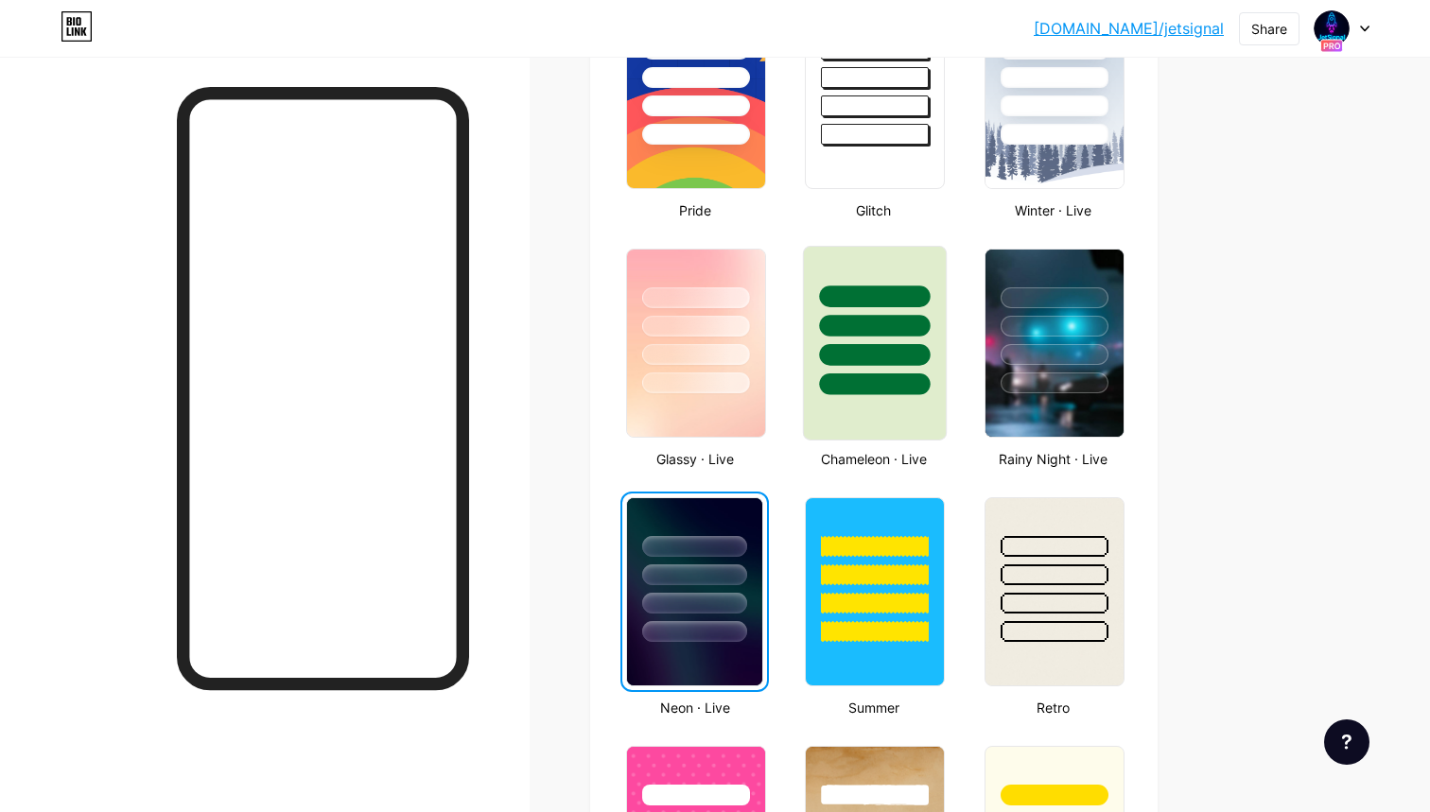
click at [882, 338] on div at bounding box center [875, 321] width 142 height 148
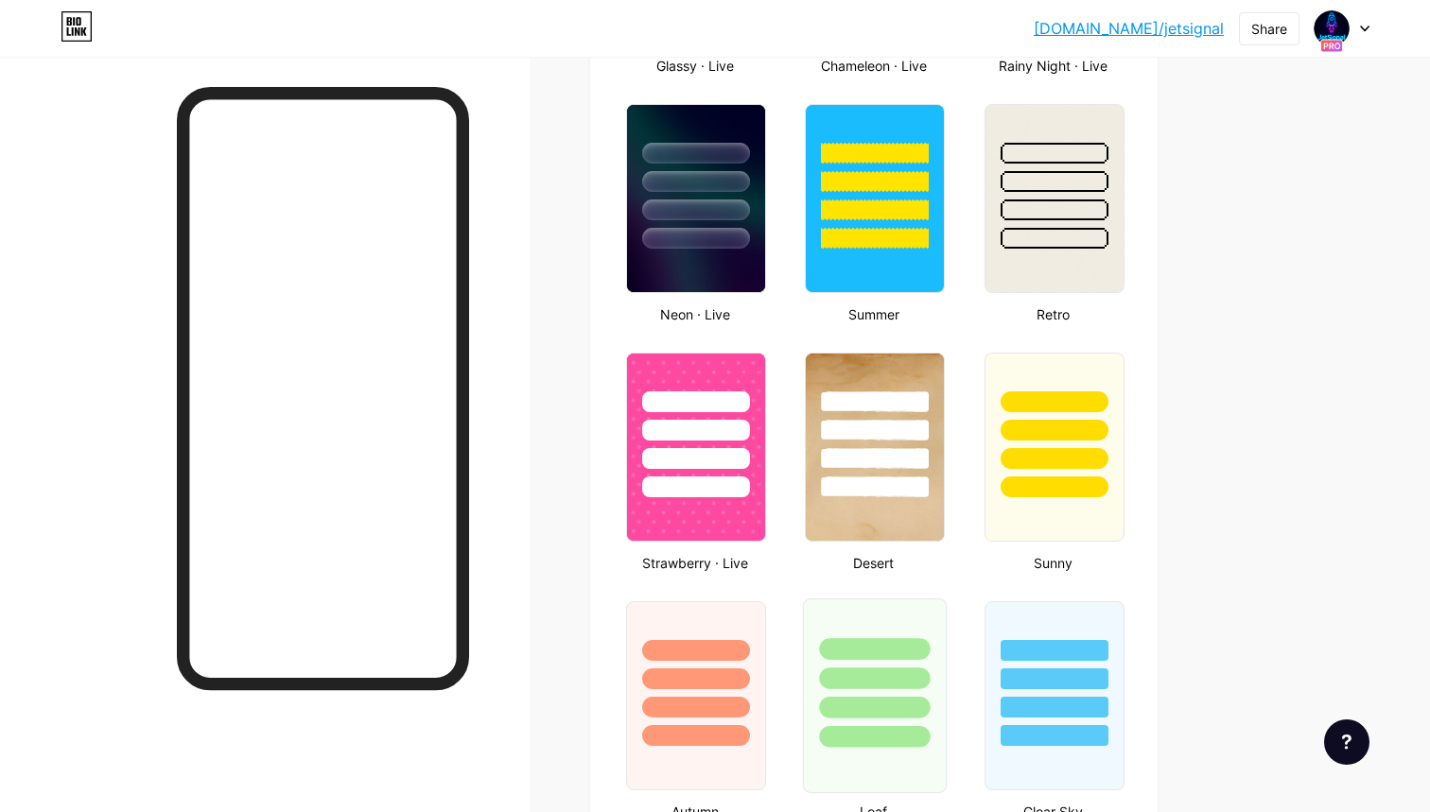
scroll to position [1064, 0]
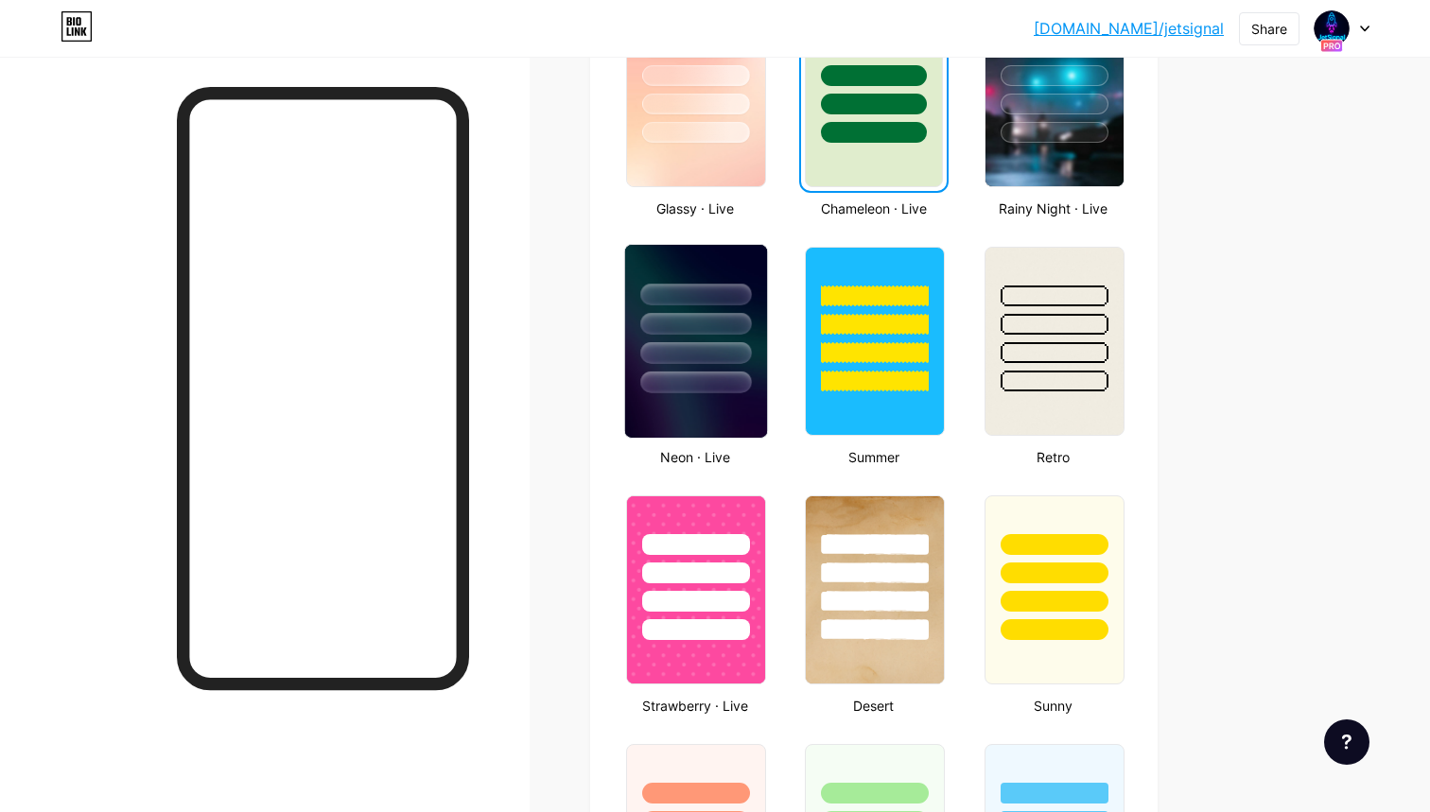
click at [718, 324] on div at bounding box center [695, 324] width 111 height 22
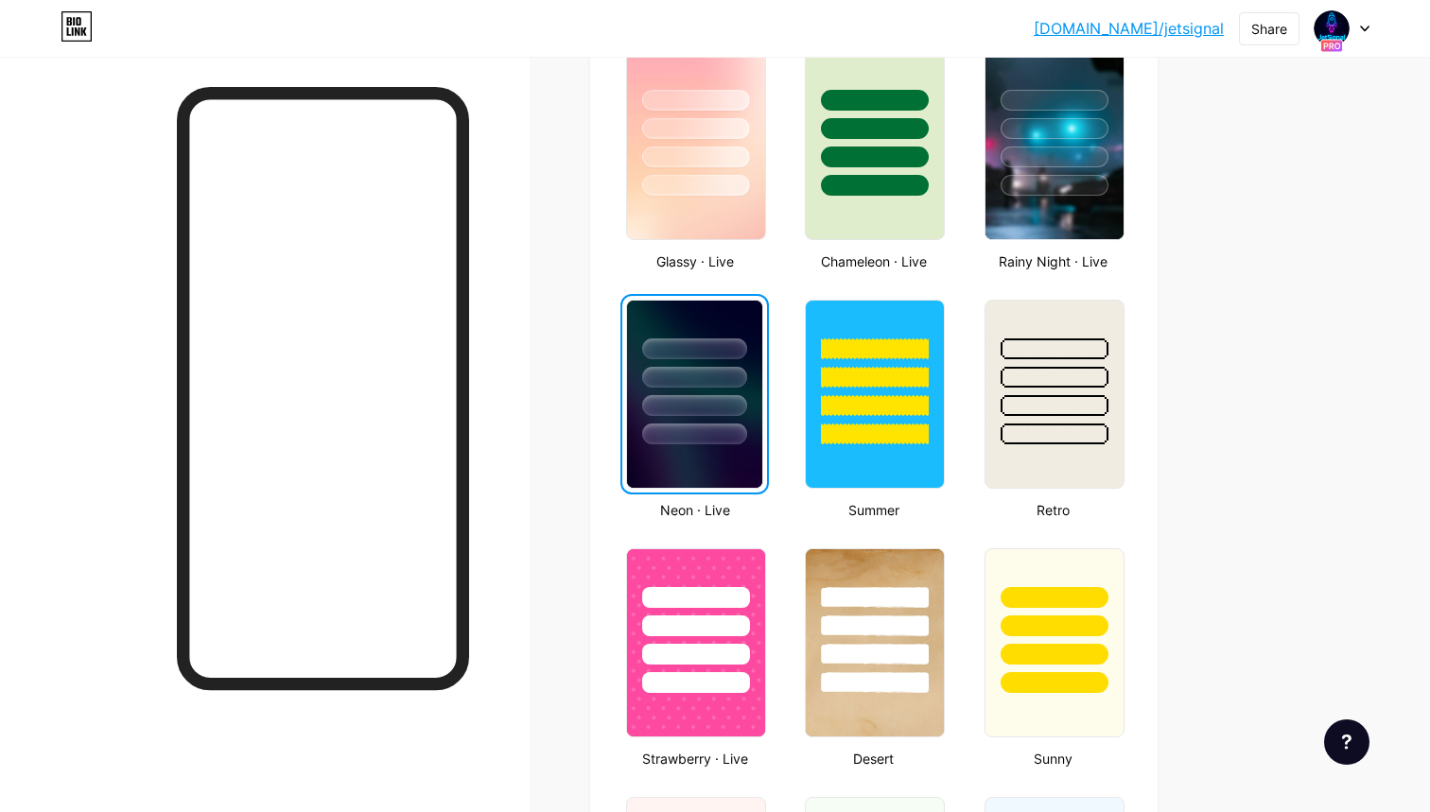
scroll to position [1122, 0]
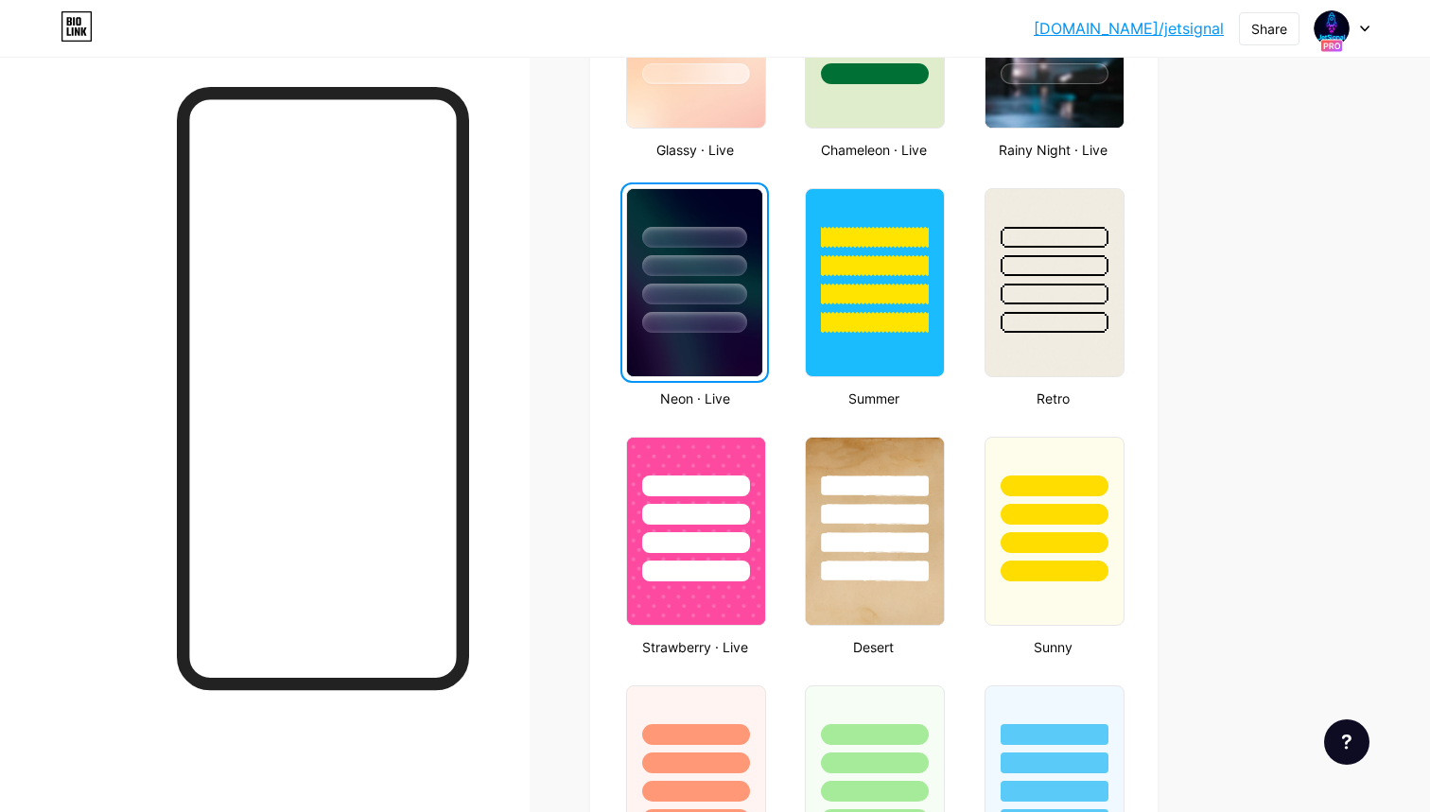
click at [714, 331] on div at bounding box center [694, 322] width 105 height 21
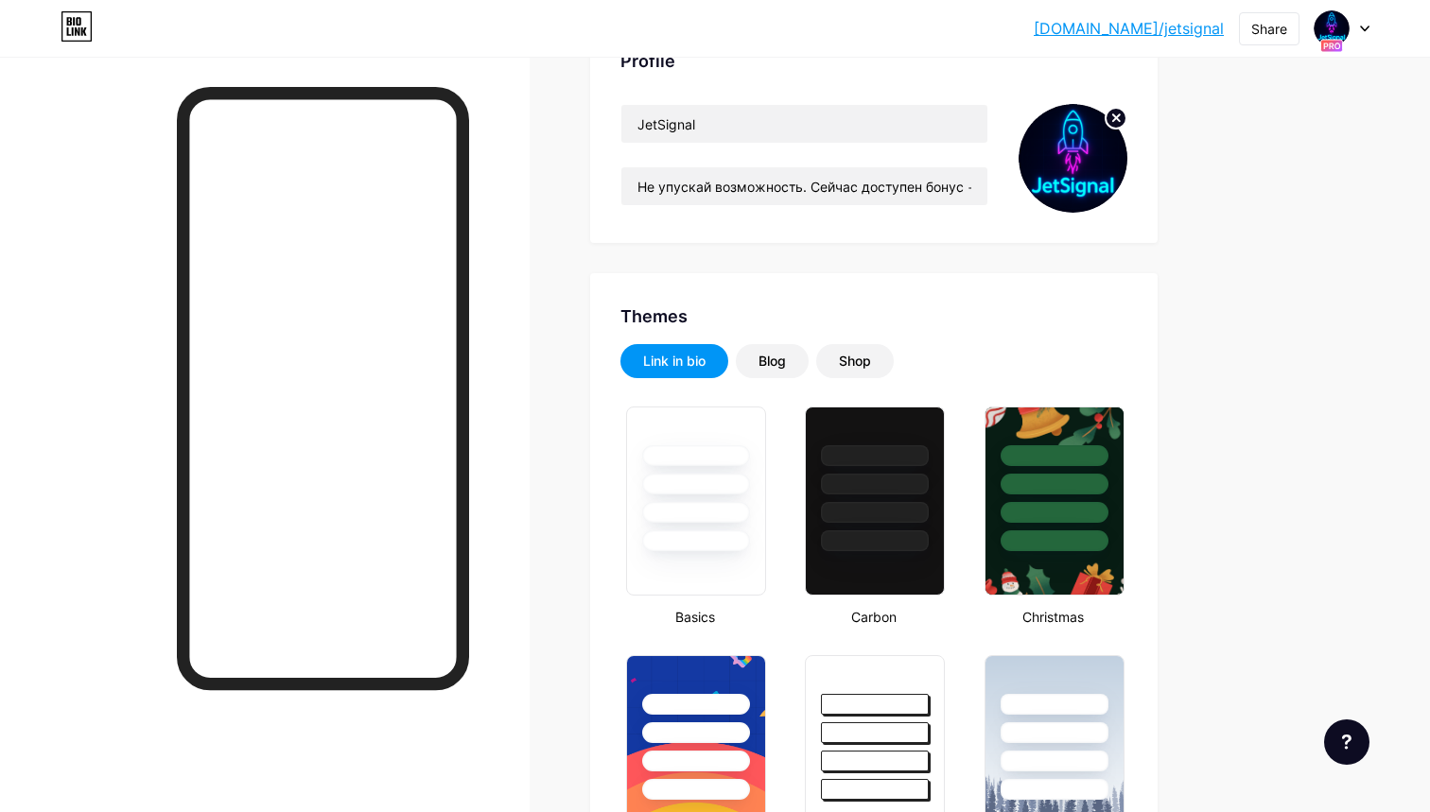
scroll to position [72, 0]
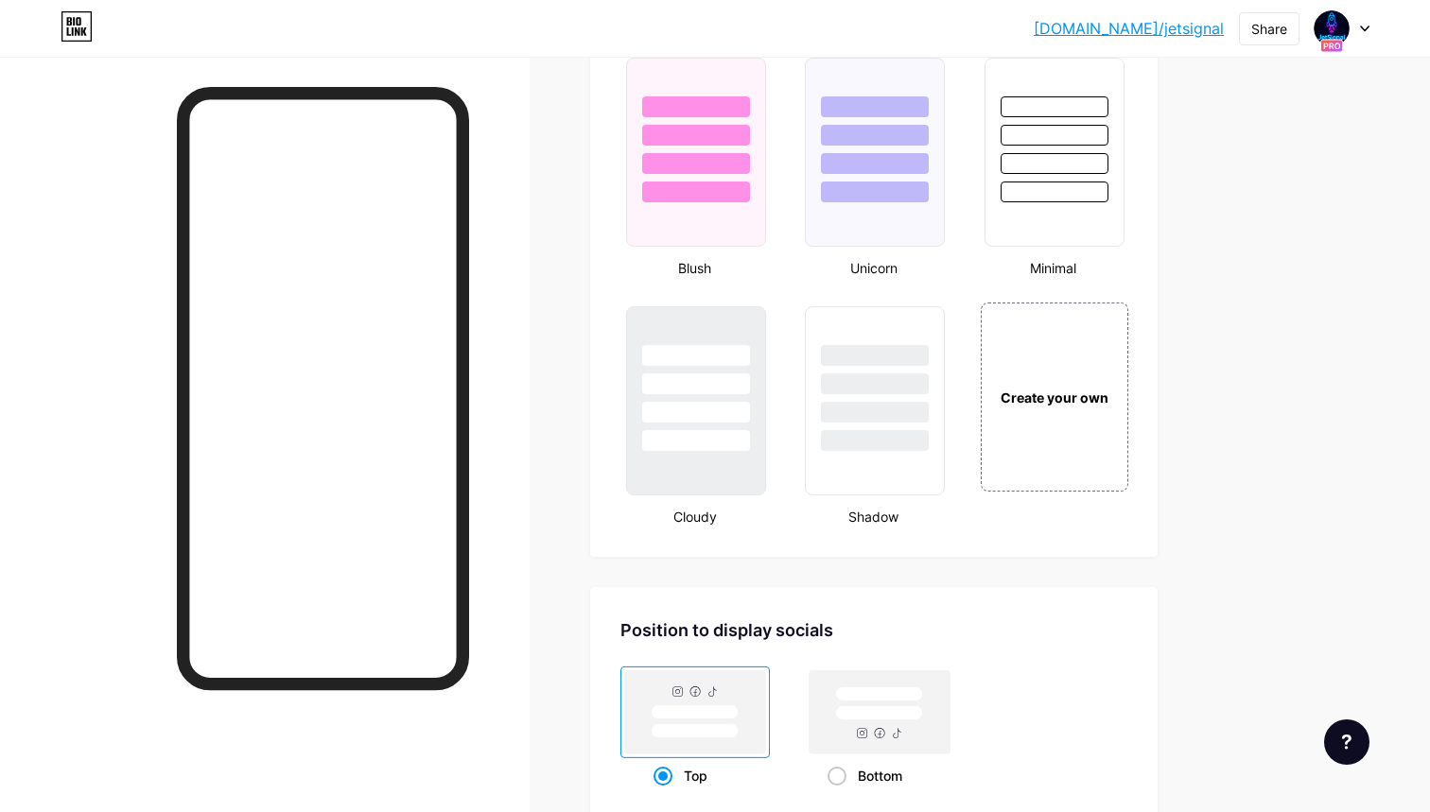
click at [1028, 480] on div "Create your own" at bounding box center [1054, 396] width 152 height 195
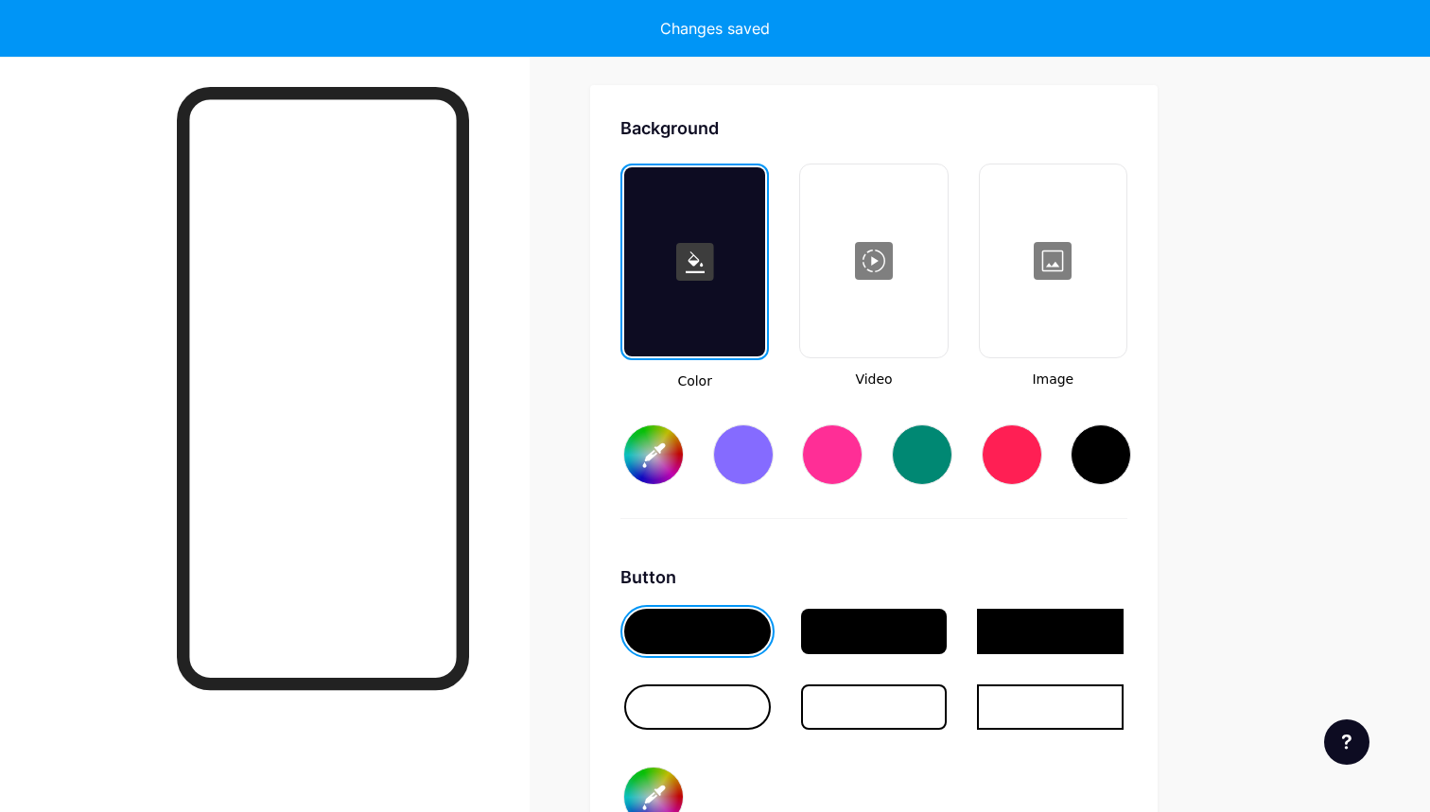
scroll to position [2510, 0]
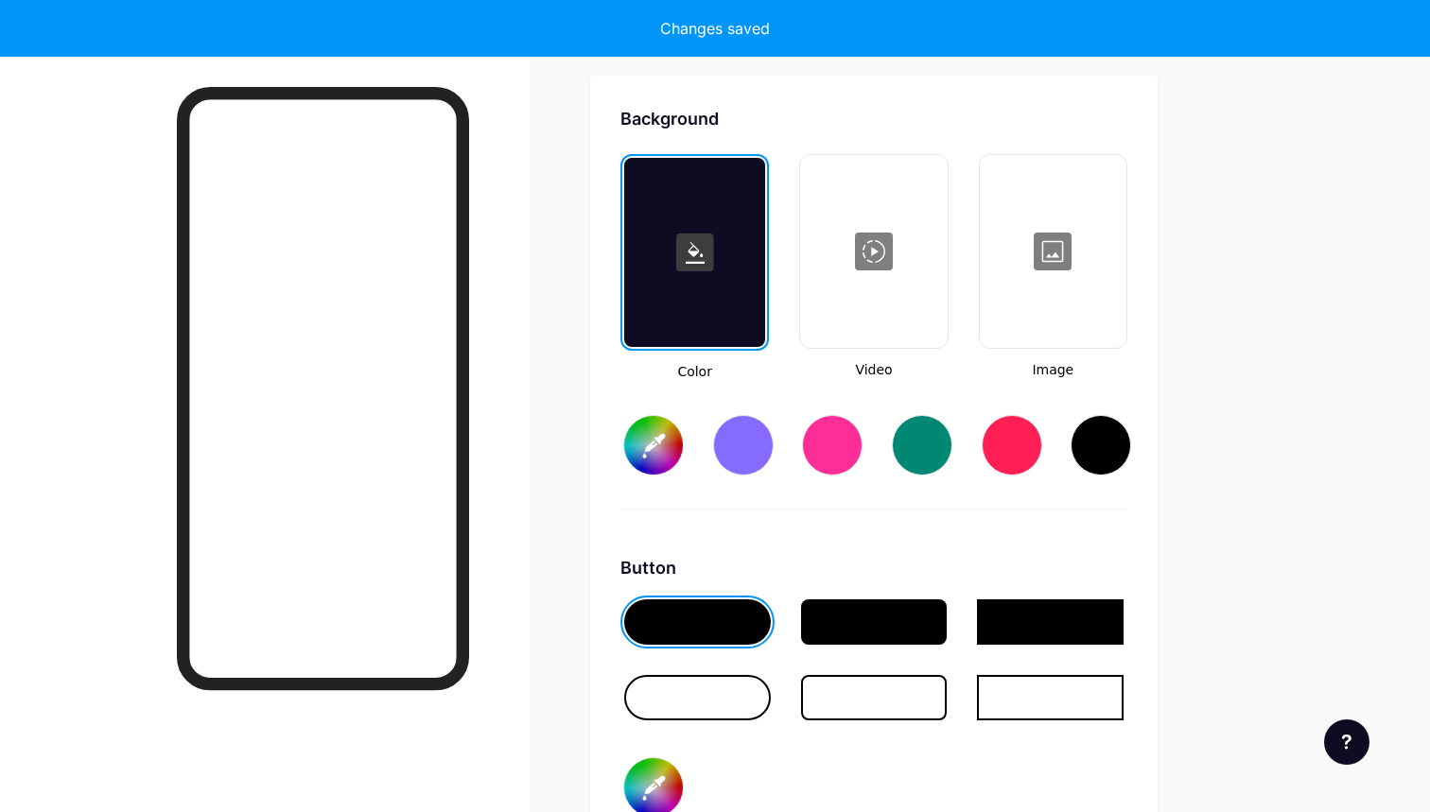
type input "#ffffff"
type input "#000000"
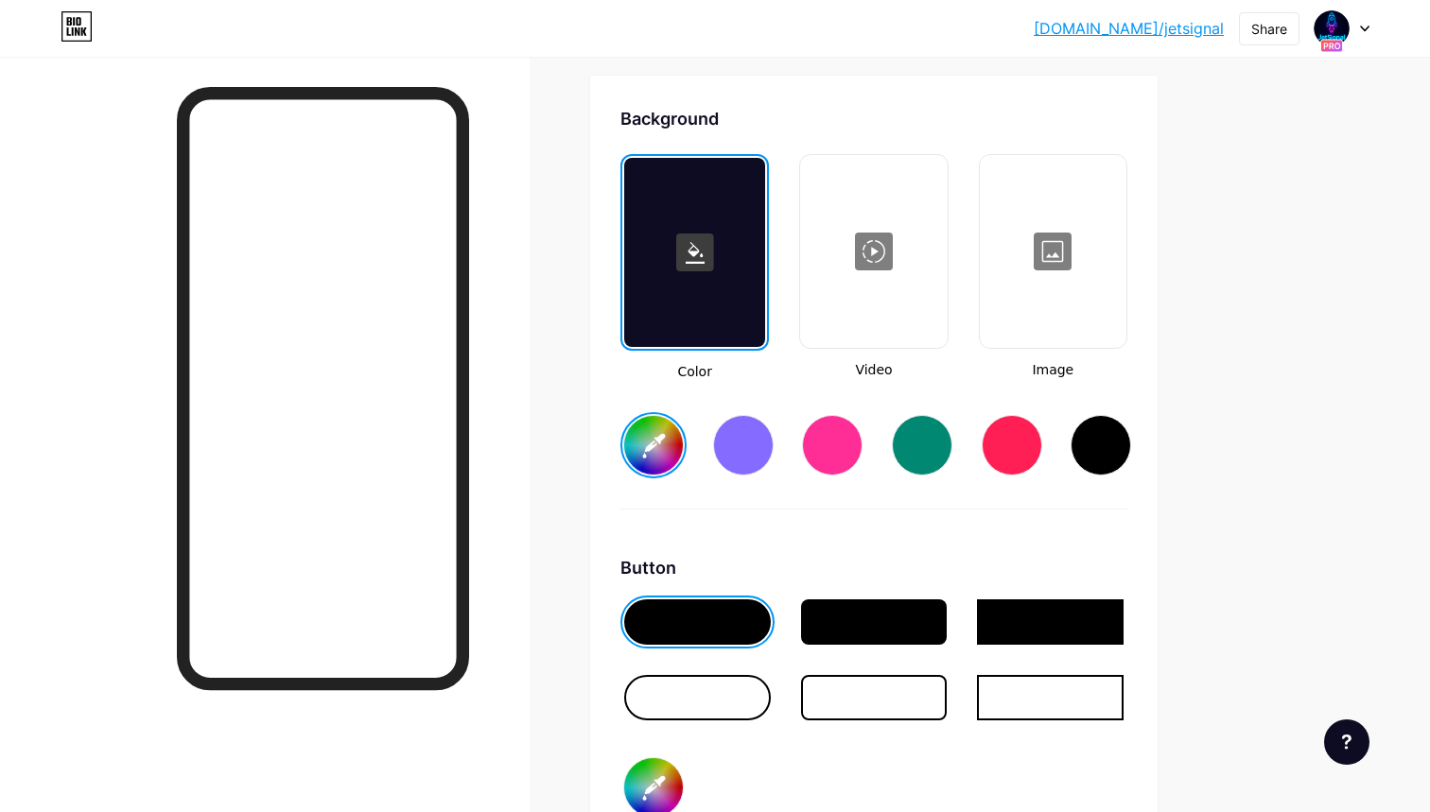
click at [661, 292] on div at bounding box center [694, 252] width 141 height 189
click at [1041, 296] on div at bounding box center [1052, 251] width 143 height 189
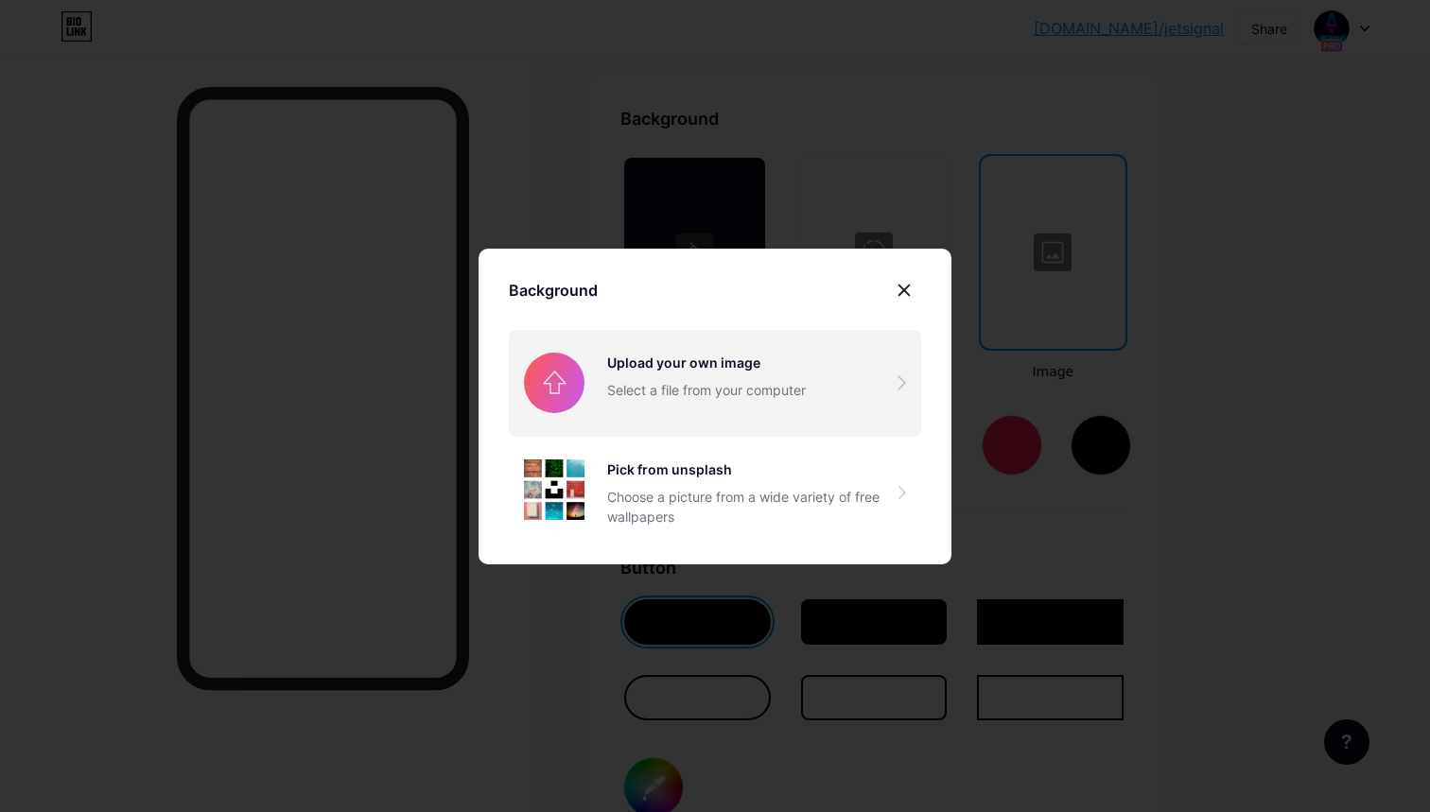
click at [785, 407] on input "file" at bounding box center [715, 383] width 412 height 106
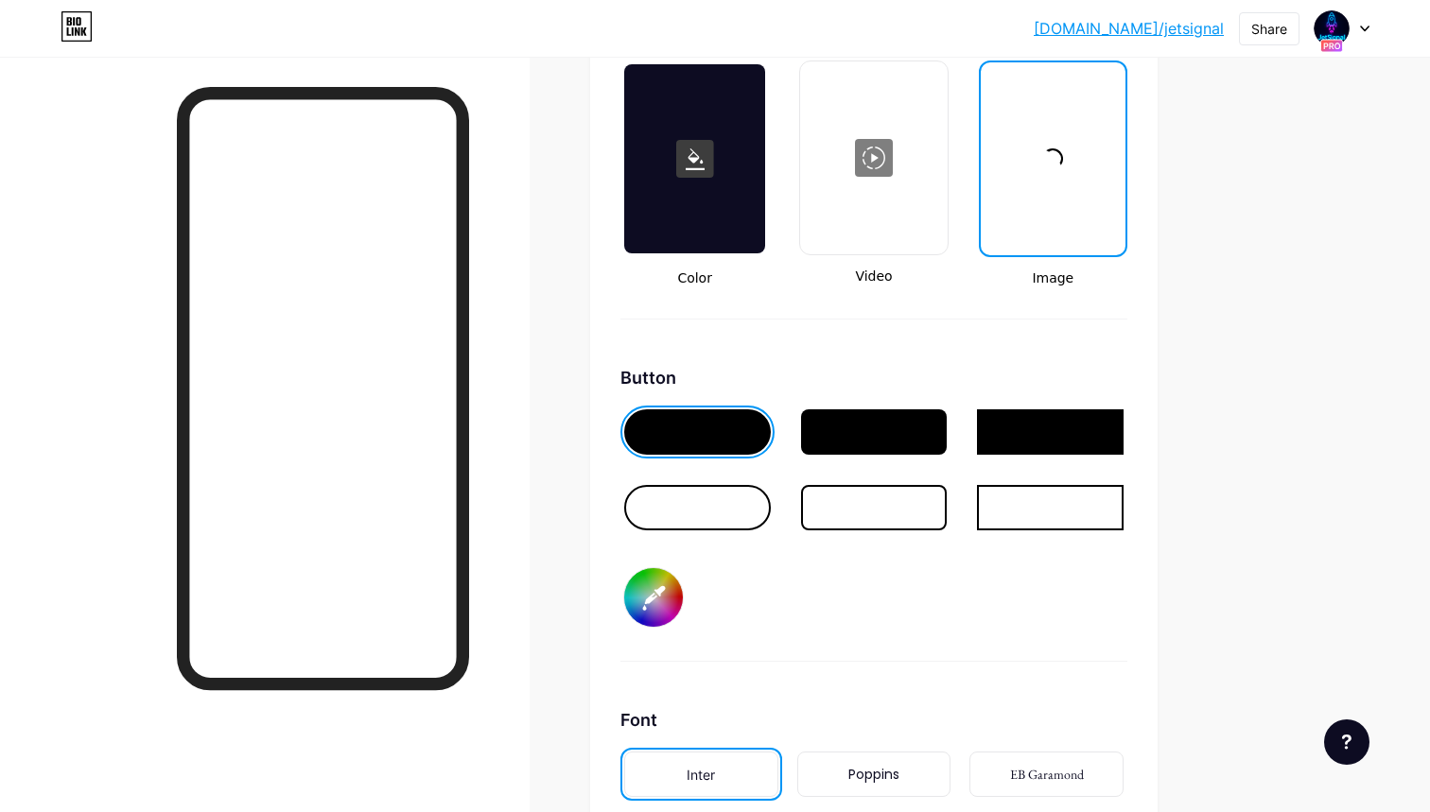
scroll to position [2773, 0]
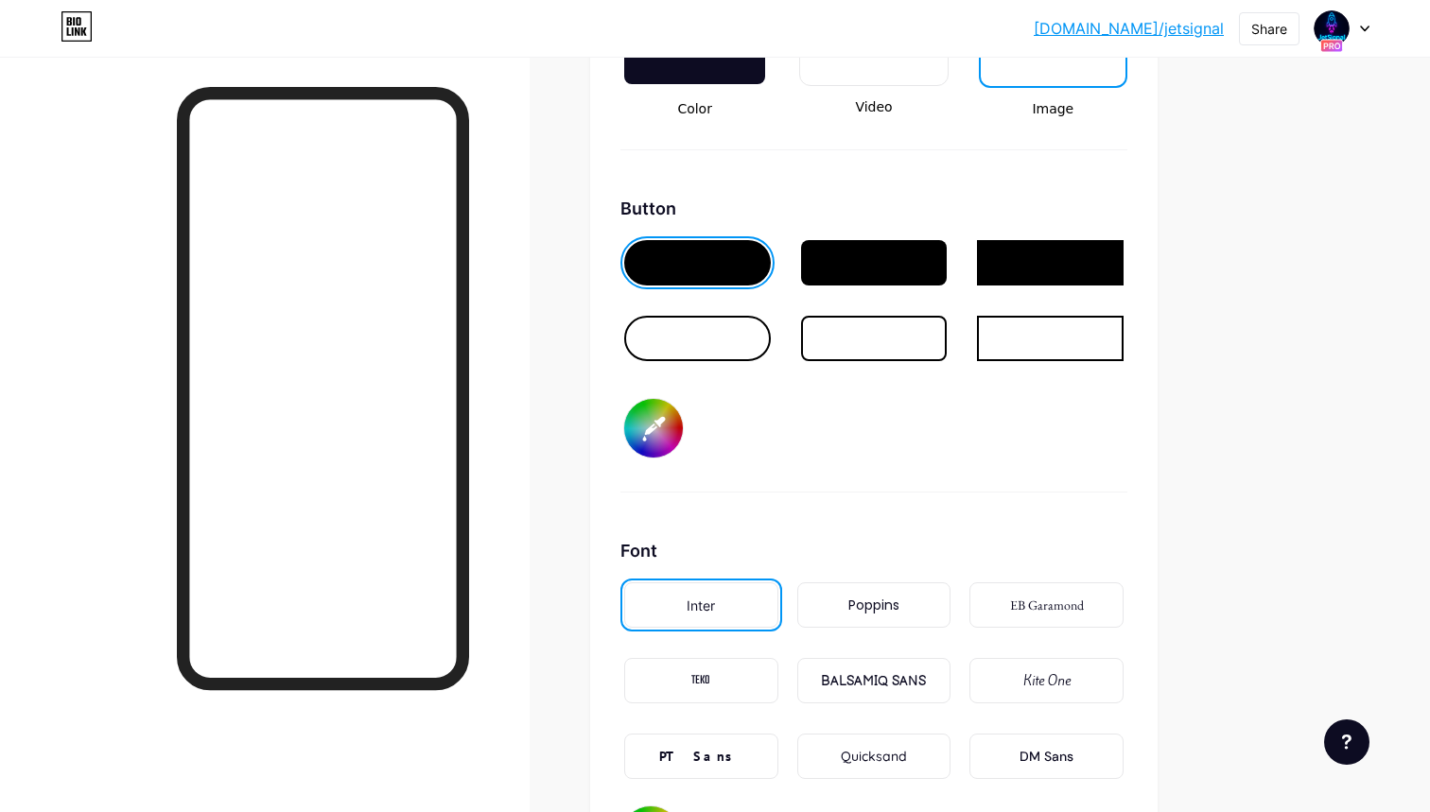
click at [731, 337] on div at bounding box center [697, 338] width 147 height 45
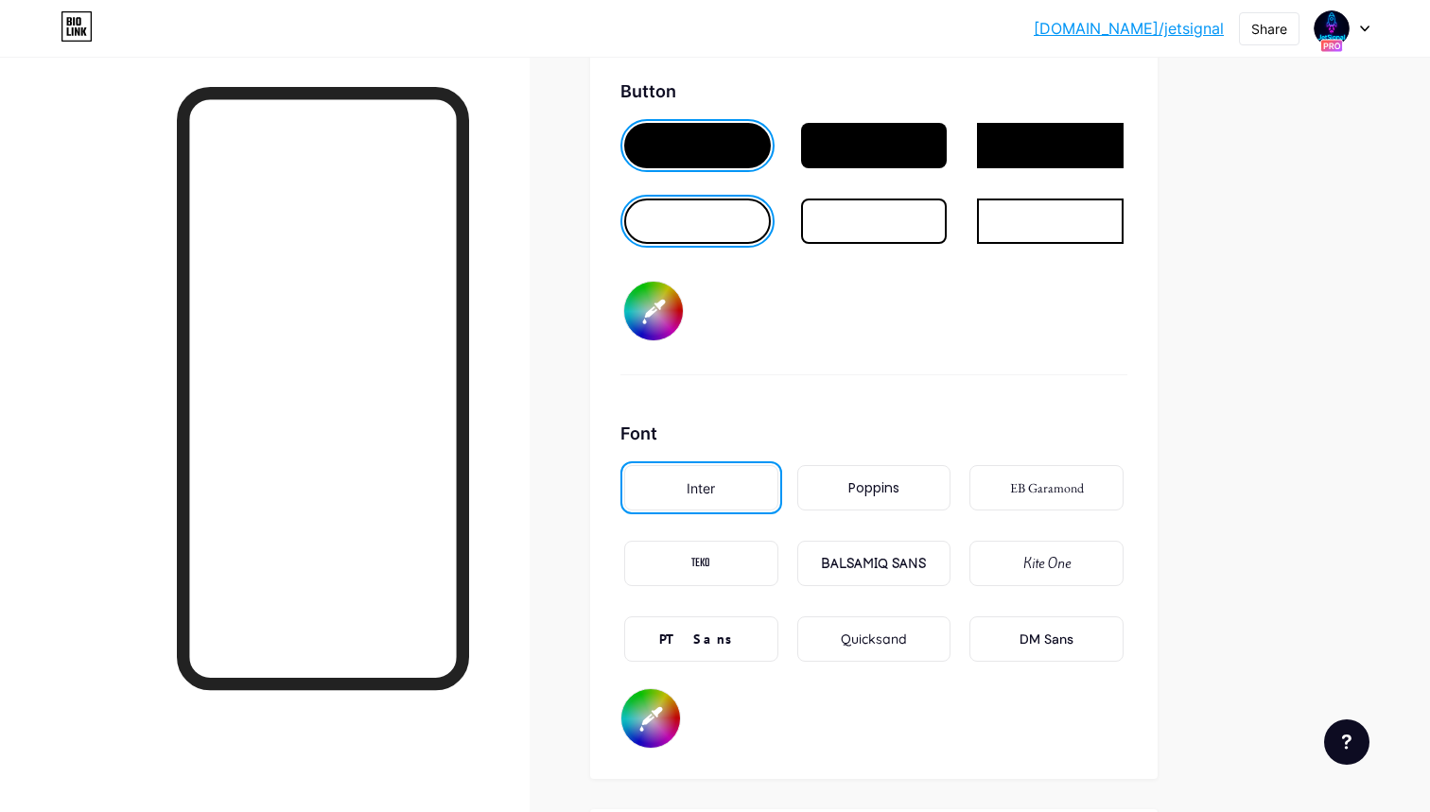
scroll to position [2935, 0]
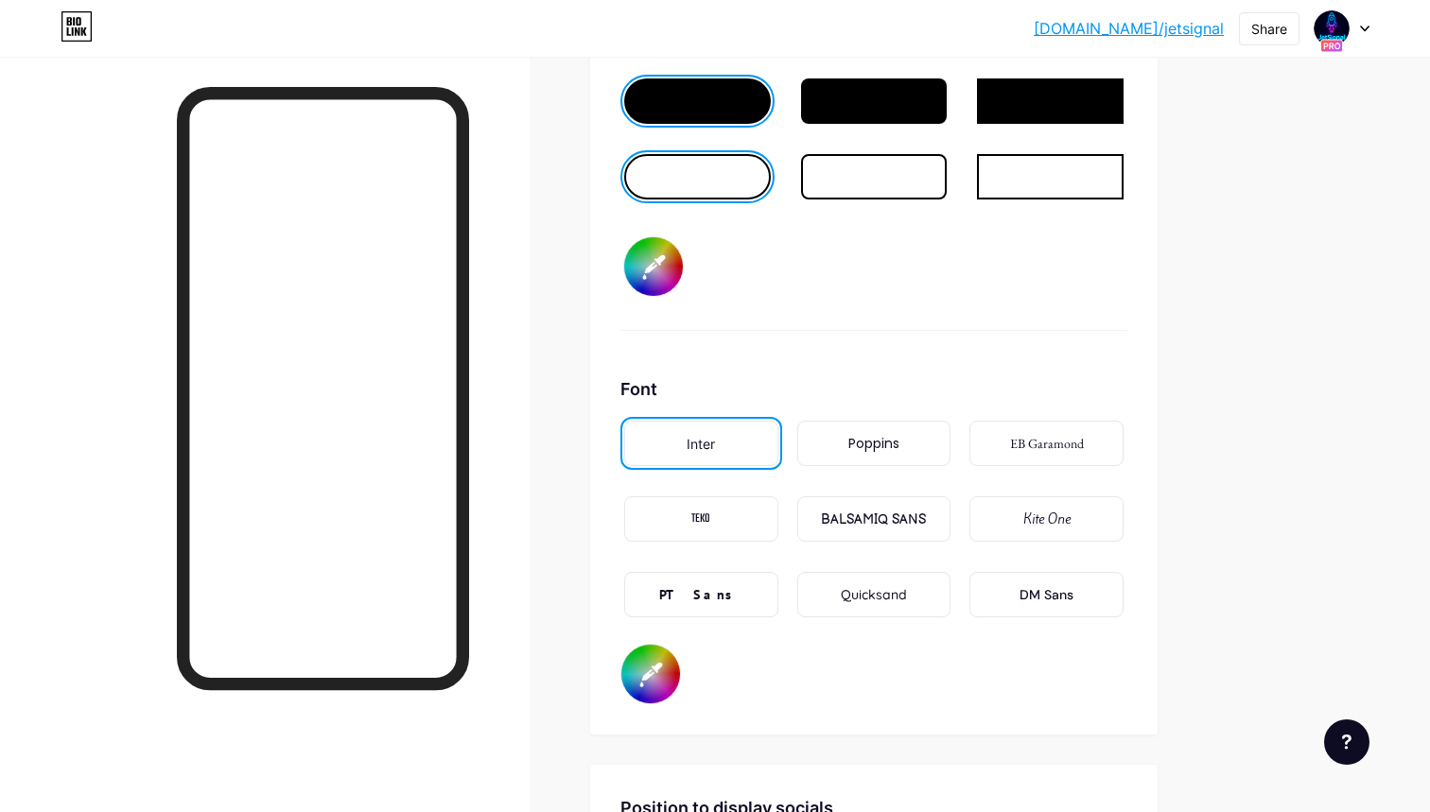
click at [661, 262] on input "#000000" at bounding box center [653, 266] width 59 height 59
type input "#ff40ff"
click at [638, 673] on input "#000000" at bounding box center [650, 674] width 59 height 59
type input "#ffffff"
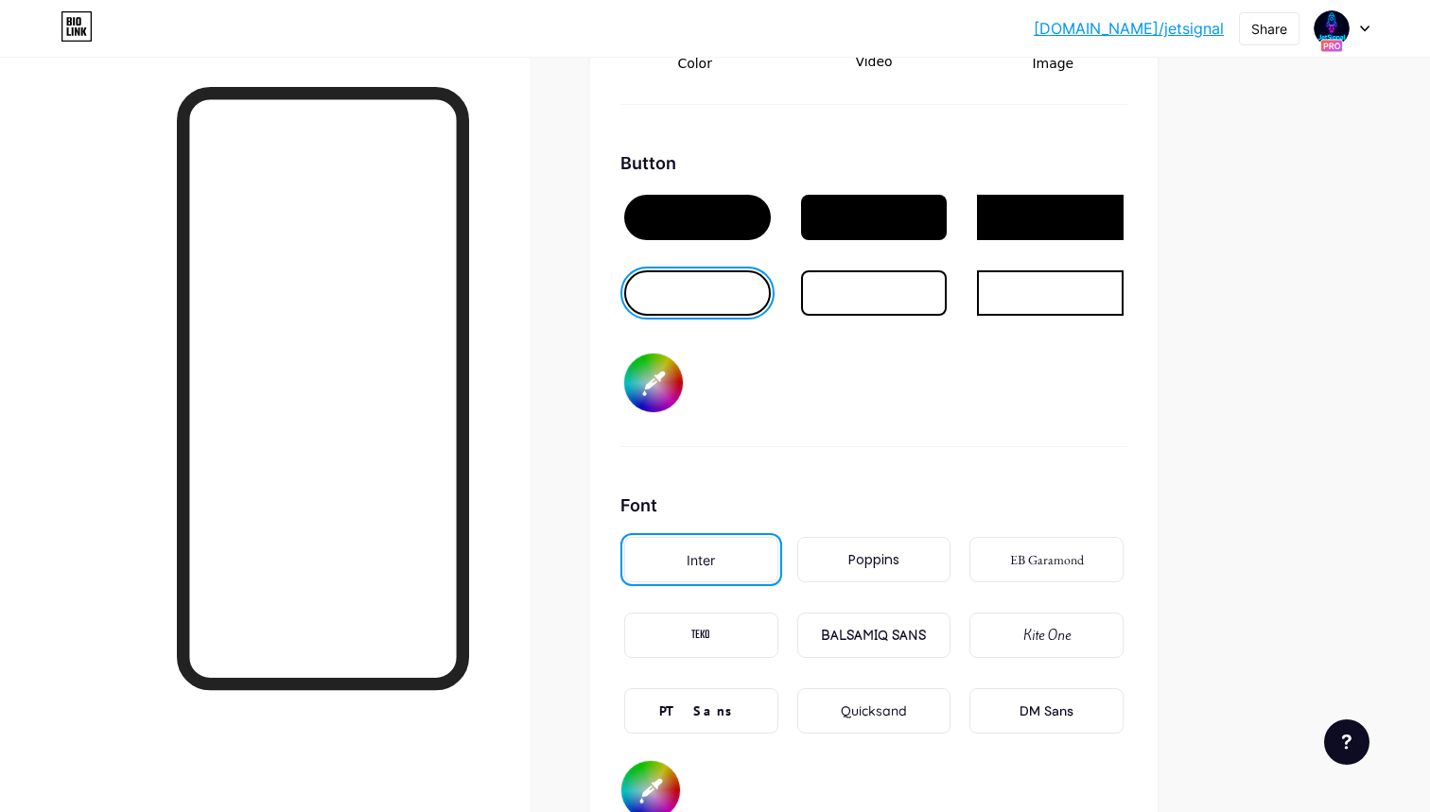
scroll to position [2850, 0]
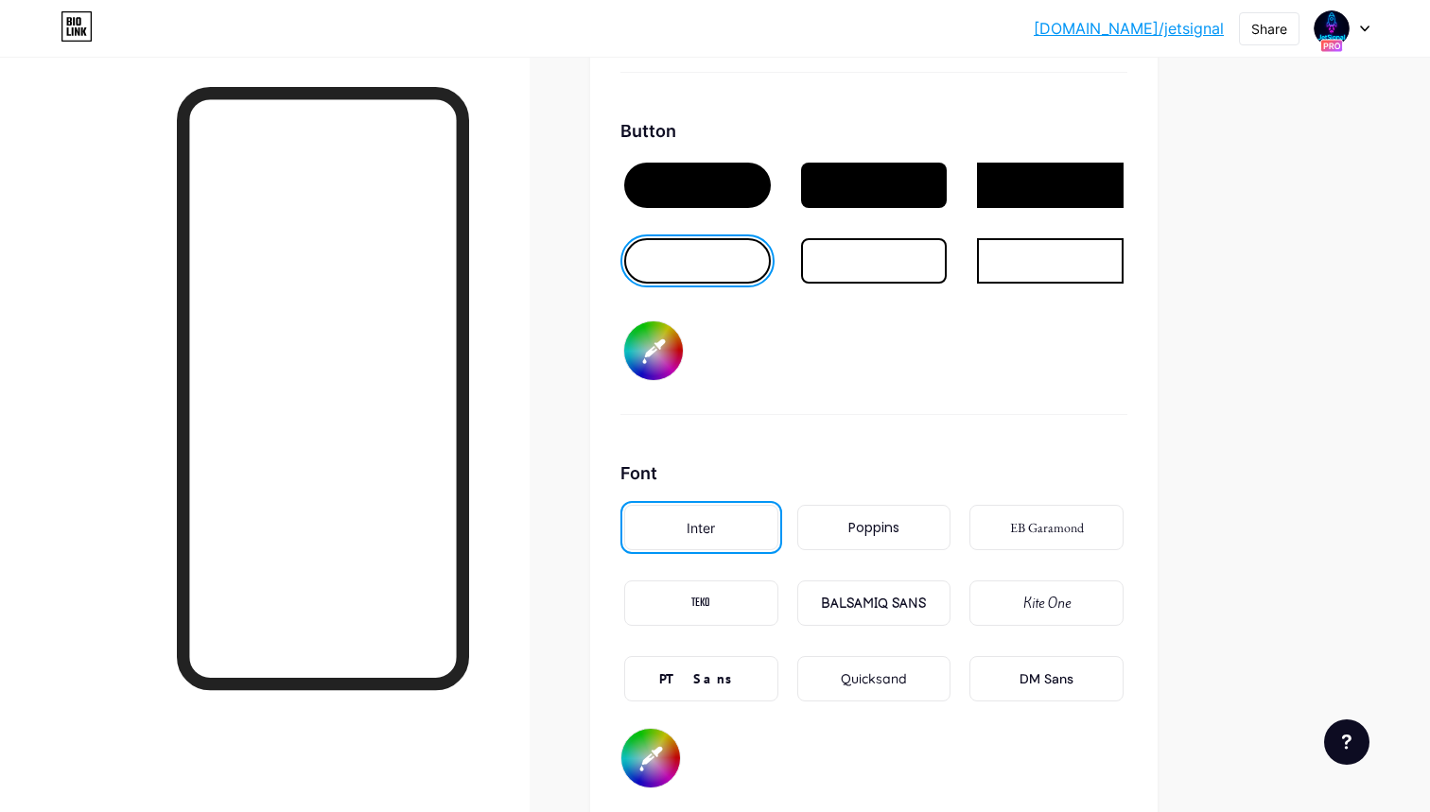
click at [1015, 686] on div "DM Sans" at bounding box center [1046, 678] width 154 height 45
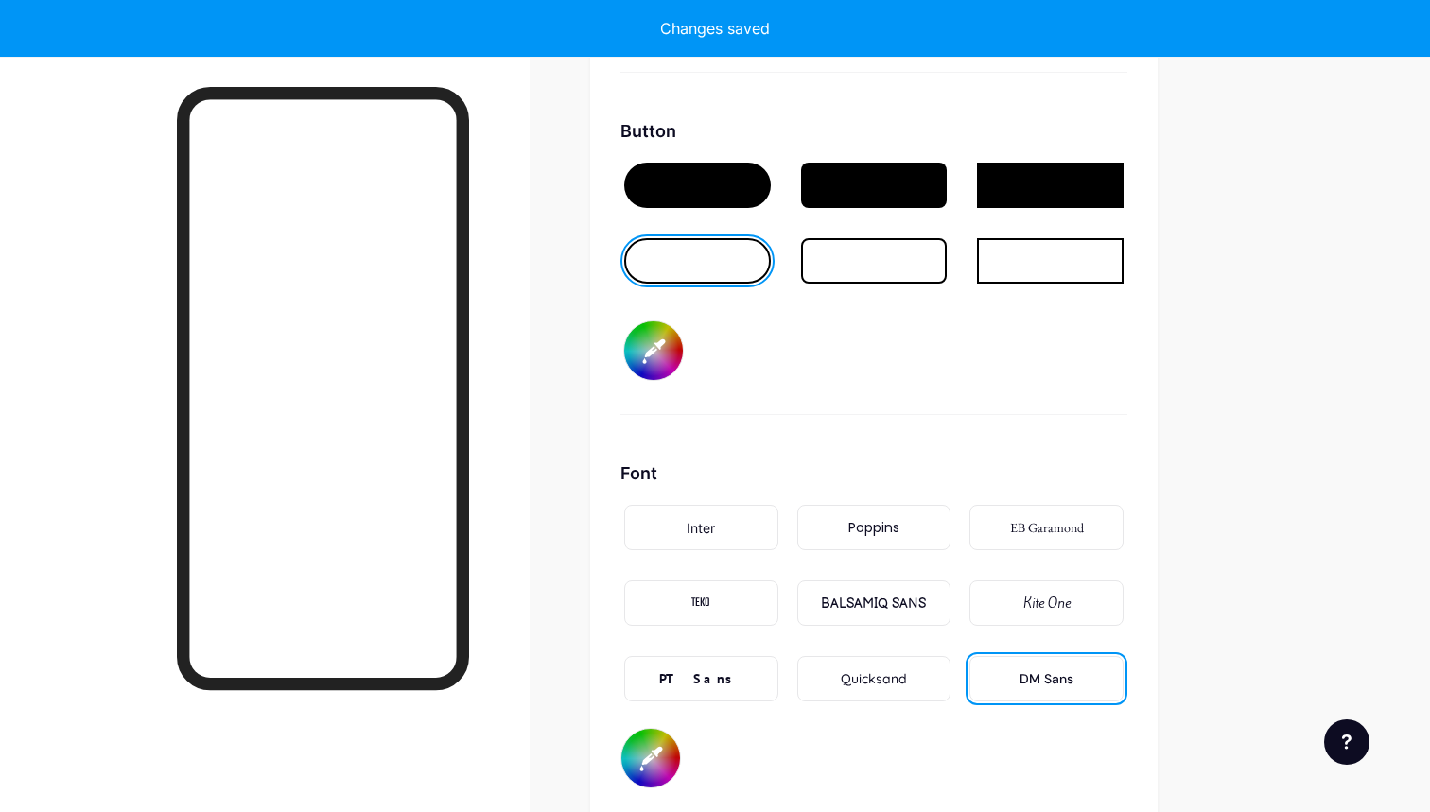
click at [711, 667] on div "PT Sans" at bounding box center [701, 678] width 154 height 45
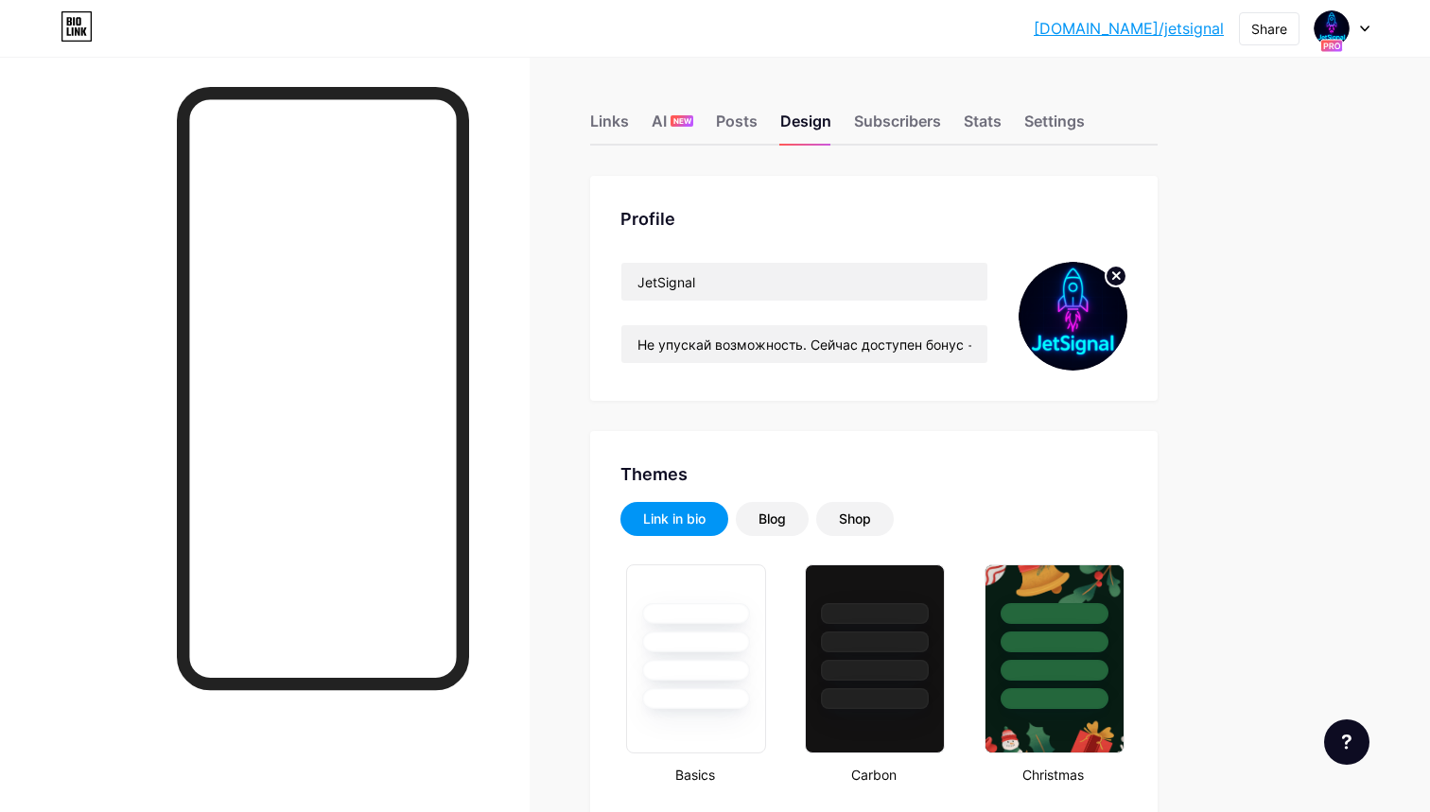
scroll to position [0, 0]
click at [617, 113] on div "Links" at bounding box center [609, 127] width 39 height 34
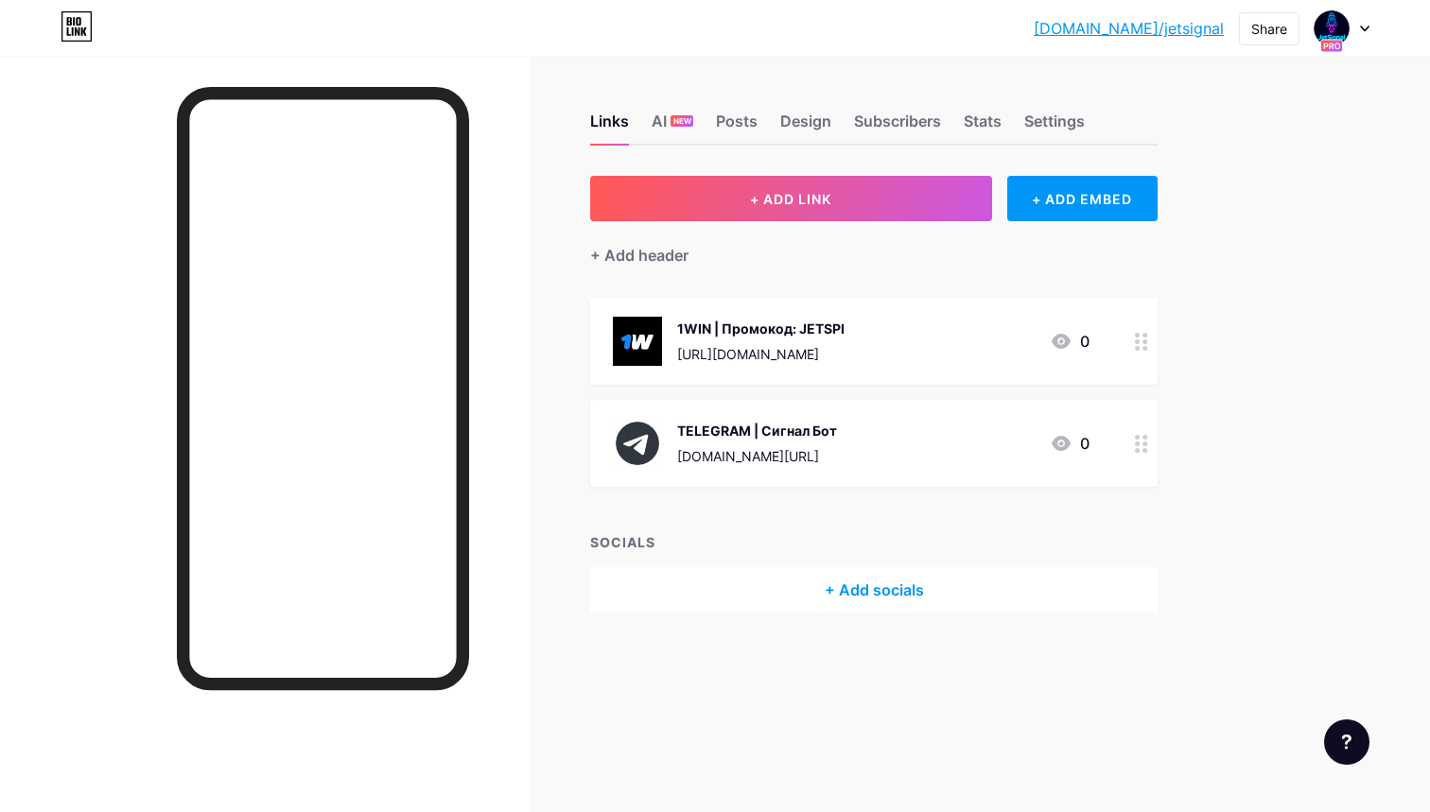
click at [761, 362] on div "[URL][DOMAIN_NAME]" at bounding box center [760, 354] width 167 height 20
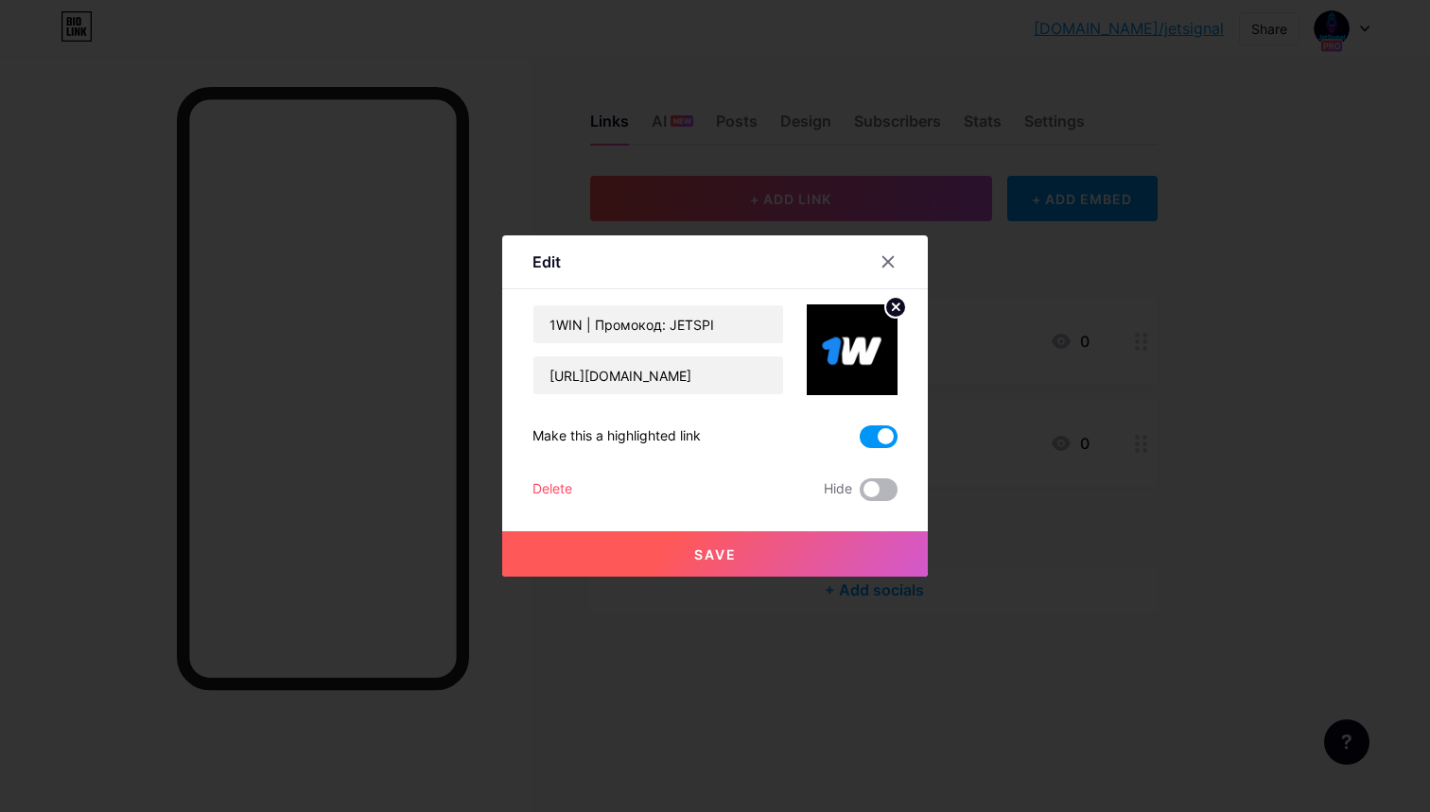
click at [863, 494] on span at bounding box center [878, 489] width 38 height 23
click at [859, 494] on input "checkbox" at bounding box center [859, 494] width 0 height 0
click at [845, 551] on button "Save" at bounding box center [714, 553] width 425 height 45
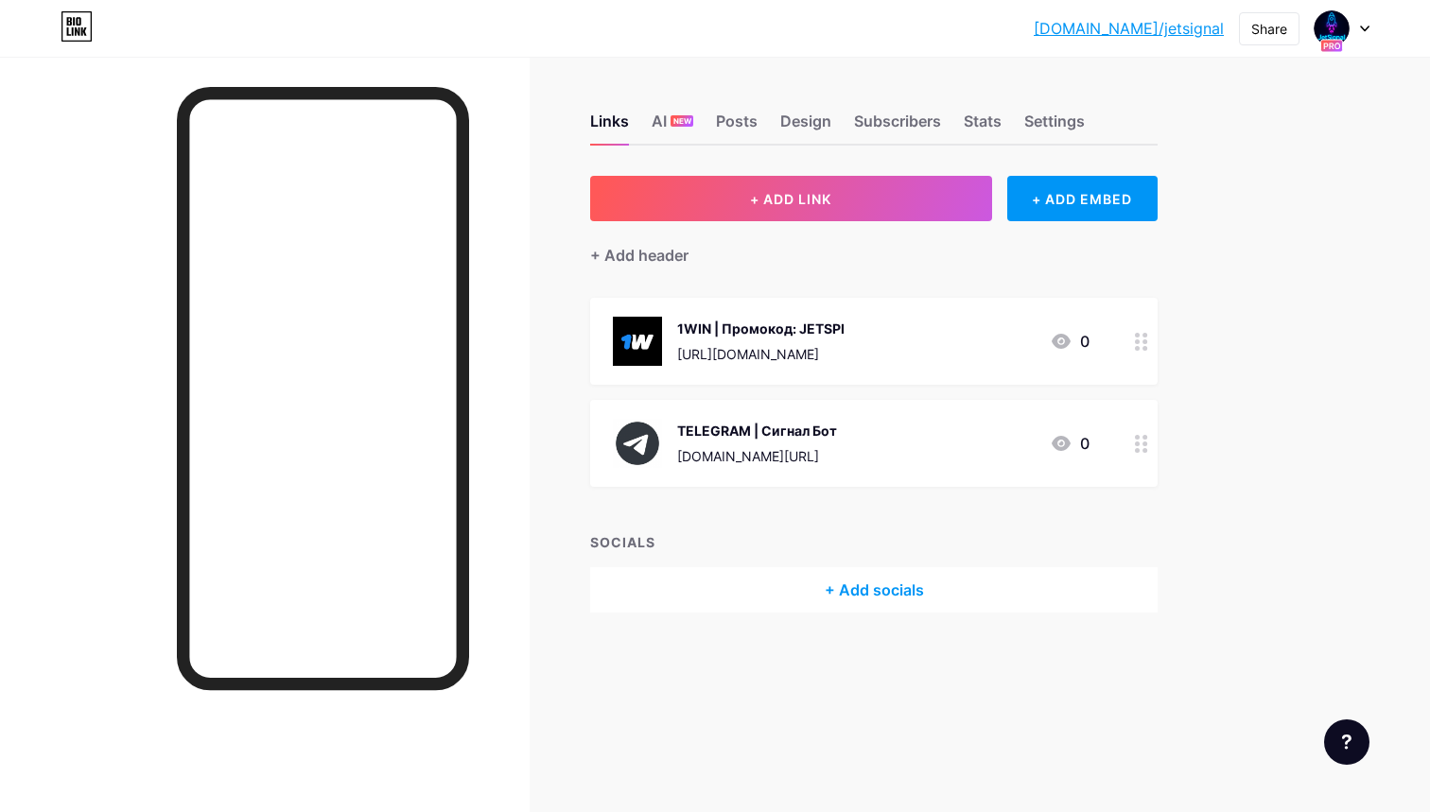
click at [866, 346] on div "1WIN | Промокод: JETSPI [URL][DOMAIN_NAME] 0" at bounding box center [851, 341] width 477 height 49
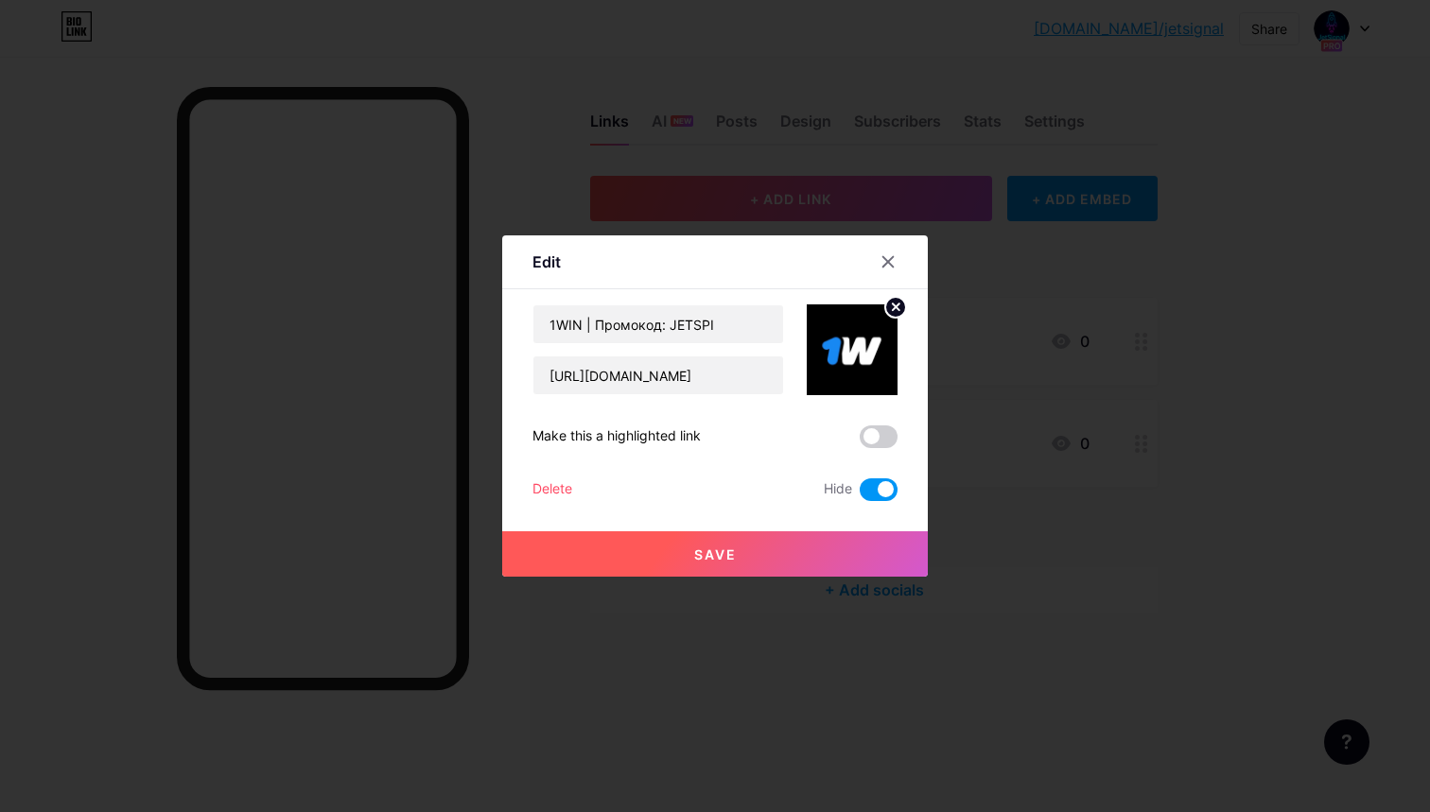
click at [885, 422] on div "1WIN | Промокод: JETSPI [URL][DOMAIN_NAME] Make this a highlighted link Delete …" at bounding box center [714, 402] width 365 height 197
click at [882, 440] on span at bounding box center [878, 436] width 38 height 23
click at [859, 442] on input "checkbox" at bounding box center [859, 442] width 0 height 0
click at [876, 485] on span at bounding box center [878, 489] width 38 height 23
click at [859, 494] on input "checkbox" at bounding box center [859, 494] width 0 height 0
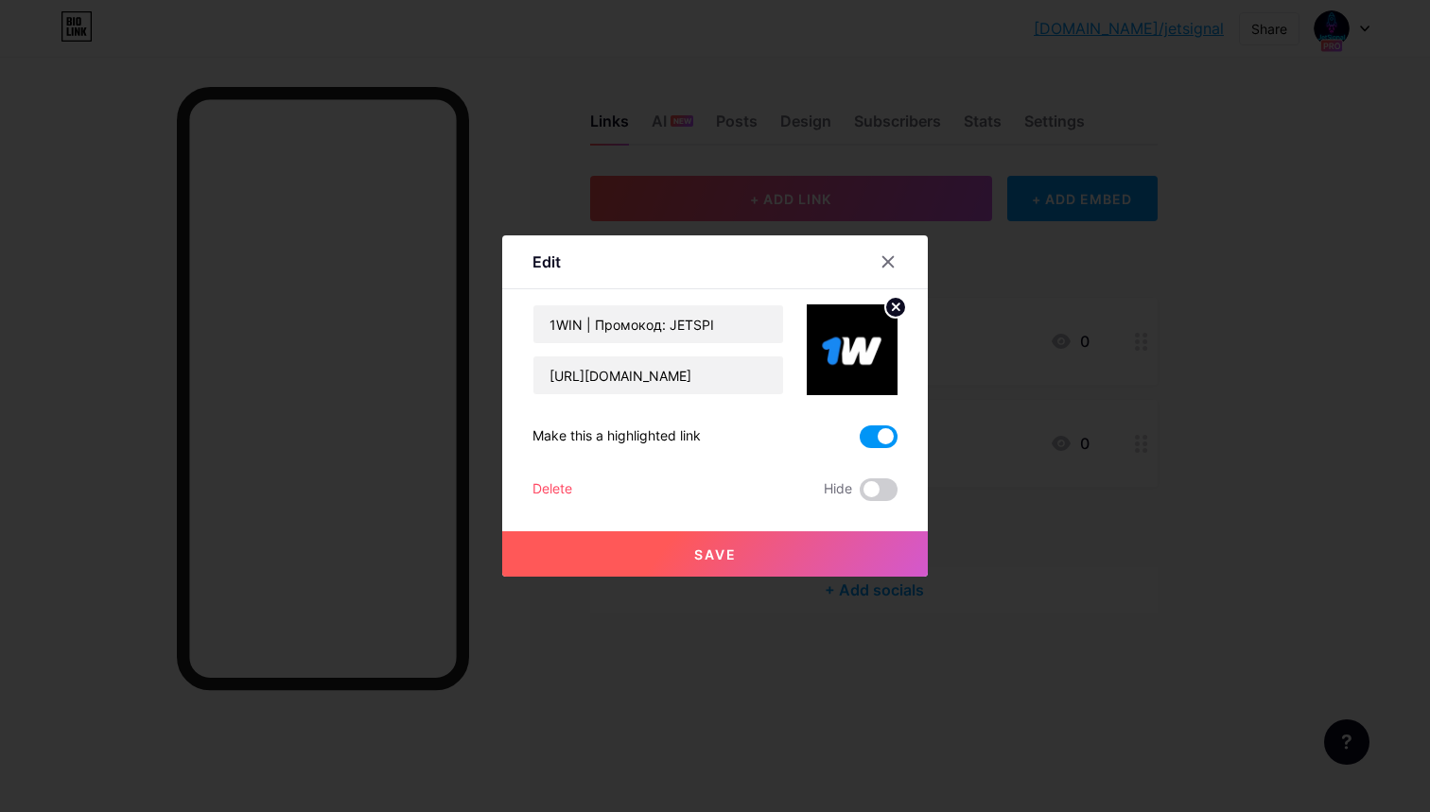
click at [853, 524] on div "Save" at bounding box center [714, 539] width 425 height 76
click at [847, 536] on button "Save" at bounding box center [714, 553] width 425 height 45
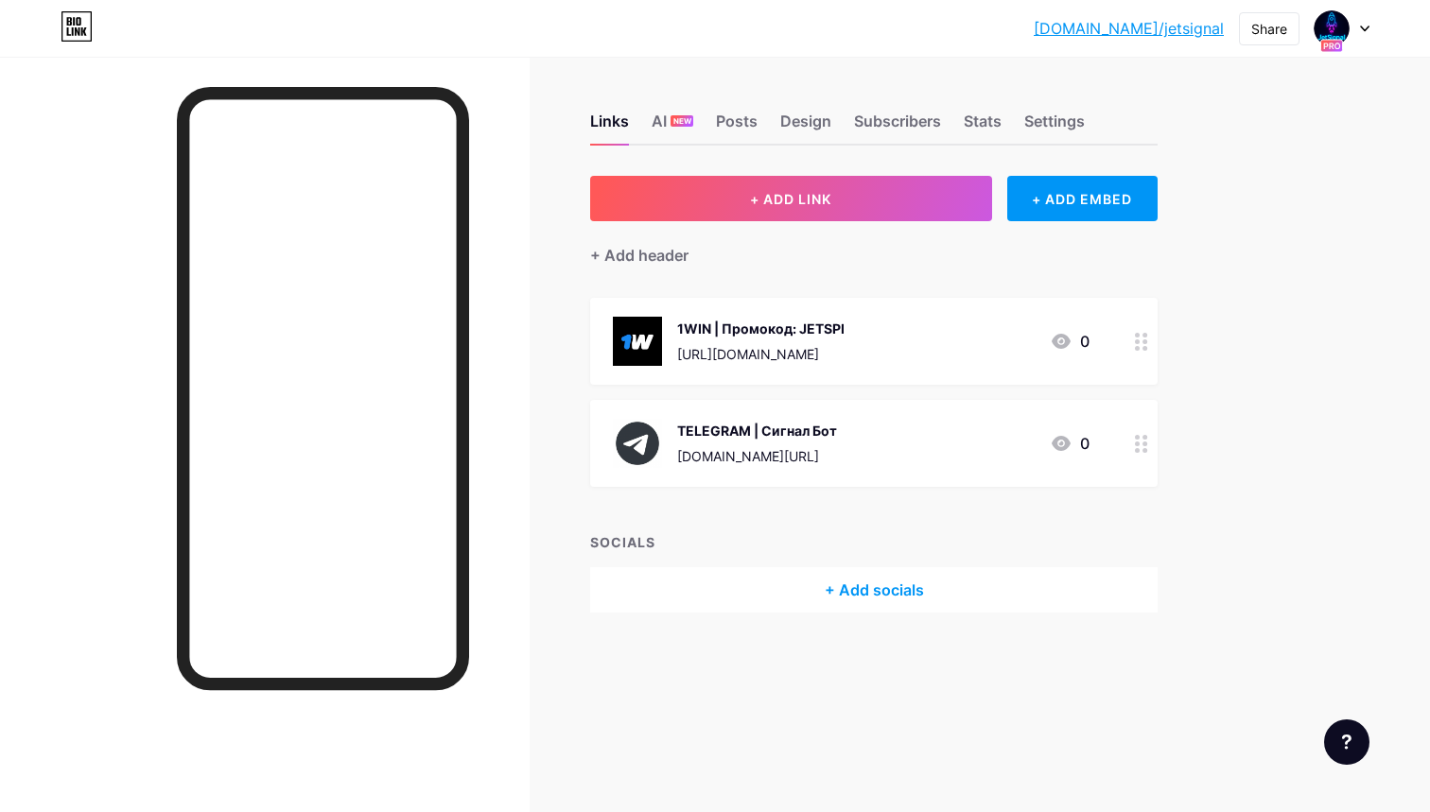
click at [787, 465] on div "TELEGRAM | Сигнал Бот [DOMAIN_NAME][URL]" at bounding box center [757, 443] width 160 height 49
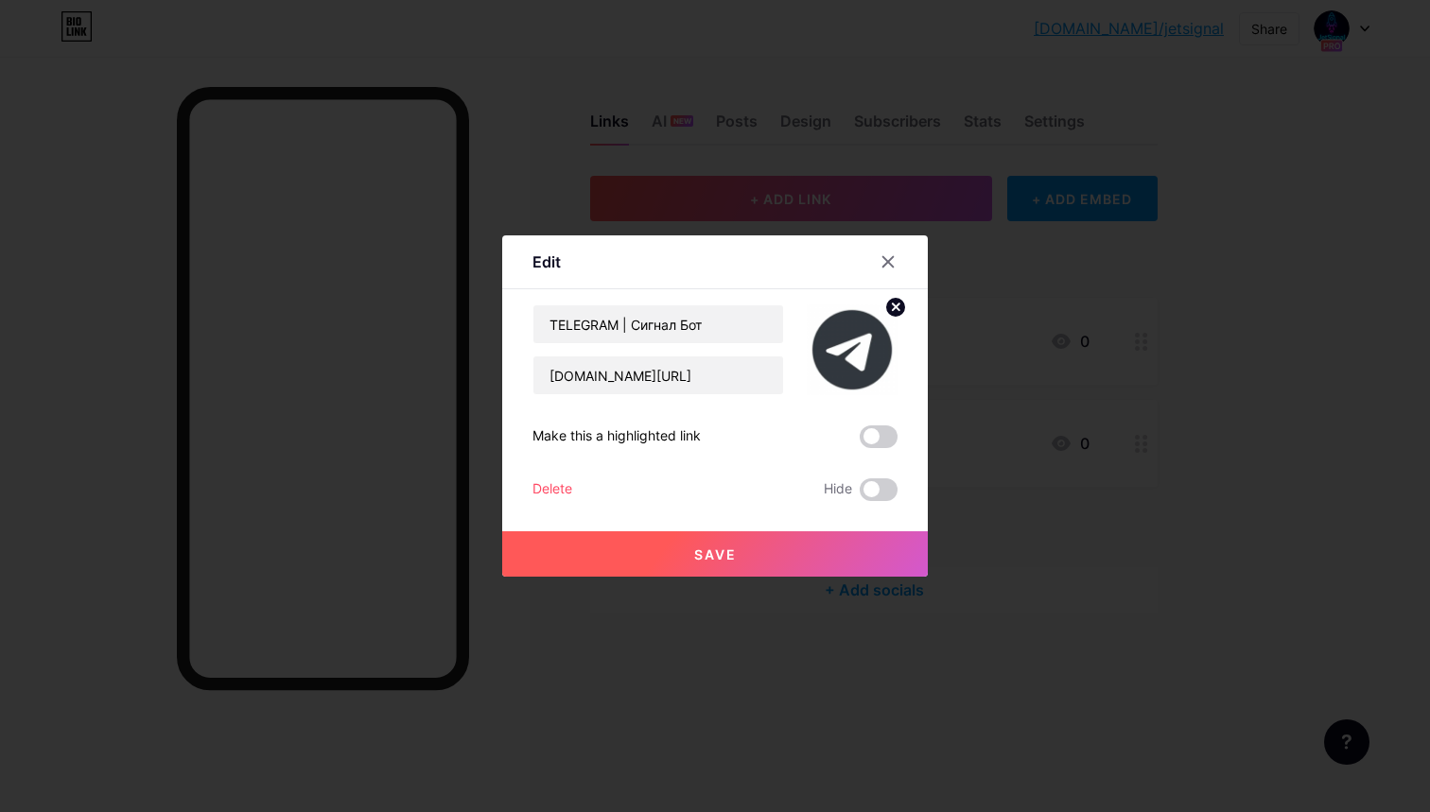
click at [870, 444] on span at bounding box center [878, 436] width 38 height 23
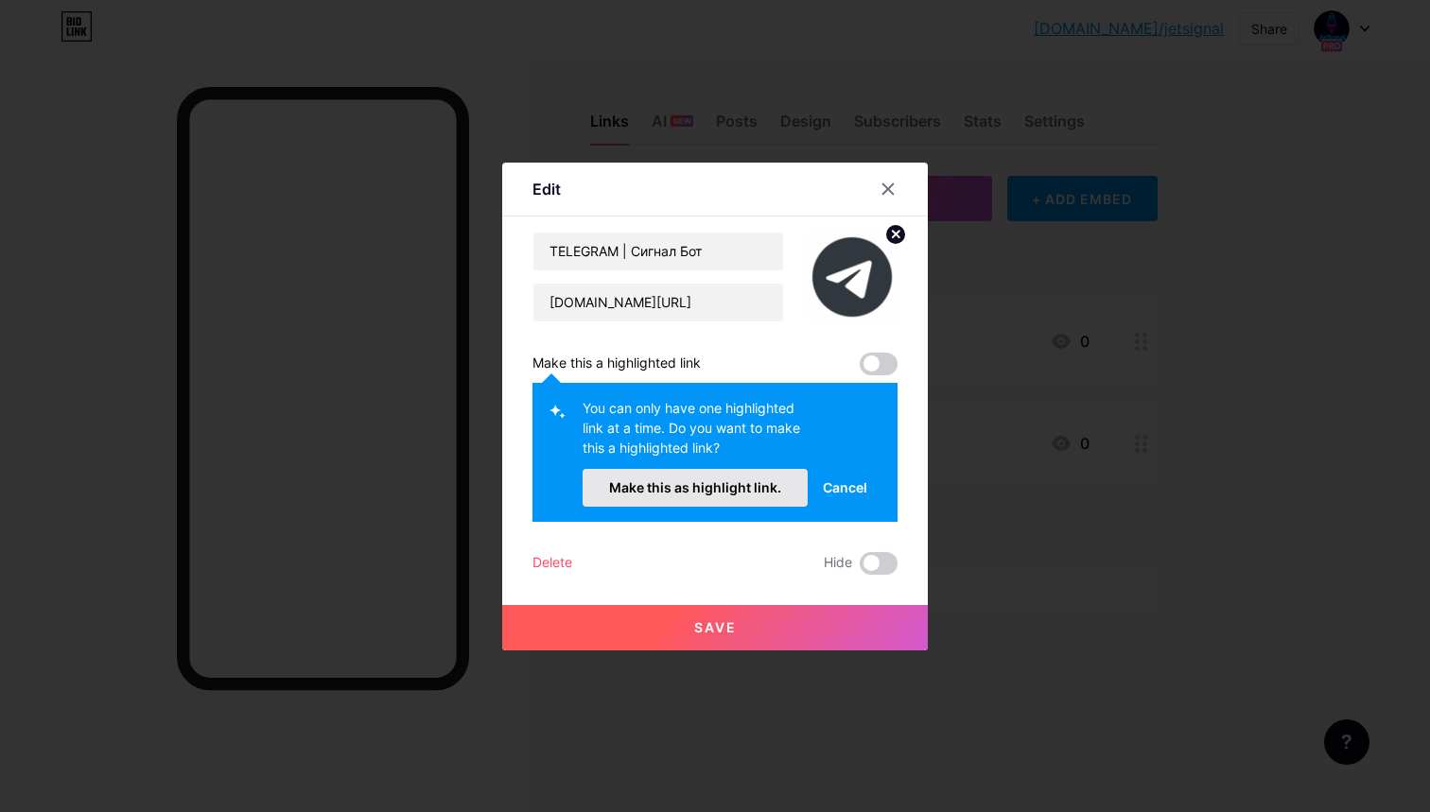
click at [700, 490] on span "Make this as highlight link." at bounding box center [695, 487] width 172 height 16
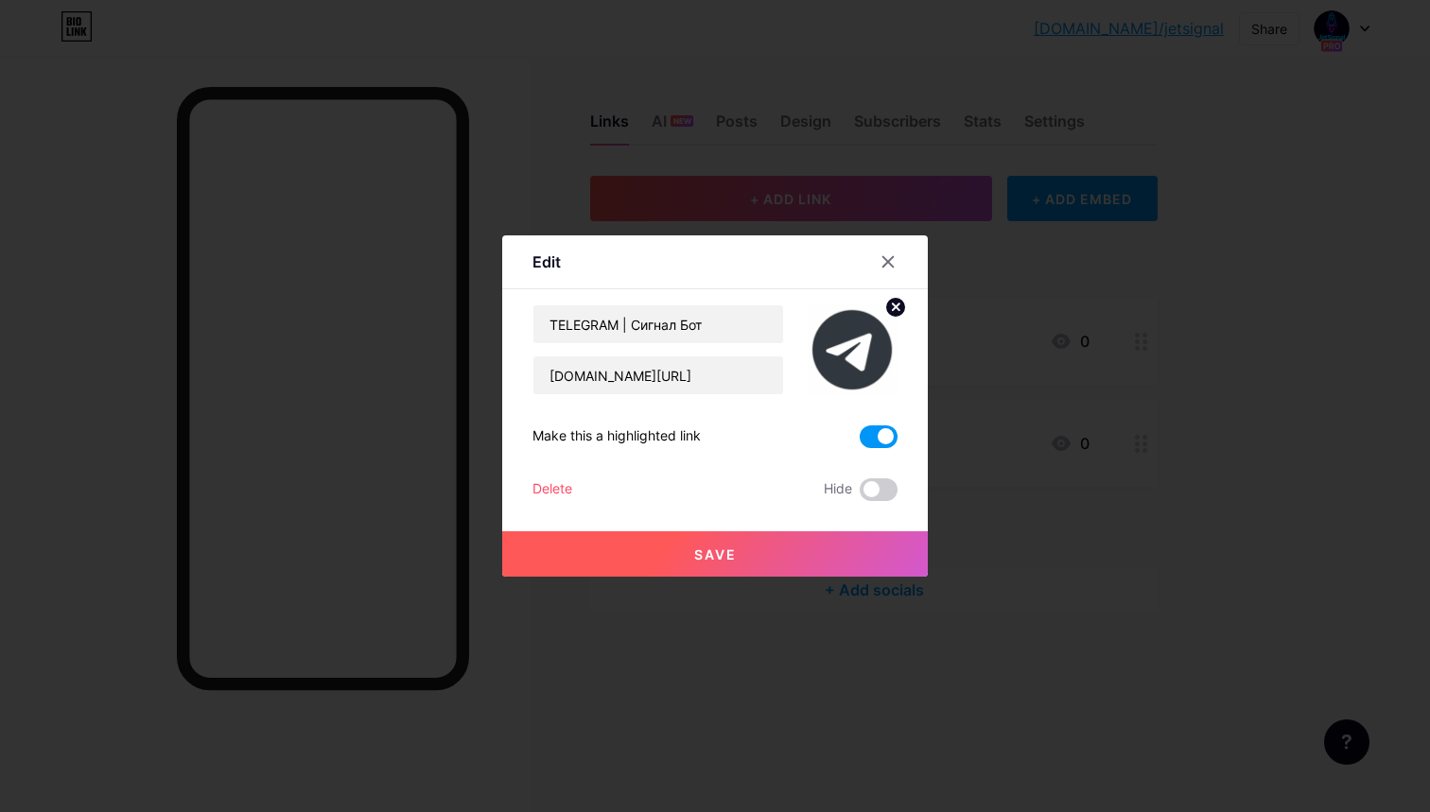
click at [795, 544] on button "Save" at bounding box center [714, 553] width 425 height 45
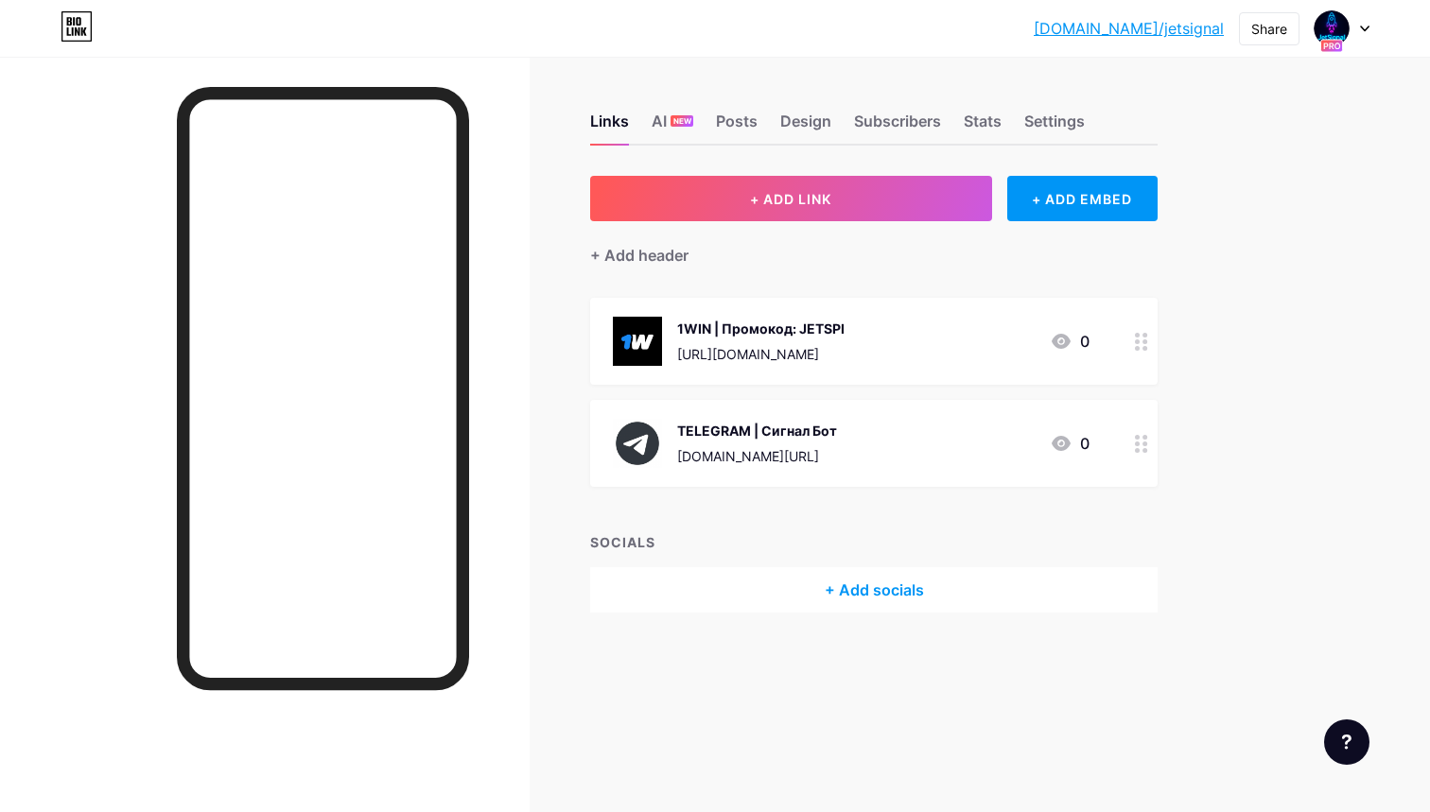
click at [790, 355] on div "[URL][DOMAIN_NAME]" at bounding box center [760, 354] width 167 height 20
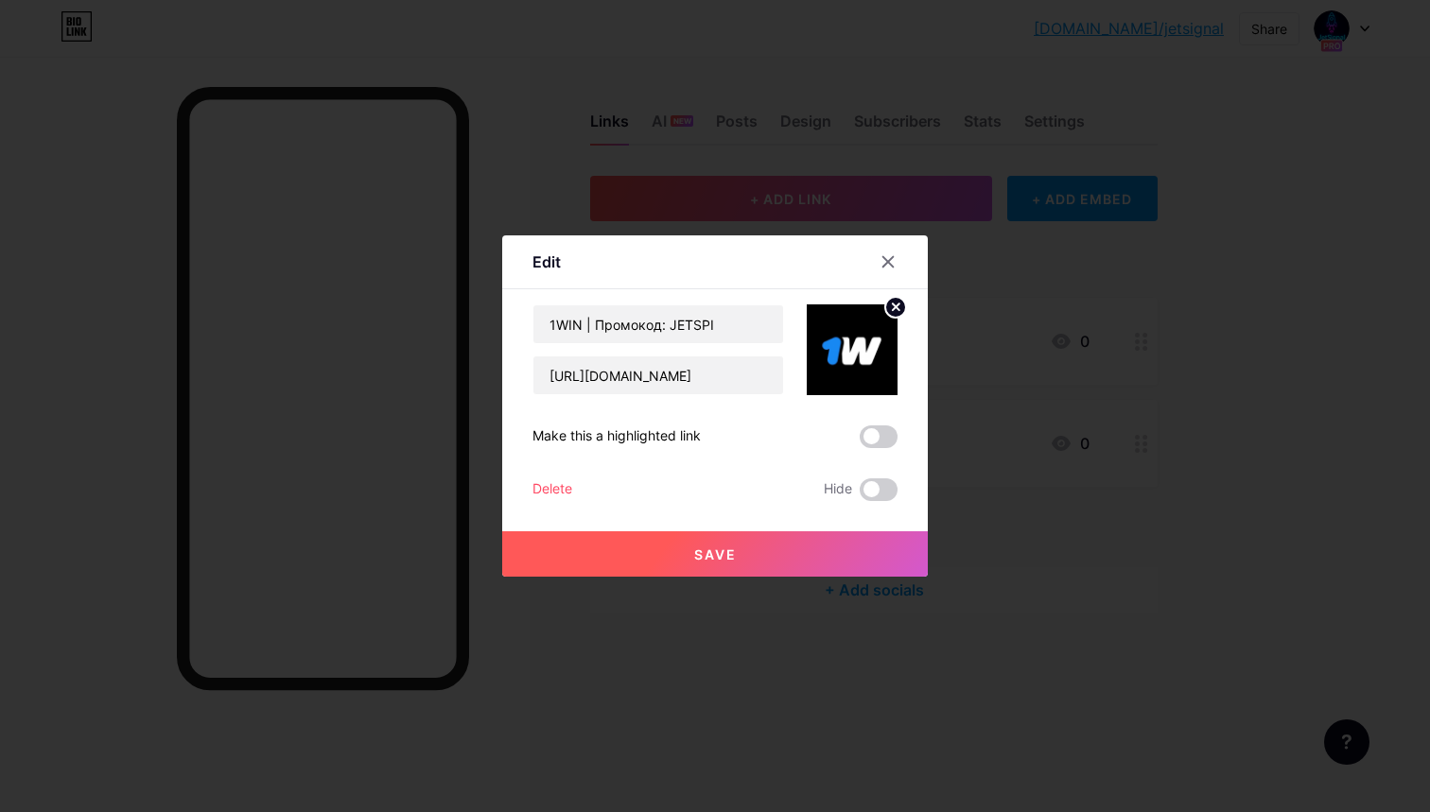
click at [866, 436] on span at bounding box center [878, 436] width 38 height 23
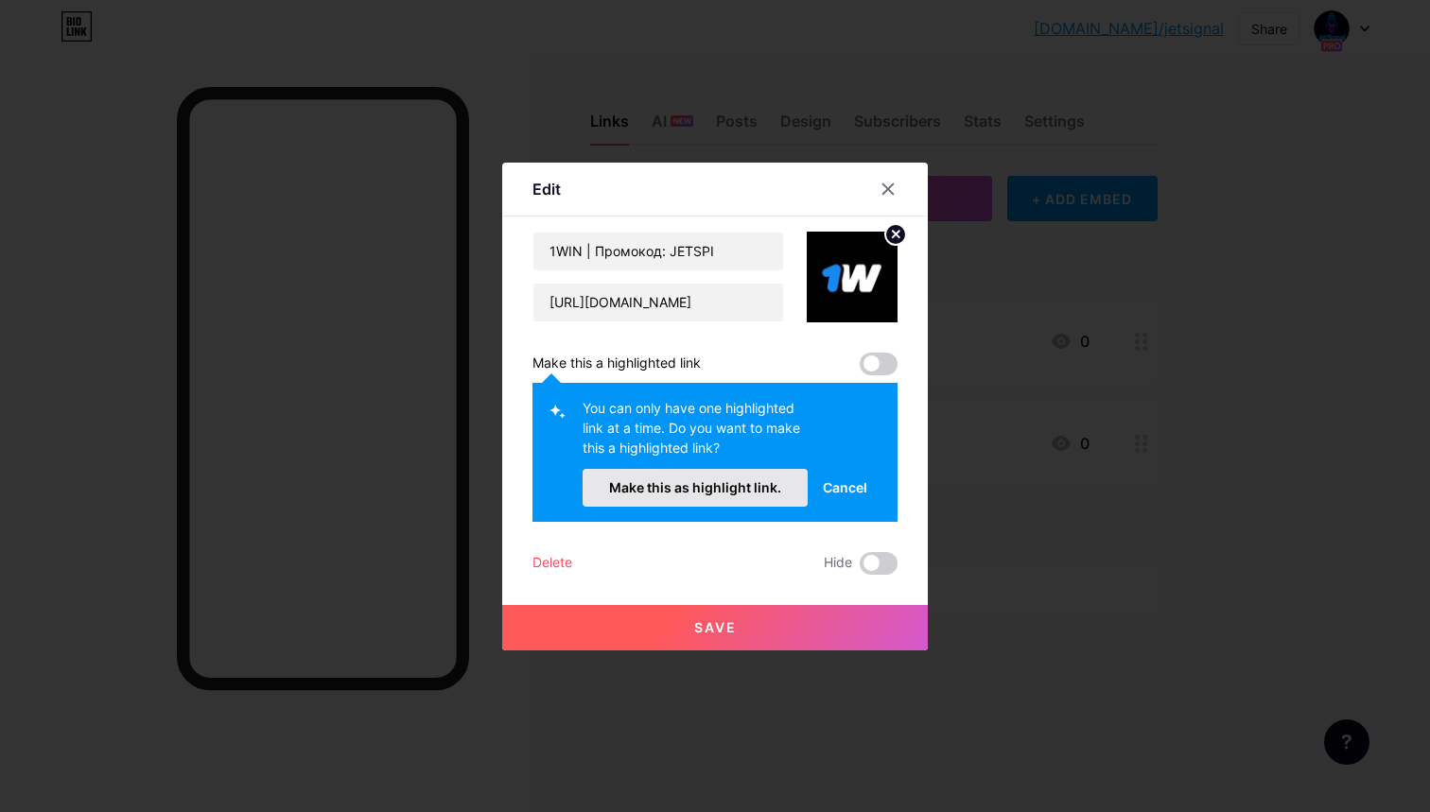
click at [736, 479] on span "Make this as highlight link." at bounding box center [695, 487] width 172 height 16
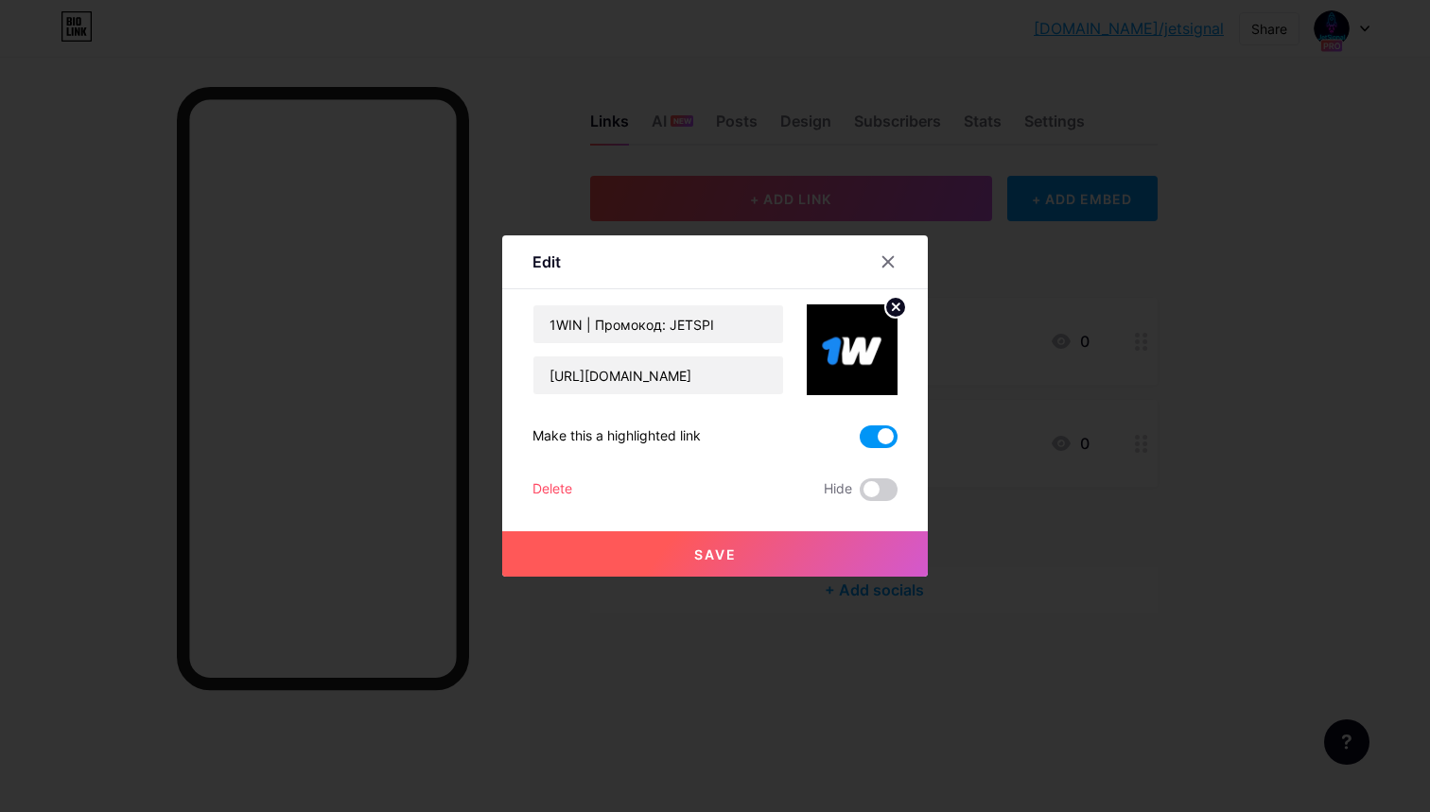
click at [737, 555] on button "Save" at bounding box center [714, 553] width 425 height 45
